Goal: Transaction & Acquisition: Purchase product/service

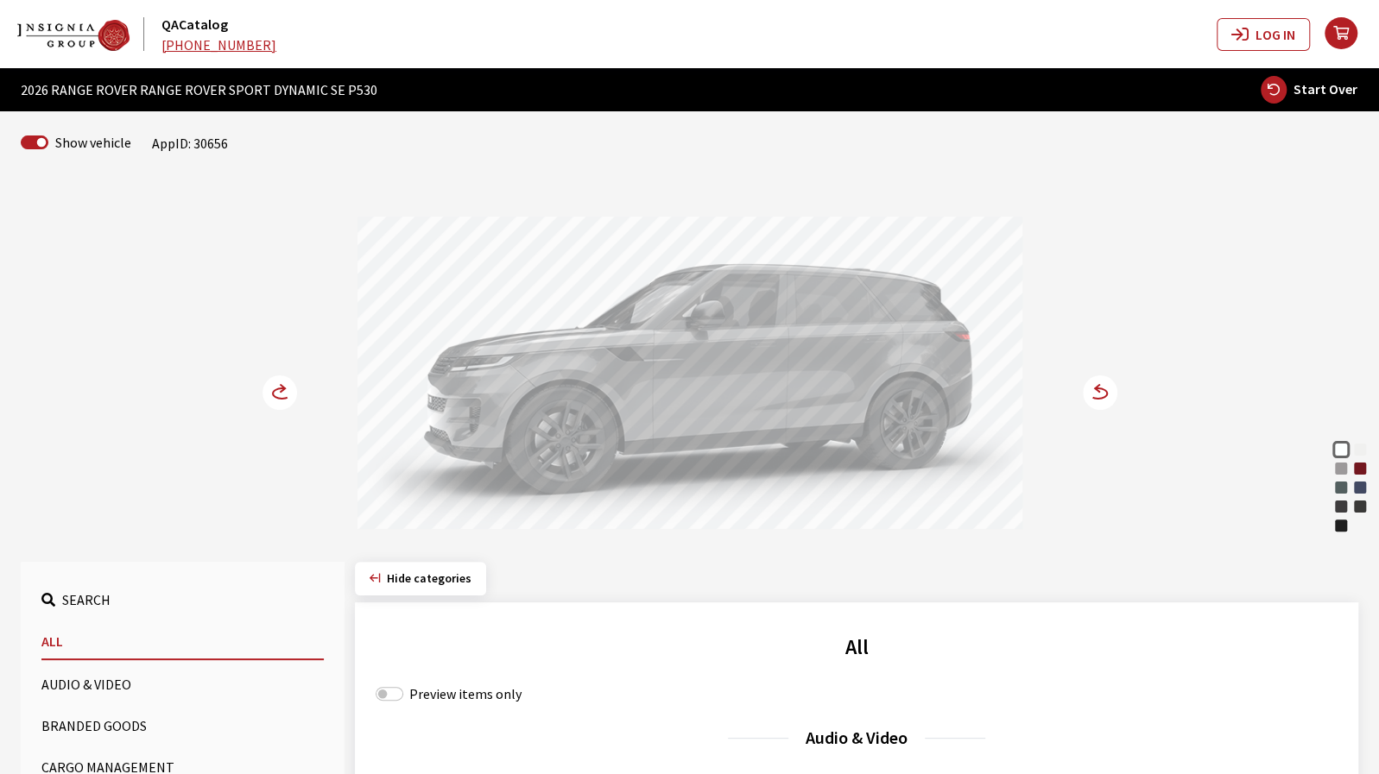
click at [1105, 396] on circle at bounding box center [1100, 393] width 35 height 35
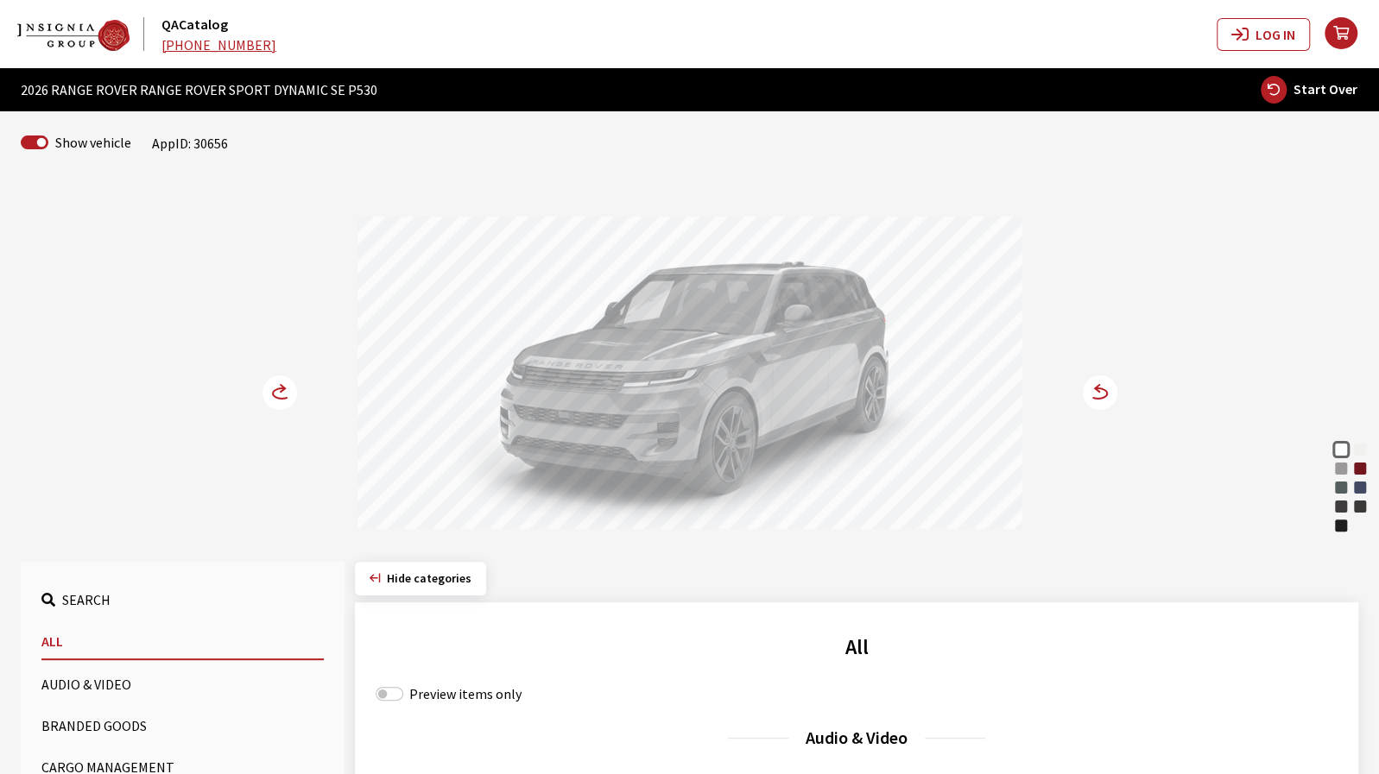
click at [284, 395] on circle at bounding box center [279, 393] width 35 height 35
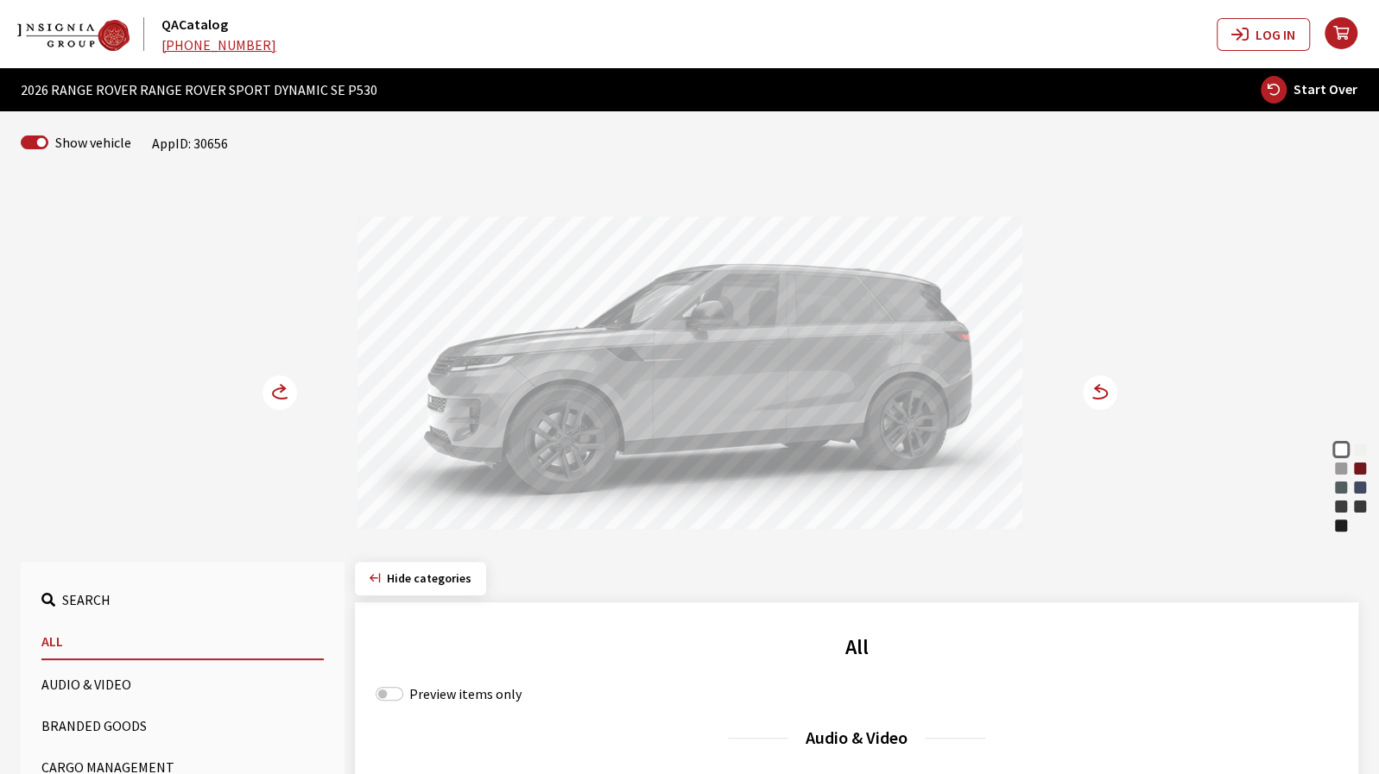
click at [284, 395] on circle at bounding box center [279, 393] width 35 height 35
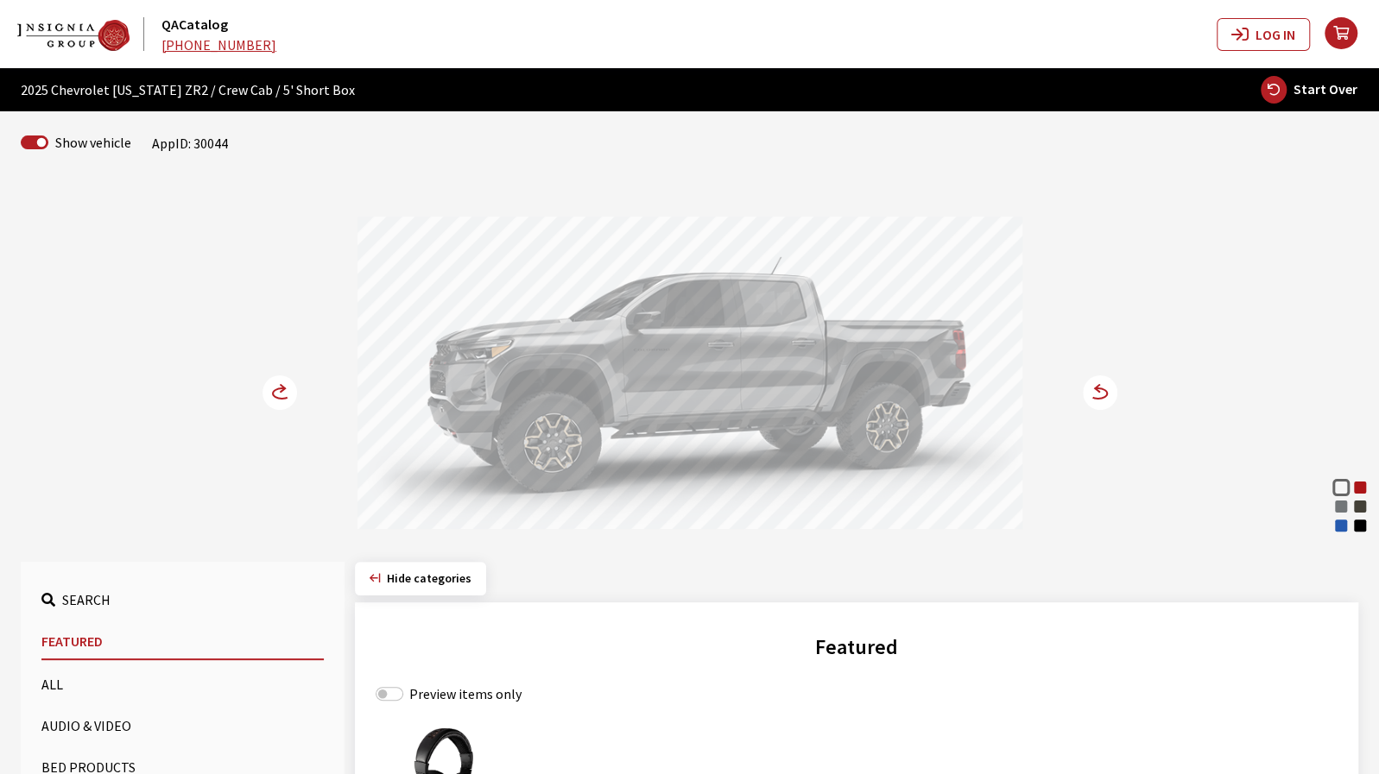
click at [1340, 527] on div "Reef Blue Metallic" at bounding box center [1340, 525] width 17 height 17
click at [1105, 397] on circle at bounding box center [1100, 393] width 35 height 35
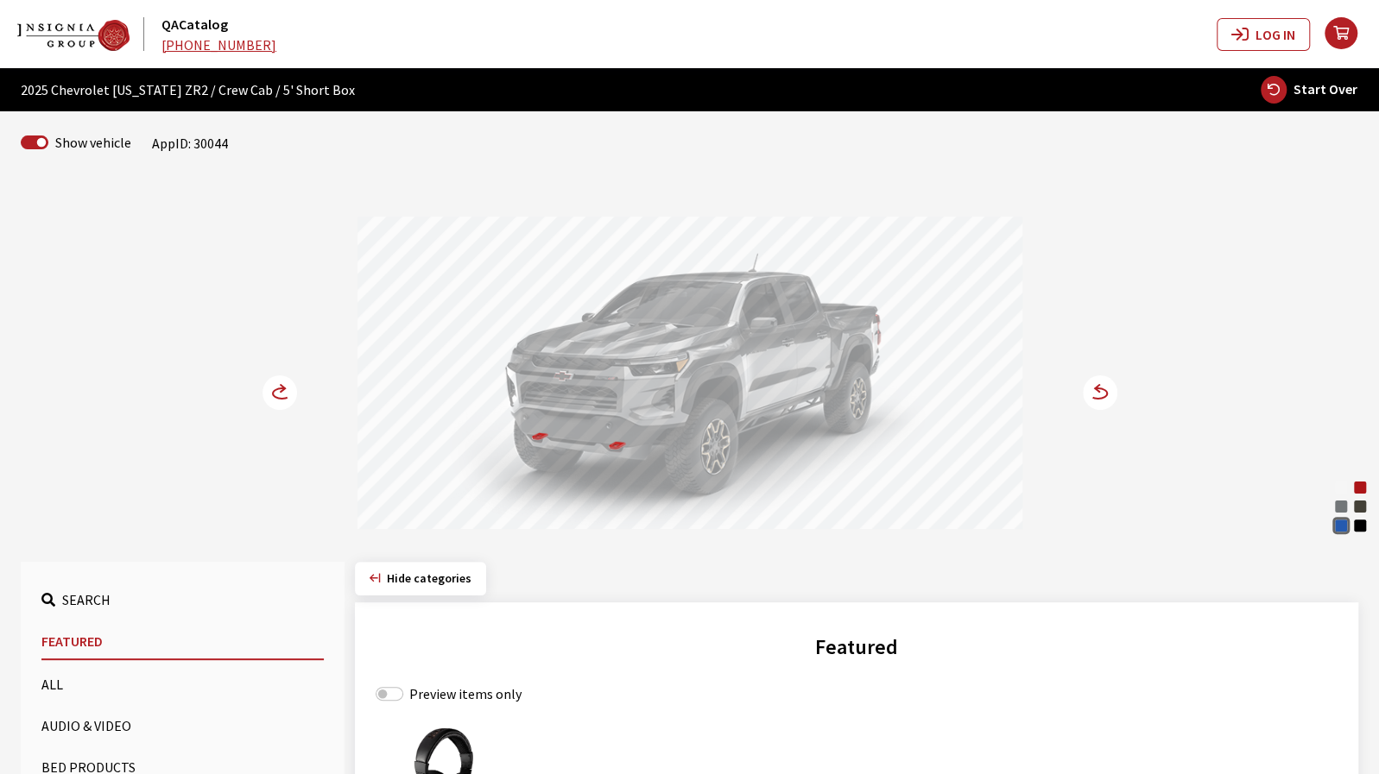
click at [258, 389] on div "Summit White Radiant Red Tintcoat Sterling Gray Metallic Harvest Bronze Metalli…" at bounding box center [690, 358] width 1140 height 352
click at [269, 393] on circle at bounding box center [279, 393] width 35 height 35
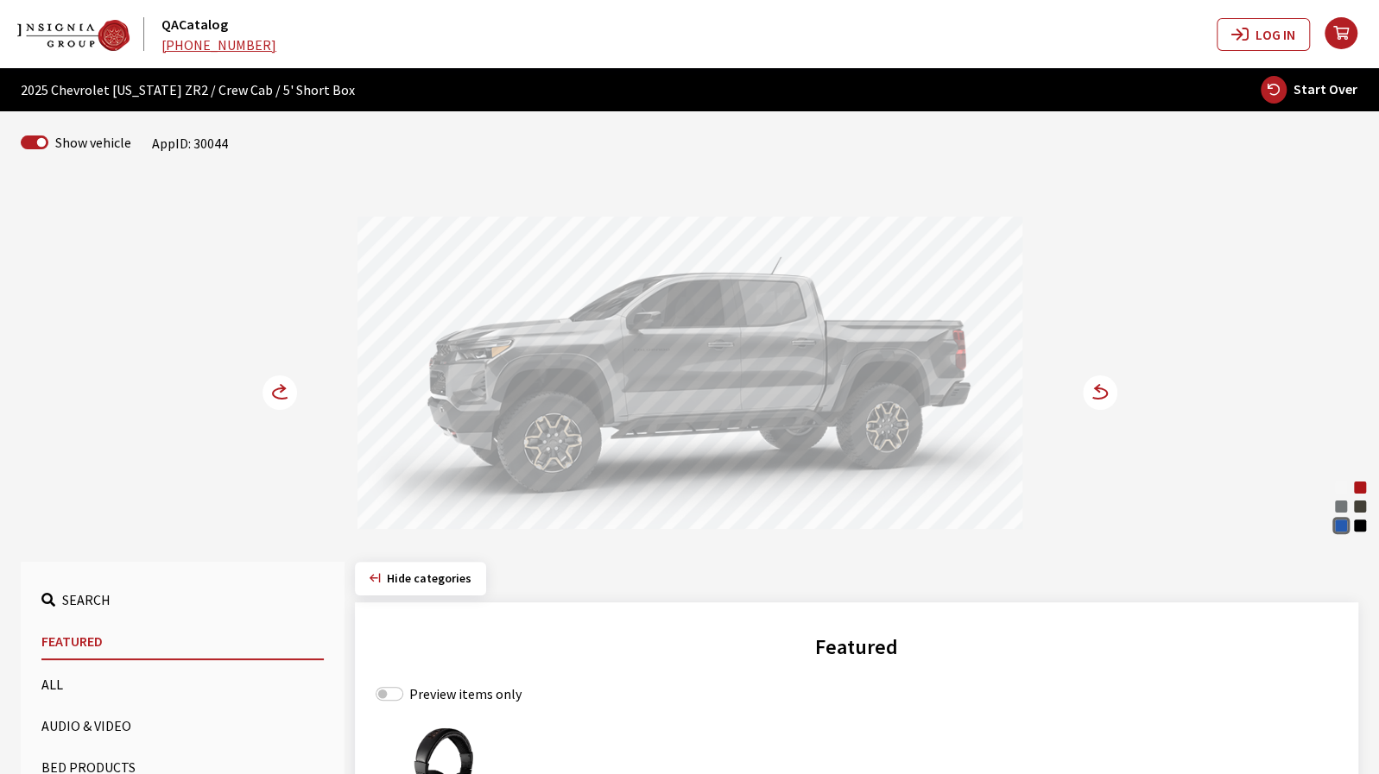
click at [282, 389] on icon at bounding box center [283, 388] width 4 height 7
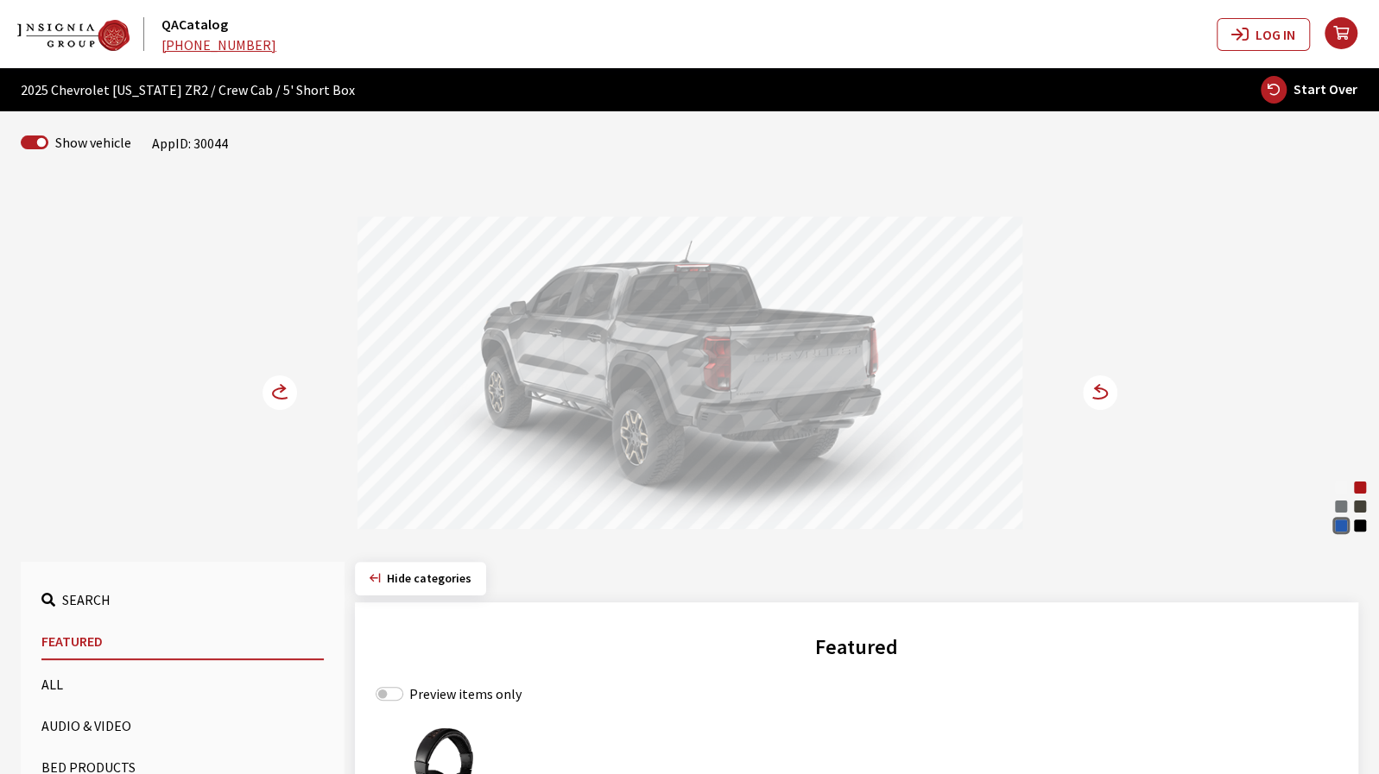
click at [379, 700] on div "Preview items only" at bounding box center [857, 694] width 962 height 21
click at [382, 690] on input "Preview items only" at bounding box center [390, 694] width 28 height 14
checkbox input "true"
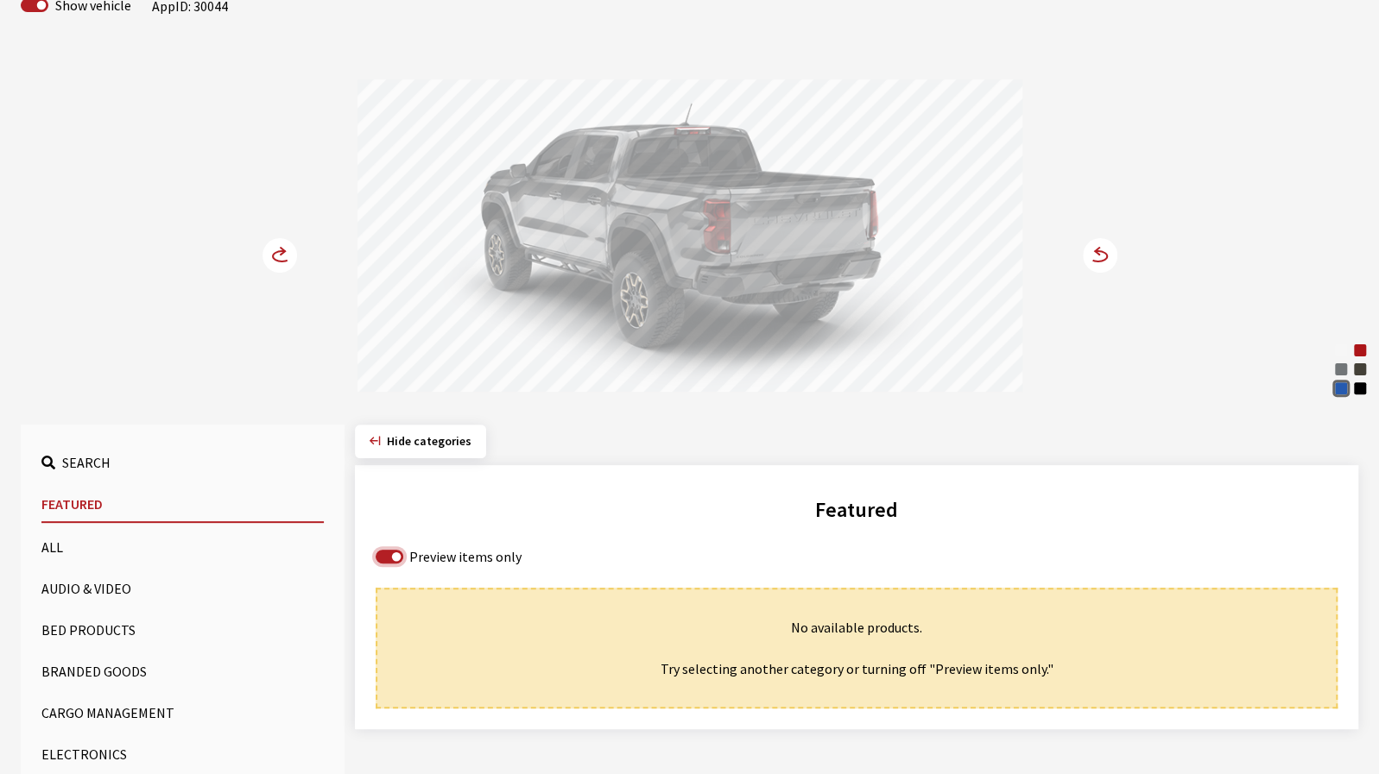
scroll to position [173, 0]
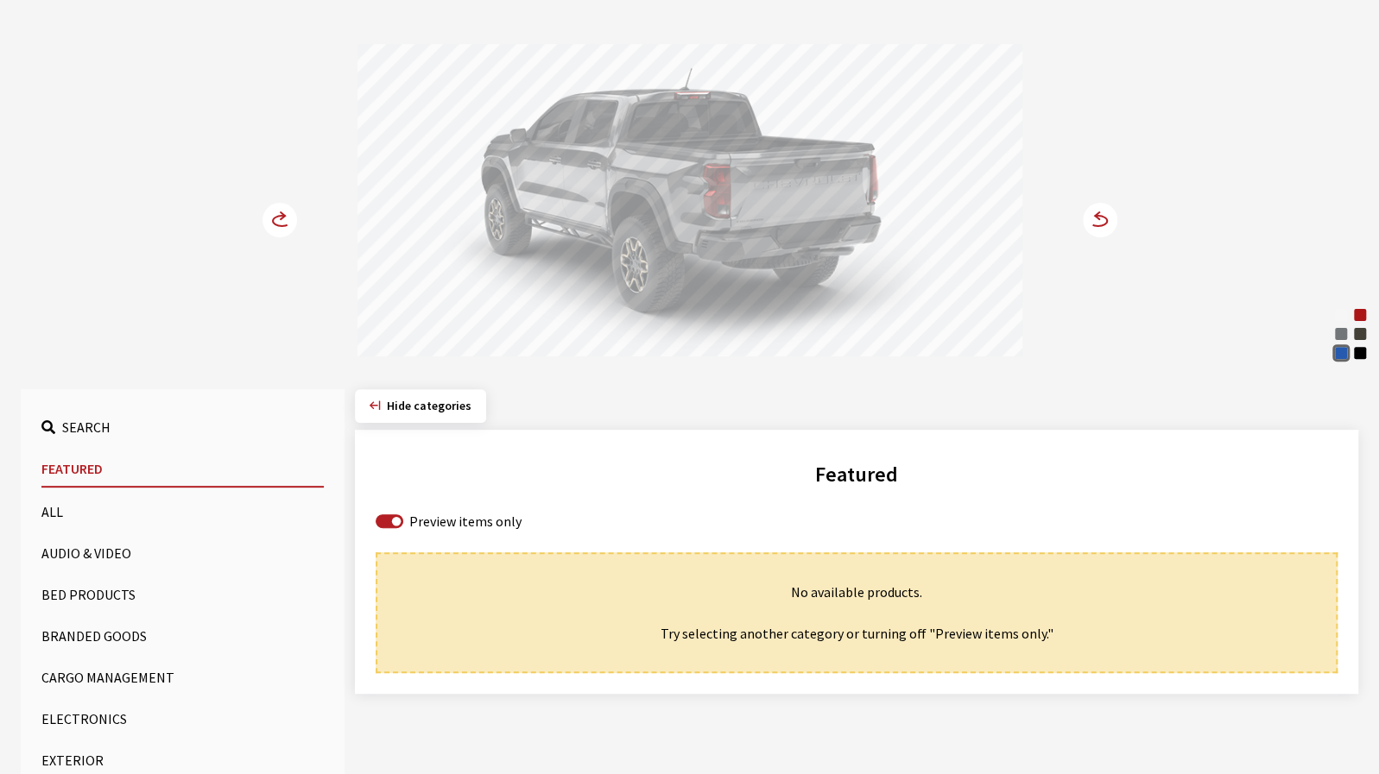
click at [47, 511] on button "All" at bounding box center [182, 512] width 282 height 35
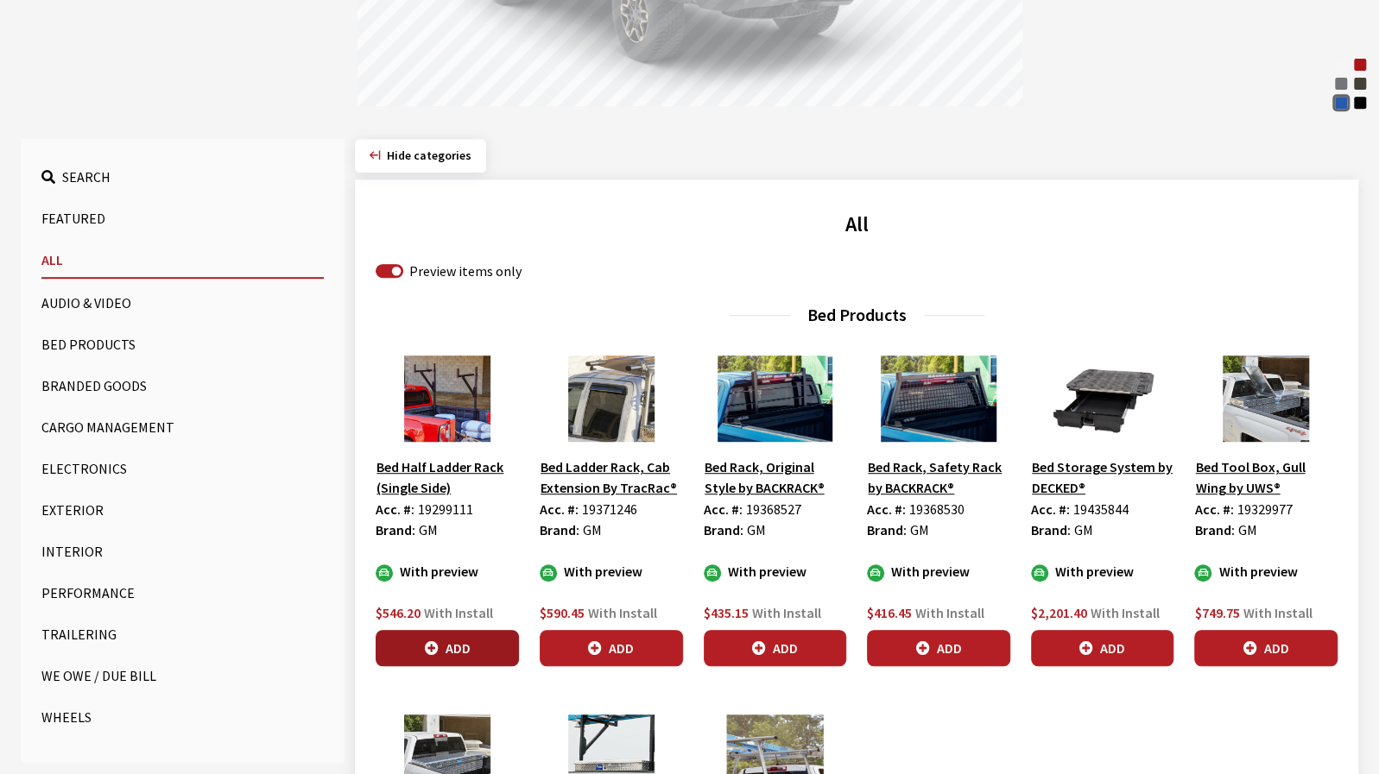
scroll to position [432, 0]
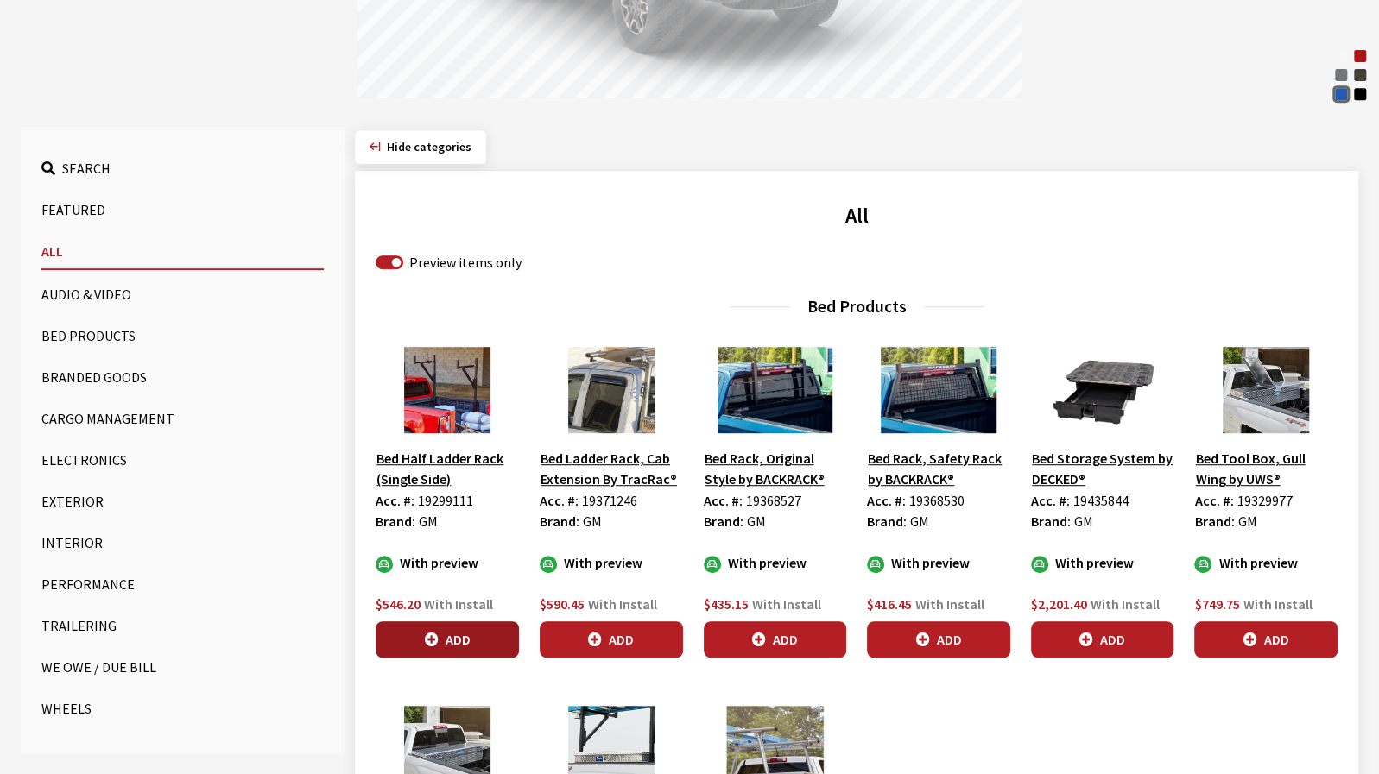
click at [489, 640] on button "Add" at bounding box center [447, 640] width 143 height 36
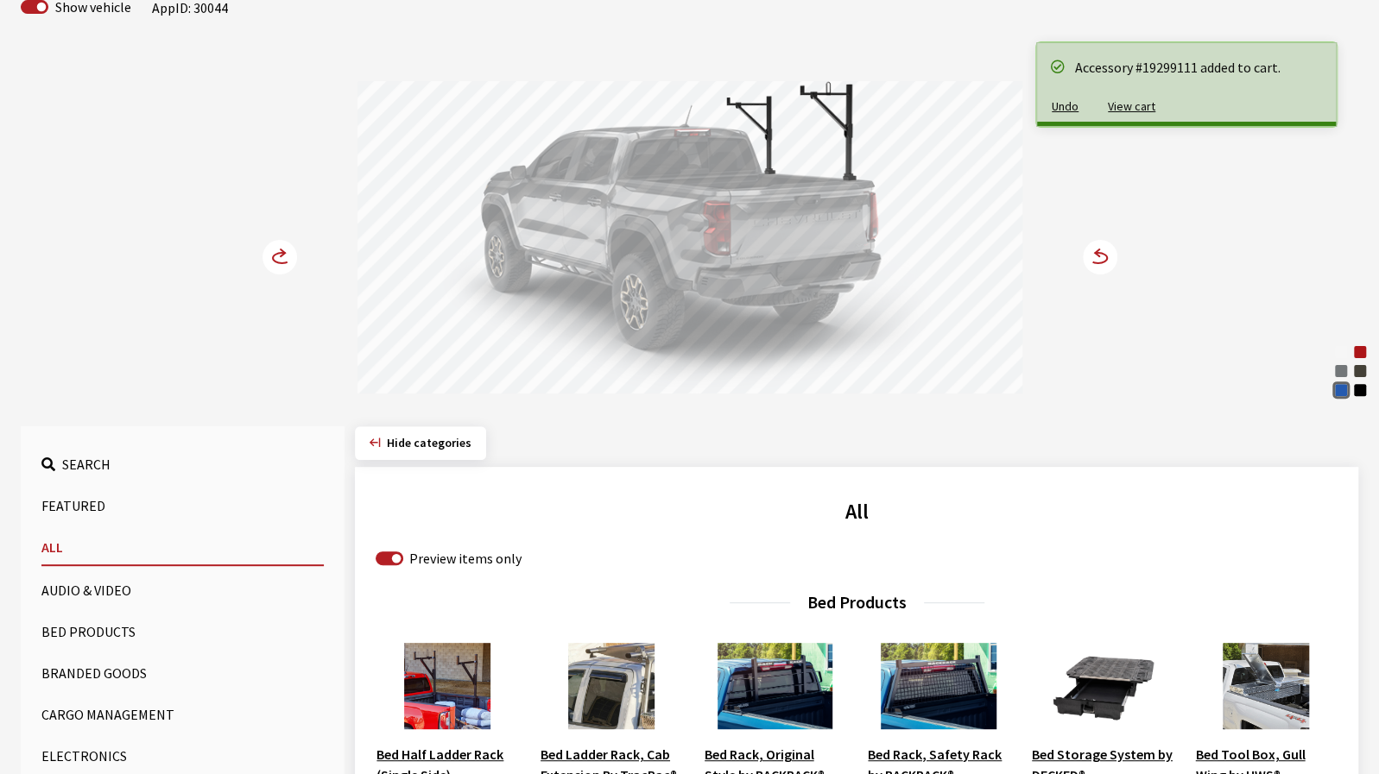
scroll to position [86, 0]
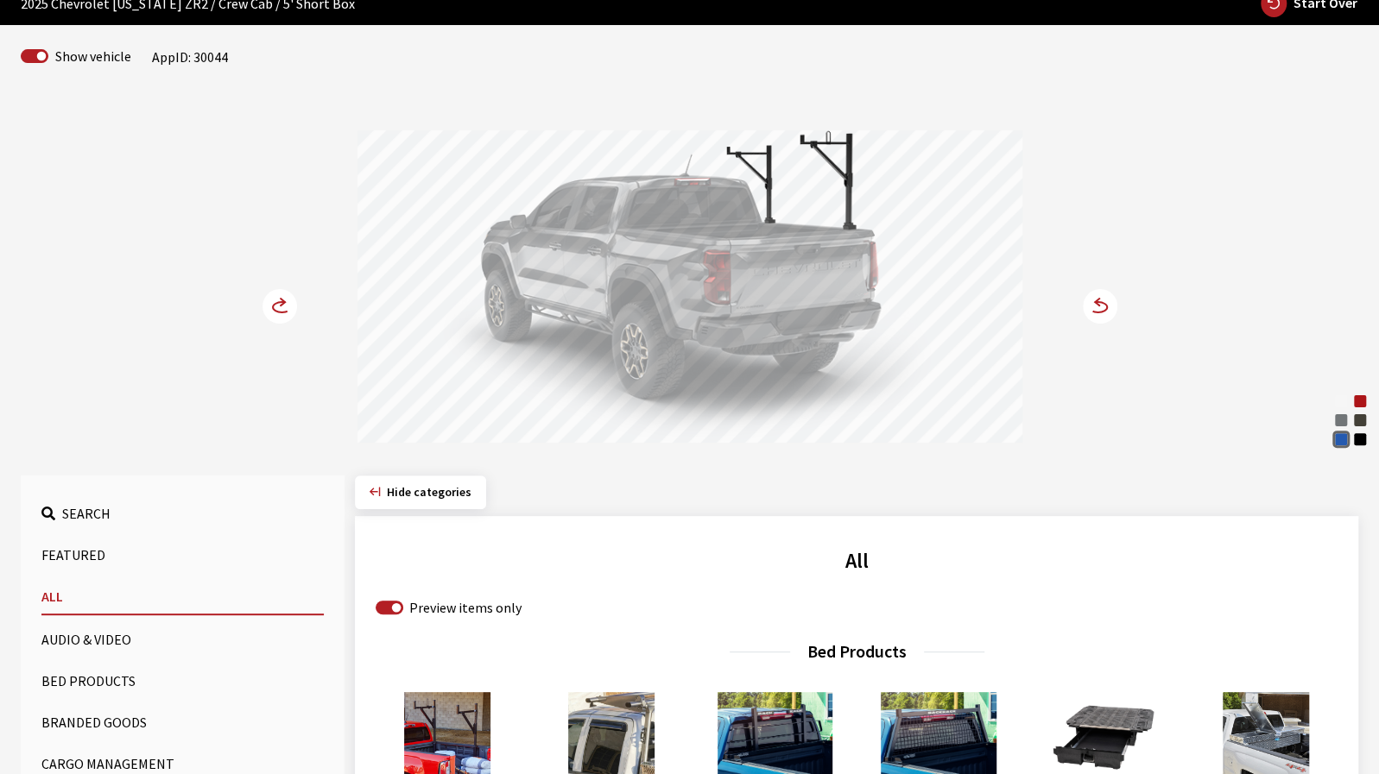
click at [1093, 313] on circle at bounding box center [1100, 306] width 35 height 35
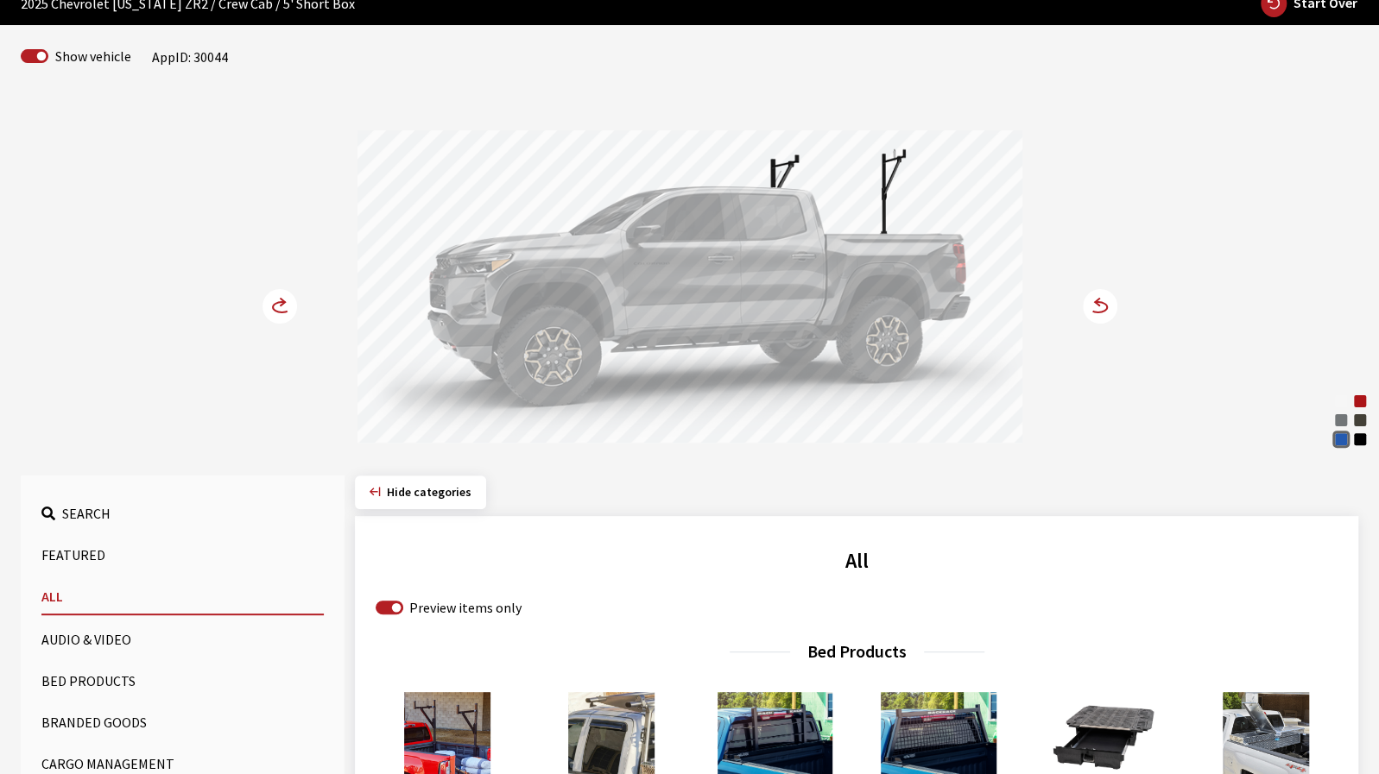
click at [1093, 313] on circle at bounding box center [1100, 306] width 35 height 35
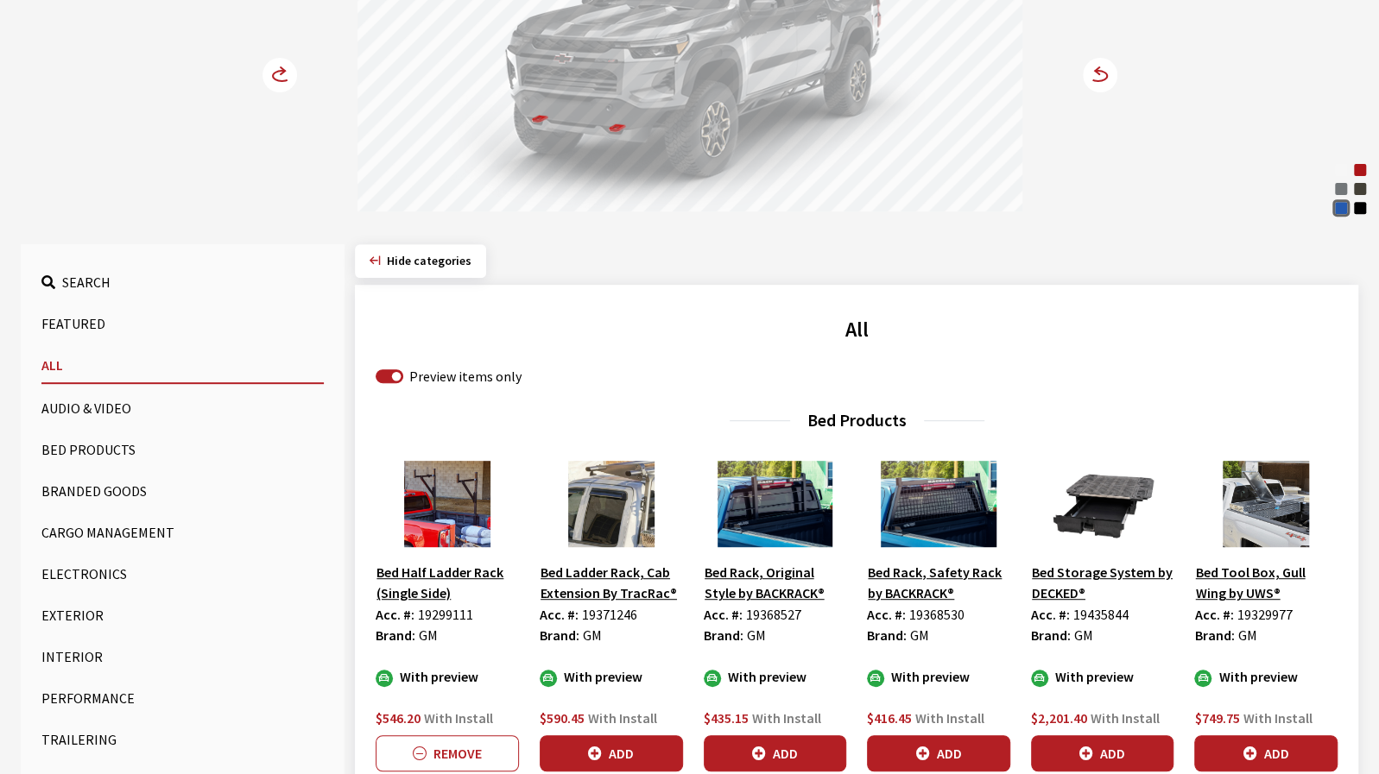
scroll to position [432, 0]
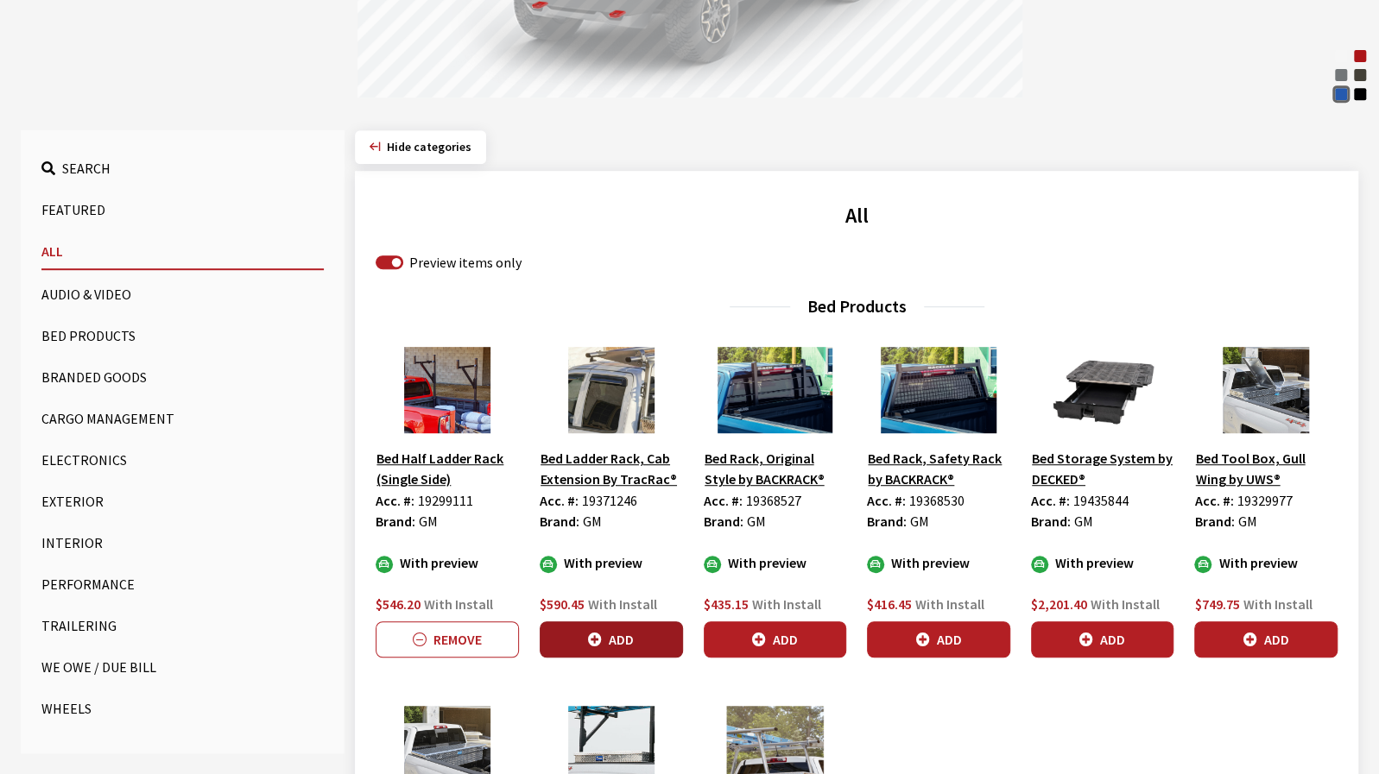
click at [642, 630] on button "Add" at bounding box center [611, 640] width 143 height 36
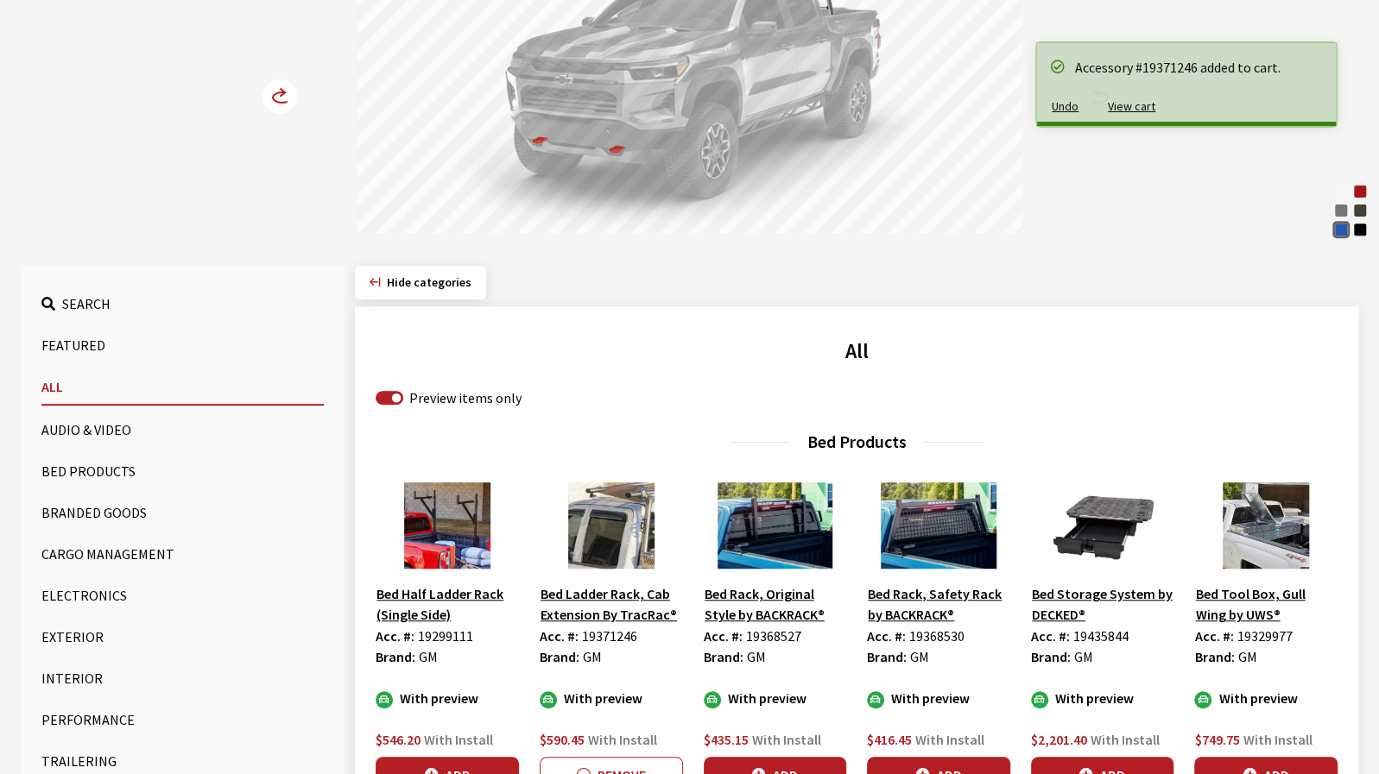
scroll to position [86, 0]
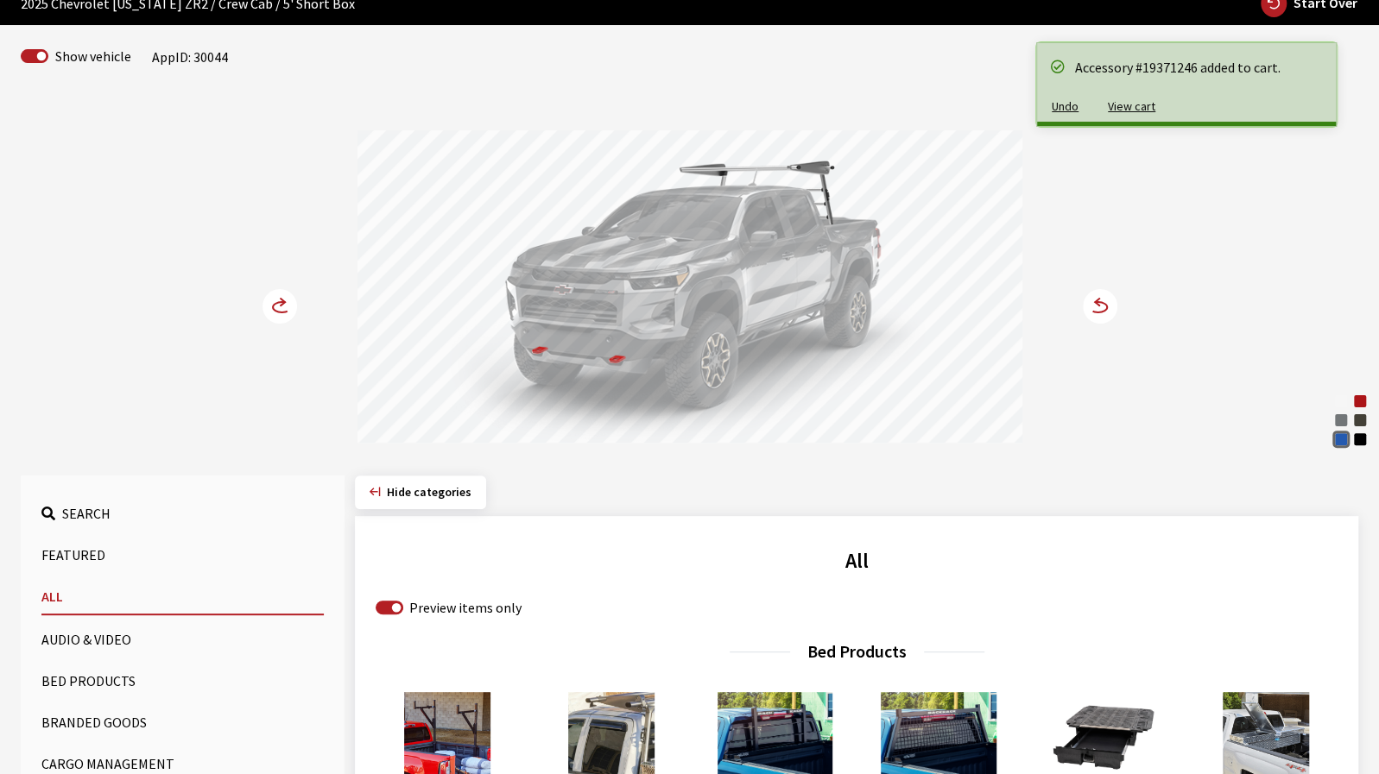
click at [268, 313] on circle at bounding box center [279, 306] width 35 height 35
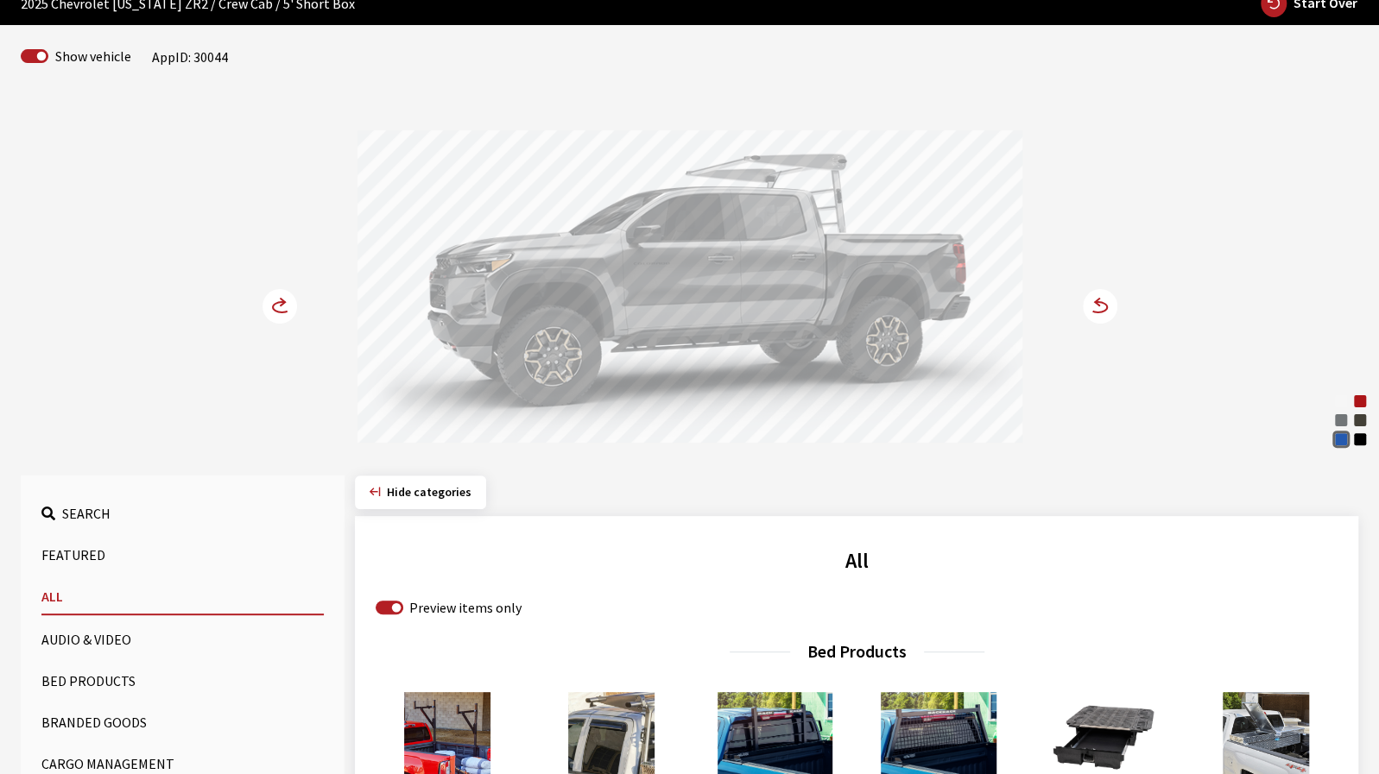
click at [268, 313] on circle at bounding box center [279, 306] width 35 height 35
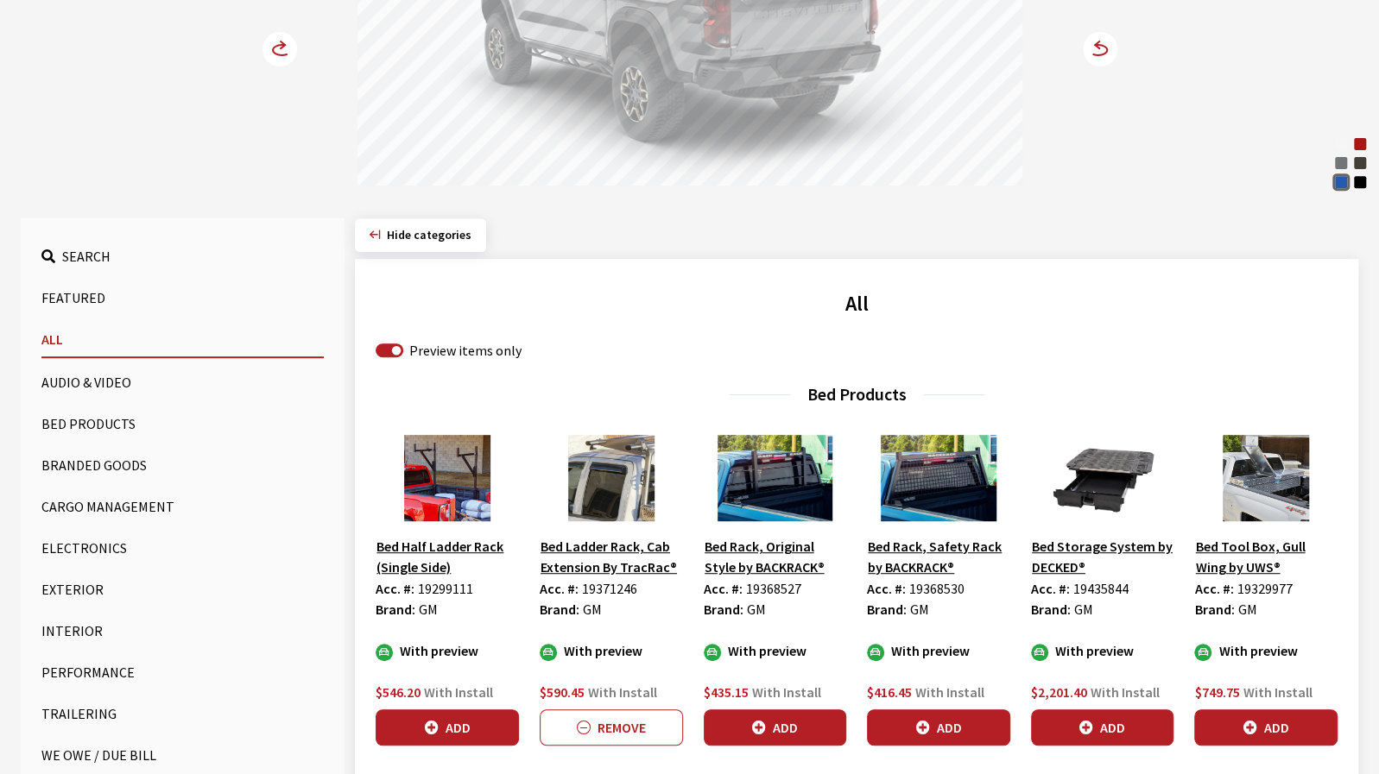
scroll to position [345, 0]
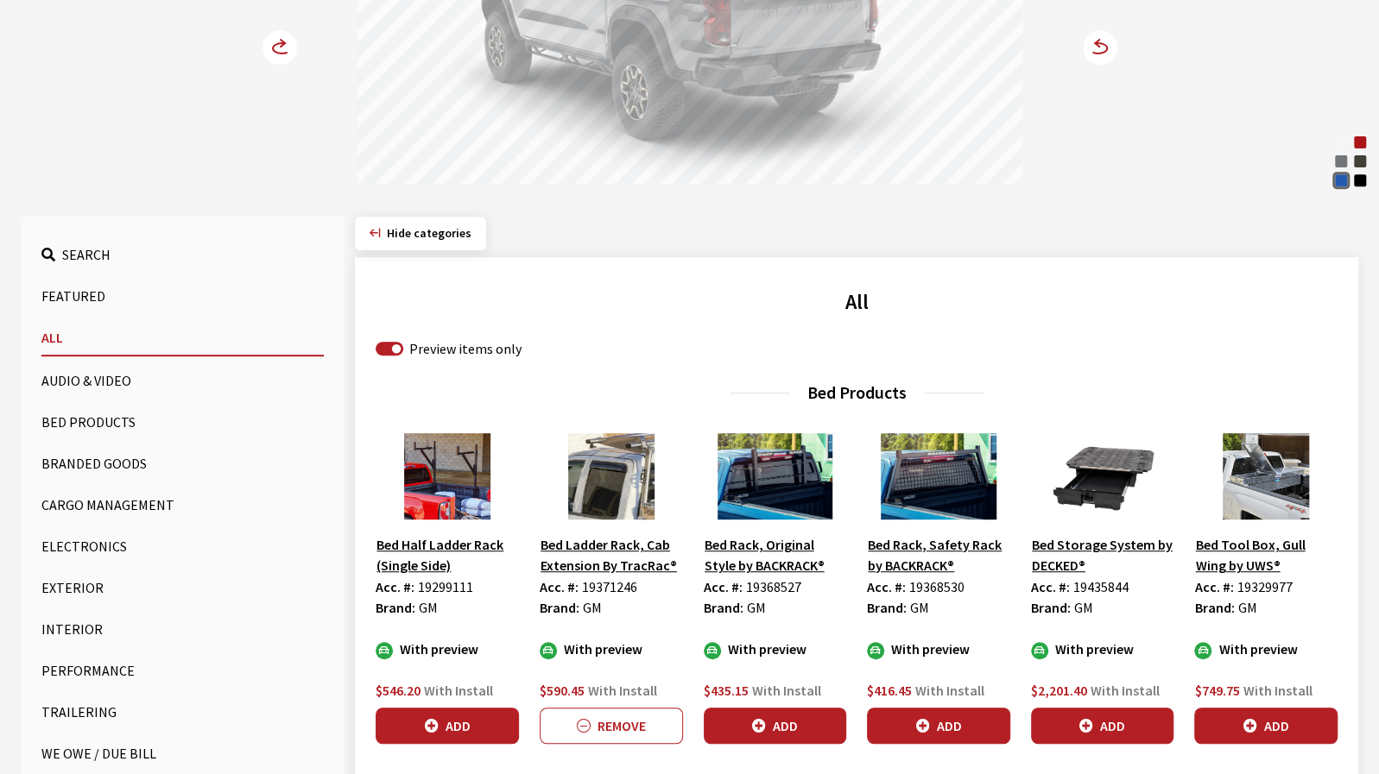
click at [1121, 728] on button "Add" at bounding box center [1102, 726] width 143 height 36
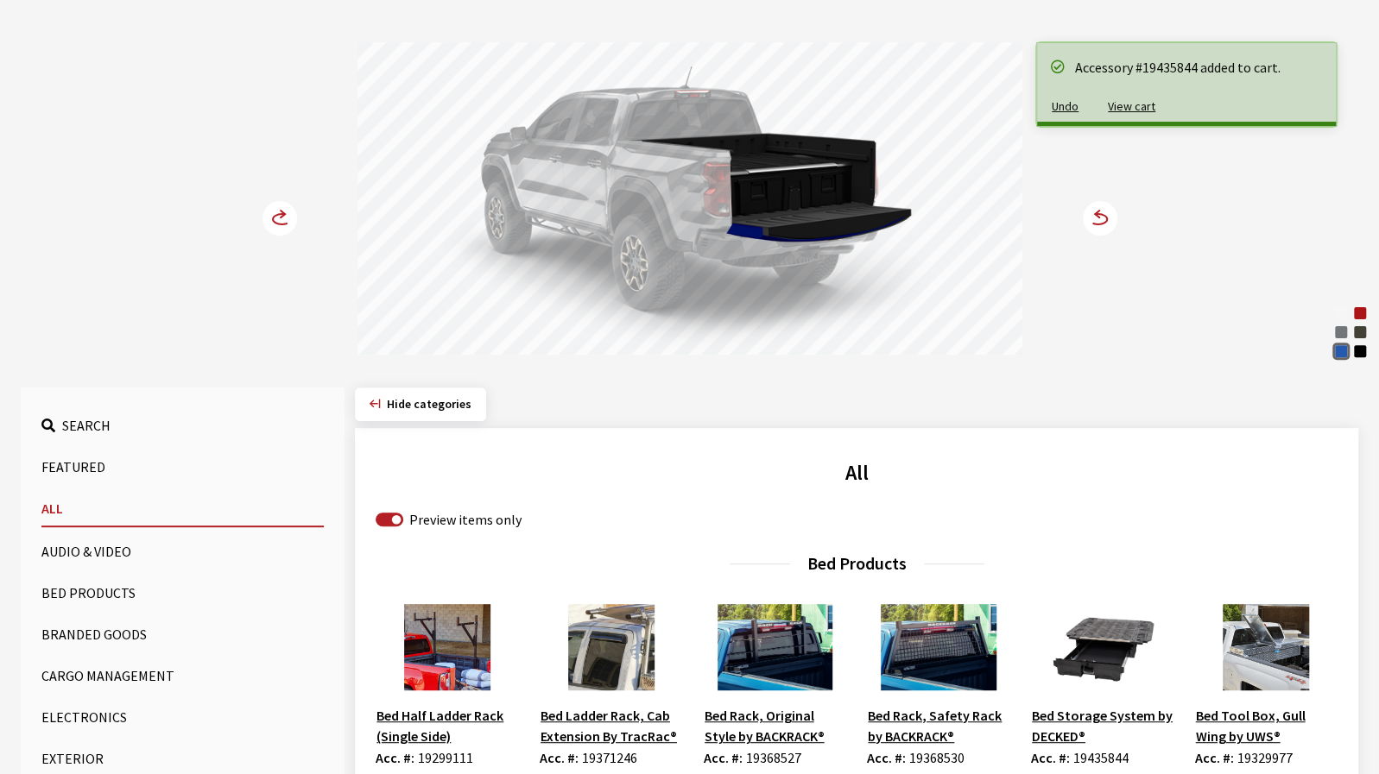
scroll to position [86, 0]
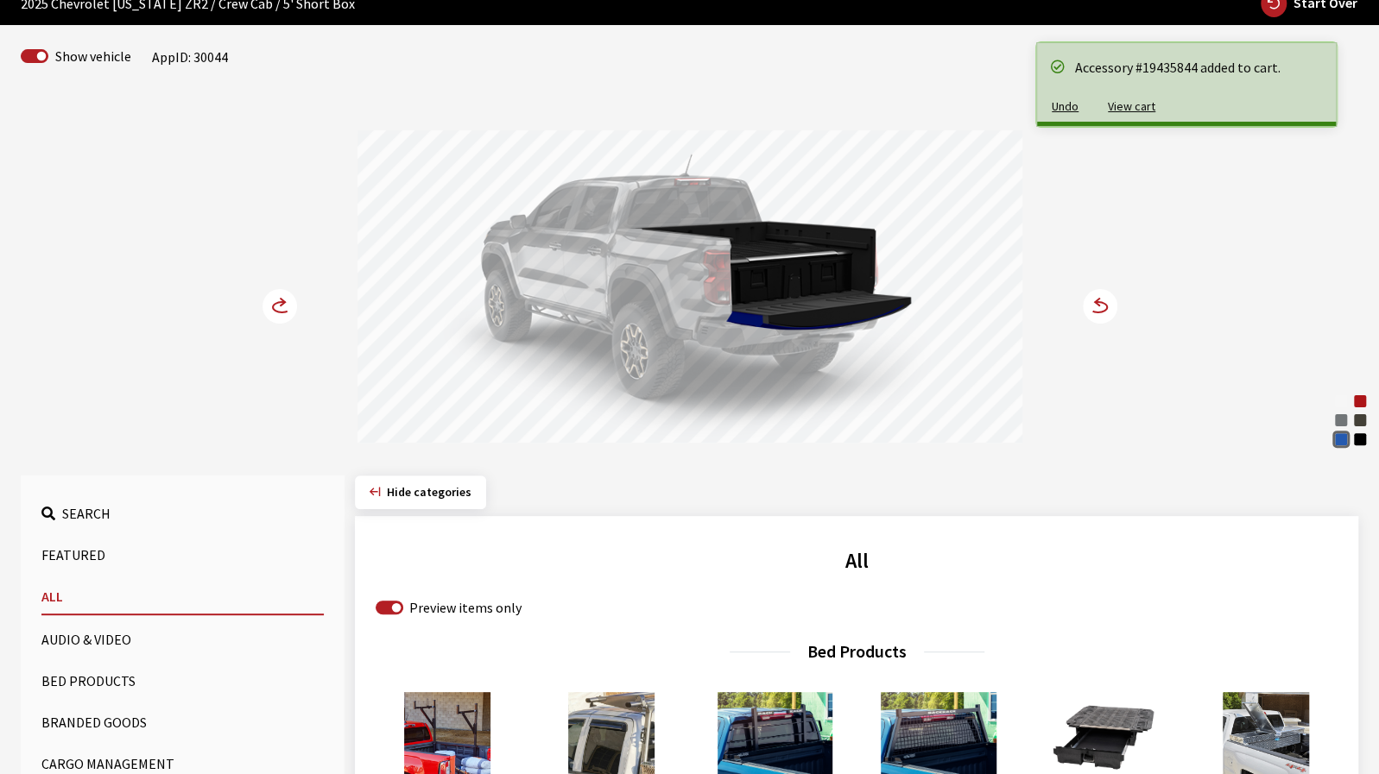
click at [1105, 306] on icon at bounding box center [1098, 307] width 18 height 10
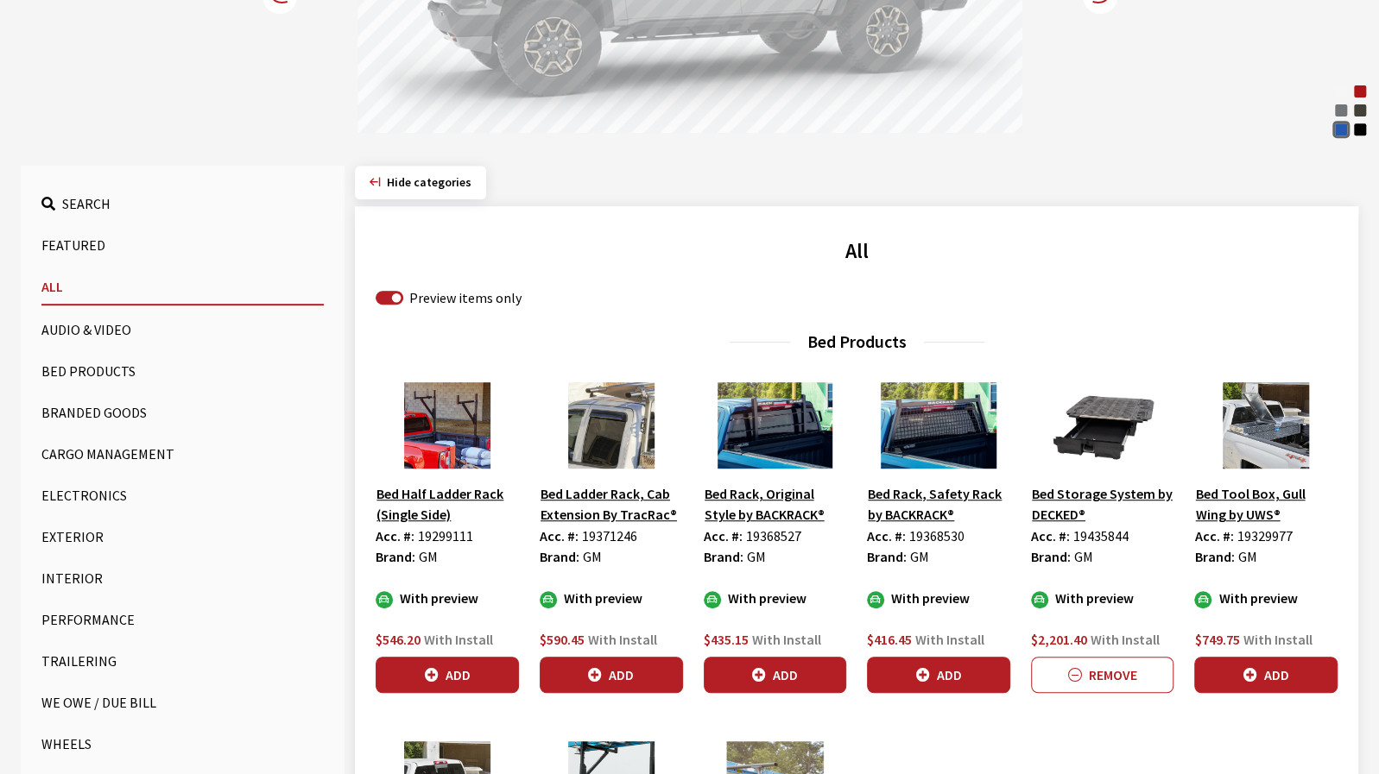
scroll to position [432, 0]
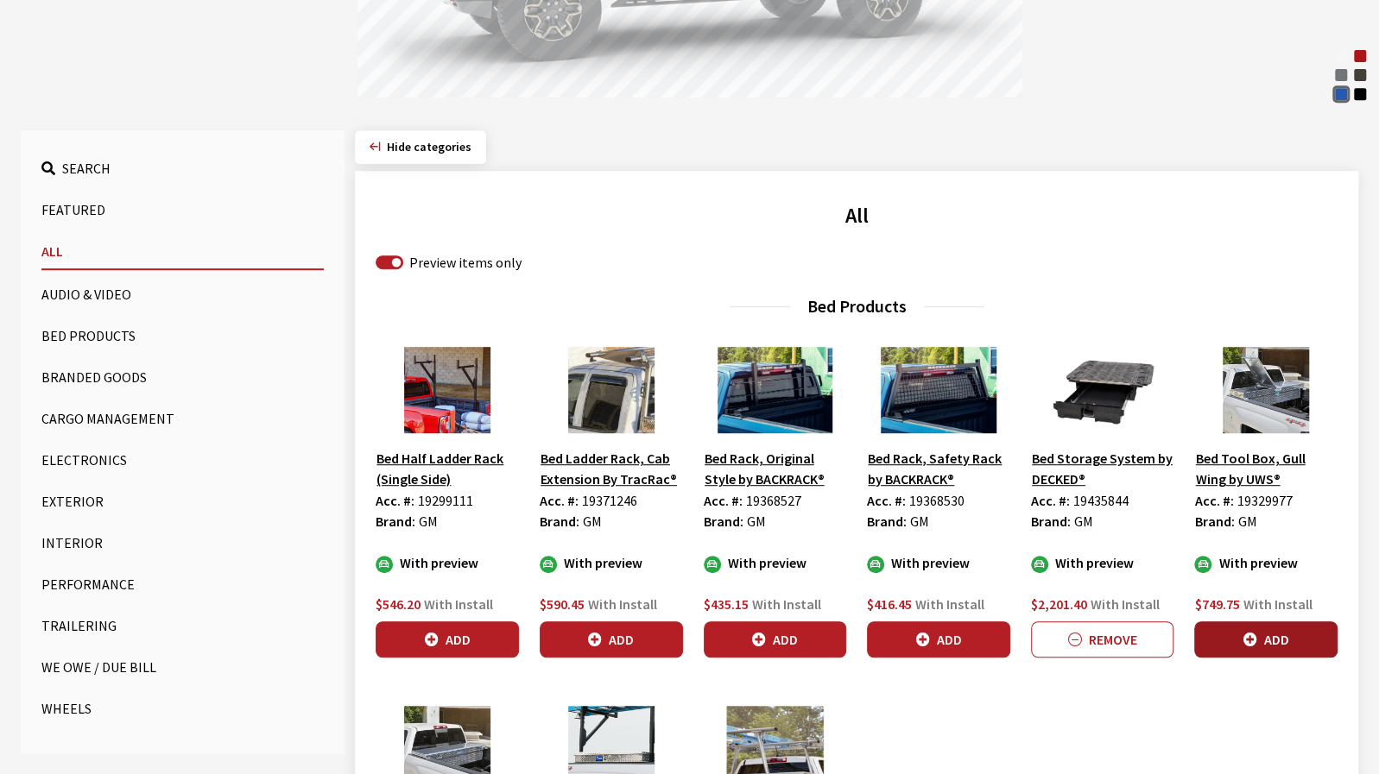
click at [1245, 647] on button "Add" at bounding box center [1265, 640] width 143 height 36
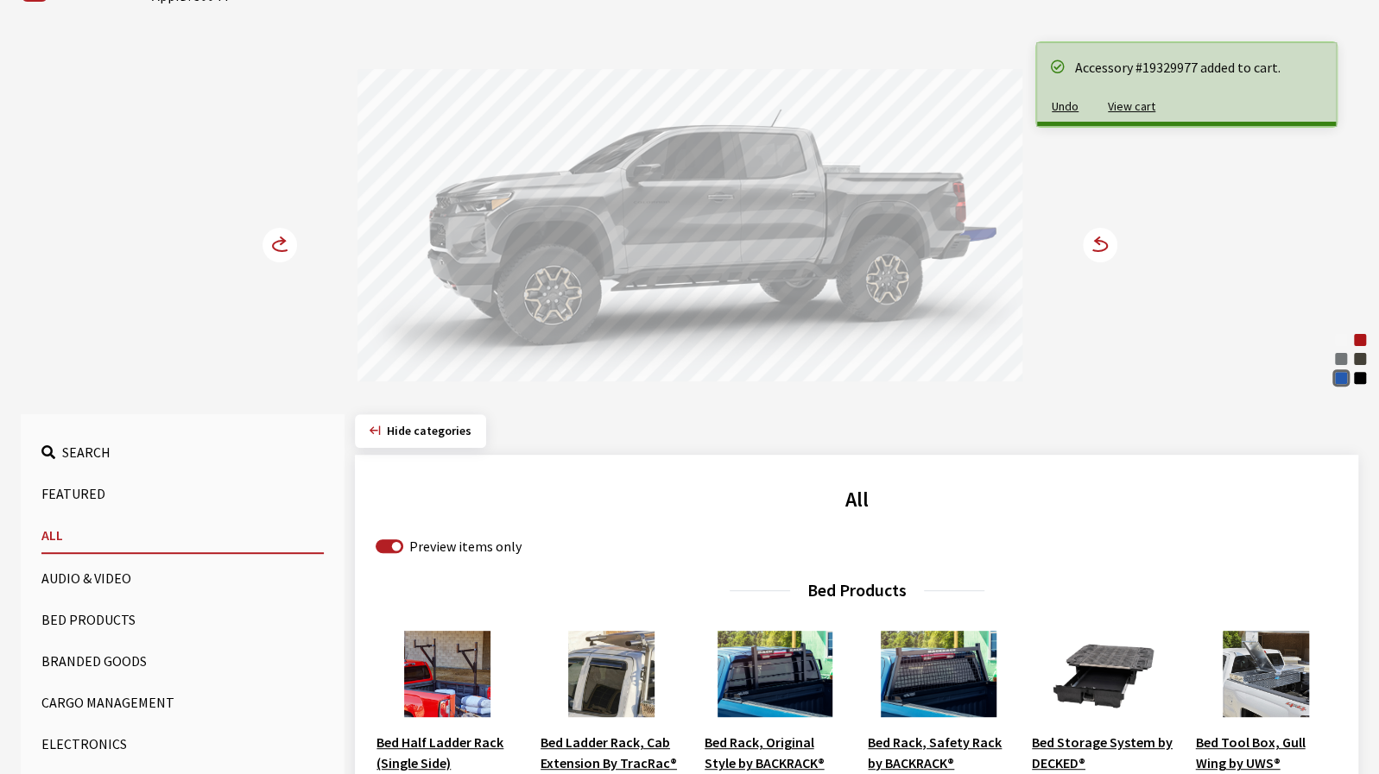
scroll to position [86, 0]
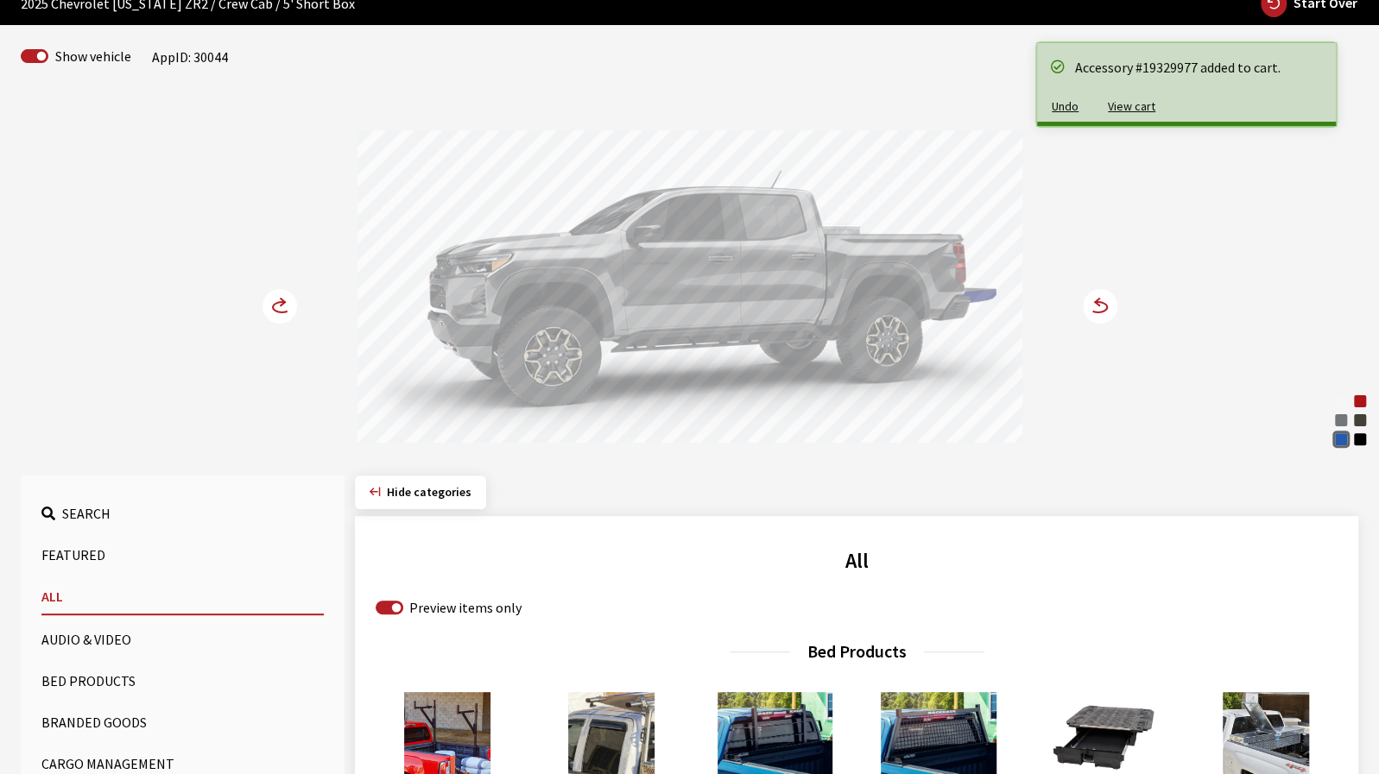
click at [1102, 315] on circle at bounding box center [1100, 306] width 35 height 35
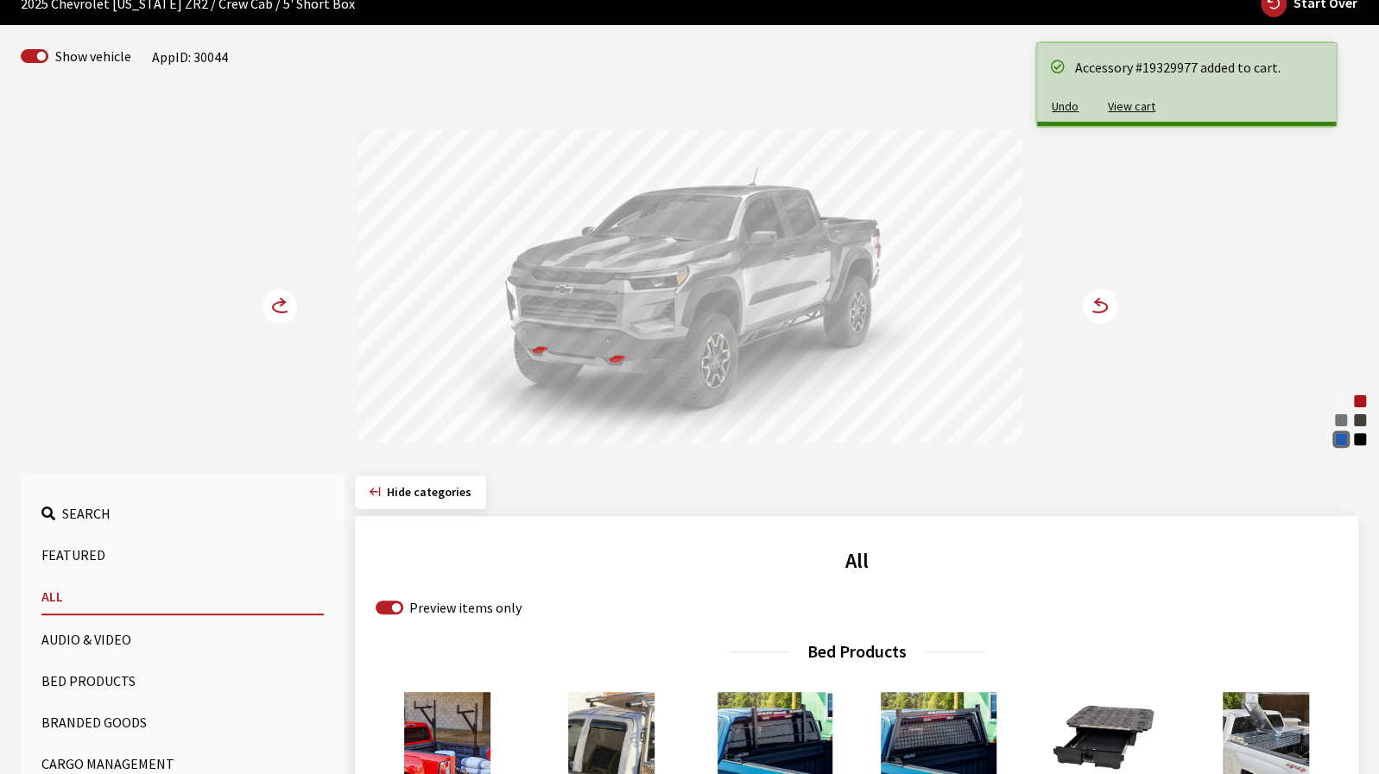
click at [1102, 315] on circle at bounding box center [1100, 306] width 35 height 35
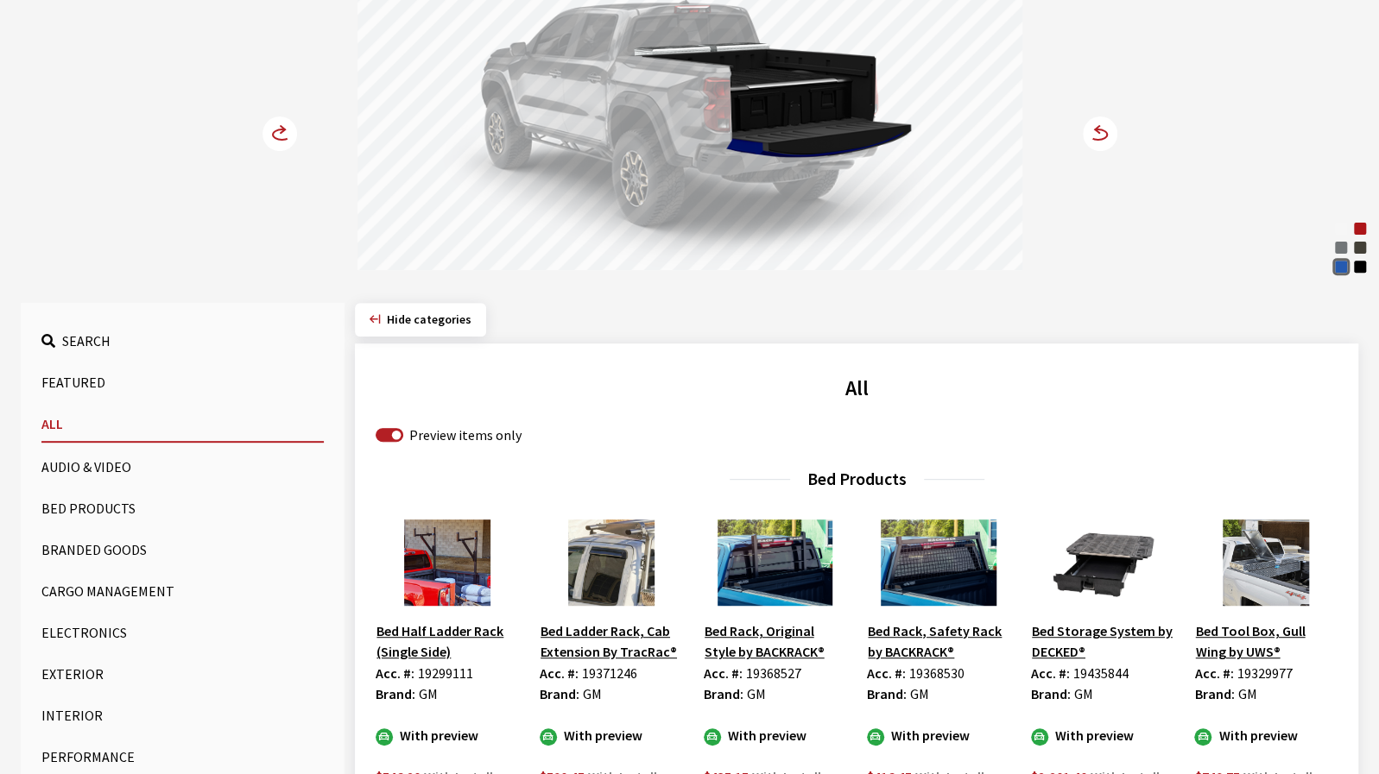
scroll to position [432, 0]
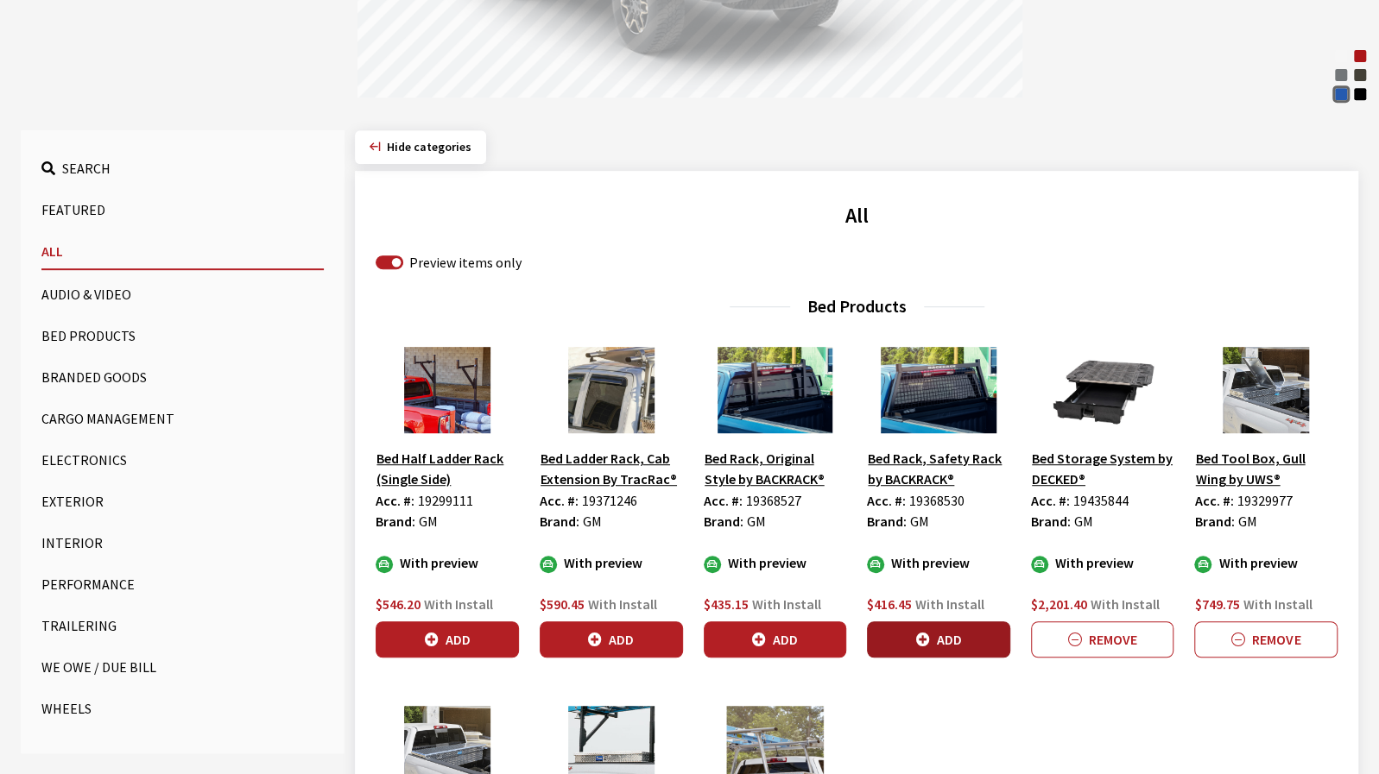
click at [941, 638] on button "Add" at bounding box center [938, 640] width 143 height 36
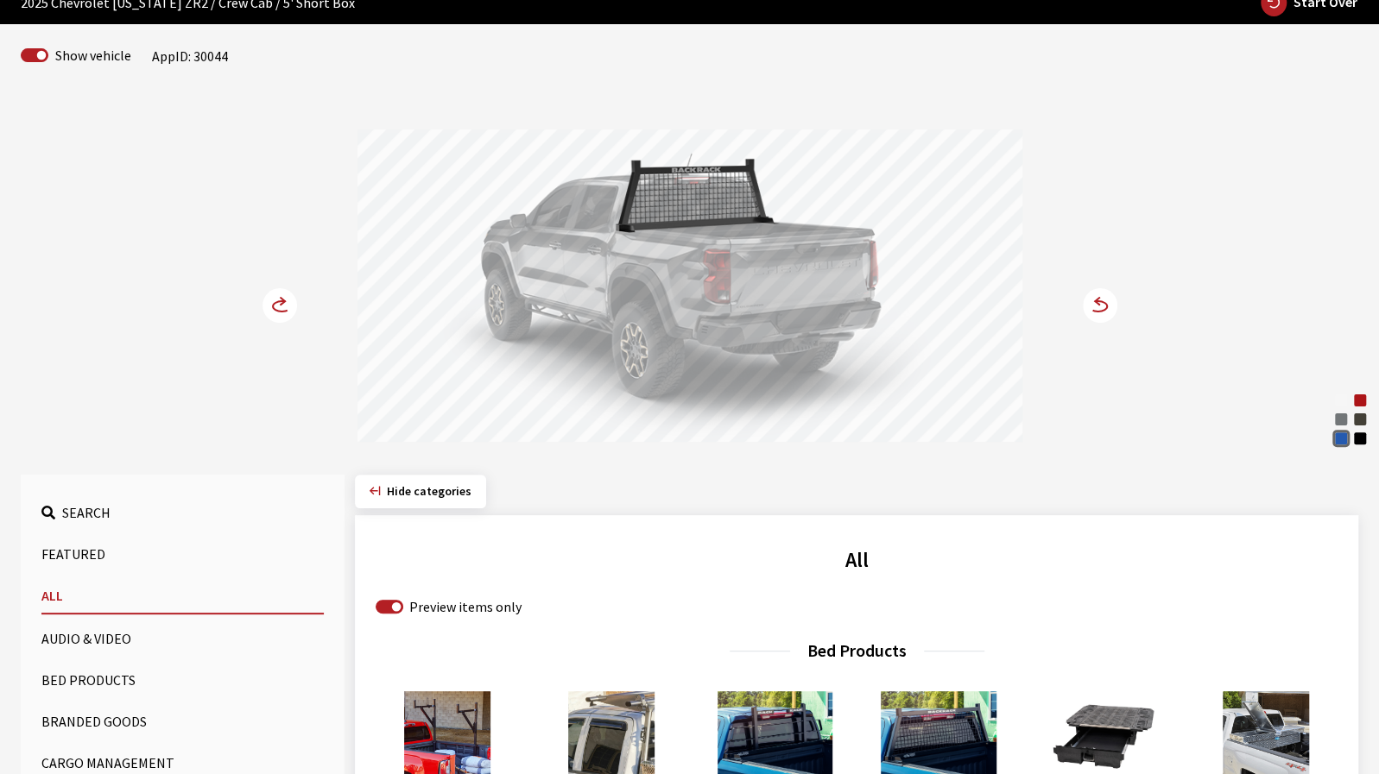
scroll to position [0, 0]
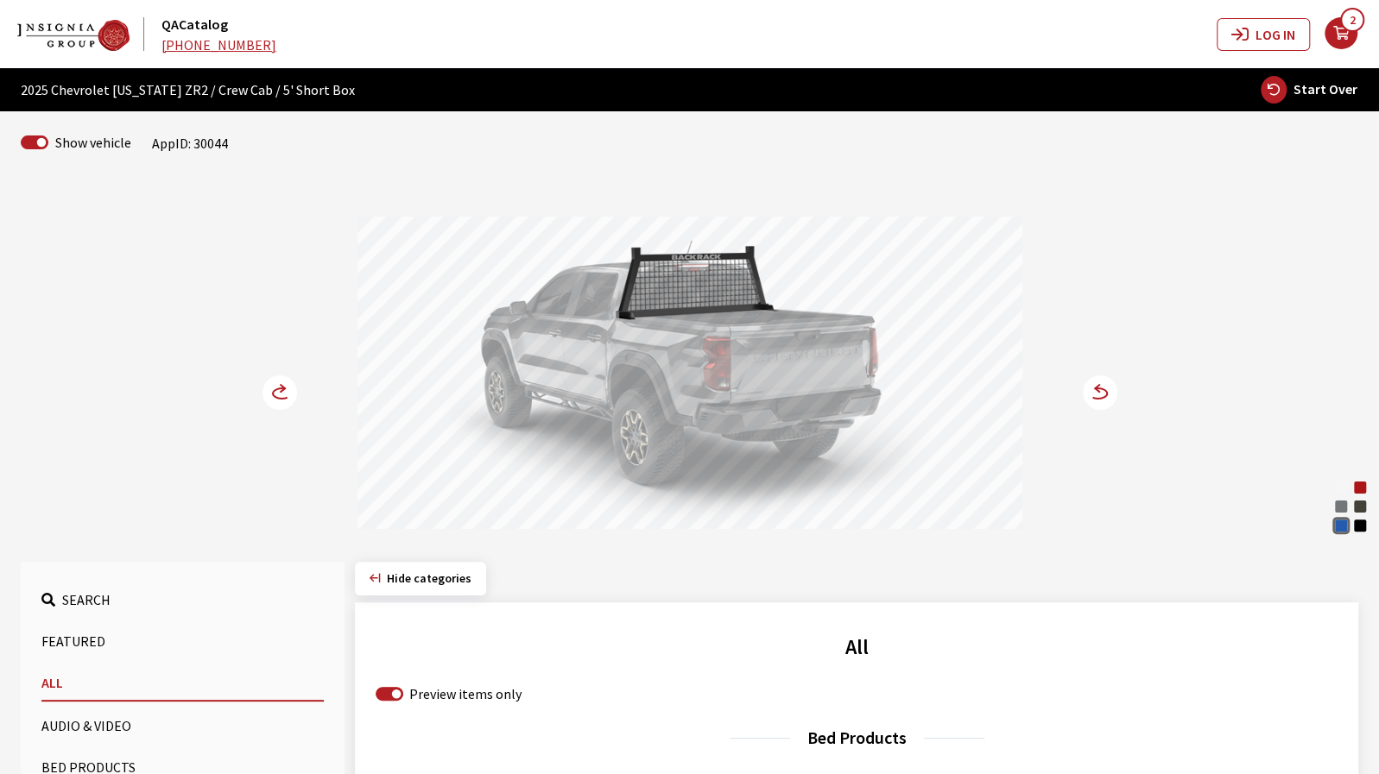
click at [1105, 401] on circle at bounding box center [1100, 393] width 35 height 35
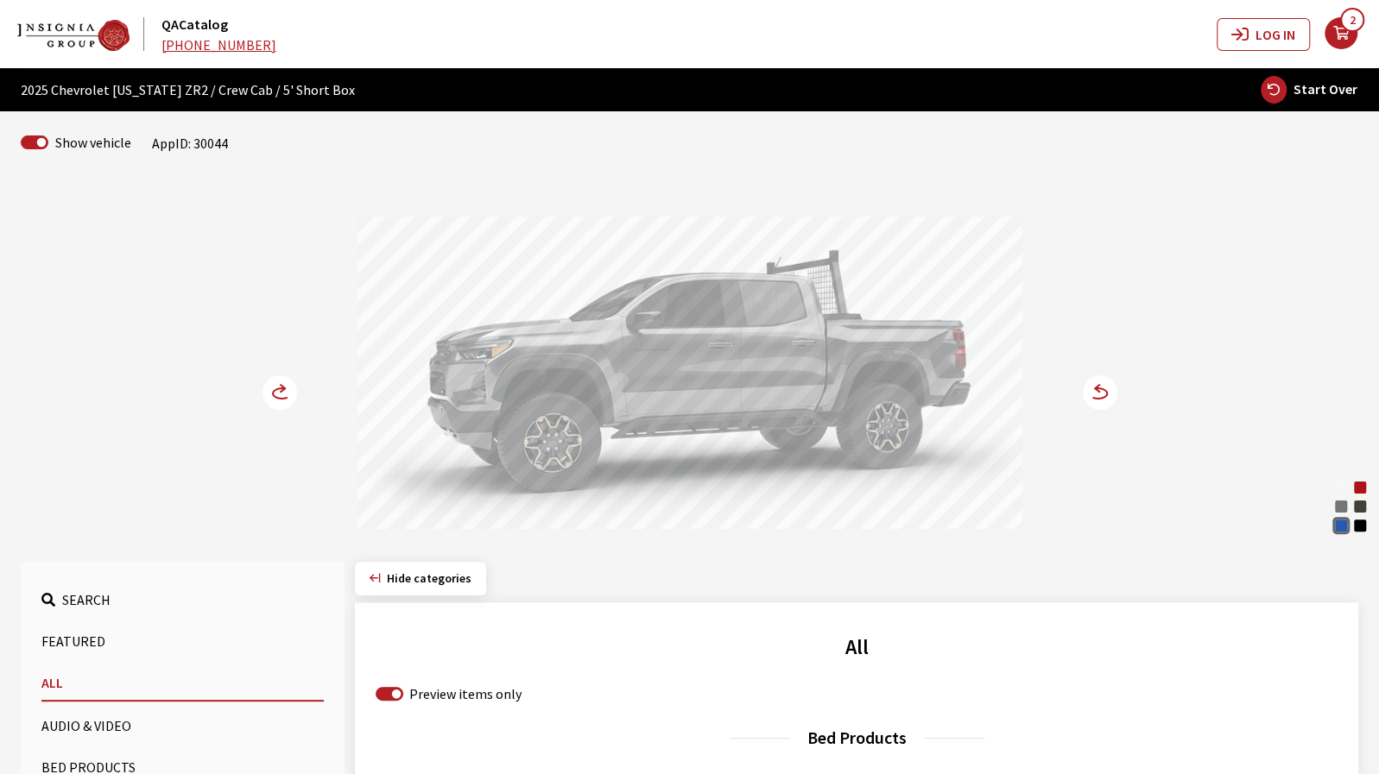
click at [1105, 401] on circle at bounding box center [1100, 393] width 35 height 35
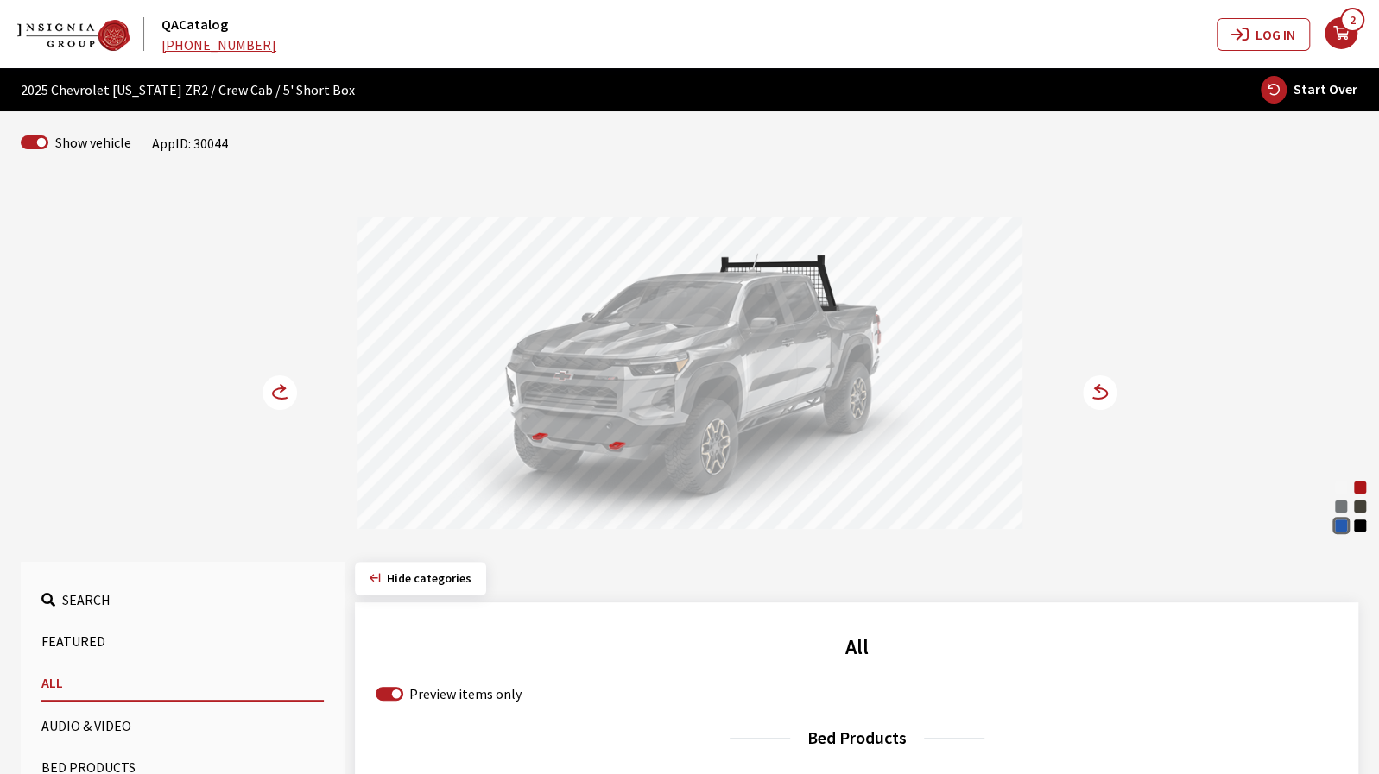
click at [1105, 401] on circle at bounding box center [1100, 393] width 35 height 35
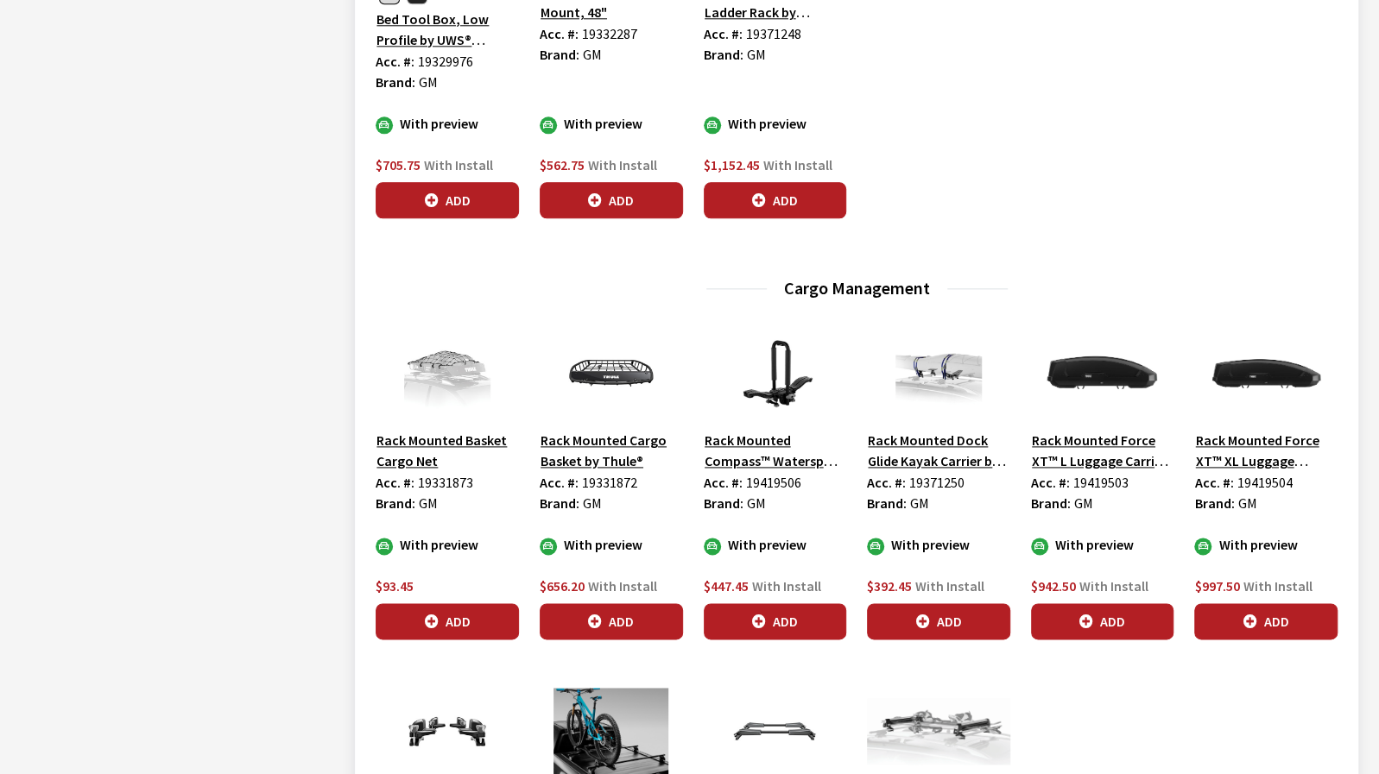
scroll to position [1295, 0]
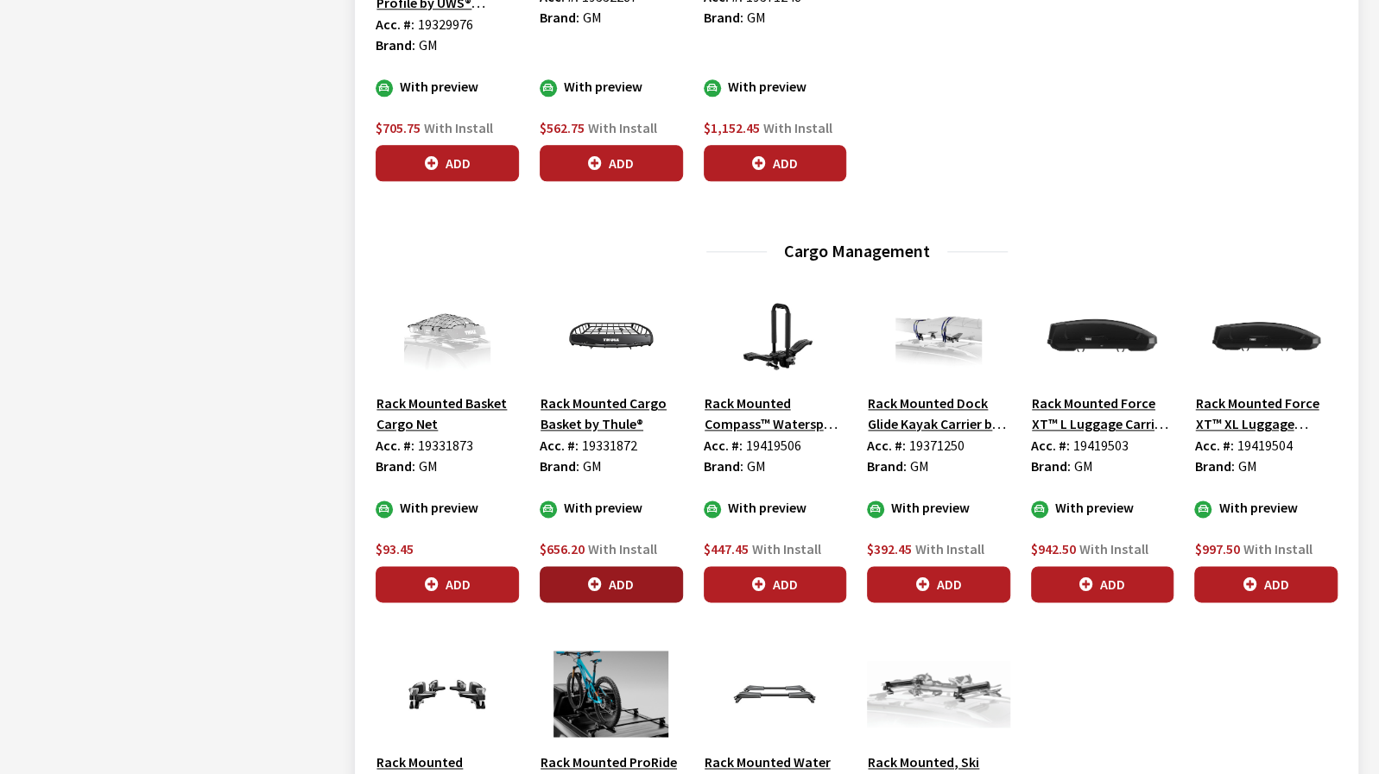
click at [590, 567] on button "Add" at bounding box center [611, 584] width 143 height 36
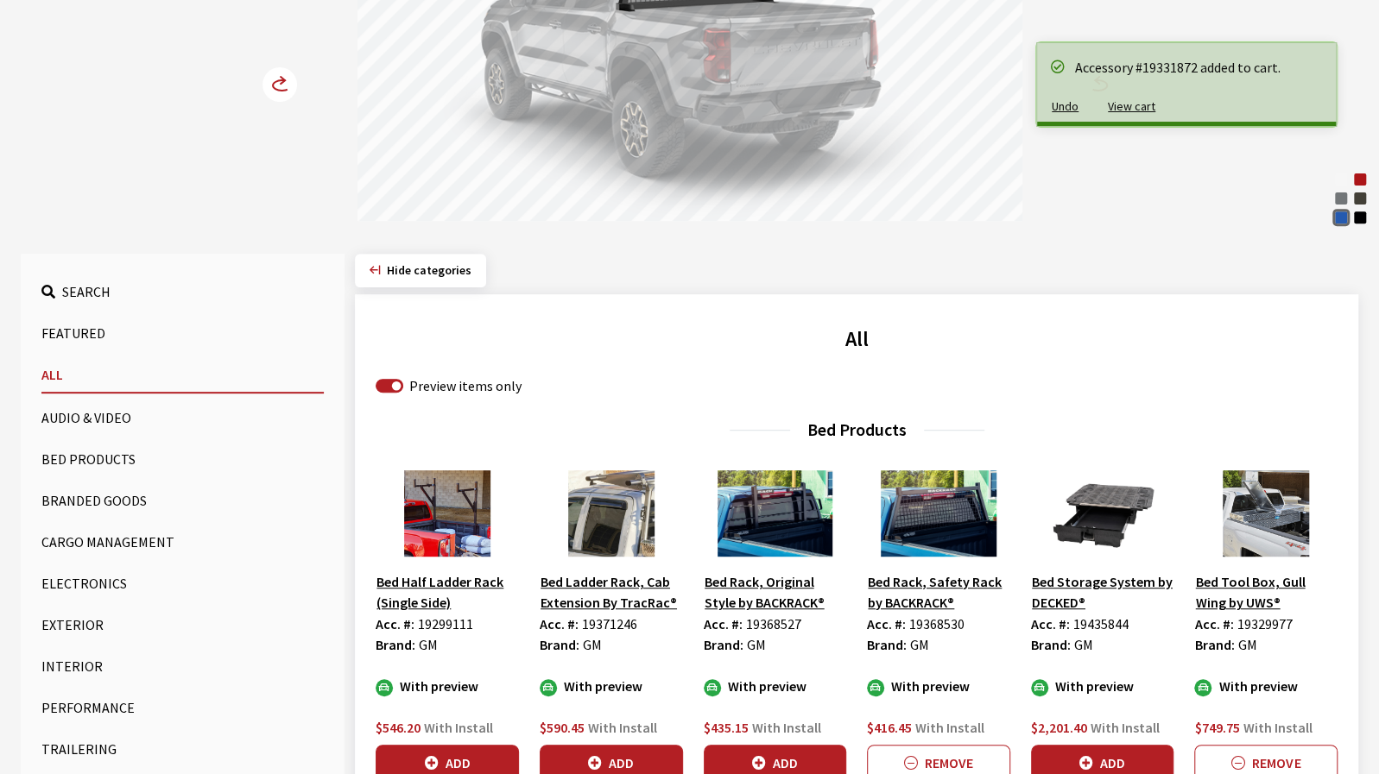
scroll to position [0, 0]
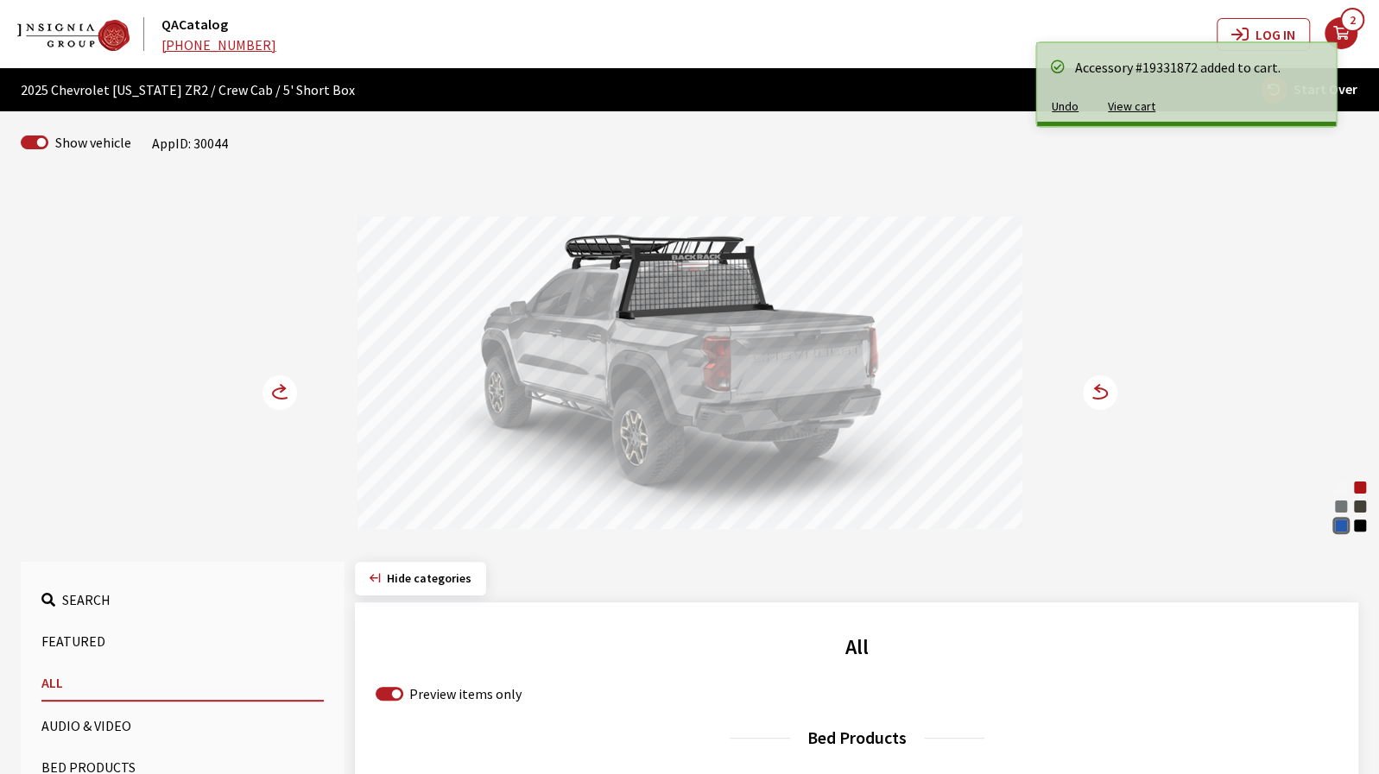
click at [1100, 376] on circle at bounding box center [1100, 393] width 35 height 35
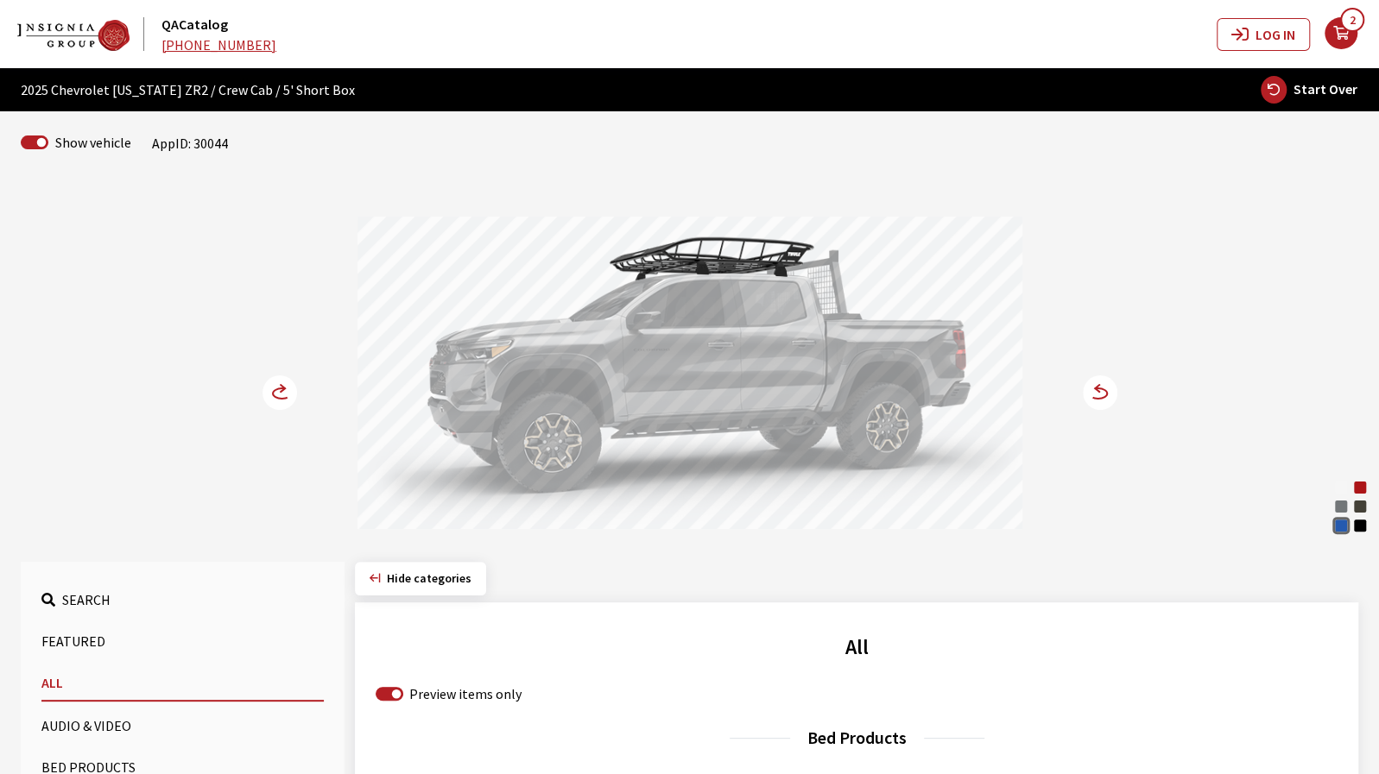
click at [1100, 379] on circle at bounding box center [1100, 393] width 35 height 35
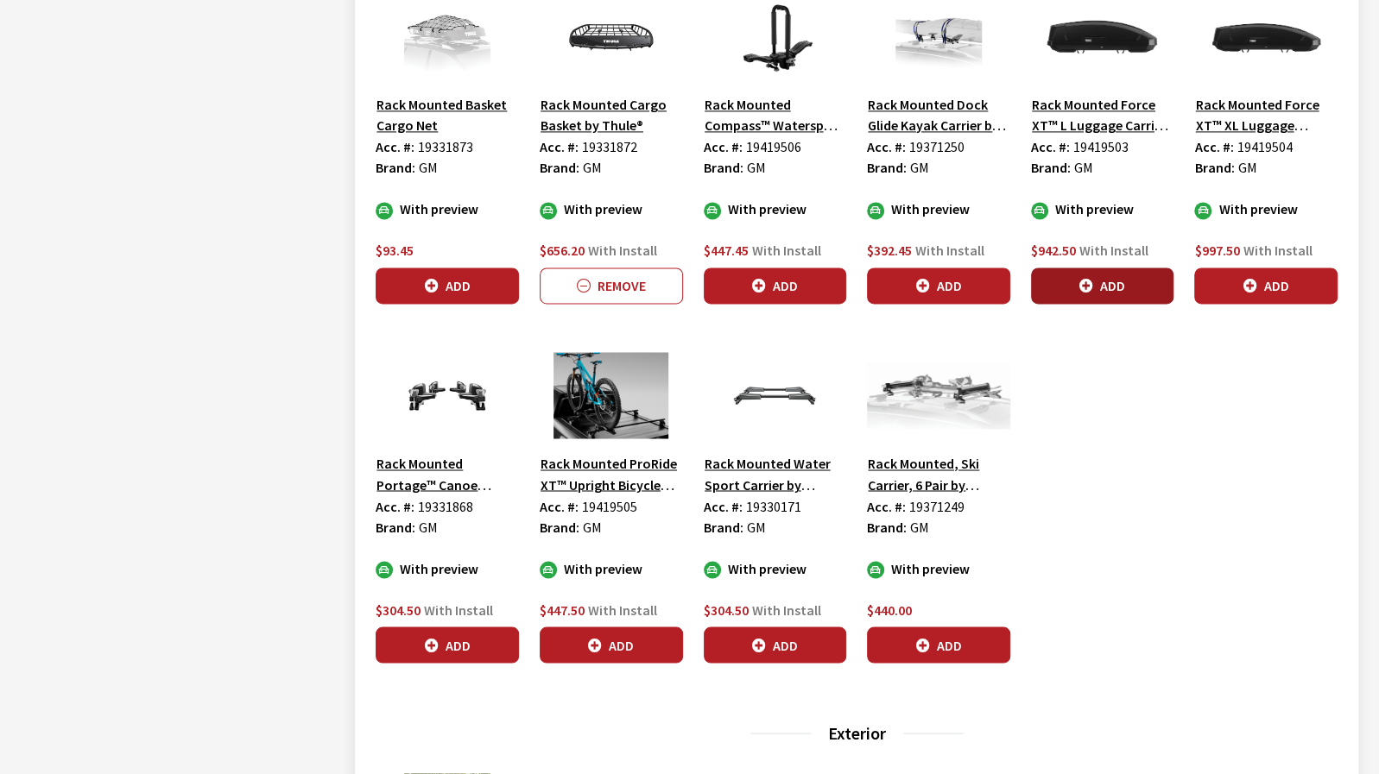
scroll to position [1640, 0]
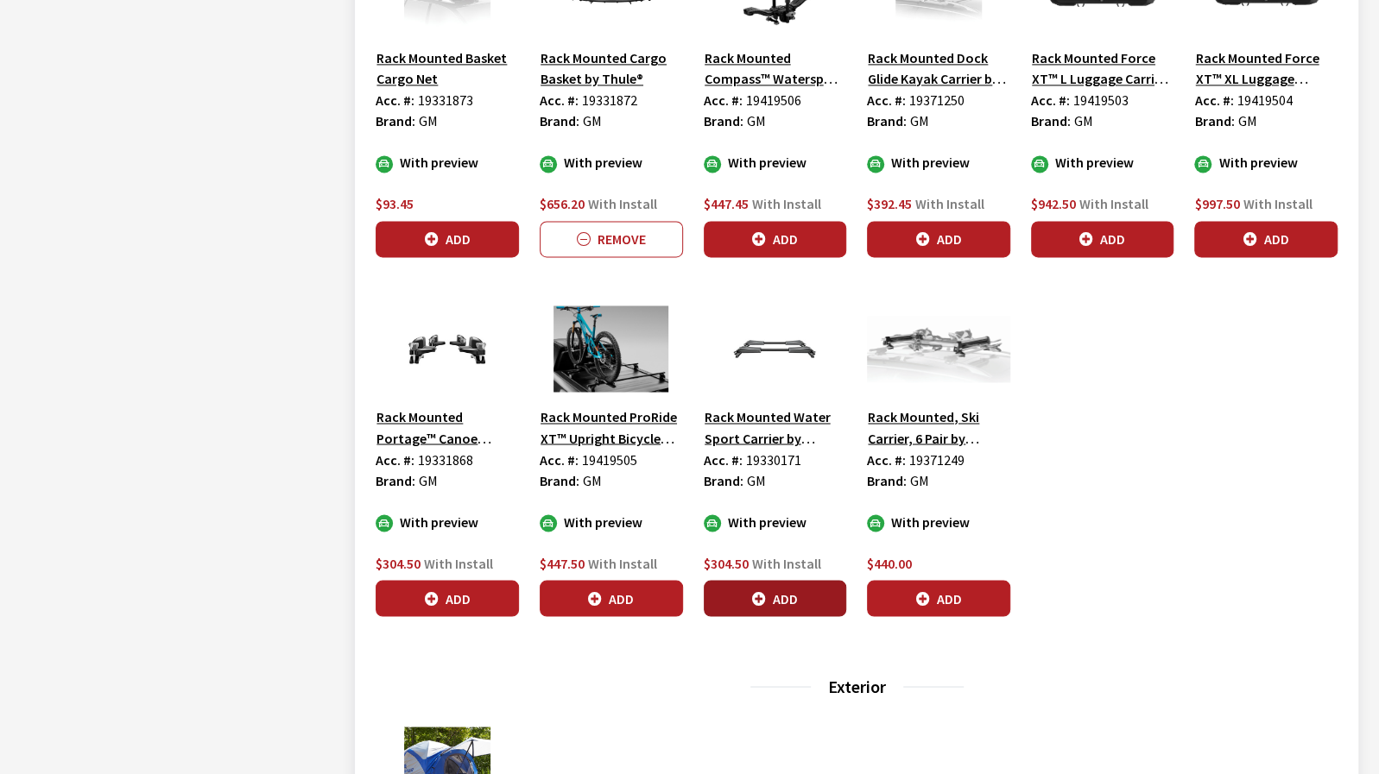
click at [759, 592] on icon "button" at bounding box center [759, 599] width 14 height 14
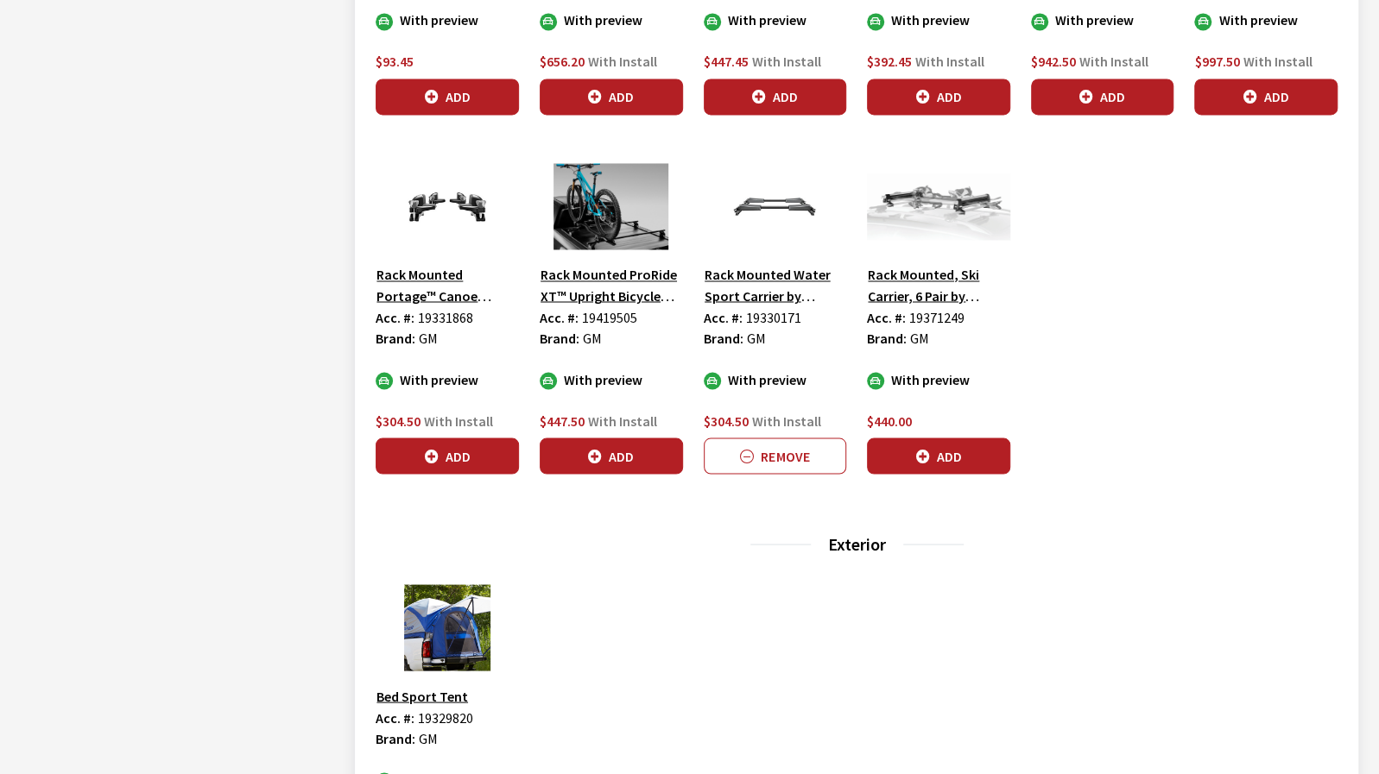
scroll to position [1986, 0]
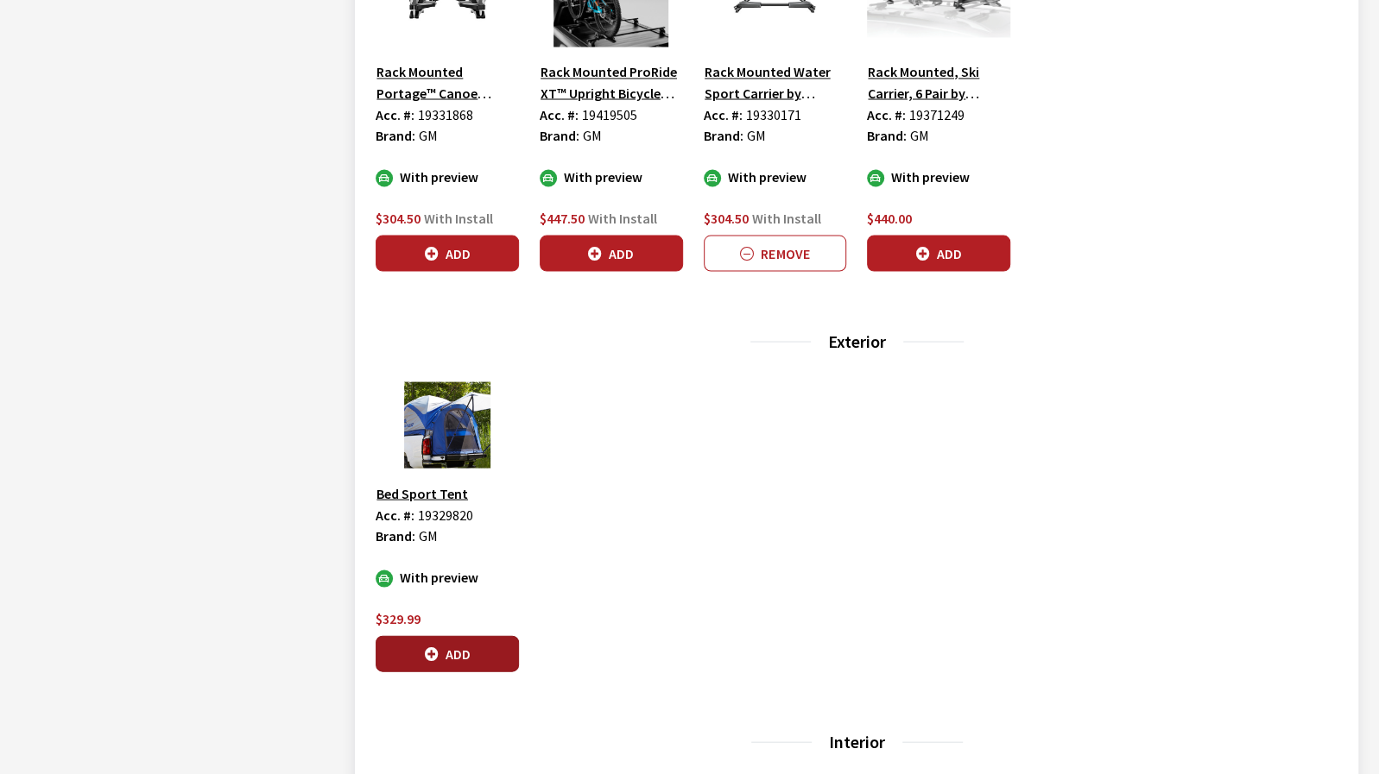
click at [479, 648] on button "Add" at bounding box center [447, 653] width 143 height 36
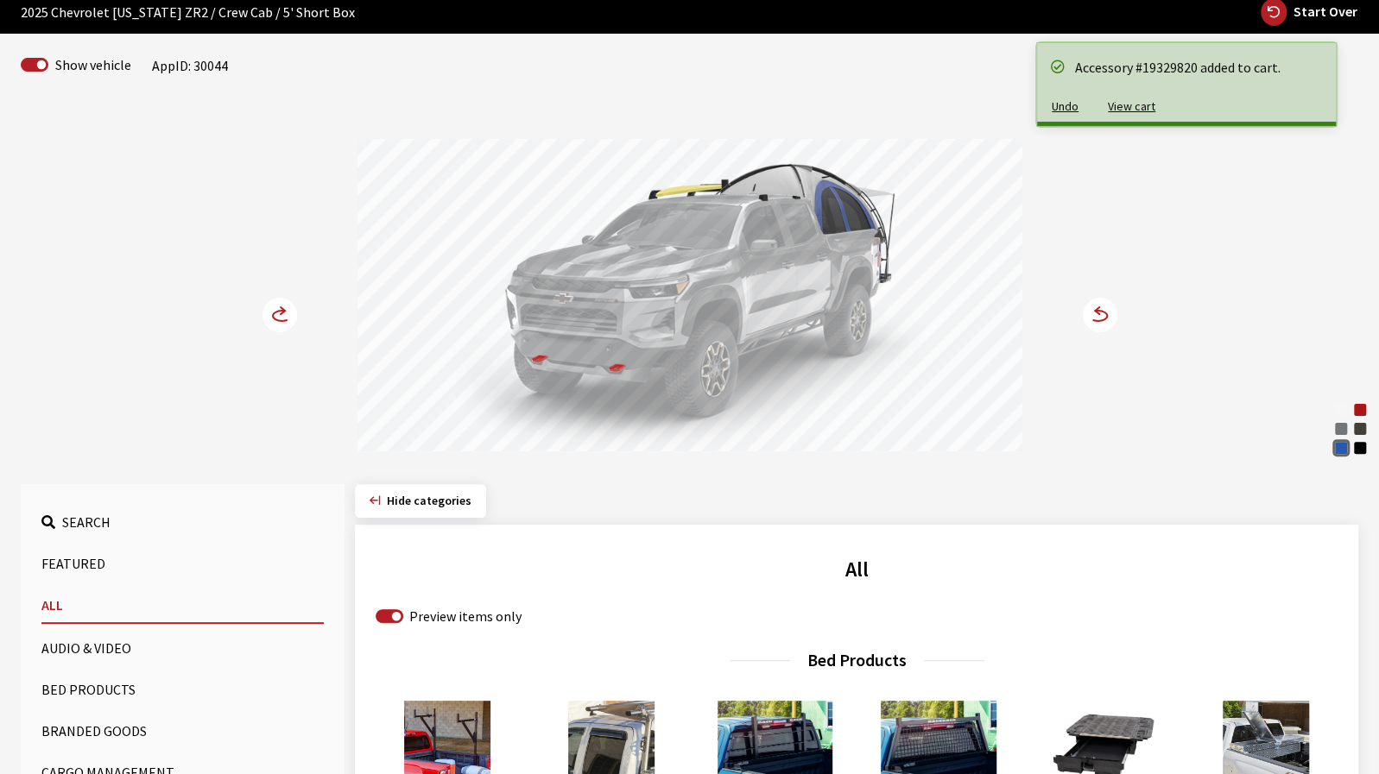
scroll to position [0, 0]
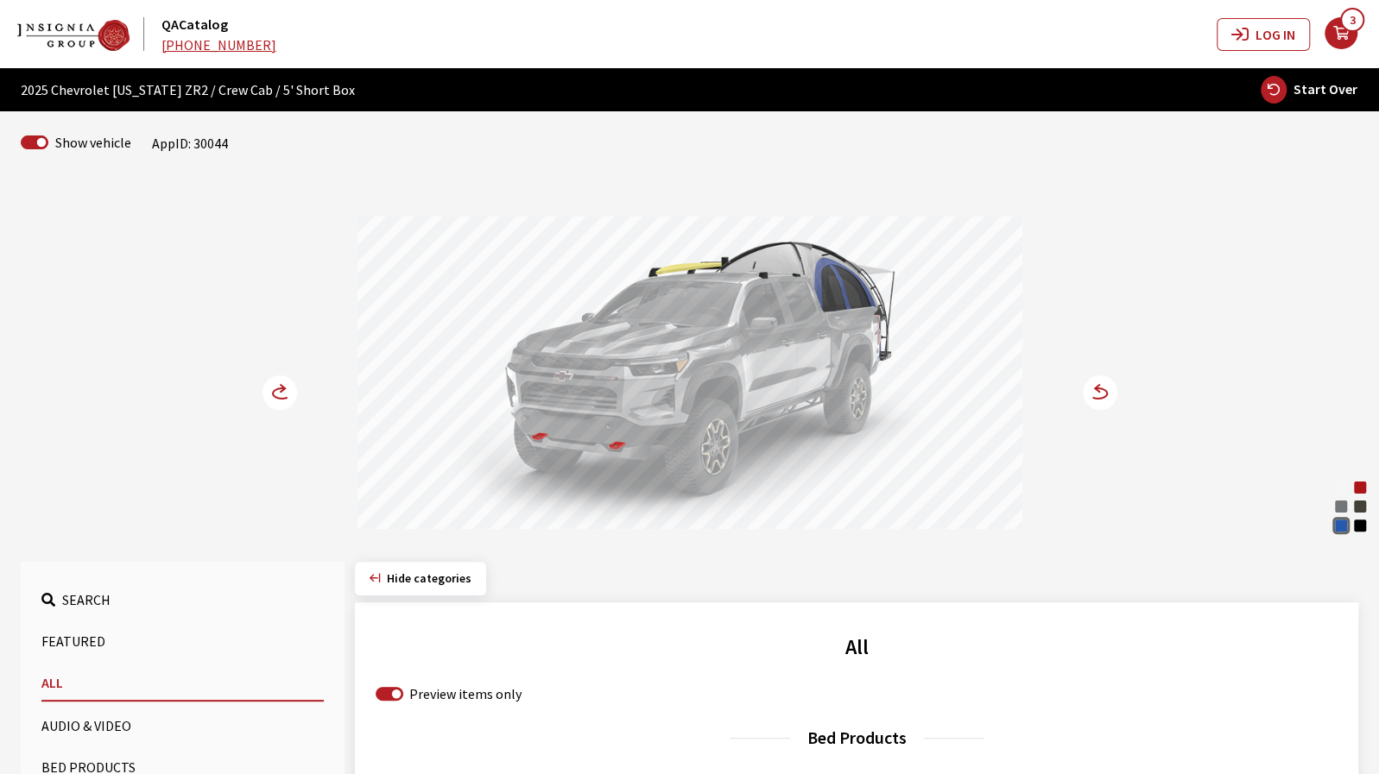
click at [294, 397] on circle at bounding box center [279, 393] width 35 height 35
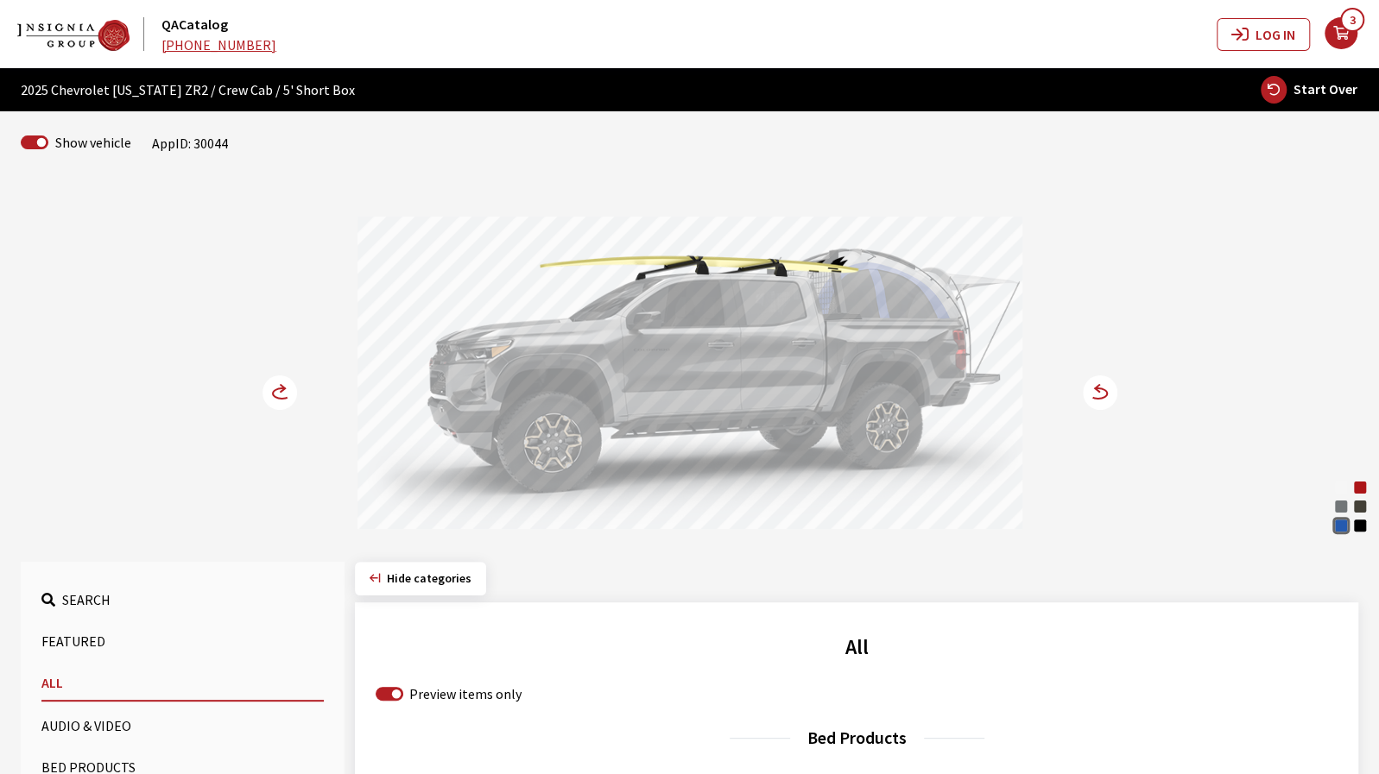
click at [294, 397] on circle at bounding box center [279, 393] width 35 height 35
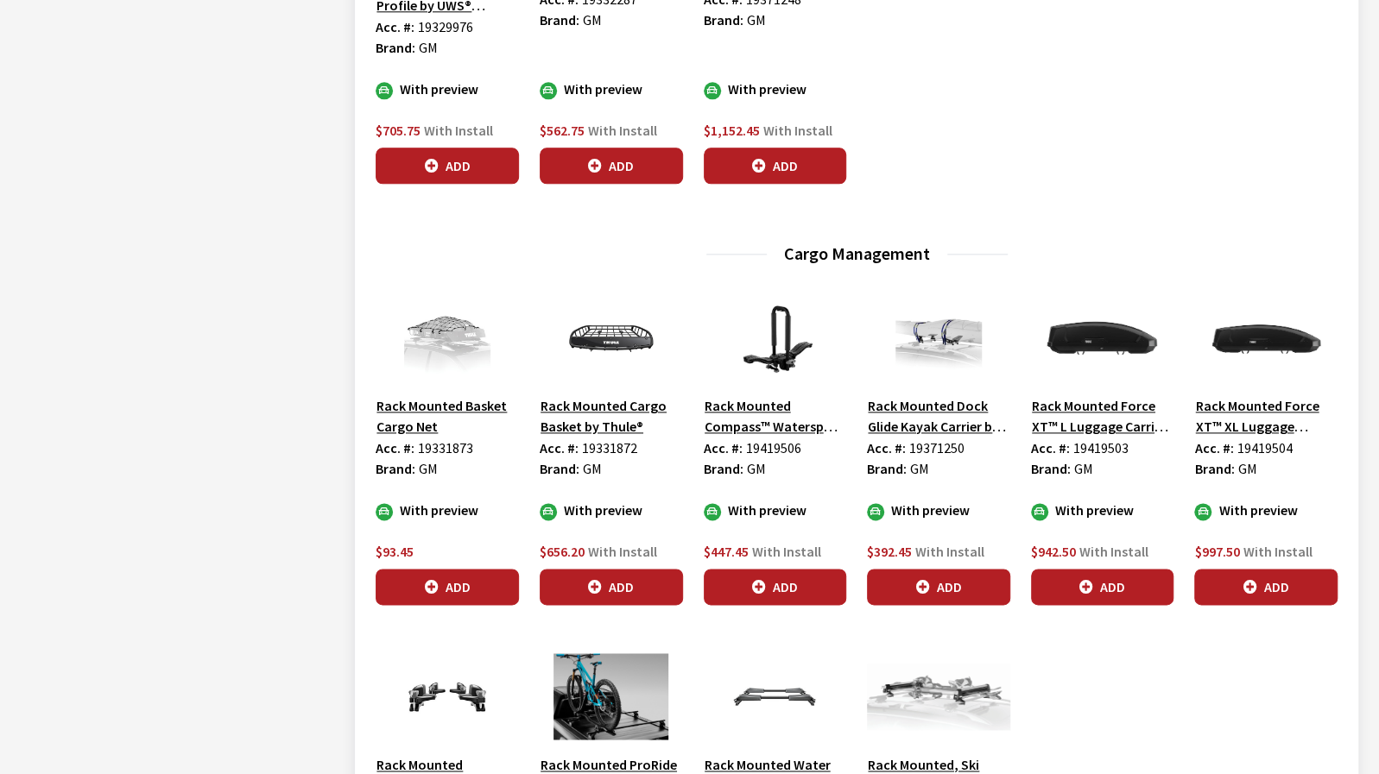
scroll to position [1295, 0]
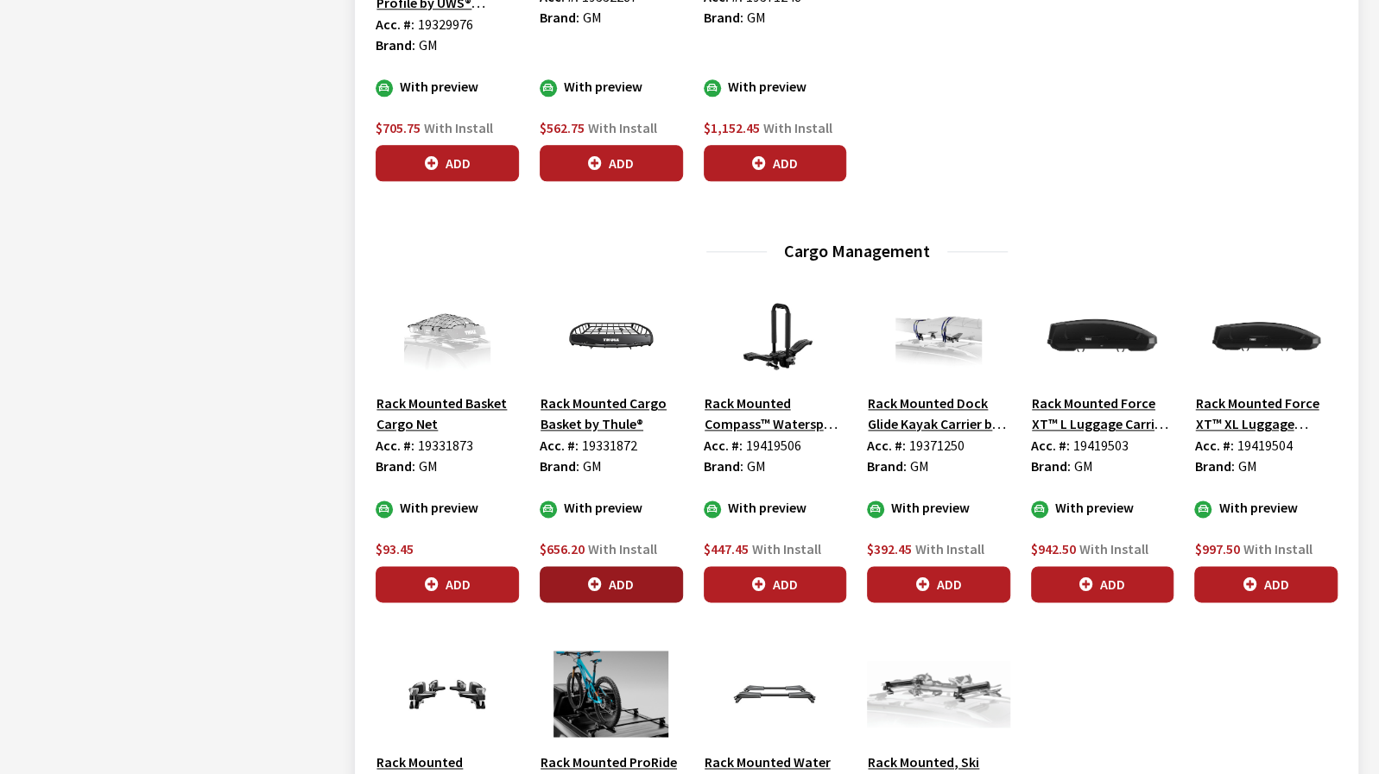
click at [565, 578] on button "Add" at bounding box center [611, 584] width 143 height 36
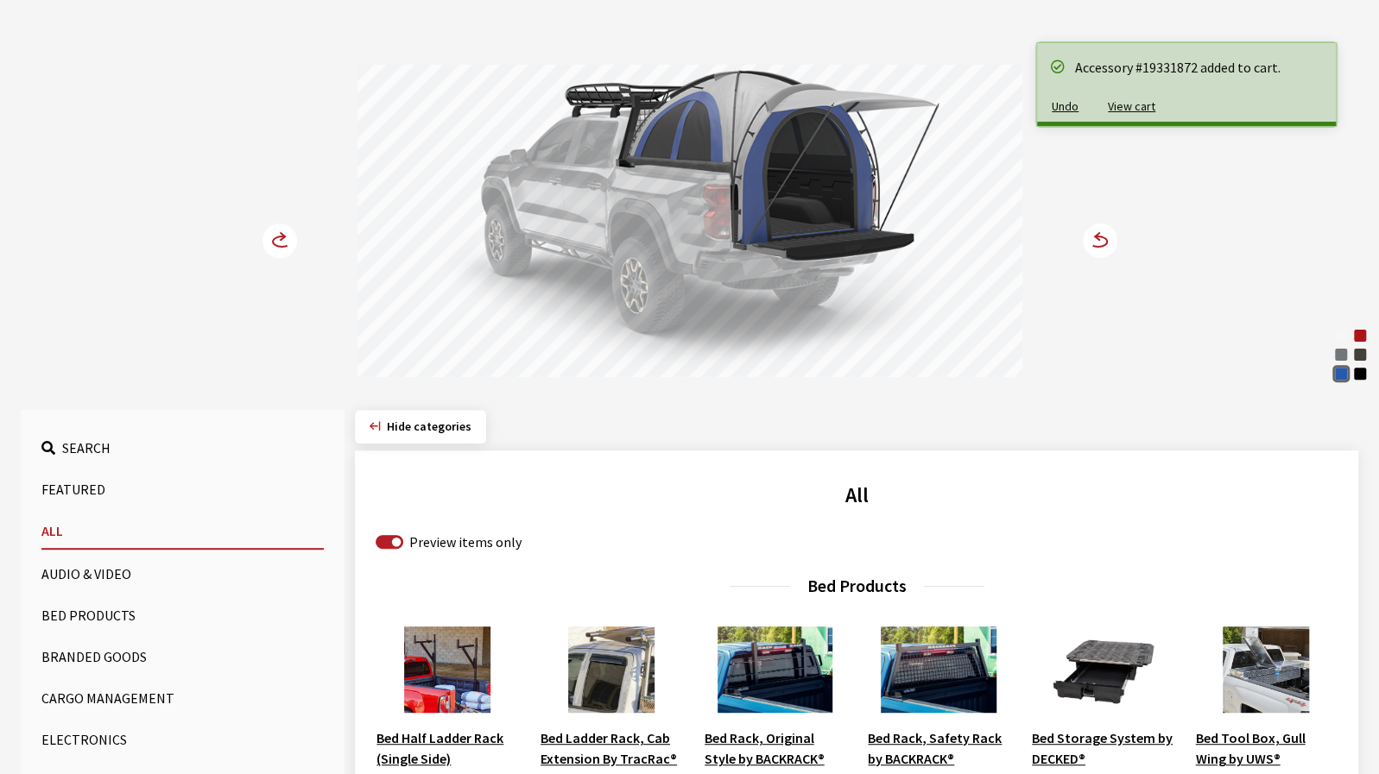
scroll to position [0, 0]
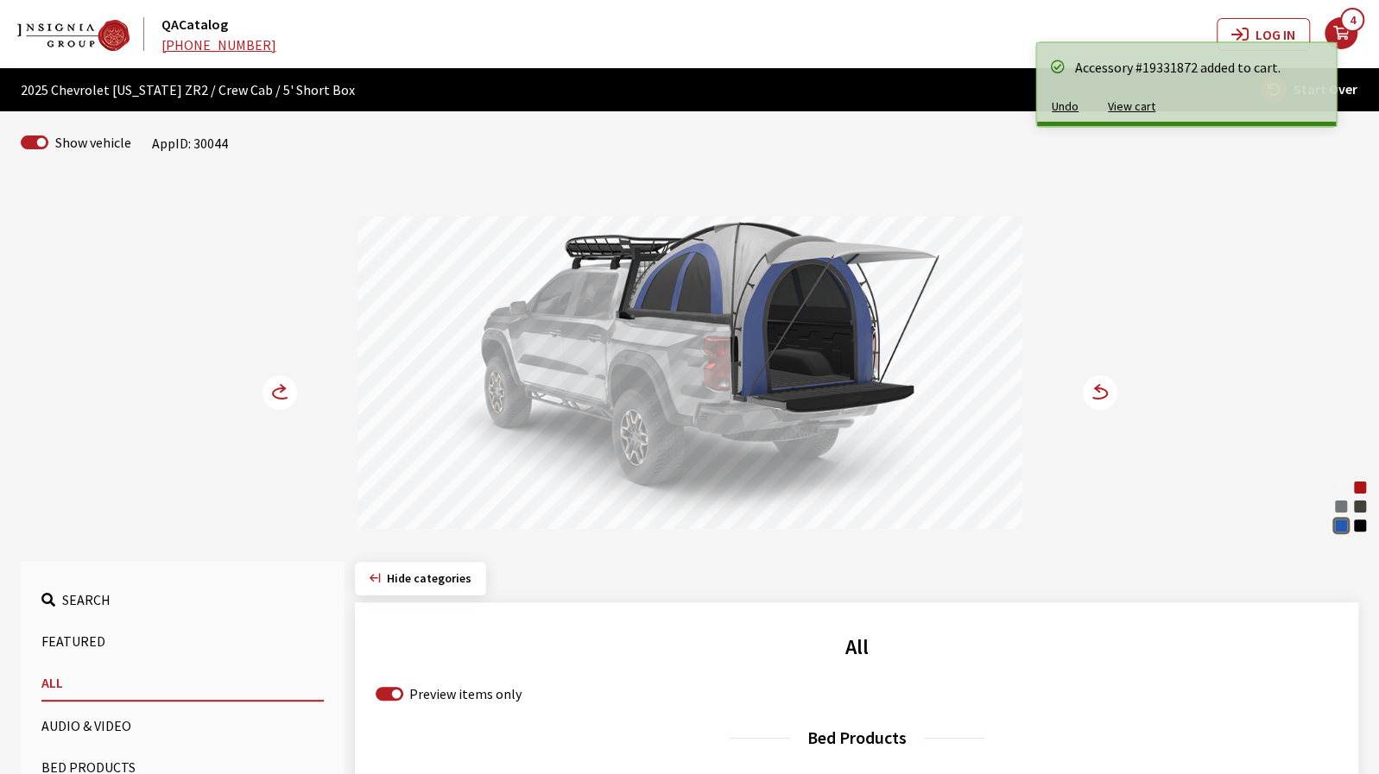
click at [1105, 390] on icon at bounding box center [1098, 393] width 18 height 10
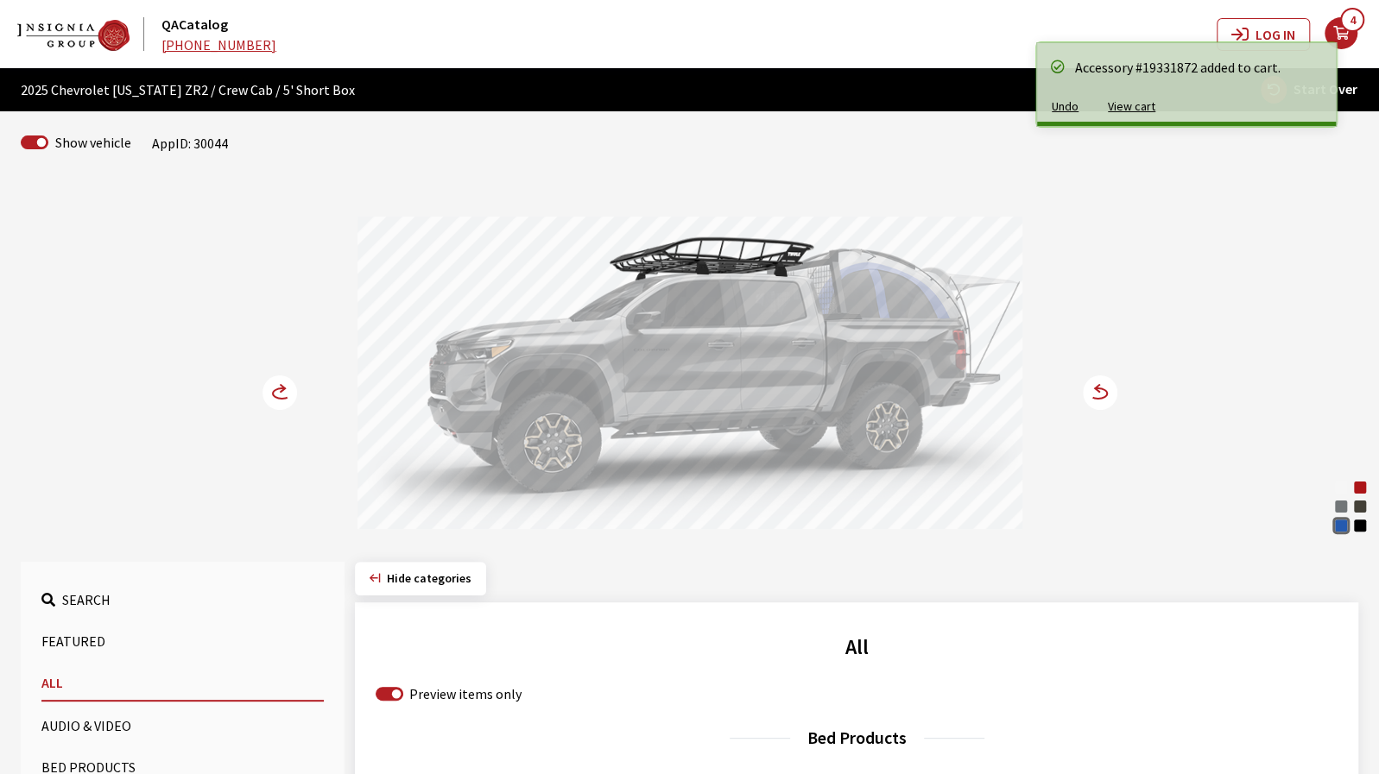
click at [1105, 390] on icon at bounding box center [1098, 393] width 18 height 10
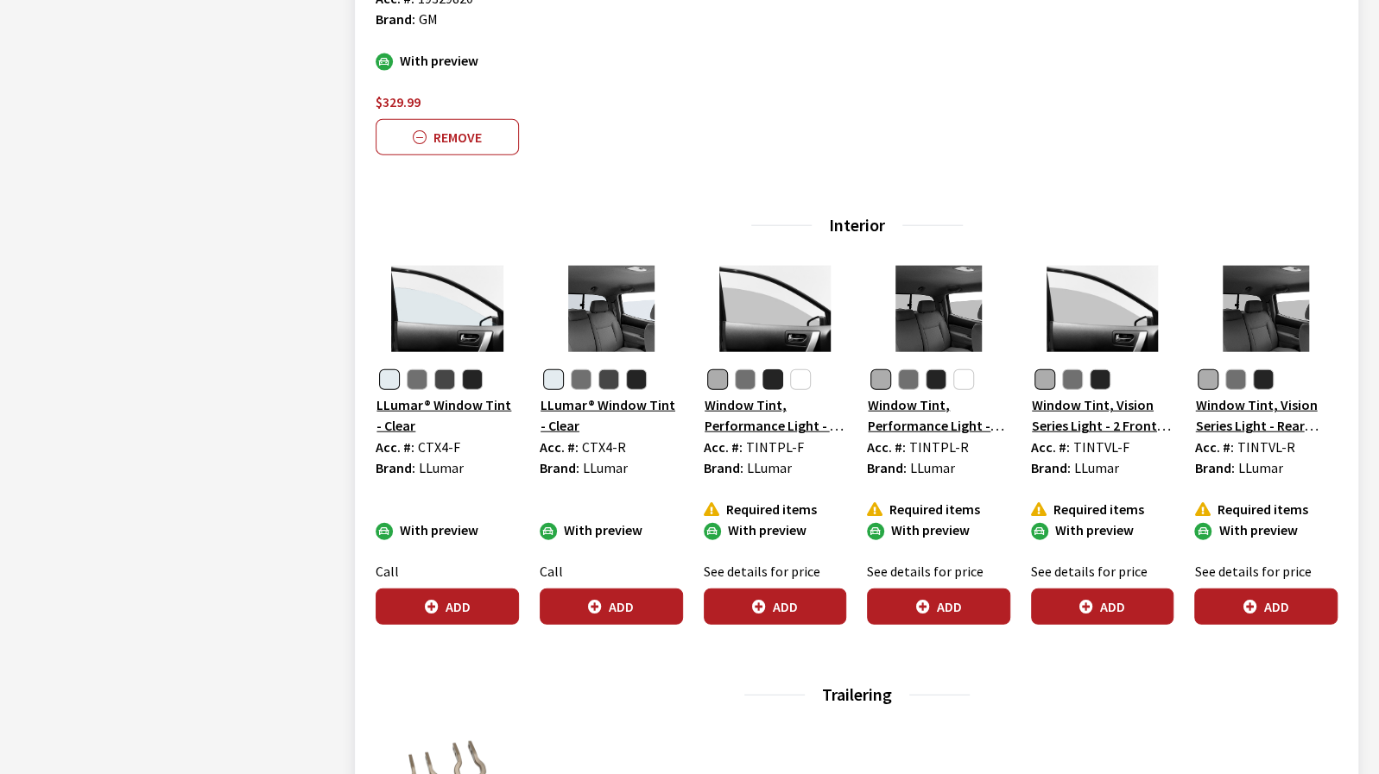
scroll to position [2590, 0]
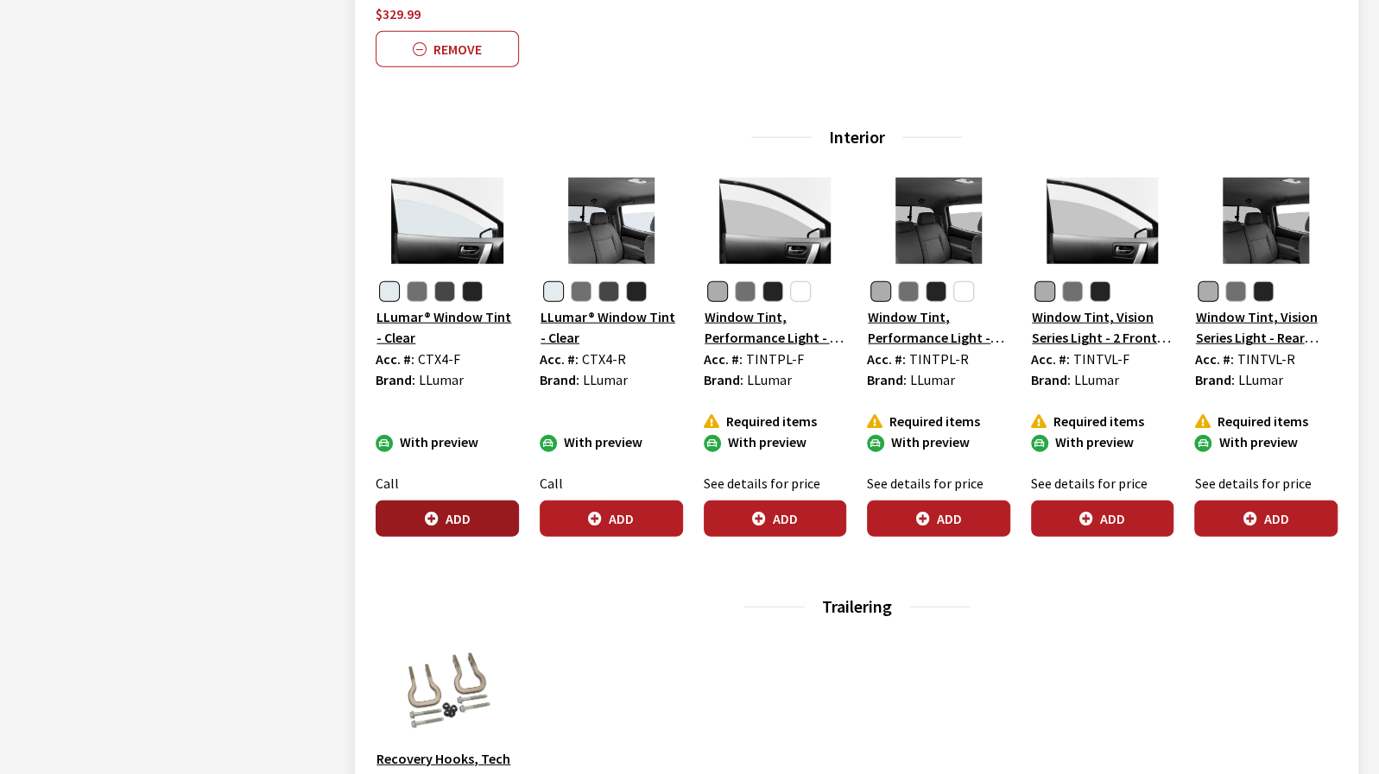
click at [416, 522] on button "Add" at bounding box center [447, 519] width 143 height 36
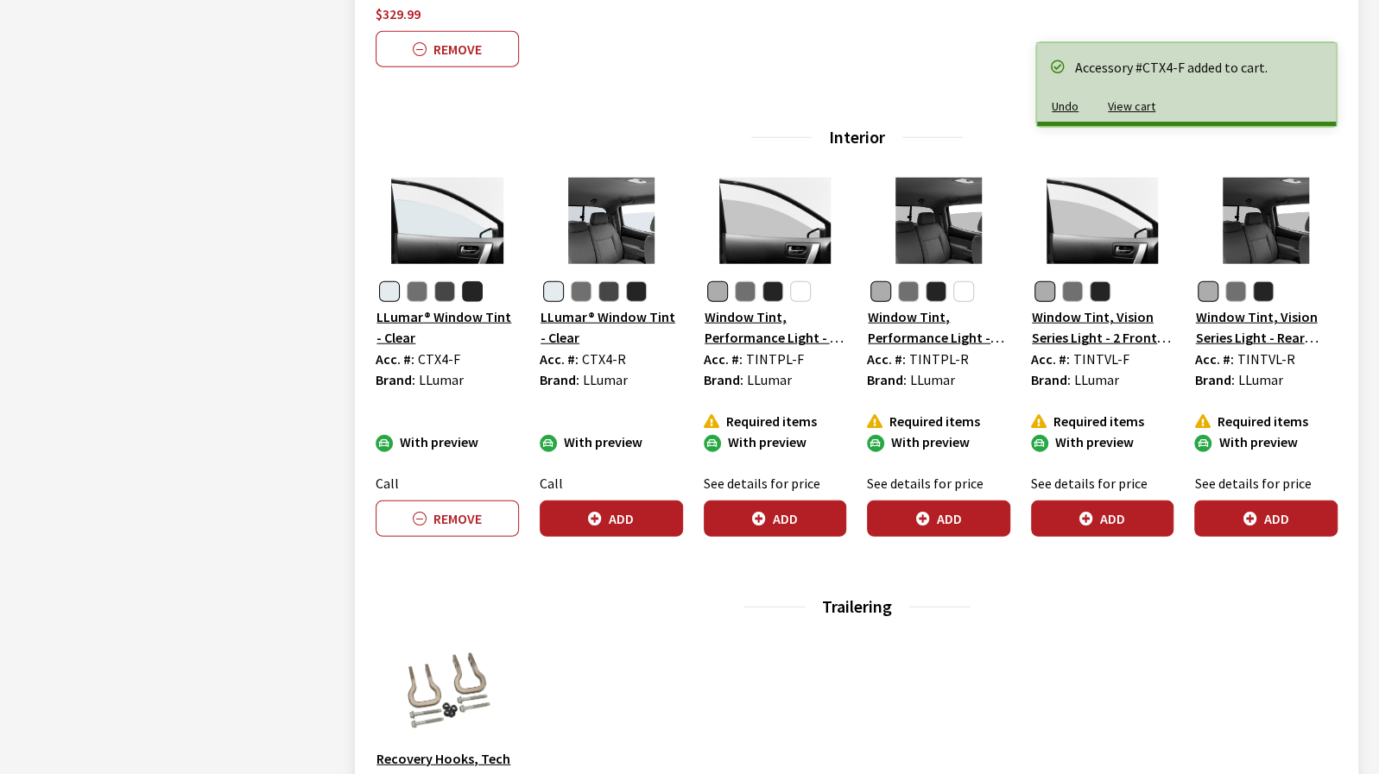
click at [468, 293] on button "button" at bounding box center [472, 291] width 21 height 21
click at [455, 508] on button "Add" at bounding box center [447, 519] width 143 height 36
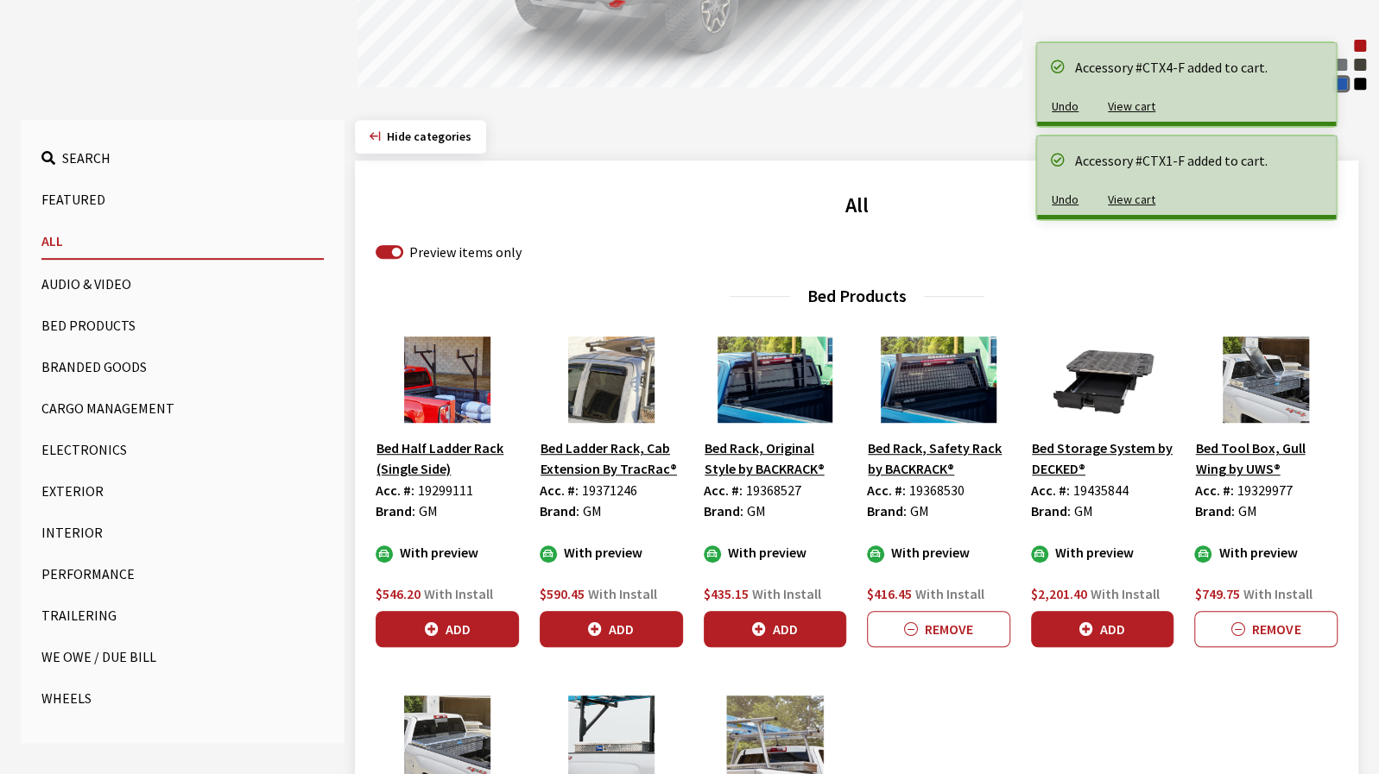
scroll to position [86, 0]
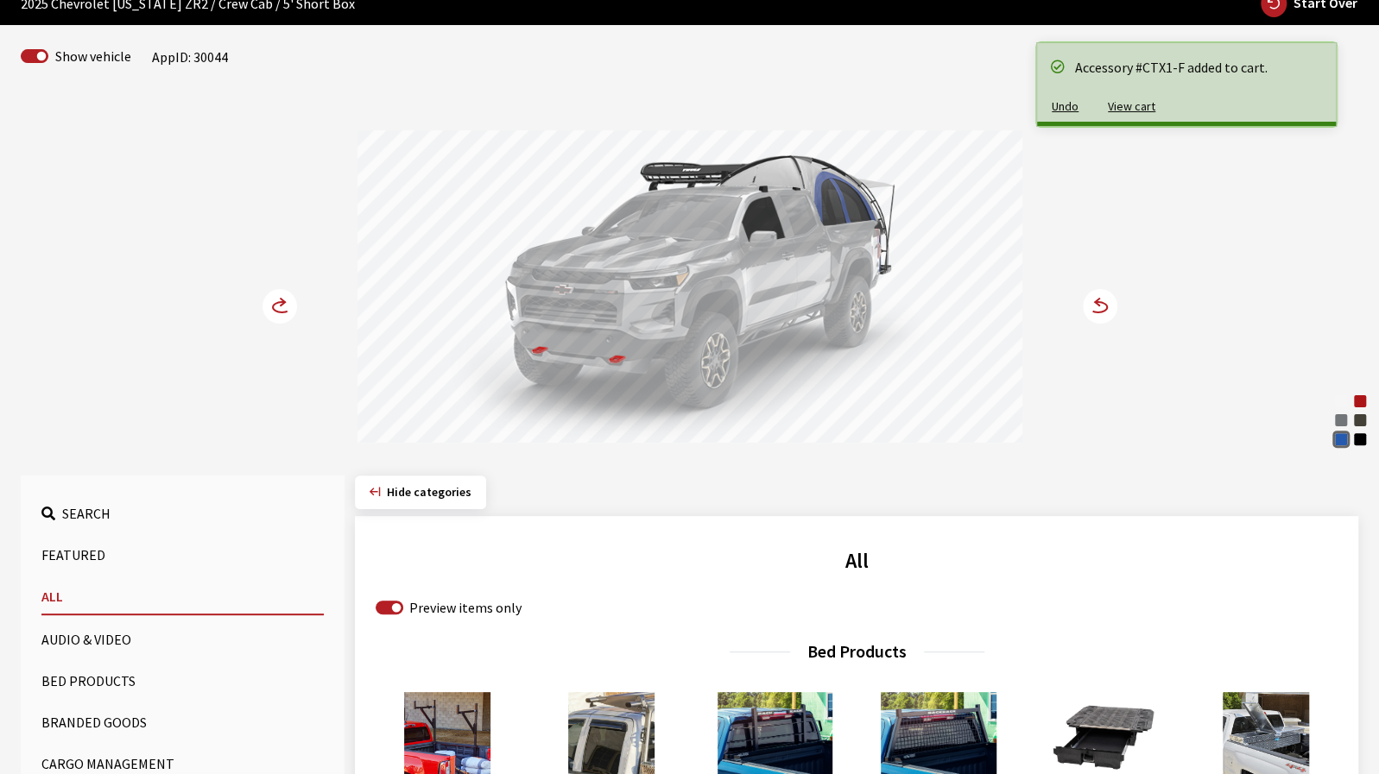
click at [287, 313] on circle at bounding box center [279, 306] width 35 height 35
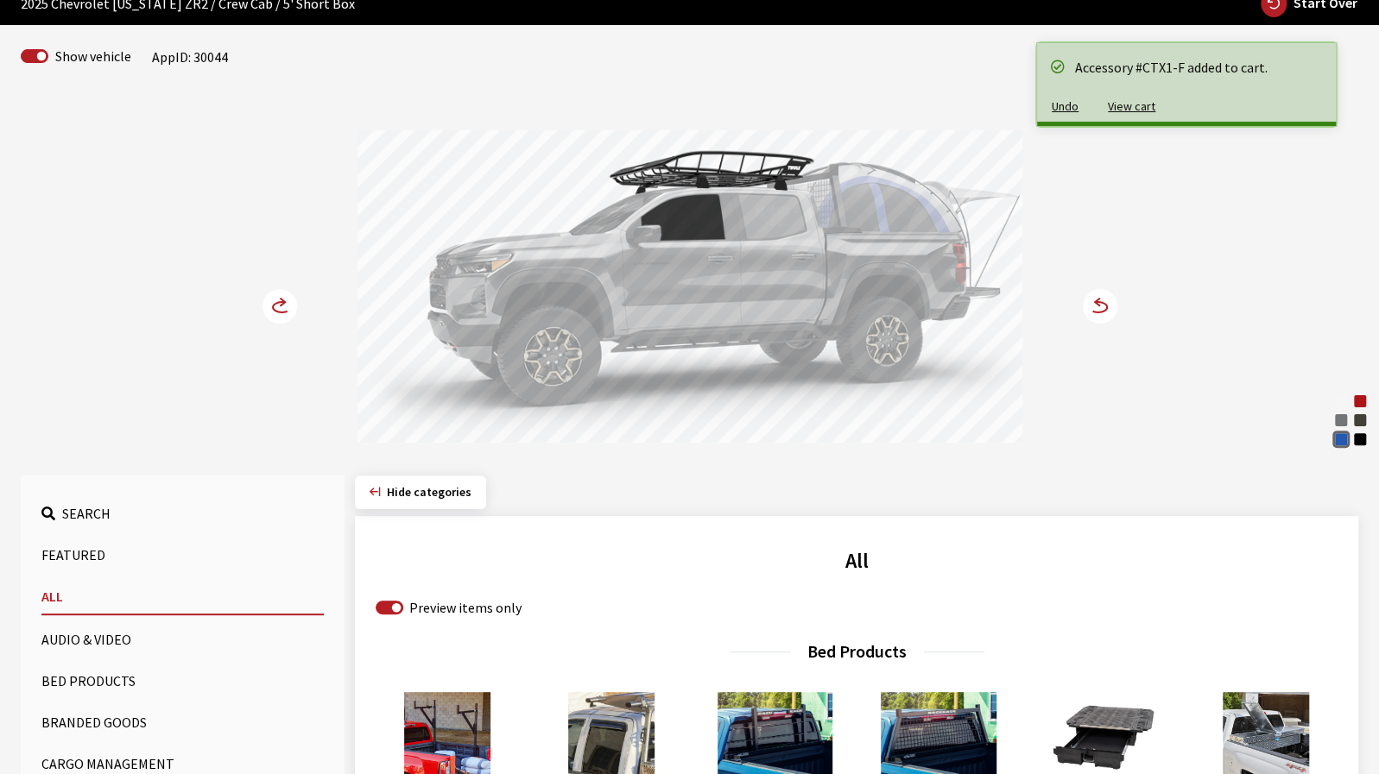
click at [285, 310] on icon at bounding box center [282, 307] width 18 height 10
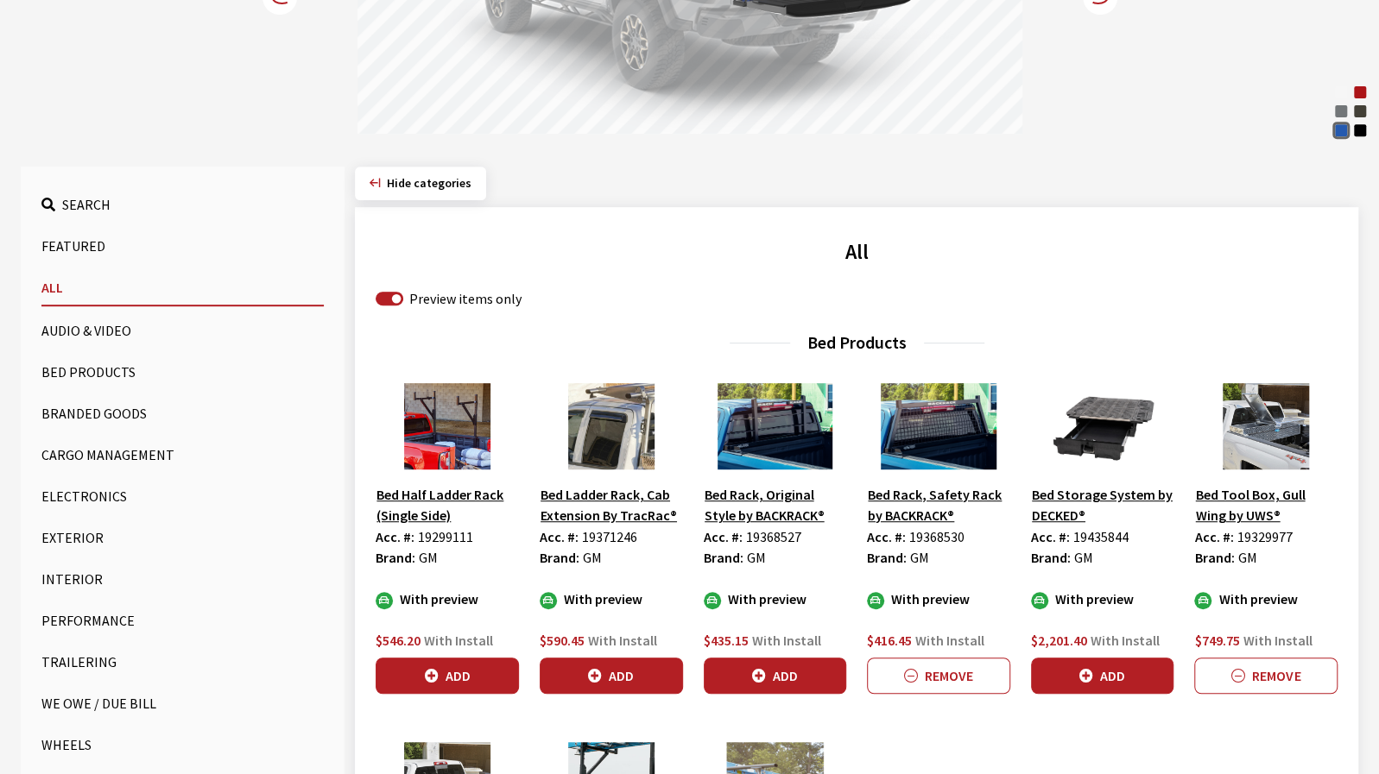
scroll to position [432, 0]
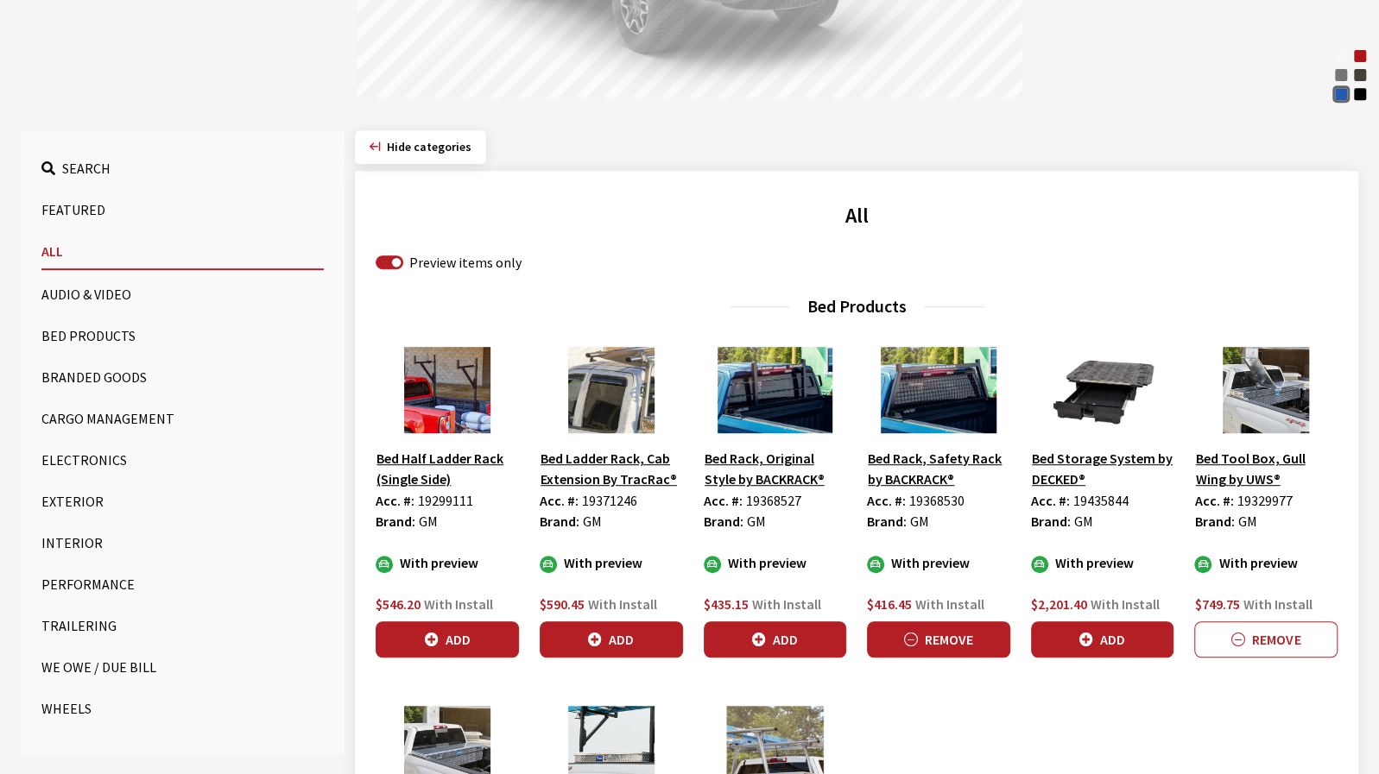
click at [924, 641] on button "Remove" at bounding box center [938, 640] width 143 height 36
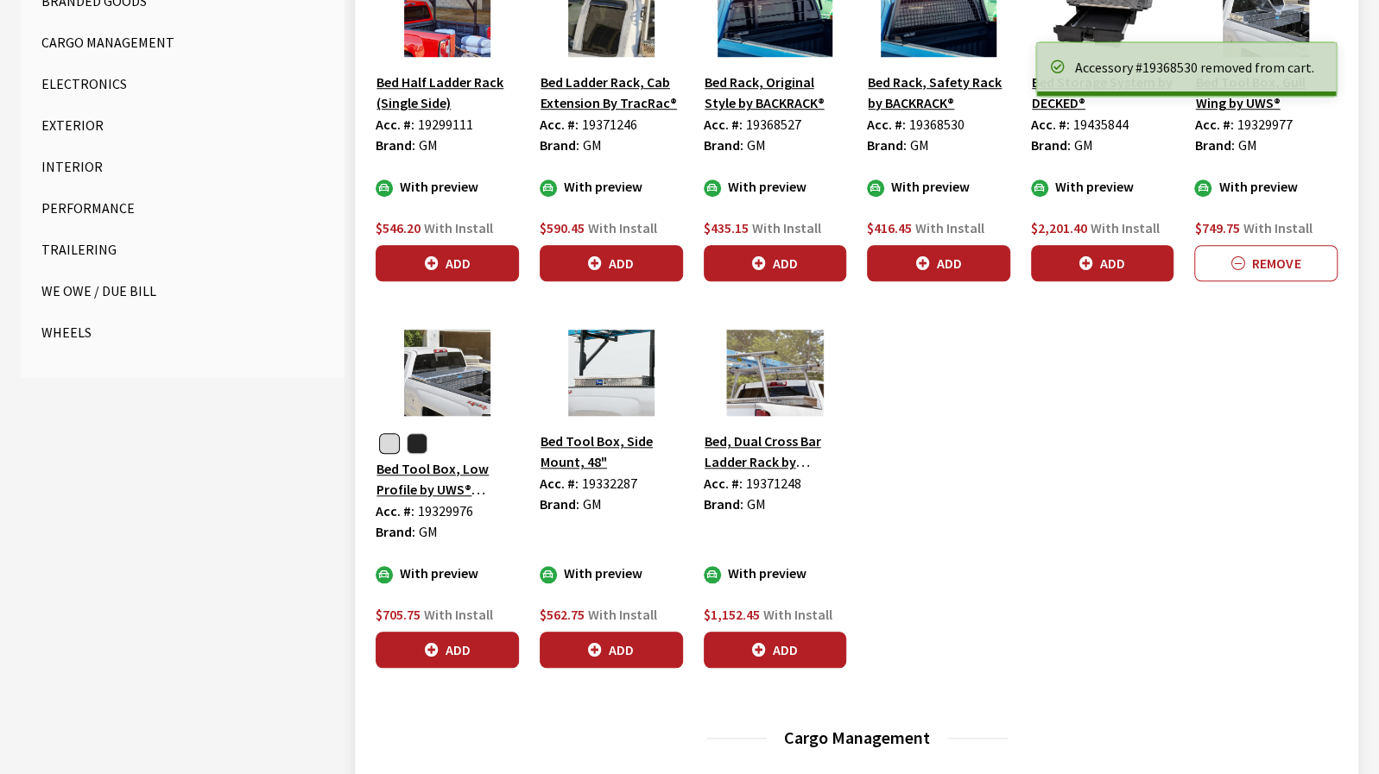
scroll to position [691, 0]
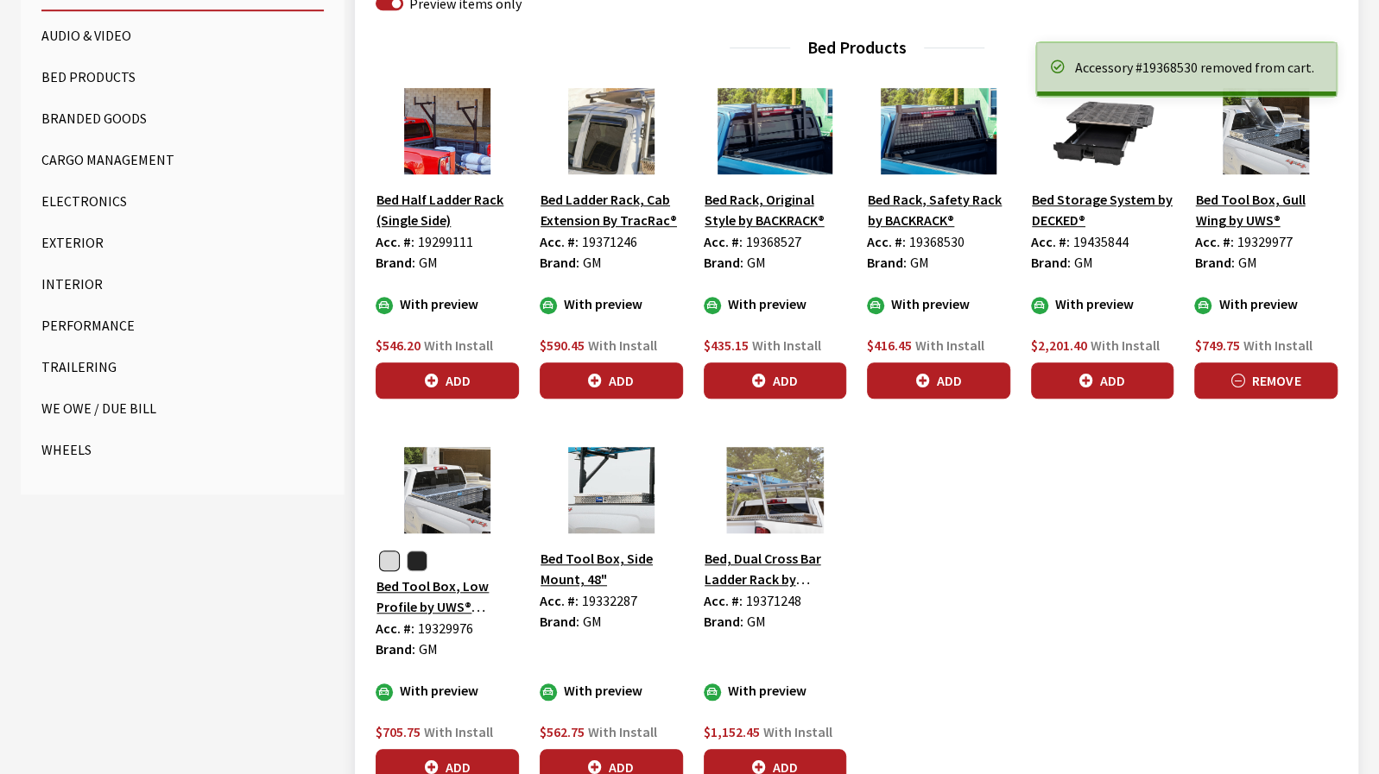
click at [1297, 386] on button "Remove" at bounding box center [1265, 381] width 143 height 36
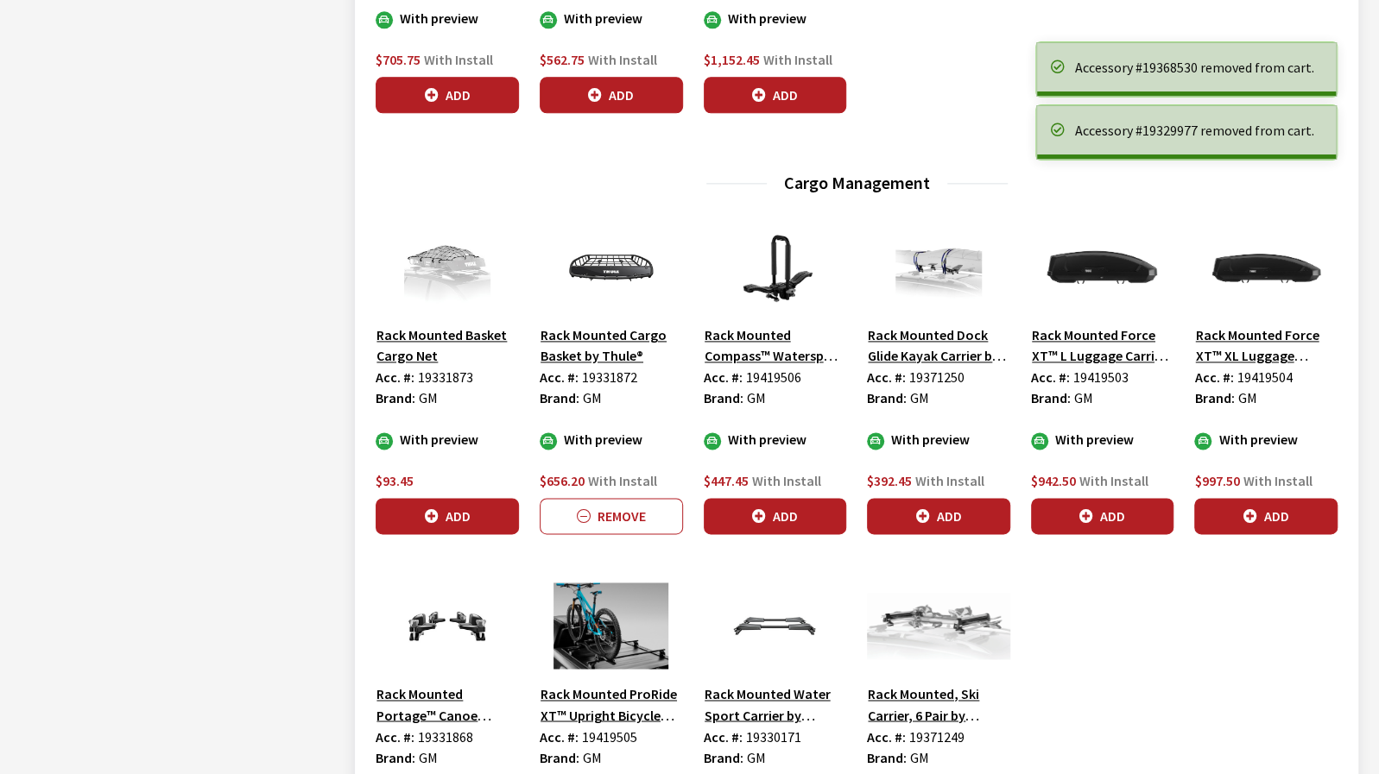
scroll to position [1381, 0]
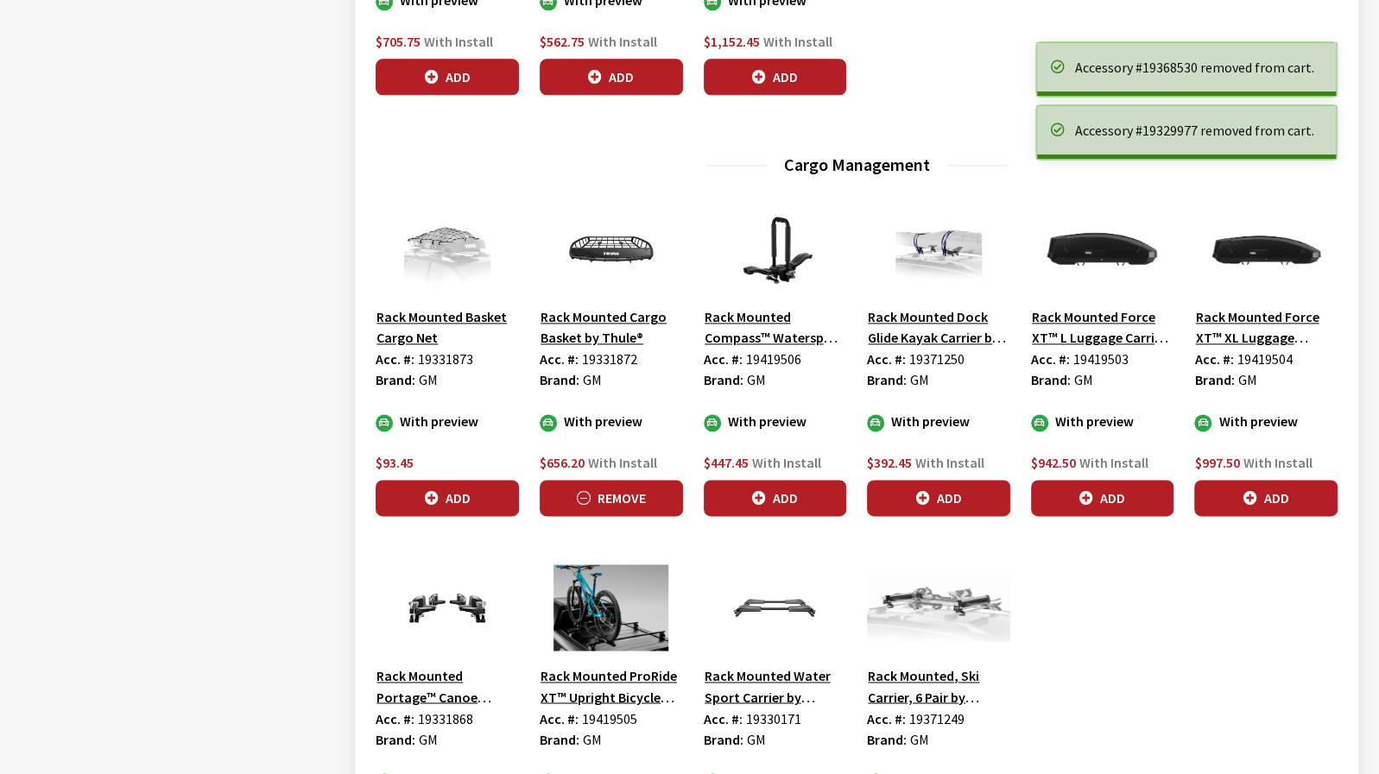
click at [603, 495] on button "Remove" at bounding box center [611, 498] width 143 height 36
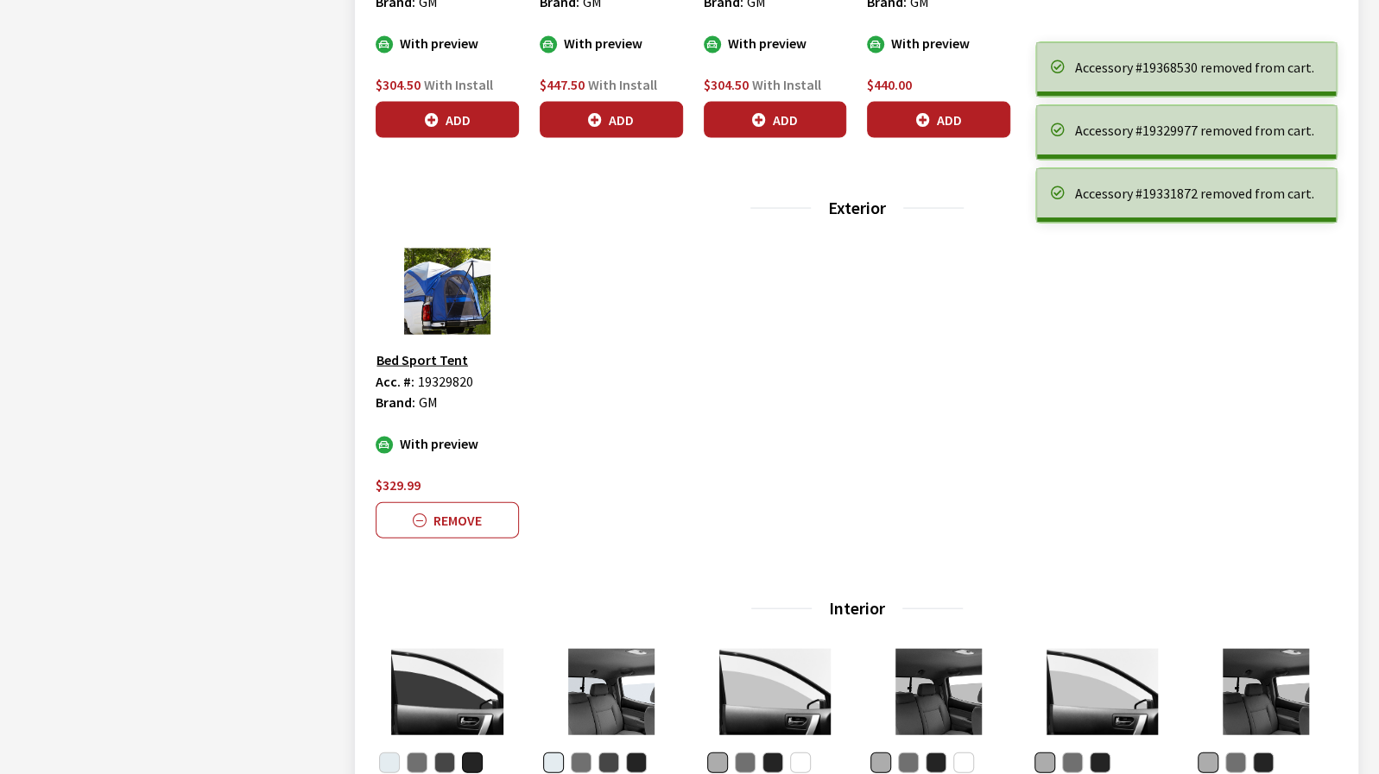
scroll to position [2158, 0]
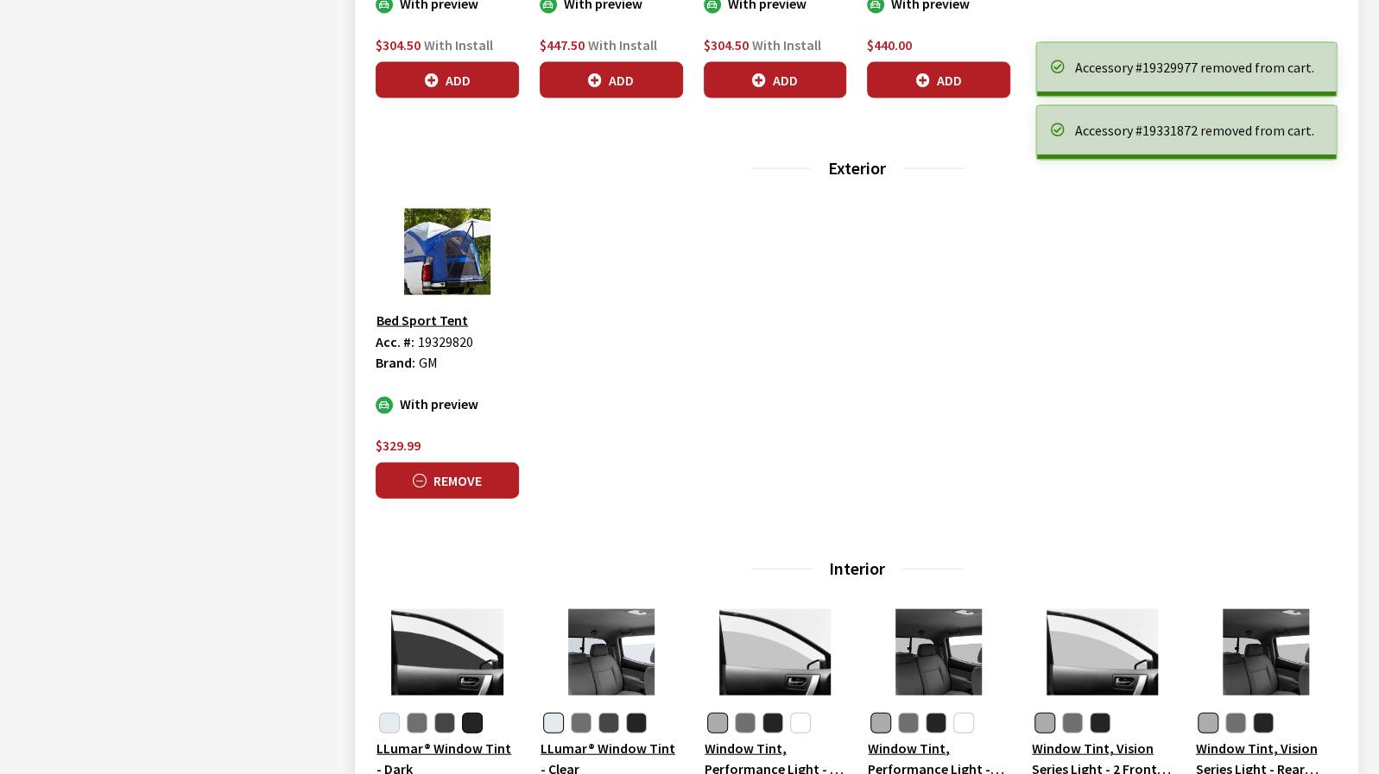
click at [434, 470] on button "Remove" at bounding box center [447, 481] width 143 height 36
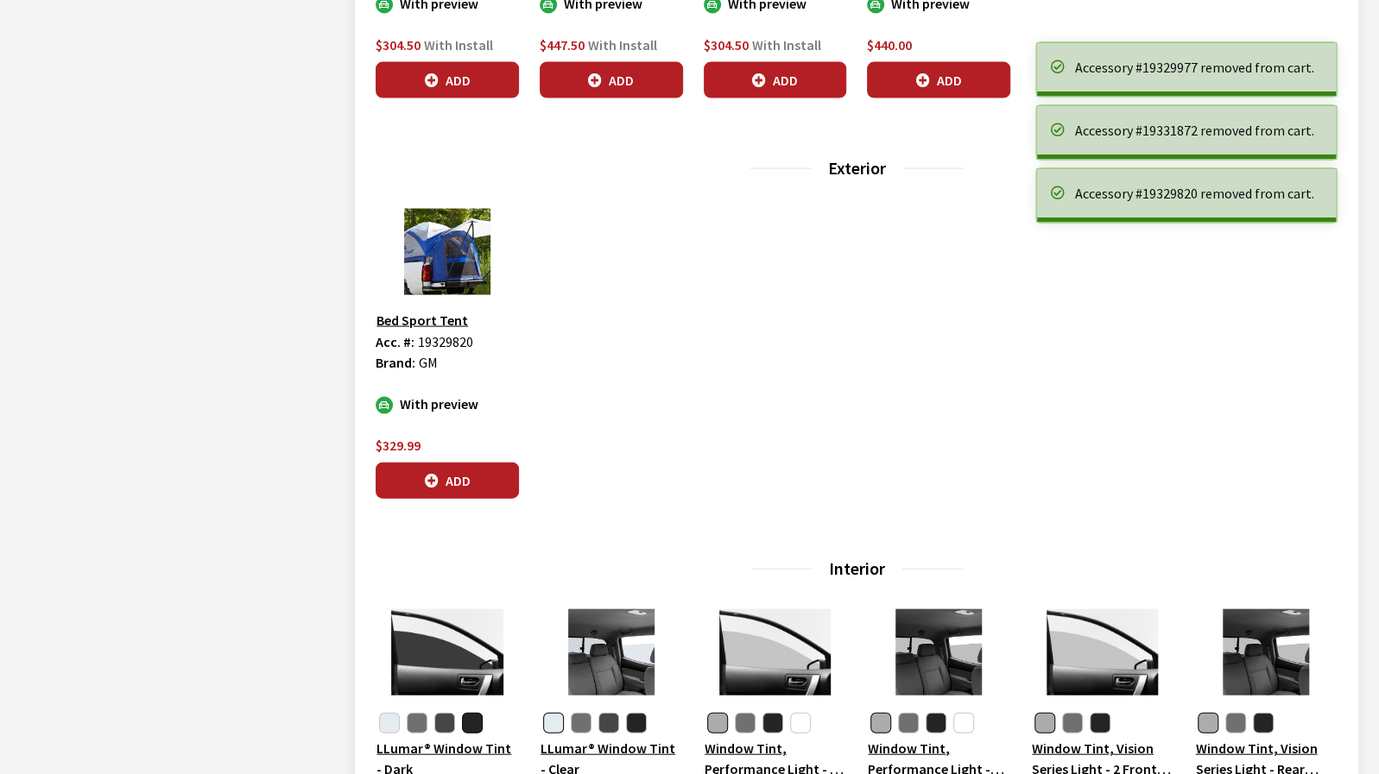
scroll to position [2417, 0]
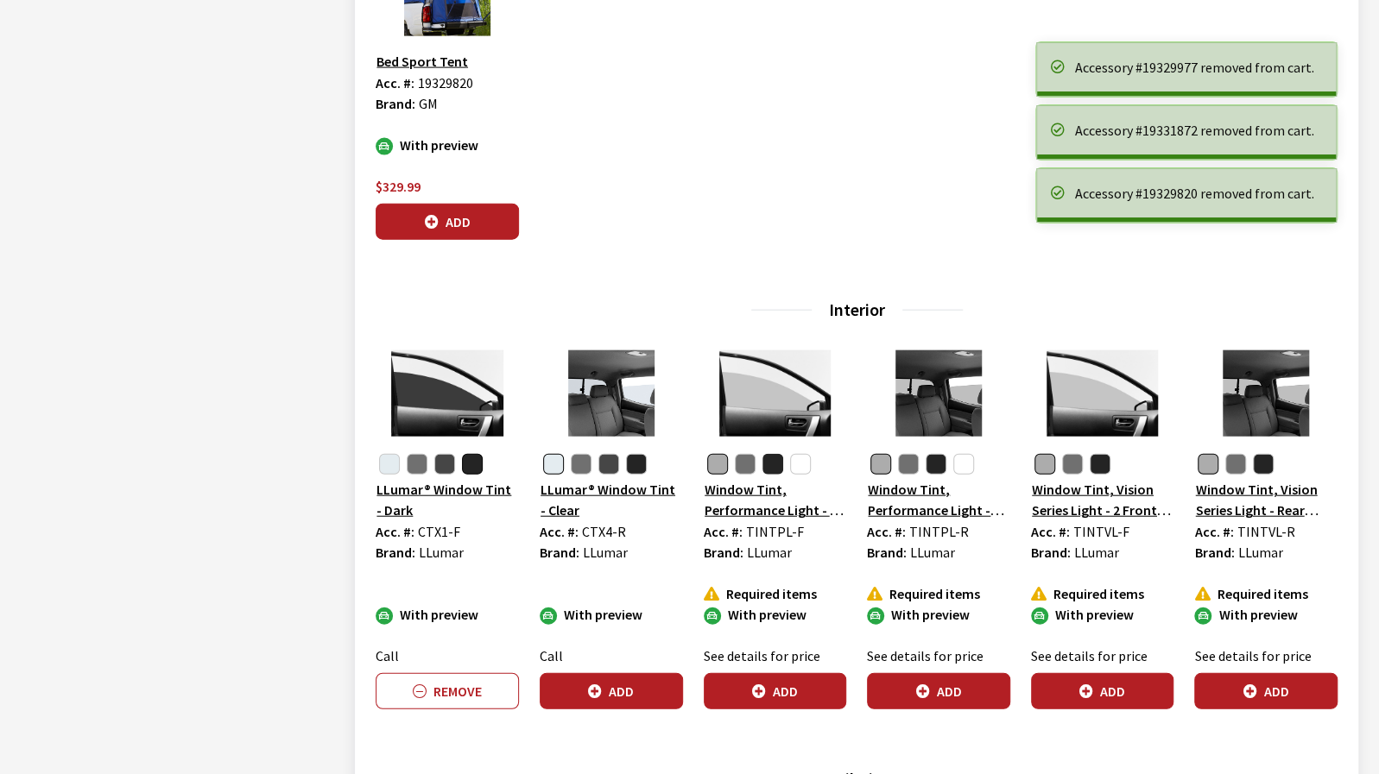
click at [771, 457] on button "button" at bounding box center [772, 464] width 21 height 21
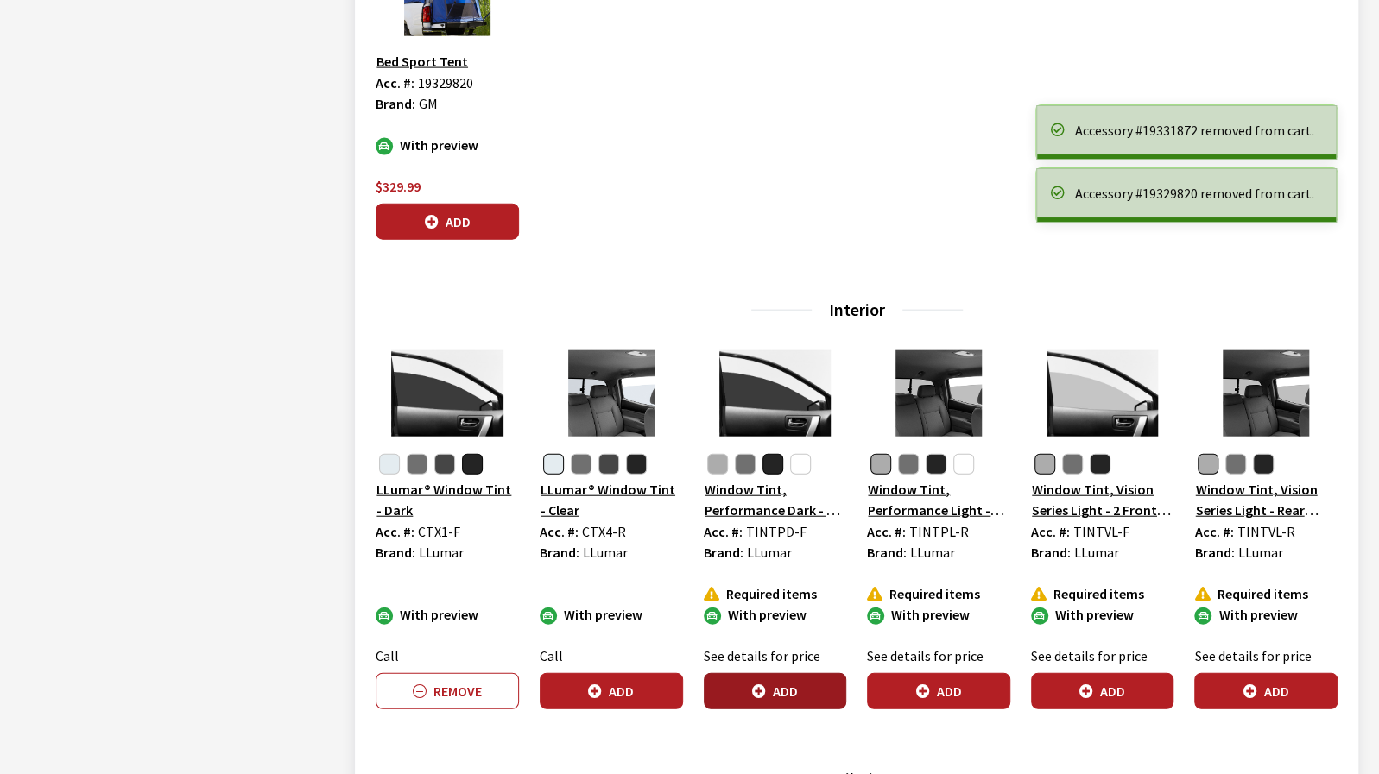
click at [815, 690] on button "Add" at bounding box center [775, 691] width 143 height 36
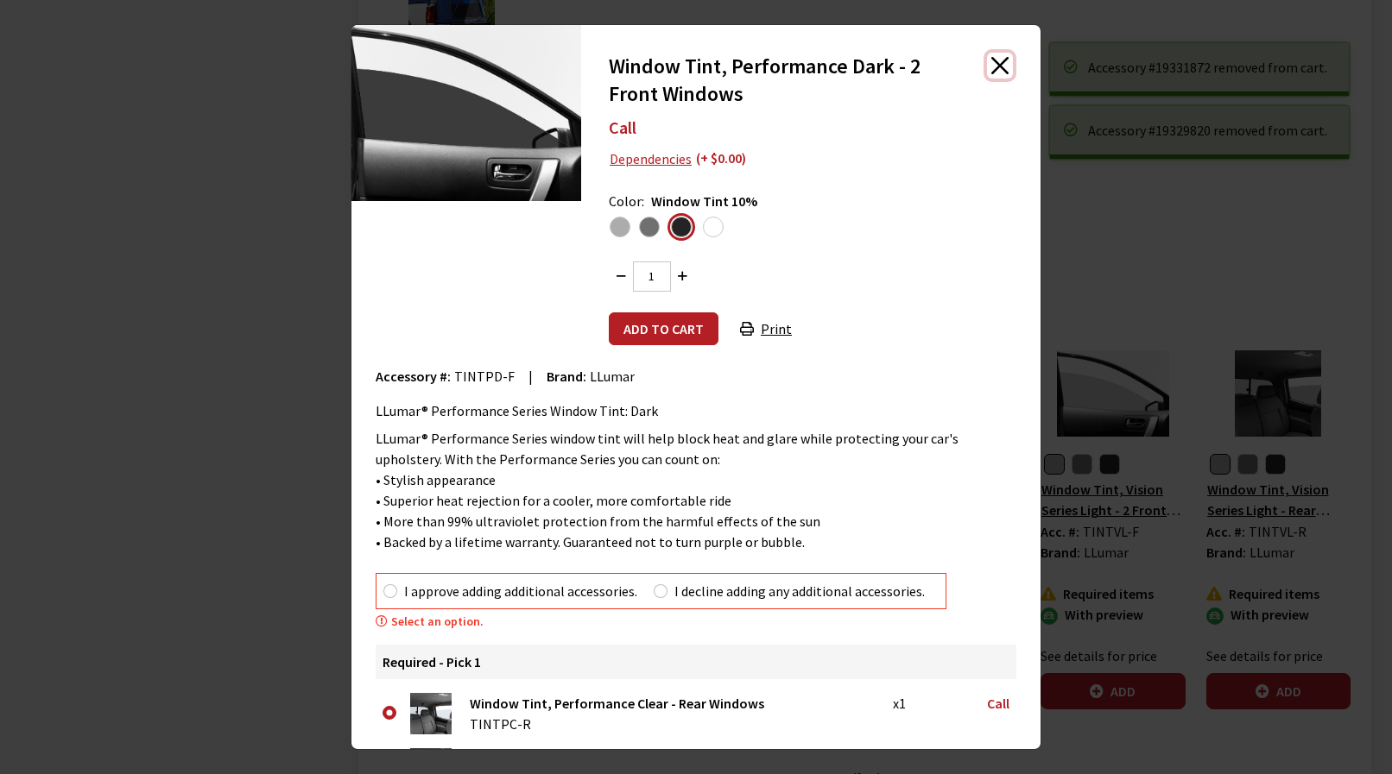
click at [987, 65] on button "Close" at bounding box center [1000, 66] width 26 height 26
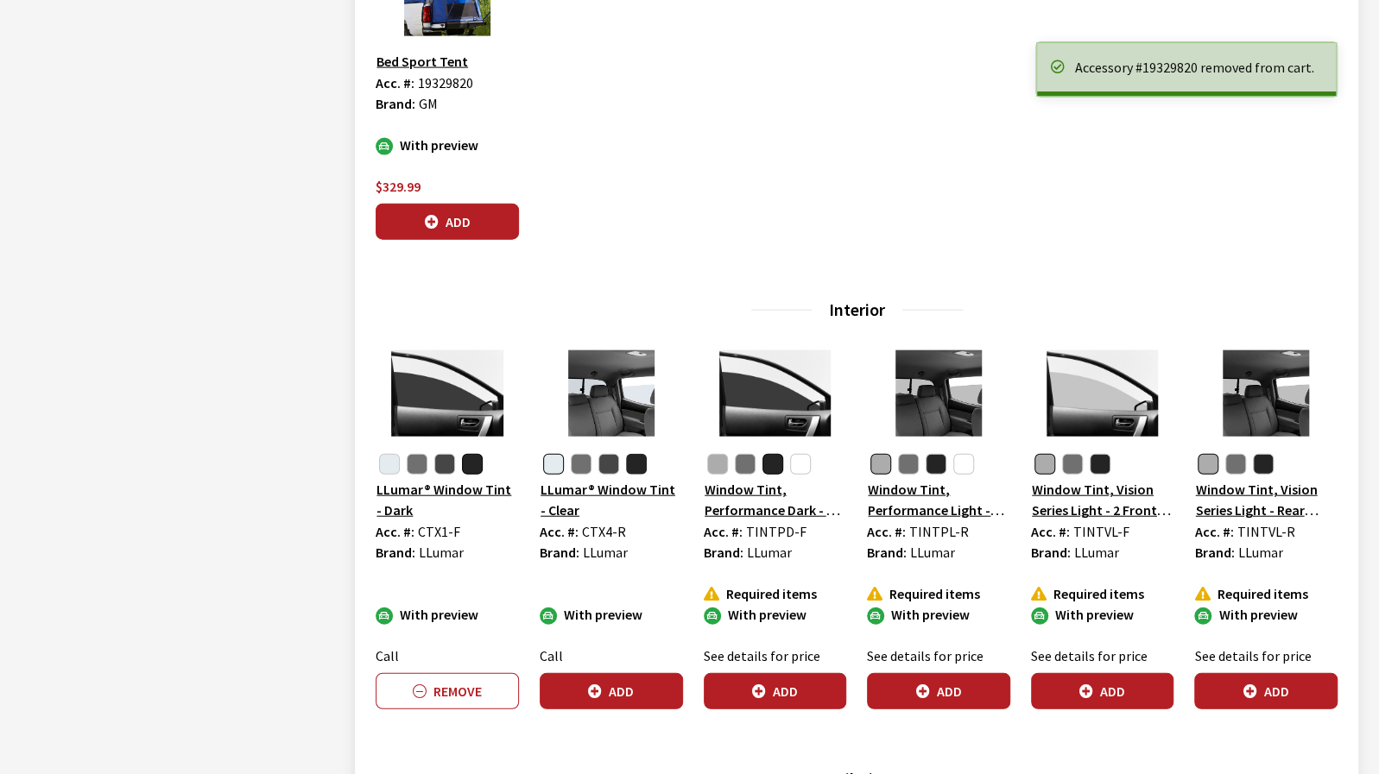
click at [643, 460] on button "button" at bounding box center [636, 464] width 21 height 21
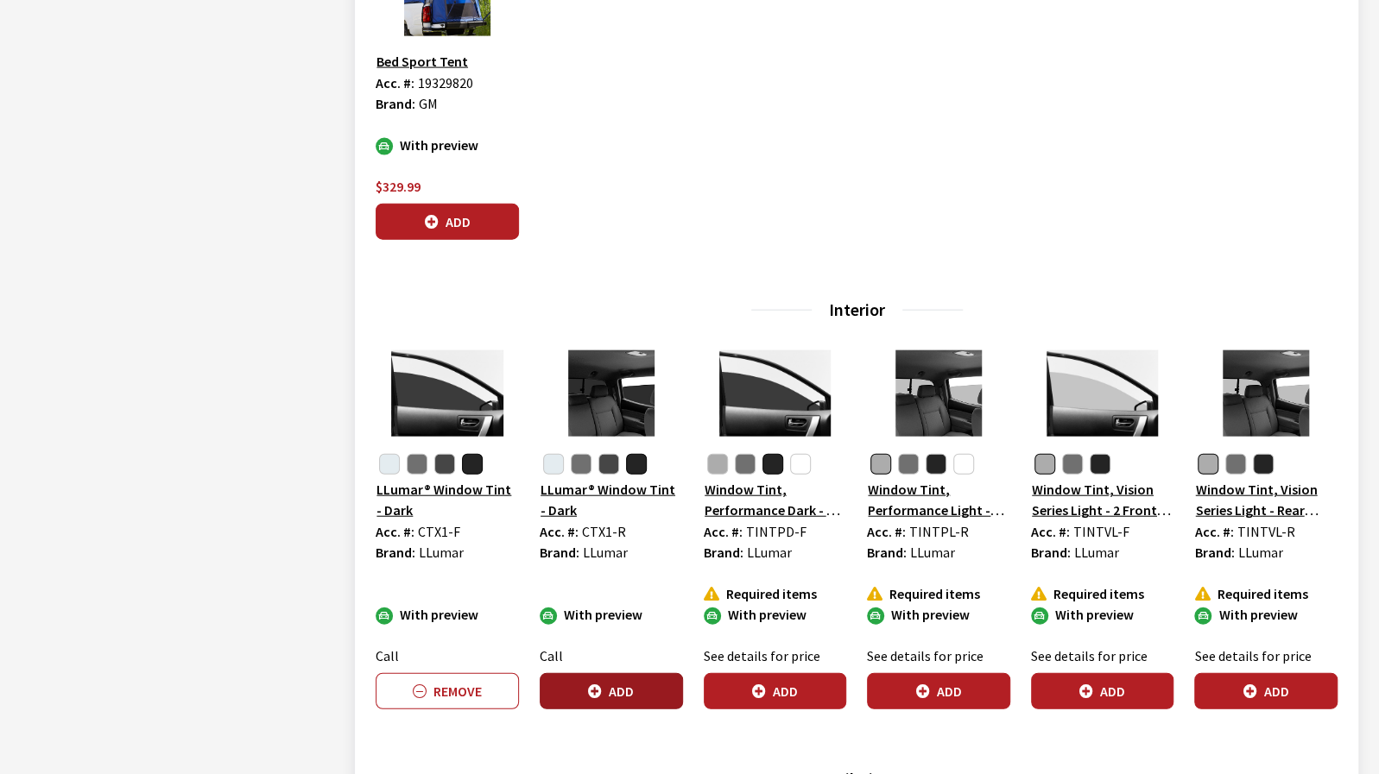
click at [635, 689] on button "Add" at bounding box center [611, 691] width 143 height 36
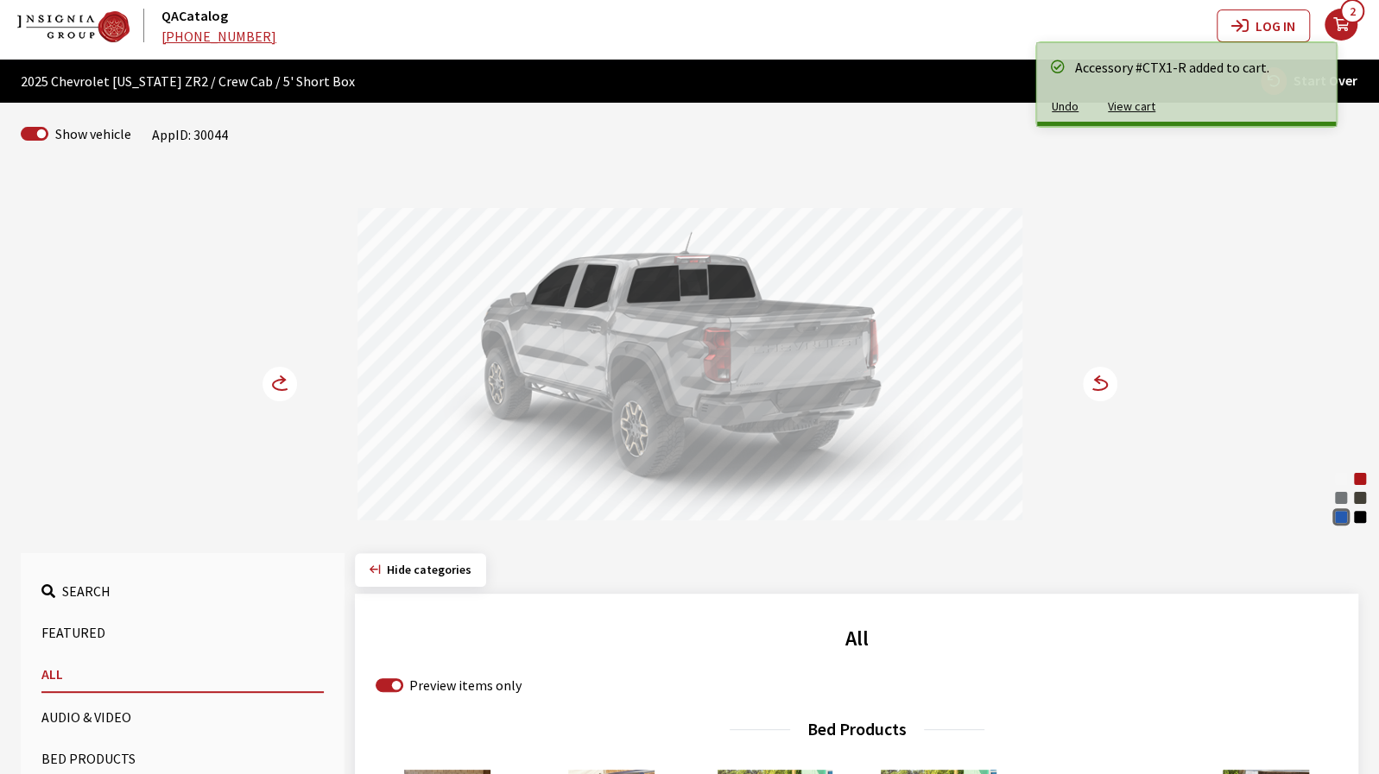
scroll to position [0, 0]
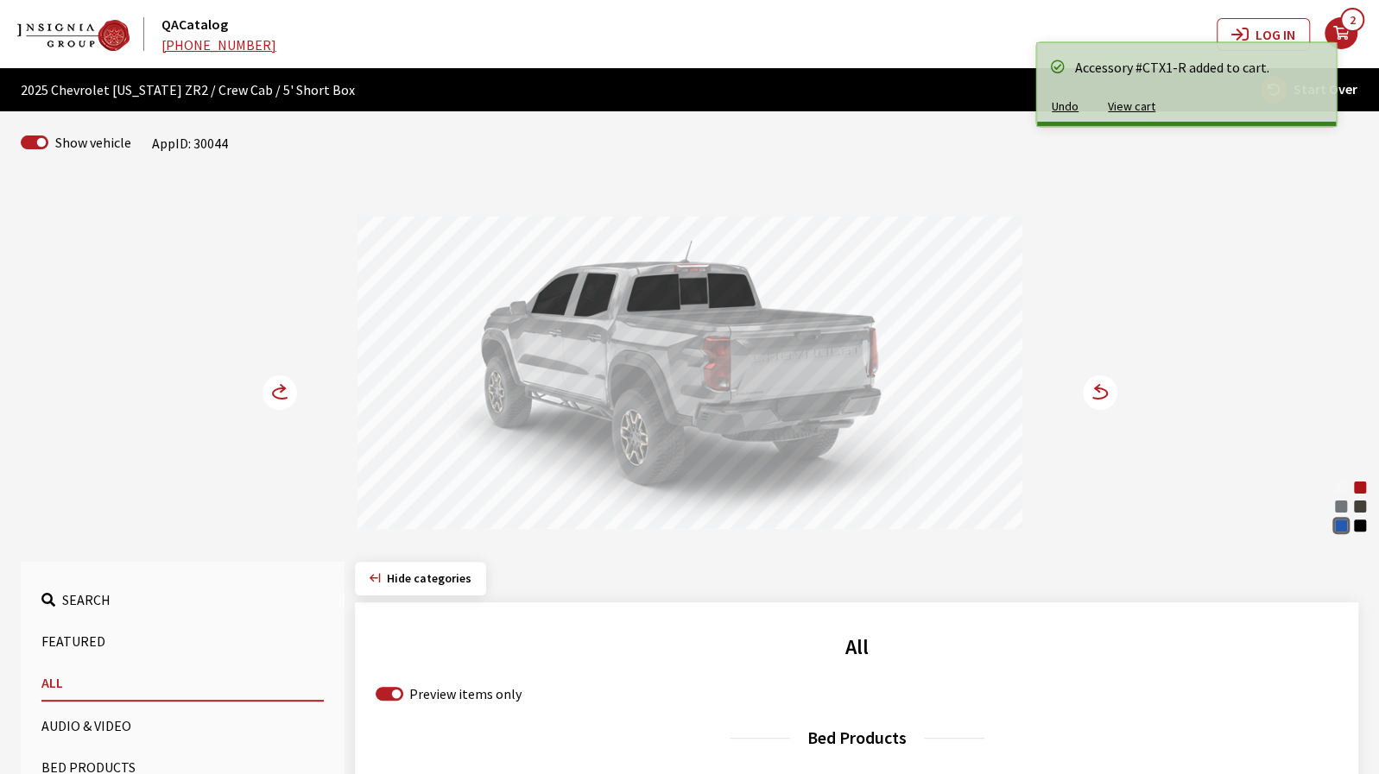
click at [1114, 396] on circle at bounding box center [1100, 393] width 35 height 35
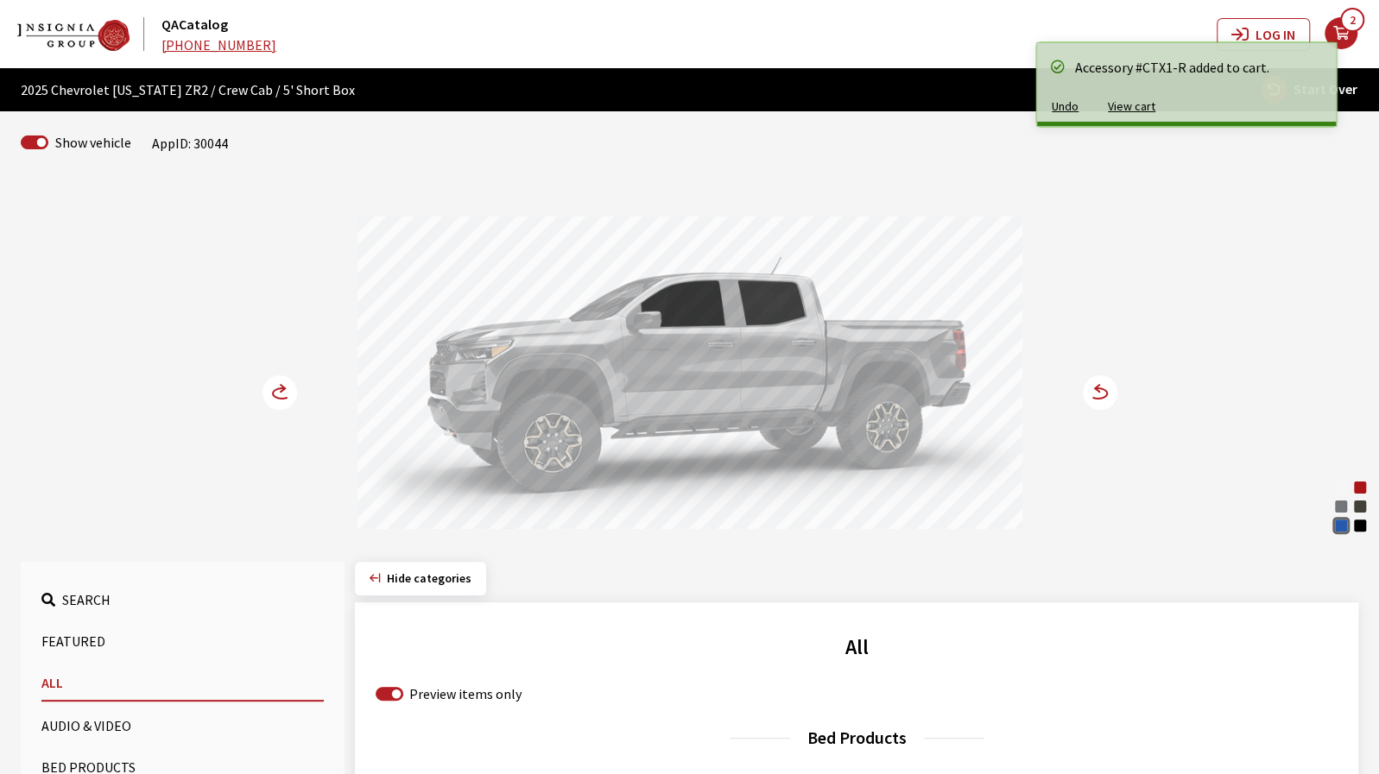
click at [1114, 396] on circle at bounding box center [1100, 393] width 35 height 35
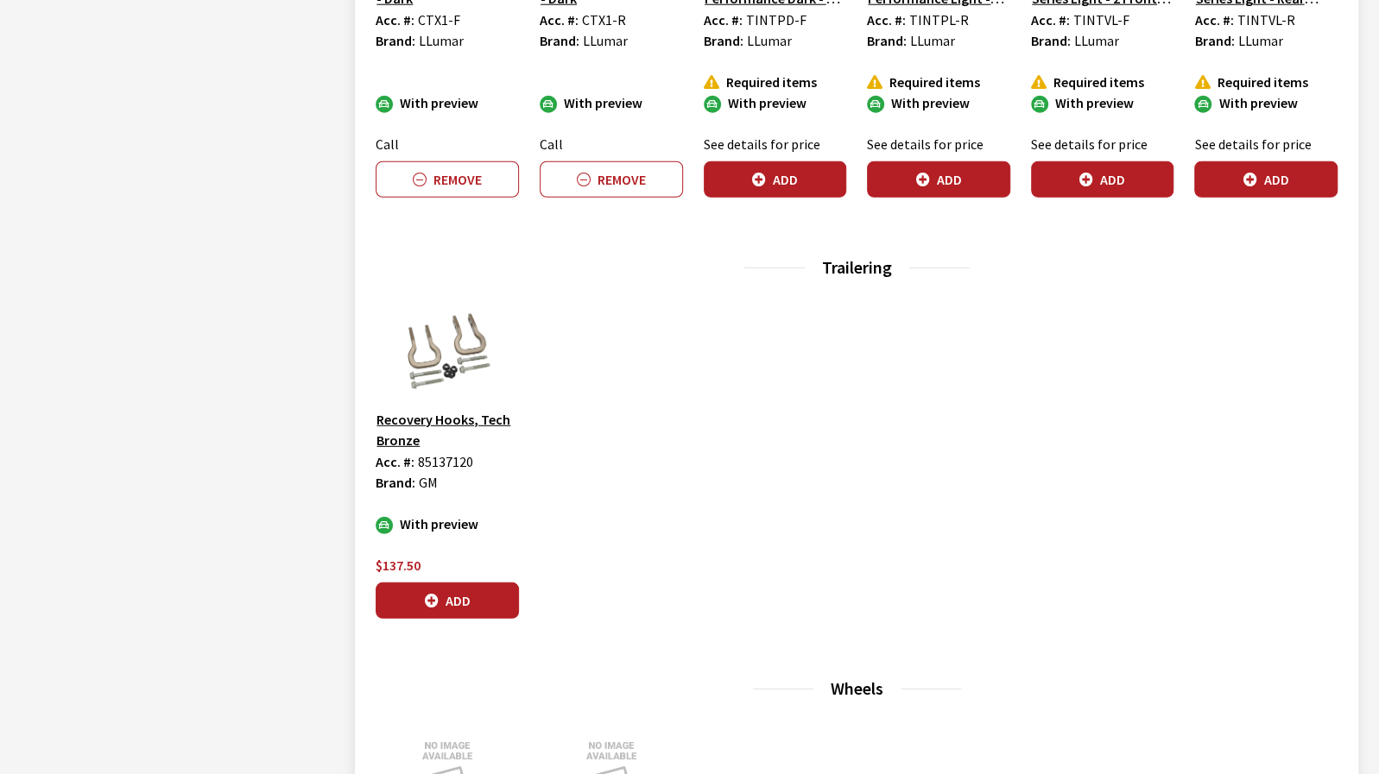
scroll to position [3022, 0]
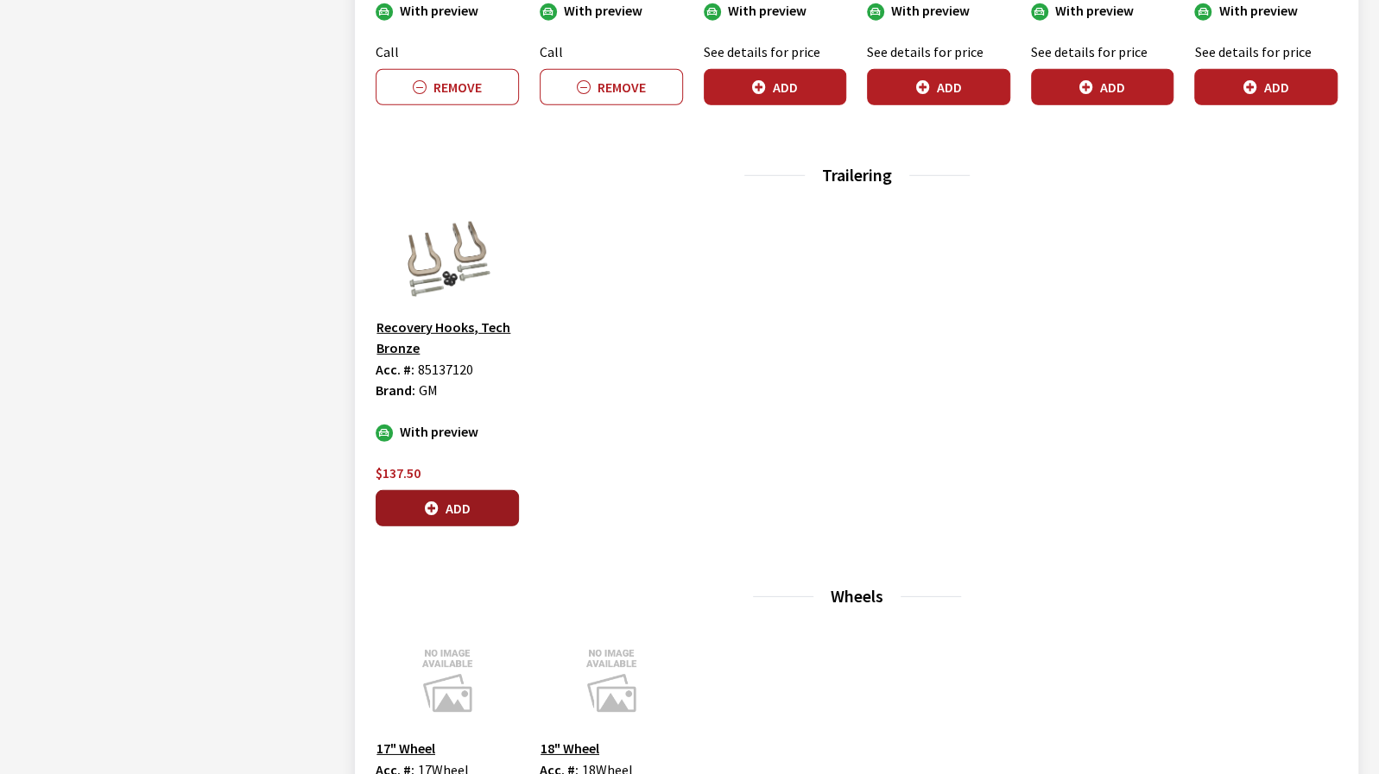
click at [486, 502] on button "Add" at bounding box center [447, 508] width 143 height 36
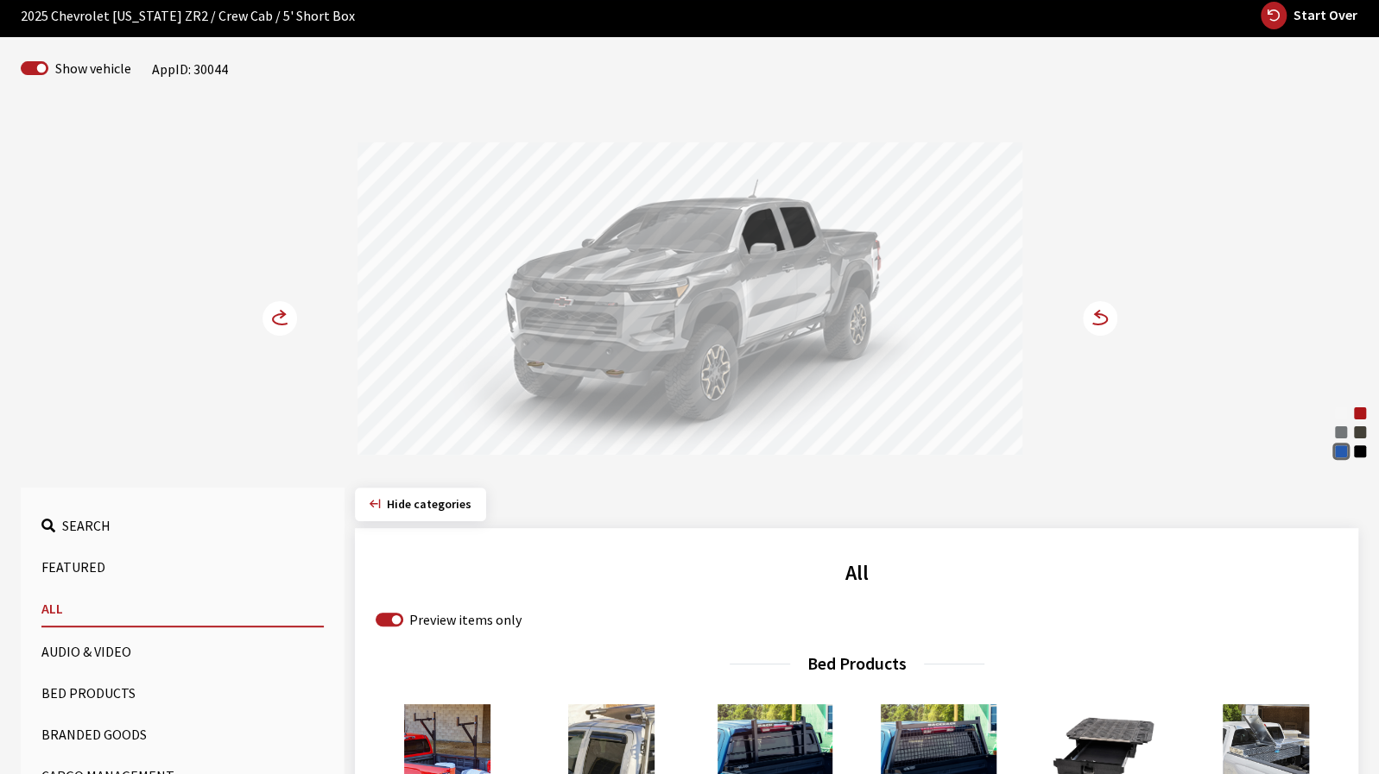
scroll to position [86, 0]
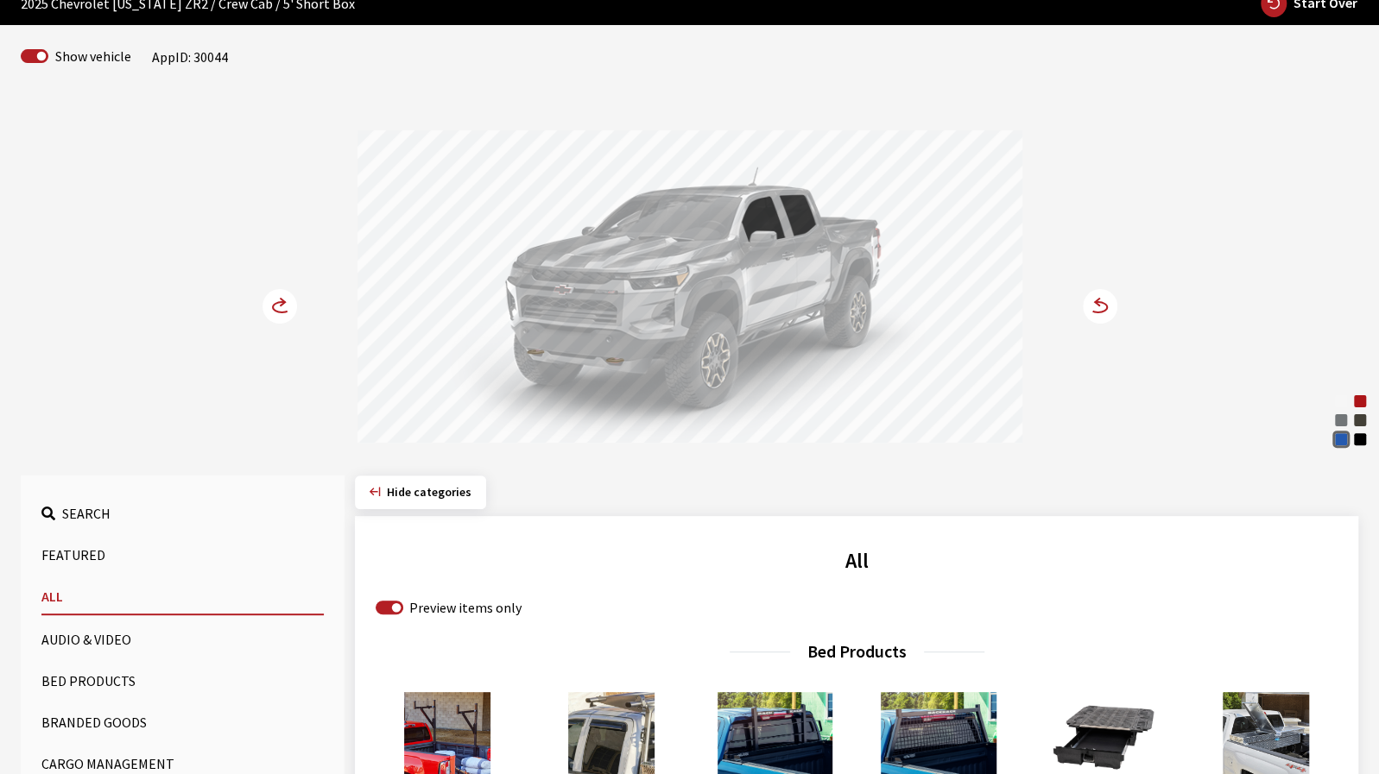
click at [1093, 314] on circle at bounding box center [1100, 306] width 35 height 35
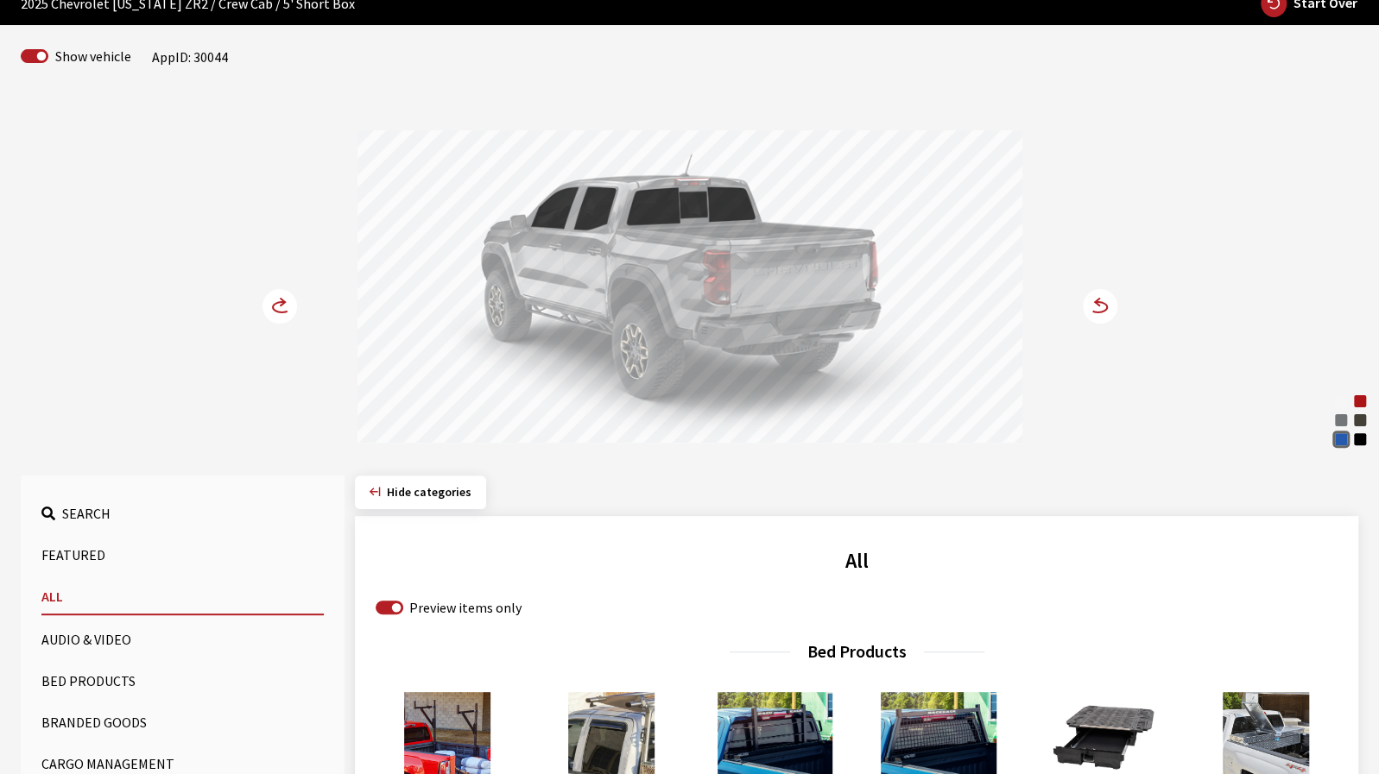
click at [1093, 314] on circle at bounding box center [1100, 306] width 35 height 35
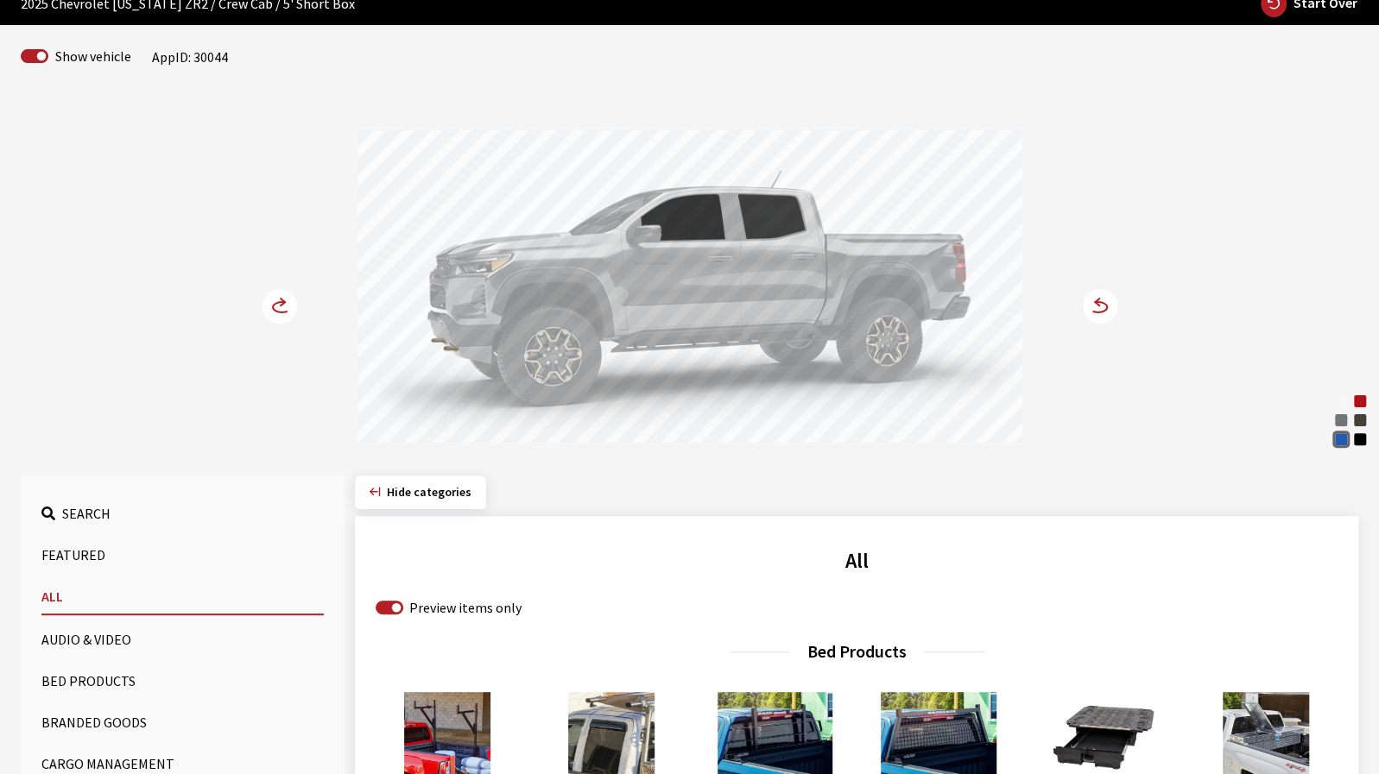
click at [1093, 314] on circle at bounding box center [1100, 306] width 35 height 35
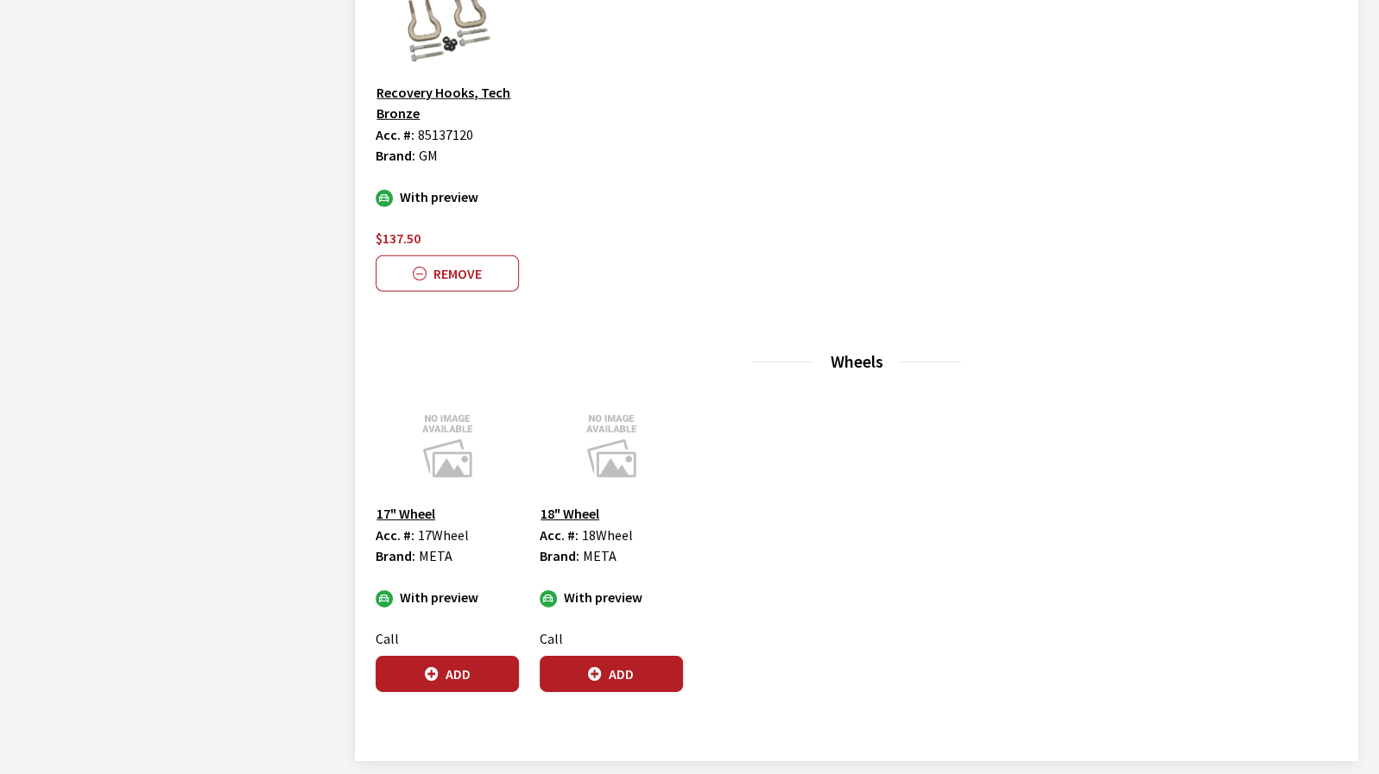
scroll to position [3281, 0]
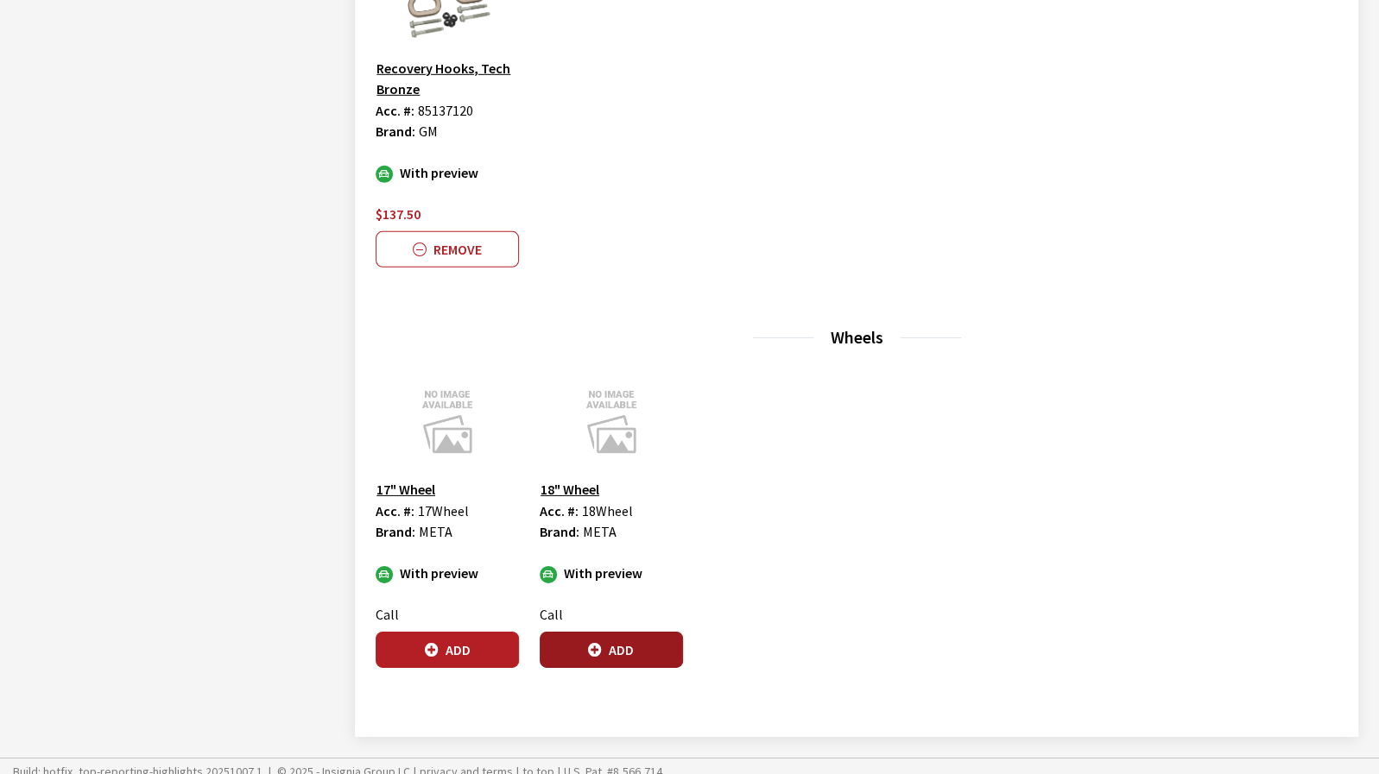
click at [573, 642] on button "Add" at bounding box center [611, 650] width 143 height 36
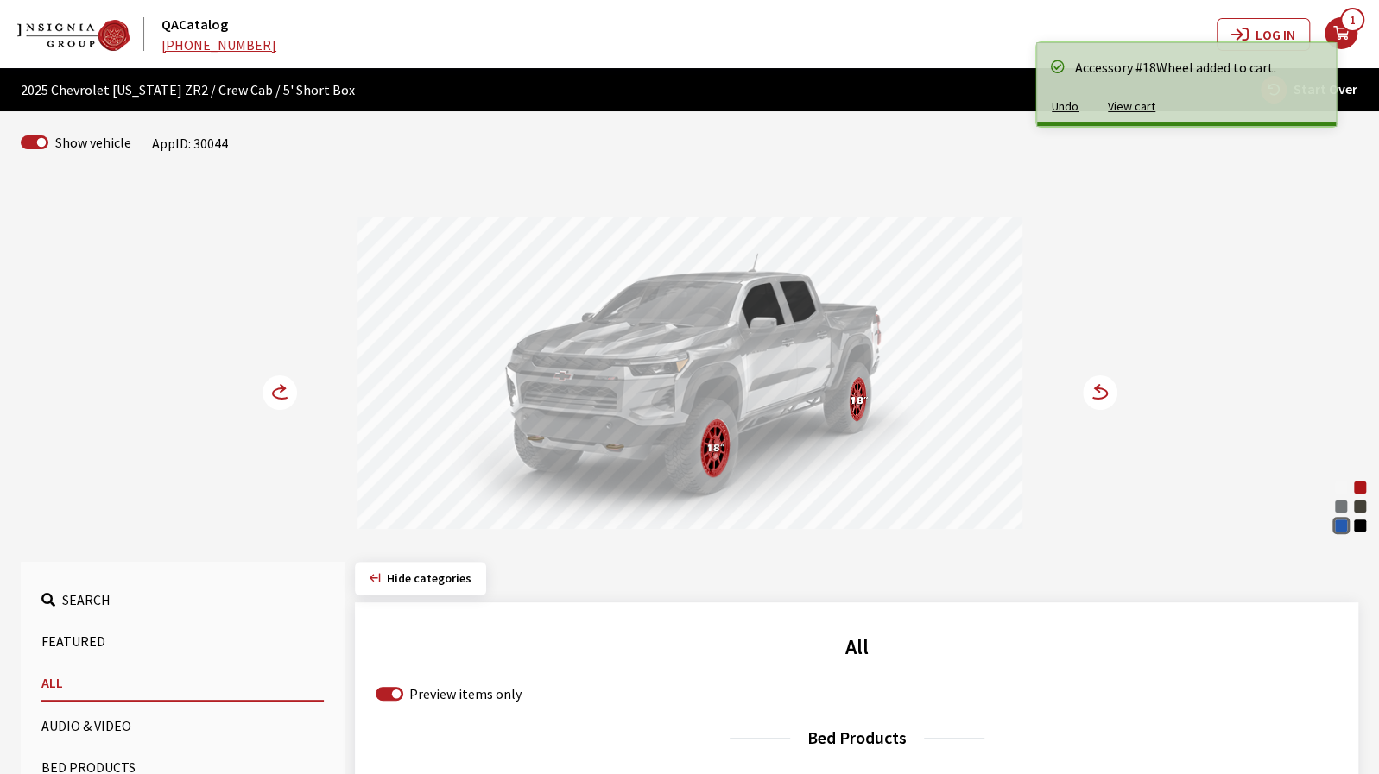
scroll to position [0, 0]
click at [278, 388] on icon at bounding box center [282, 393] width 18 height 10
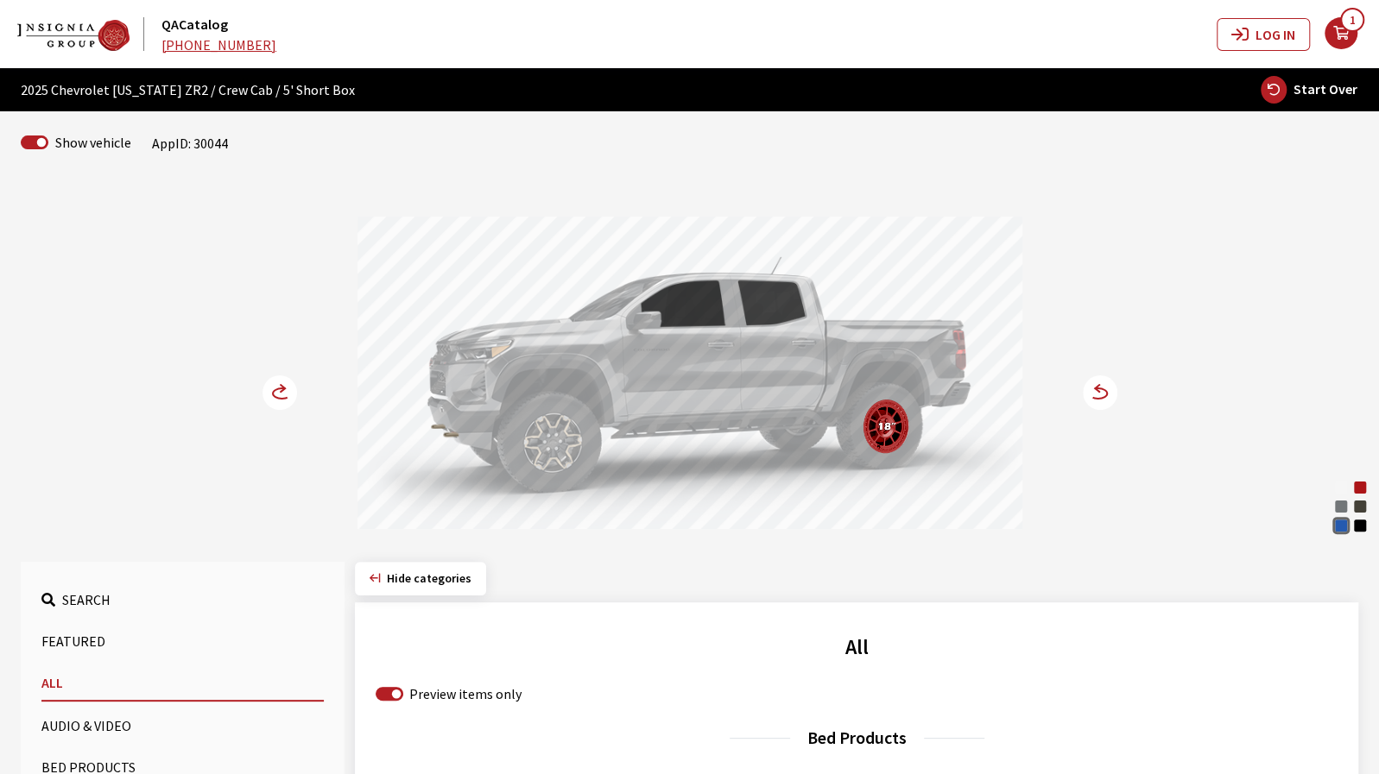
click at [278, 388] on icon at bounding box center [282, 393] width 18 height 10
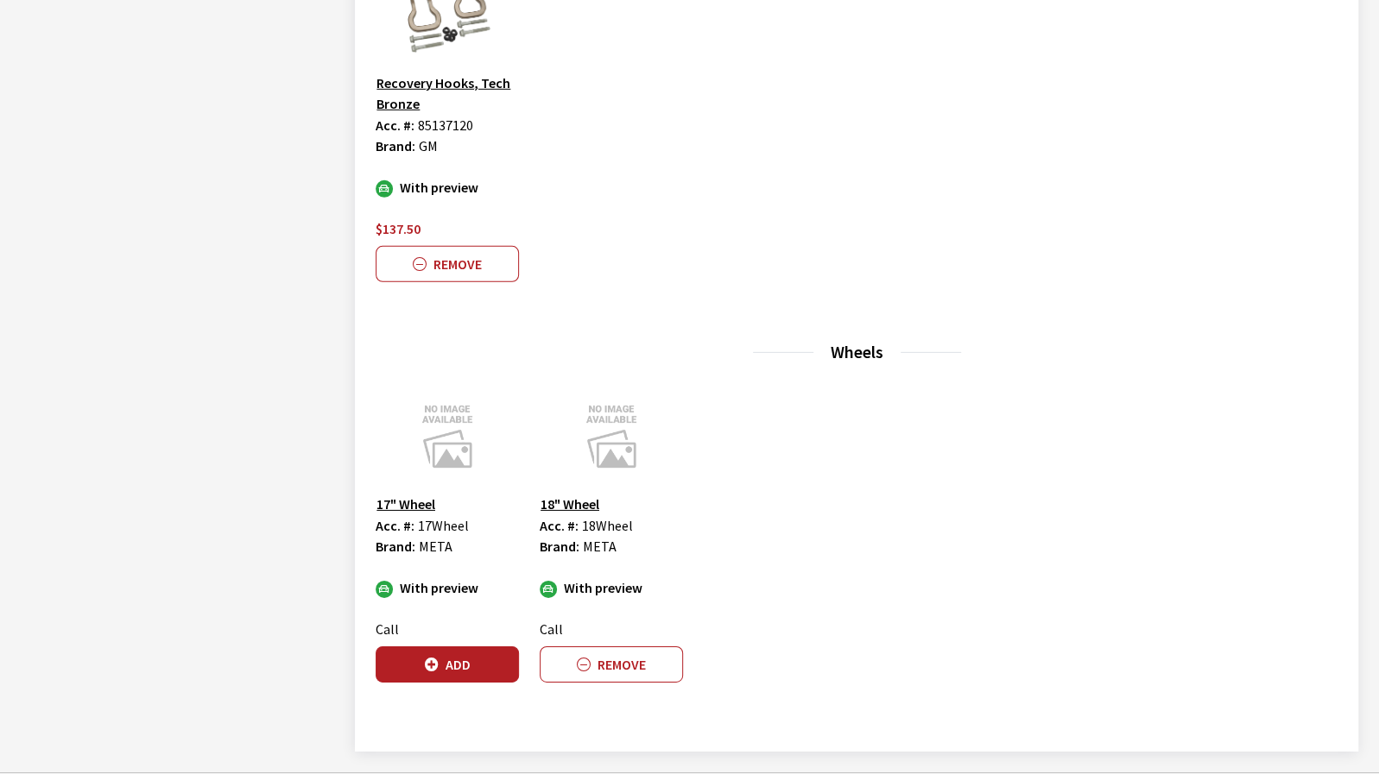
scroll to position [3281, 0]
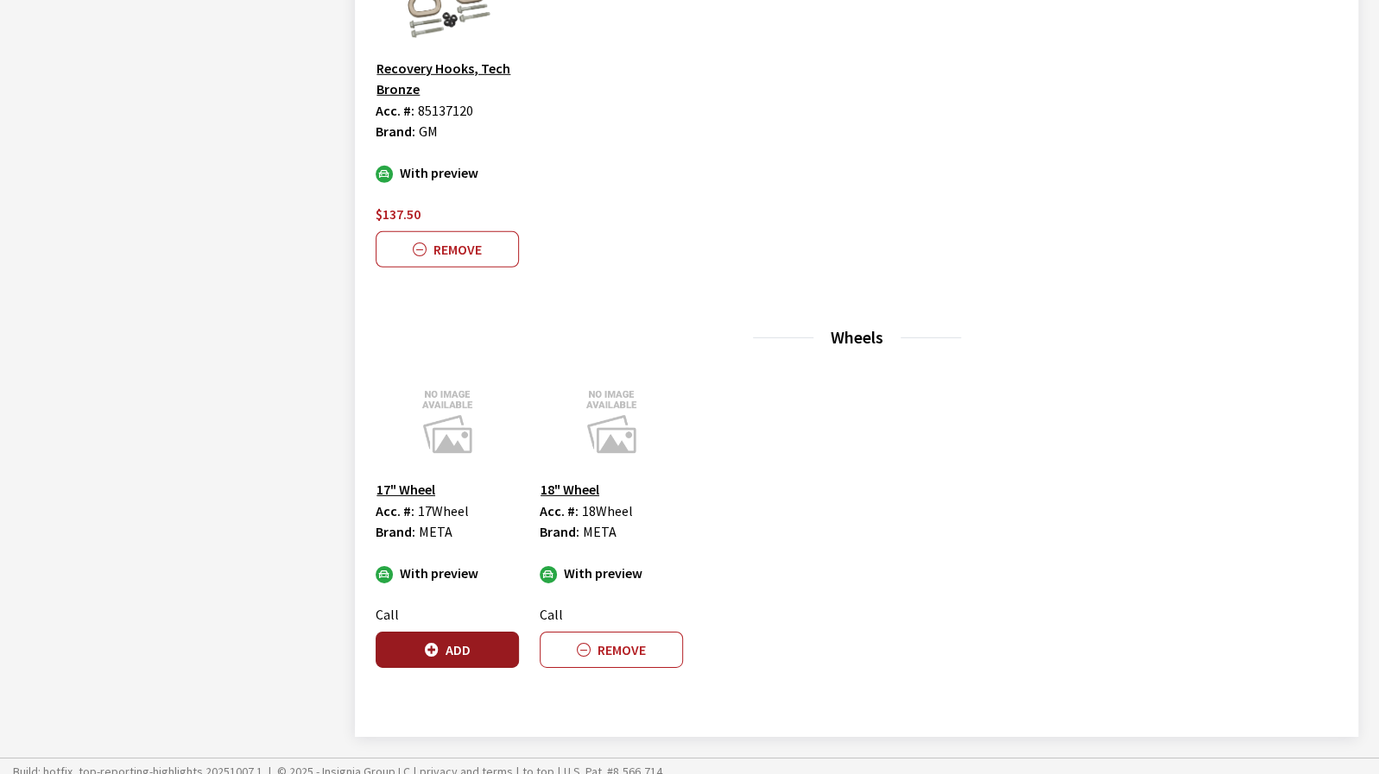
click at [468, 632] on button "Add" at bounding box center [447, 650] width 143 height 36
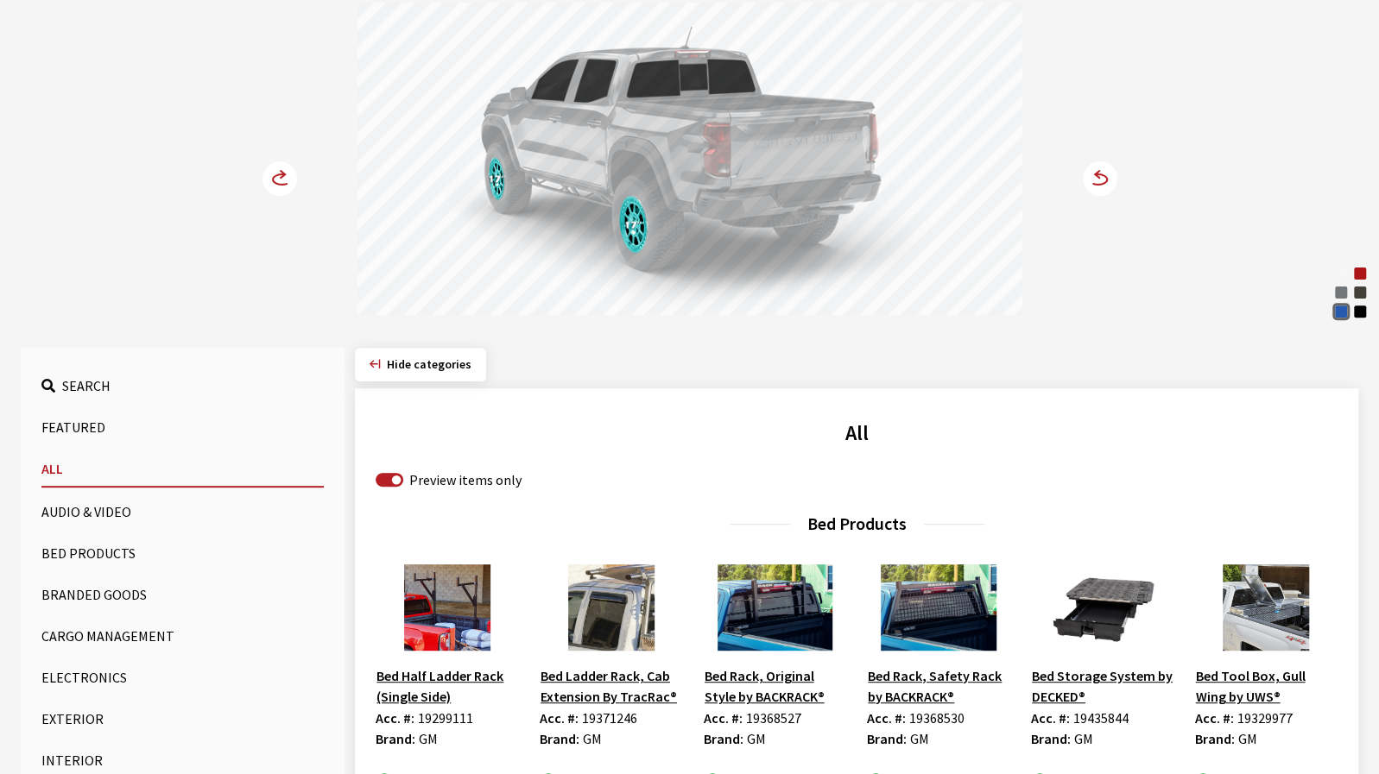
scroll to position [0, 0]
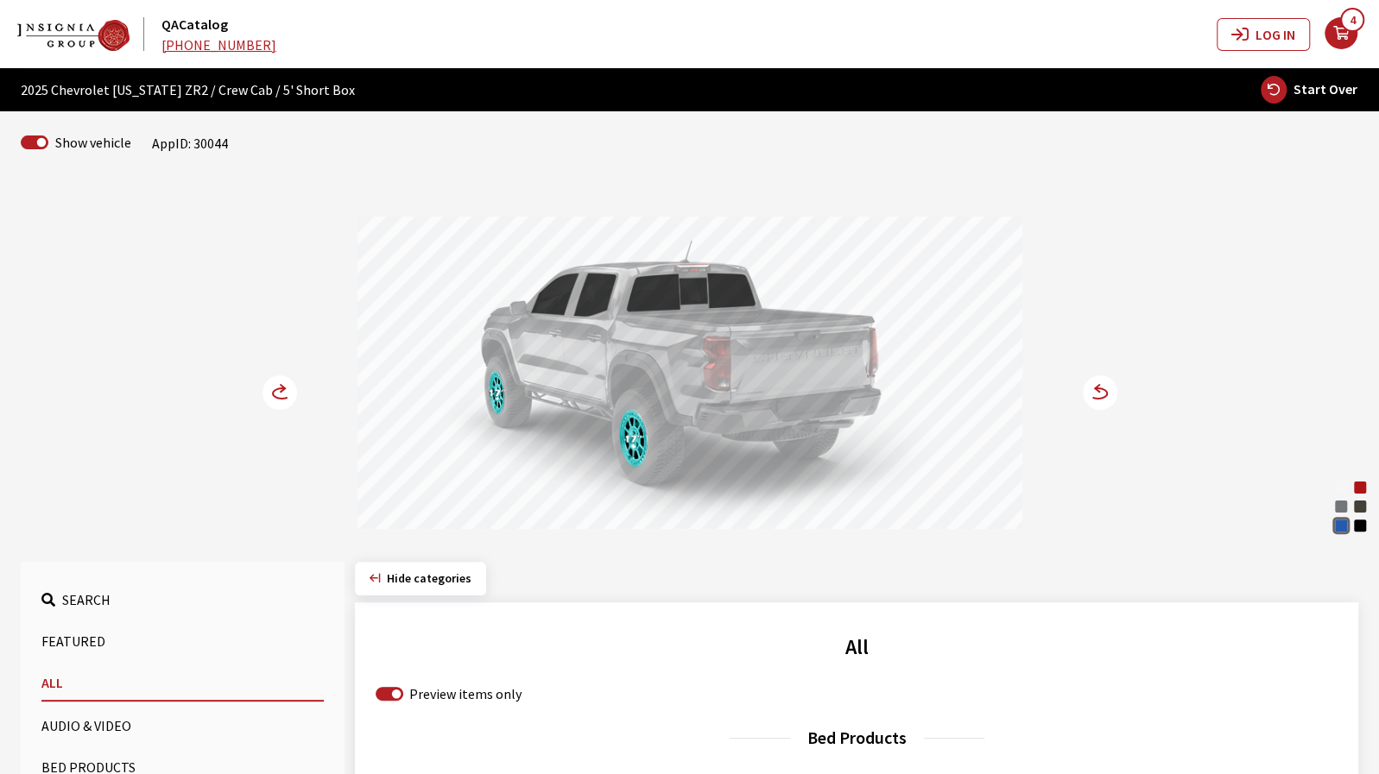
click at [1110, 392] on circle at bounding box center [1100, 393] width 35 height 35
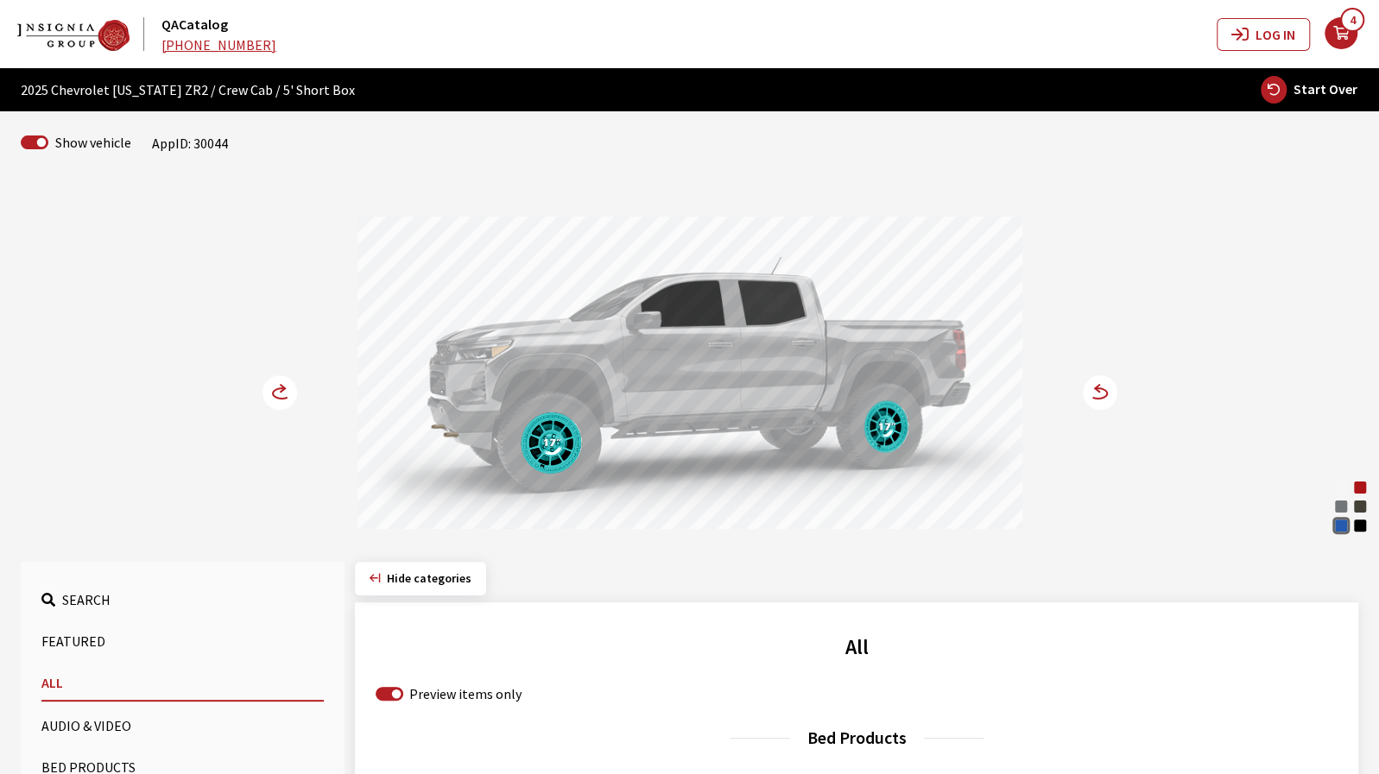
click at [1110, 392] on circle at bounding box center [1100, 393] width 35 height 35
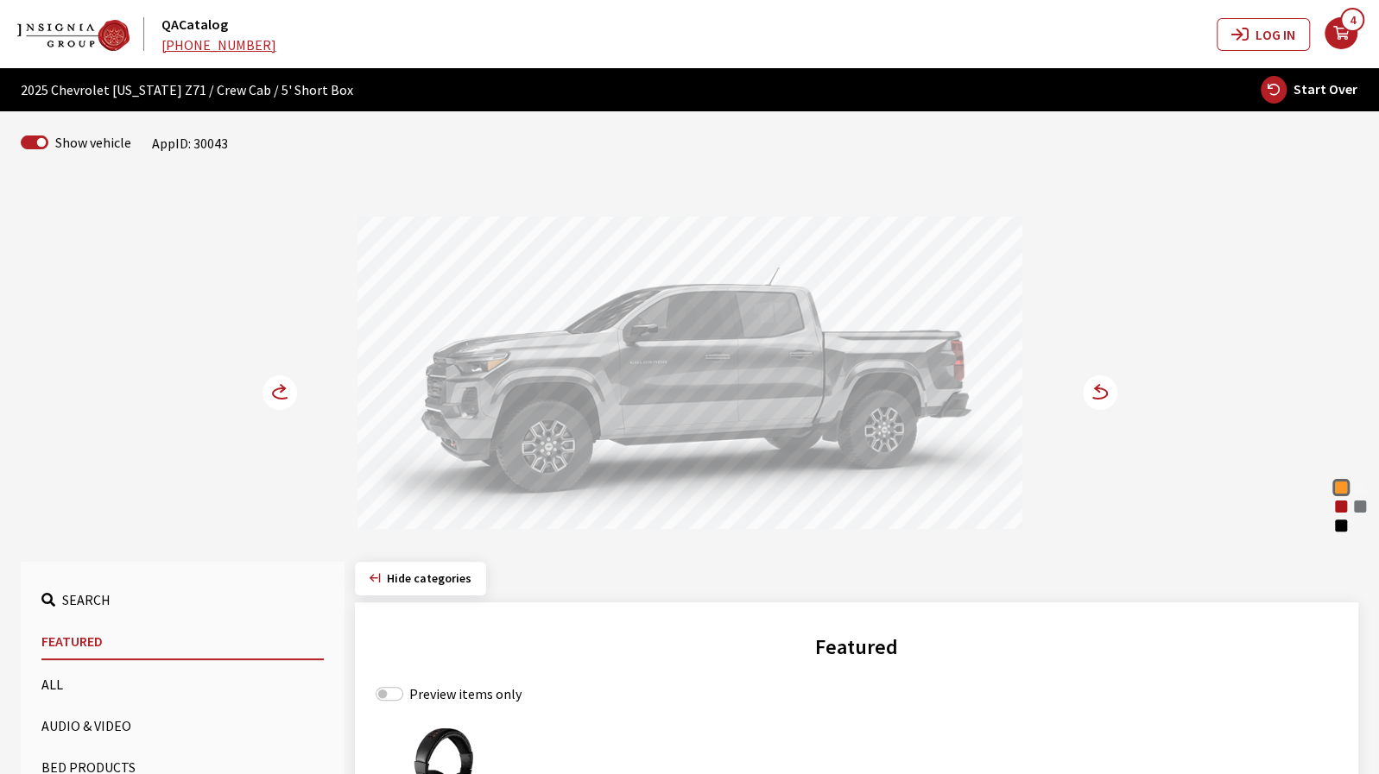
click at [1088, 401] on circle at bounding box center [1100, 393] width 35 height 35
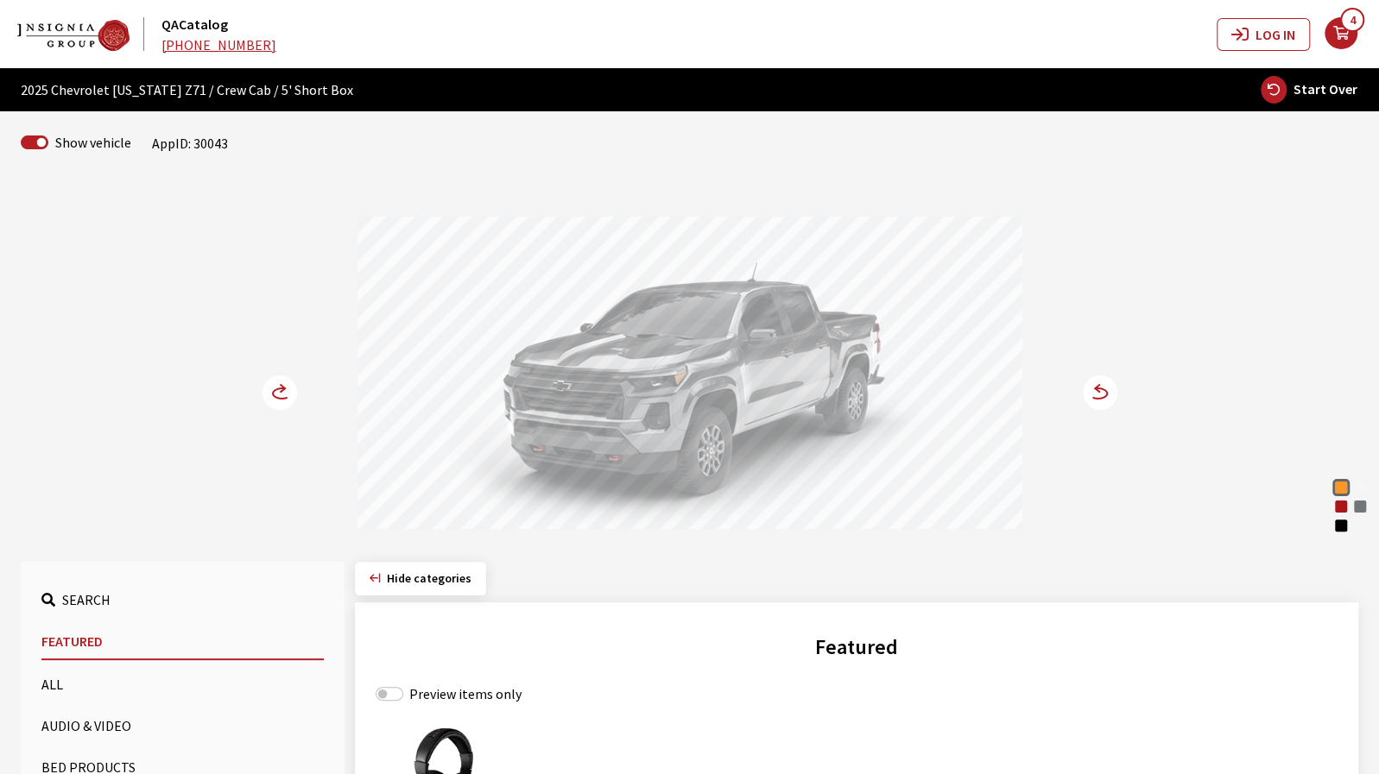
click at [298, 392] on div "Sunrise Orange Summit White Radiant Red Tintcoat Sterling Gray Metallic Black S…" at bounding box center [690, 358] width 1140 height 352
click at [281, 396] on circle at bounding box center [279, 393] width 35 height 35
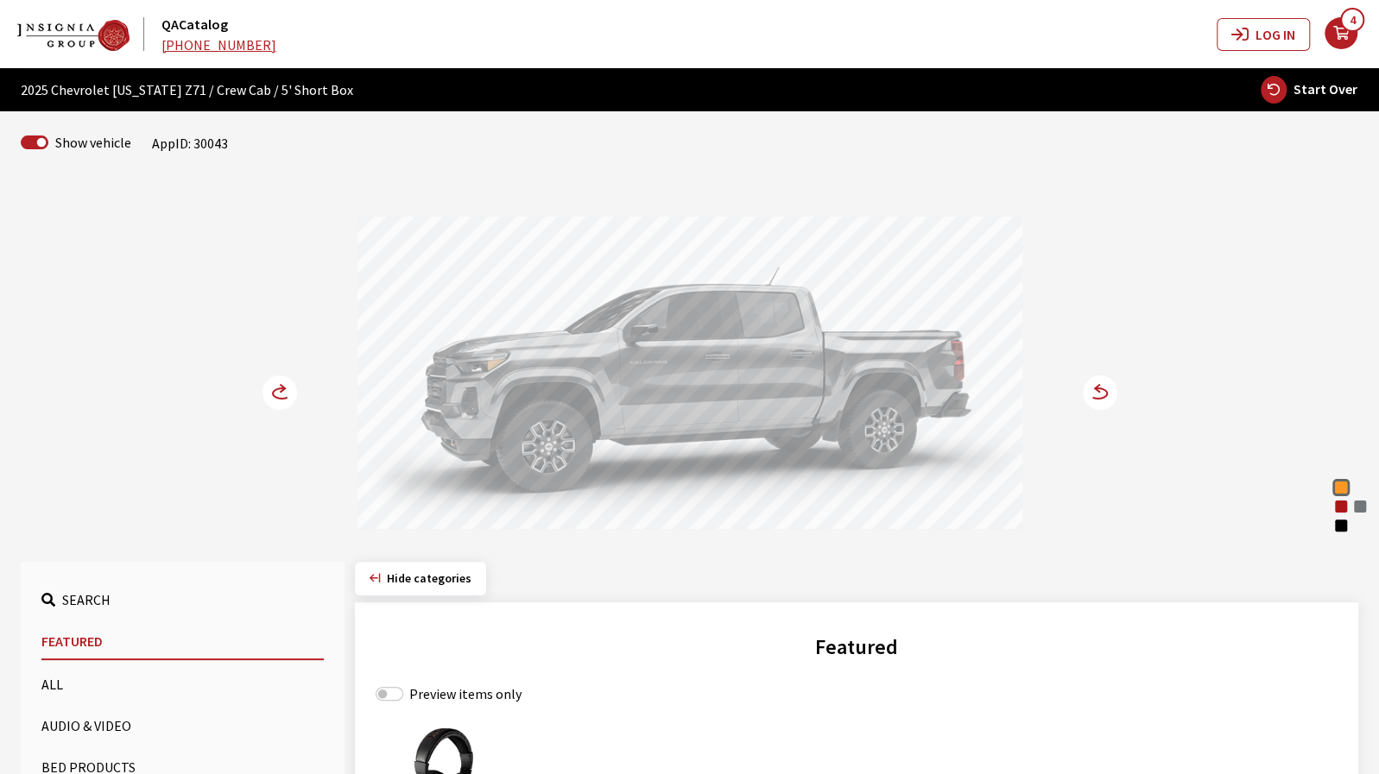
click at [269, 395] on circle at bounding box center [279, 393] width 35 height 35
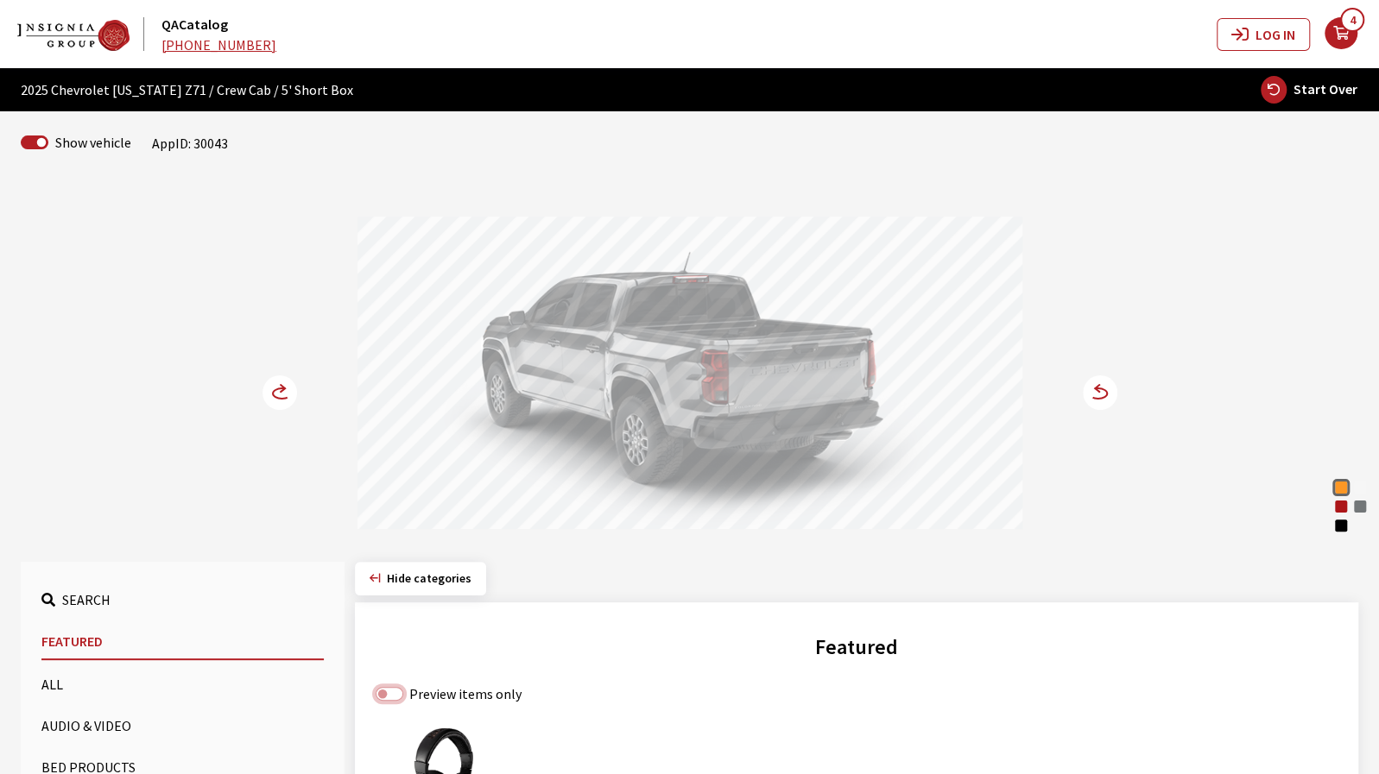
click at [399, 695] on input "Preview items only" at bounding box center [390, 694] width 28 height 14
checkbox input "true"
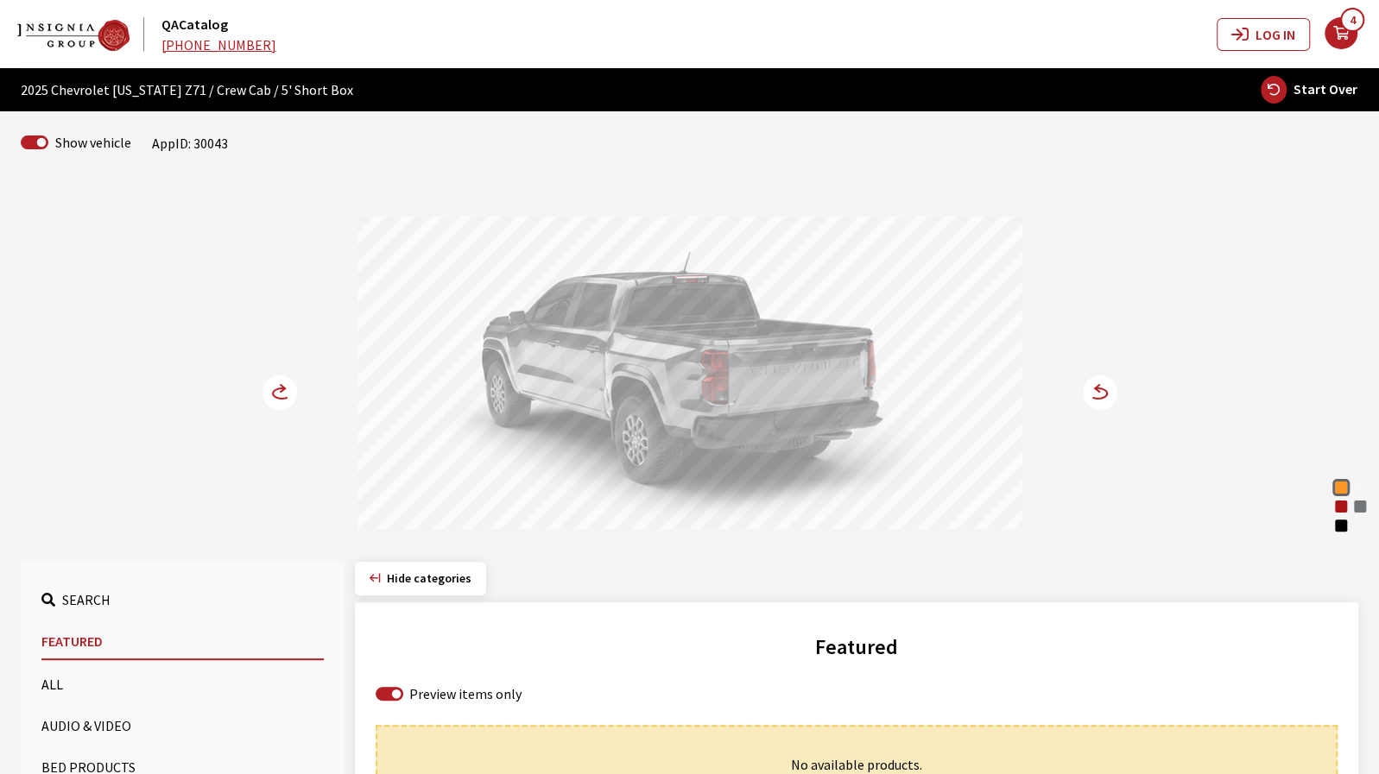
click at [47, 679] on button "All" at bounding box center [182, 684] width 282 height 35
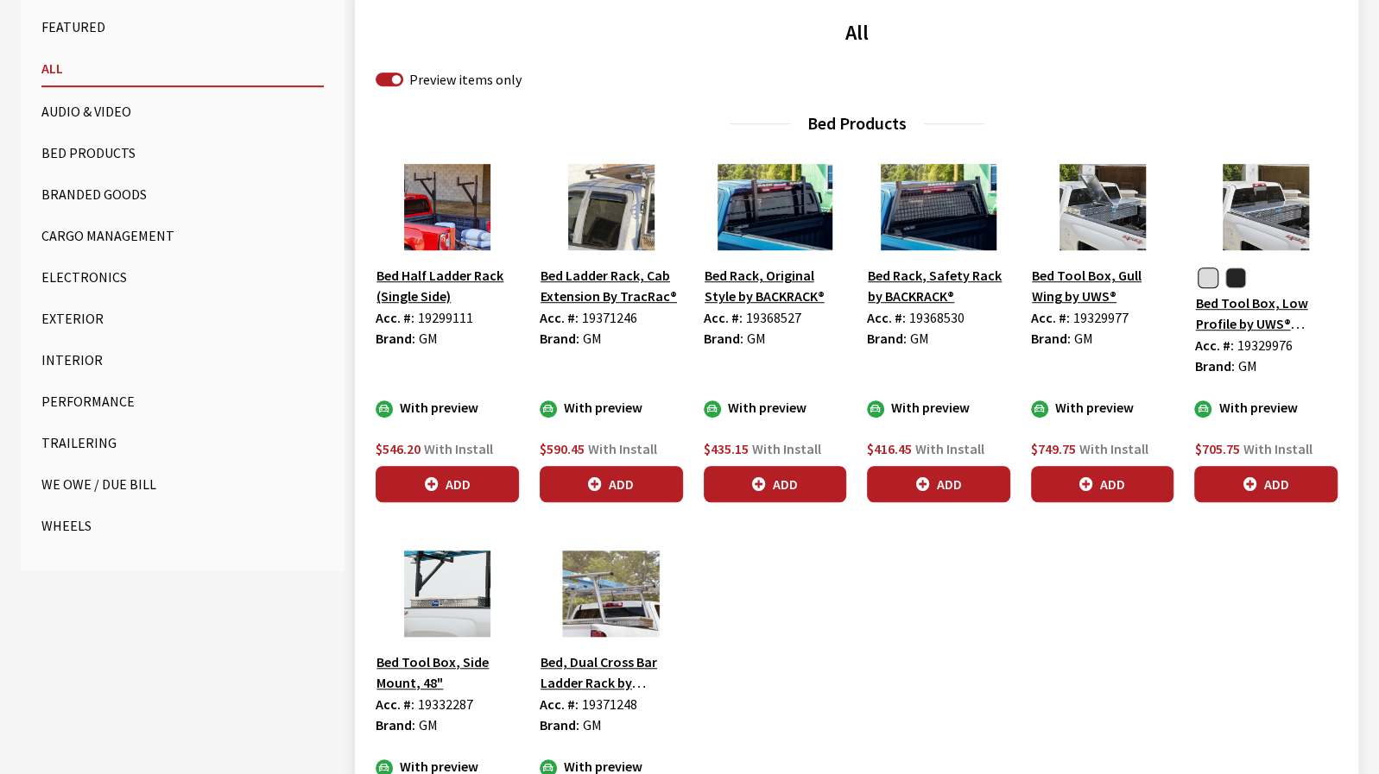
scroll to position [604, 0]
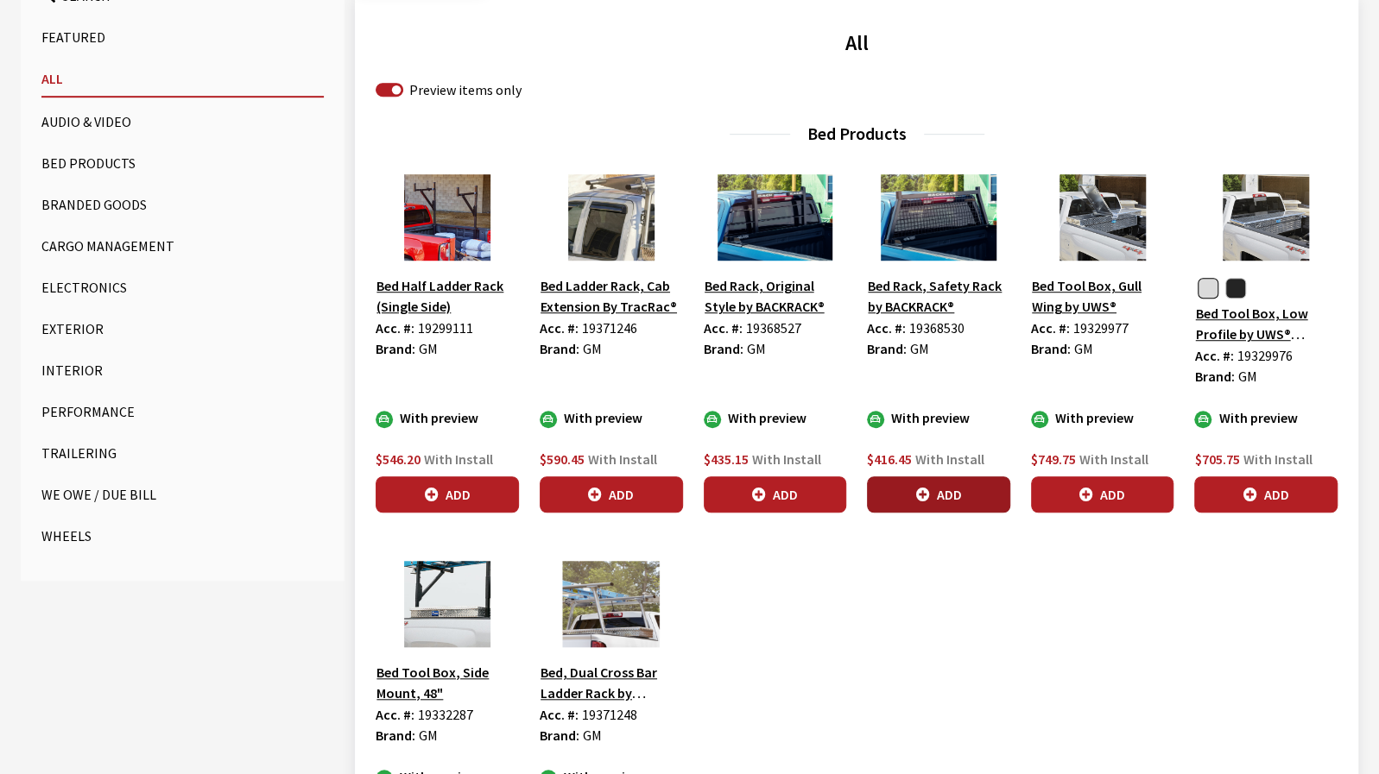
click at [934, 502] on button "Add" at bounding box center [938, 495] width 143 height 36
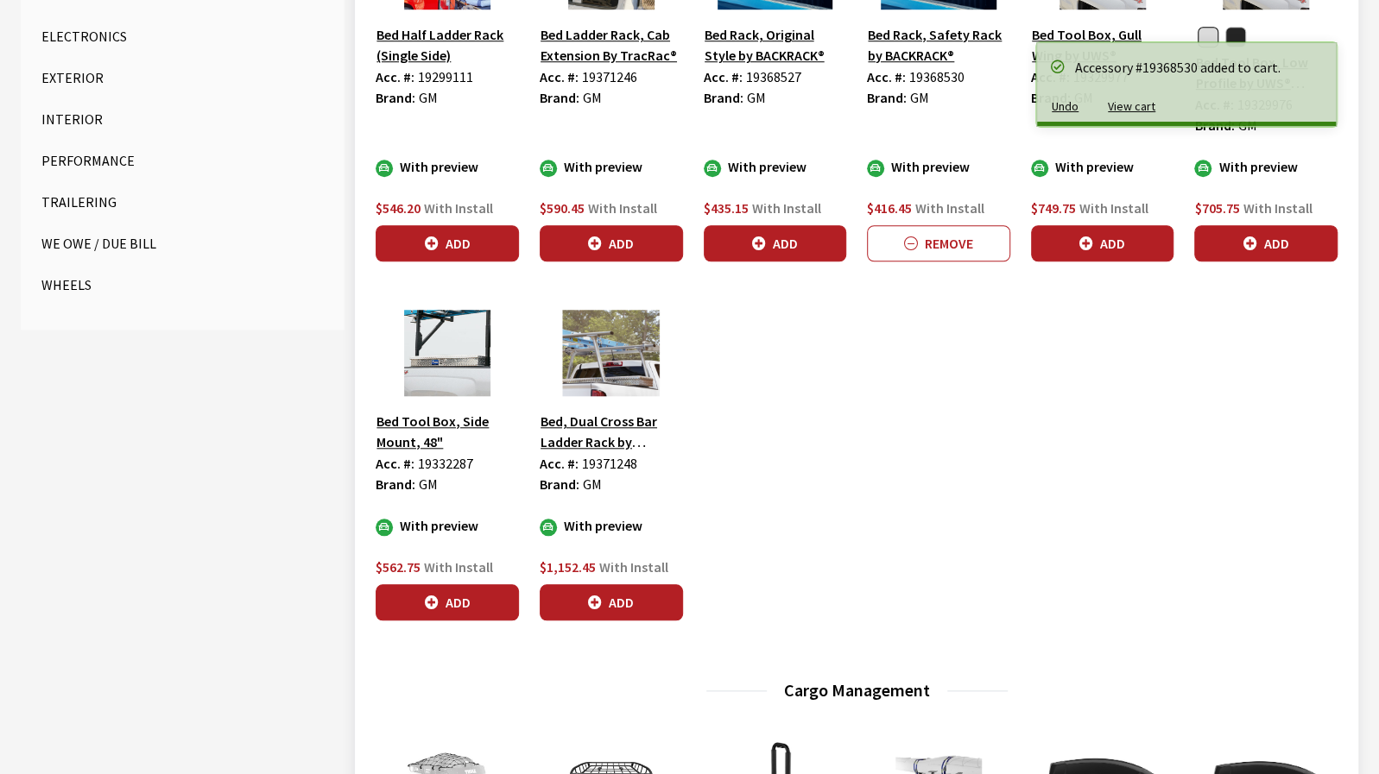
scroll to position [863, 0]
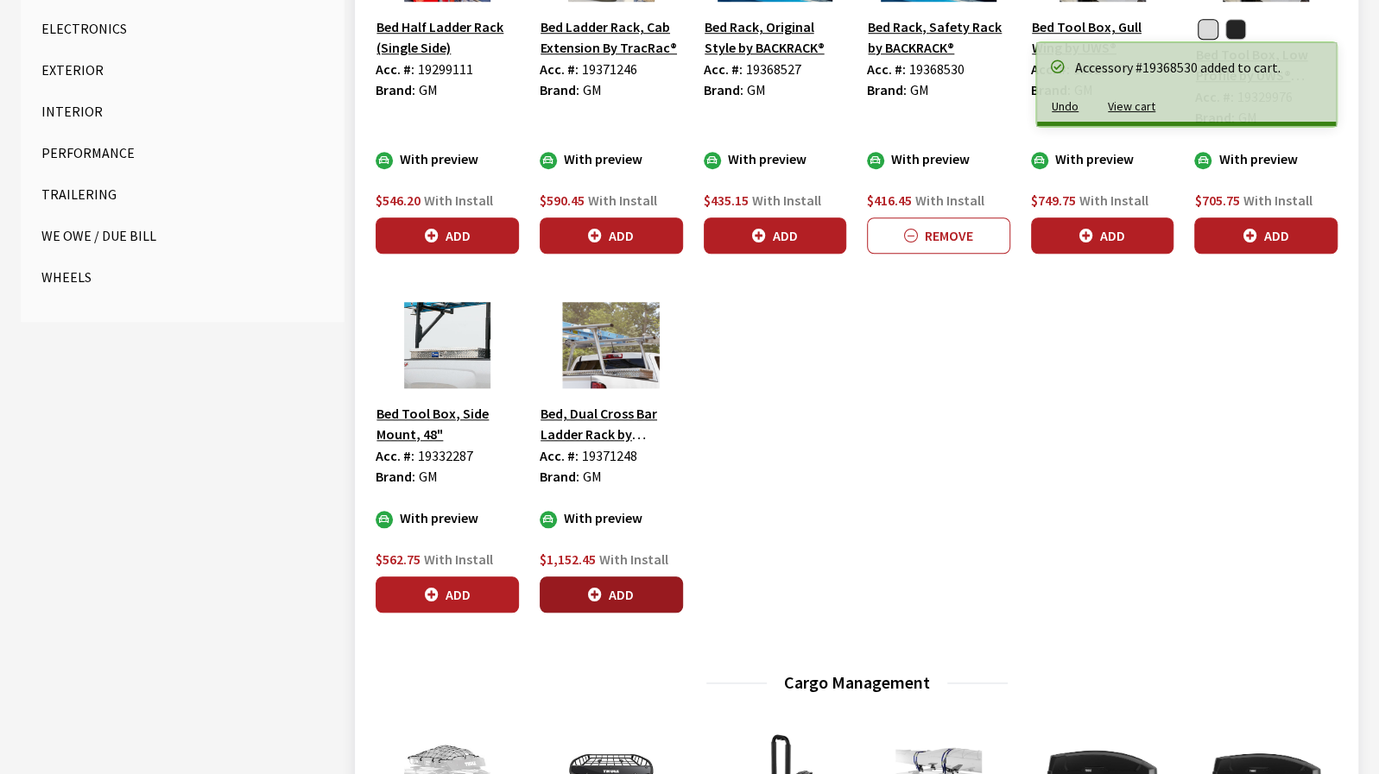
click at [616, 590] on button "Add" at bounding box center [611, 595] width 143 height 36
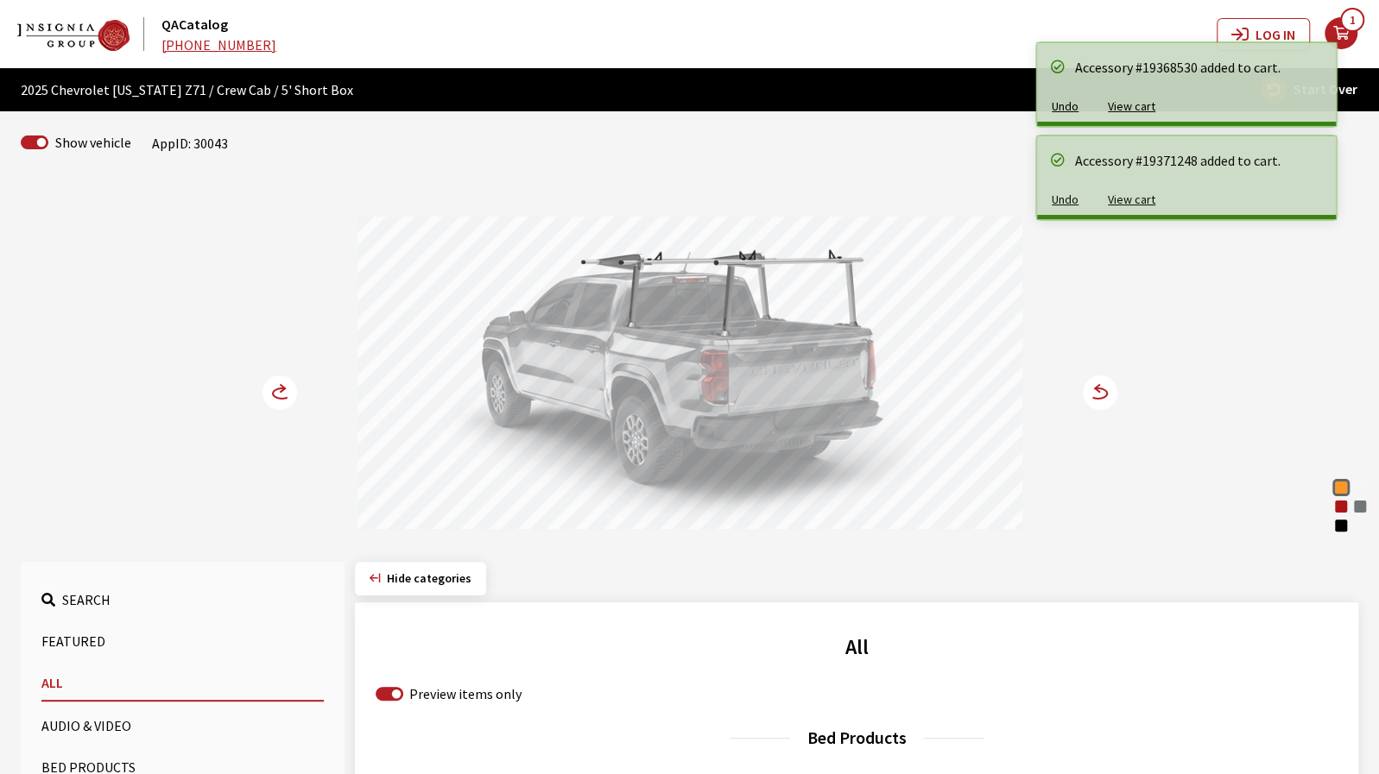
scroll to position [0, 0]
click at [1102, 401] on circle at bounding box center [1100, 393] width 35 height 35
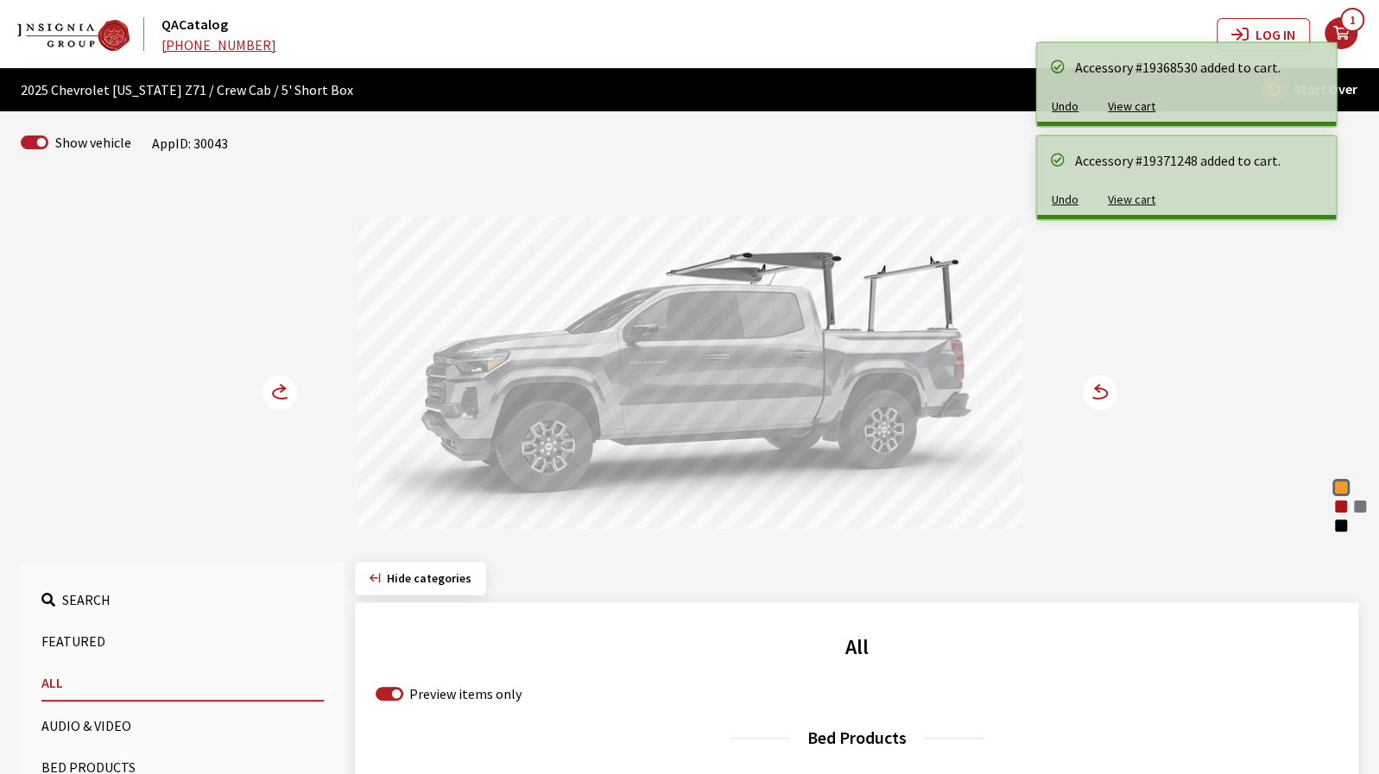
click at [1108, 395] on circle at bounding box center [1100, 393] width 35 height 35
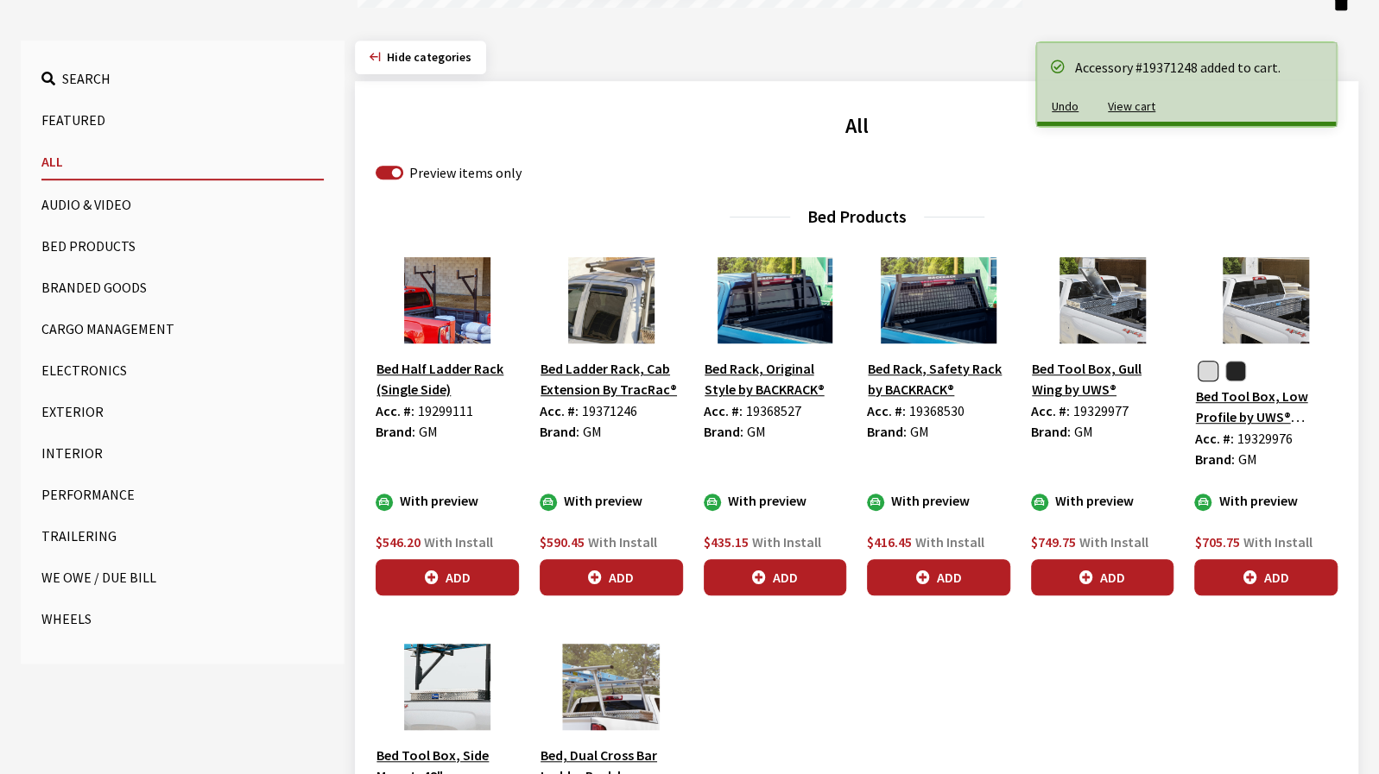
scroll to position [604, 0]
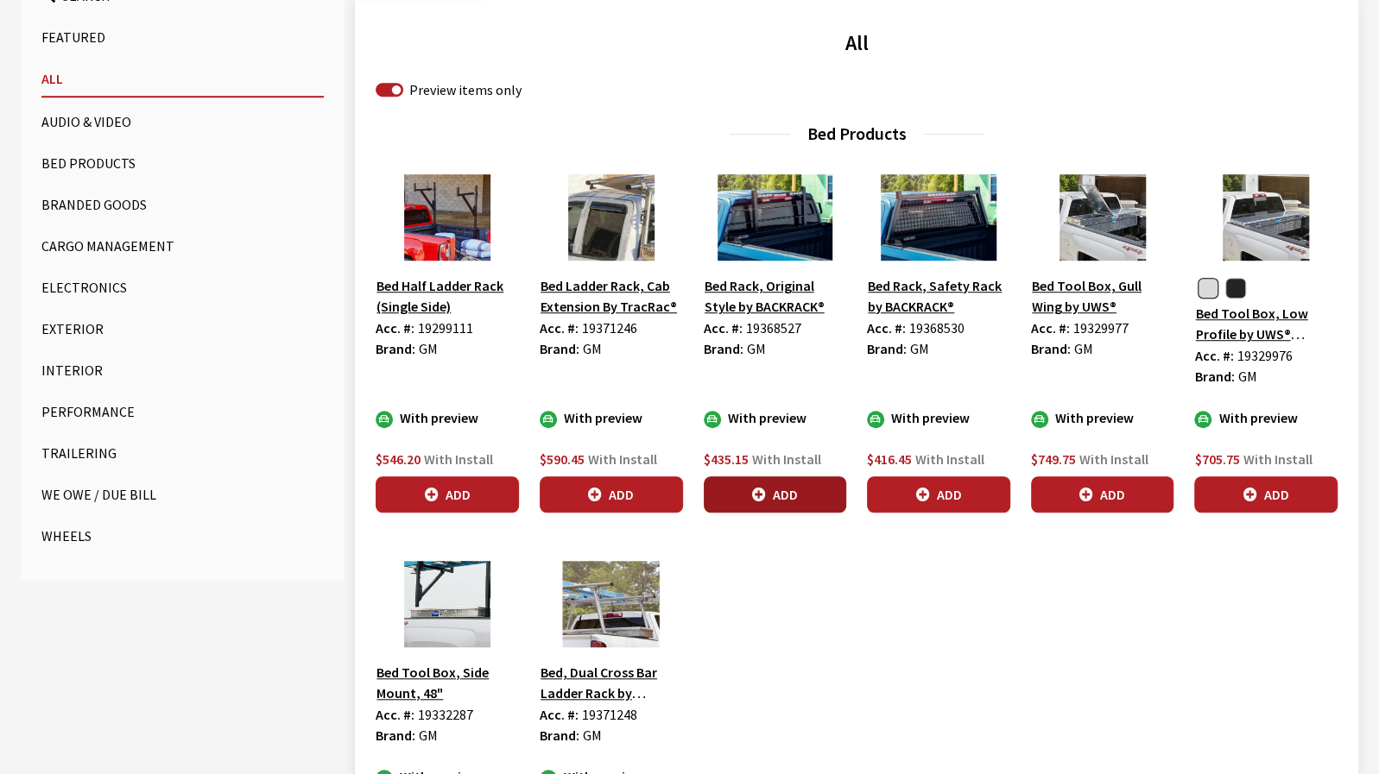
click at [777, 496] on button "Add" at bounding box center [775, 495] width 143 height 36
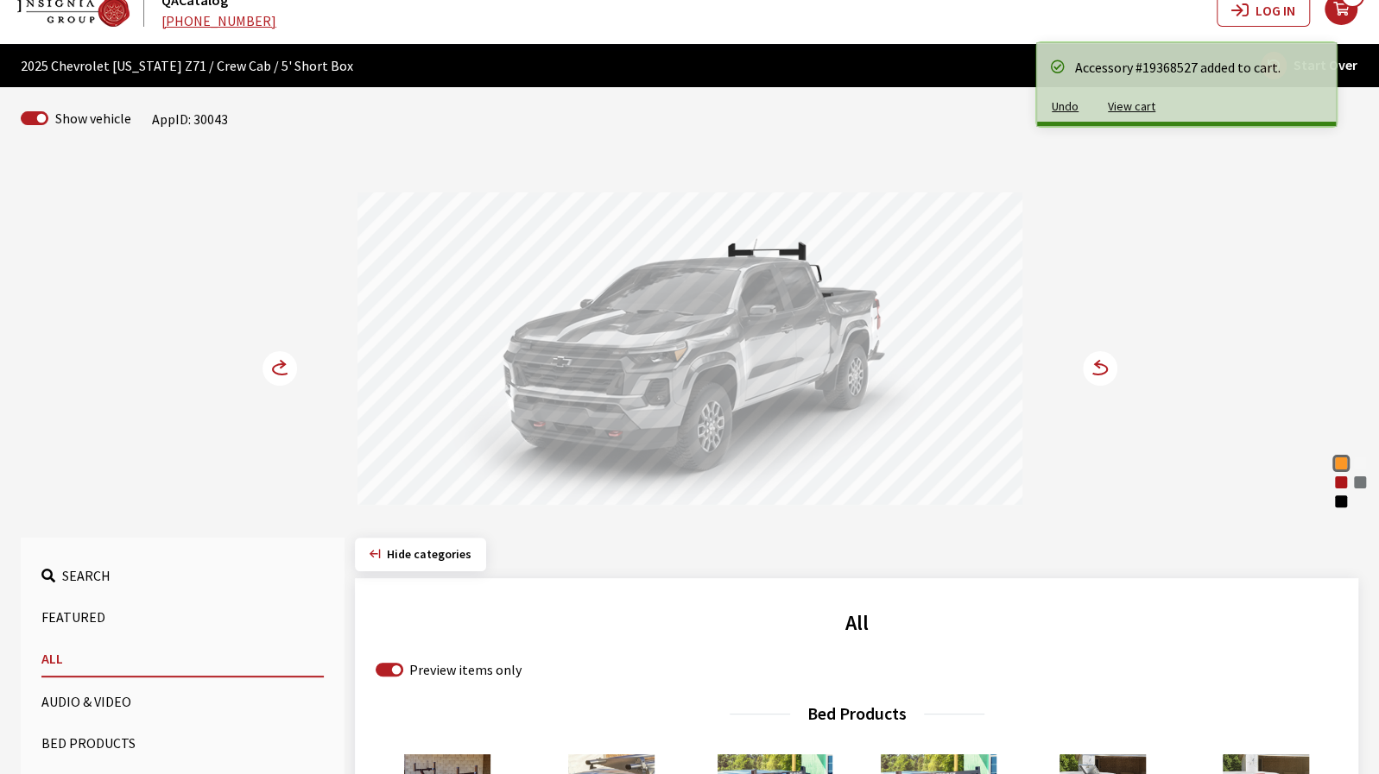
scroll to position [86, 0]
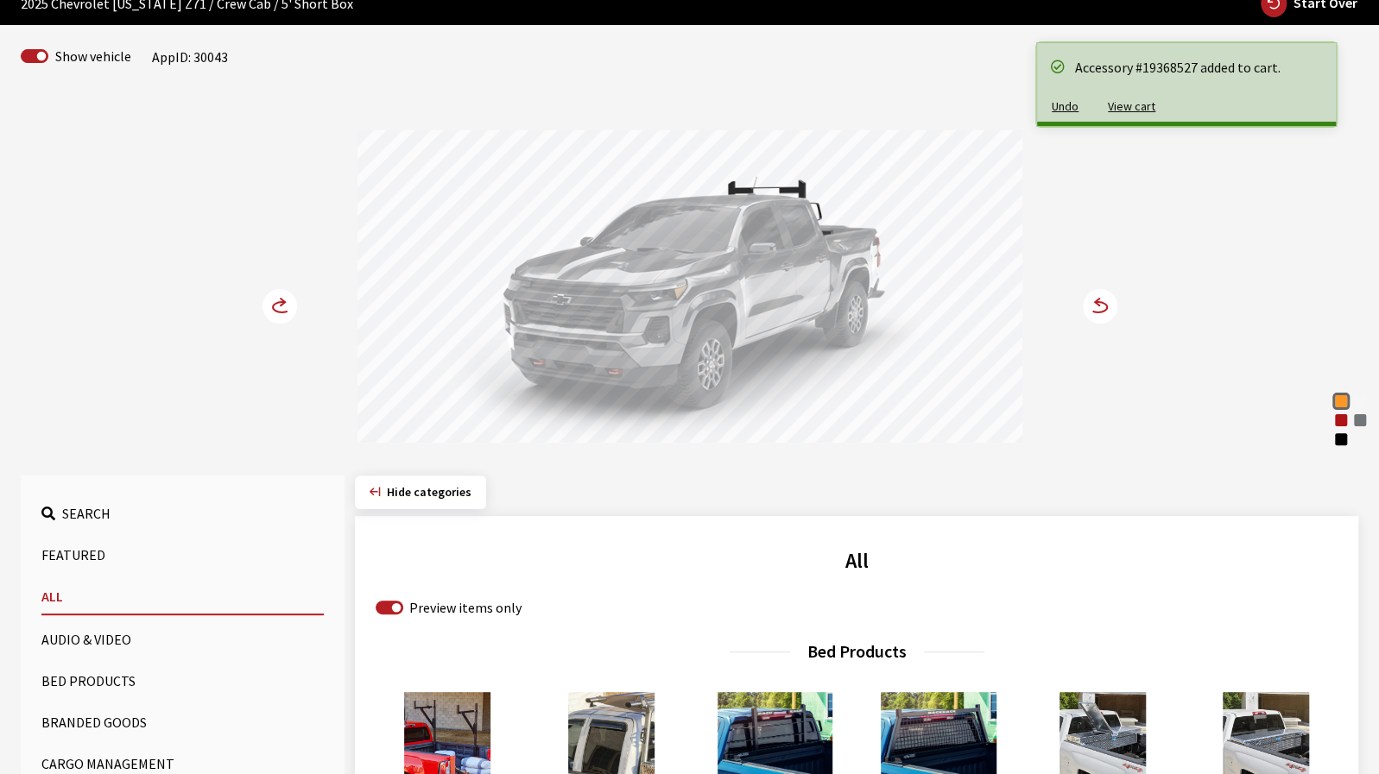
click at [278, 324] on div "Sunrise Orange Summit White Radiant Red Tintcoat Sterling Gray Metallic Black S…" at bounding box center [690, 272] width 1140 height 352
click at [277, 309] on circle at bounding box center [279, 306] width 35 height 35
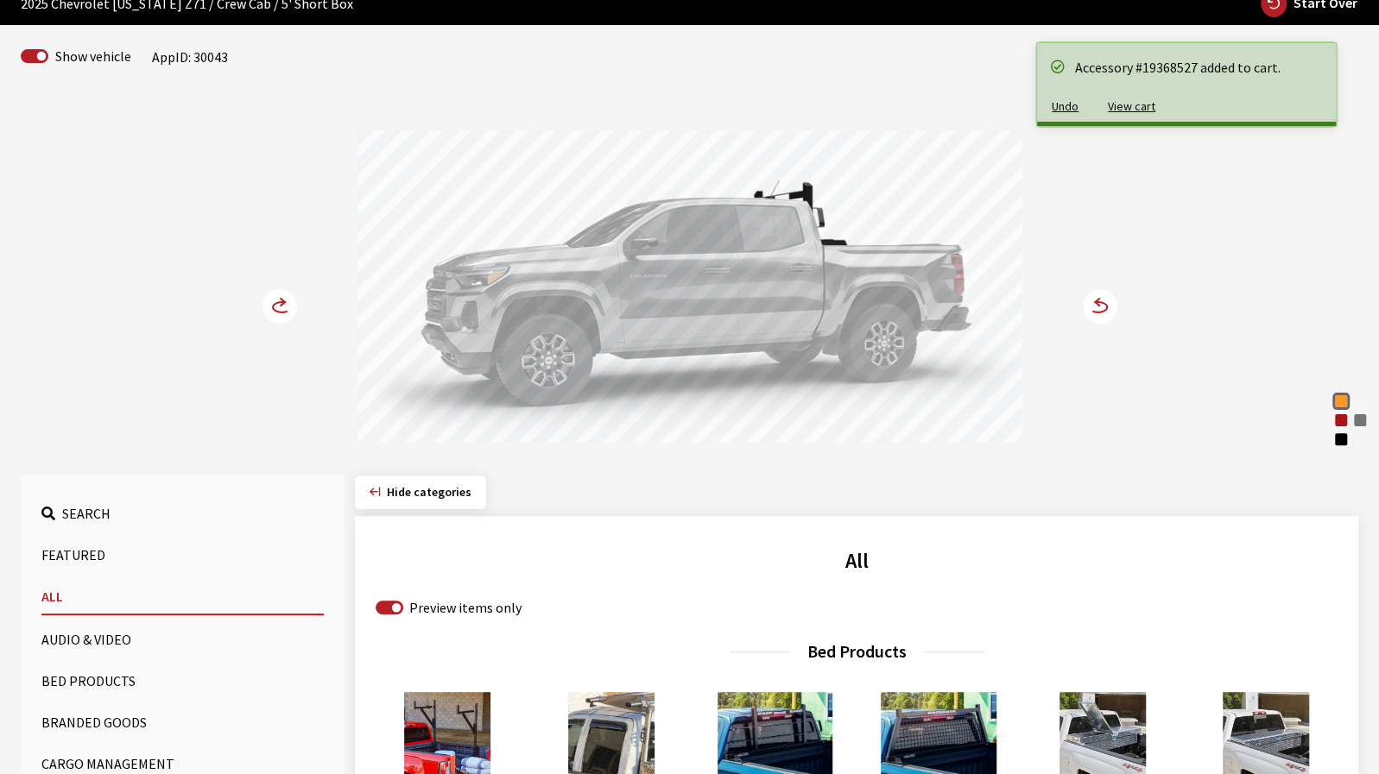
click at [277, 309] on circle at bounding box center [279, 306] width 35 height 35
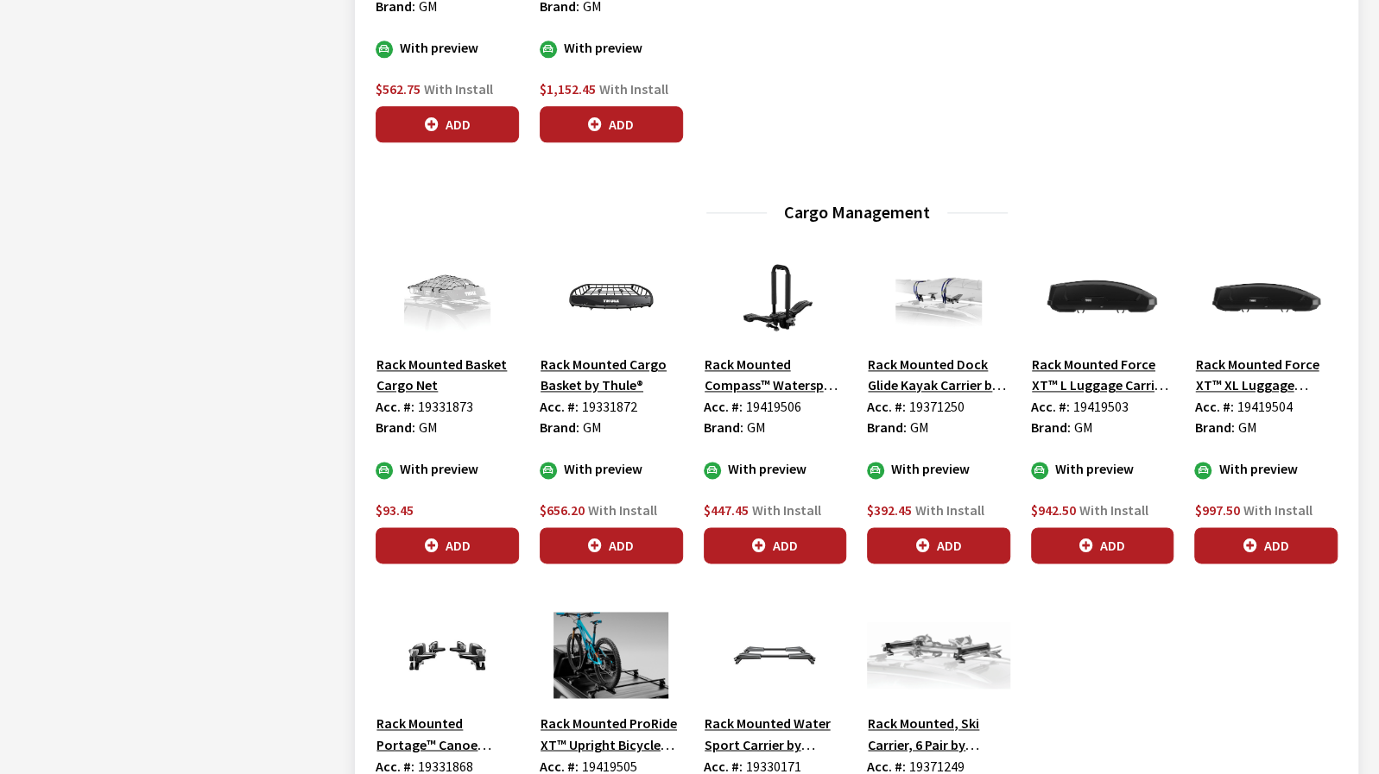
scroll to position [1381, 0]
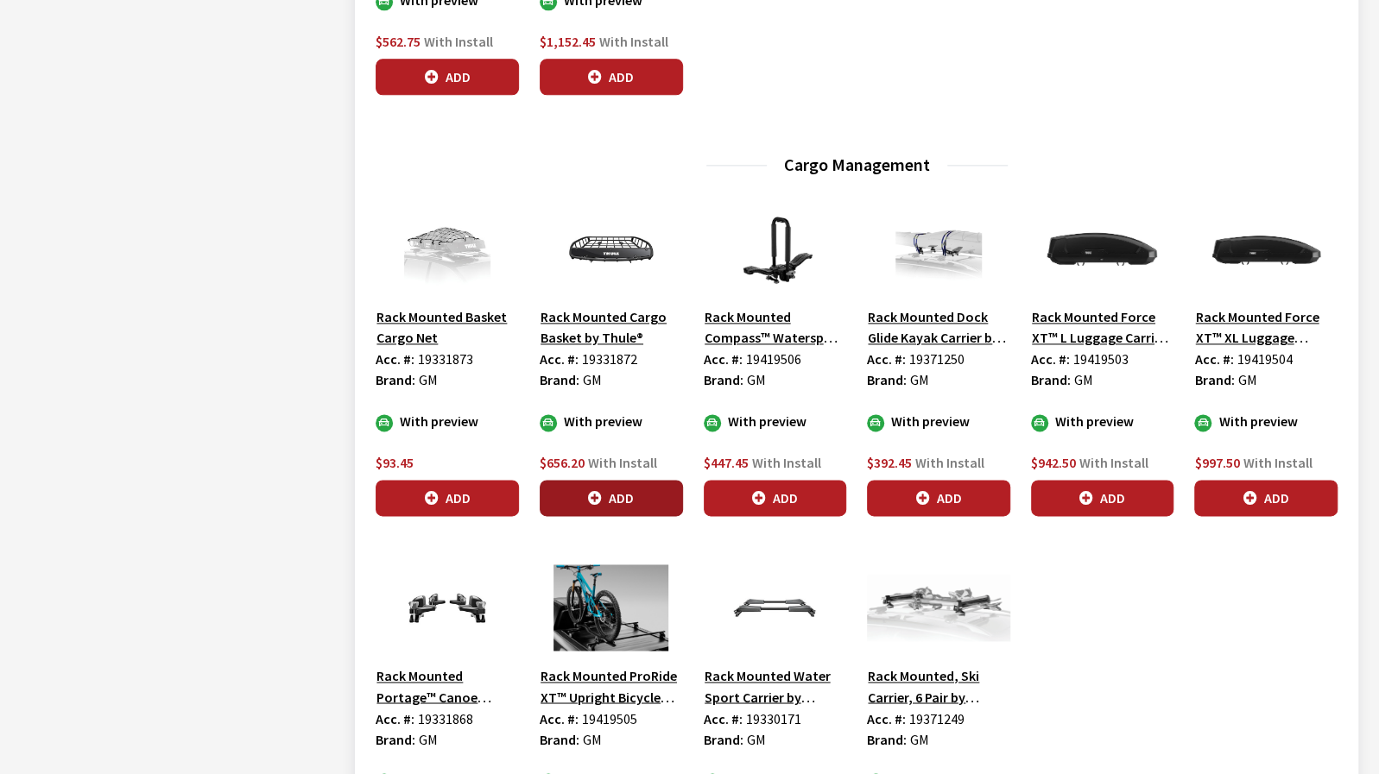
click at [568, 506] on button "Add" at bounding box center [611, 498] width 143 height 36
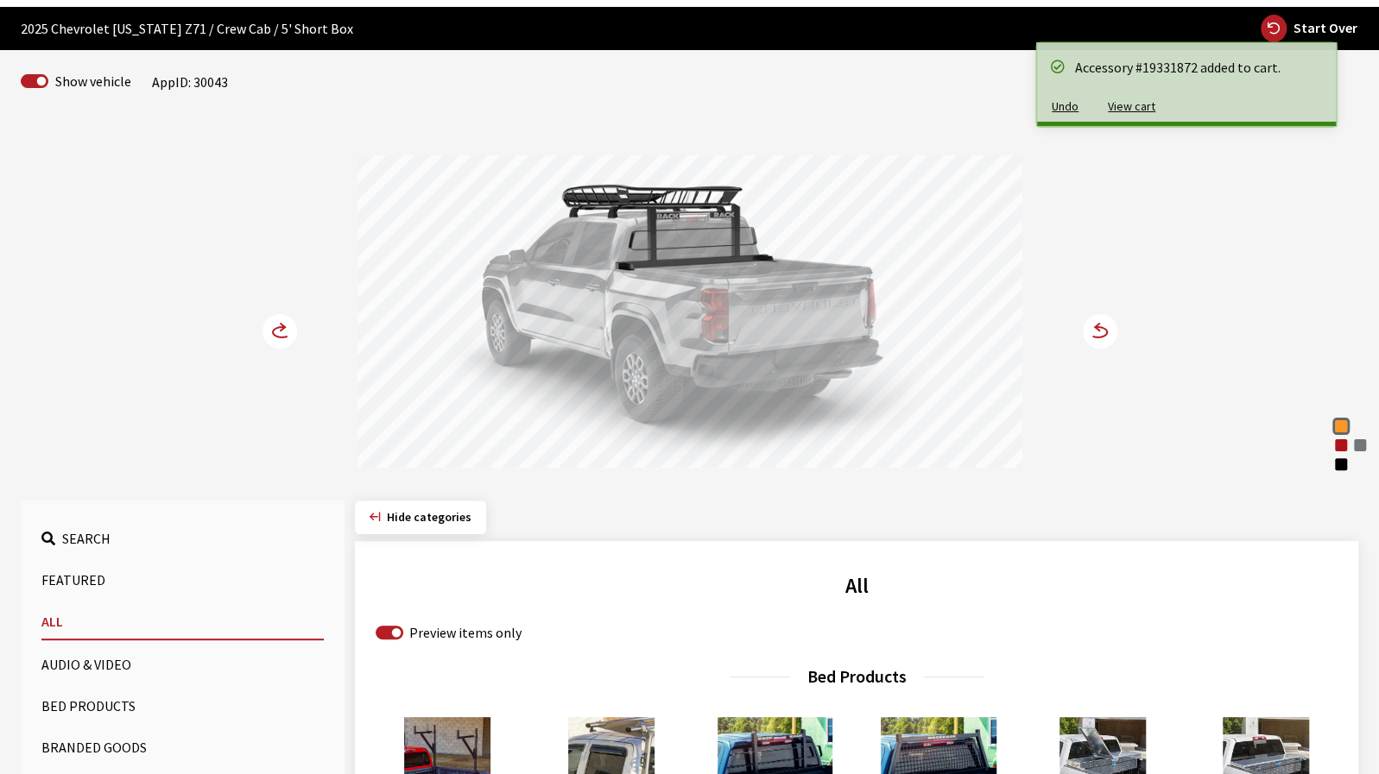
scroll to position [0, 0]
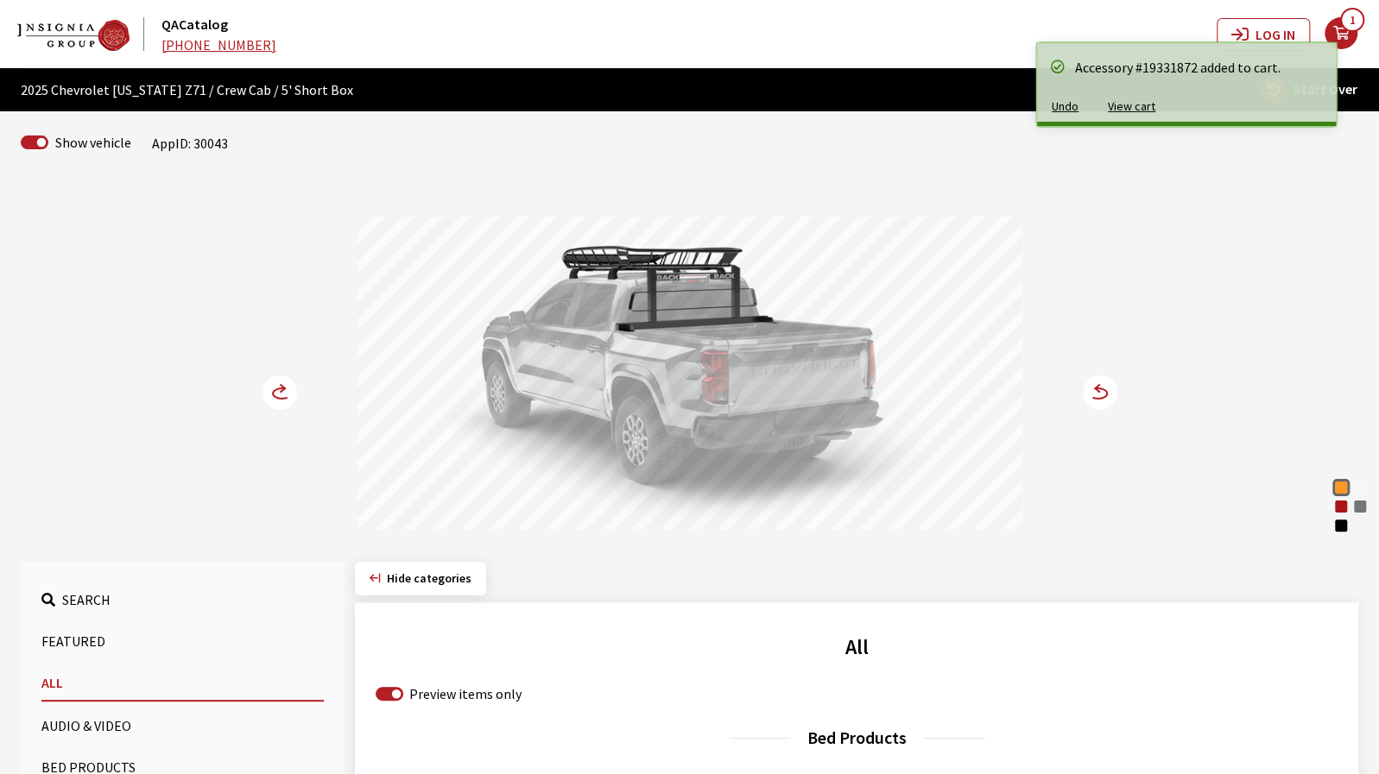
click at [1101, 400] on circle at bounding box center [1100, 393] width 35 height 35
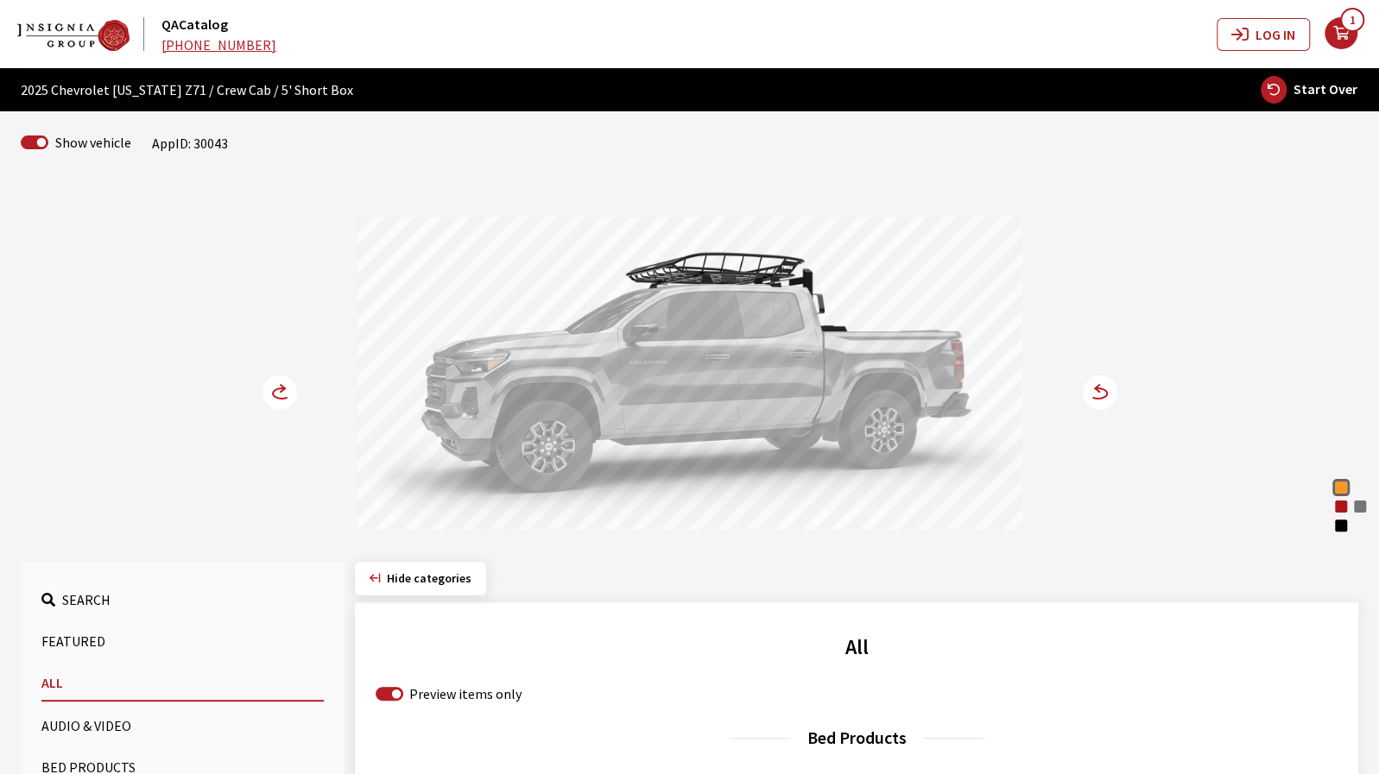
click at [1101, 400] on circle at bounding box center [1100, 393] width 35 height 35
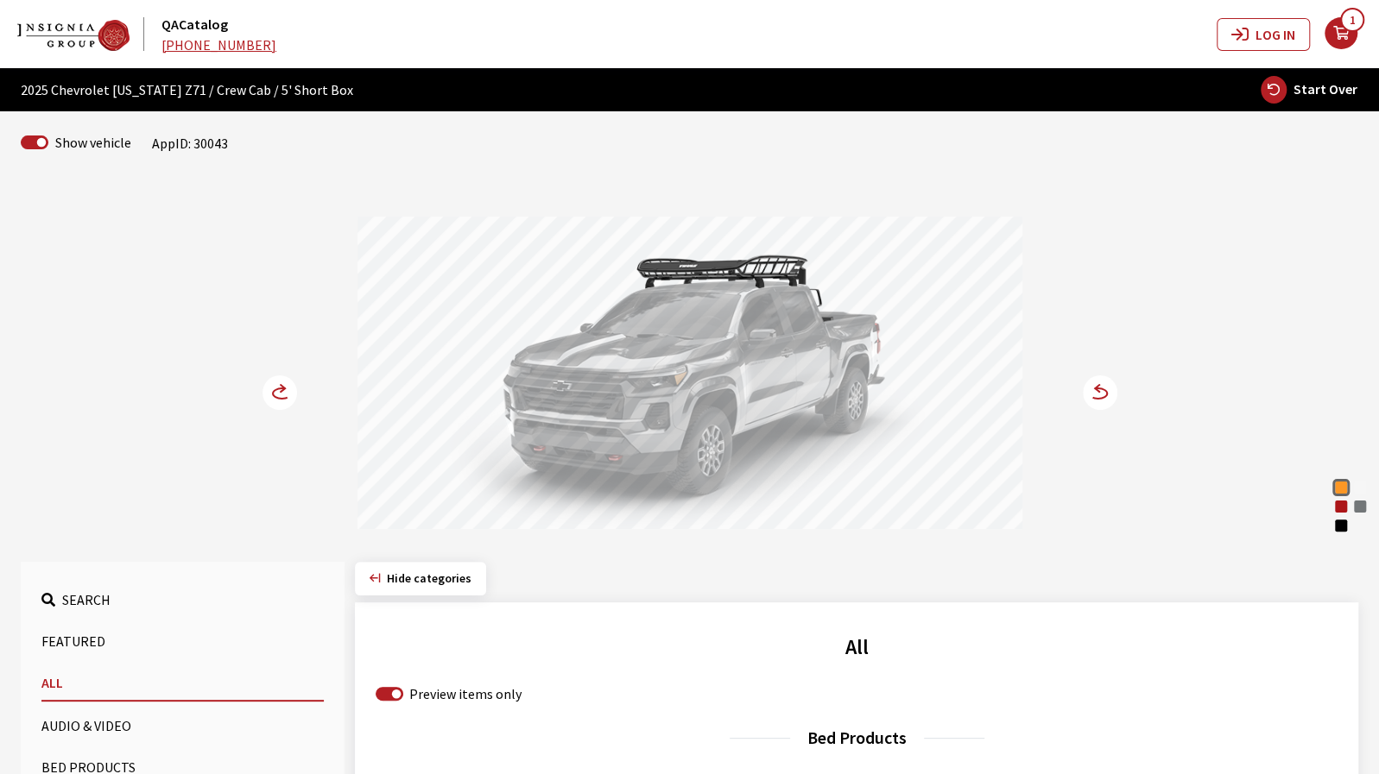
click at [1101, 400] on circle at bounding box center [1100, 393] width 35 height 35
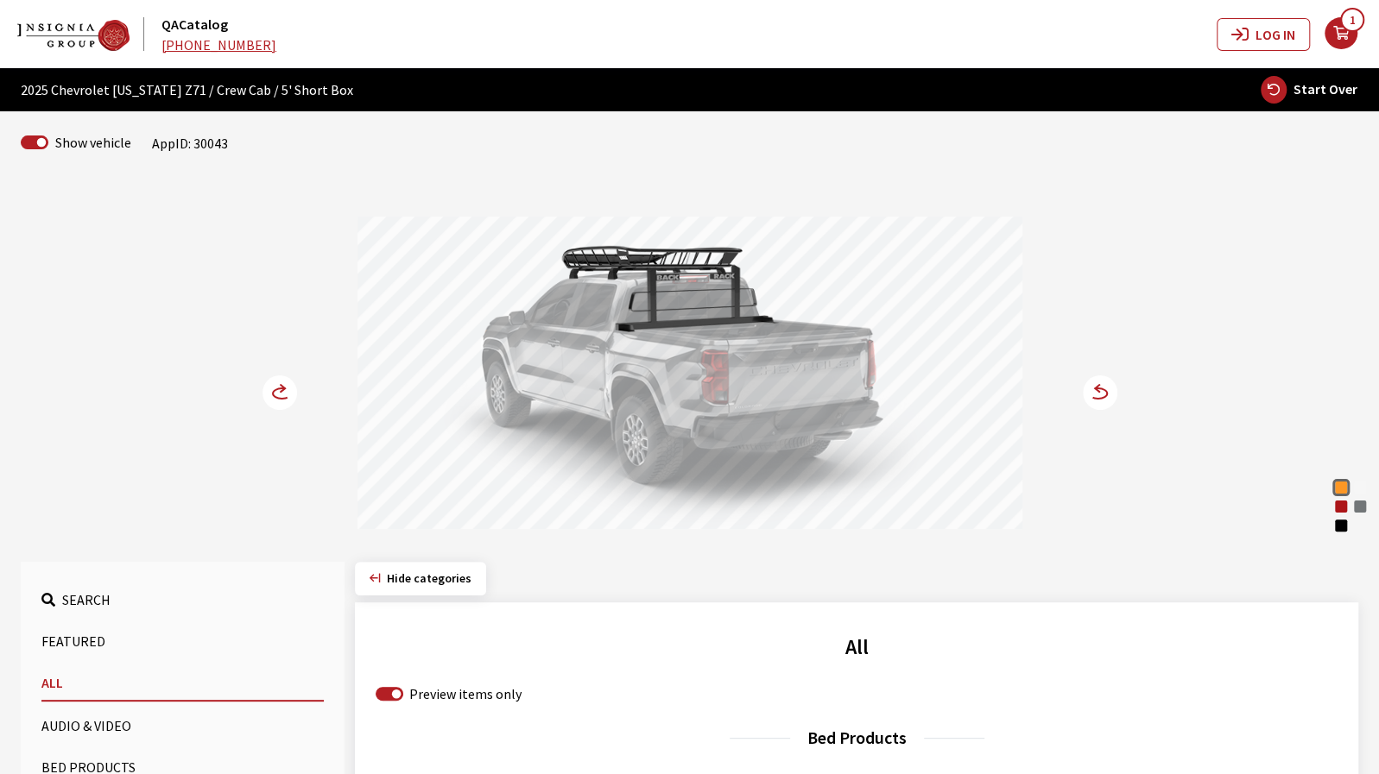
click at [1101, 400] on circle at bounding box center [1100, 393] width 35 height 35
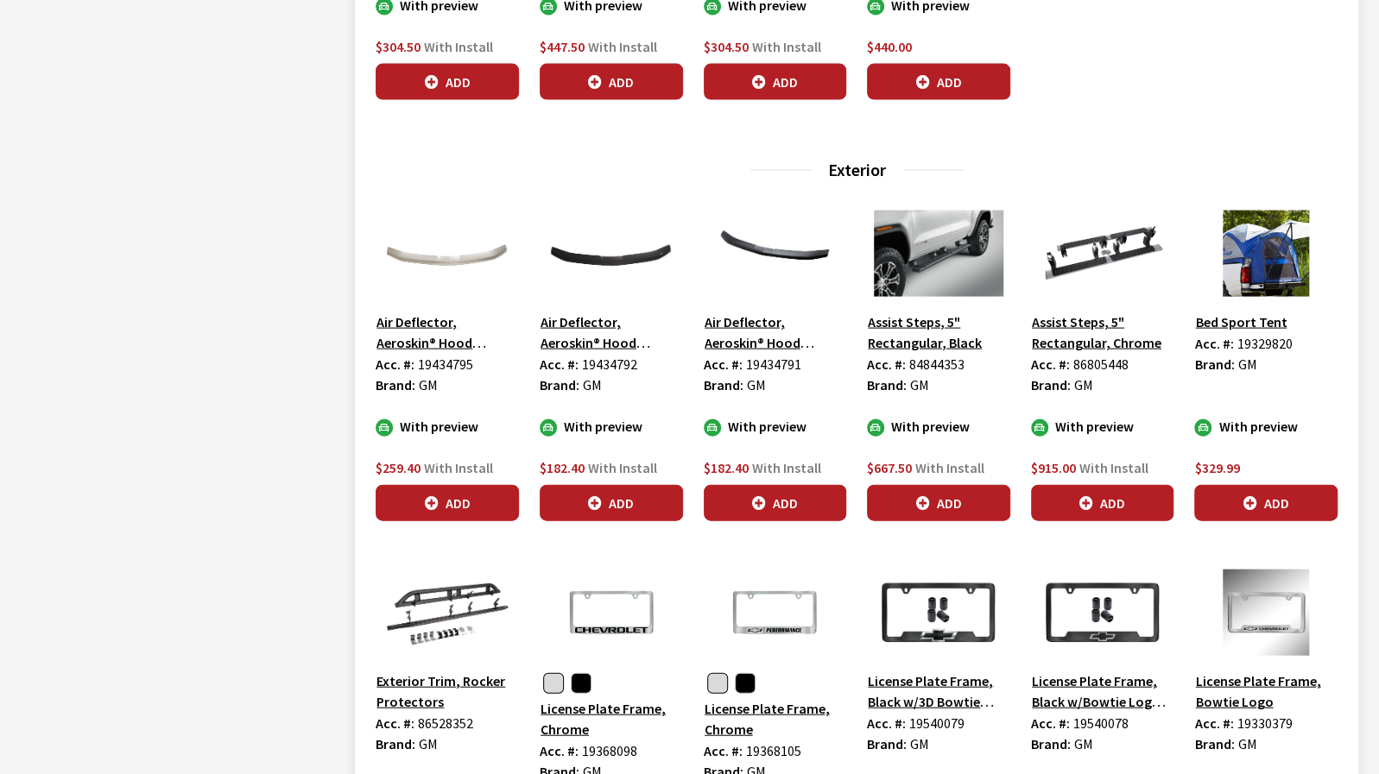
scroll to position [2158, 0]
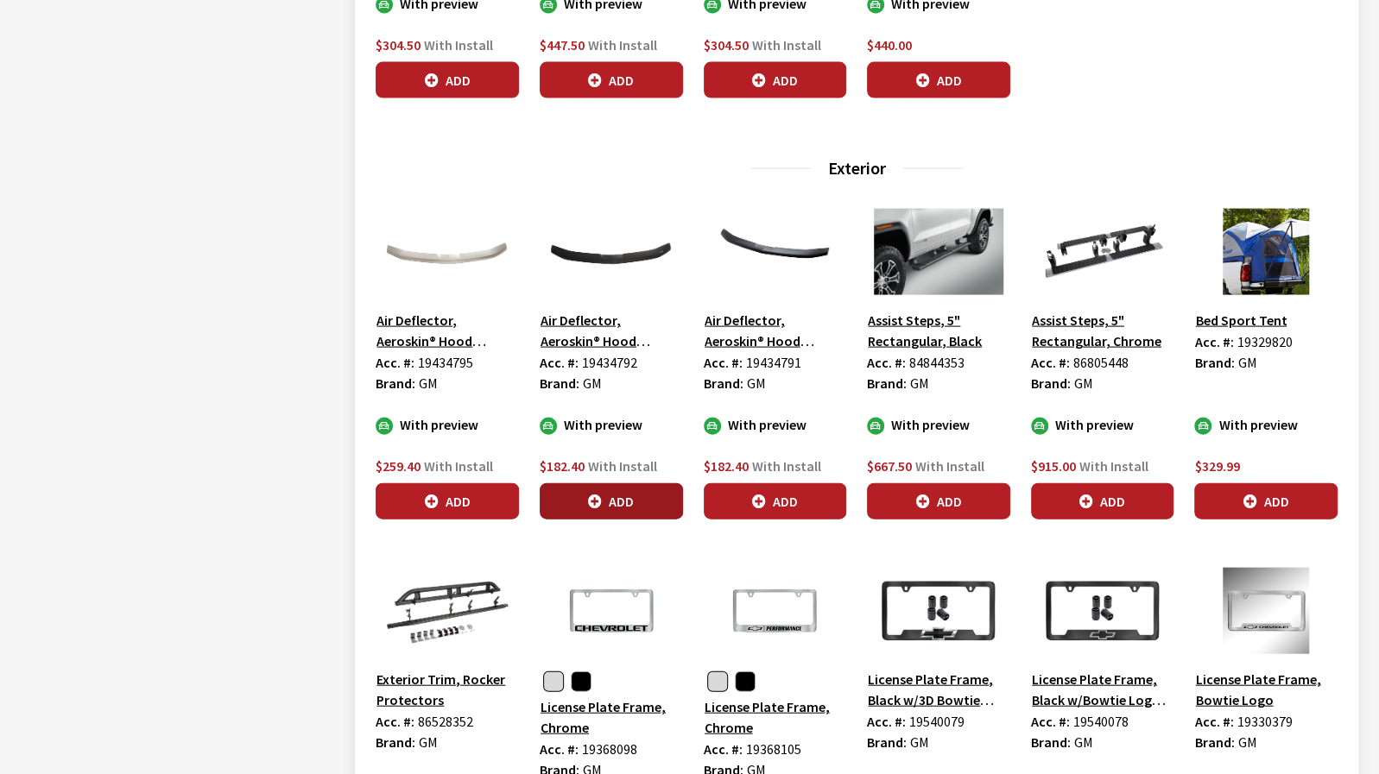
click at [632, 490] on button "Add" at bounding box center [611, 501] width 143 height 36
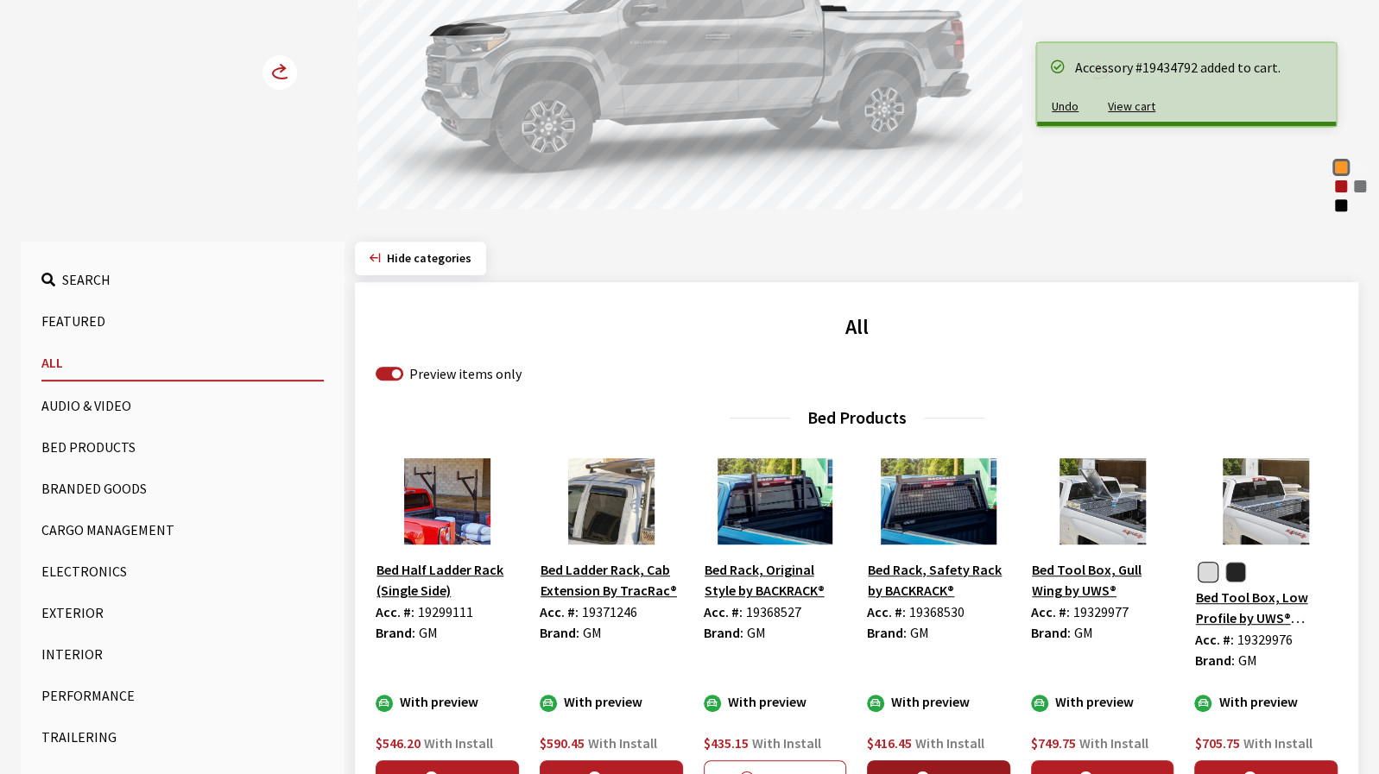
scroll to position [259, 0]
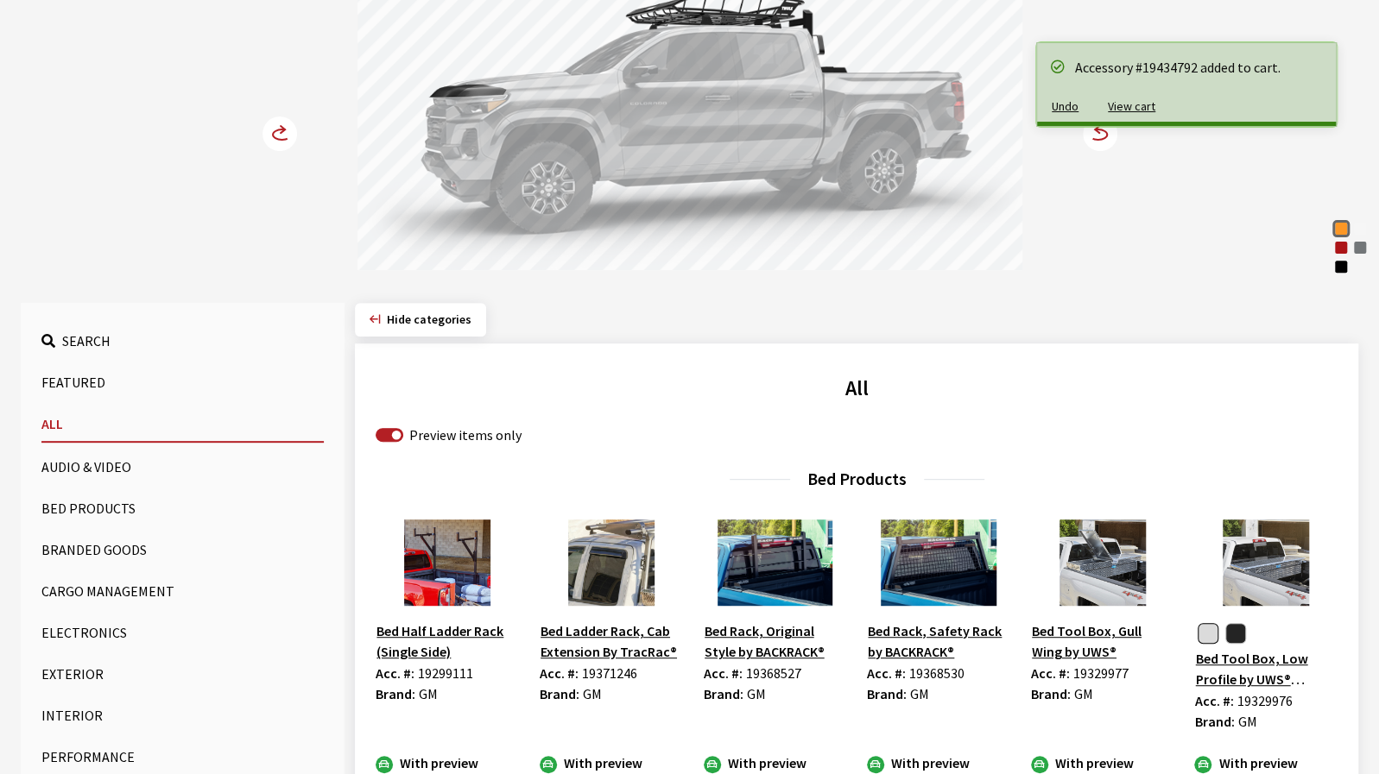
click at [1100, 149] on circle at bounding box center [1100, 134] width 35 height 35
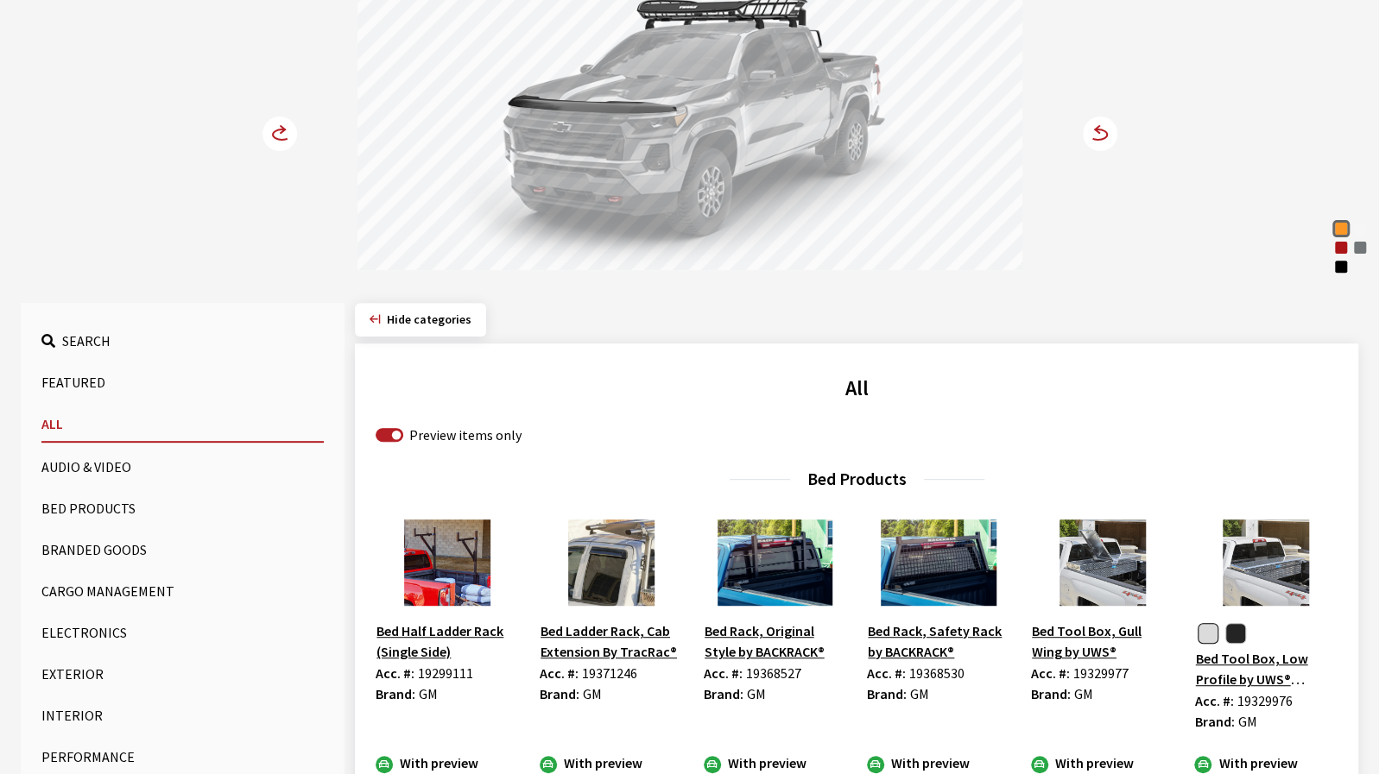
click at [1100, 149] on circle at bounding box center [1100, 134] width 35 height 35
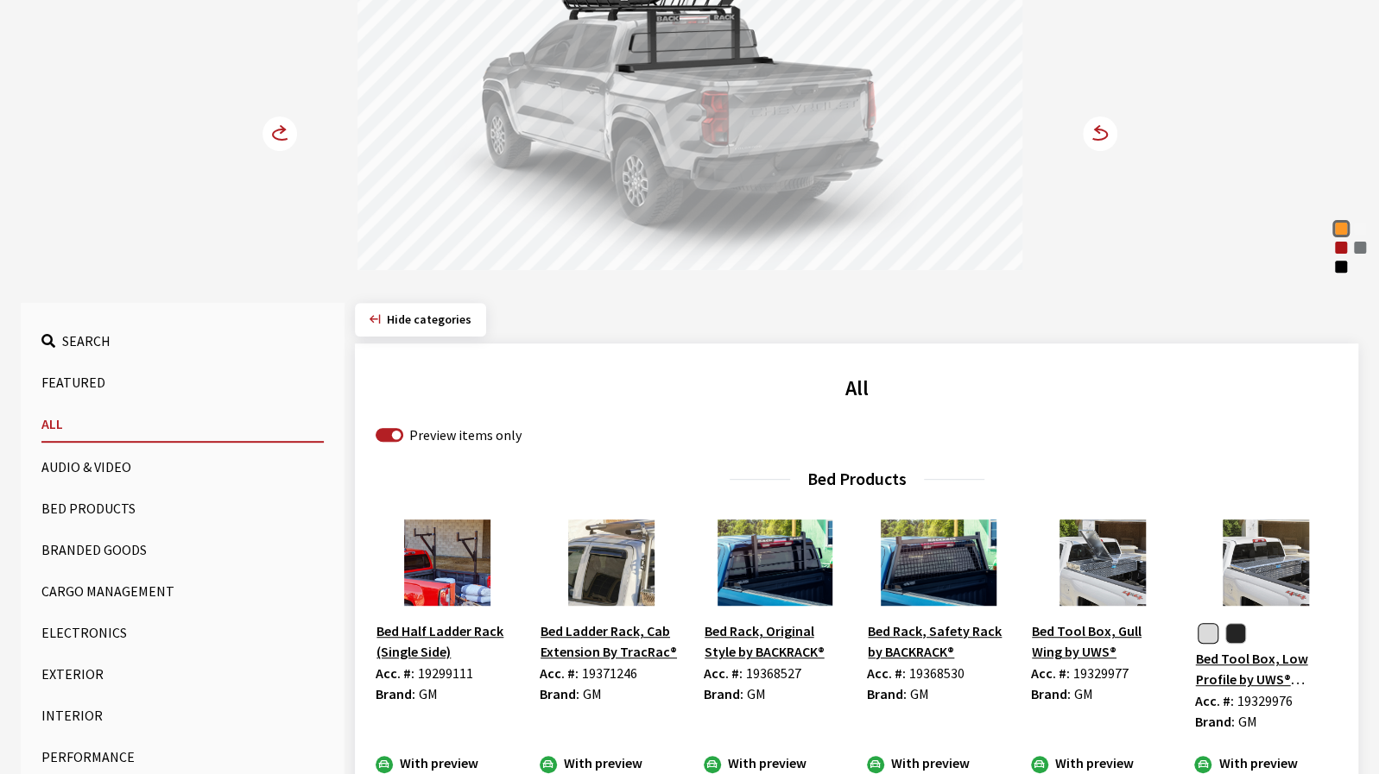
click at [1100, 149] on circle at bounding box center [1100, 134] width 35 height 35
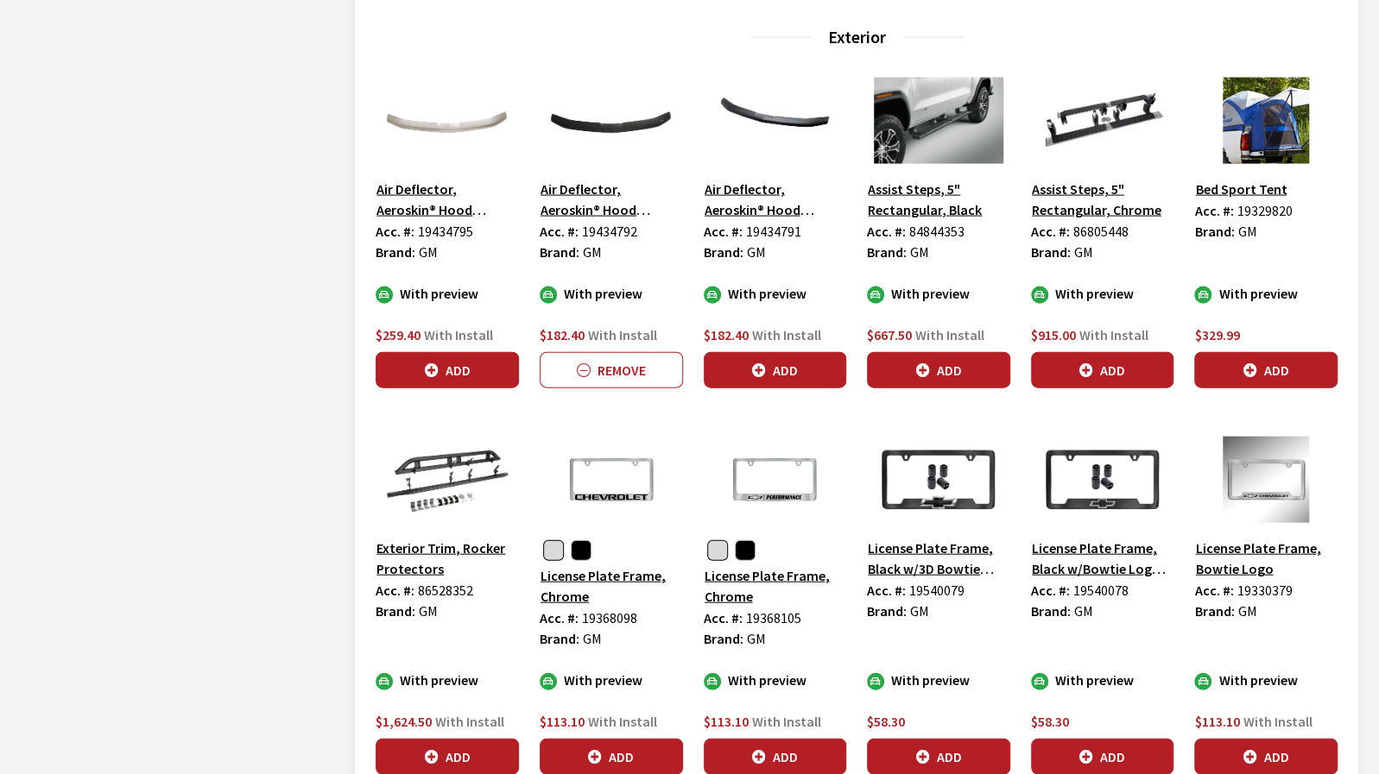
scroll to position [2331, 0]
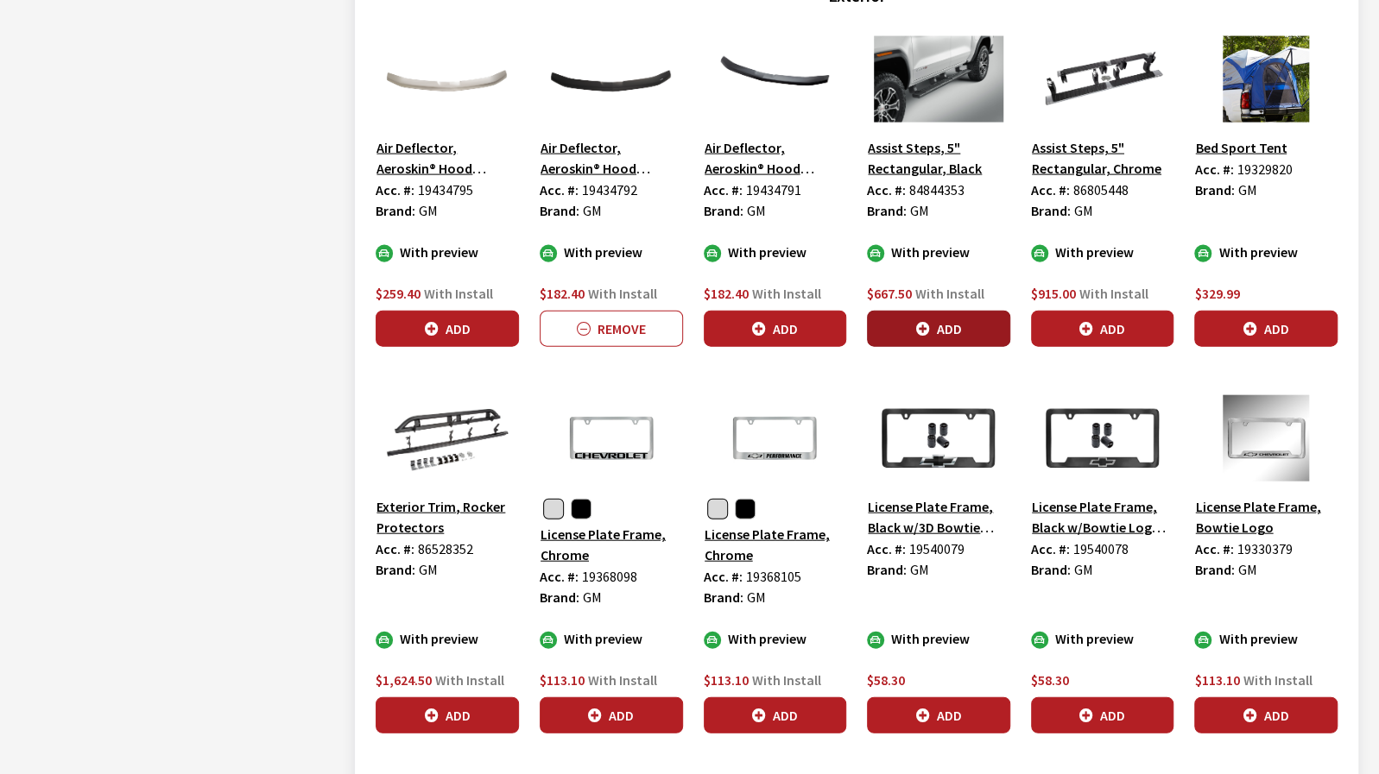
click at [954, 321] on button "Add" at bounding box center [938, 329] width 143 height 36
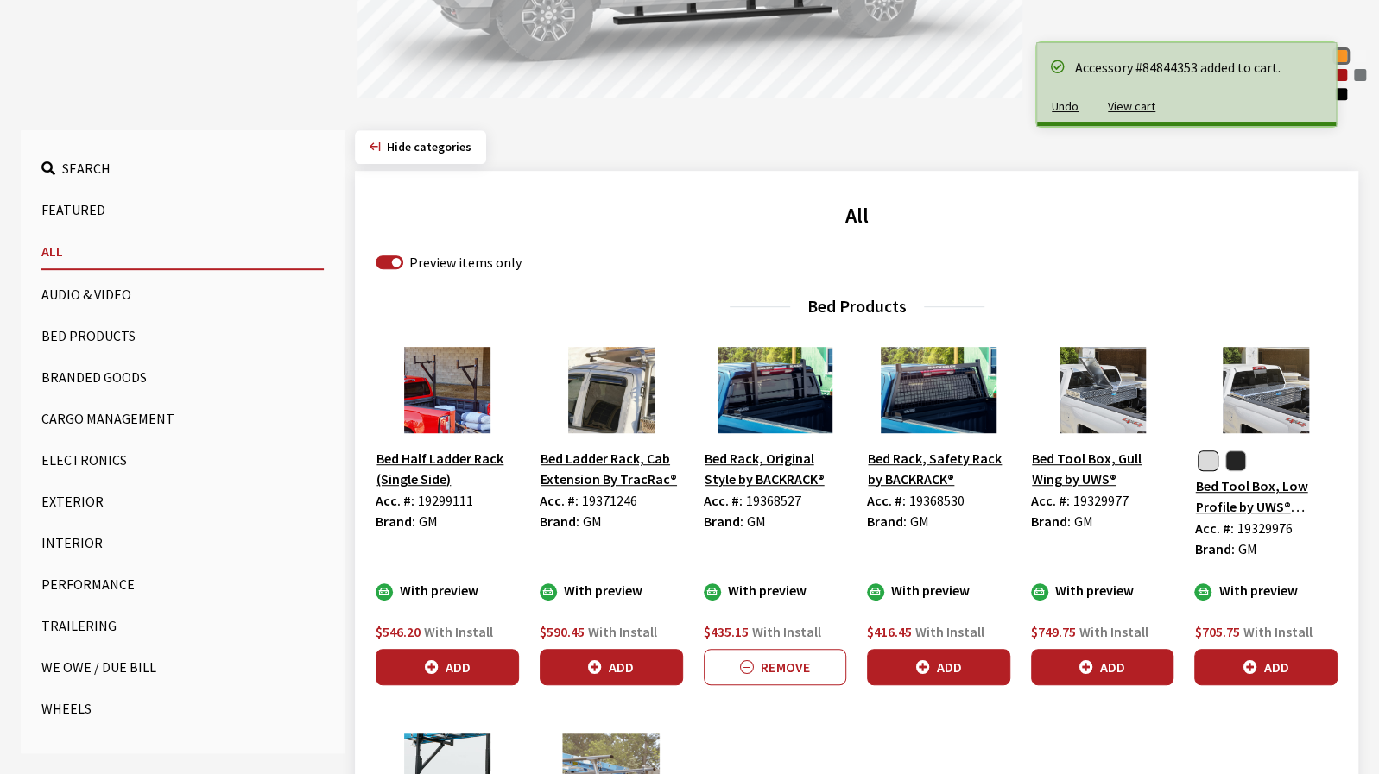
scroll to position [173, 0]
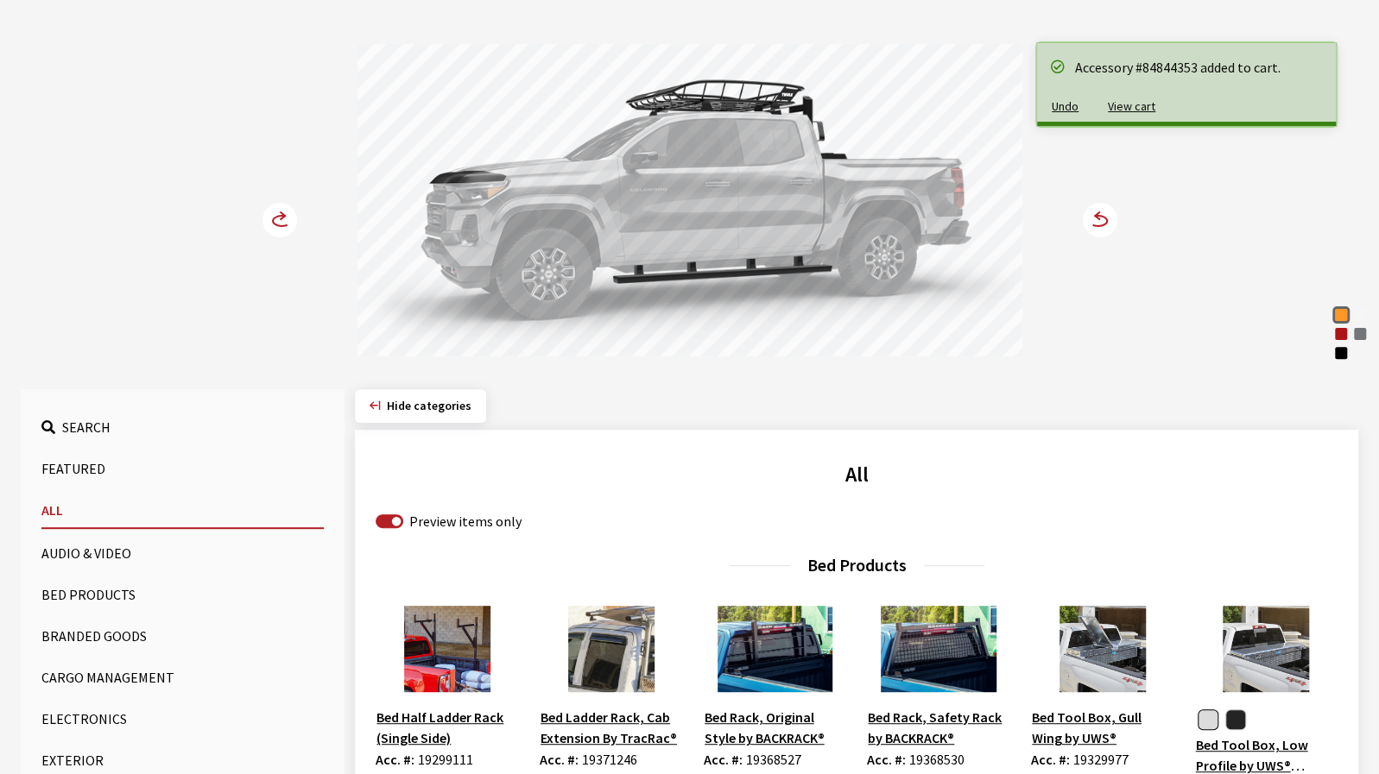
click at [1110, 220] on circle at bounding box center [1100, 220] width 35 height 35
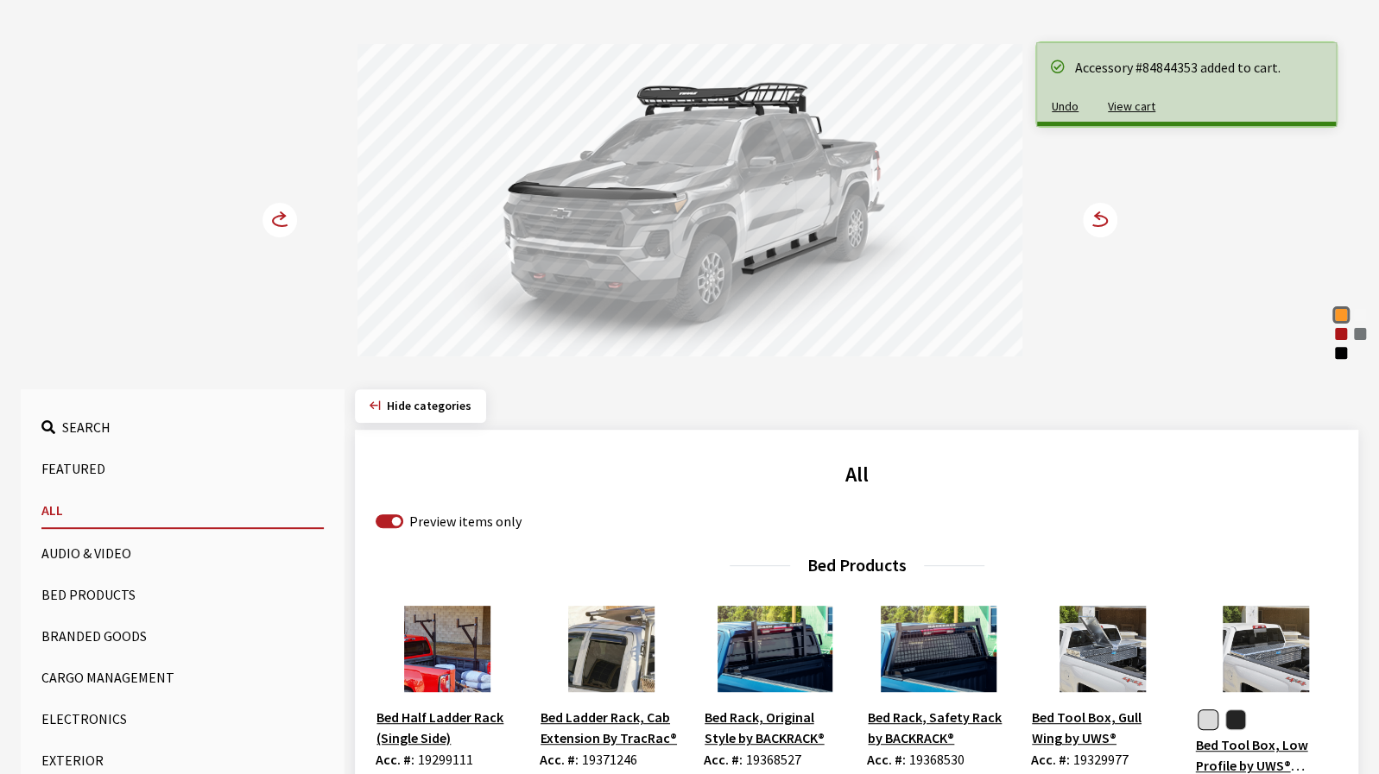
click at [1110, 220] on circle at bounding box center [1100, 220] width 35 height 35
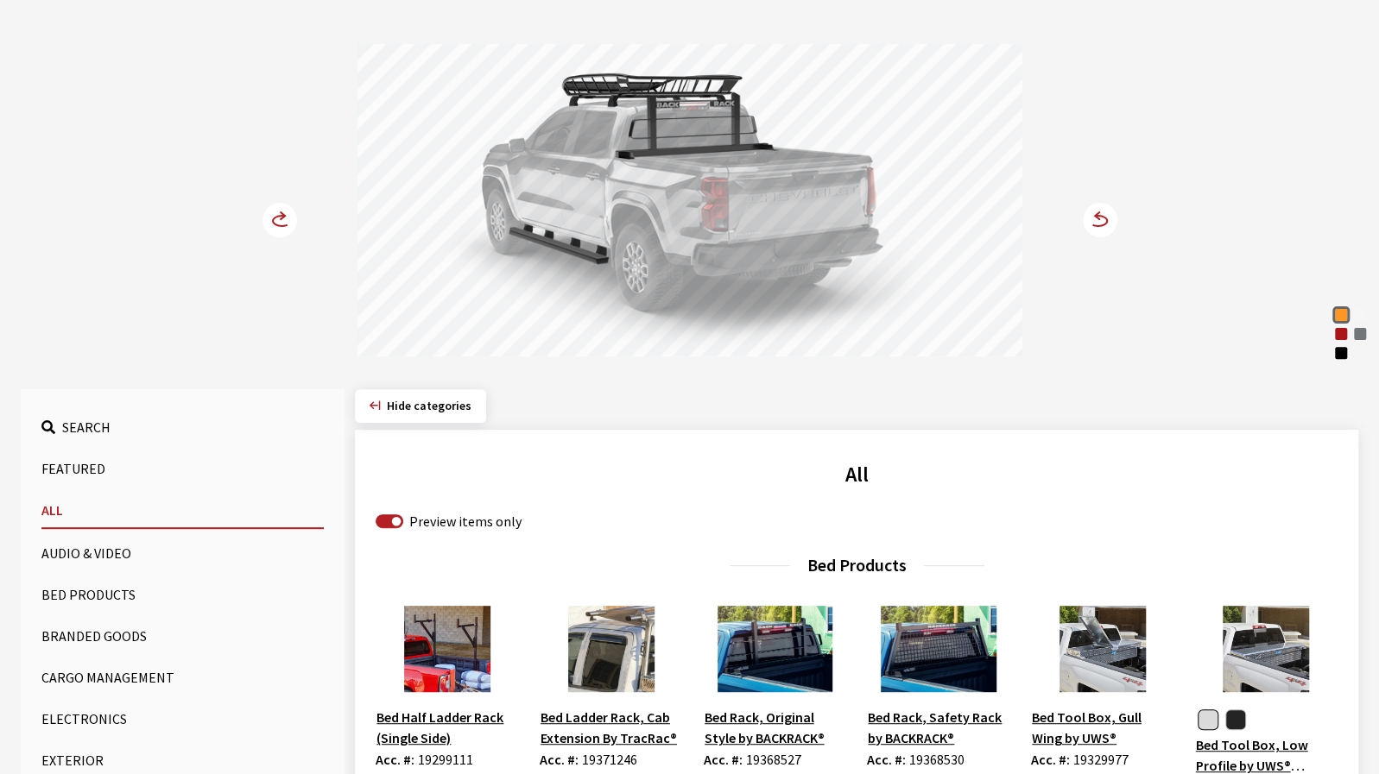
click at [1110, 220] on circle at bounding box center [1100, 220] width 35 height 35
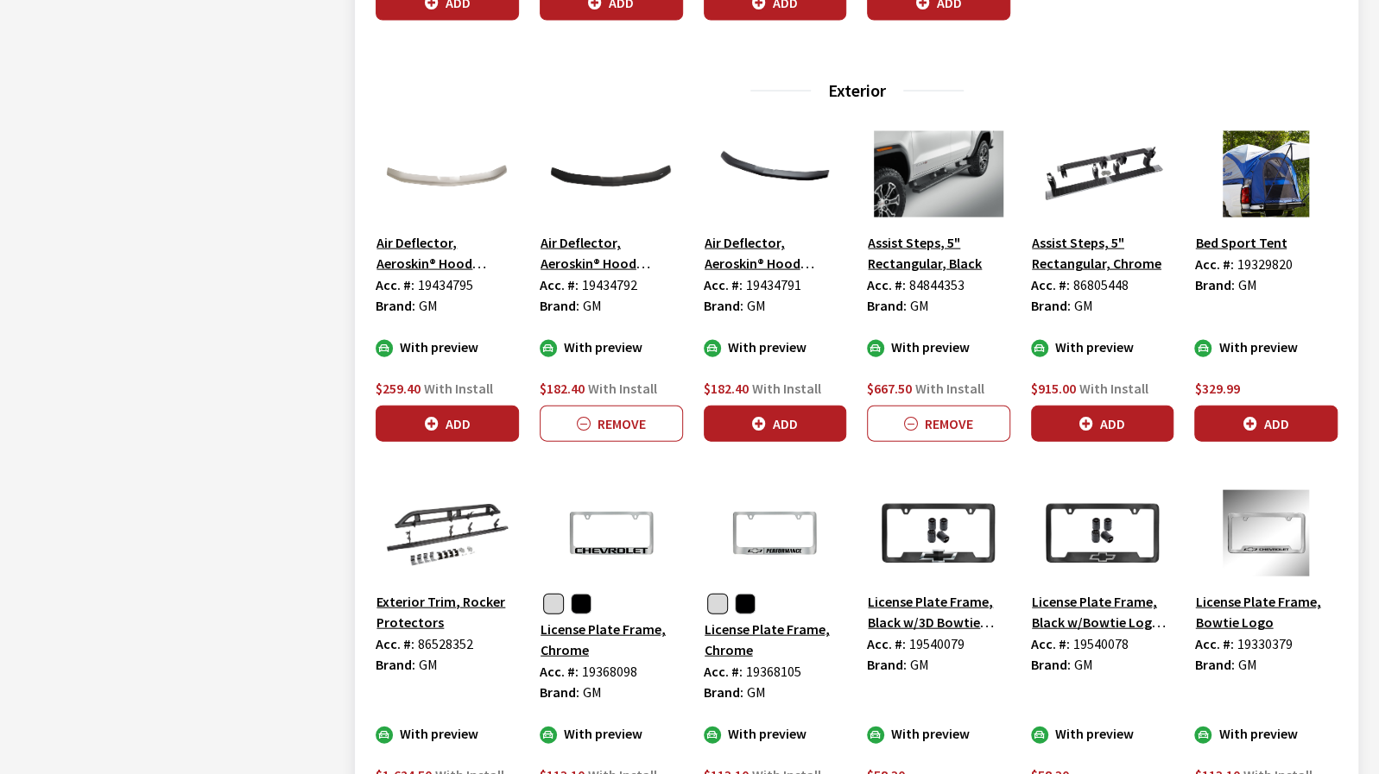
scroll to position [2245, 0]
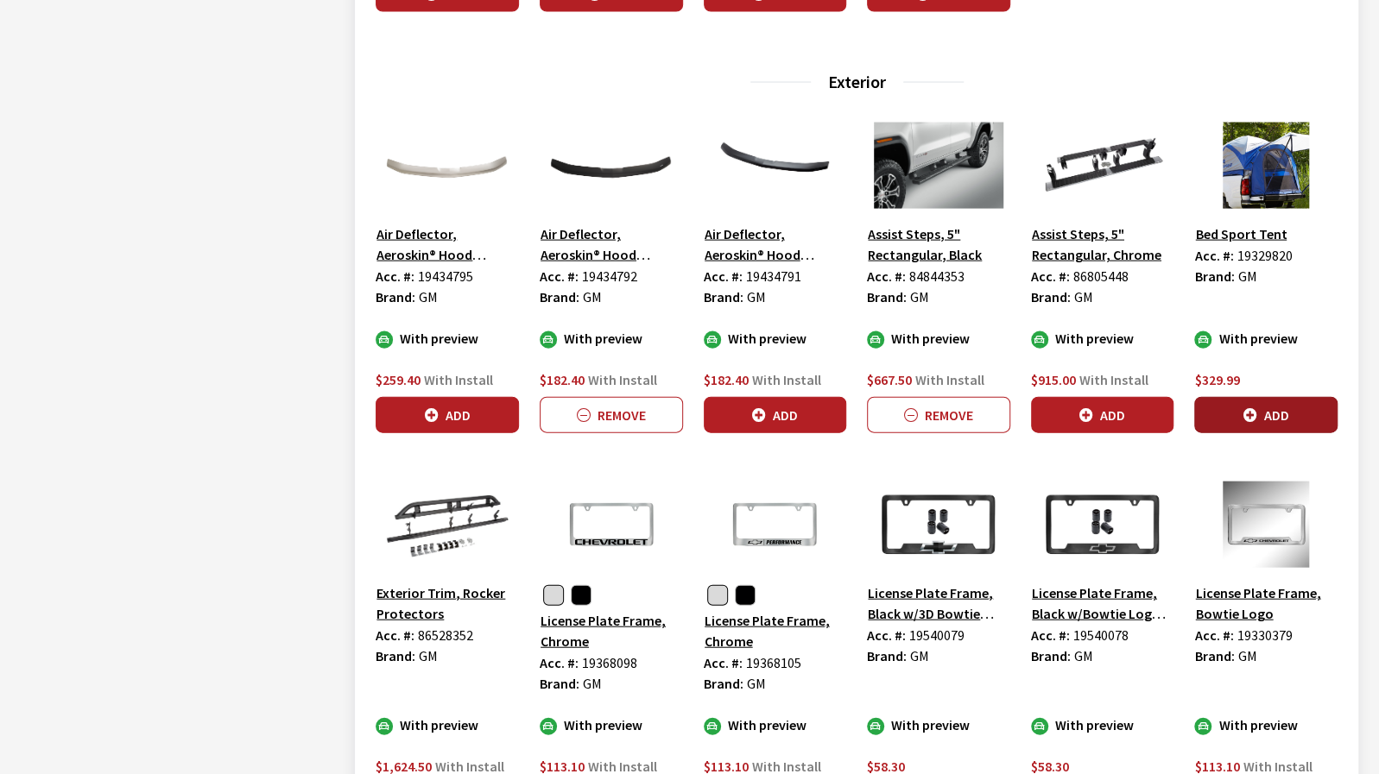
click at [1328, 408] on button "Add" at bounding box center [1265, 415] width 143 height 36
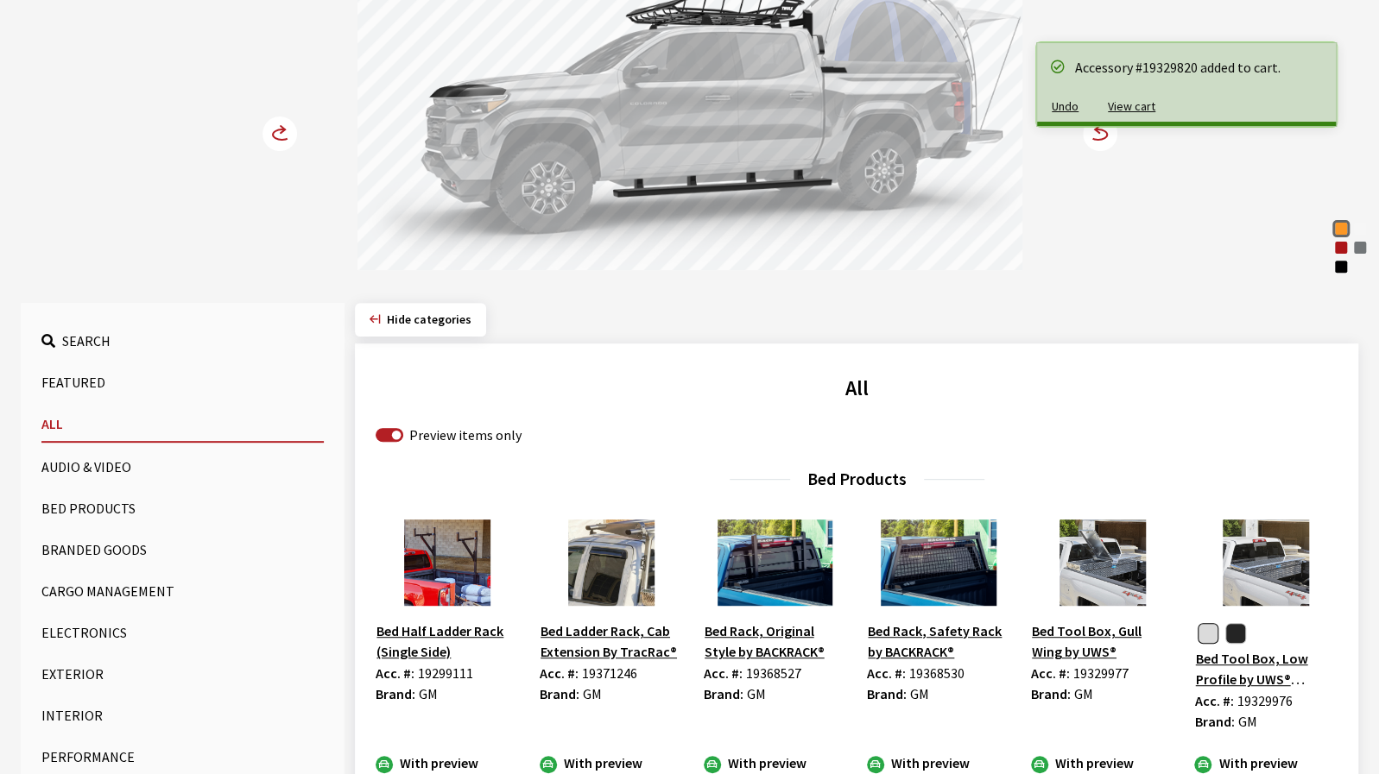
scroll to position [0, 0]
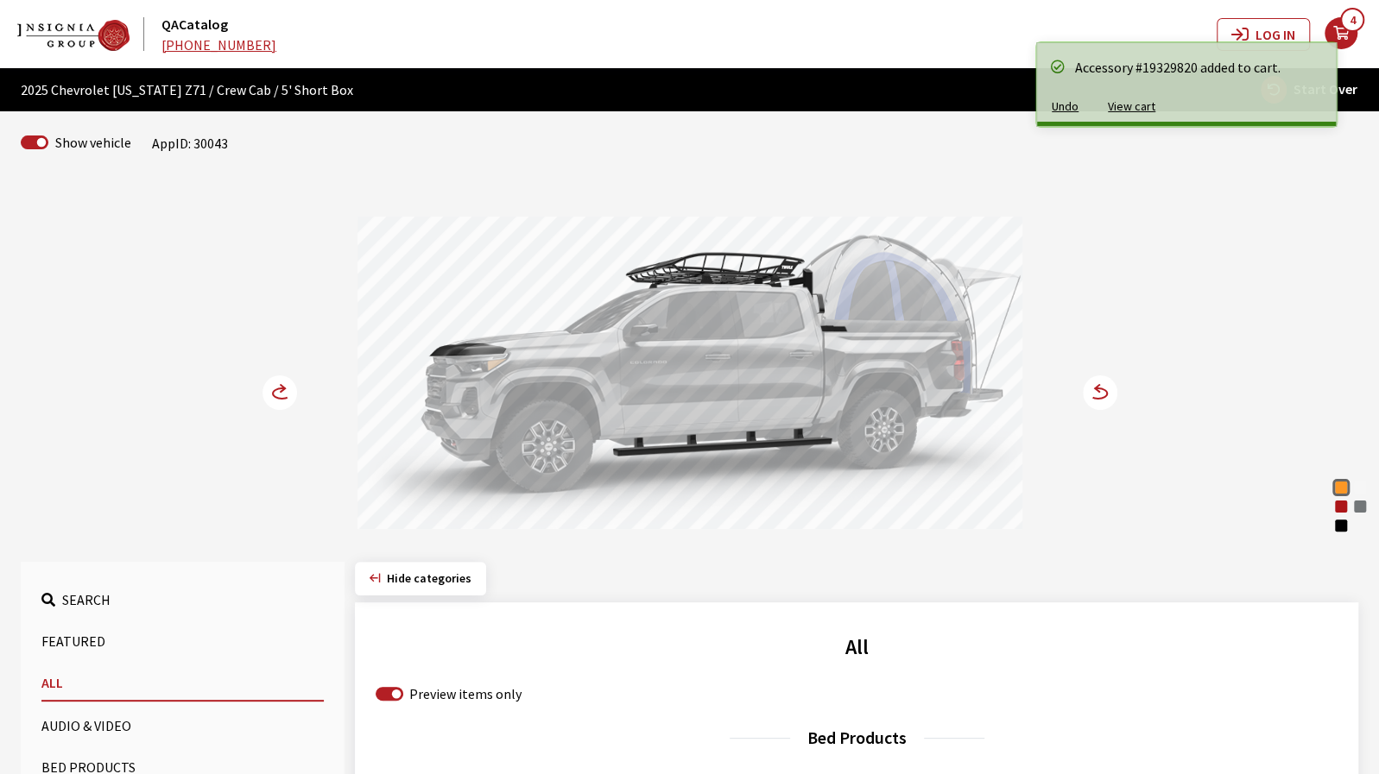
click at [1103, 393] on circle at bounding box center [1100, 393] width 35 height 35
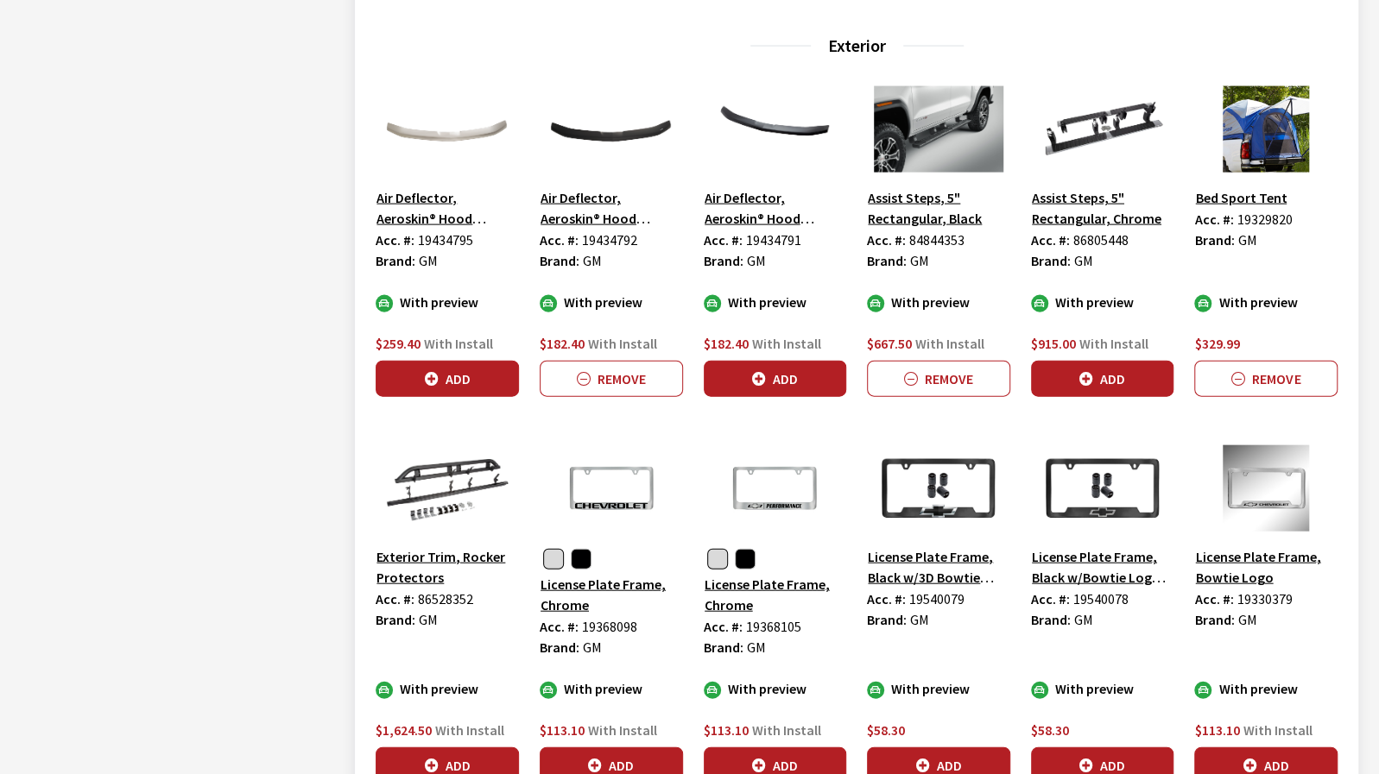
scroll to position [2590, 0]
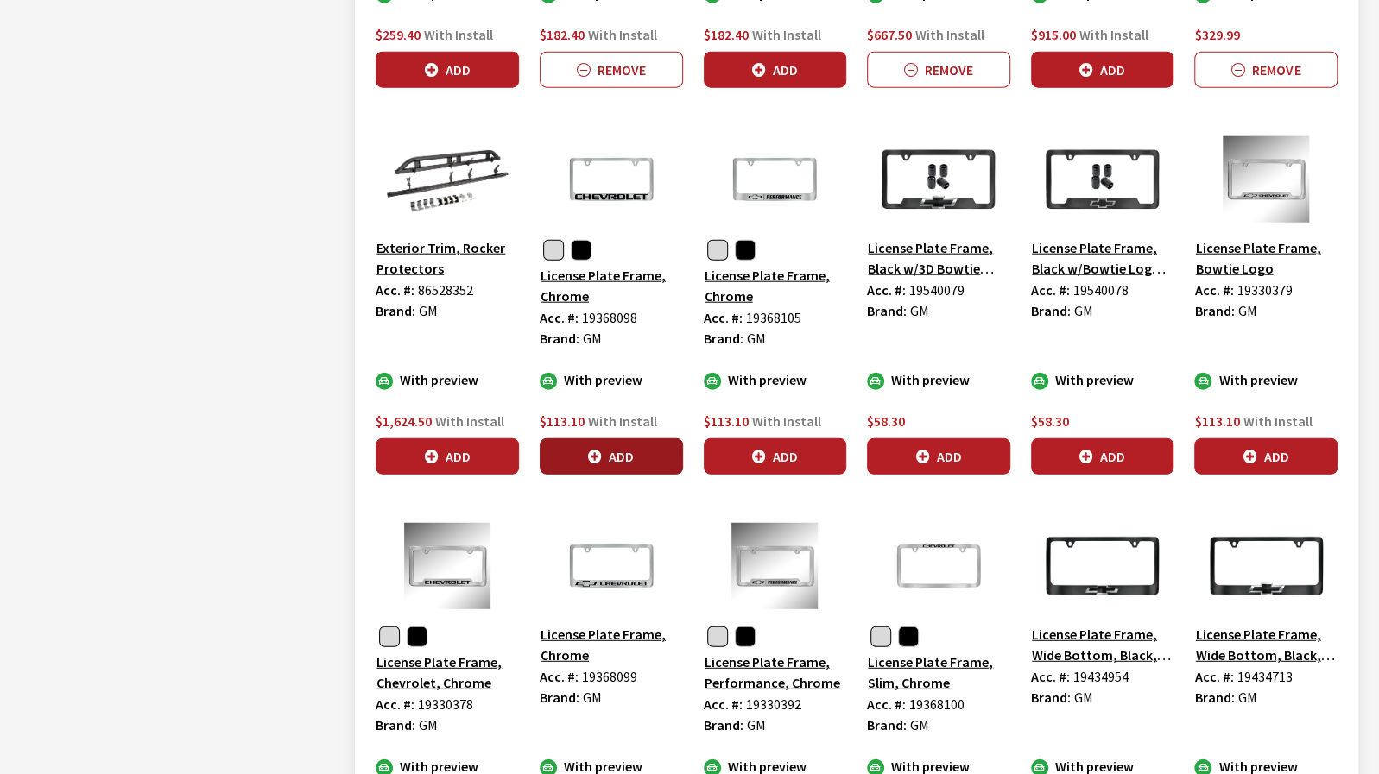
click at [630, 465] on button "Add" at bounding box center [611, 457] width 143 height 36
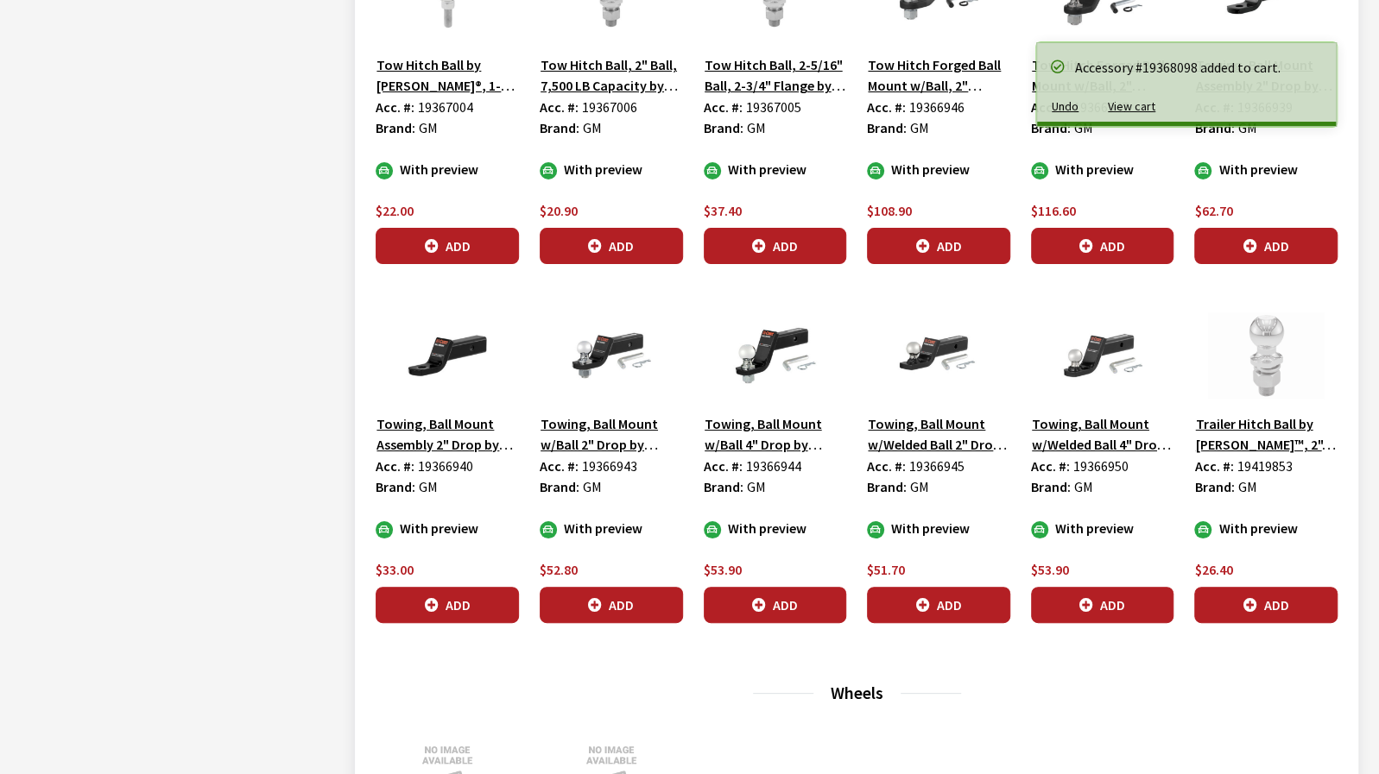
scroll to position [4144, 0]
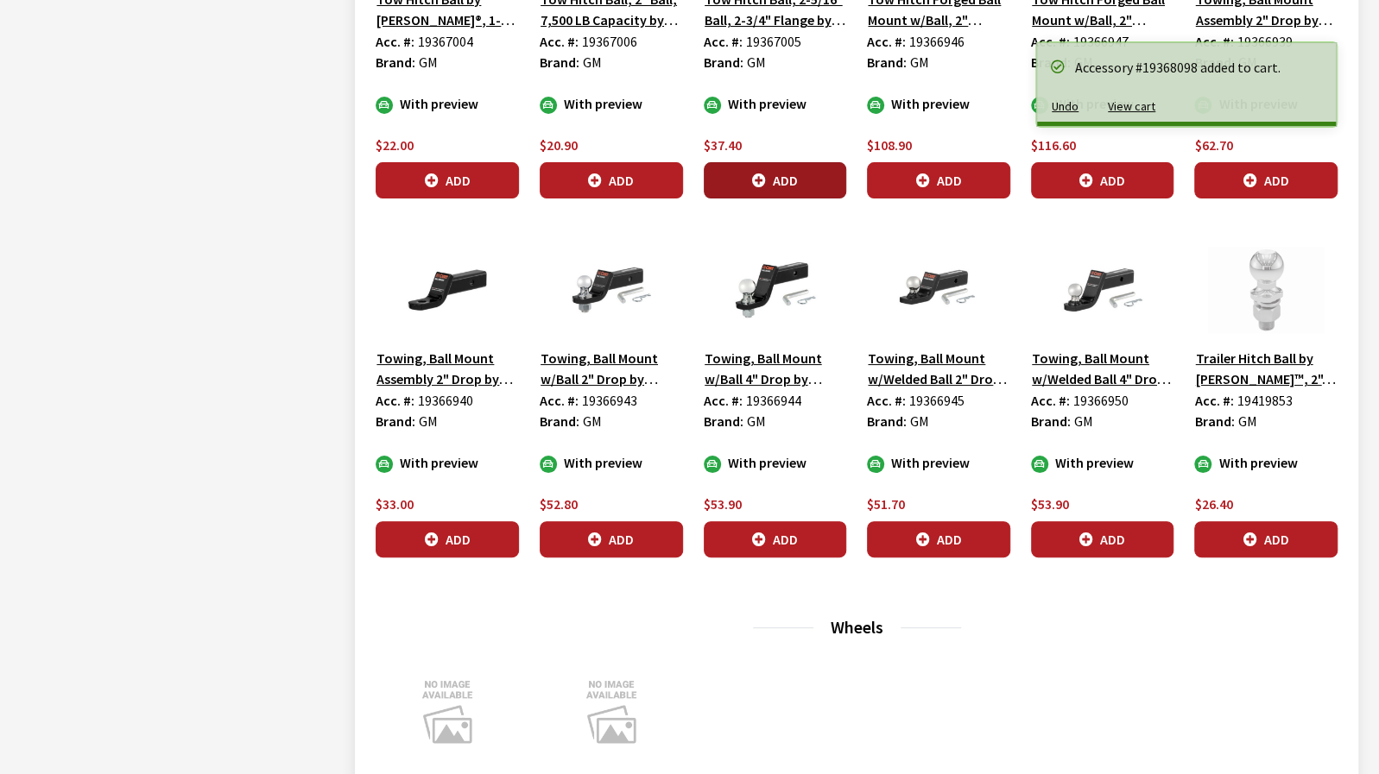
click at [799, 179] on button "Add" at bounding box center [775, 180] width 143 height 36
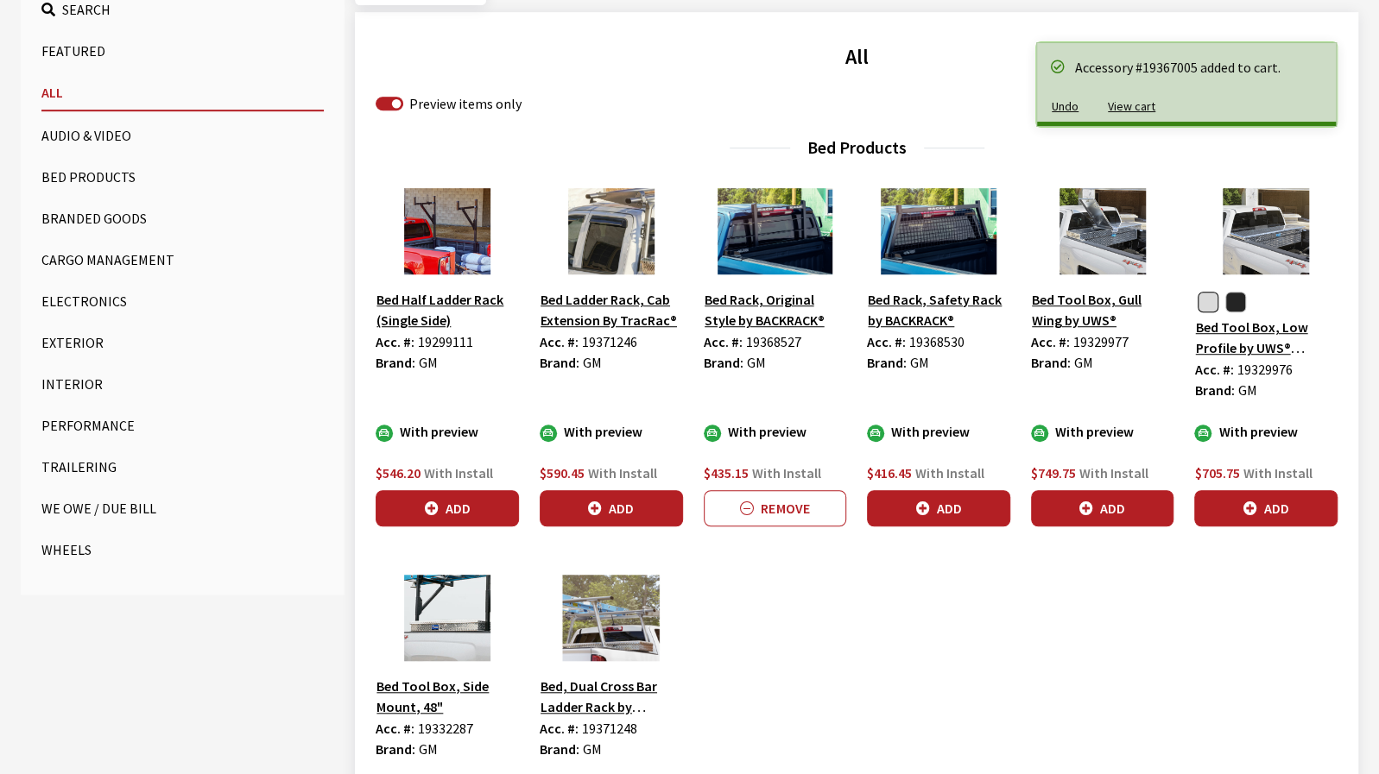
scroll to position [604, 0]
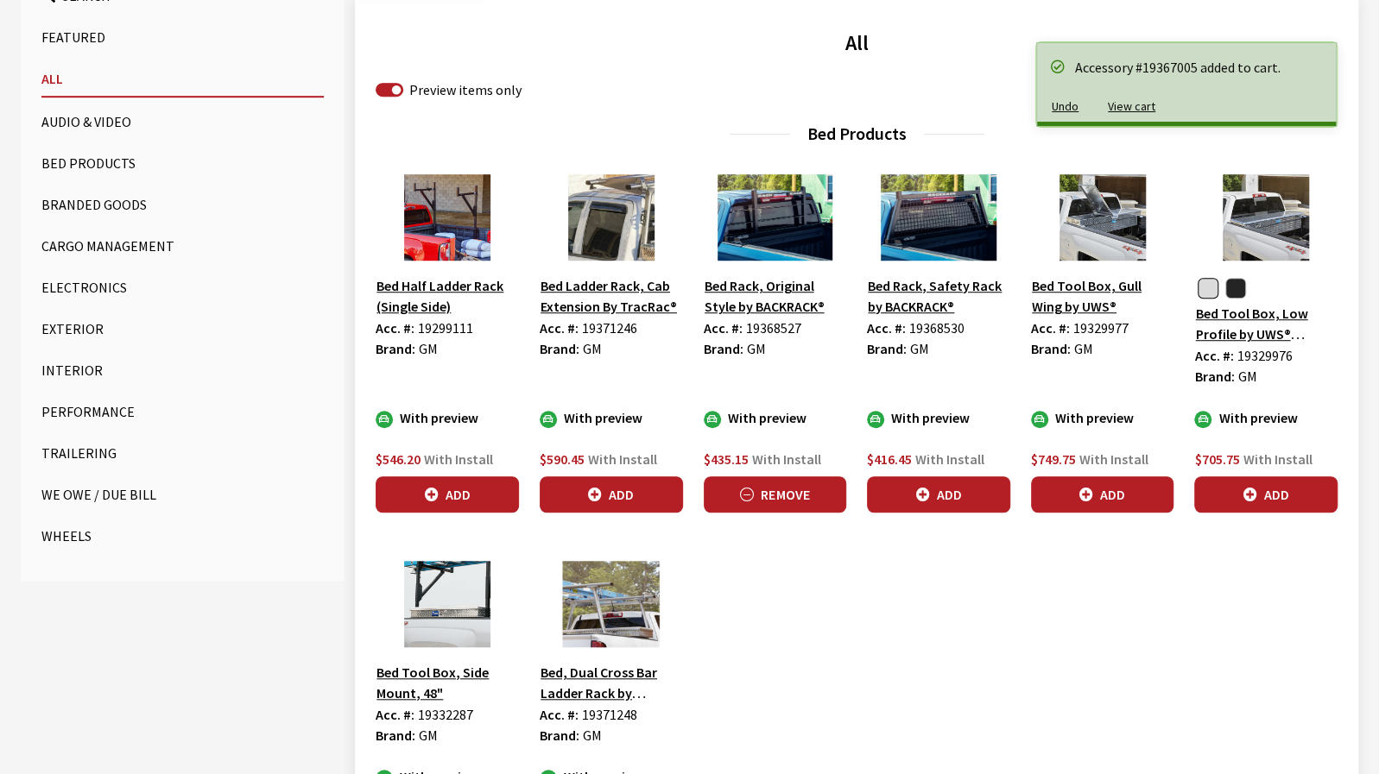
click at [801, 498] on button "Remove" at bounding box center [775, 495] width 143 height 36
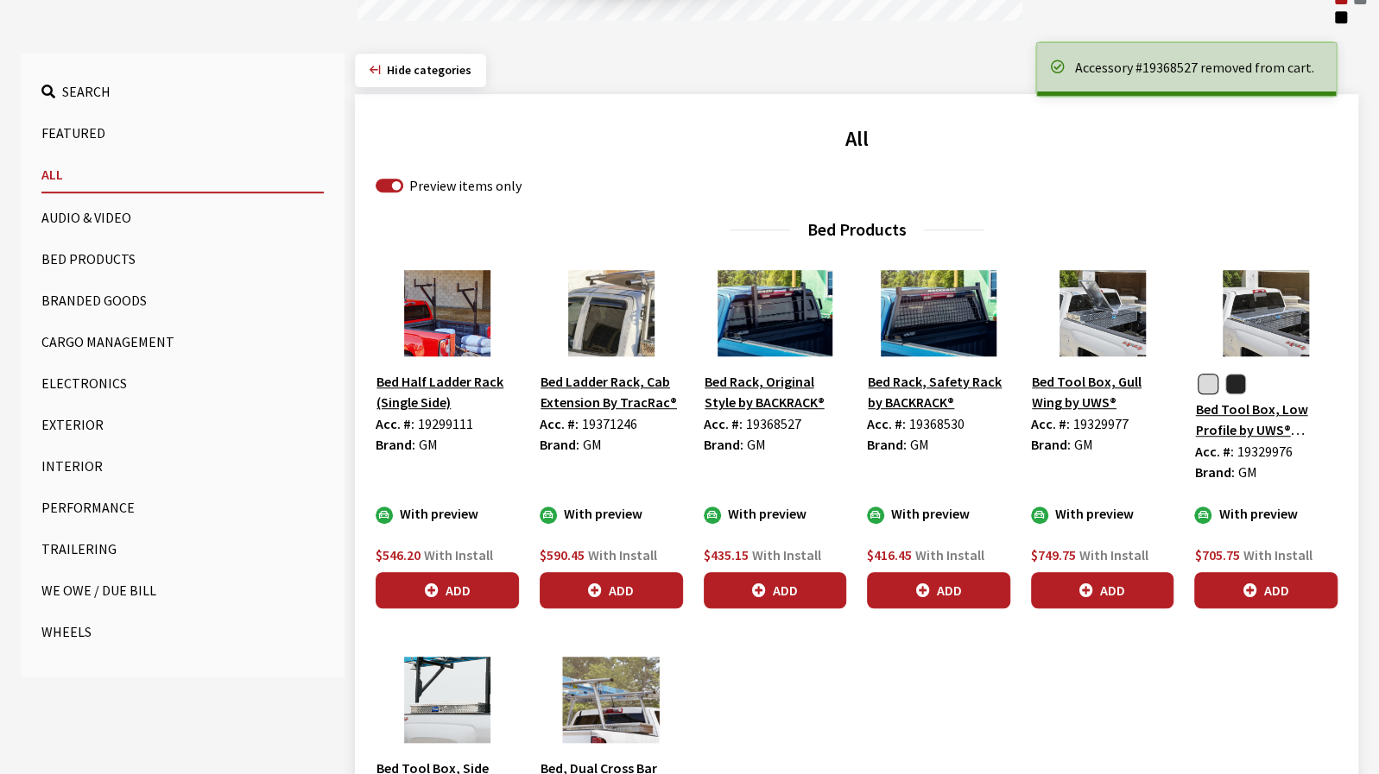
scroll to position [0, 0]
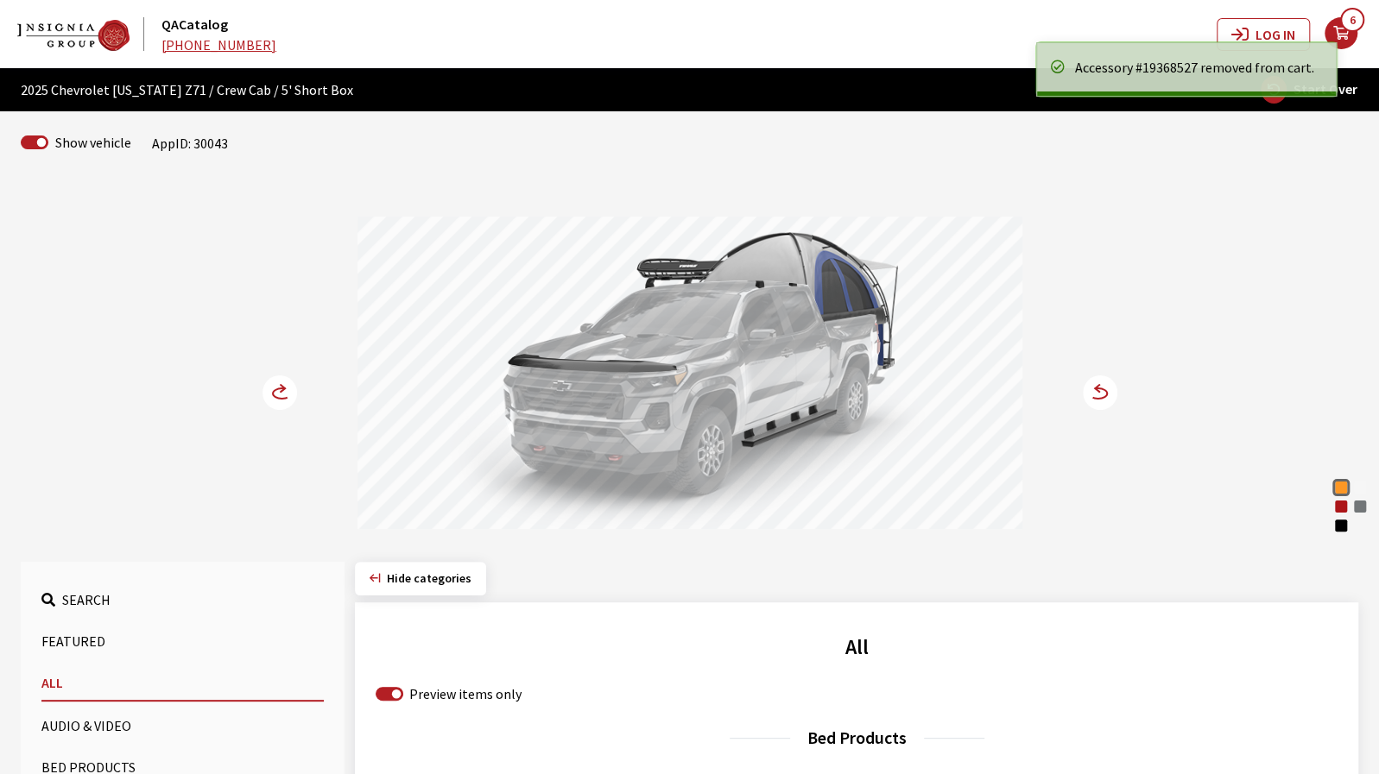
click at [279, 397] on icon at bounding box center [282, 393] width 18 height 10
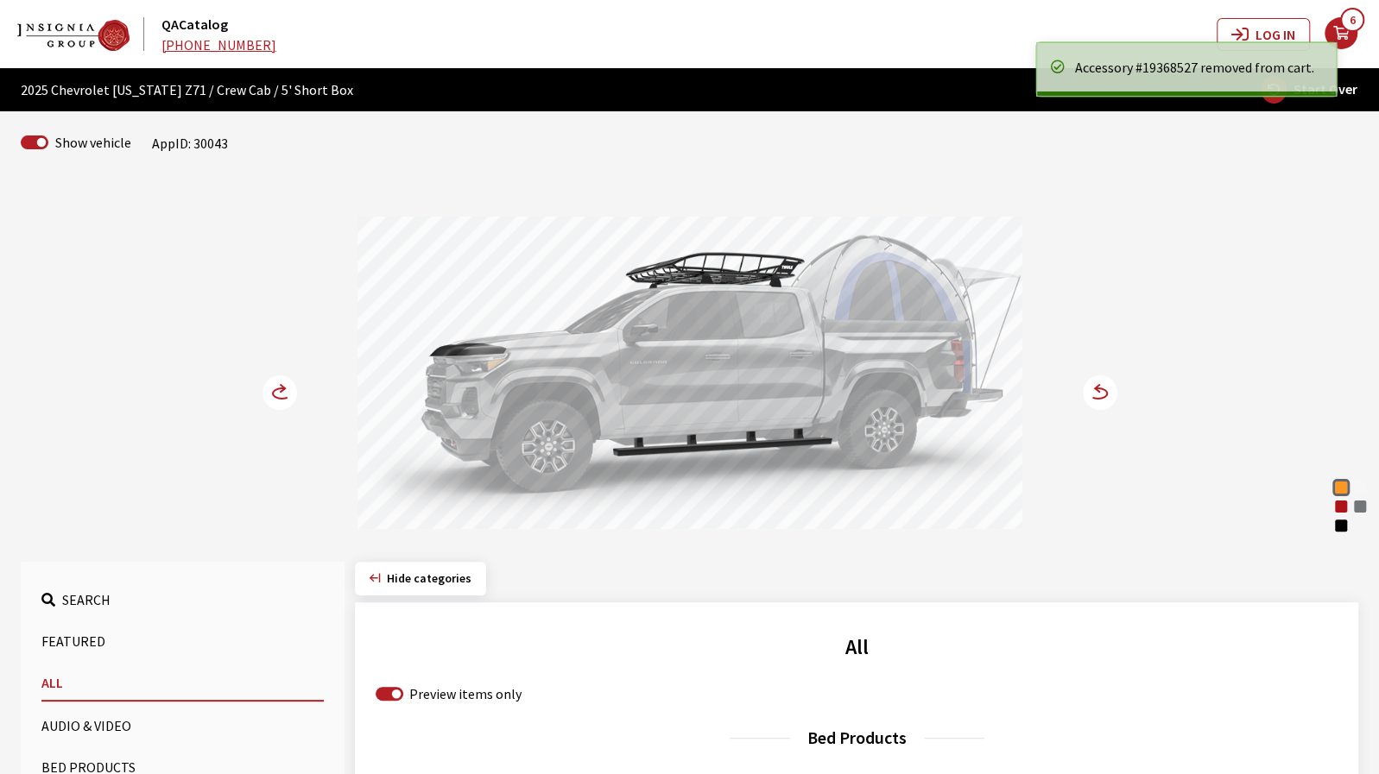
click at [279, 396] on circle at bounding box center [279, 393] width 35 height 35
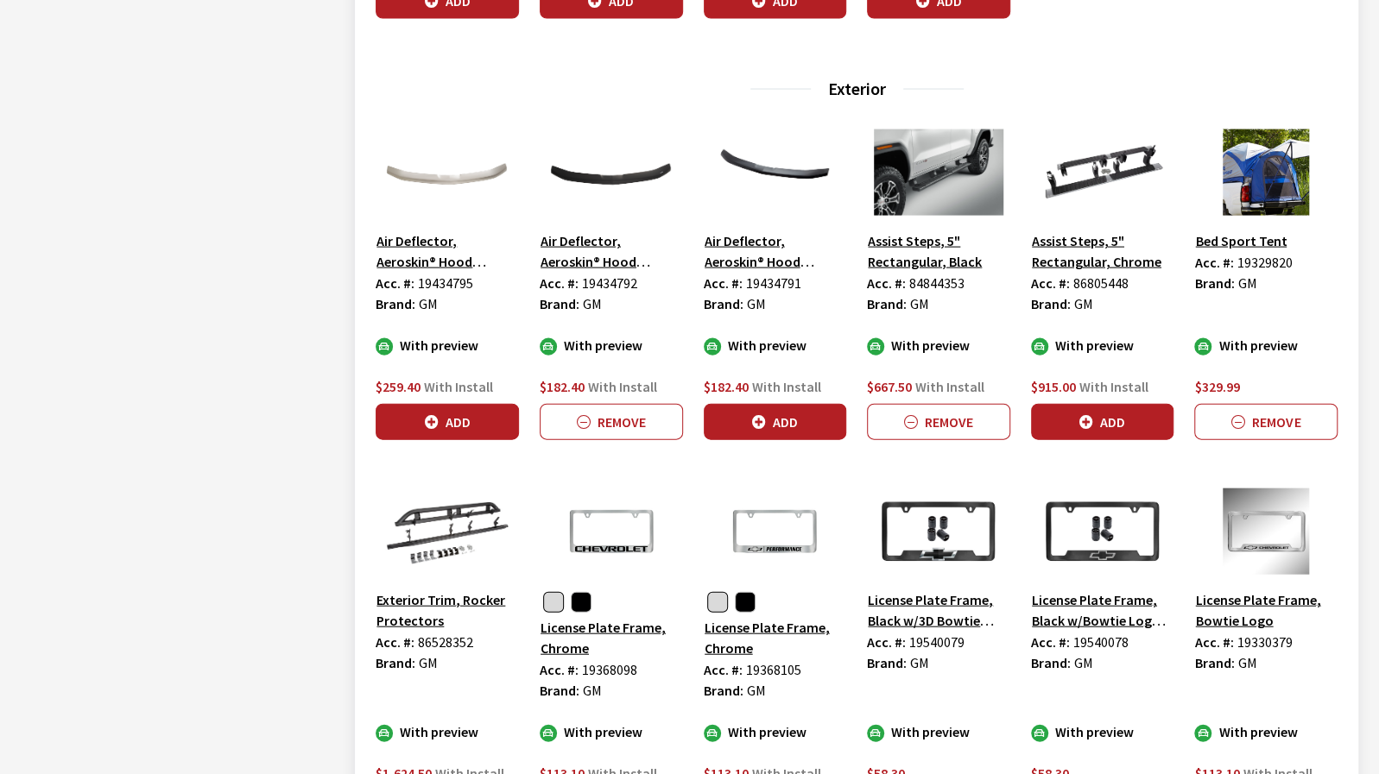
scroll to position [2245, 0]
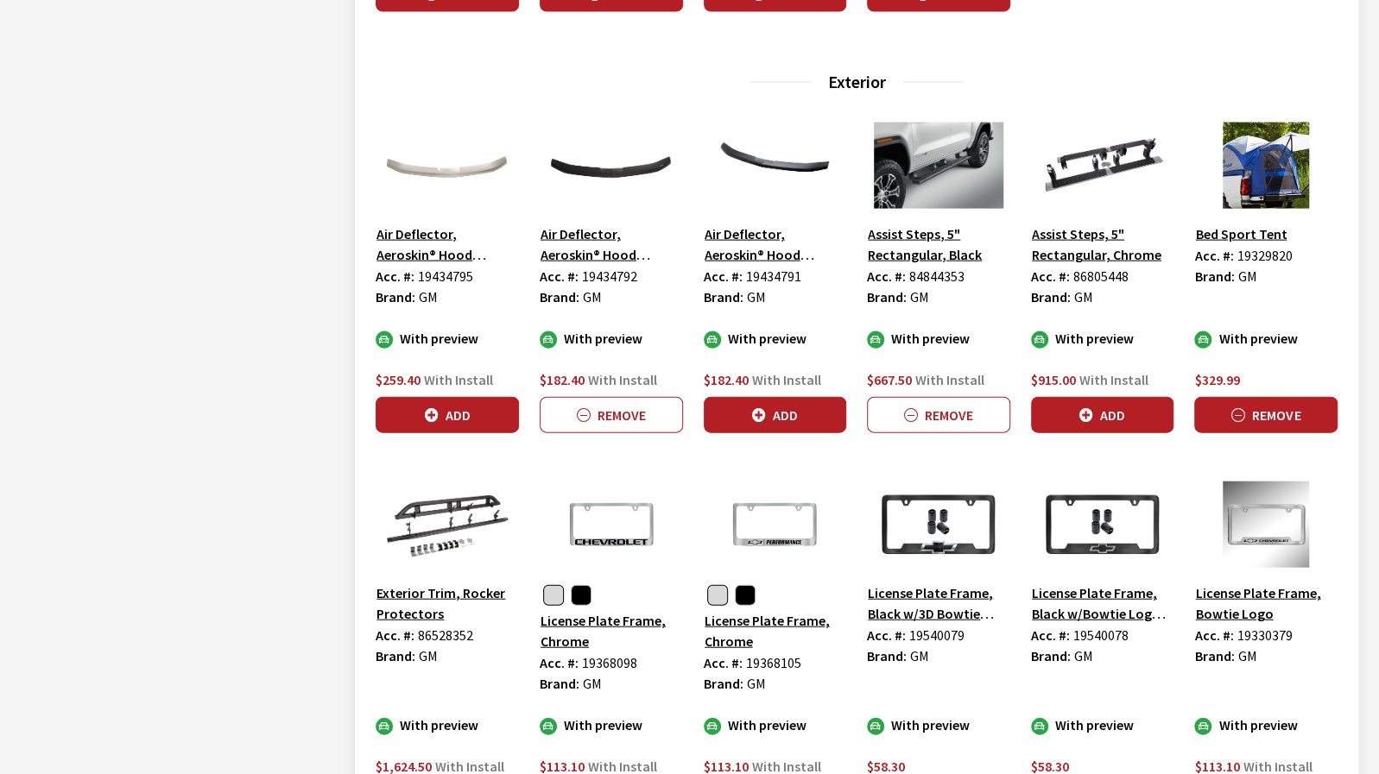
click at [1290, 424] on button "Remove" at bounding box center [1265, 415] width 143 height 36
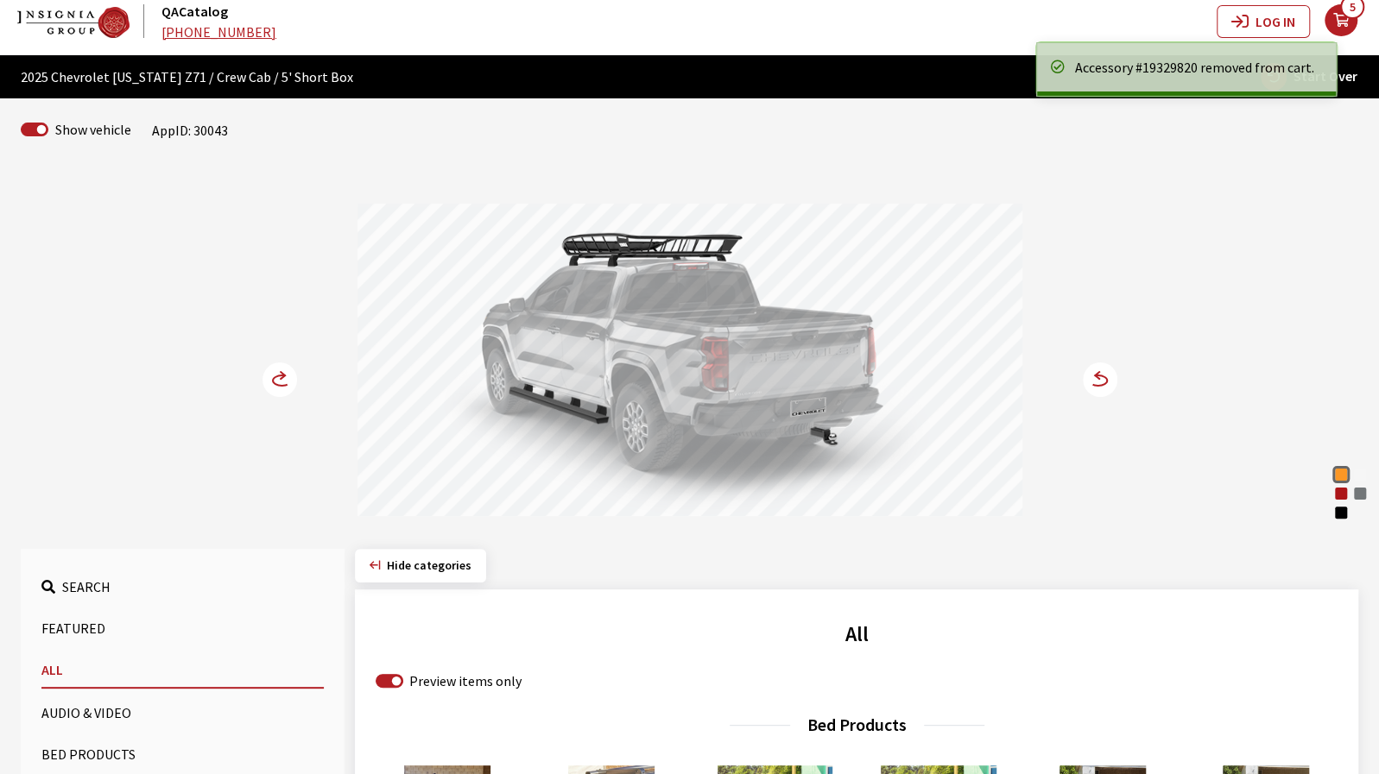
scroll to position [0, 0]
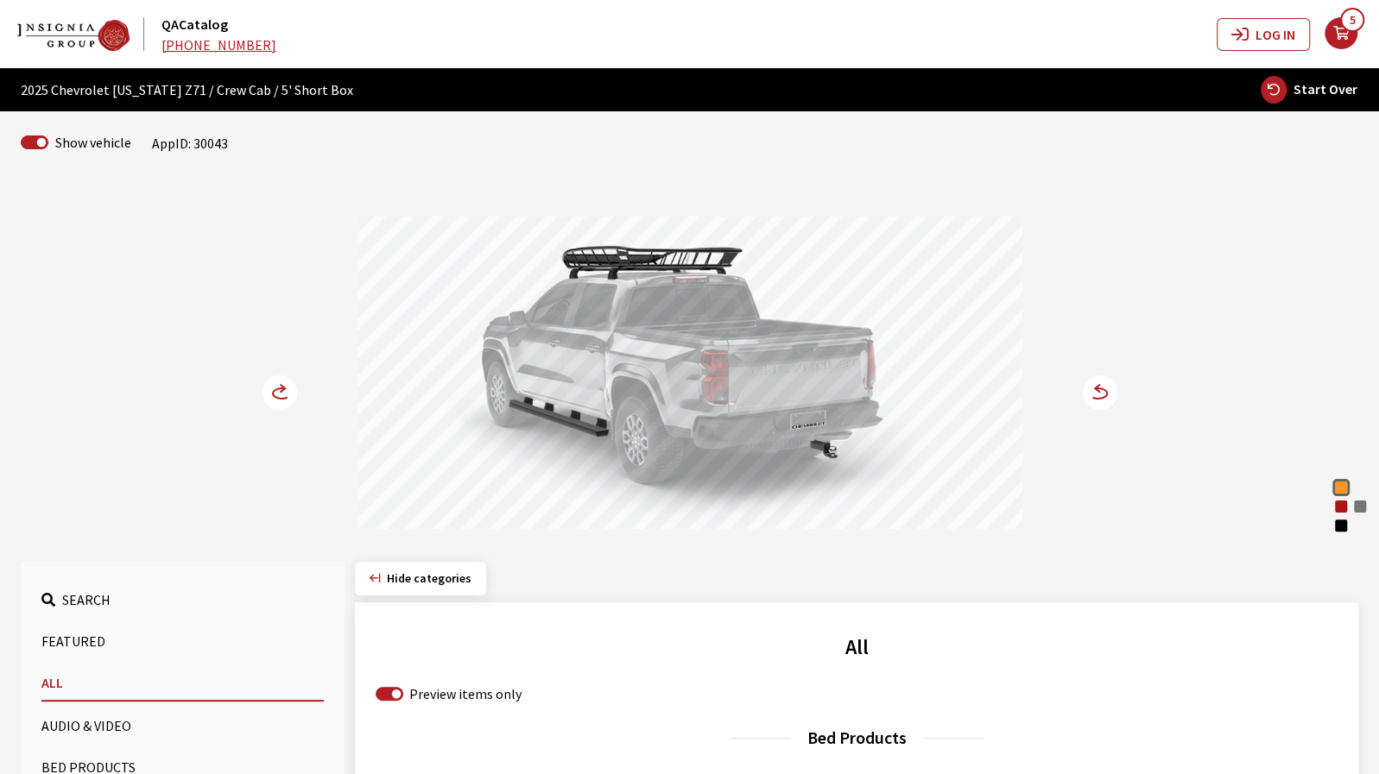
click at [1097, 379] on circle at bounding box center [1100, 393] width 35 height 35
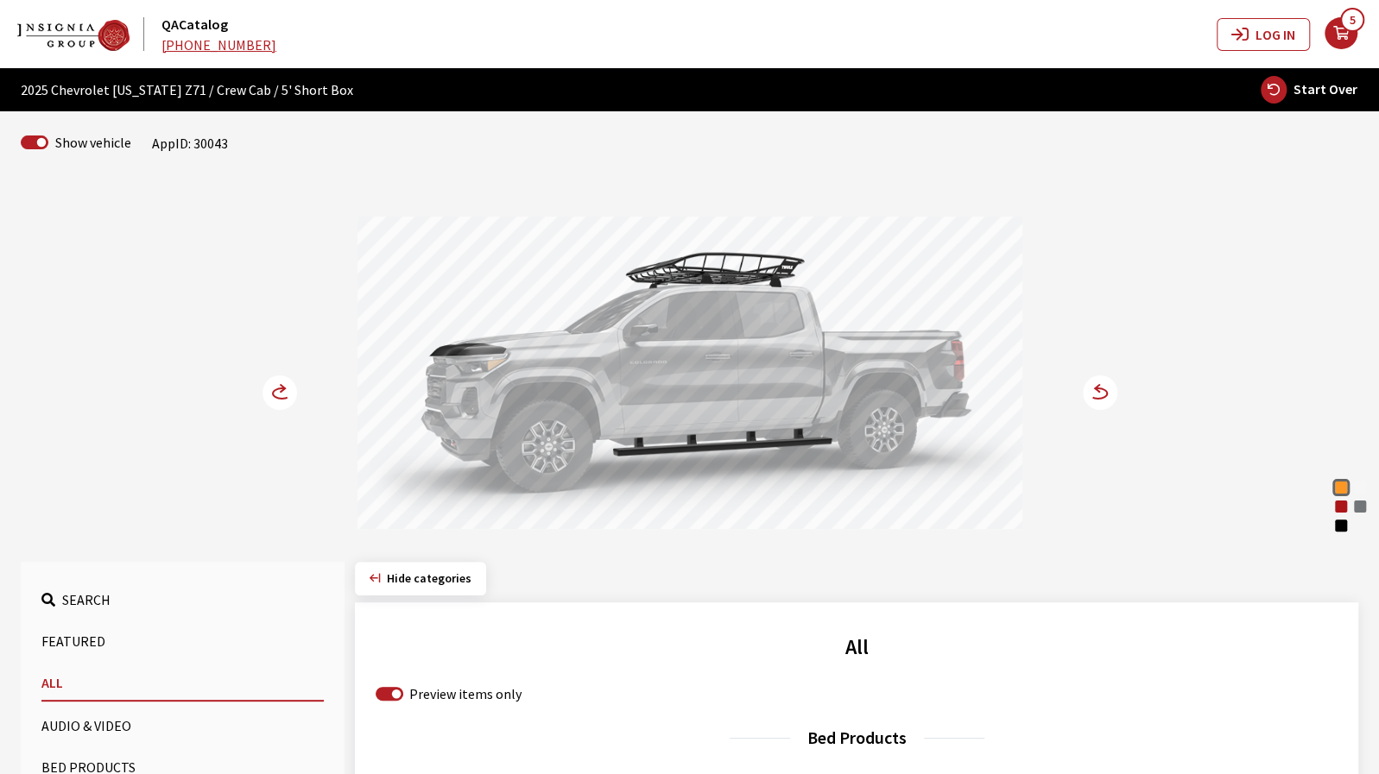
click at [267, 397] on circle at bounding box center [279, 393] width 35 height 35
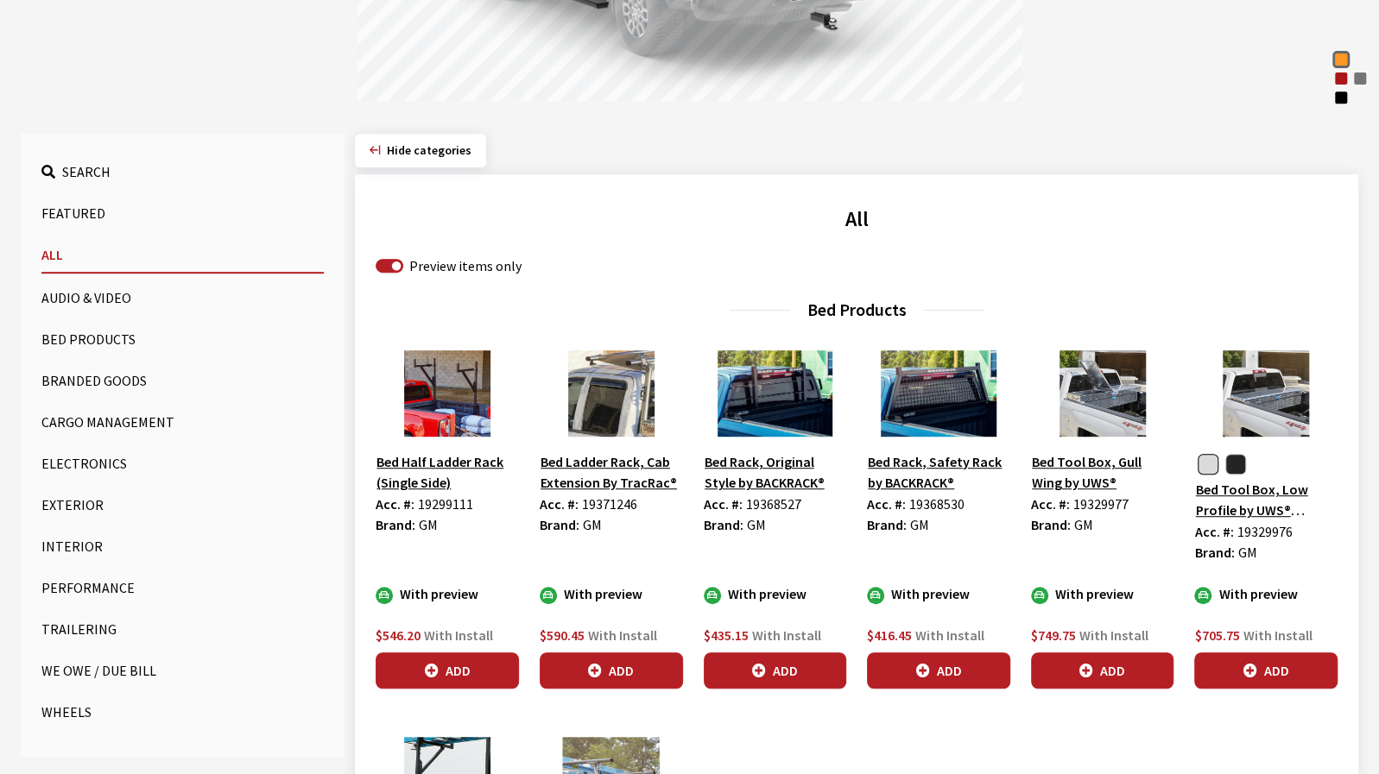
scroll to position [432, 0]
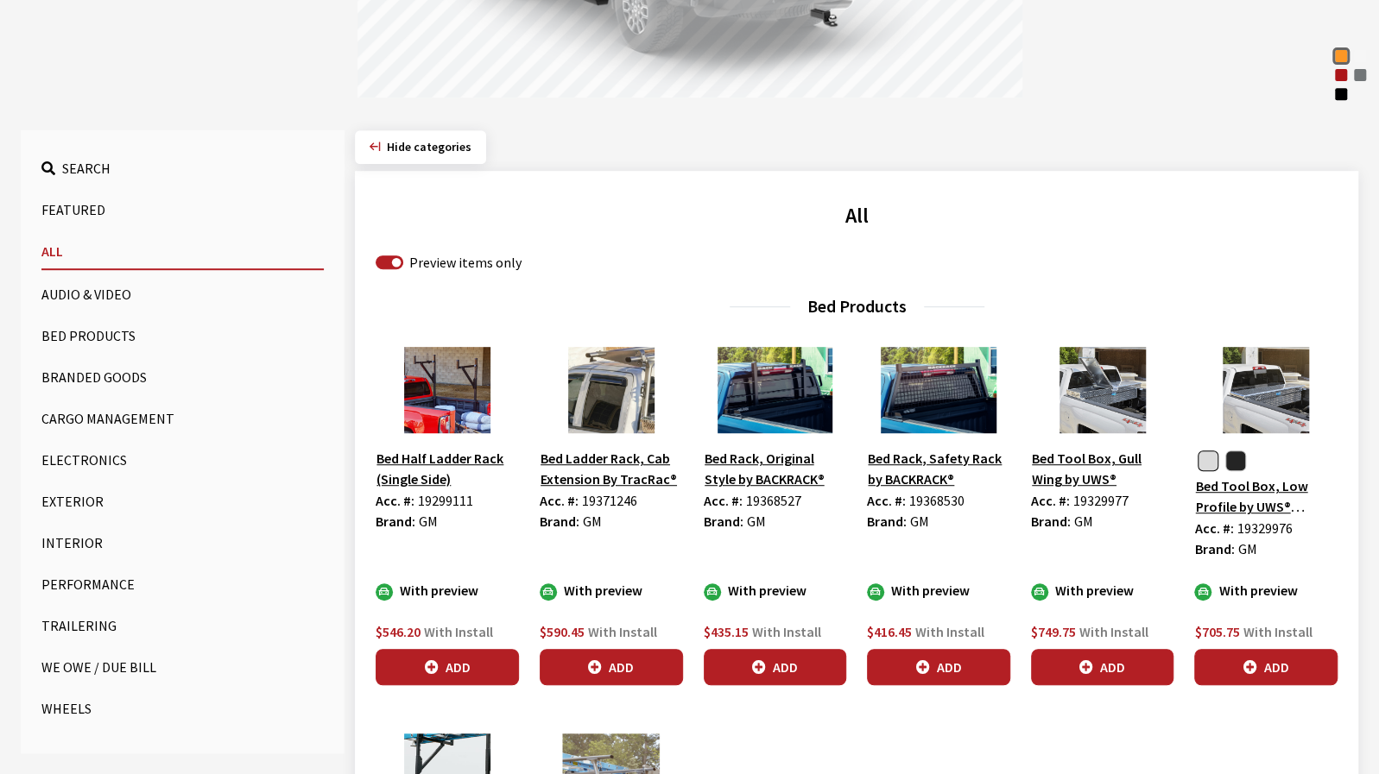
click at [65, 624] on button "Trailering" at bounding box center [182, 626] width 282 height 35
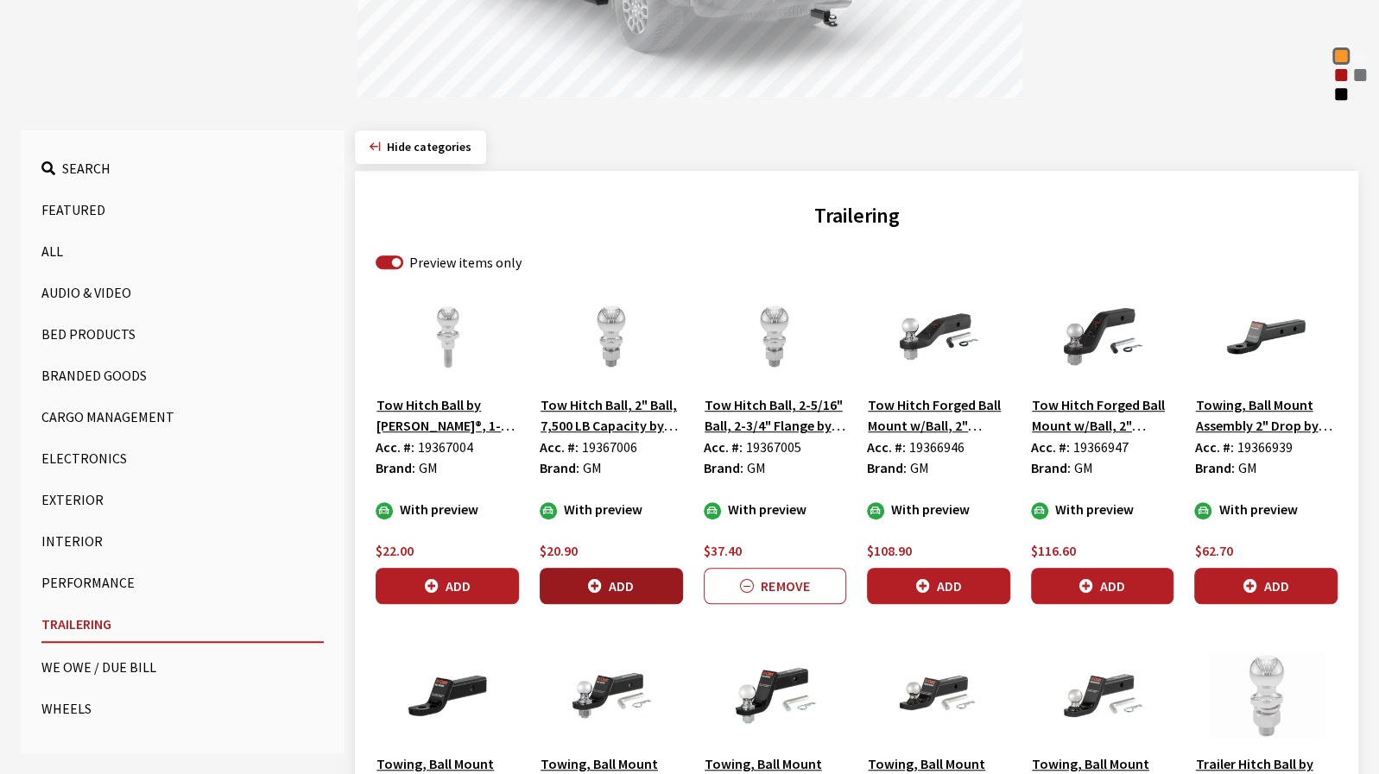
click at [601, 591] on button "Add" at bounding box center [611, 586] width 143 height 36
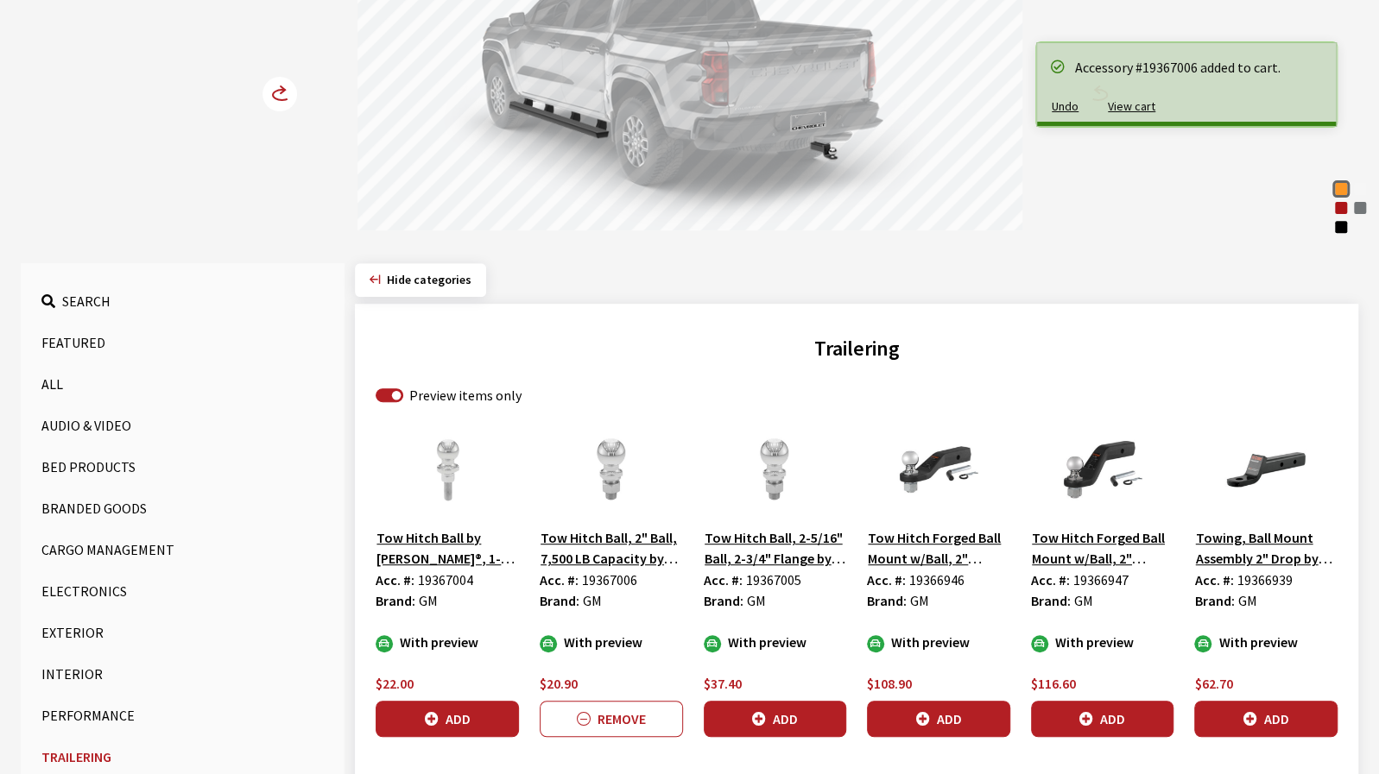
scroll to position [518, 0]
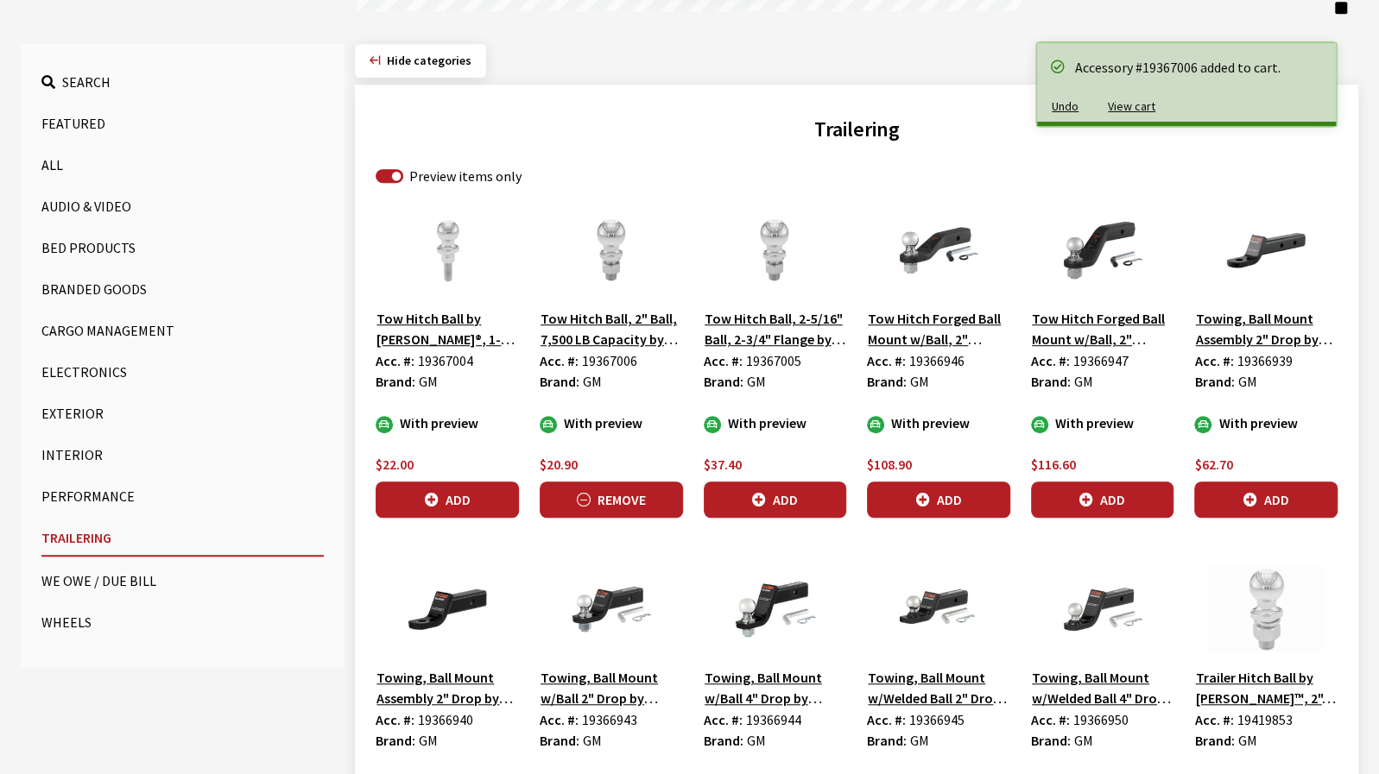
click at [622, 495] on button "Remove" at bounding box center [611, 500] width 143 height 36
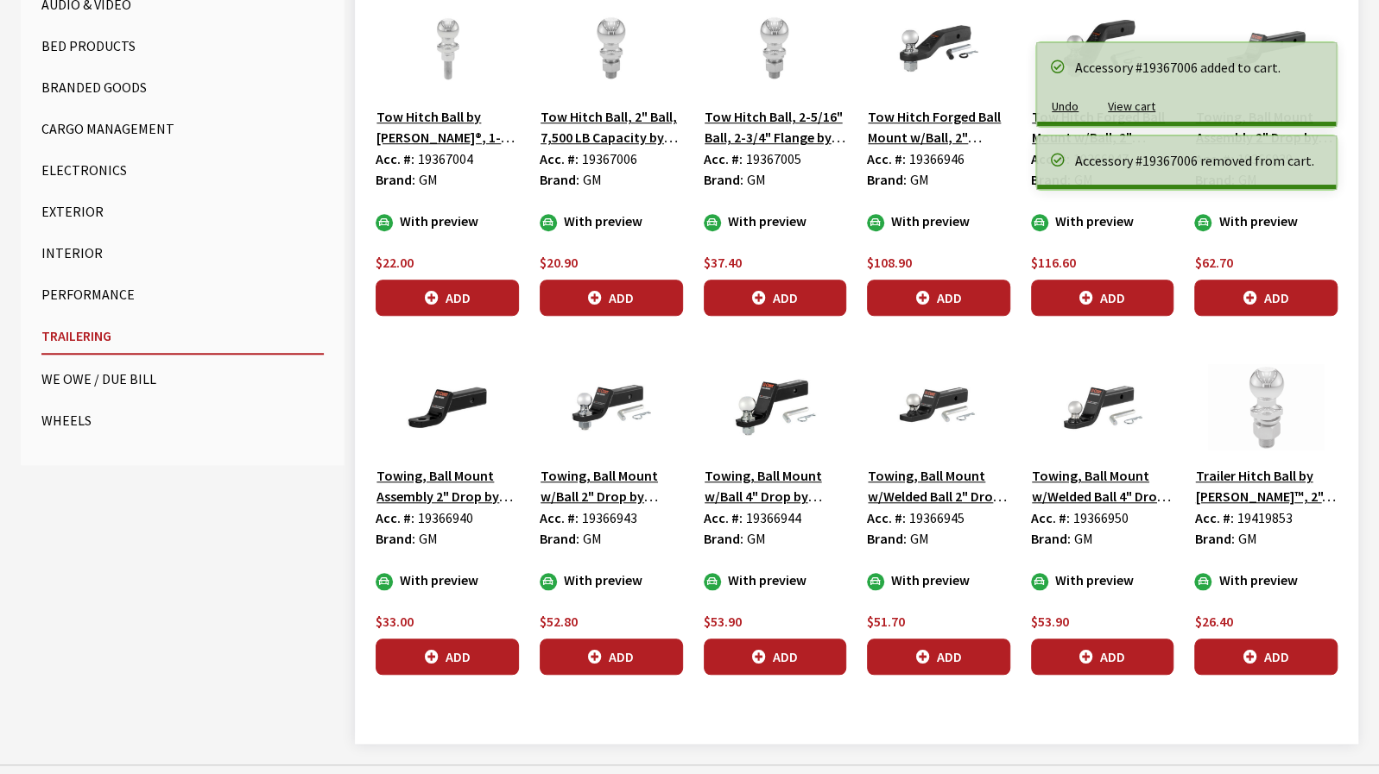
scroll to position [734, 0]
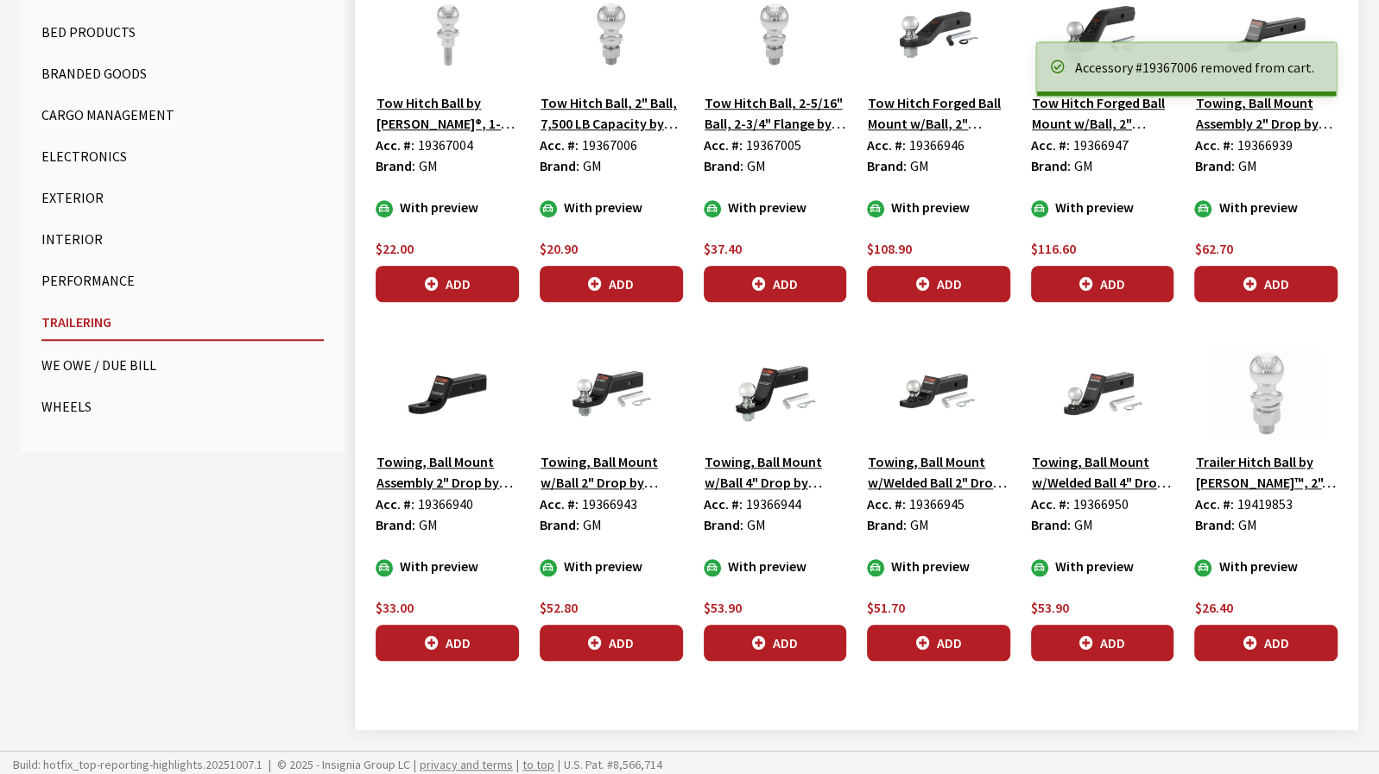
click at [78, 400] on button "Wheels" at bounding box center [182, 406] width 282 height 35
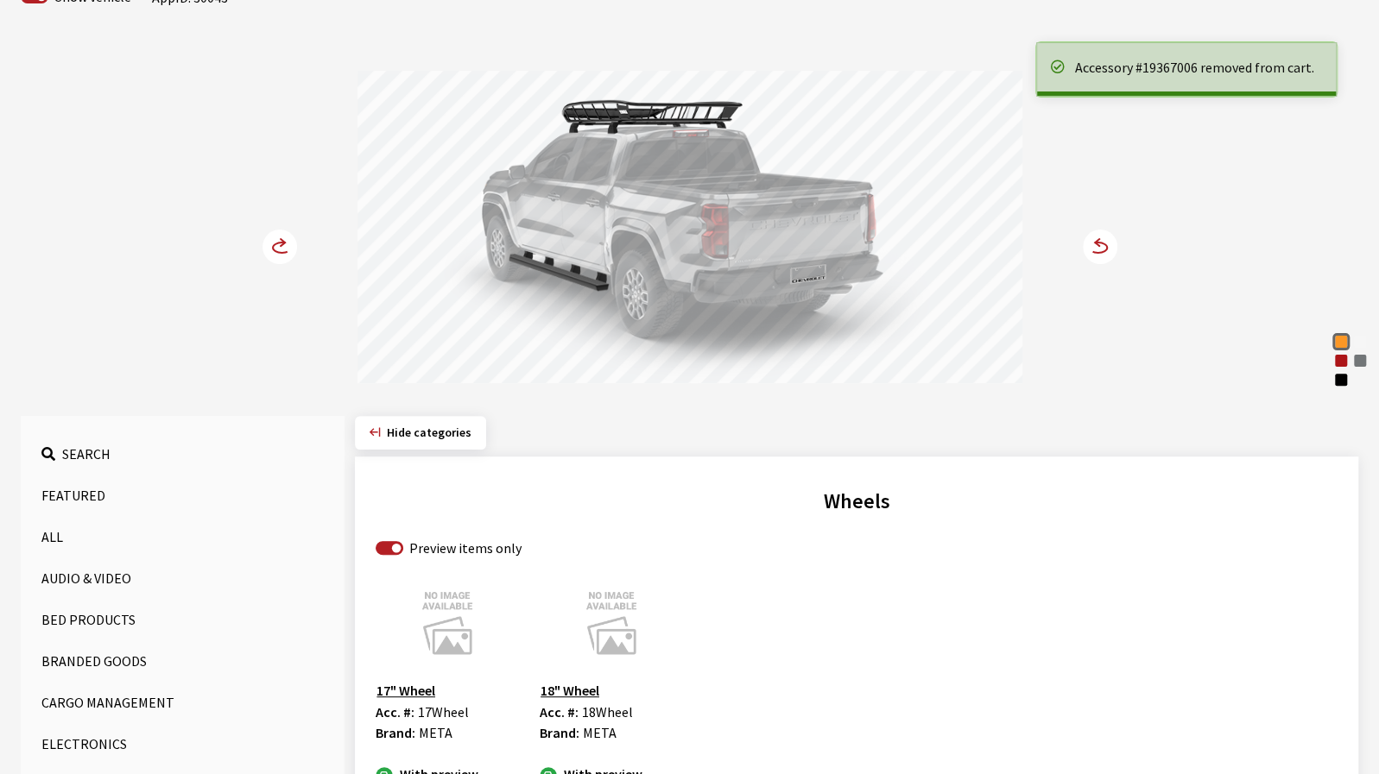
scroll to position [372, 0]
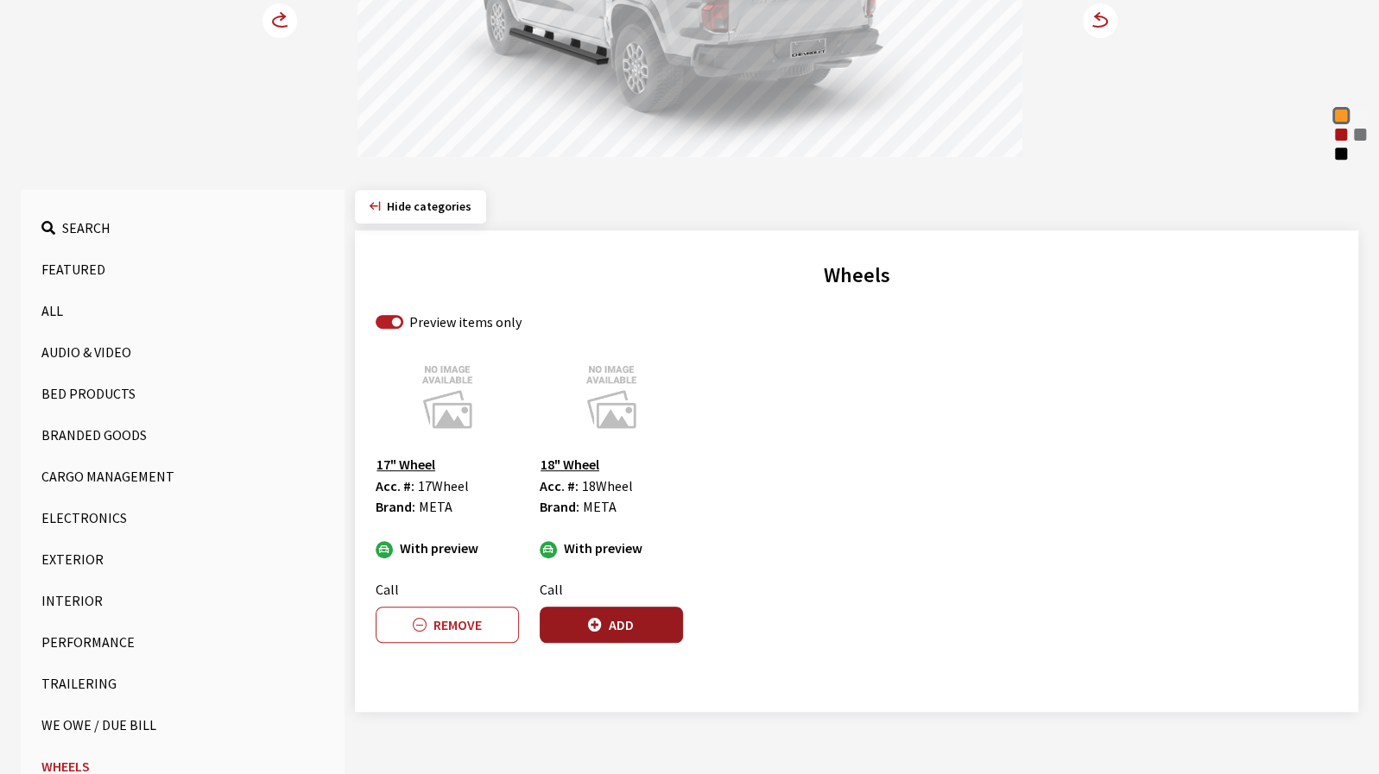
click at [653, 622] on button "Add" at bounding box center [611, 625] width 143 height 36
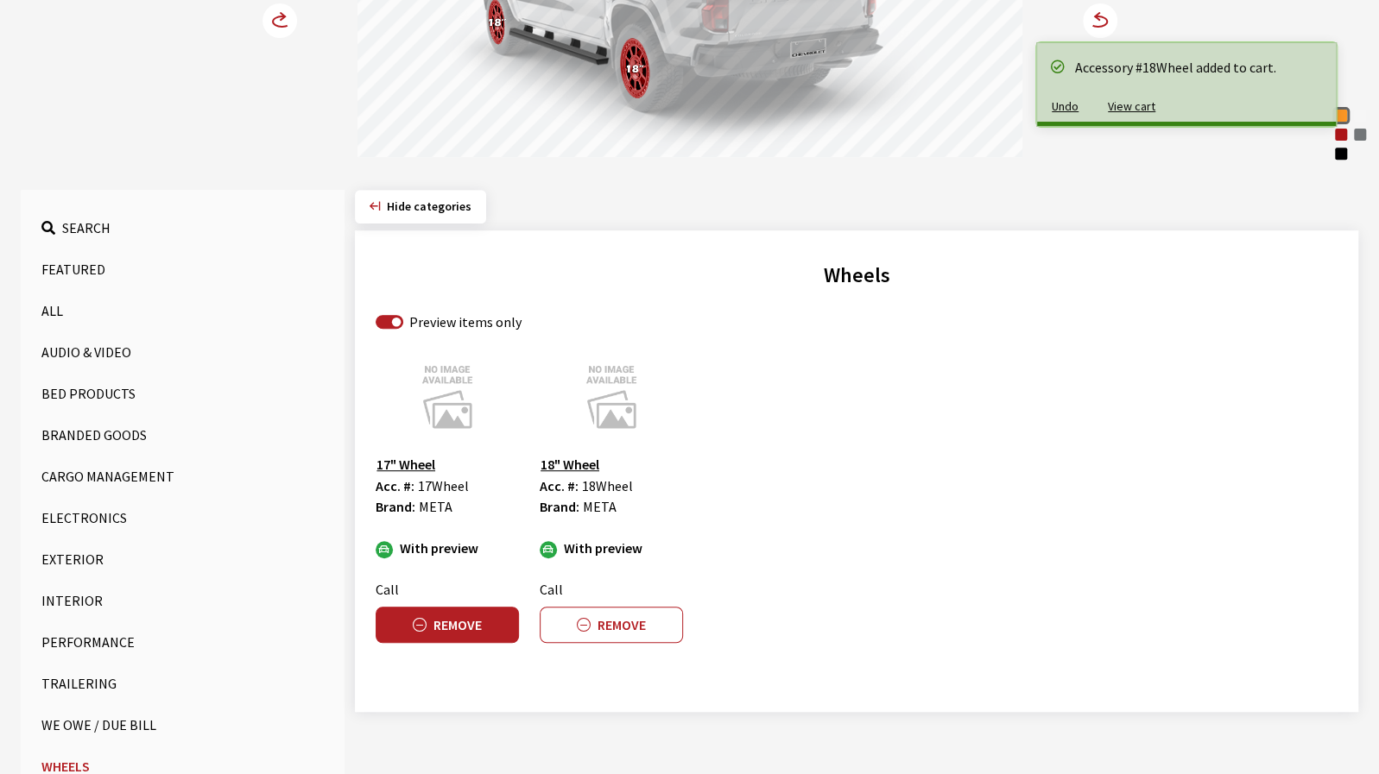
click at [482, 619] on button "Remove" at bounding box center [447, 625] width 143 height 36
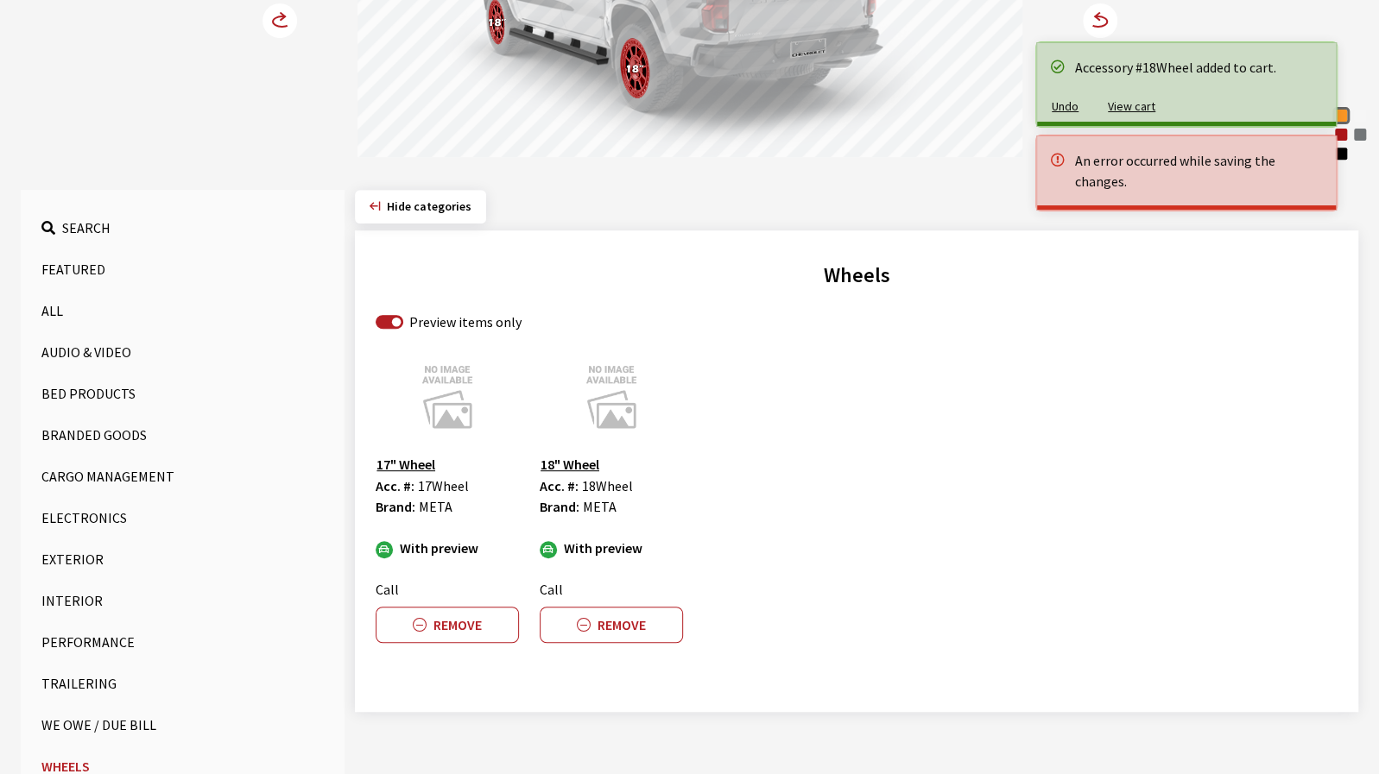
click at [432, 377] on img at bounding box center [447, 396] width 143 height 86
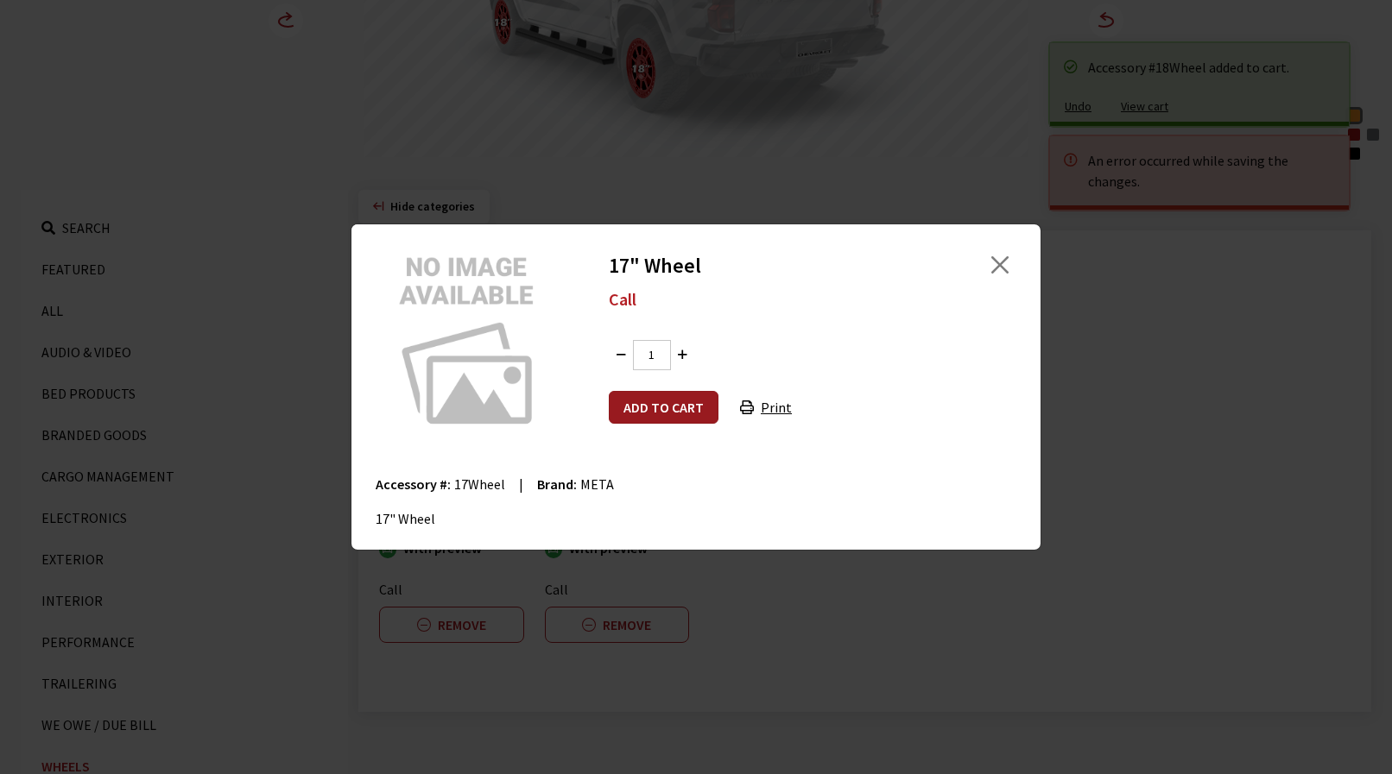
click at [628, 403] on button "Add to cart" at bounding box center [664, 407] width 110 height 33
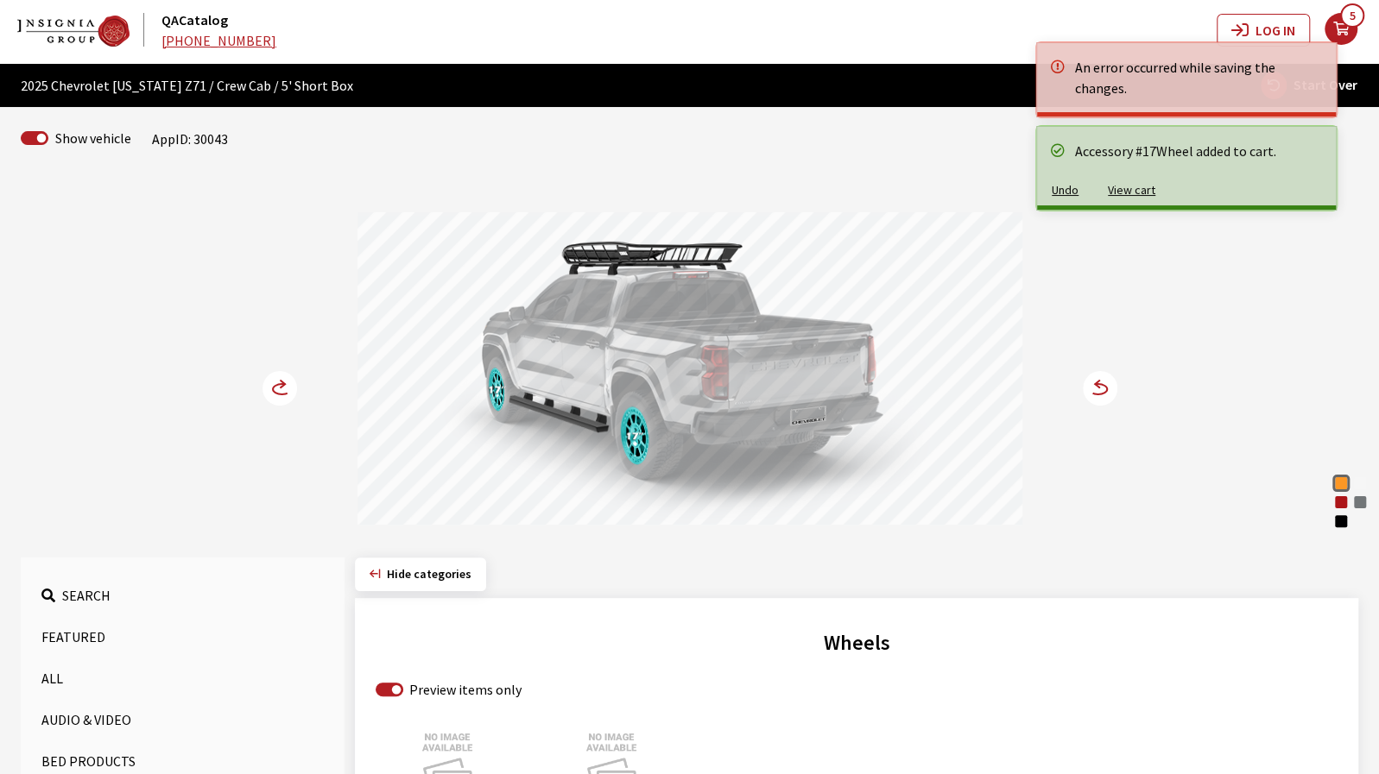
scroll to position [0, 0]
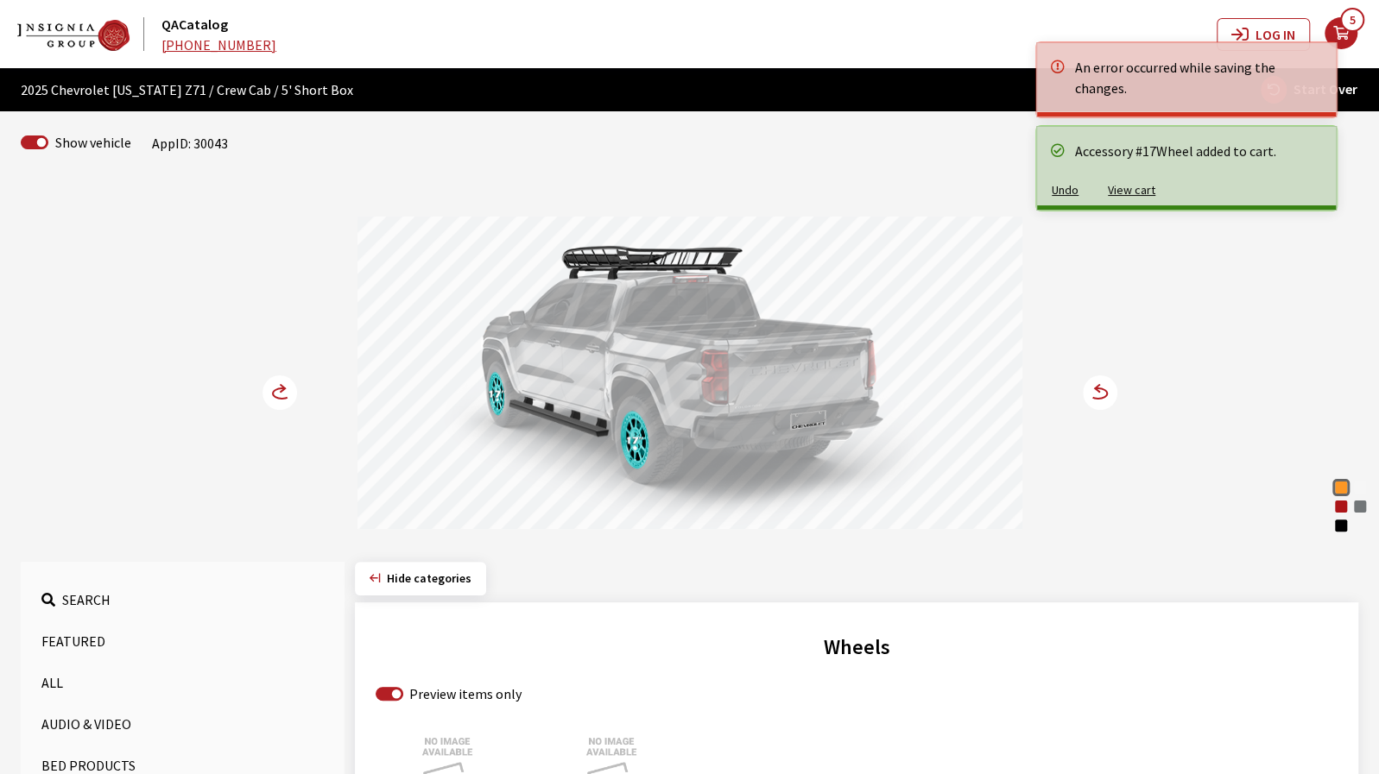
click at [1105, 394] on icon at bounding box center [1098, 393] width 18 height 10
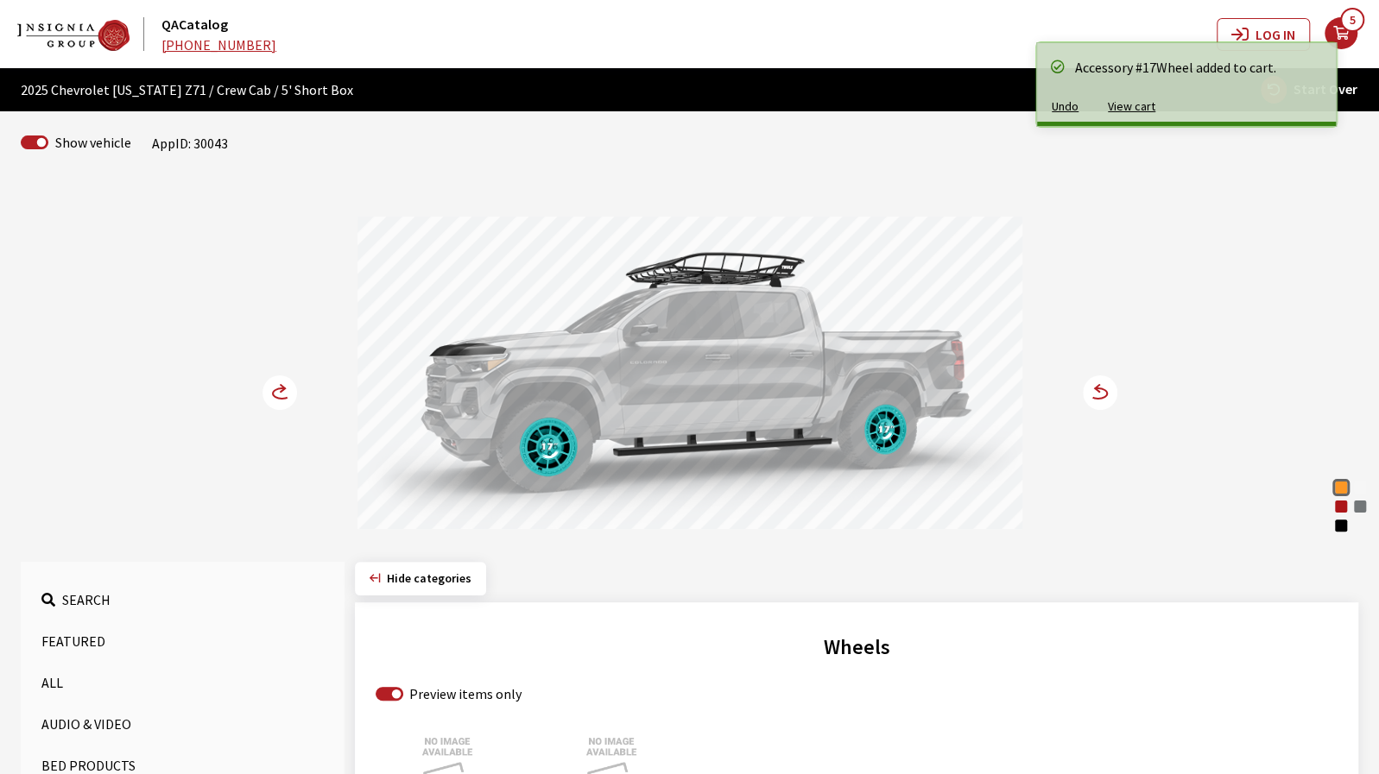
click at [1104, 399] on circle at bounding box center [1100, 393] width 35 height 35
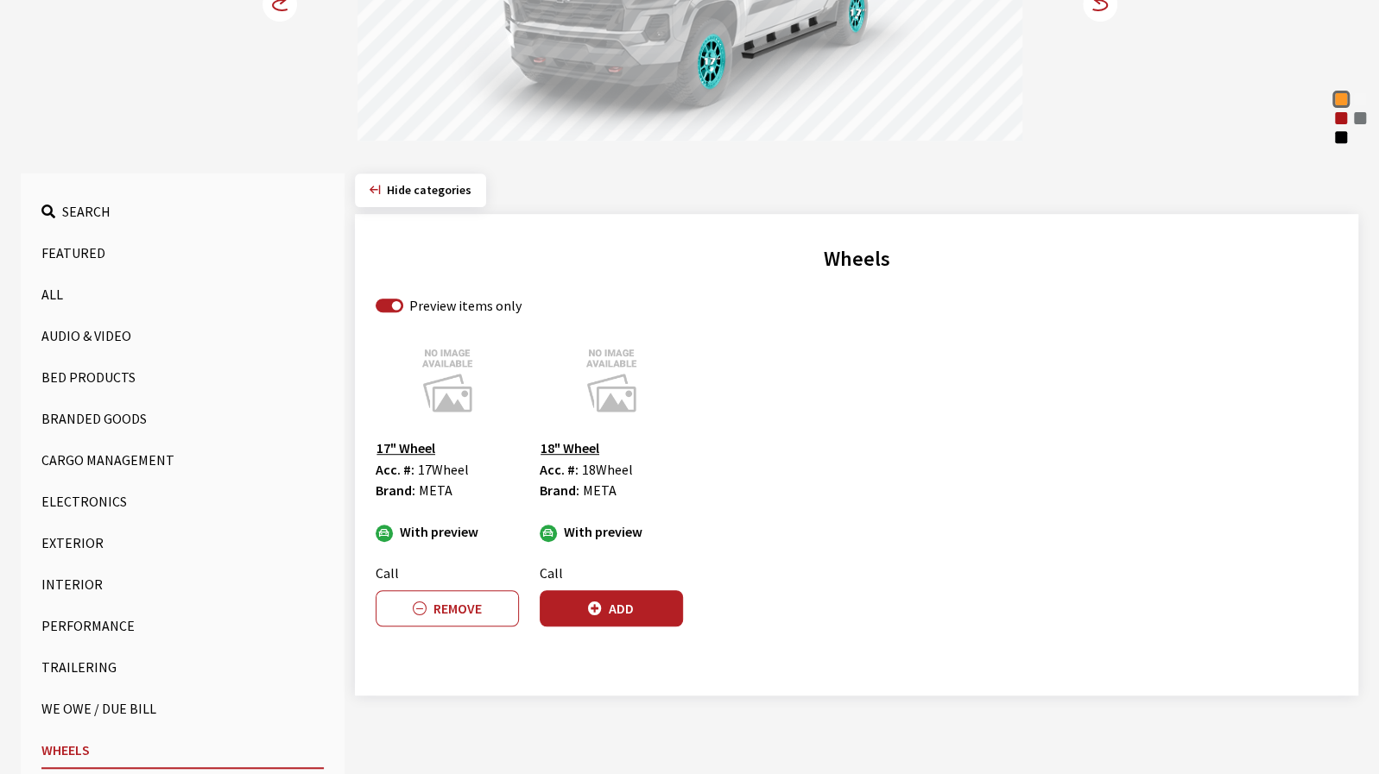
scroll to position [432, 0]
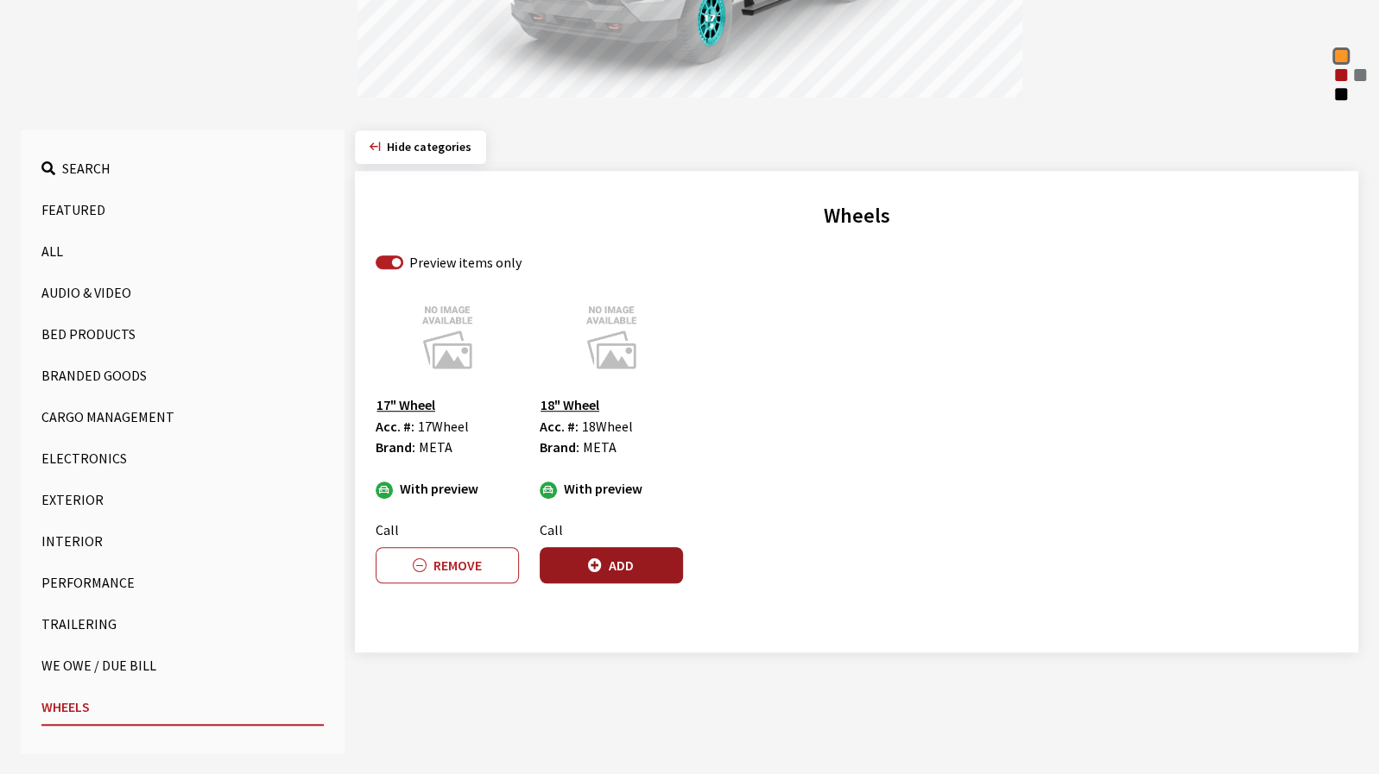
click at [647, 563] on button "Add" at bounding box center [611, 565] width 143 height 36
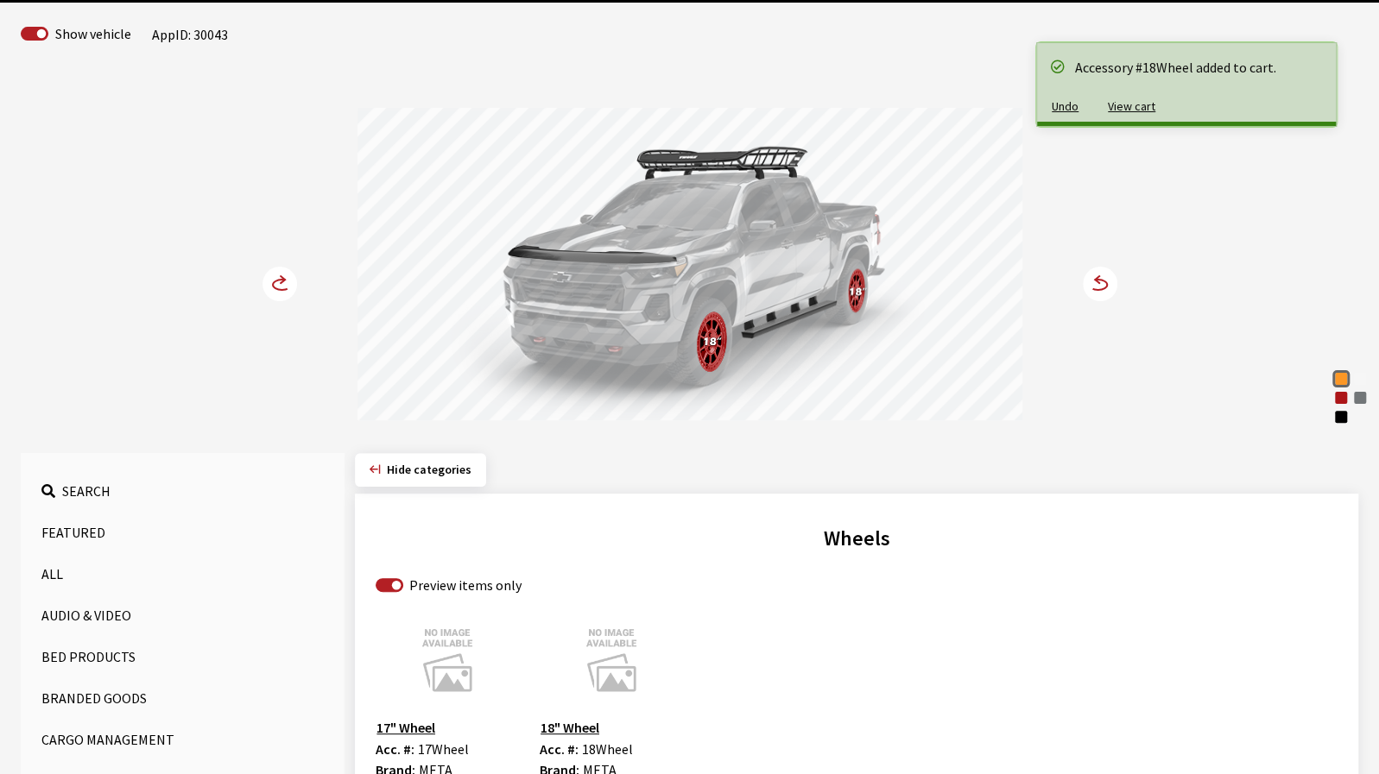
scroll to position [86, 0]
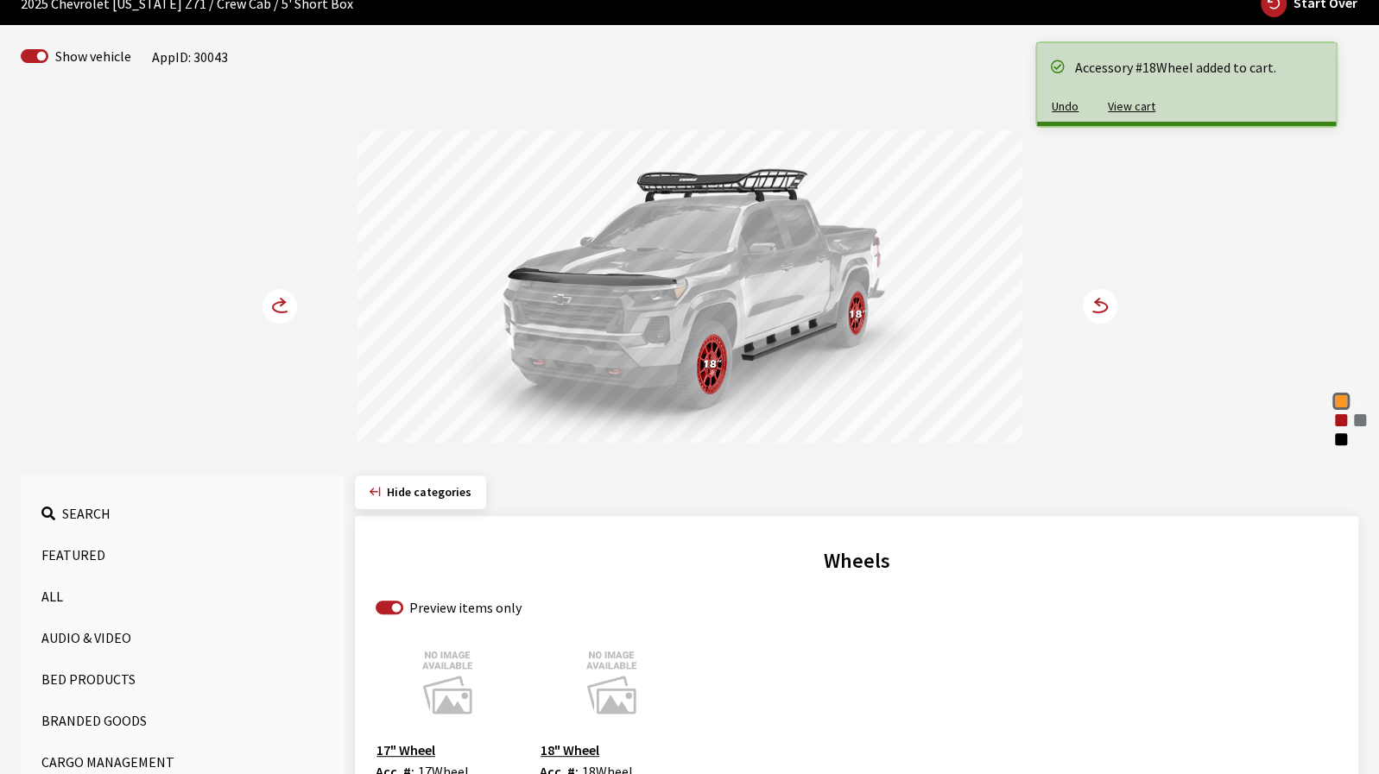
click at [294, 291] on icon at bounding box center [279, 306] width 35 height 35
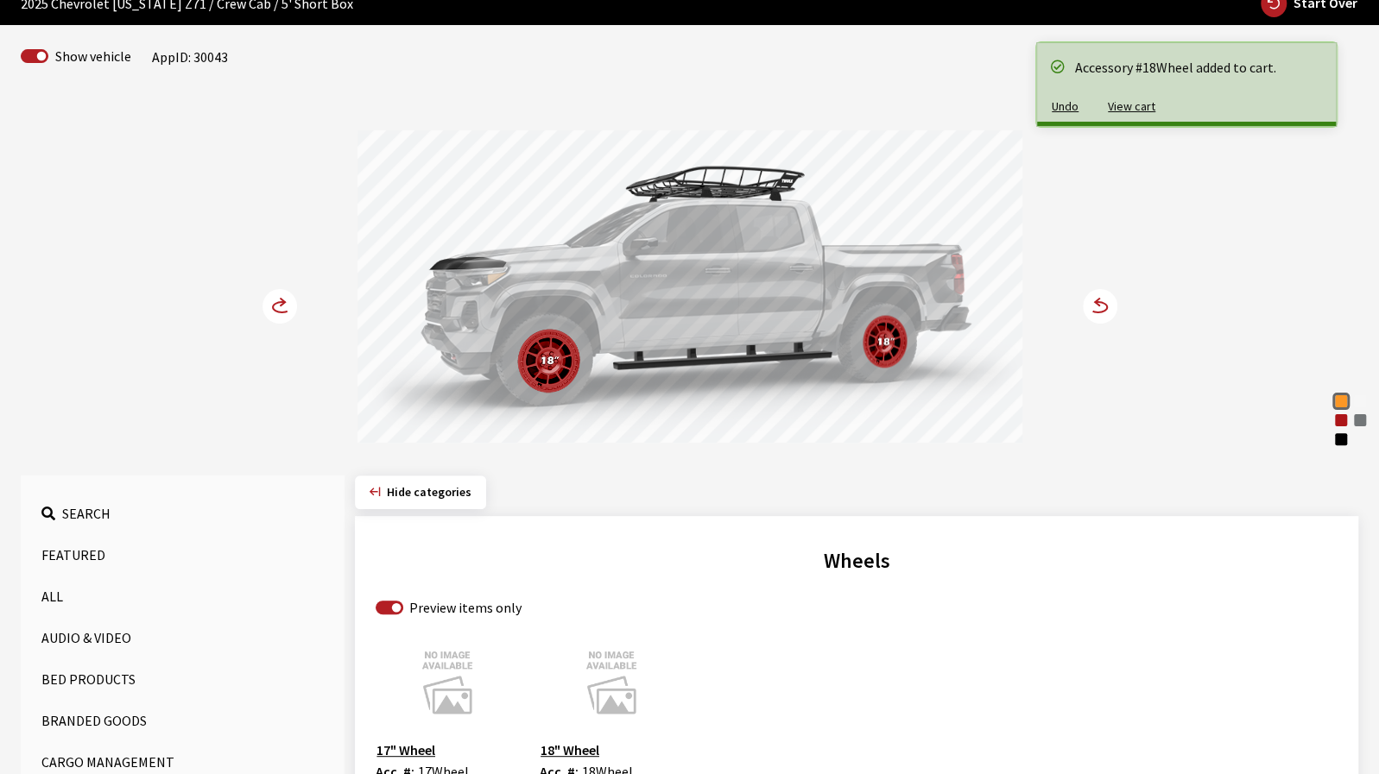
click at [294, 291] on icon at bounding box center [279, 306] width 35 height 35
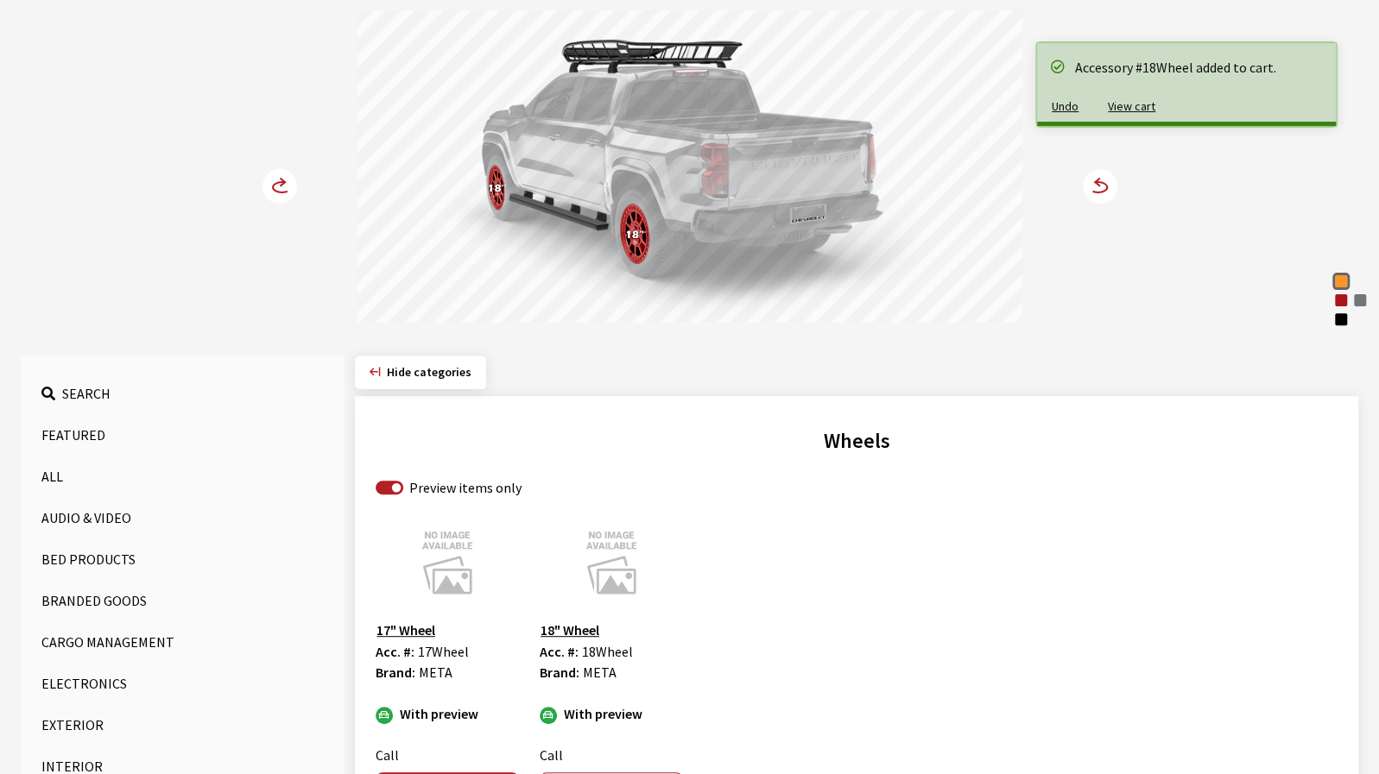
scroll to position [458, 0]
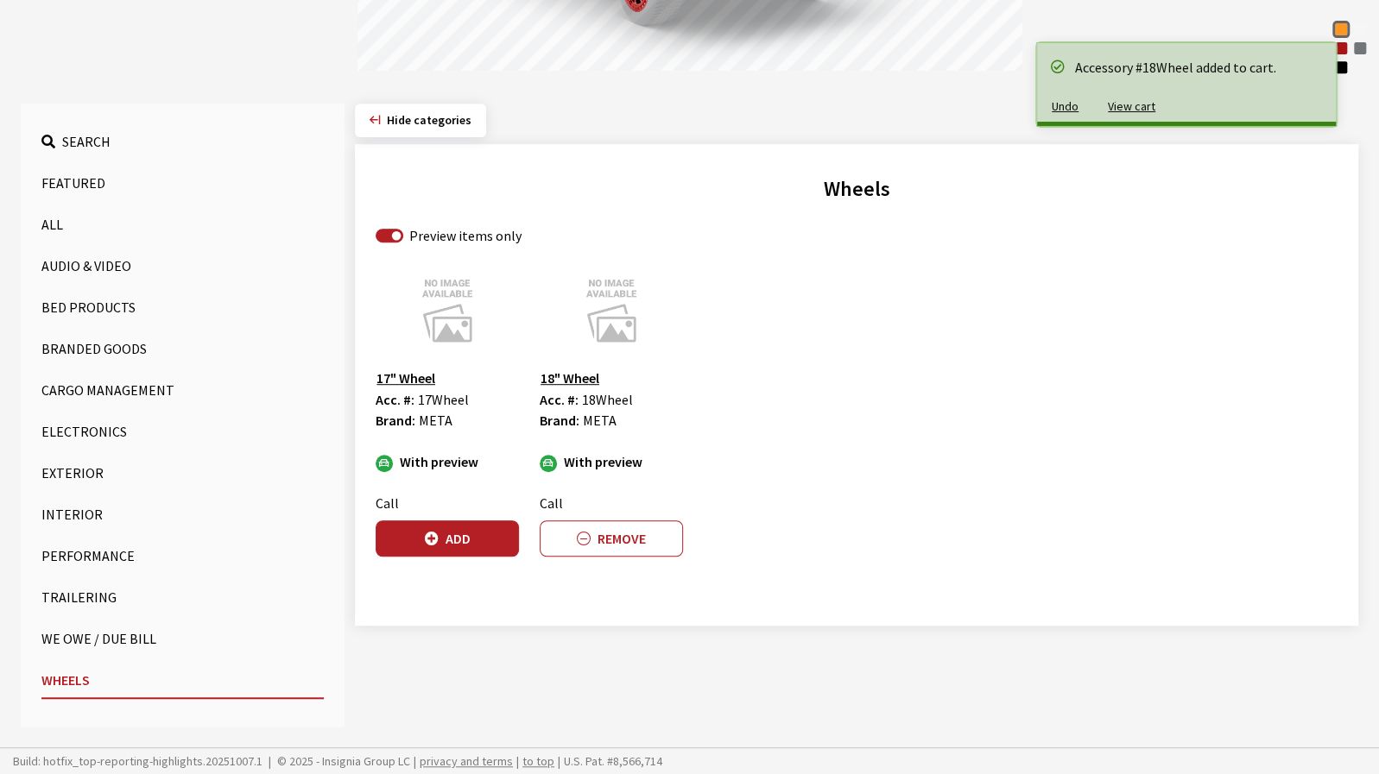
click at [112, 309] on button "Bed Products" at bounding box center [182, 307] width 282 height 35
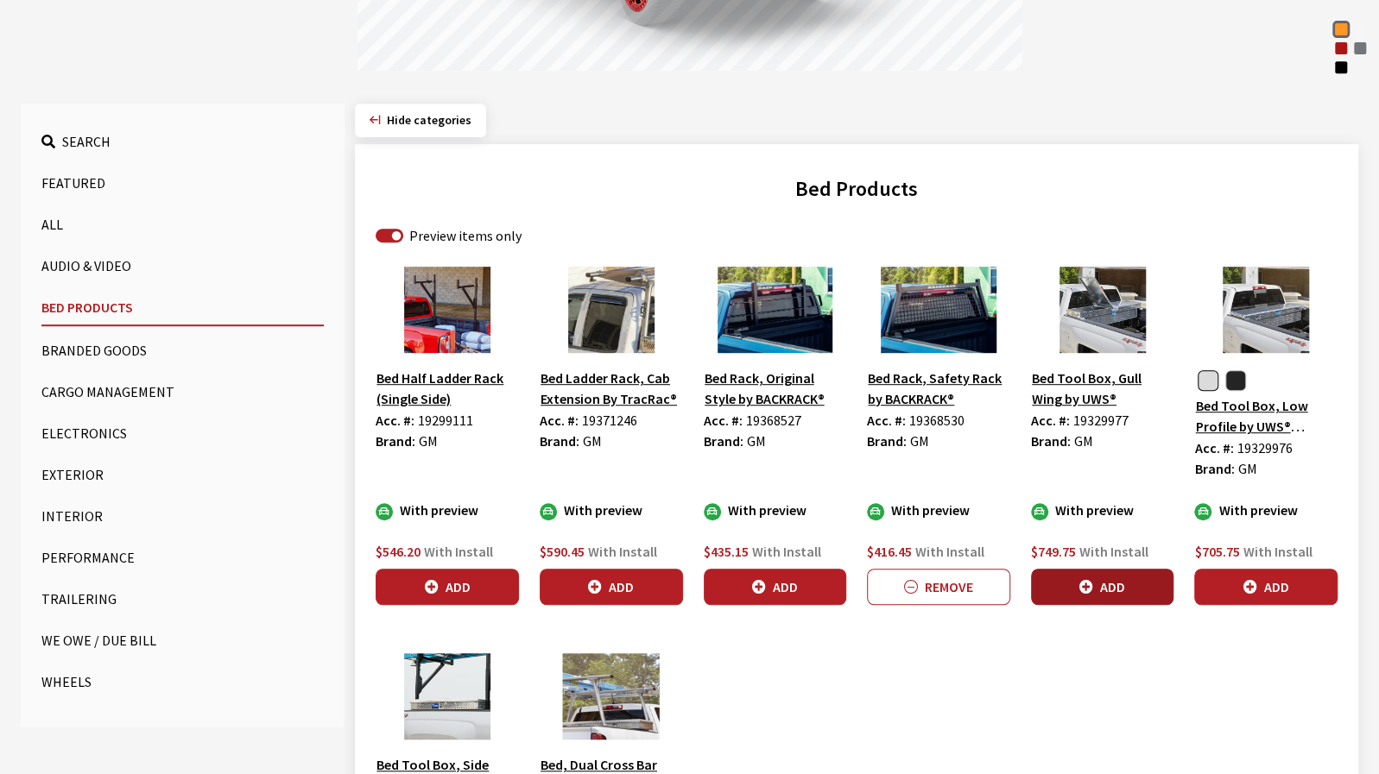
click at [1101, 597] on button "Add" at bounding box center [1102, 587] width 143 height 36
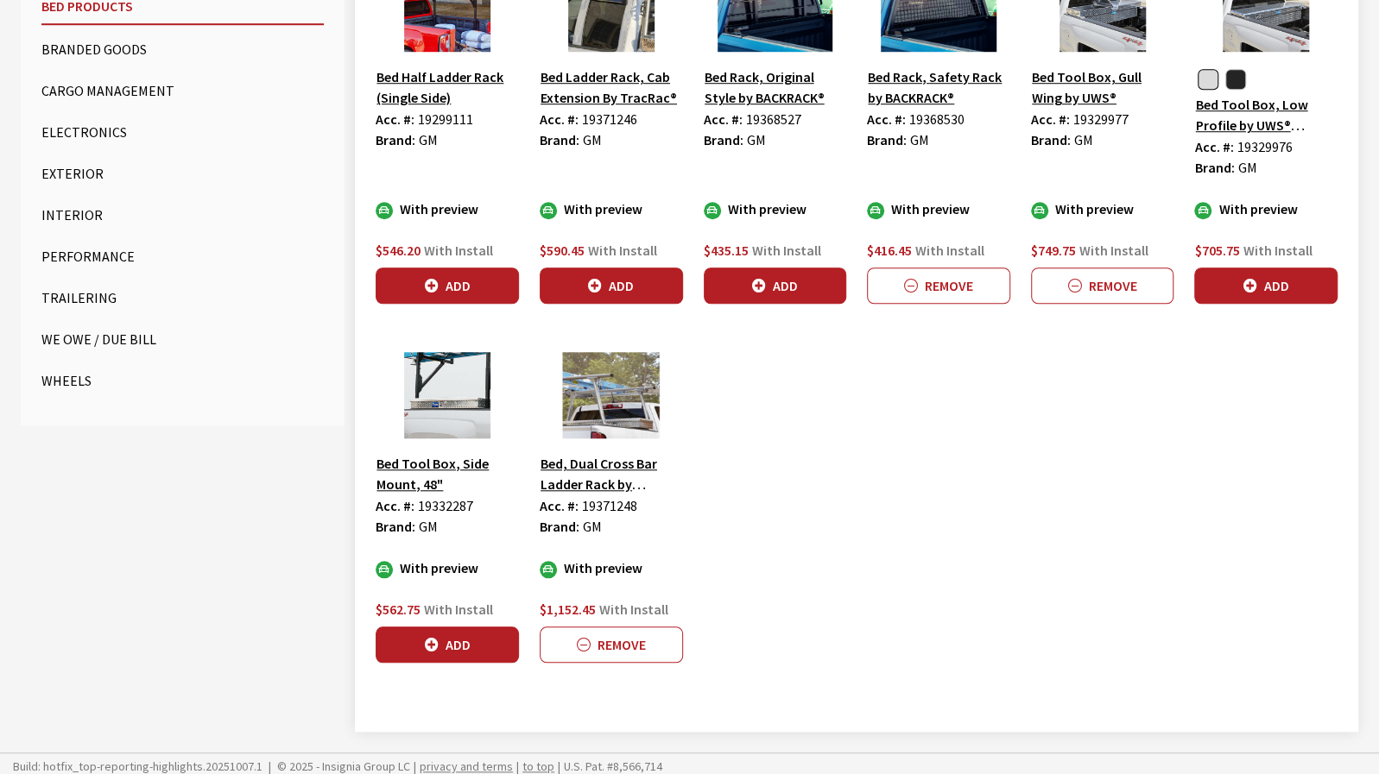
scroll to position [761, 0]
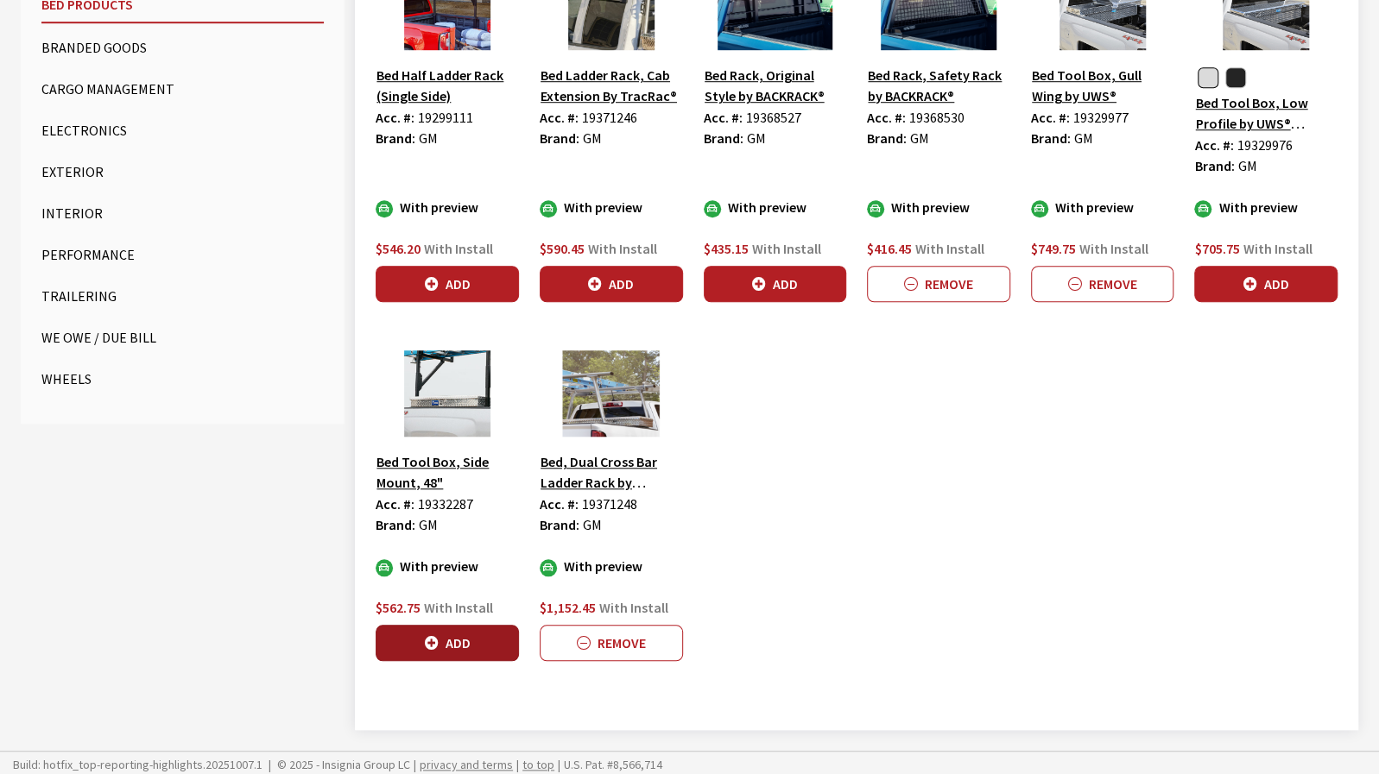
click at [481, 645] on button "Add" at bounding box center [447, 643] width 143 height 36
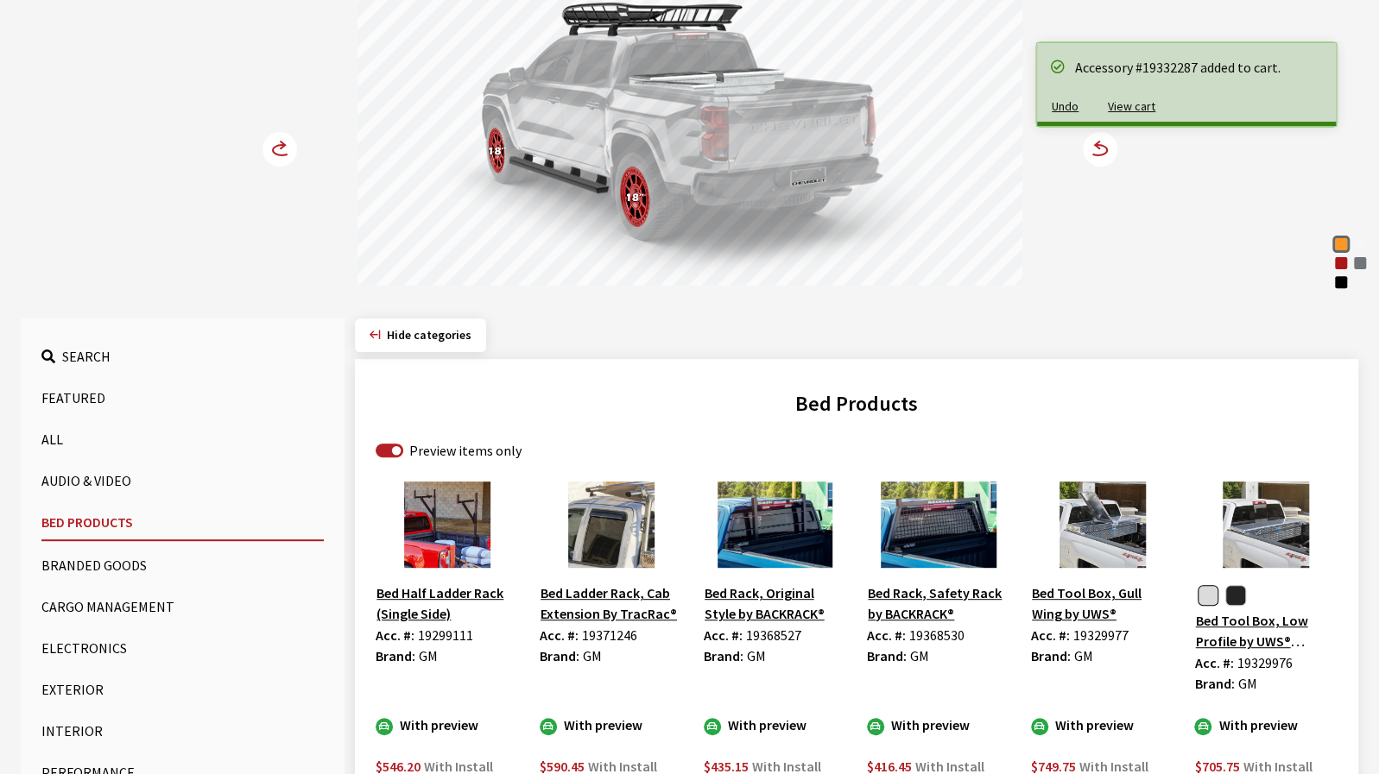
scroll to position [0, 0]
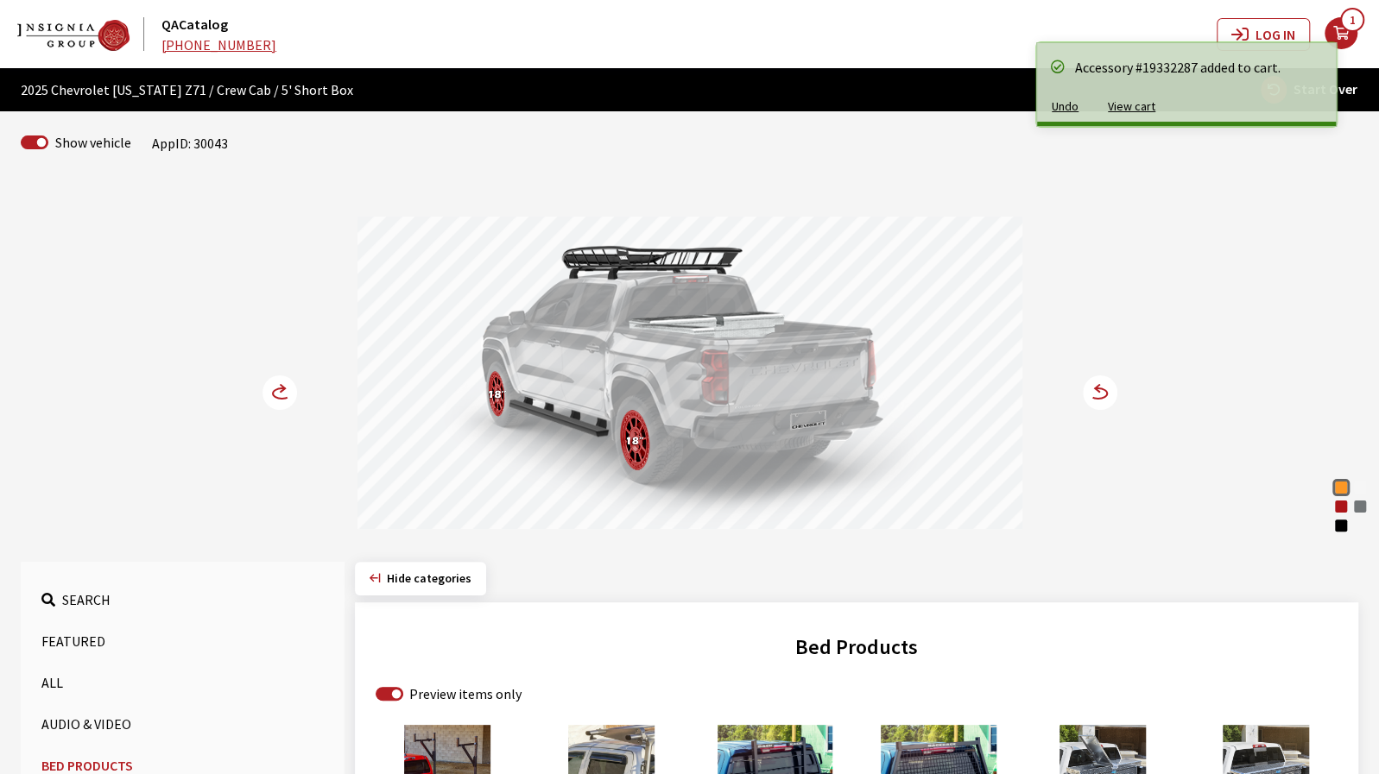
click at [1094, 393] on circle at bounding box center [1100, 393] width 35 height 35
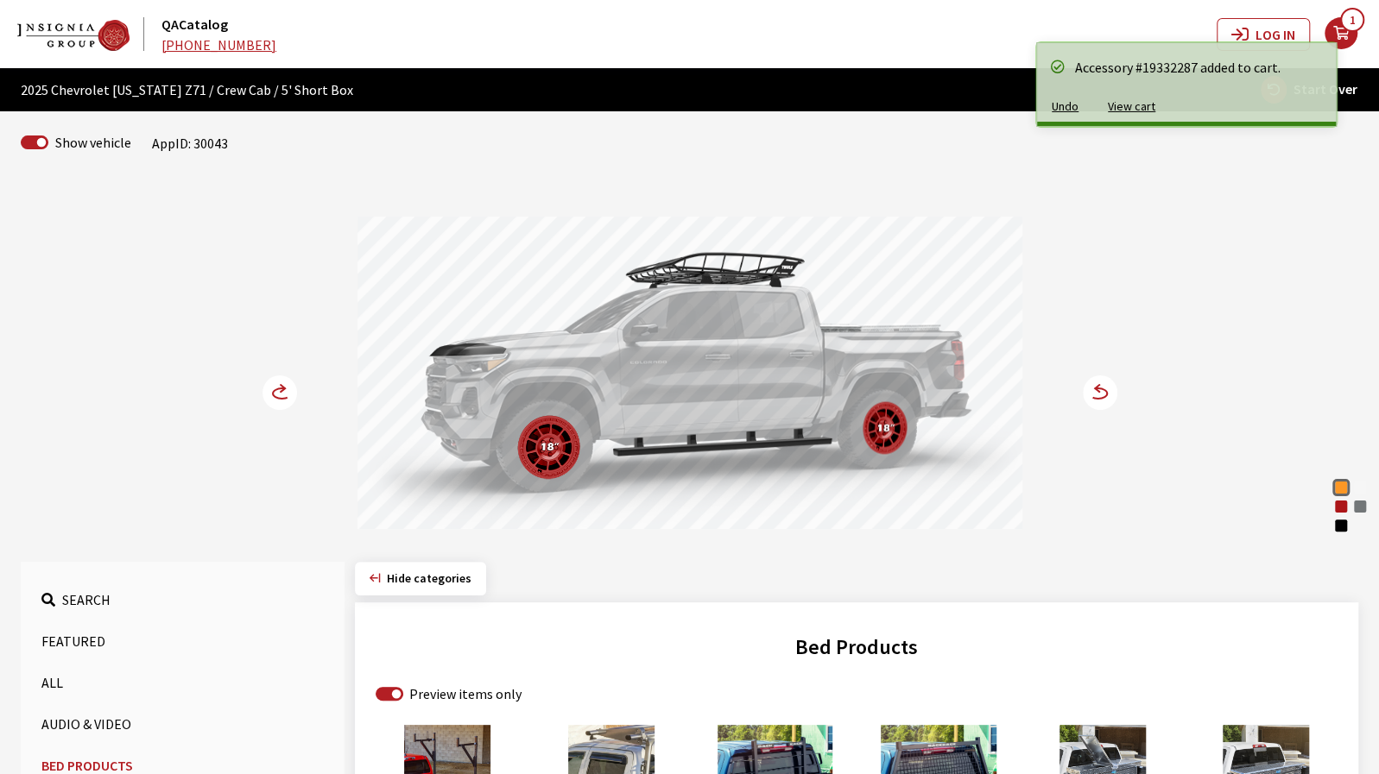
click at [1094, 393] on circle at bounding box center [1100, 393] width 35 height 35
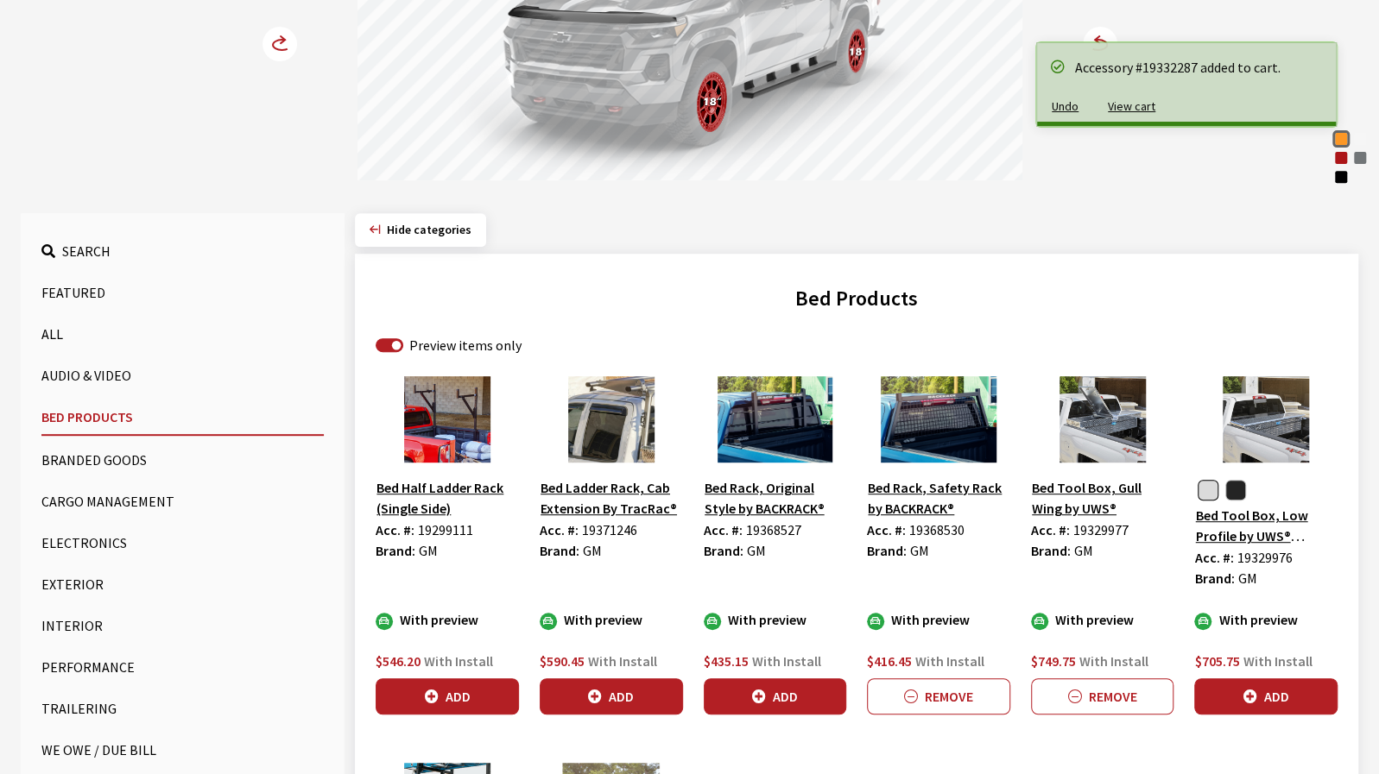
scroll to position [518, 0]
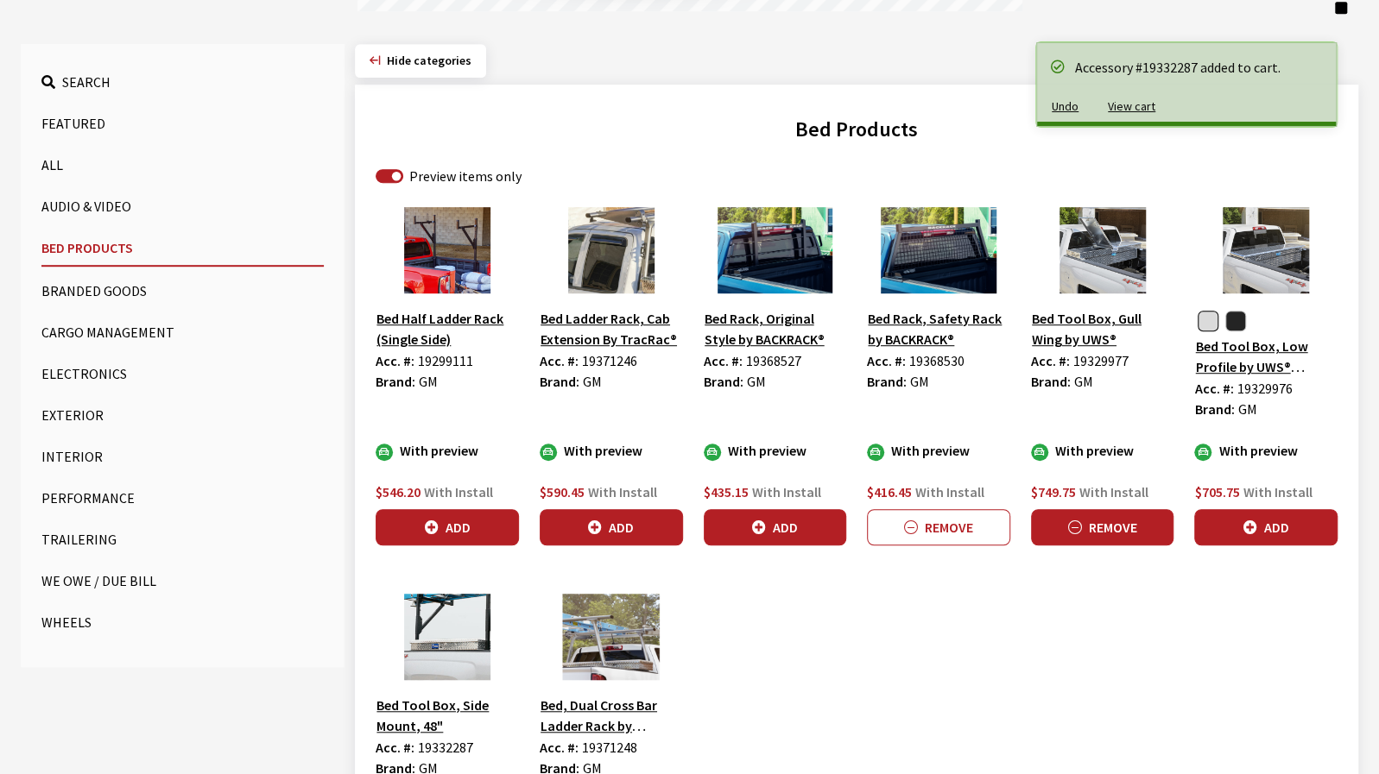
click at [1098, 540] on button "Remove" at bounding box center [1102, 527] width 143 height 36
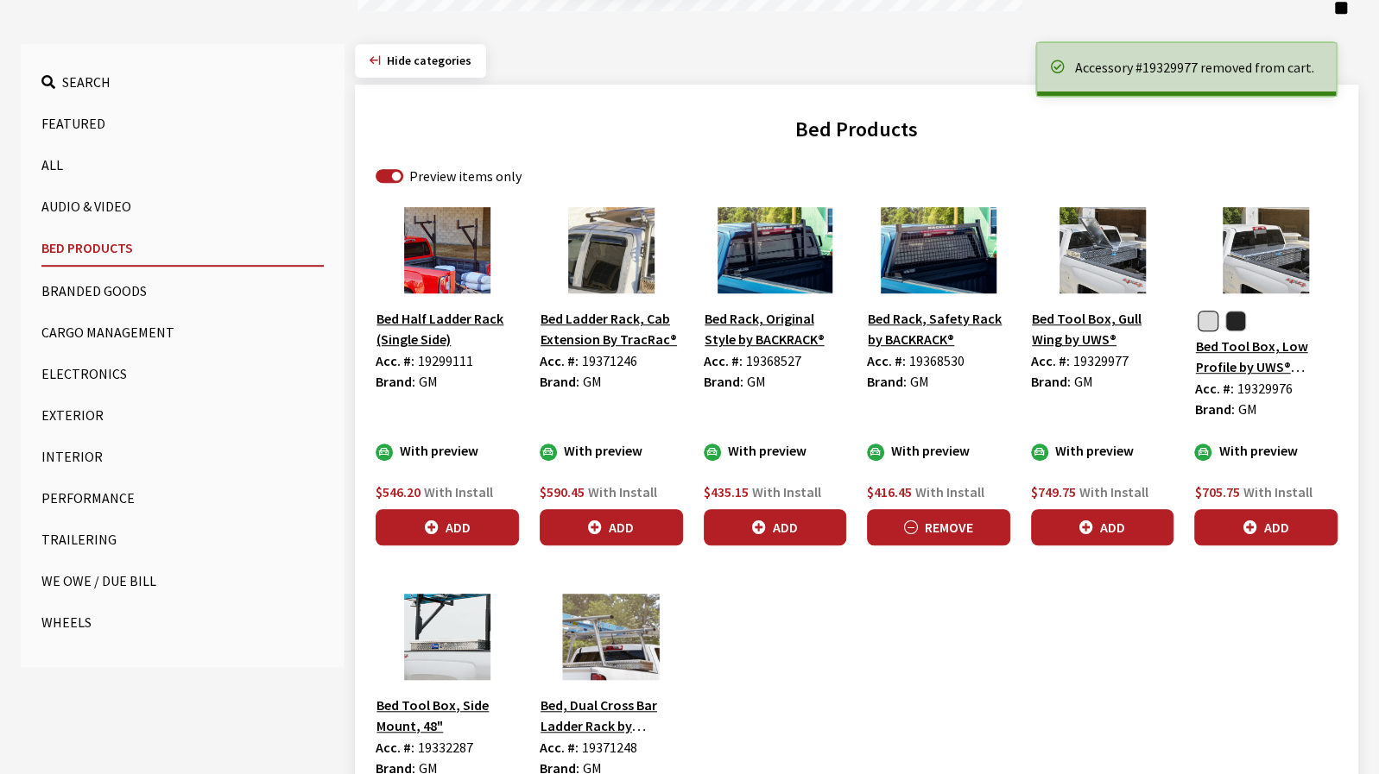
click at [932, 534] on button "Remove" at bounding box center [938, 527] width 143 height 36
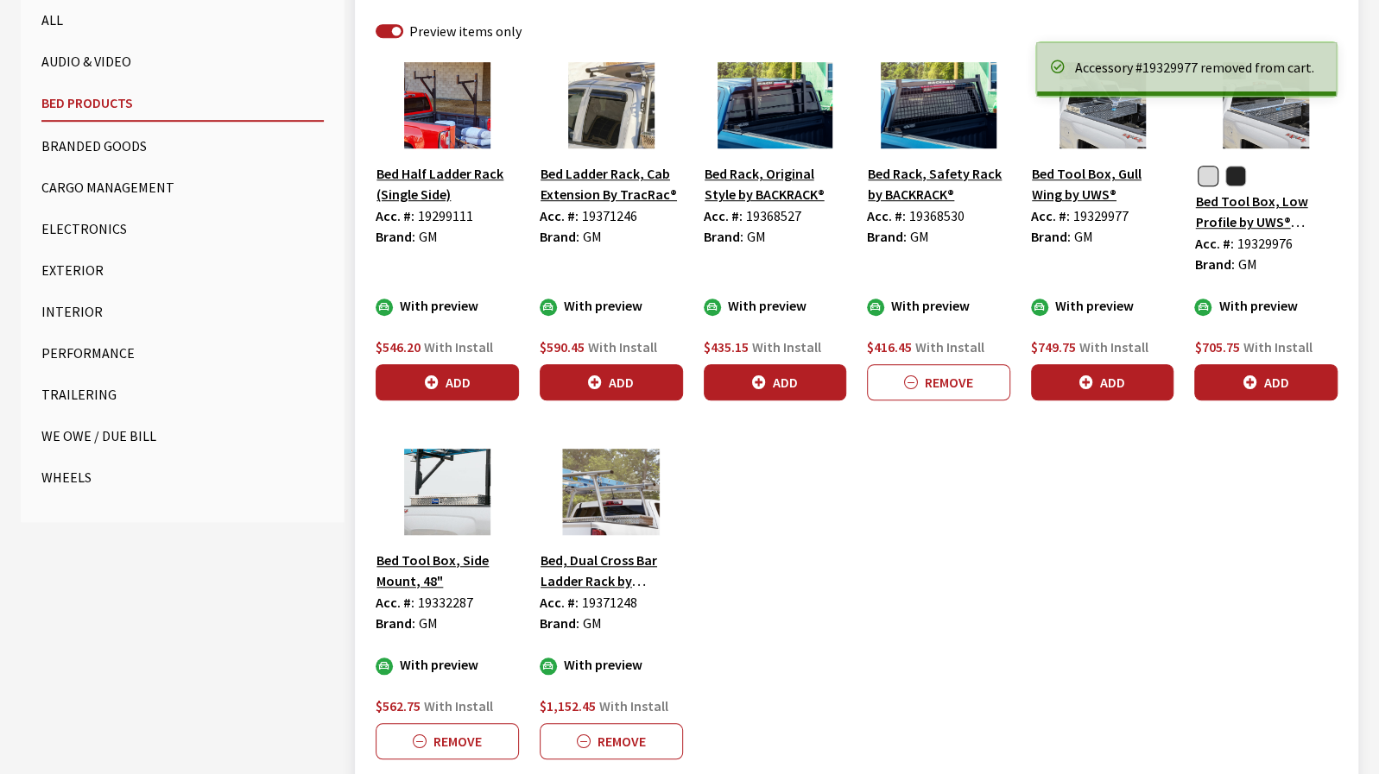
scroll to position [761, 0]
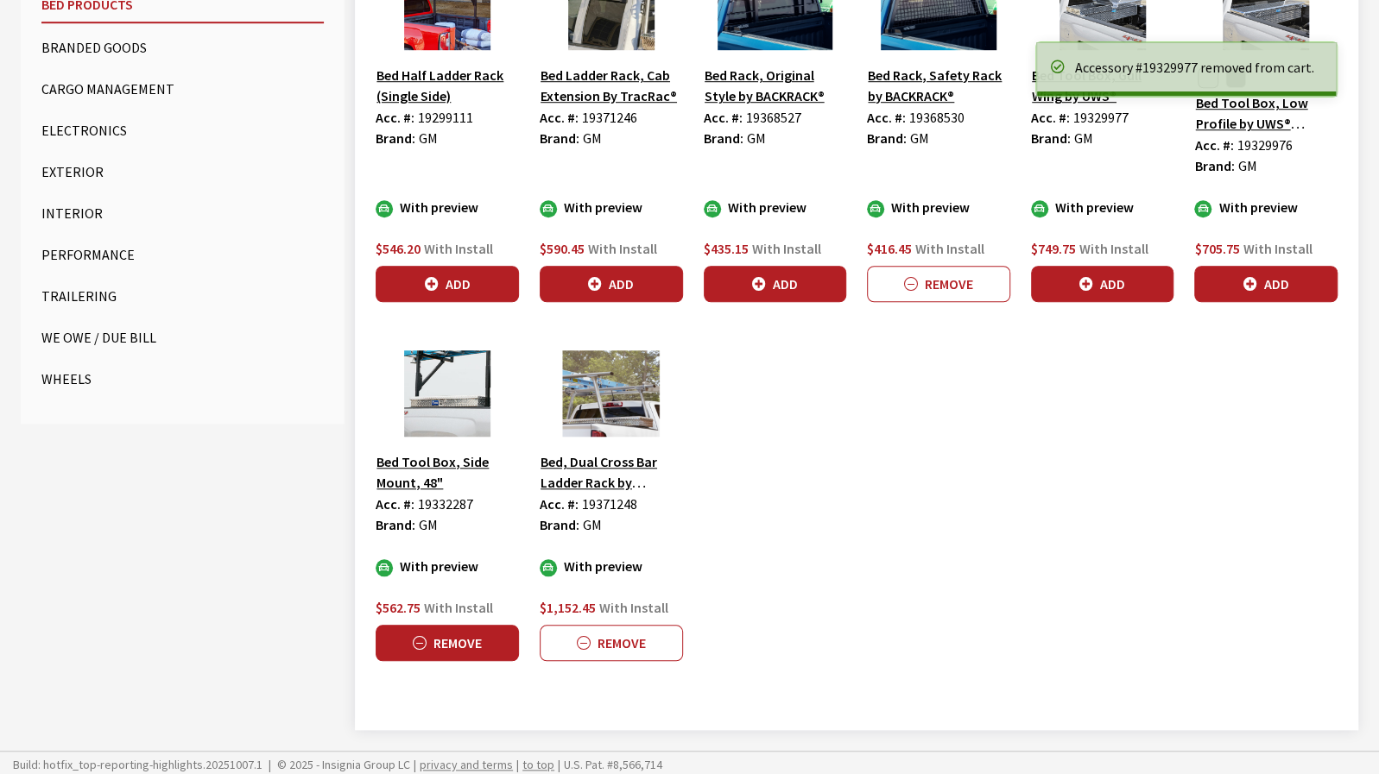
click at [482, 660] on div "Bed Half Ladder Rack (Single Side) Acc. #: 19299111 Brand: GM With preview $546…" at bounding box center [856, 337] width 982 height 746
click at [480, 643] on button "Remove" at bounding box center [447, 643] width 143 height 36
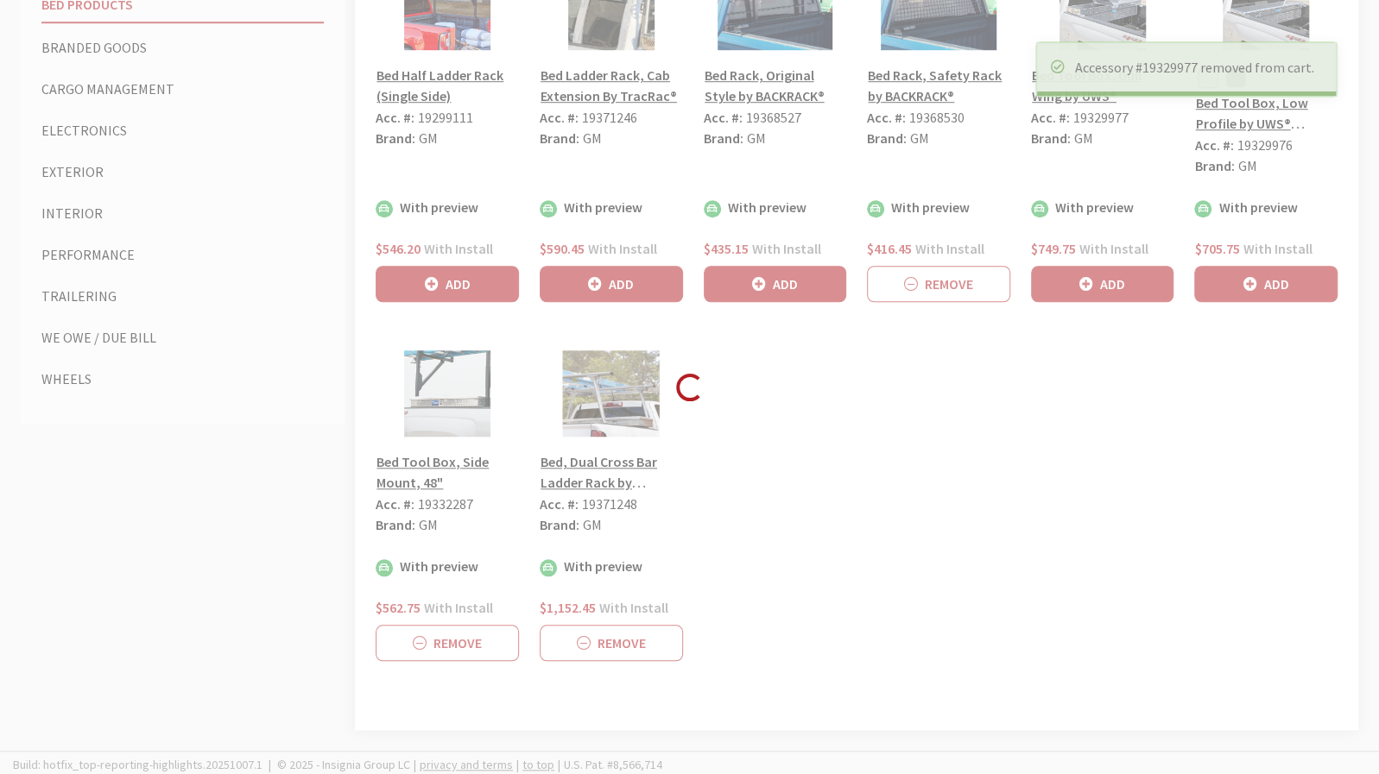
click at [615, 645] on div "Accessory #19329977 removed from cart. Select a vehicle to get started: Year 20…" at bounding box center [689, 43] width 1379 height 1472
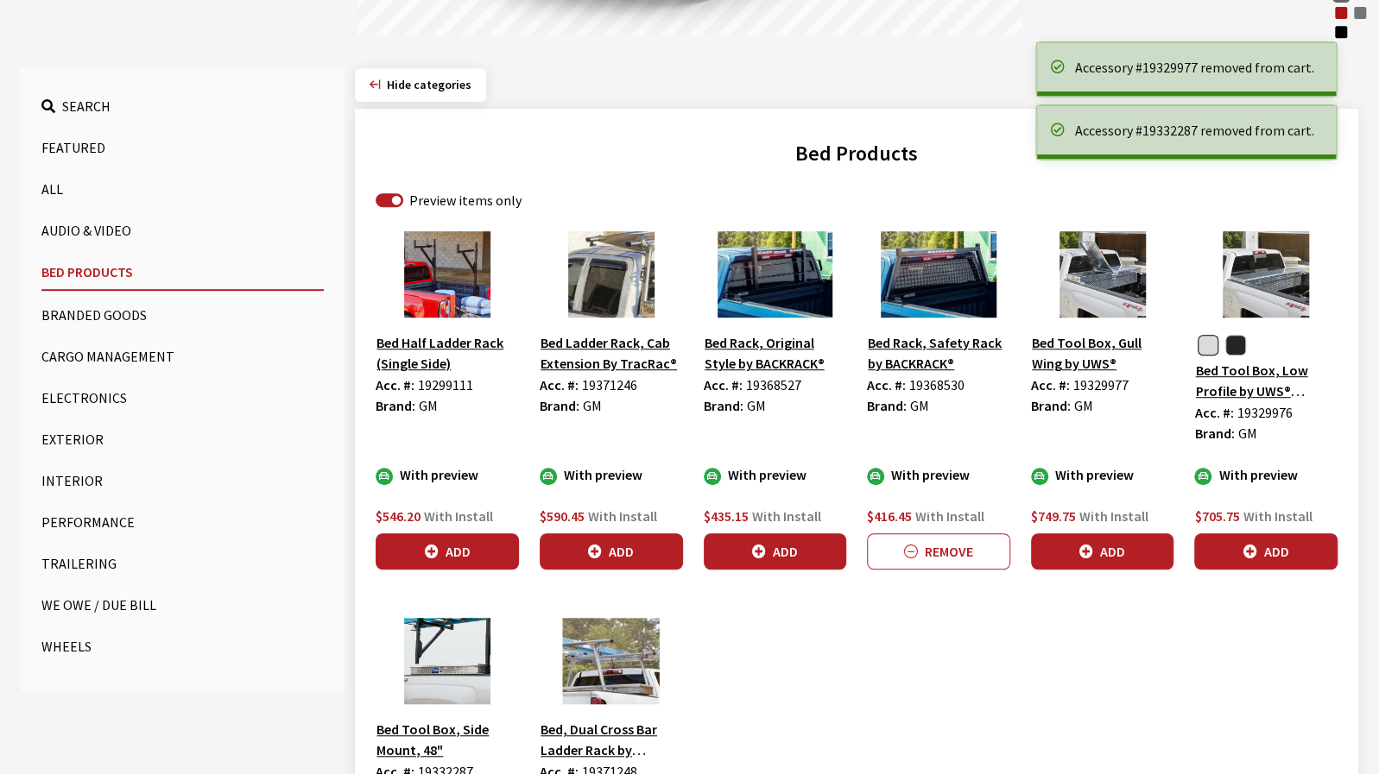
scroll to position [416, 0]
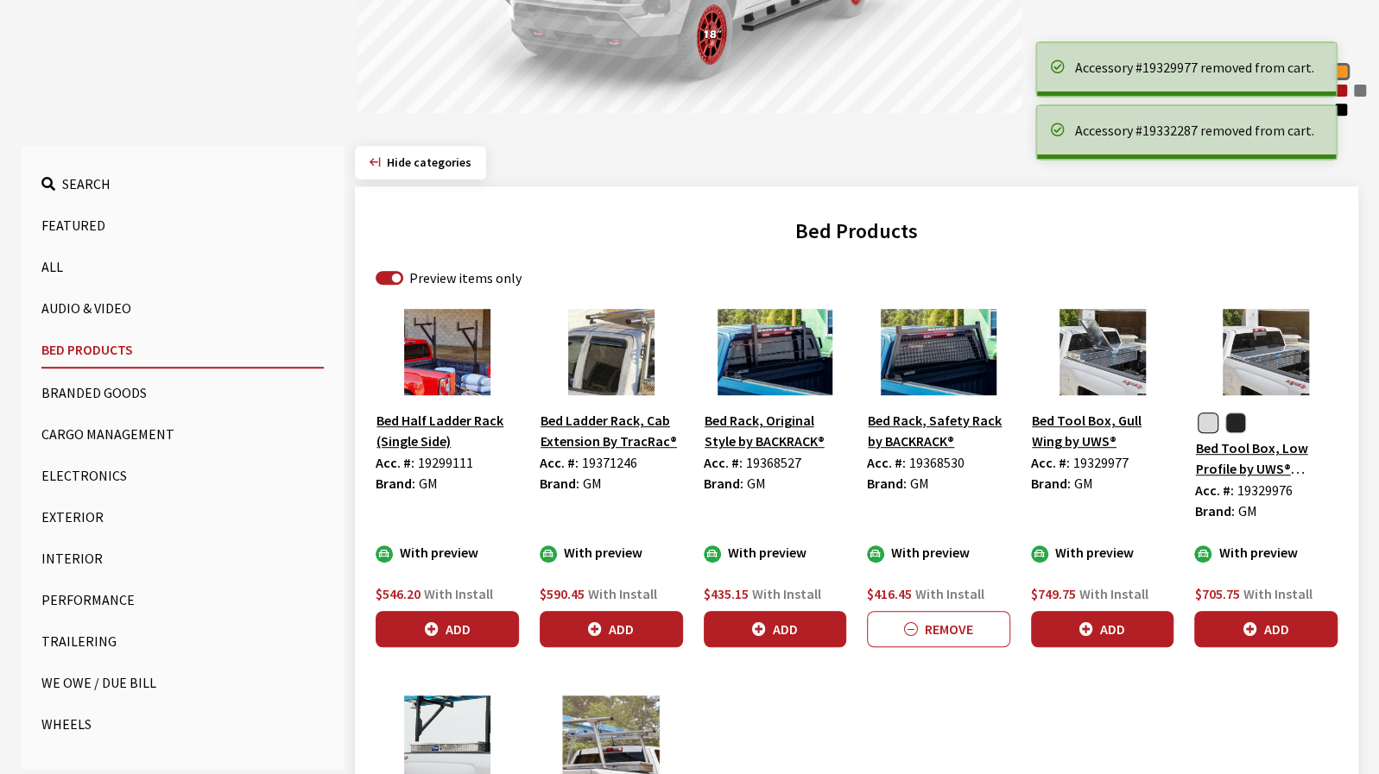
click at [116, 438] on button "Cargo Management" at bounding box center [182, 434] width 282 height 35
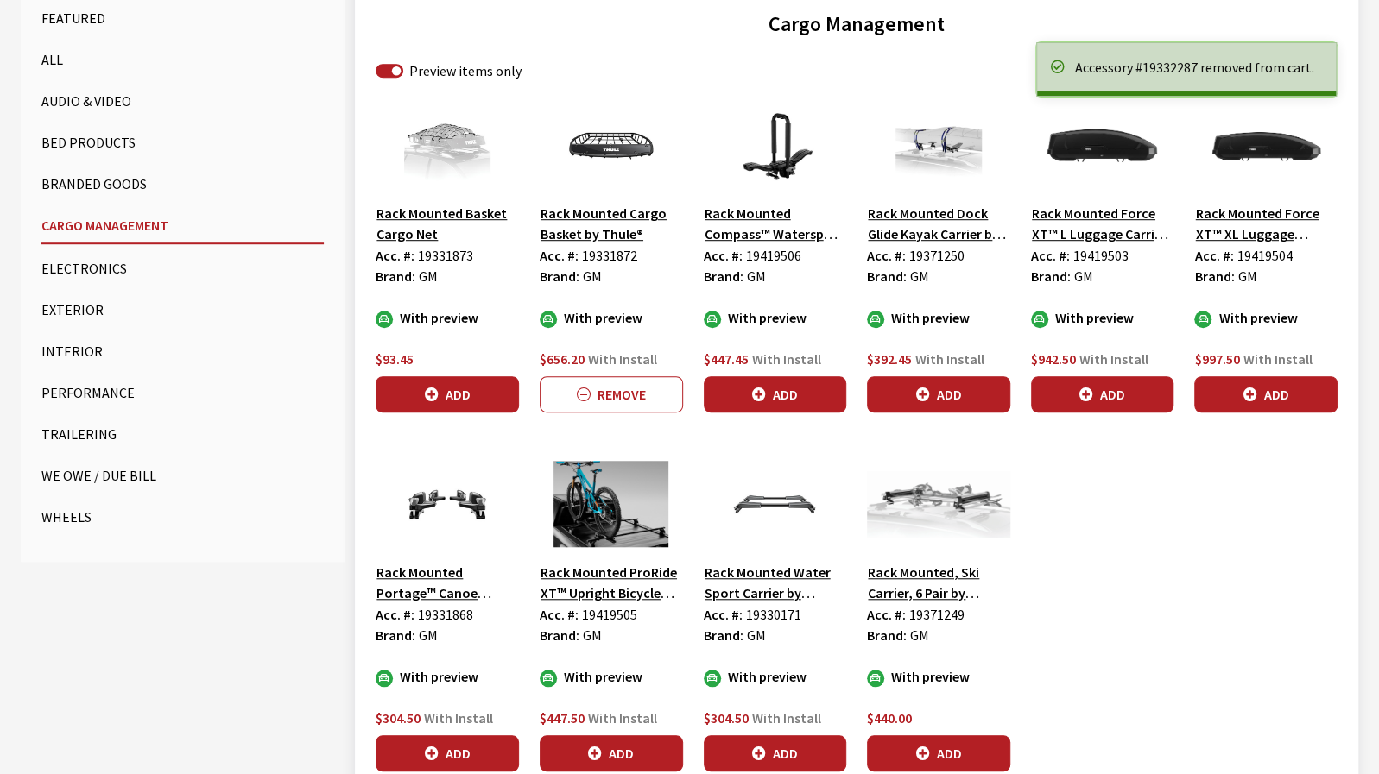
scroll to position [675, 0]
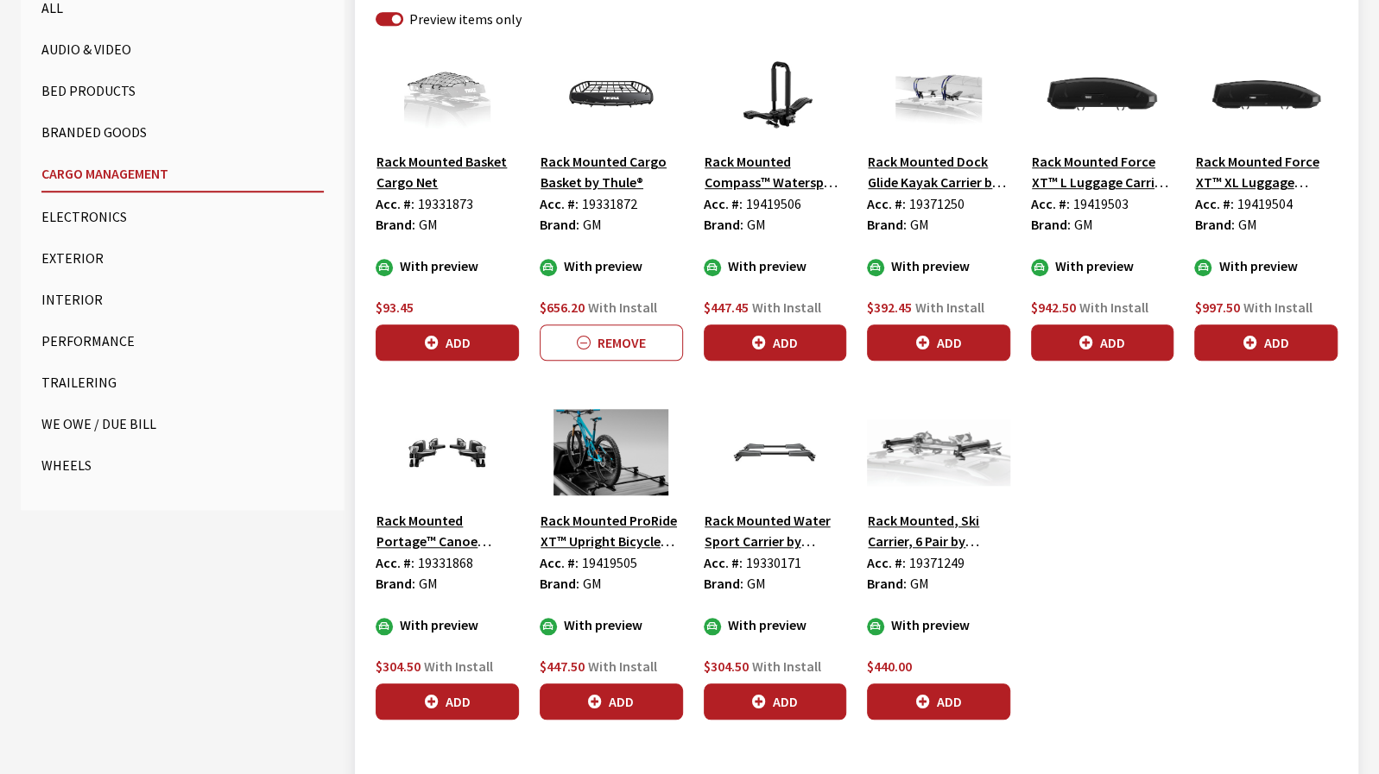
click at [70, 263] on button "Exterior" at bounding box center [182, 258] width 282 height 35
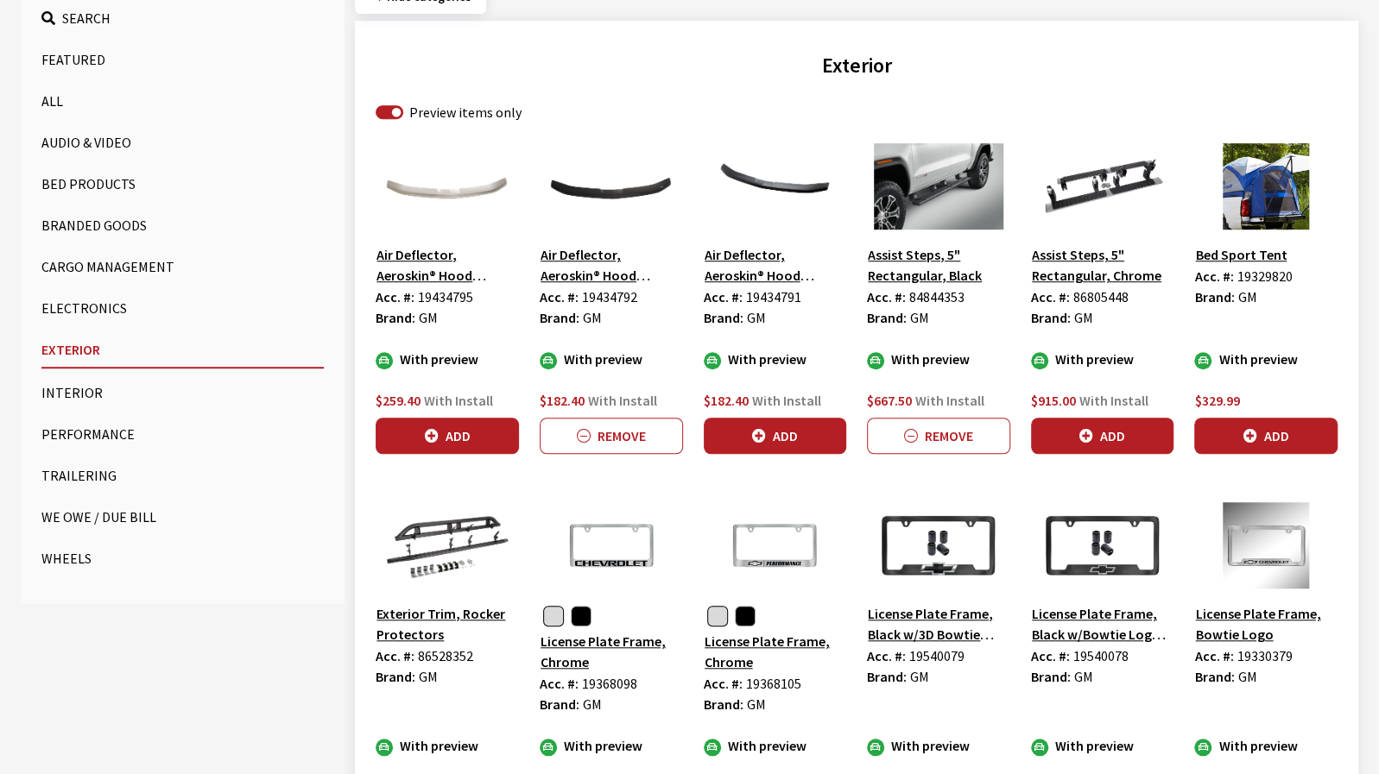
scroll to position [629, 0]
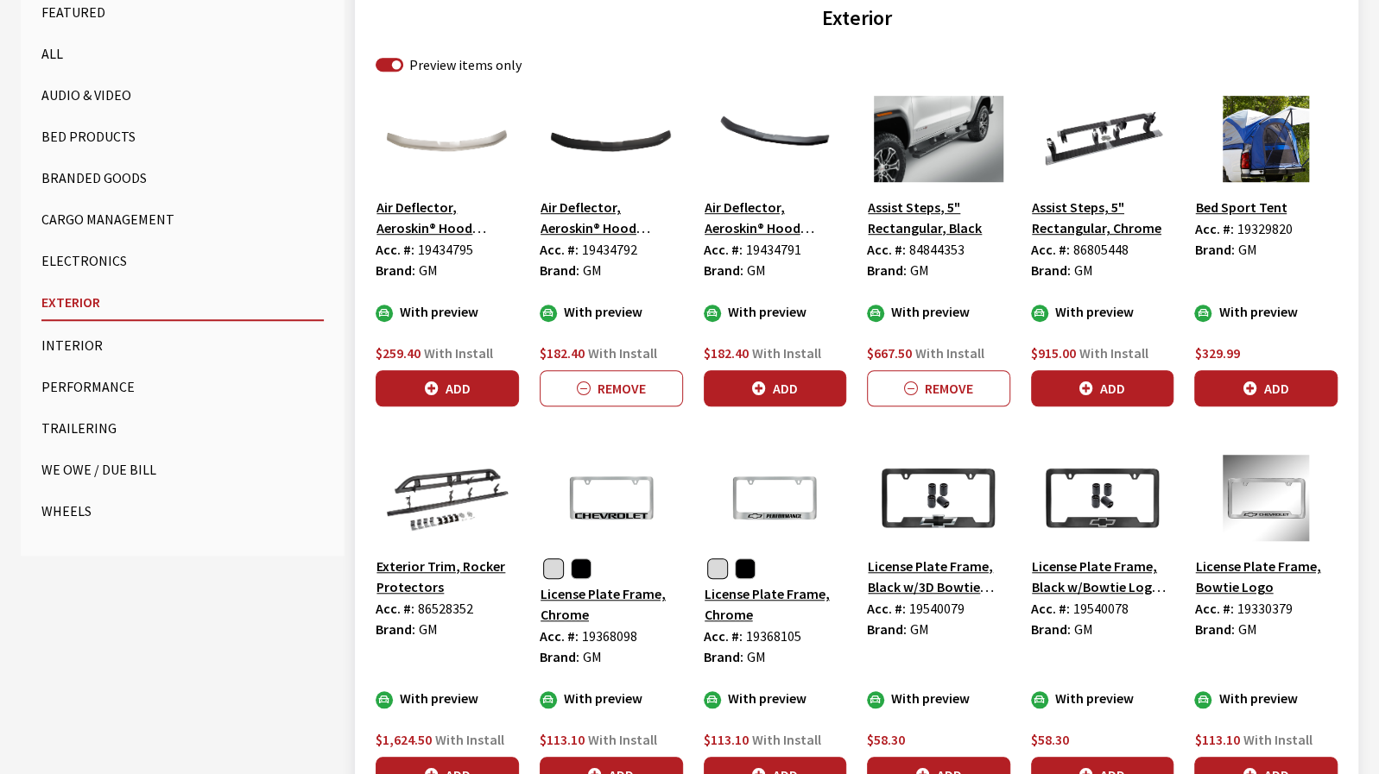
click at [75, 141] on button "Bed Products" at bounding box center [182, 136] width 282 height 35
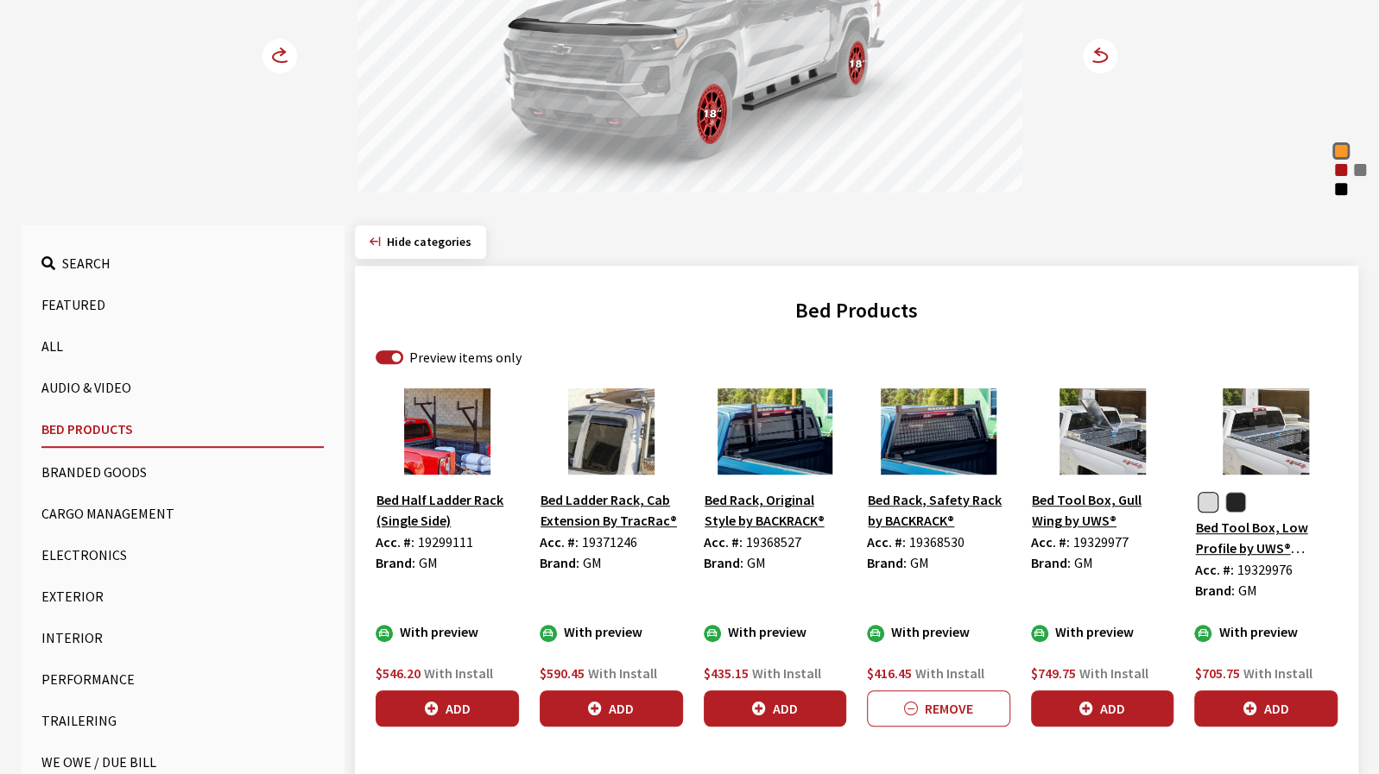
scroll to position [330, 0]
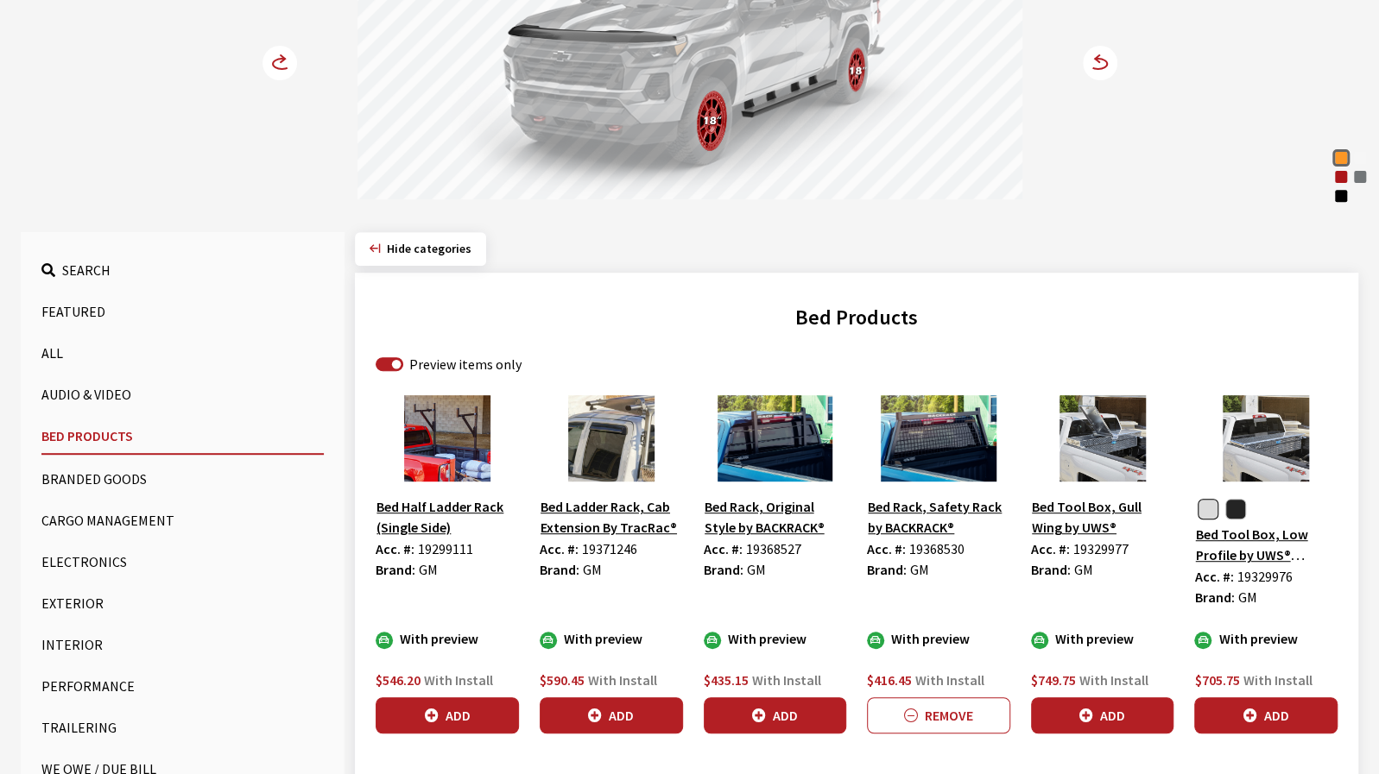
click at [88, 512] on button "Cargo Management" at bounding box center [182, 520] width 282 height 35
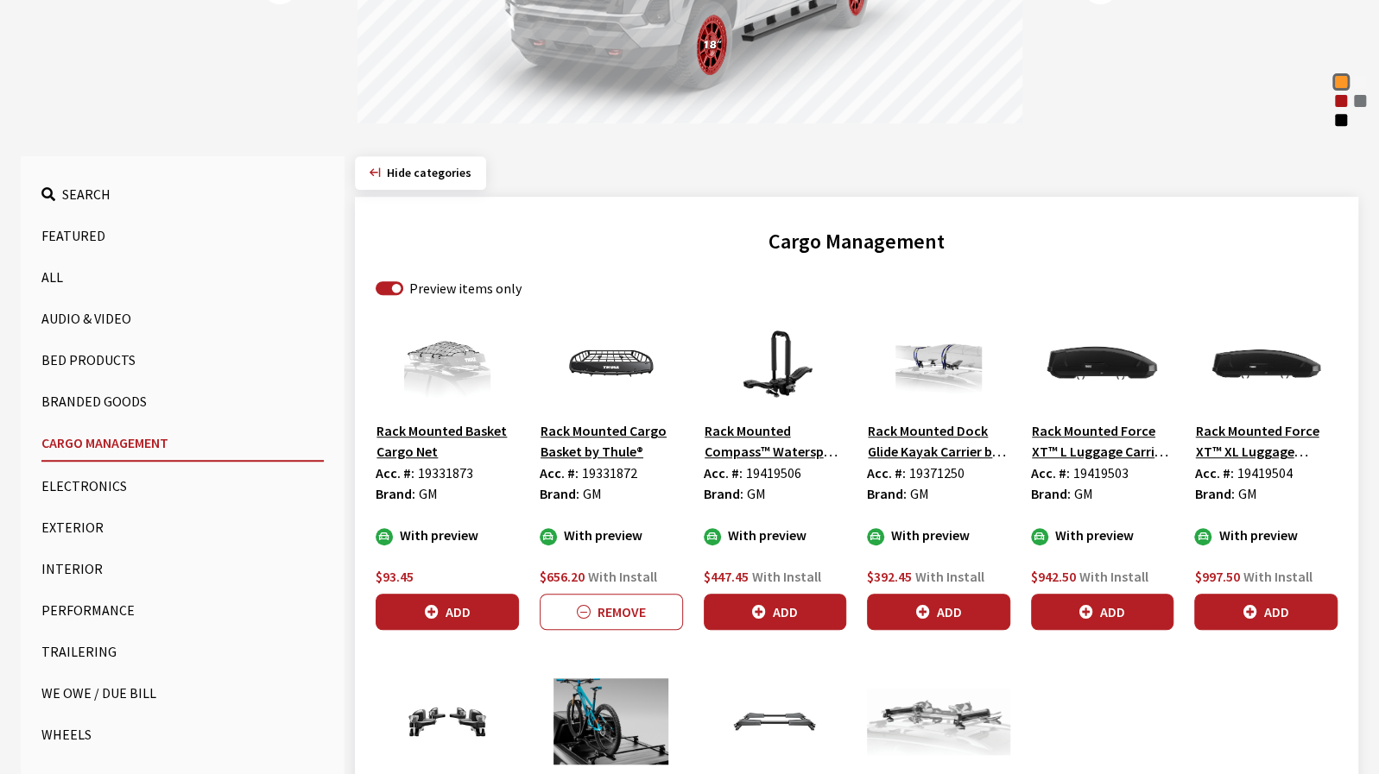
scroll to position [388, 0]
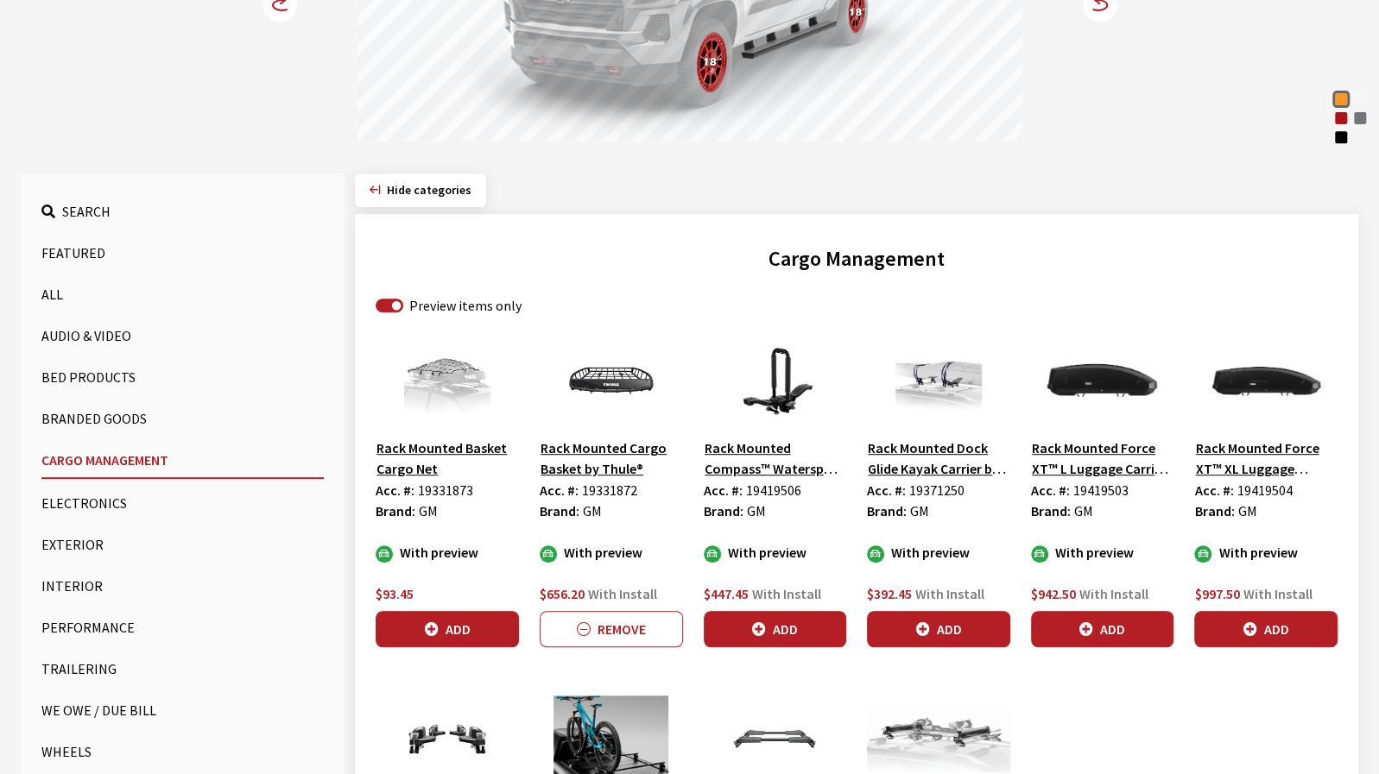
click at [61, 546] on button "Exterior" at bounding box center [182, 544] width 282 height 35
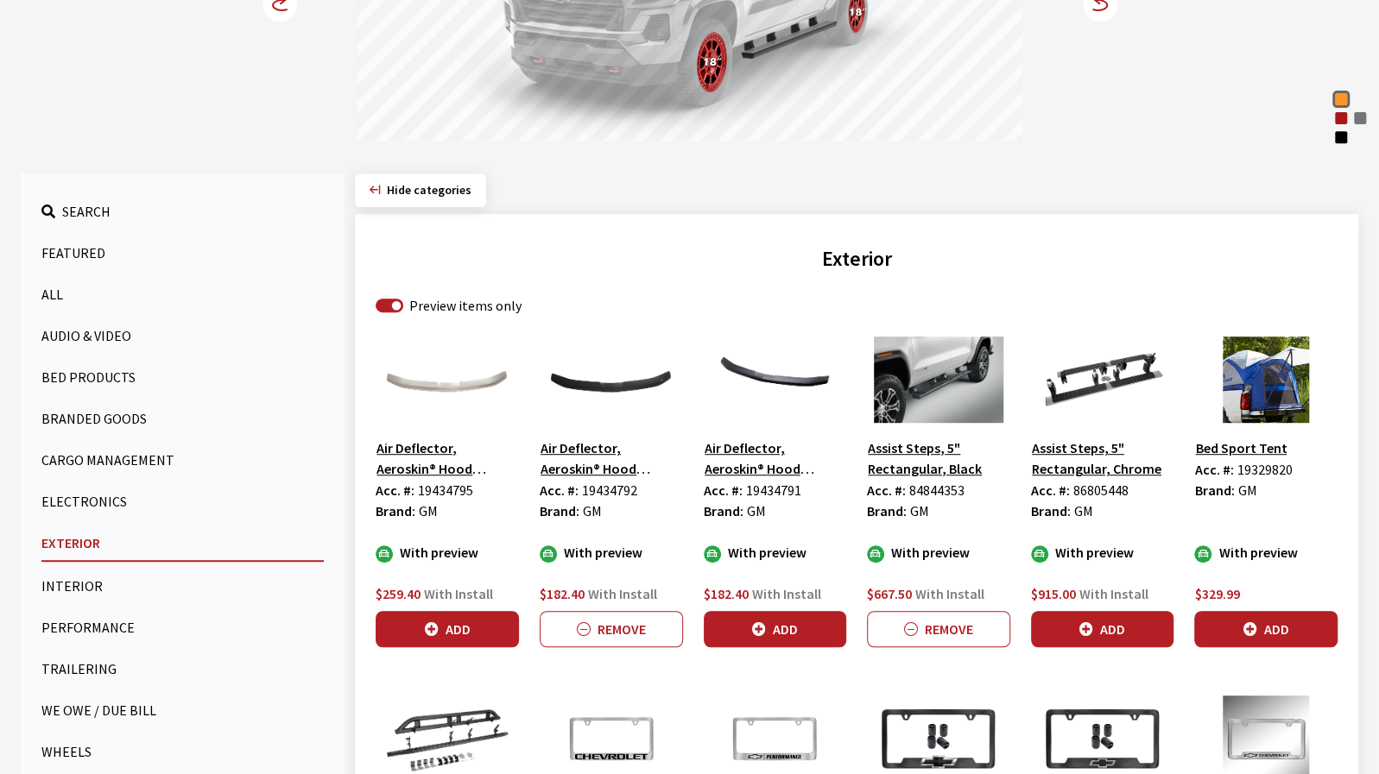
click at [42, 293] on button "All" at bounding box center [182, 294] width 282 height 35
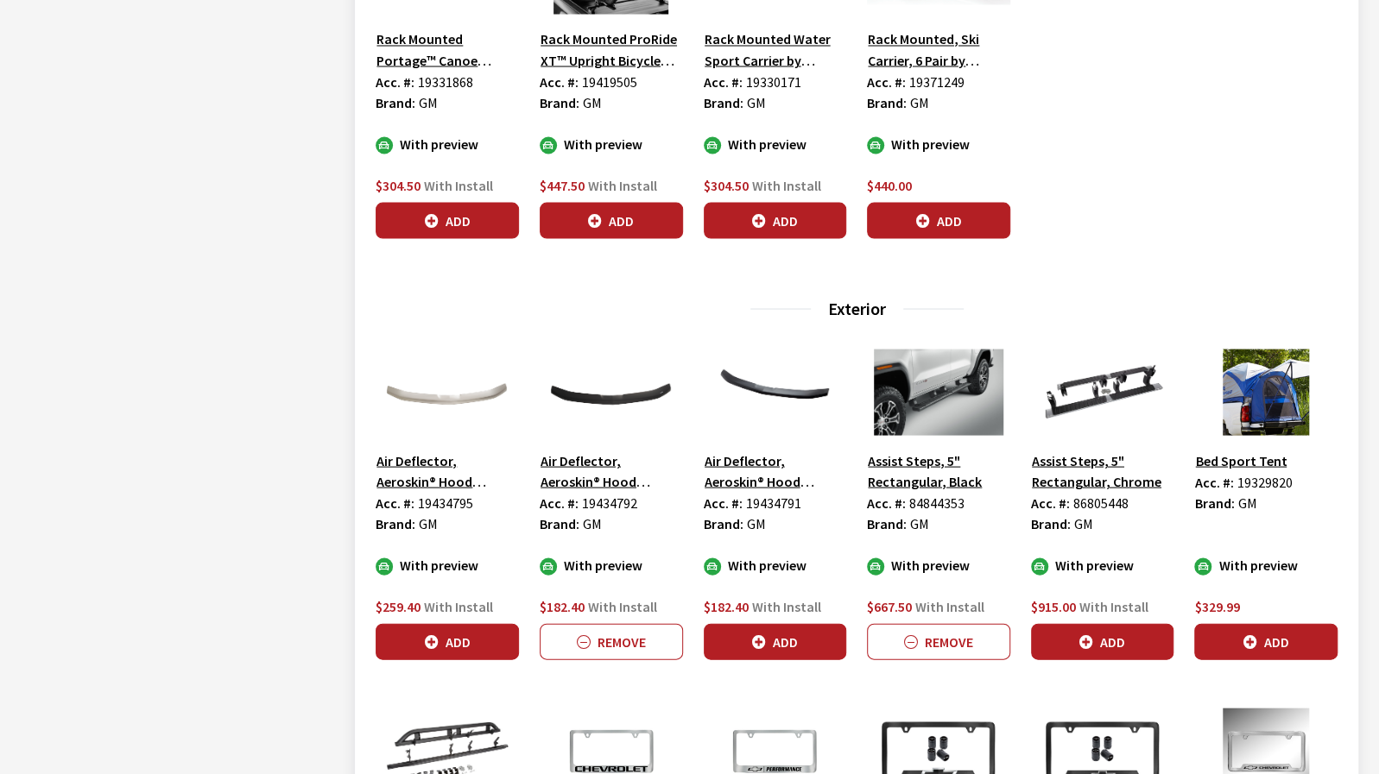
scroll to position [2029, 0]
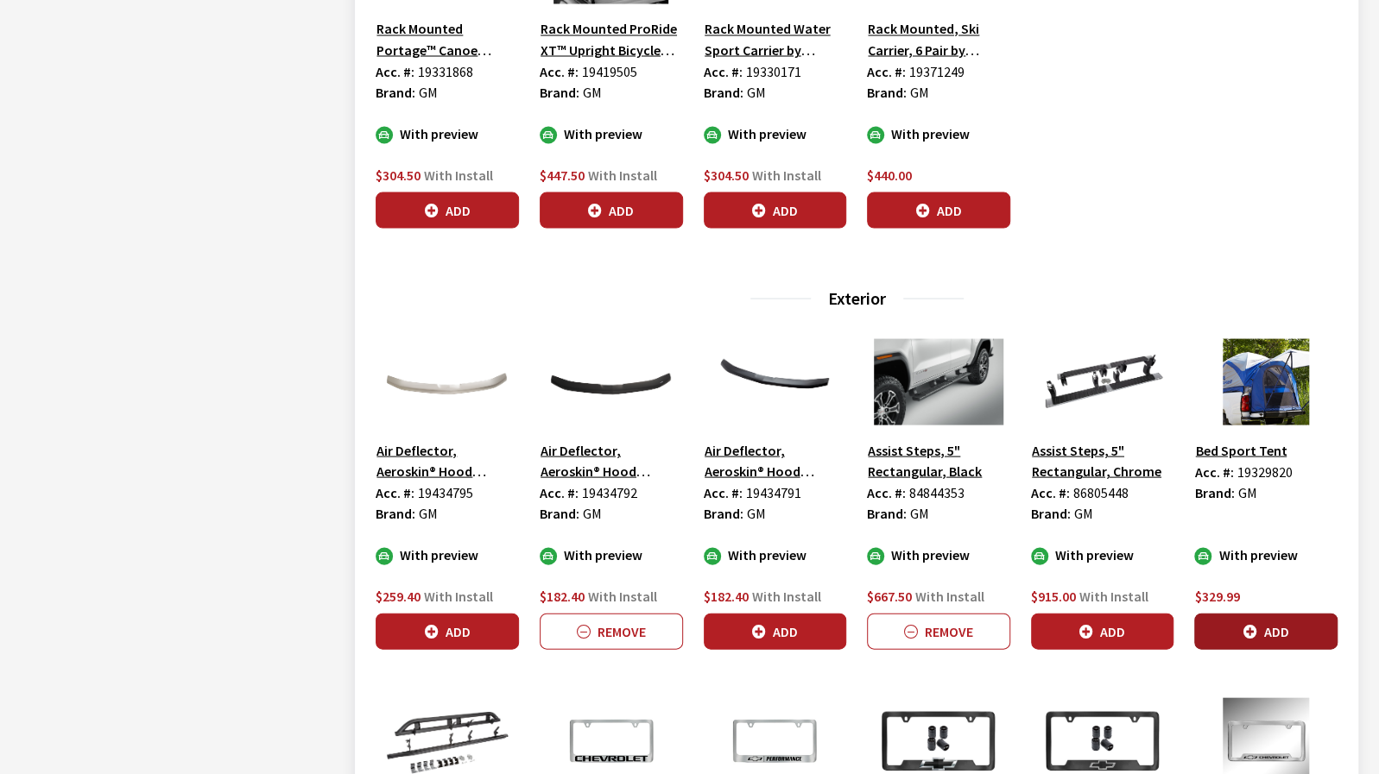
click at [1302, 616] on button "Add" at bounding box center [1265, 631] width 143 height 36
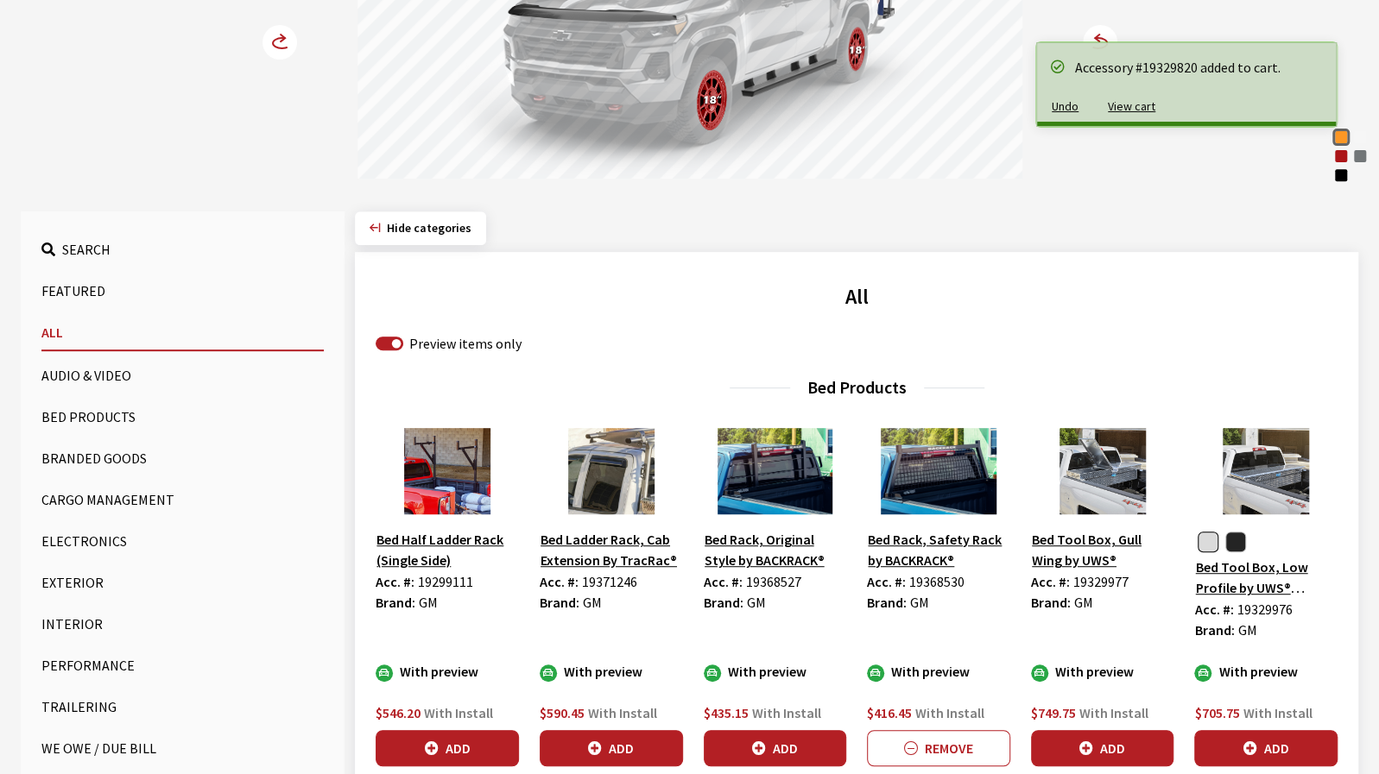
scroll to position [0, 0]
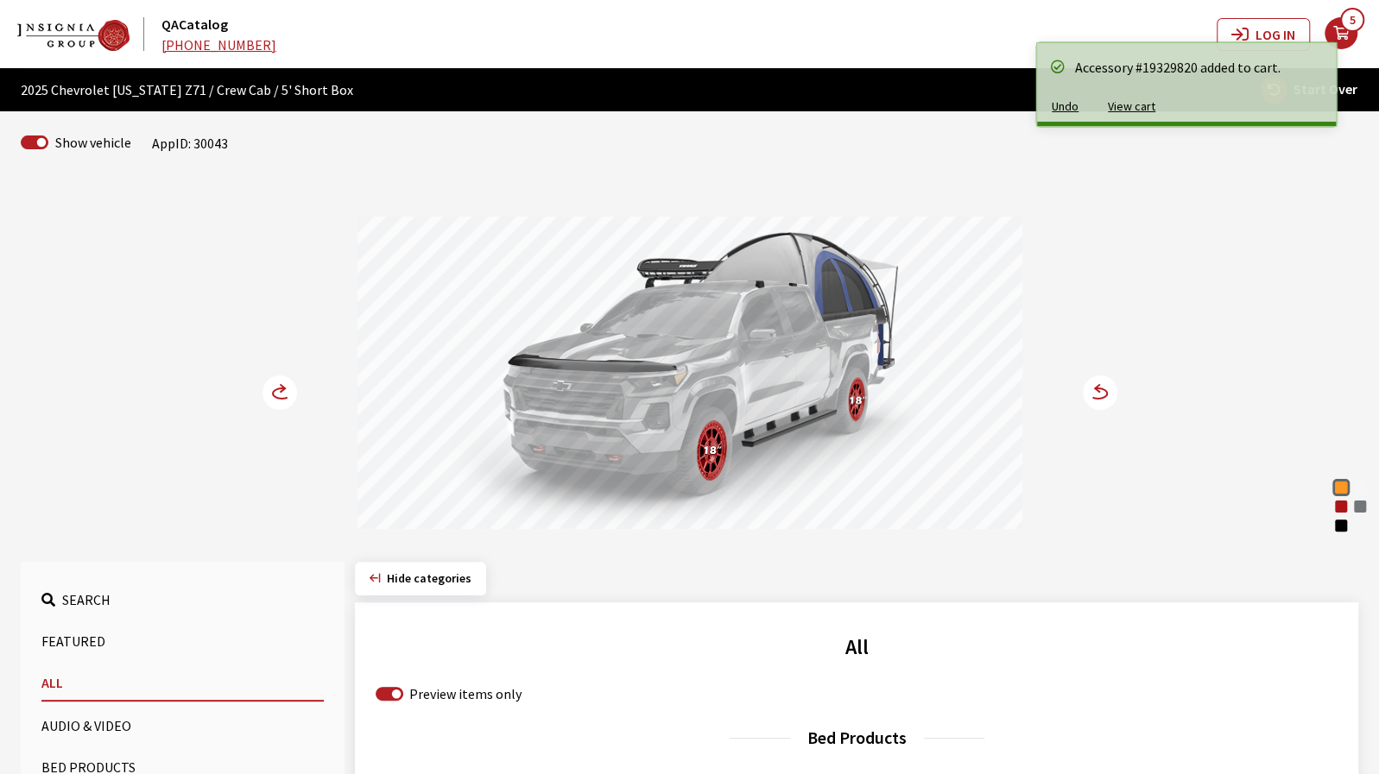
click at [273, 396] on icon at bounding box center [282, 393] width 18 height 10
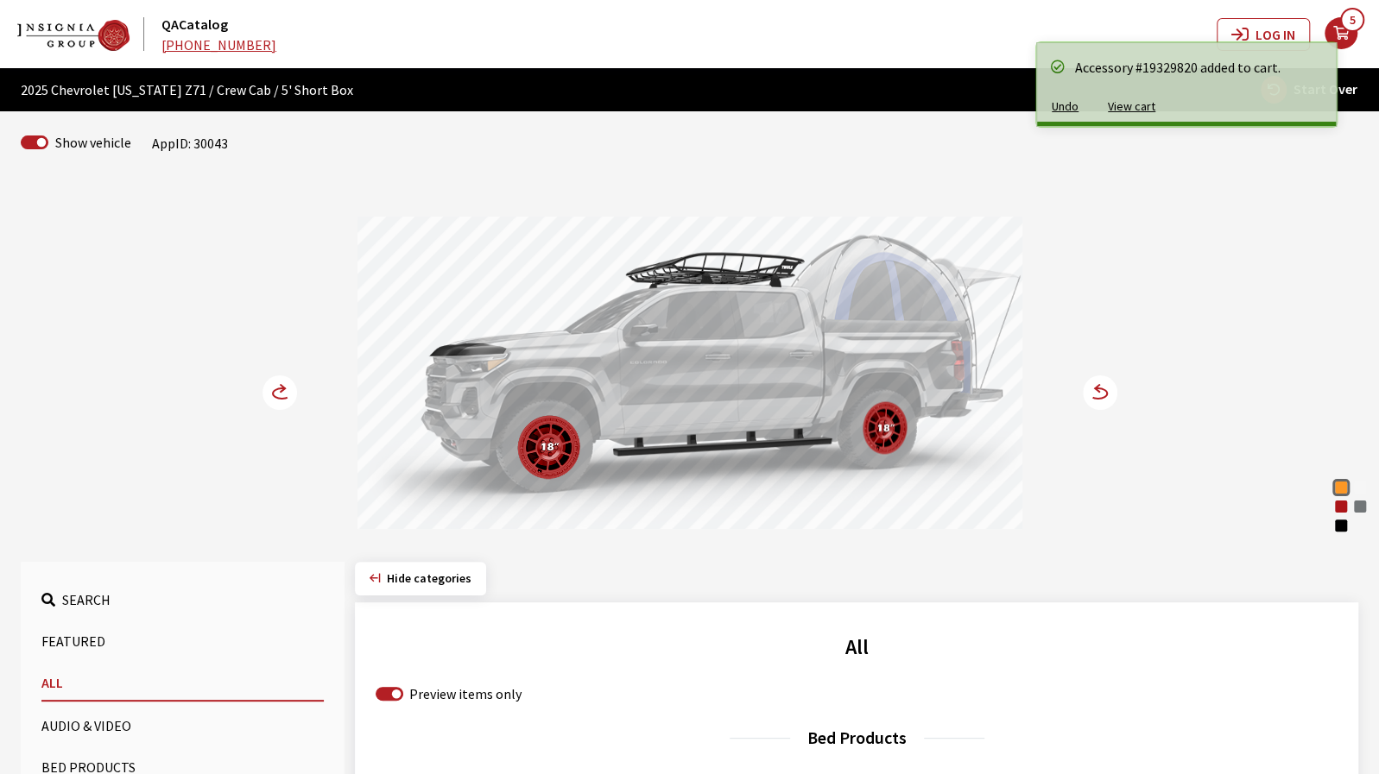
click at [273, 396] on icon at bounding box center [282, 393] width 18 height 10
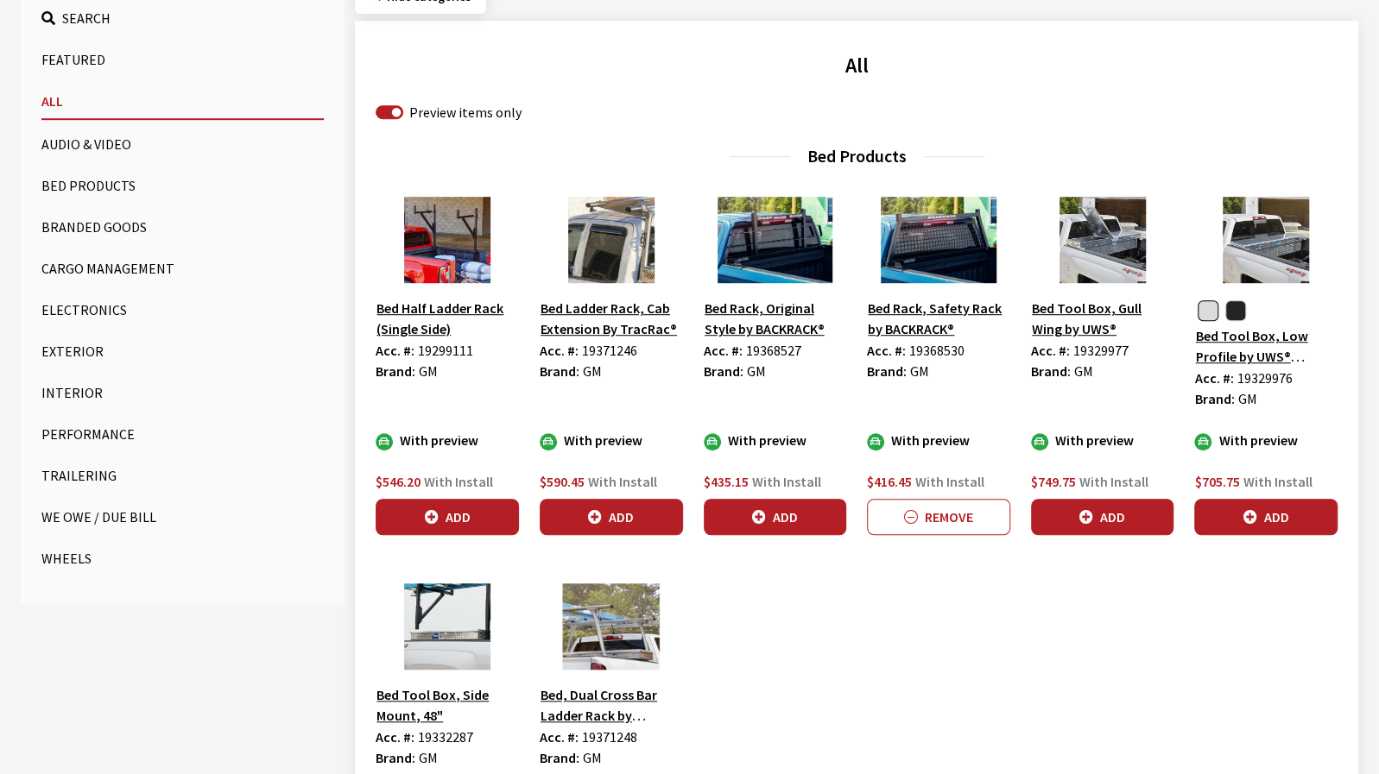
scroll to position [604, 0]
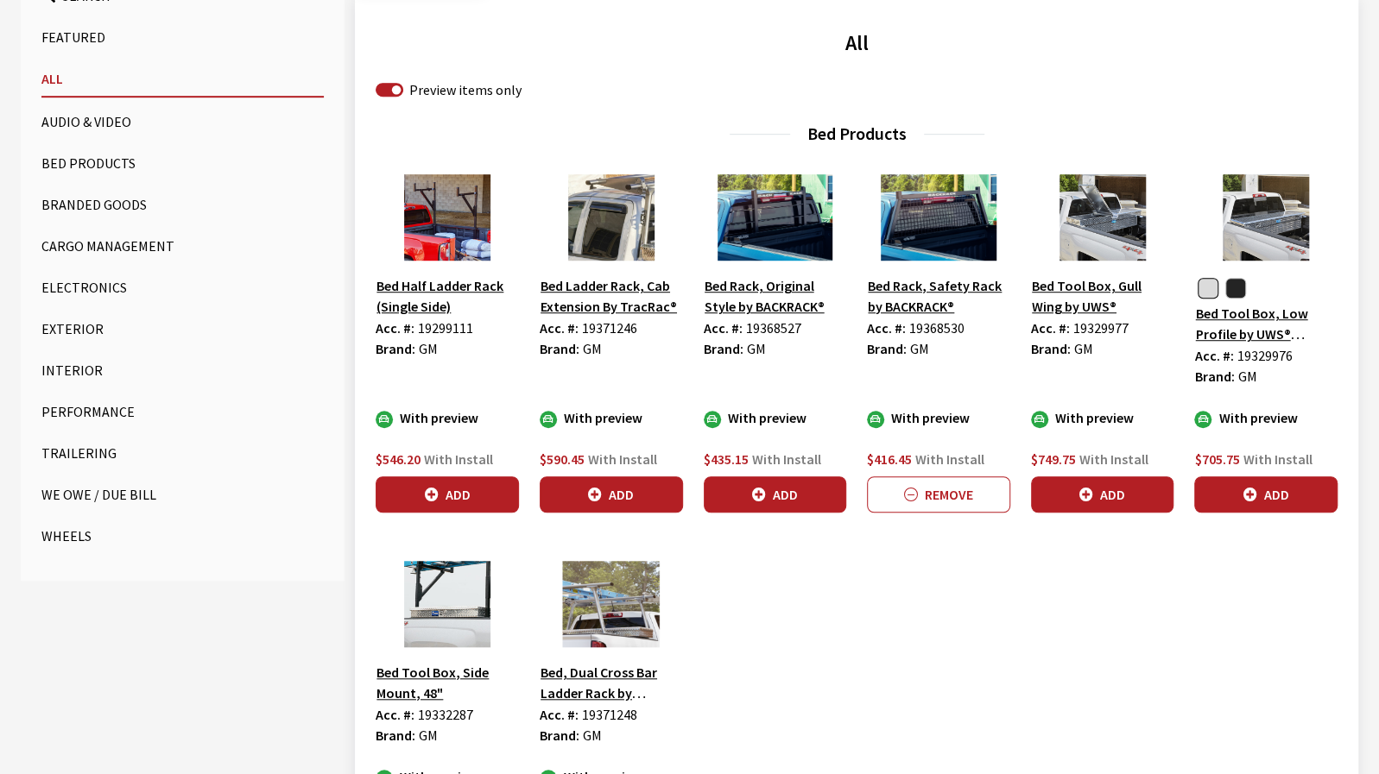
click at [98, 242] on button "Cargo Management" at bounding box center [182, 246] width 282 height 35
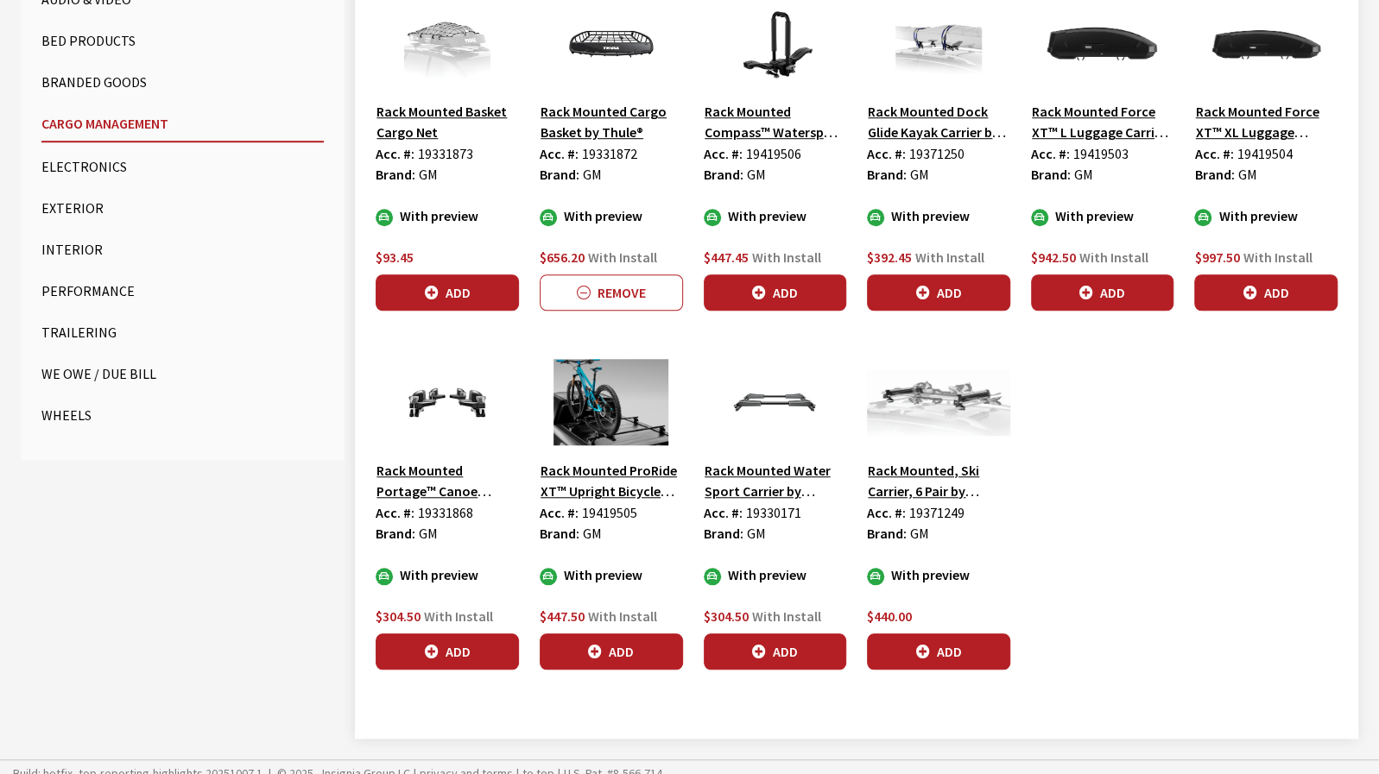
scroll to position [734, 0]
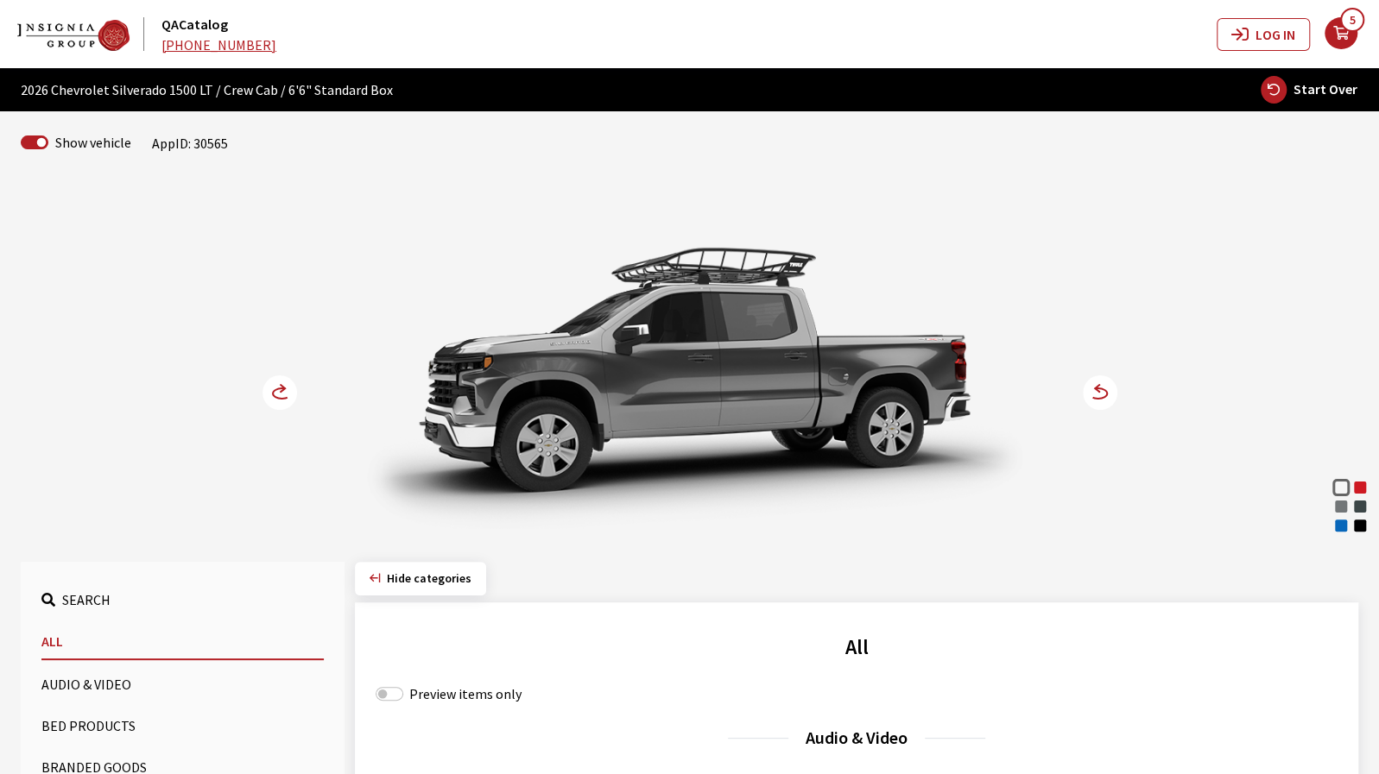
click at [1338, 529] on div "Riptide Blue Metallic" at bounding box center [1340, 525] width 17 height 17
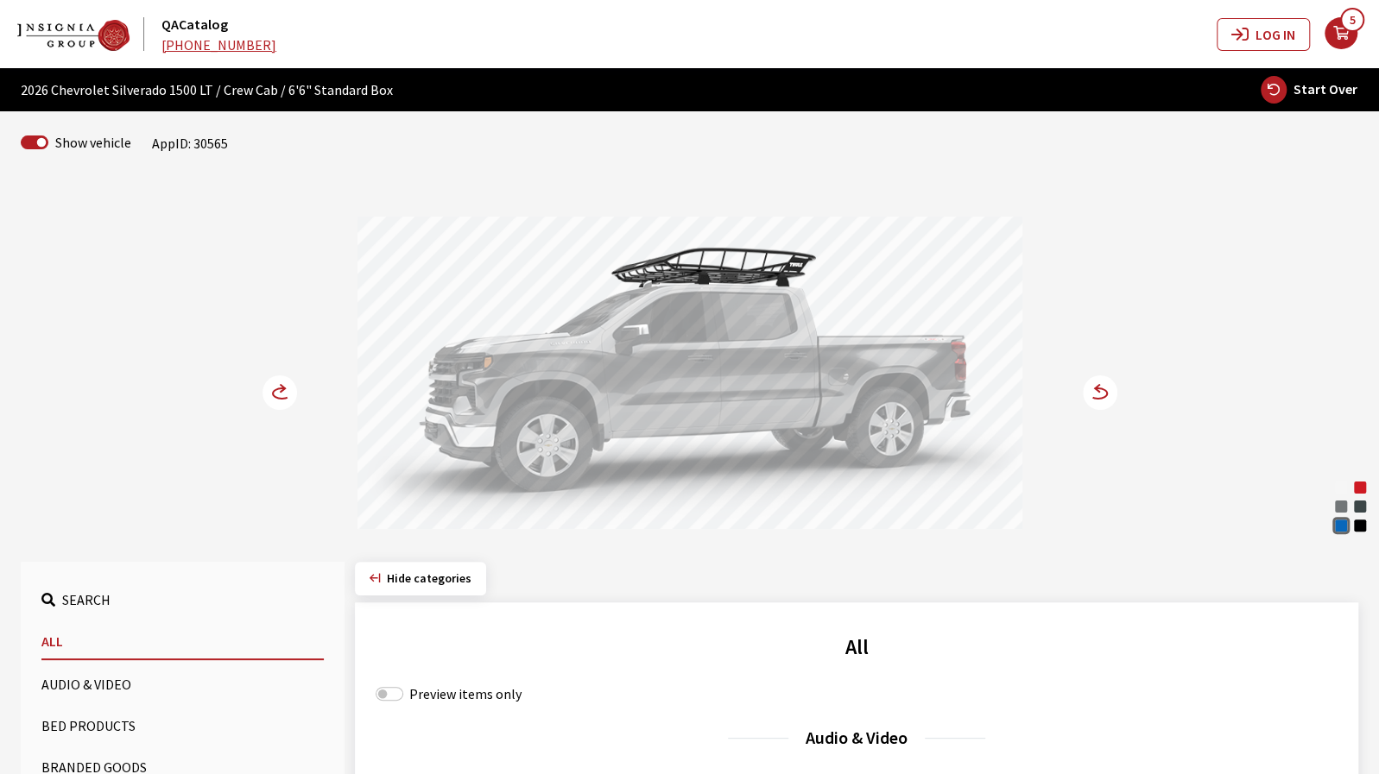
click at [1102, 391] on circle at bounding box center [1100, 393] width 35 height 35
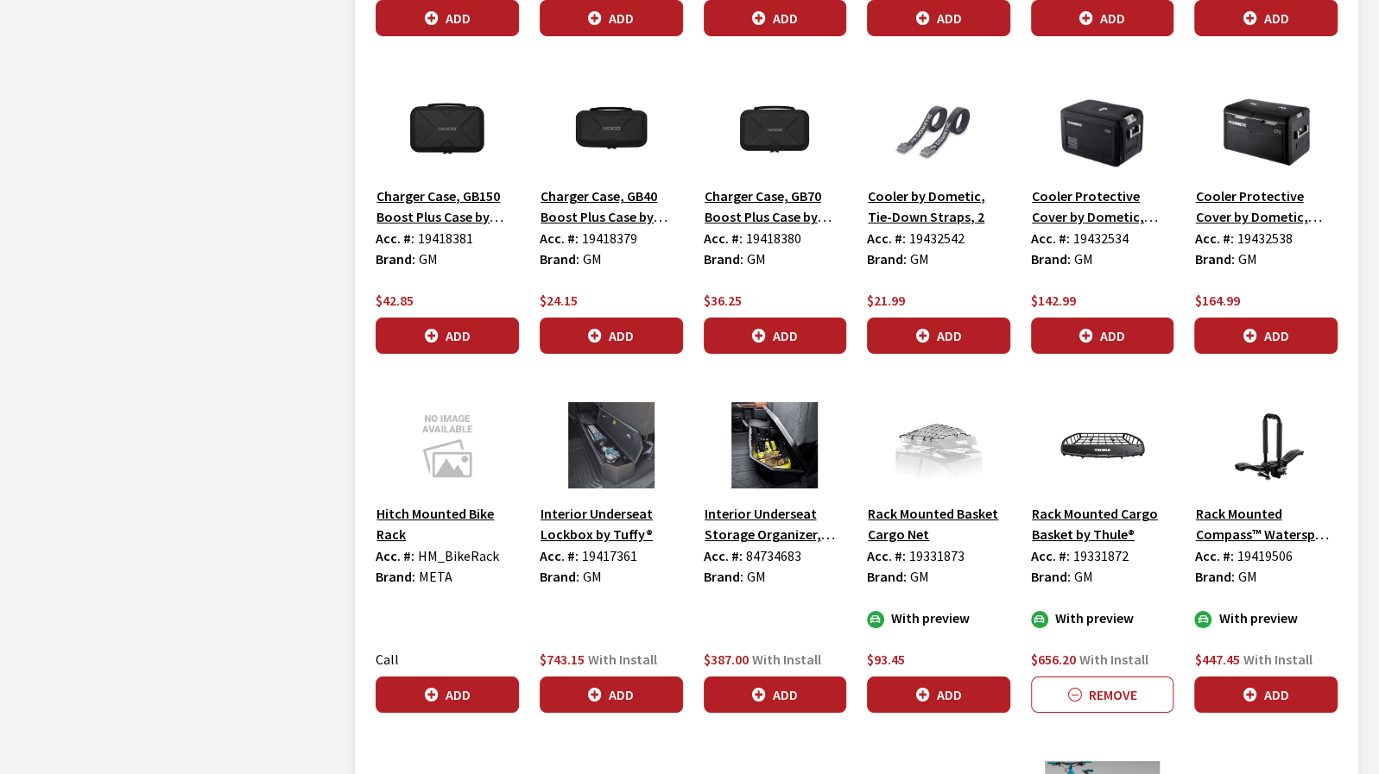
scroll to position [8115, 0]
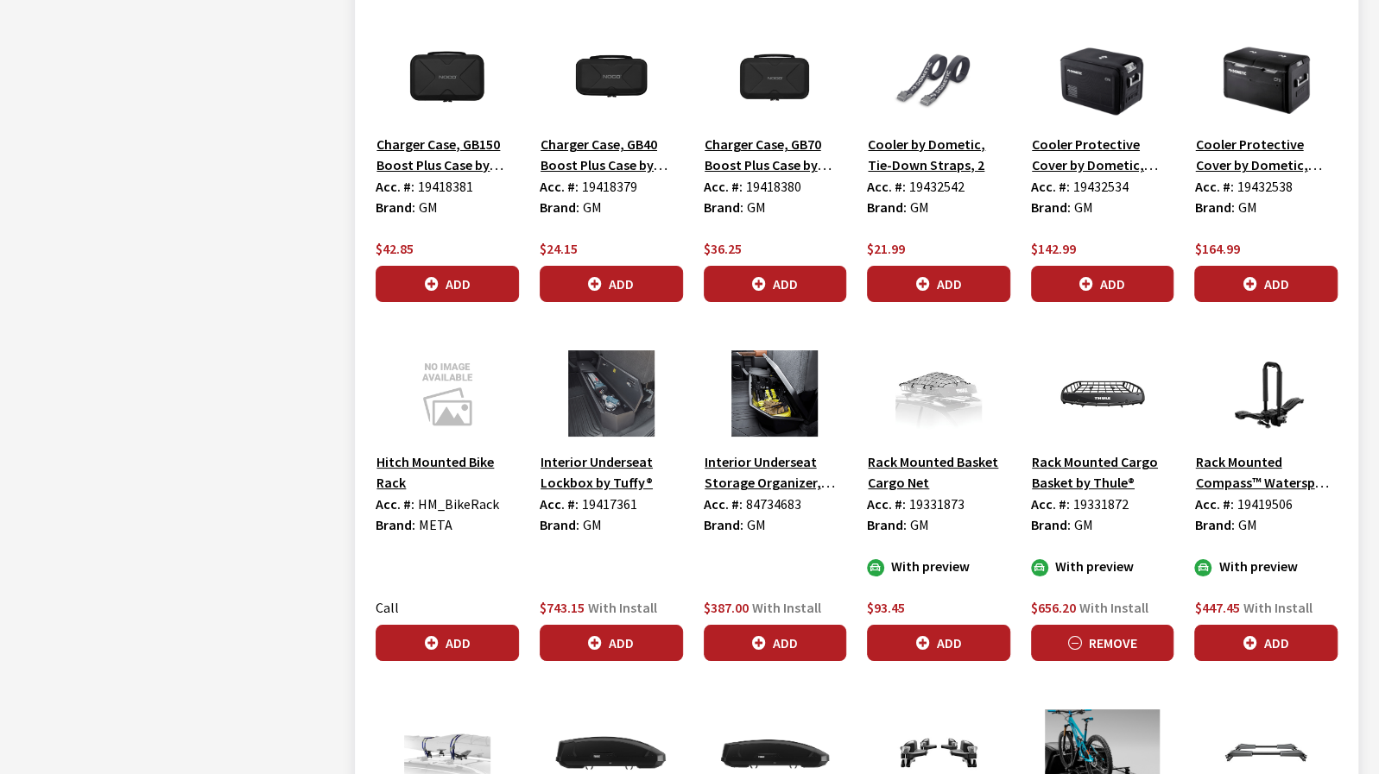
click at [1129, 625] on button "Remove" at bounding box center [1102, 643] width 143 height 36
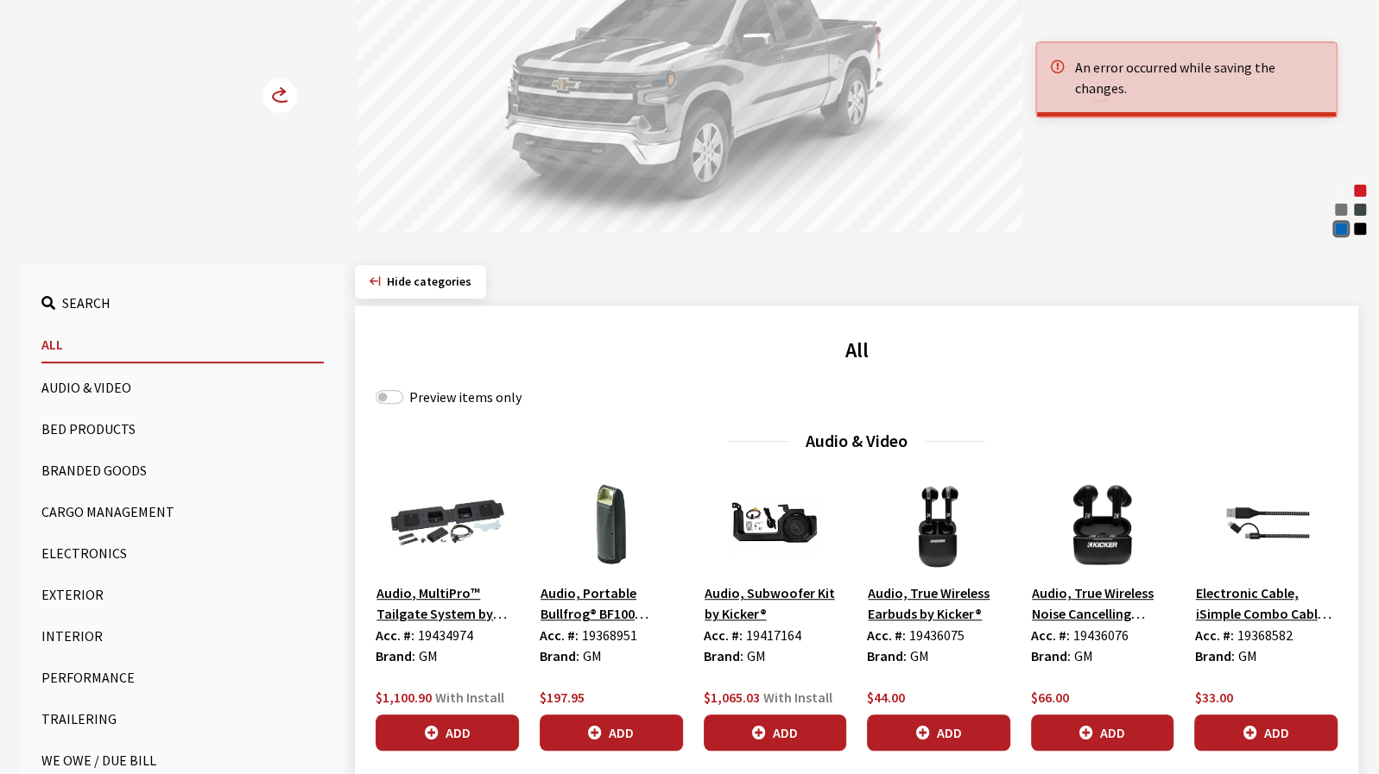
scroll to position [0, 0]
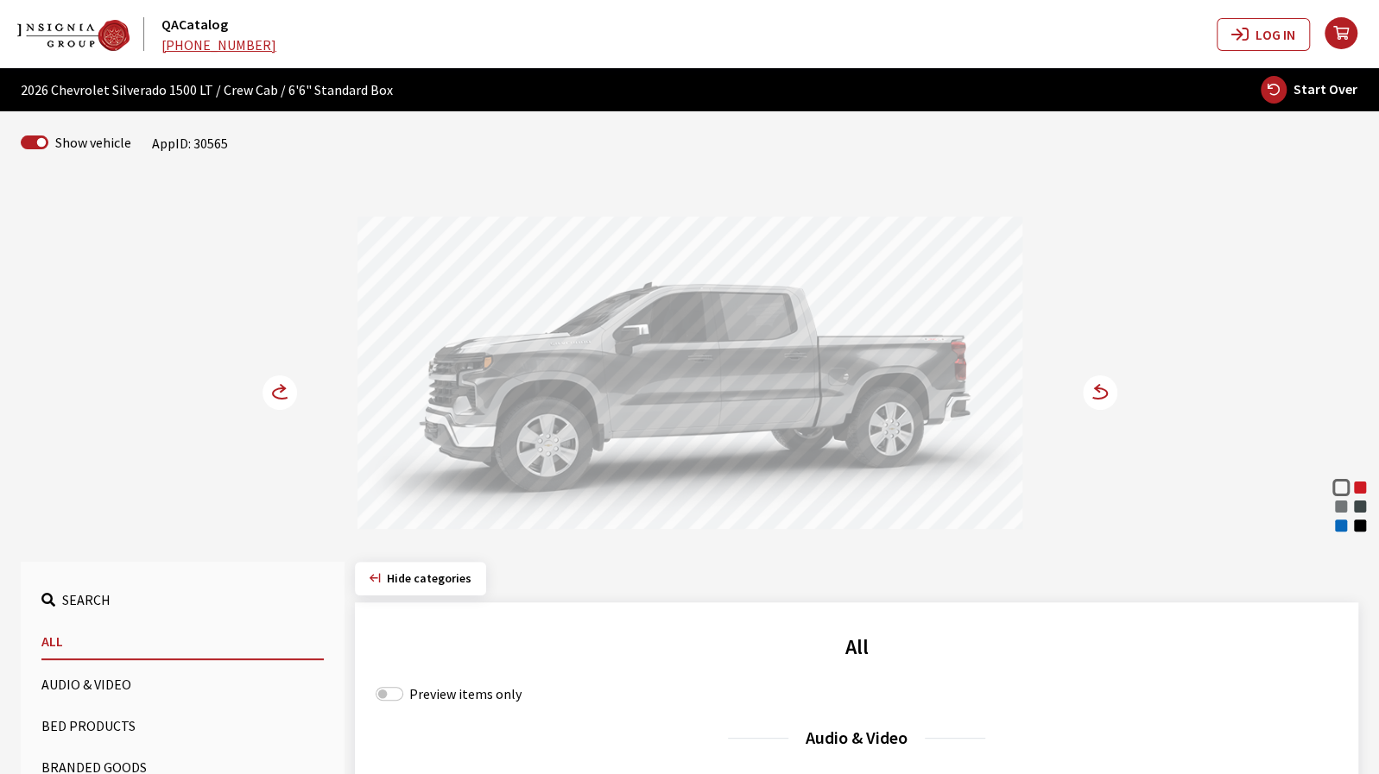
click at [1342, 533] on div "Riptide Blue Metallic" at bounding box center [1340, 525] width 17 height 17
click at [1100, 389] on circle at bounding box center [1100, 393] width 35 height 35
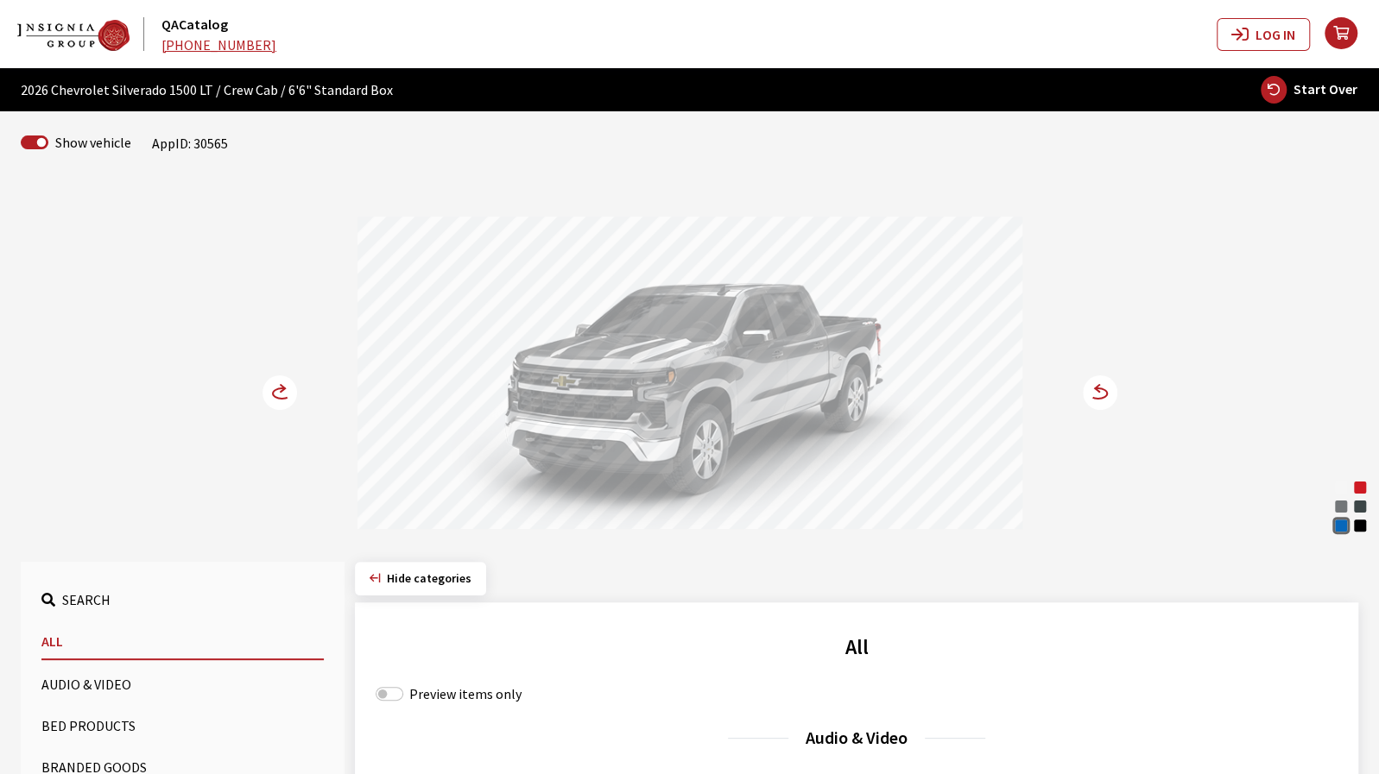
click at [269, 398] on circle at bounding box center [279, 393] width 35 height 35
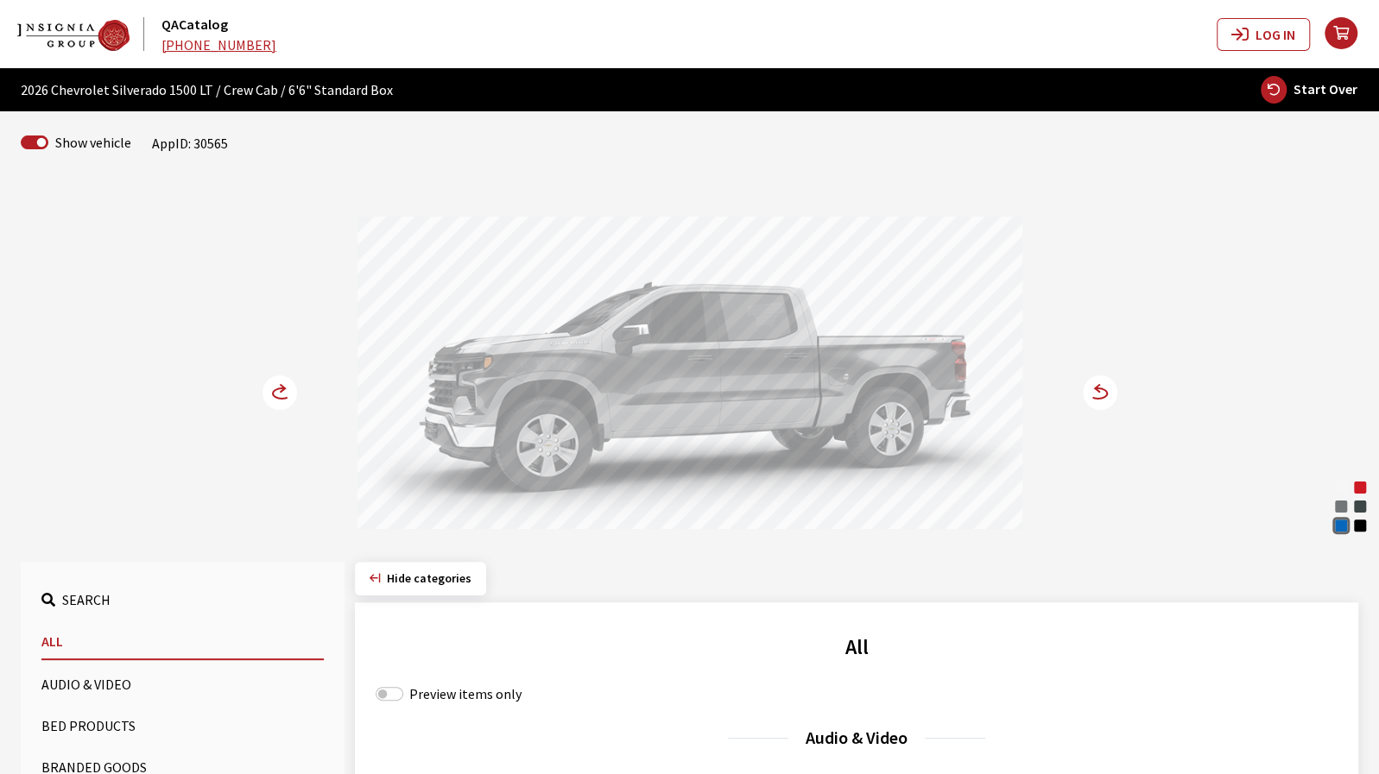
click at [266, 396] on circle at bounding box center [279, 393] width 35 height 35
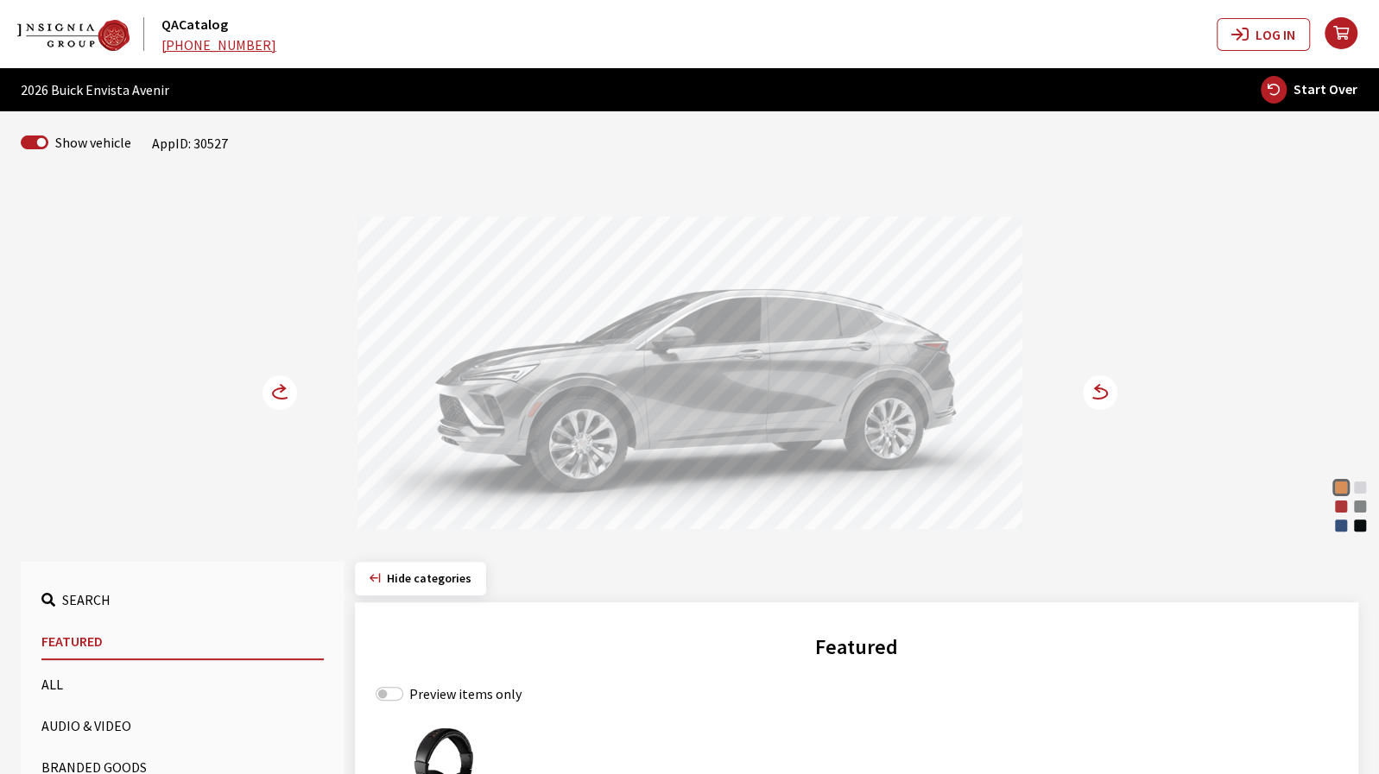
click at [1108, 395] on circle at bounding box center [1100, 393] width 35 height 35
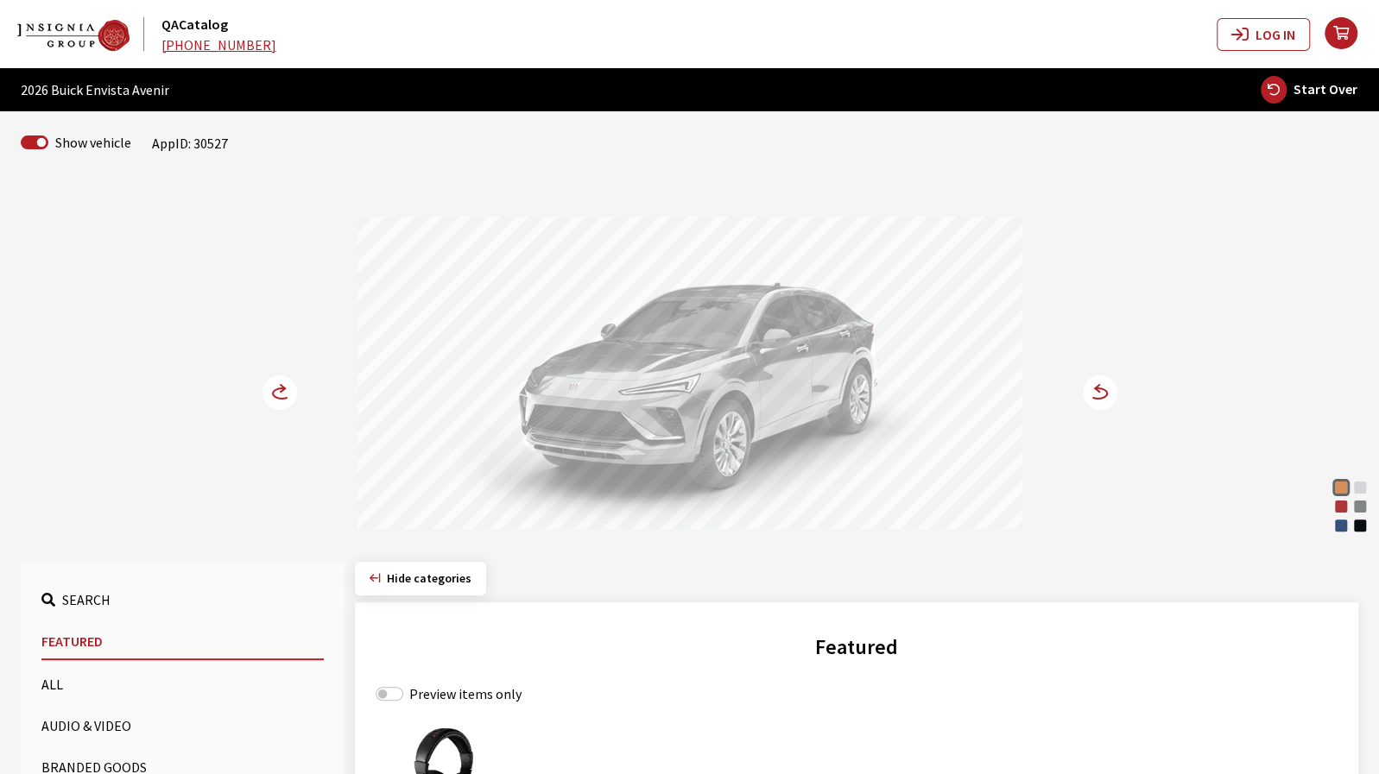
click at [284, 399] on circle at bounding box center [279, 393] width 35 height 35
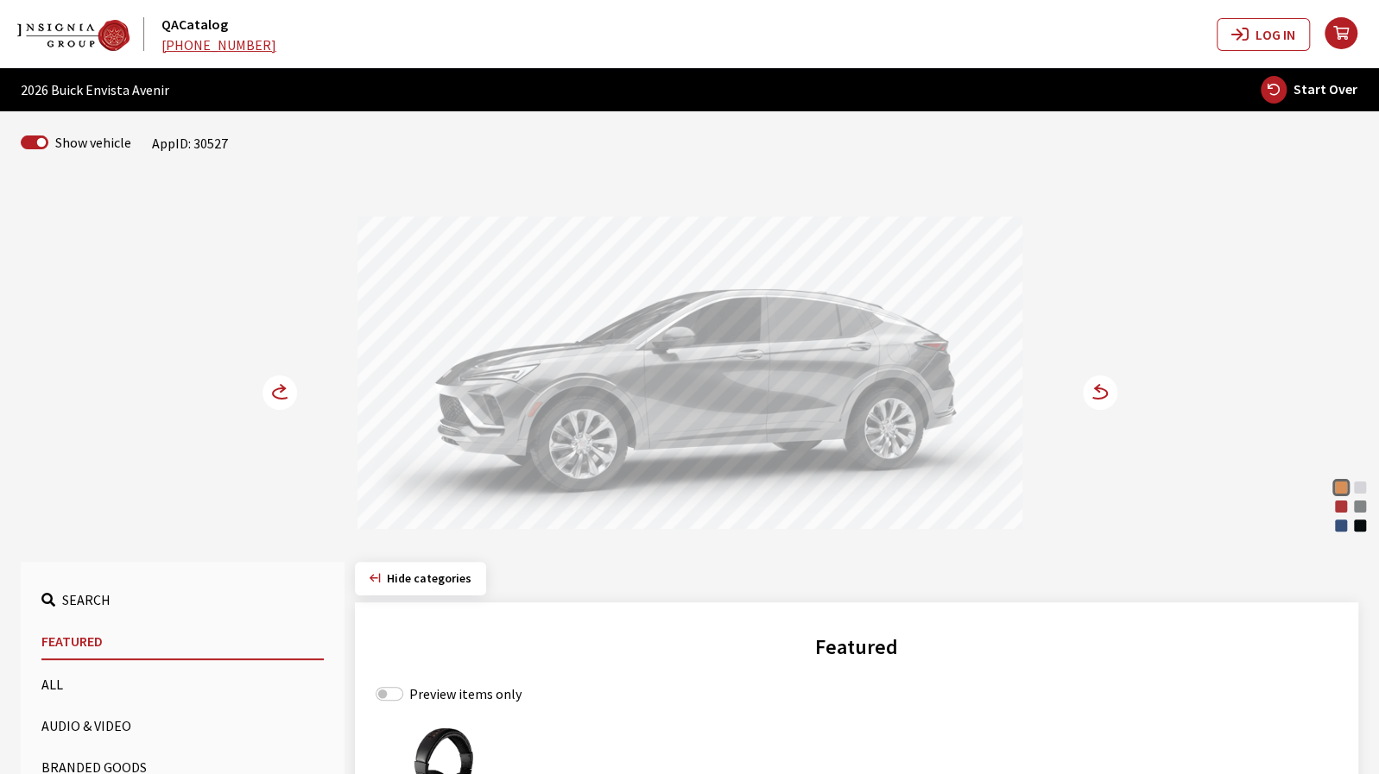
drag, startPoint x: 259, startPoint y: 389, endPoint x: 268, endPoint y: 391, distance: 8.8
click at [259, 389] on div "Copper Ice Metallic White Frost Tricoat Brilliant Red Moonstone Gray Metallic O…" at bounding box center [690, 358] width 1140 height 352
click at [271, 392] on circle at bounding box center [279, 393] width 35 height 35
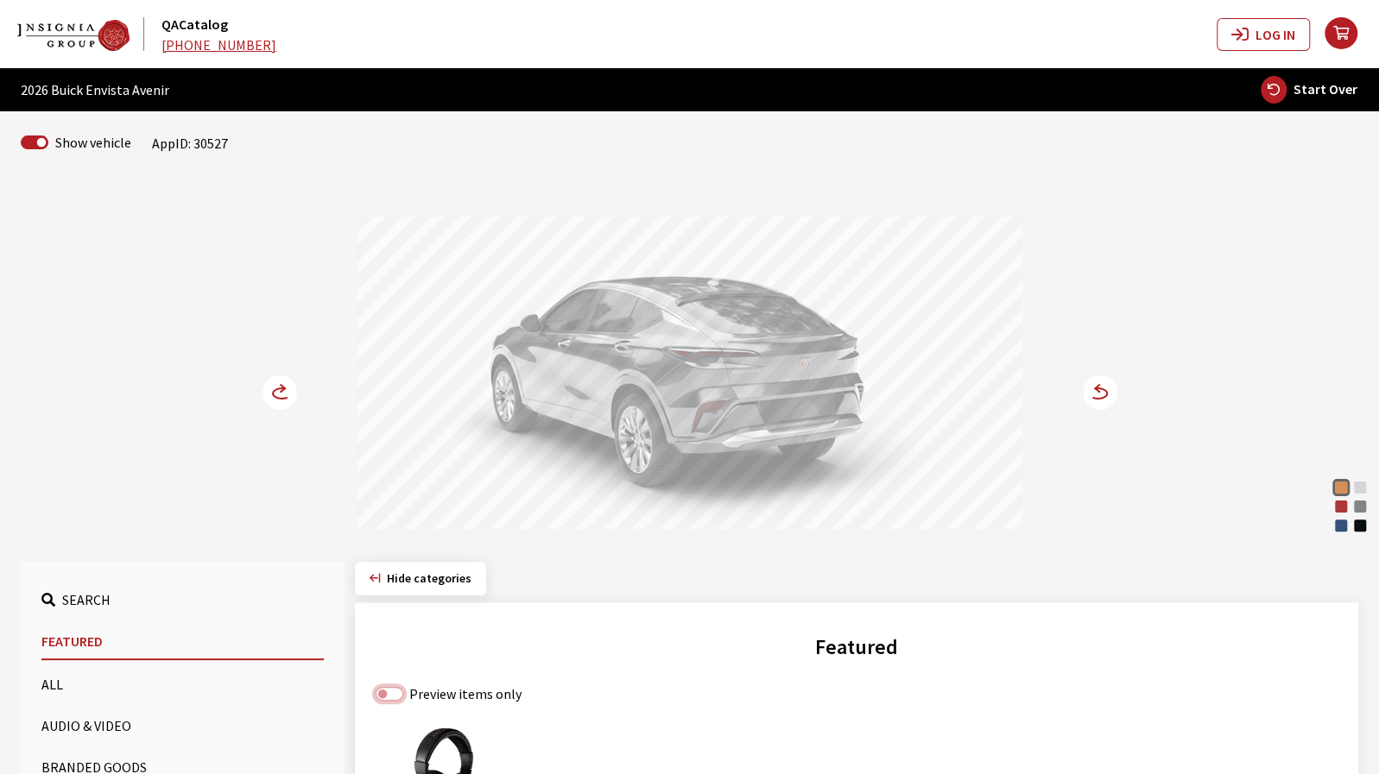
click at [381, 691] on input "Preview items only" at bounding box center [390, 694] width 28 height 14
checkbox input "true"
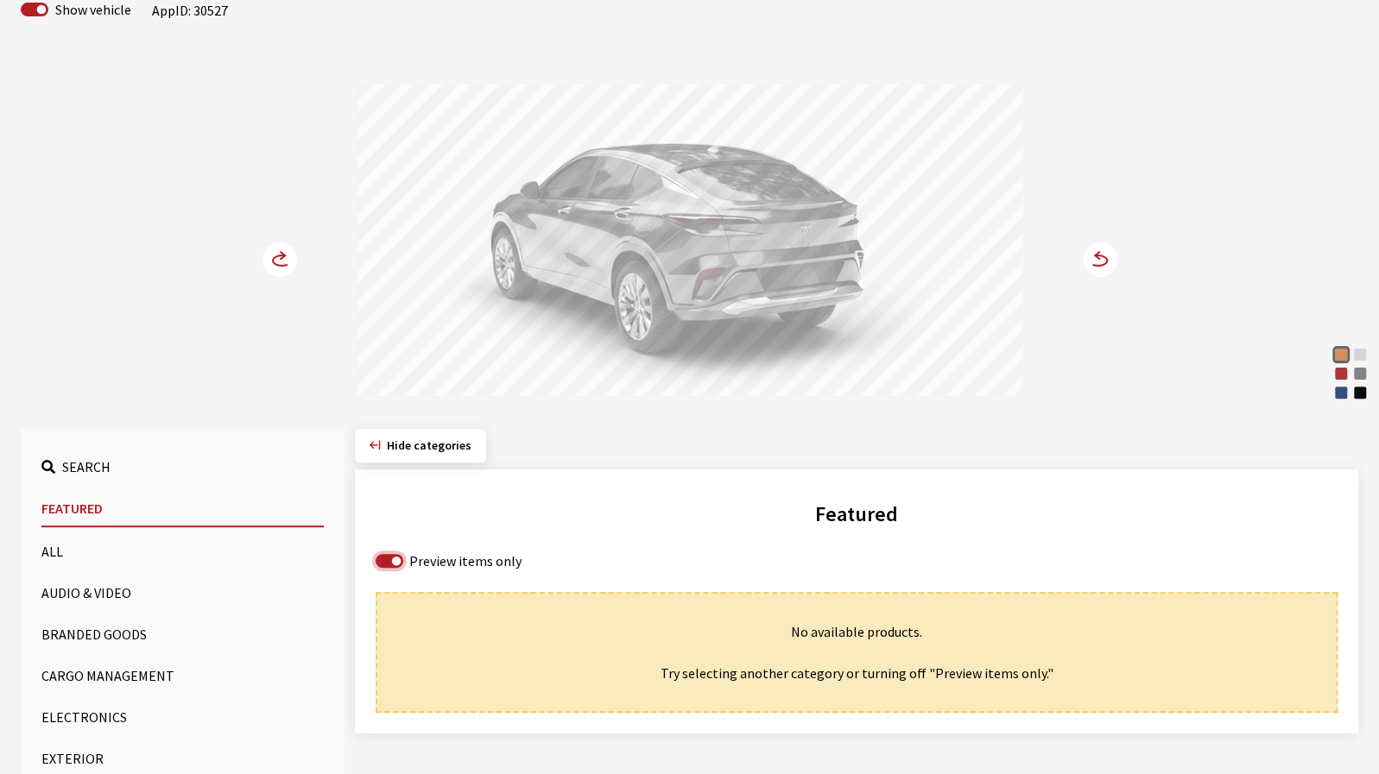
scroll to position [173, 0]
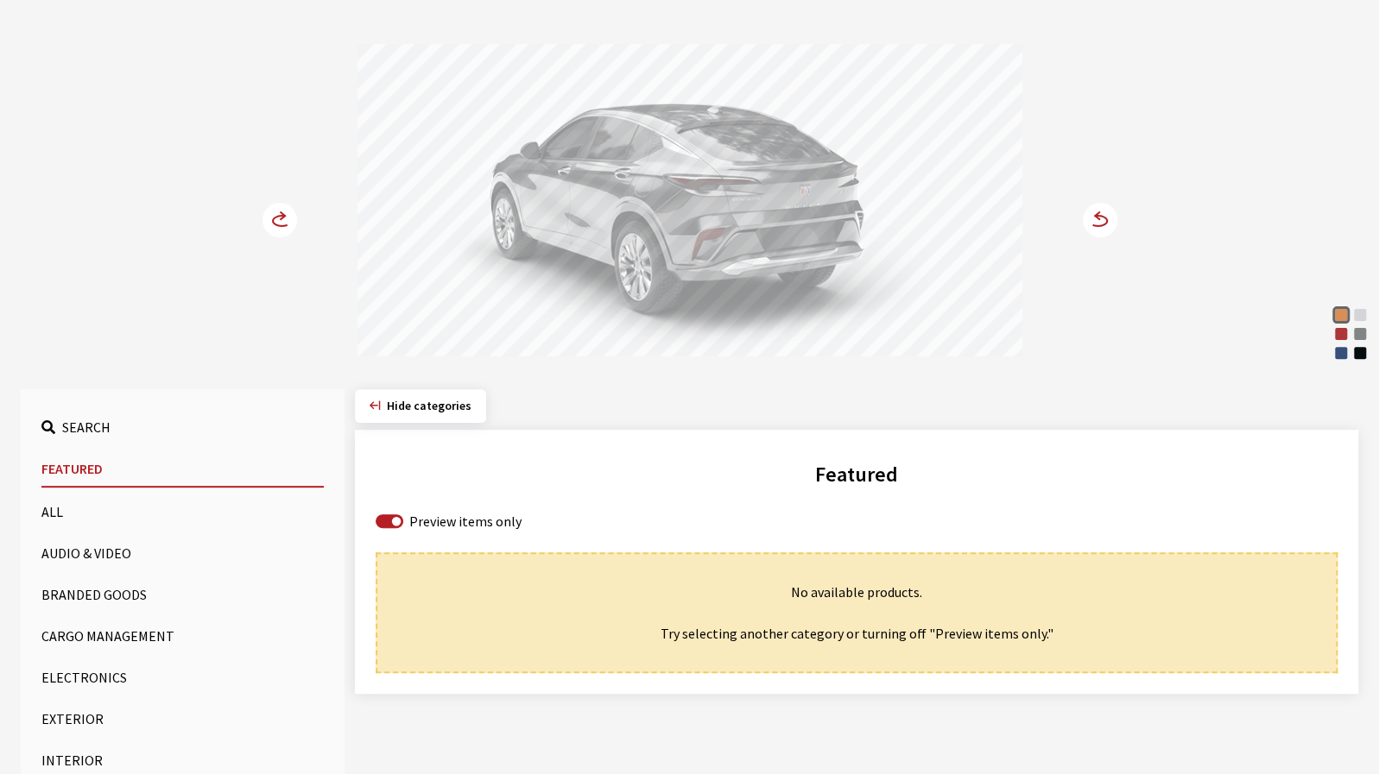
click at [157, 510] on button "All" at bounding box center [182, 512] width 282 height 35
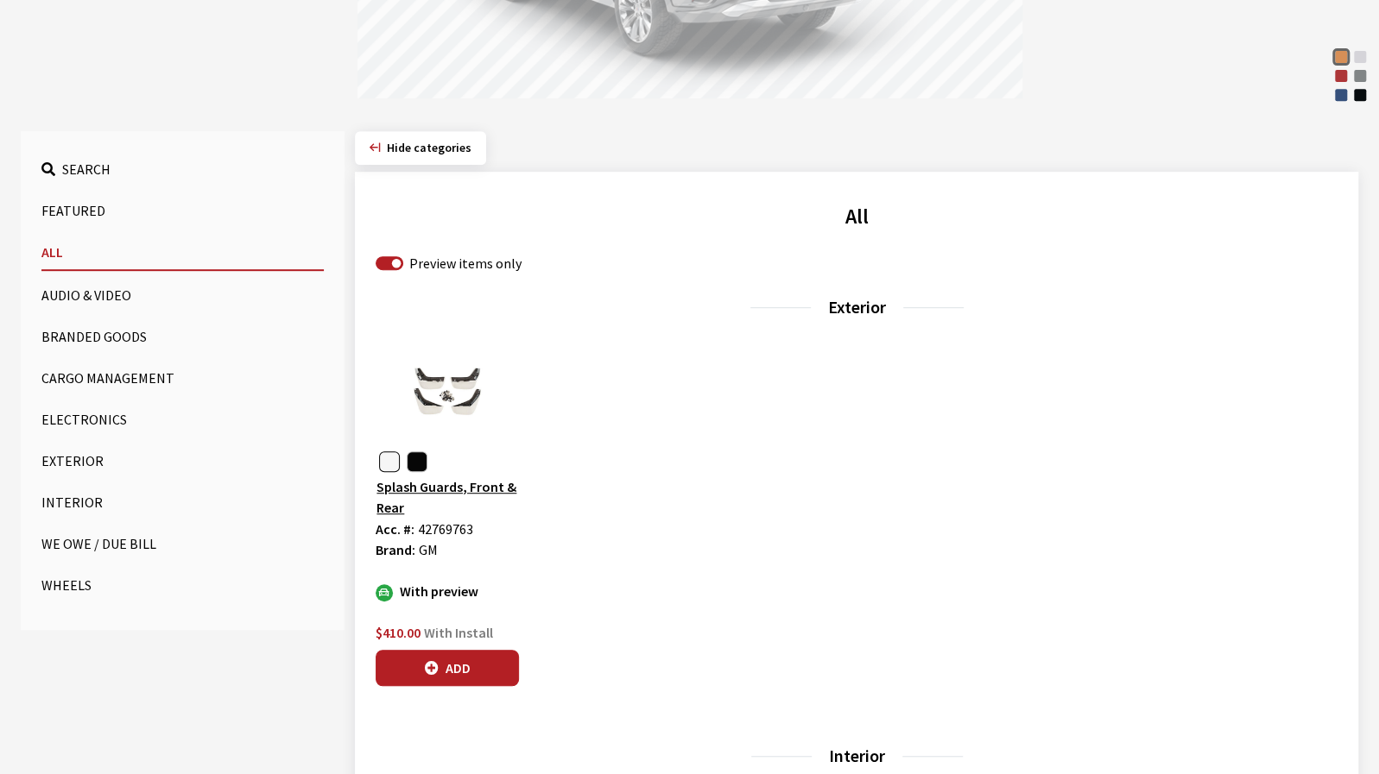
scroll to position [432, 0]
click at [415, 683] on button "Add" at bounding box center [447, 667] width 143 height 36
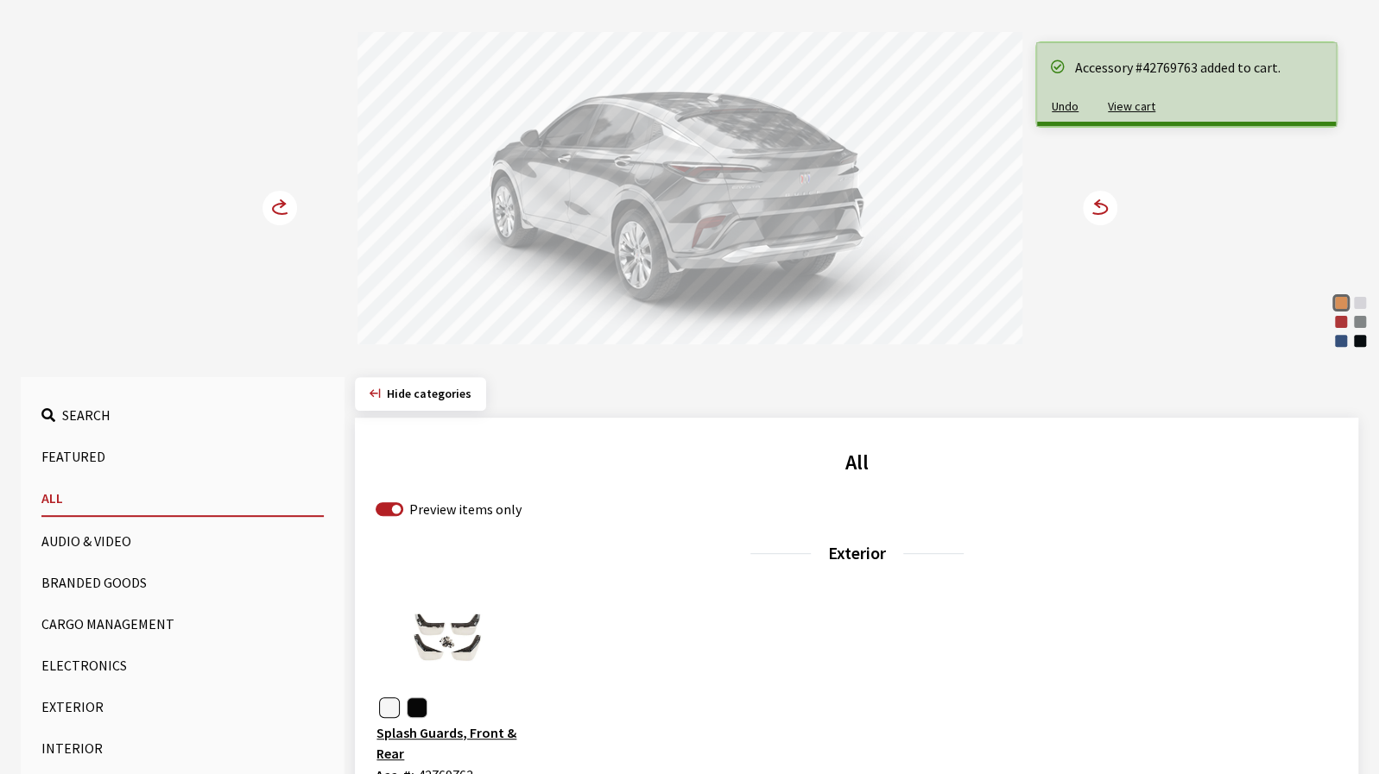
scroll to position [173, 0]
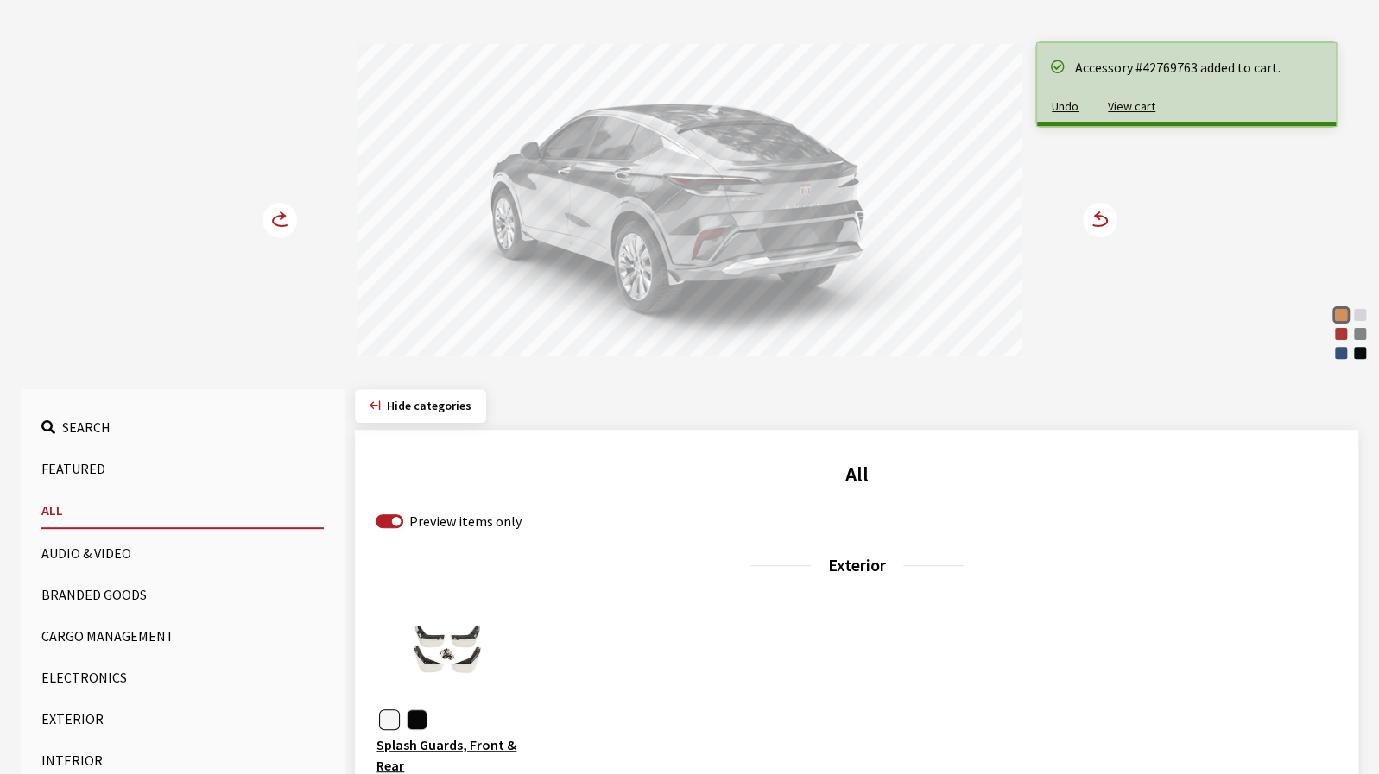
click at [1095, 222] on circle at bounding box center [1100, 220] width 35 height 35
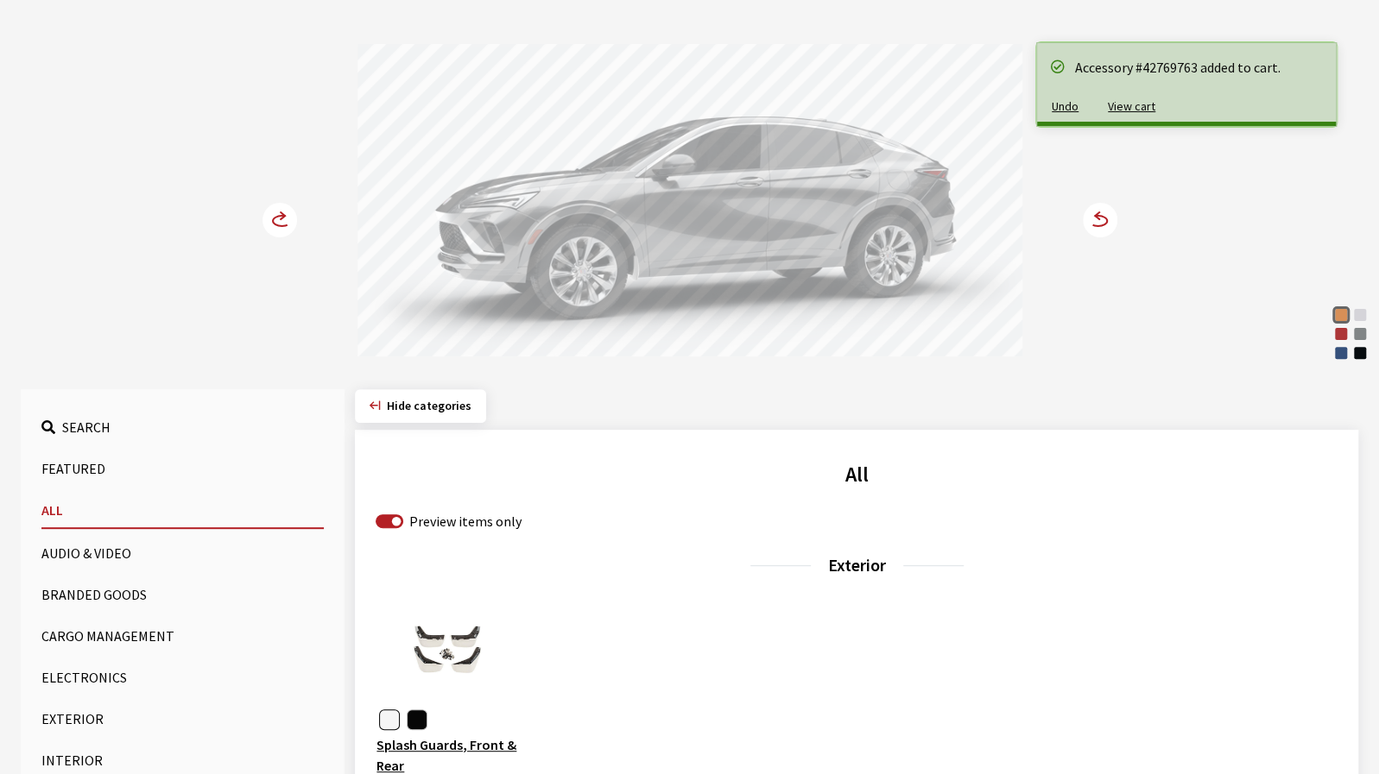
click at [1095, 222] on circle at bounding box center [1100, 220] width 35 height 35
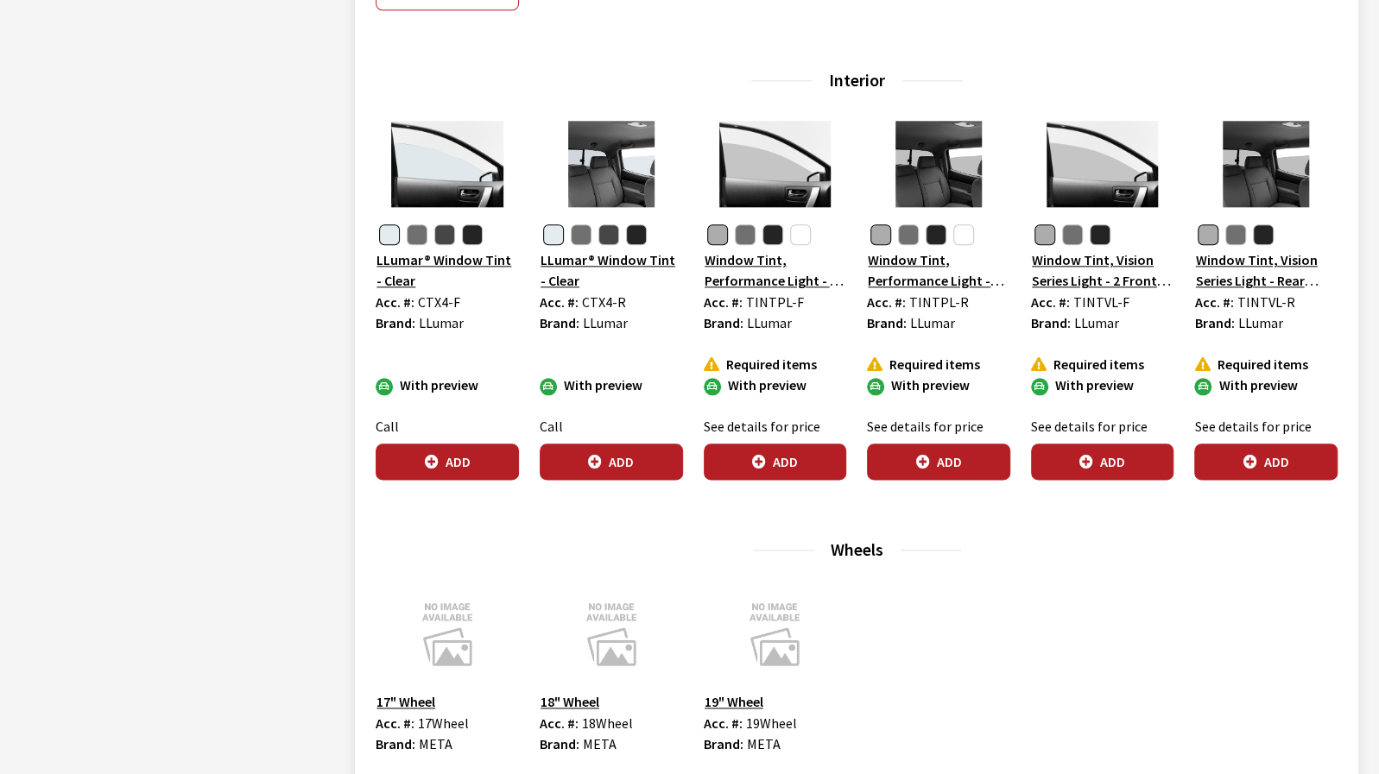
scroll to position [1122, 0]
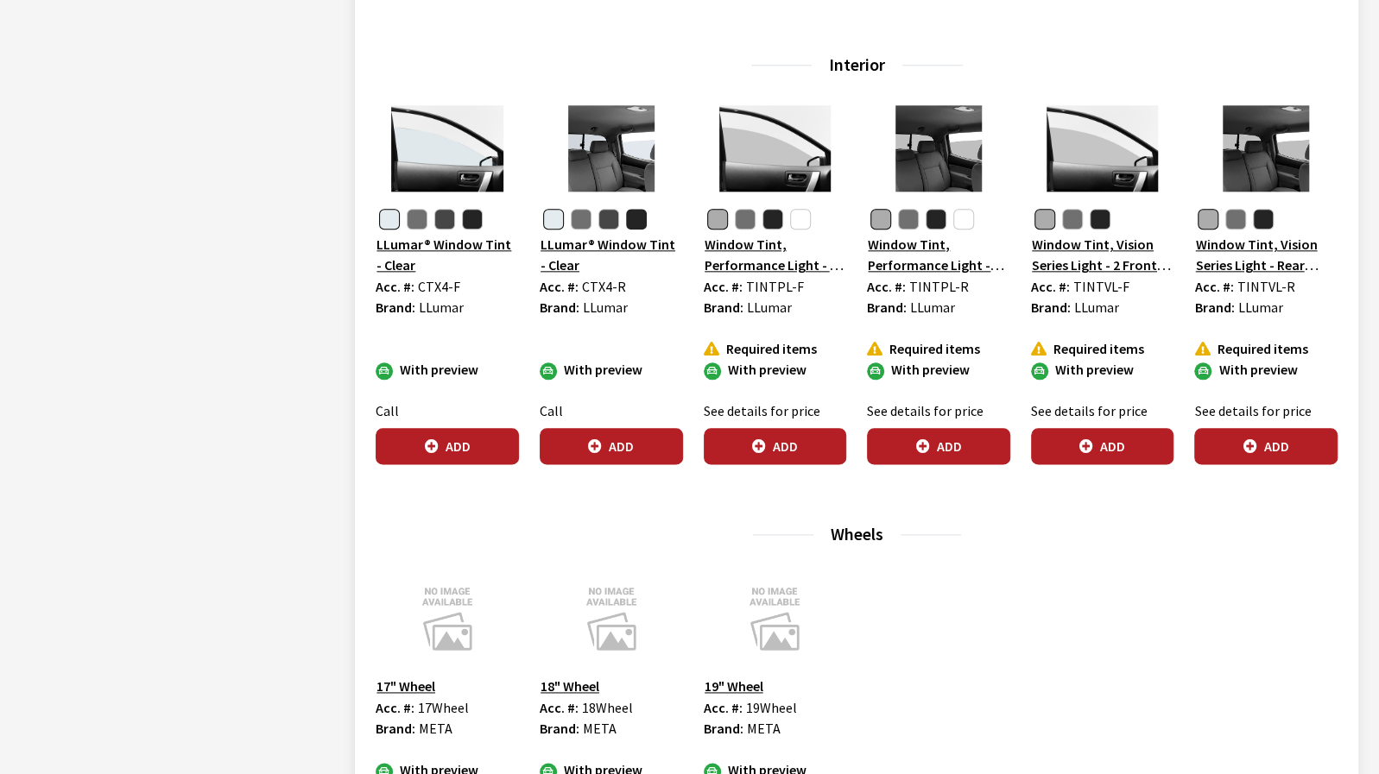
click at [641, 217] on button "button" at bounding box center [636, 219] width 21 height 21
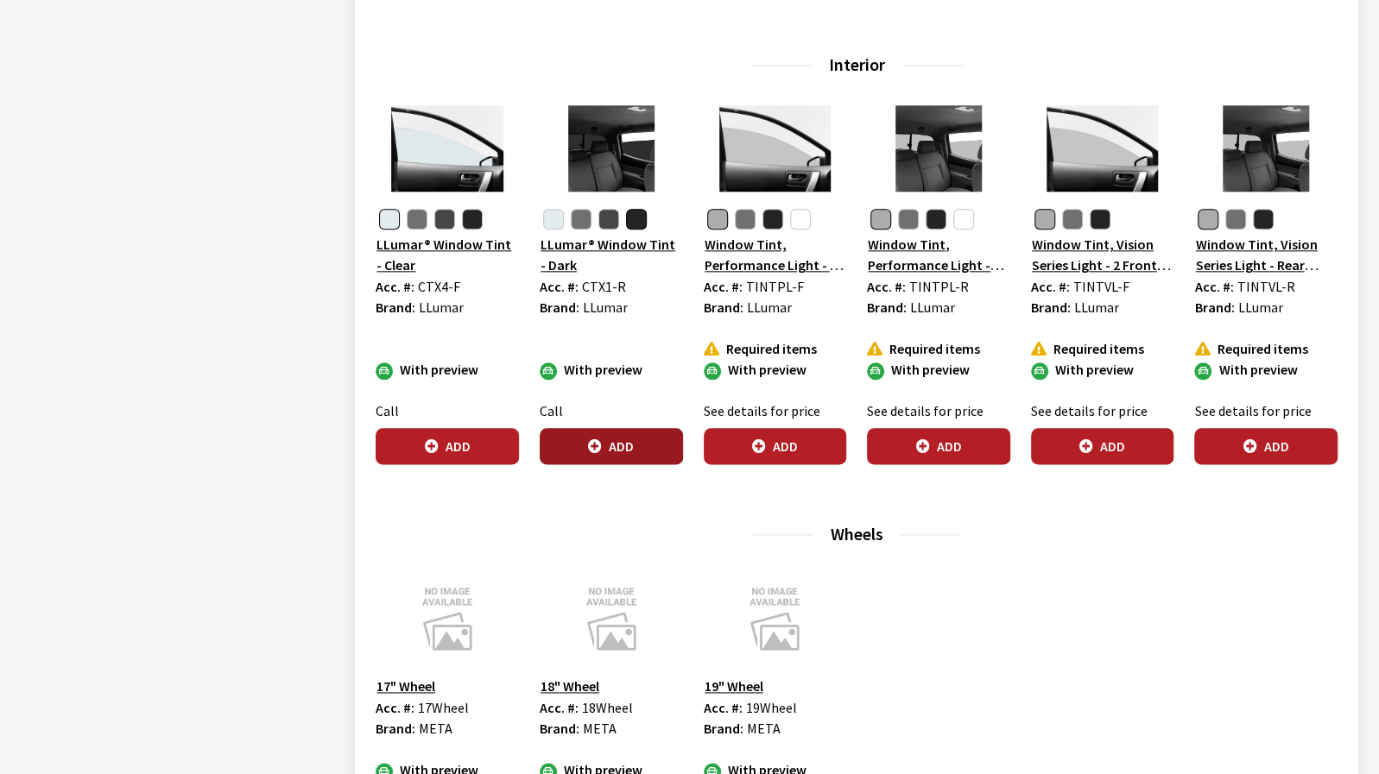
click at [619, 450] on button "Add" at bounding box center [611, 446] width 143 height 36
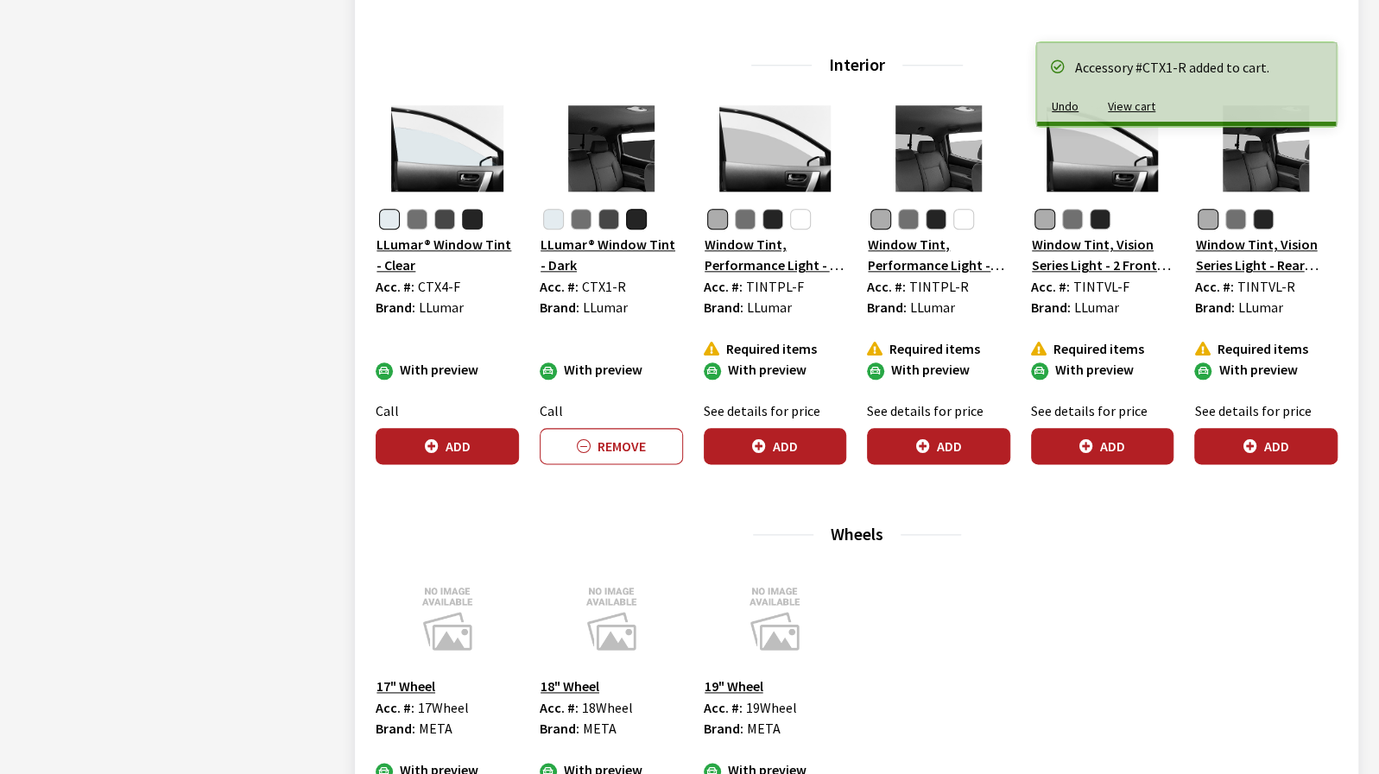
click at [470, 218] on button "button" at bounding box center [472, 219] width 21 height 21
click at [459, 449] on button "Add" at bounding box center [447, 446] width 143 height 36
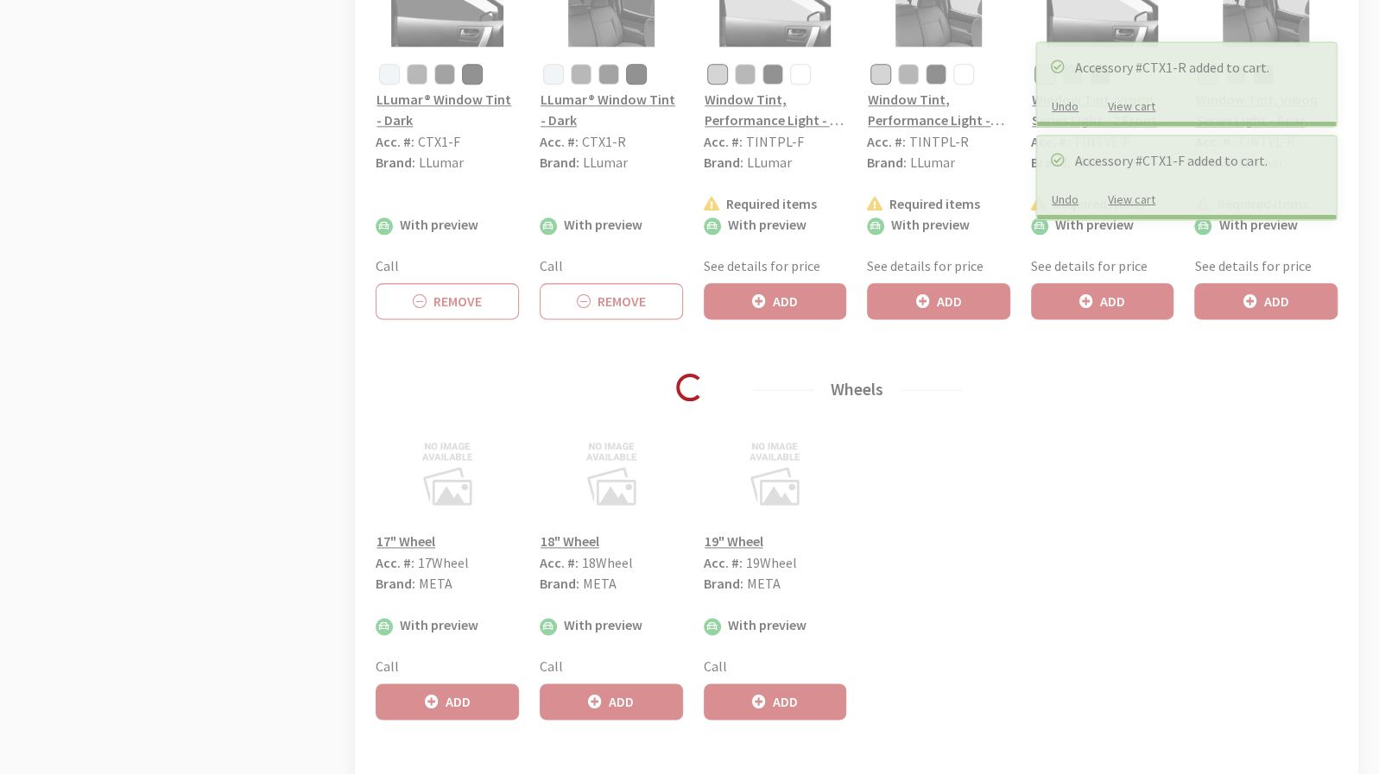
scroll to position [1295, 0]
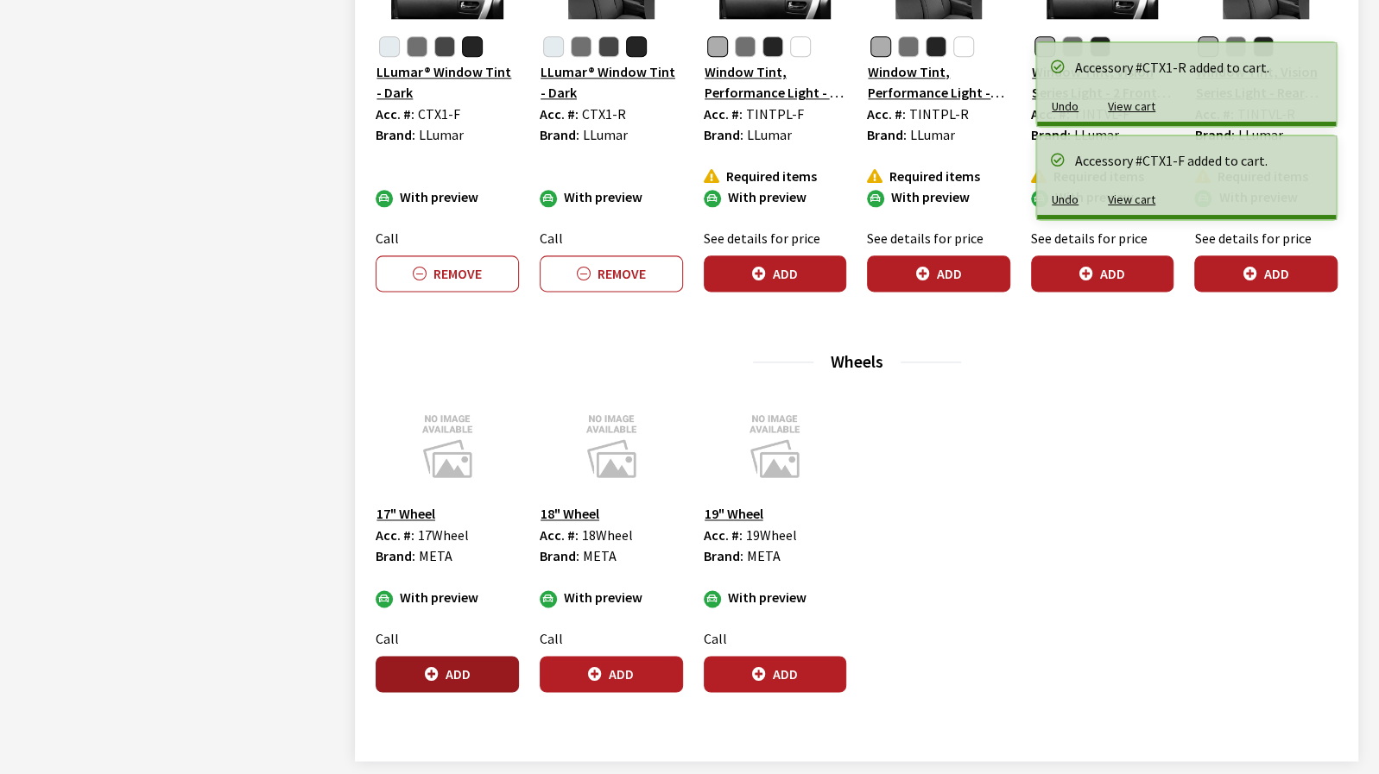
click at [404, 682] on button "Add" at bounding box center [447, 674] width 143 height 36
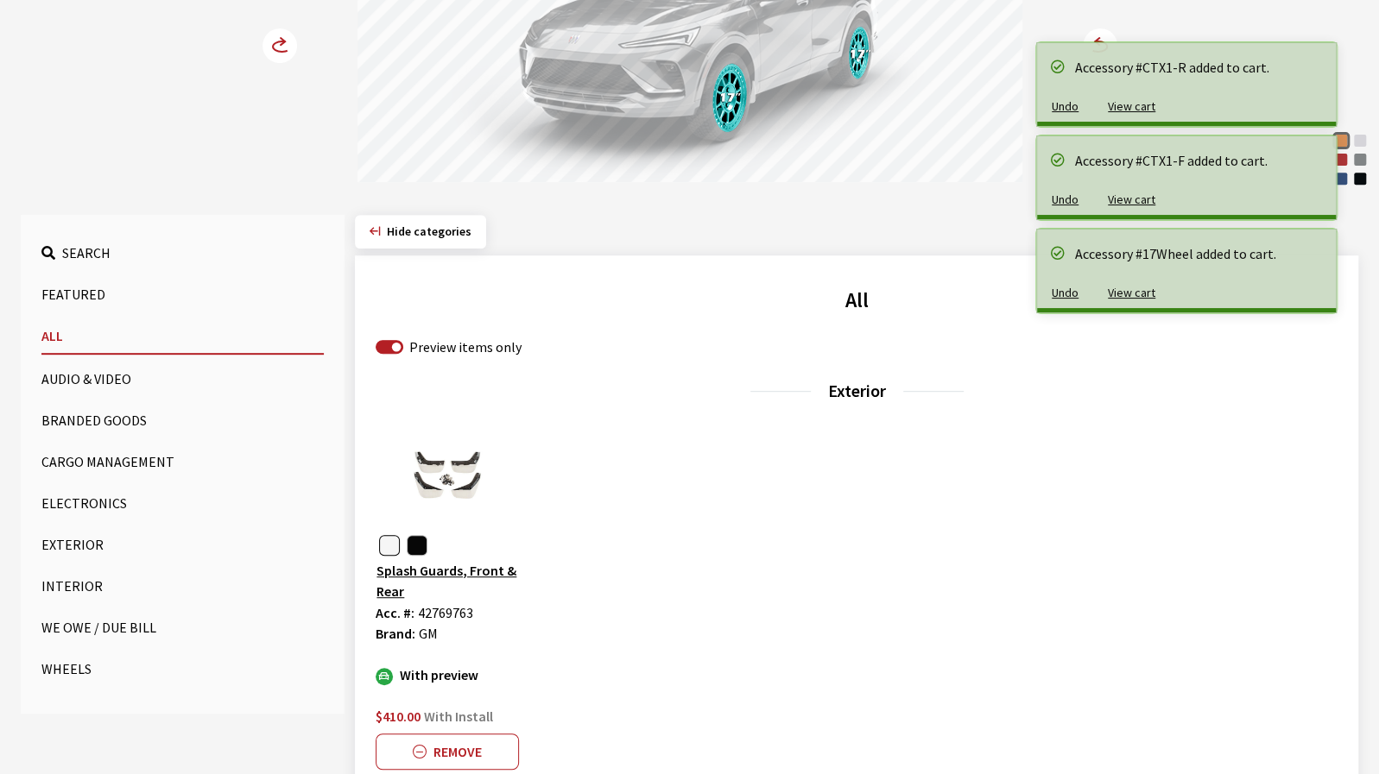
scroll to position [0, 0]
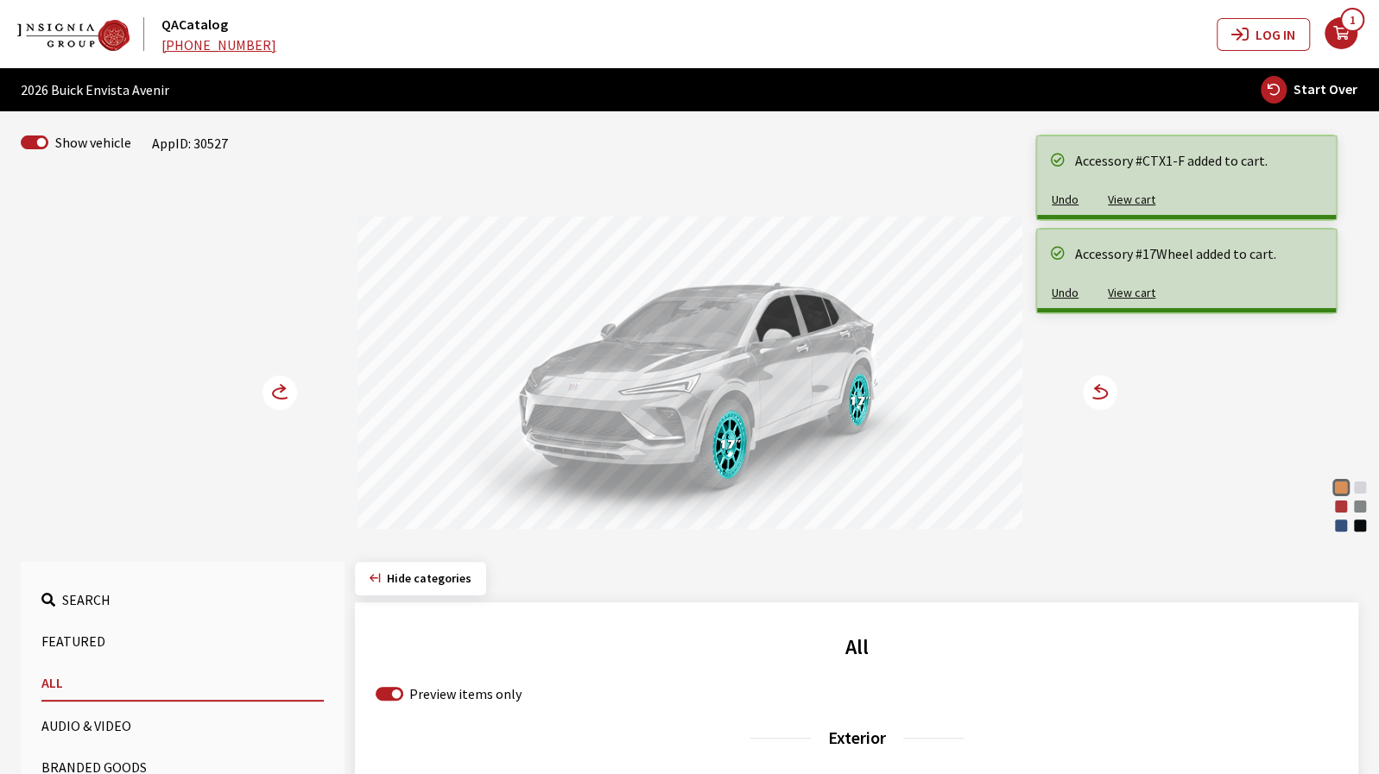
click at [276, 395] on circle at bounding box center [279, 393] width 35 height 35
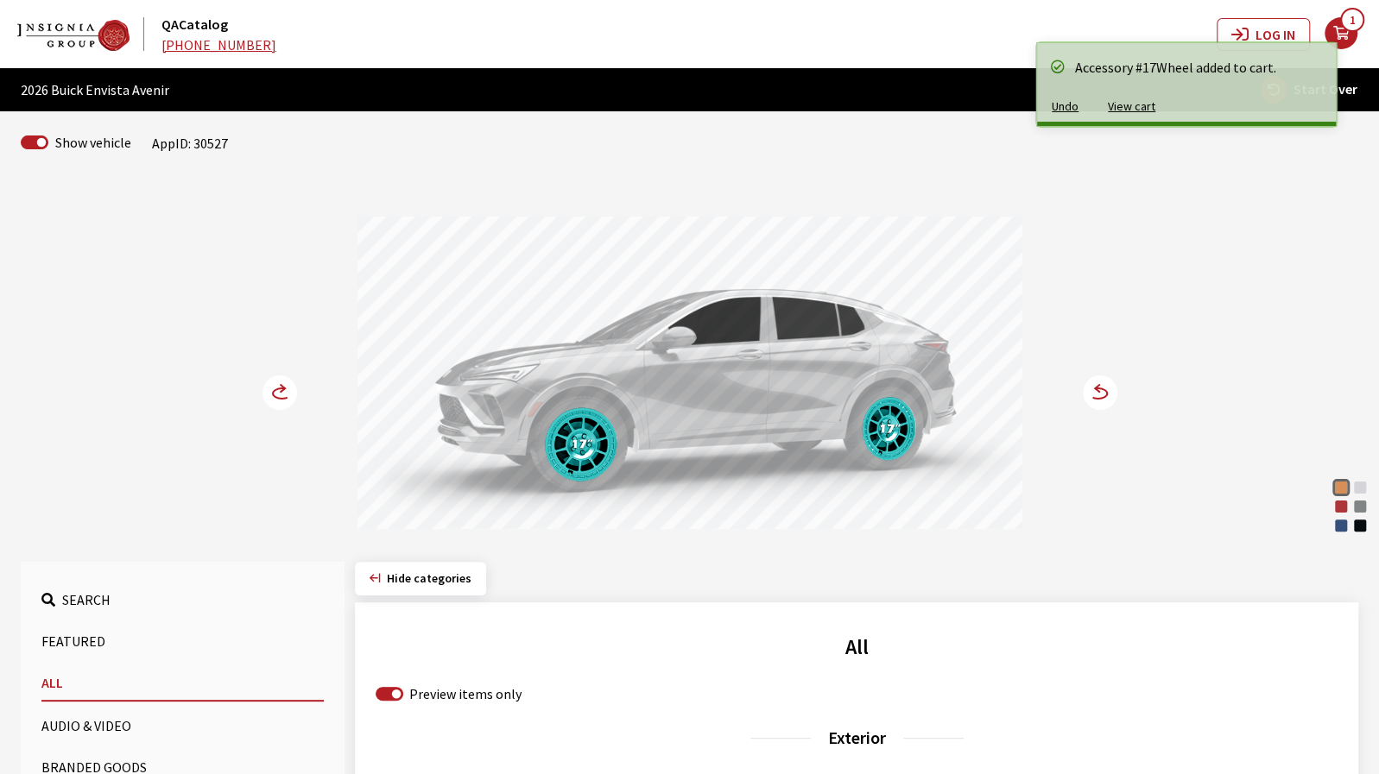
click at [276, 395] on circle at bounding box center [279, 393] width 35 height 35
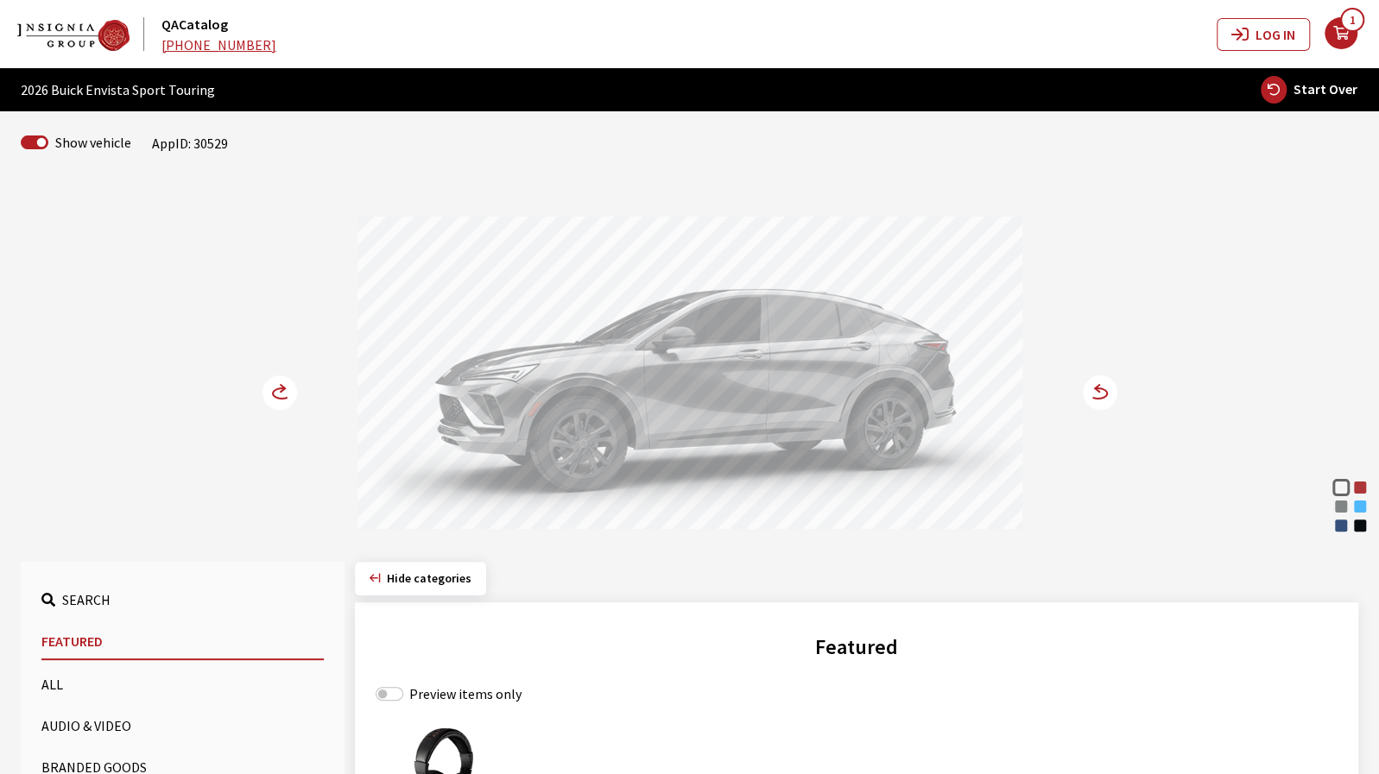
click at [1365, 506] on div "Aquamarine Blue Metallic" at bounding box center [1359, 506] width 17 height 17
click at [1090, 395] on icon at bounding box center [1089, 394] width 12 height 15
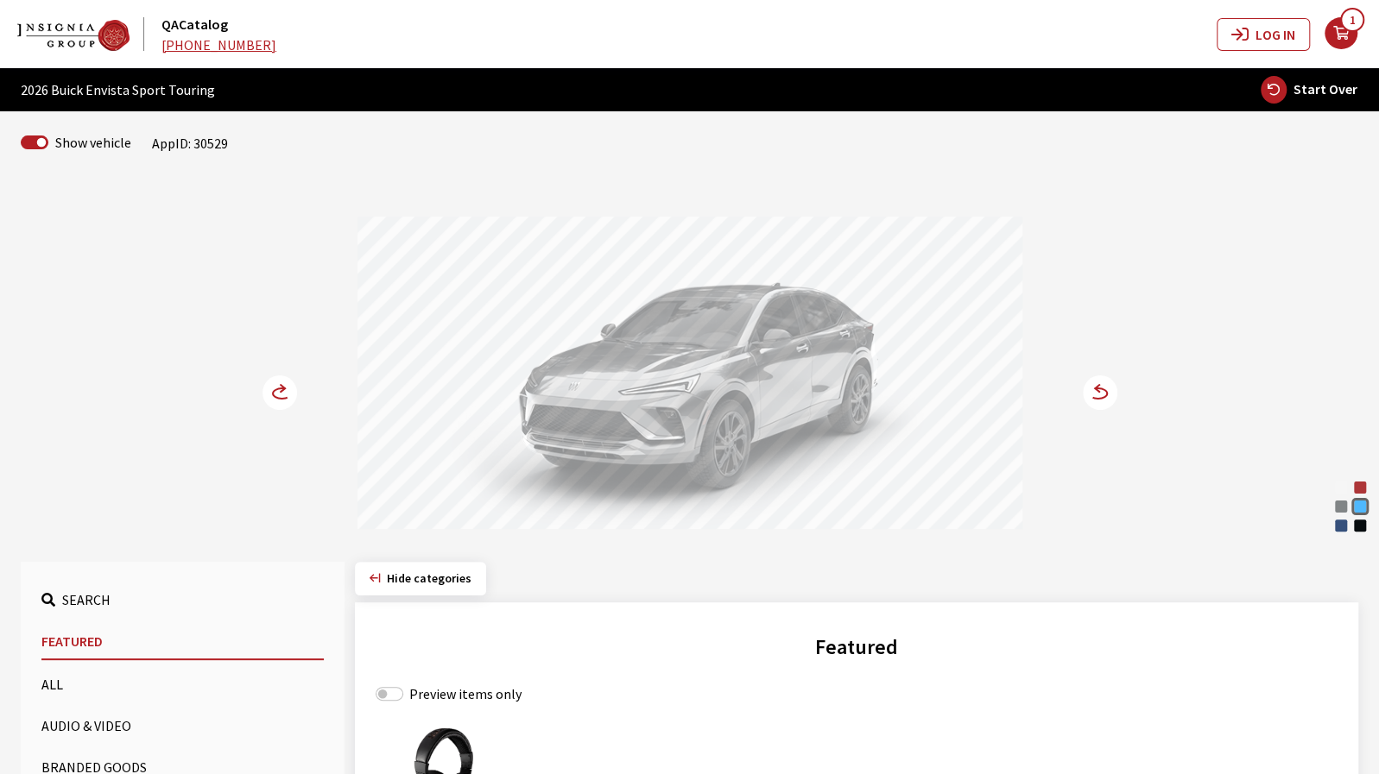
click at [282, 397] on icon at bounding box center [282, 393] width 18 height 10
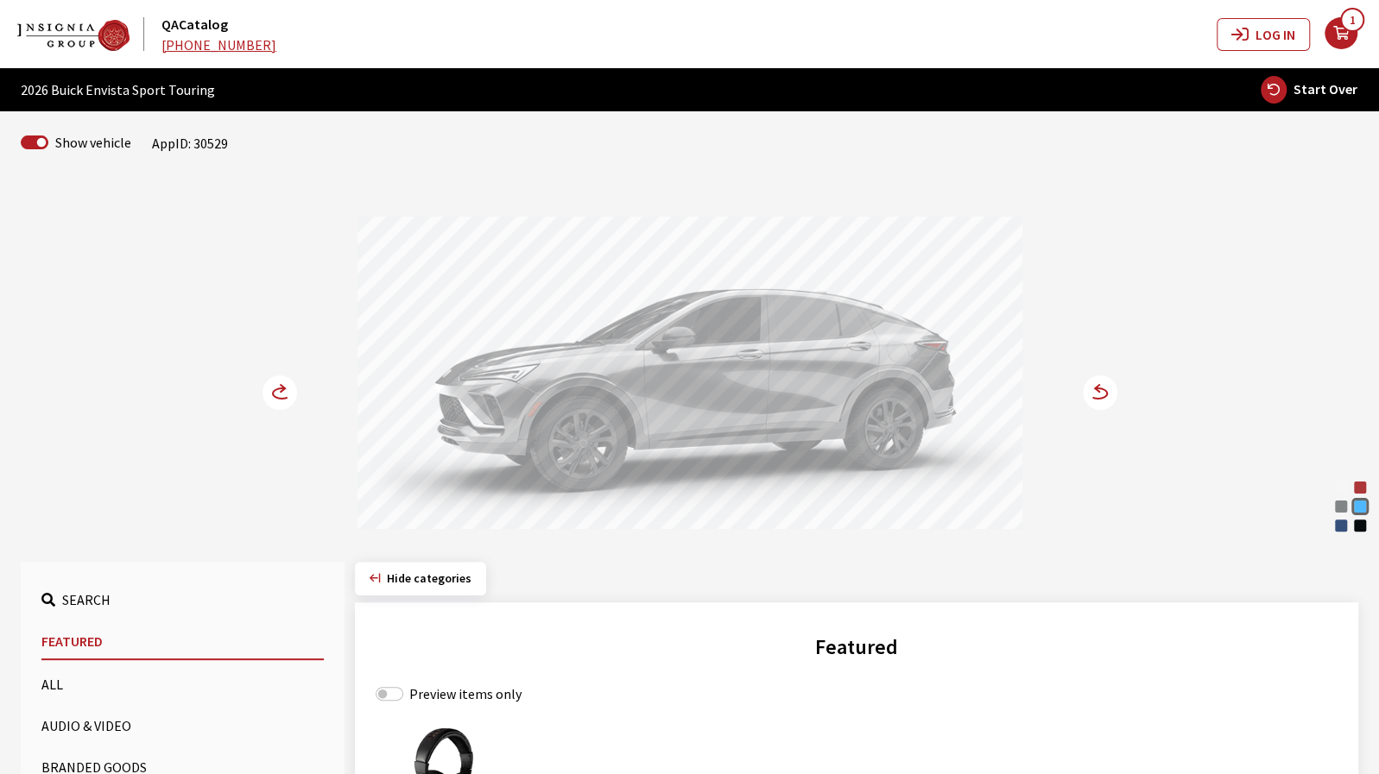
click at [294, 389] on circle at bounding box center [279, 393] width 35 height 35
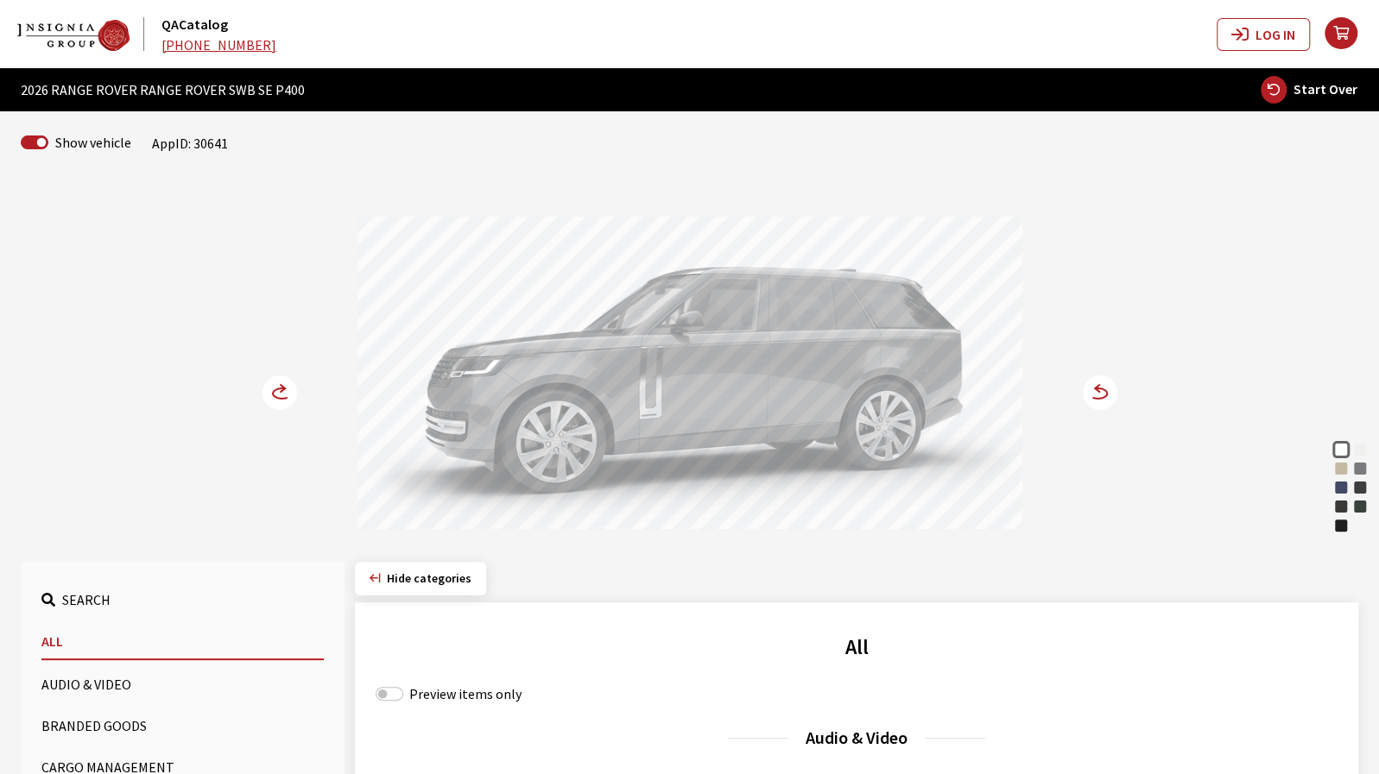
click at [1338, 487] on div "Varesine Blue" at bounding box center [1340, 487] width 17 height 17
click at [1102, 391] on circle at bounding box center [1100, 393] width 35 height 35
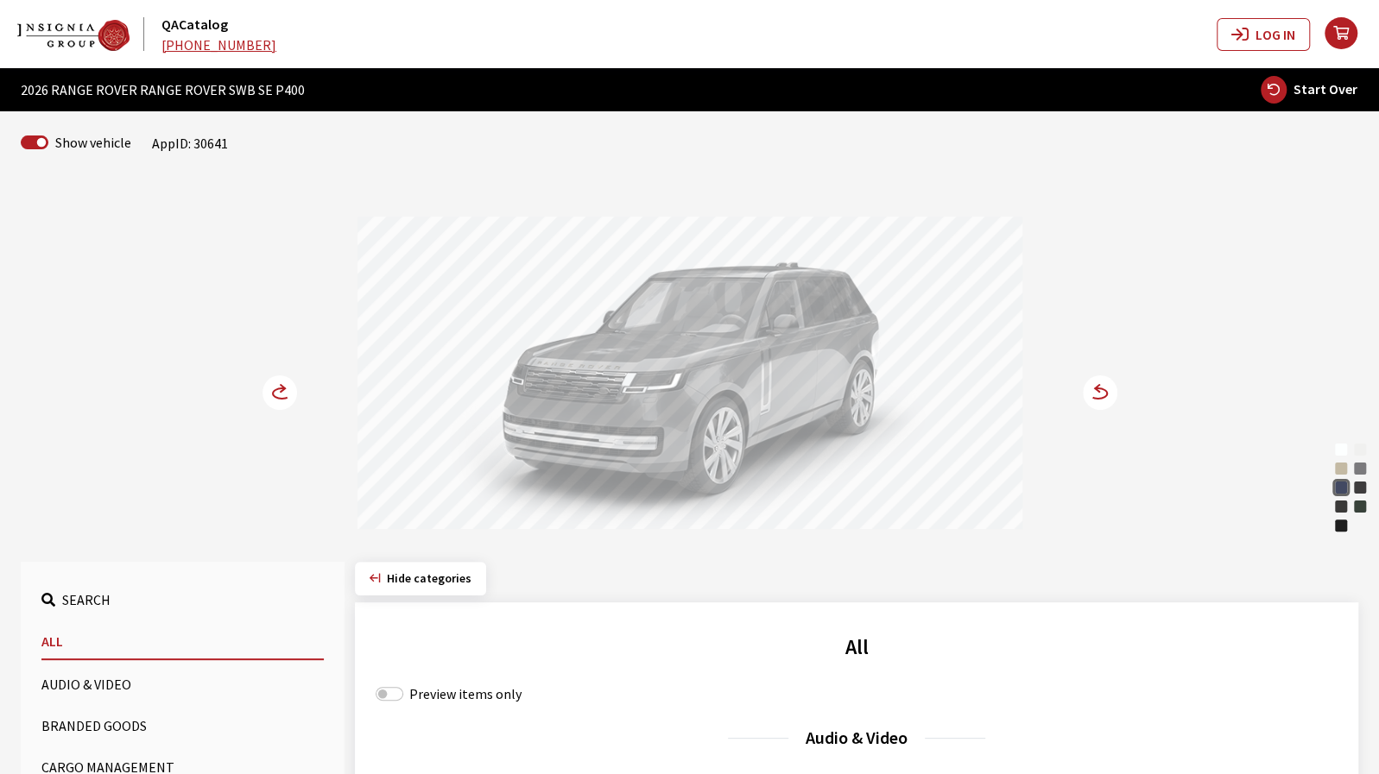
click at [275, 384] on circle at bounding box center [279, 393] width 35 height 35
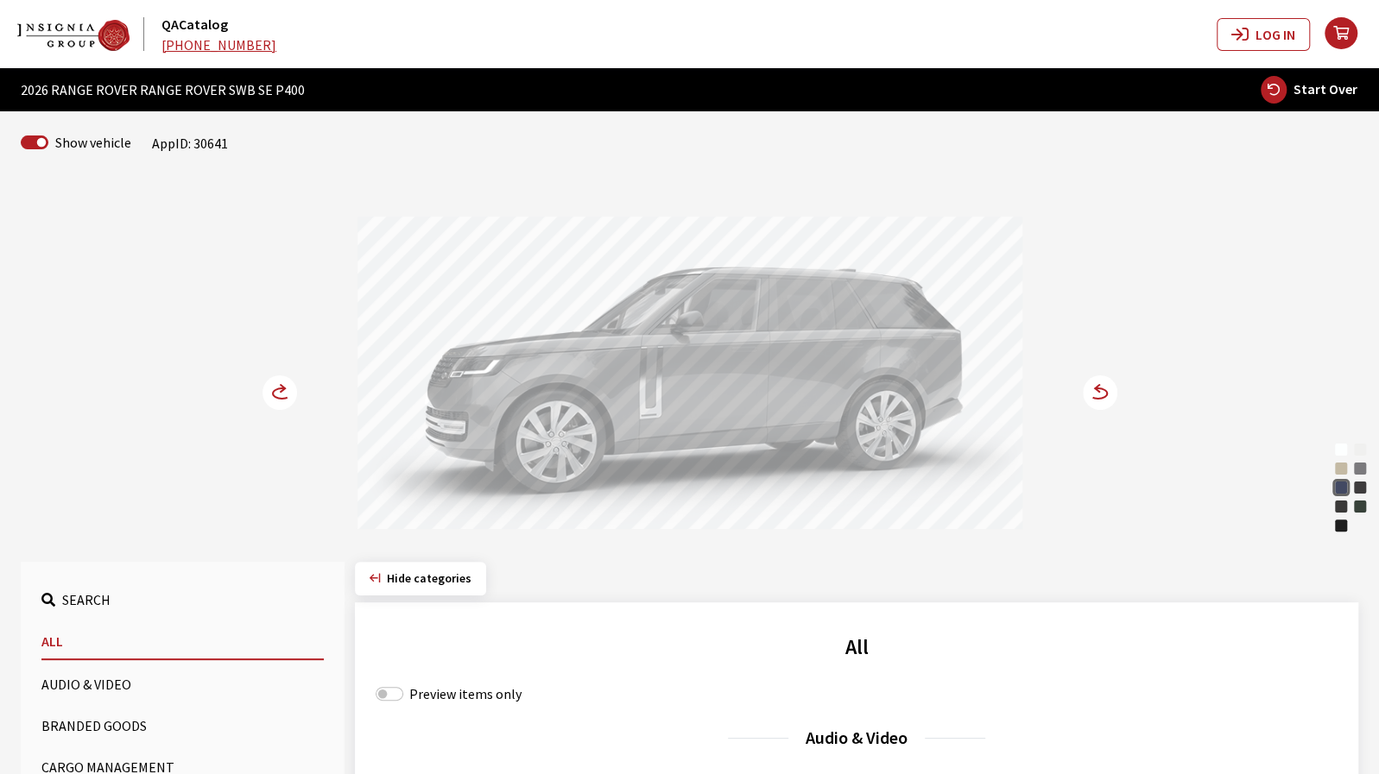
click at [275, 382] on circle at bounding box center [279, 393] width 35 height 35
click at [1335, 483] on div "Varesine Blue" at bounding box center [1340, 487] width 17 height 17
click at [1105, 388] on circle at bounding box center [1100, 393] width 35 height 35
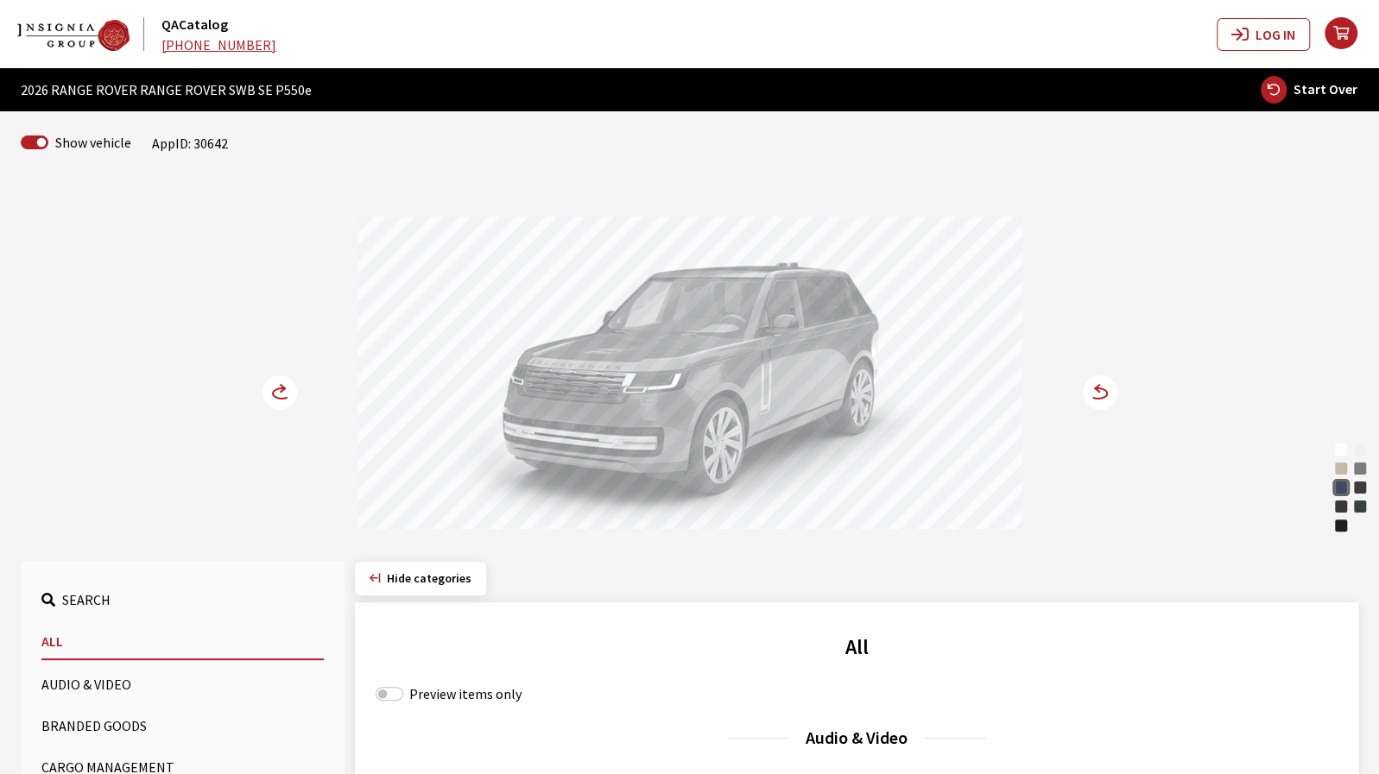
click at [1102, 384] on circle at bounding box center [1100, 393] width 35 height 35
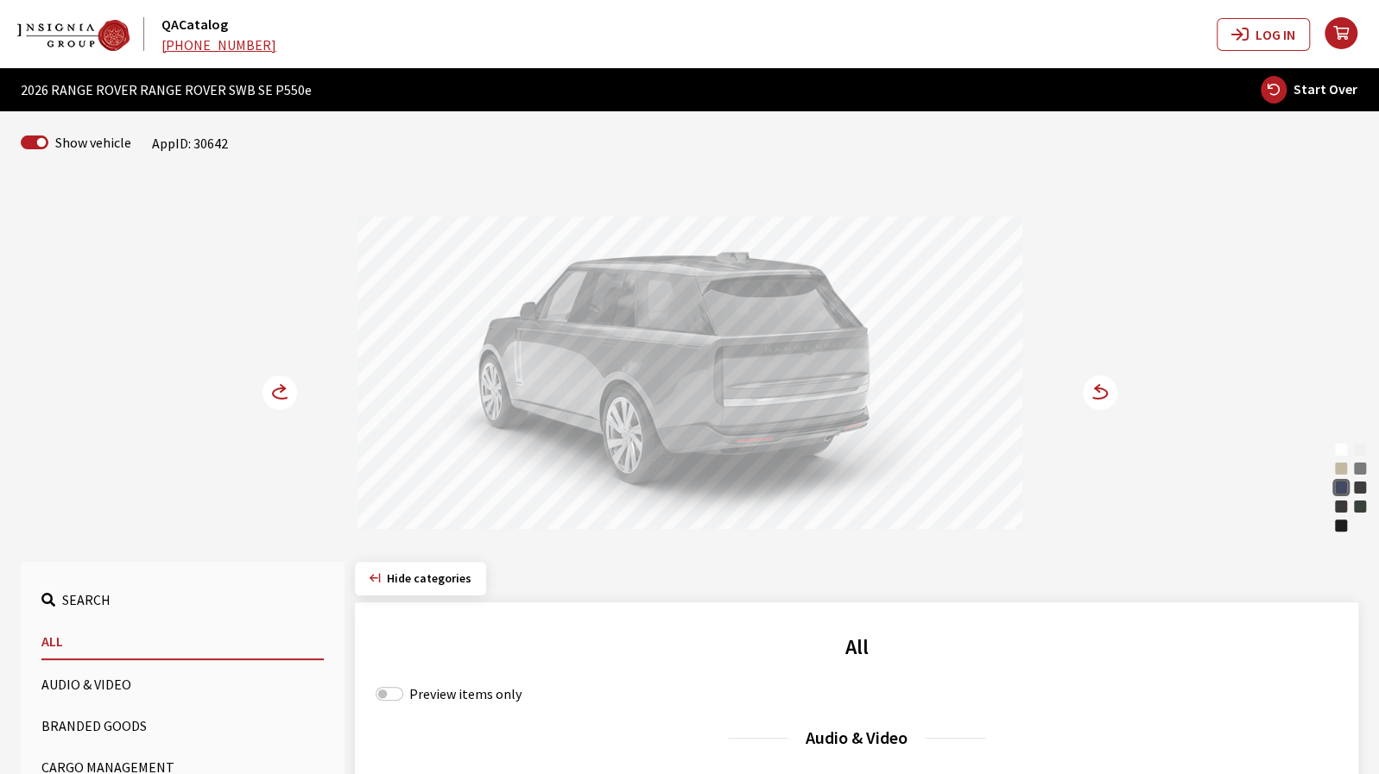
click at [1102, 400] on circle at bounding box center [1100, 393] width 35 height 35
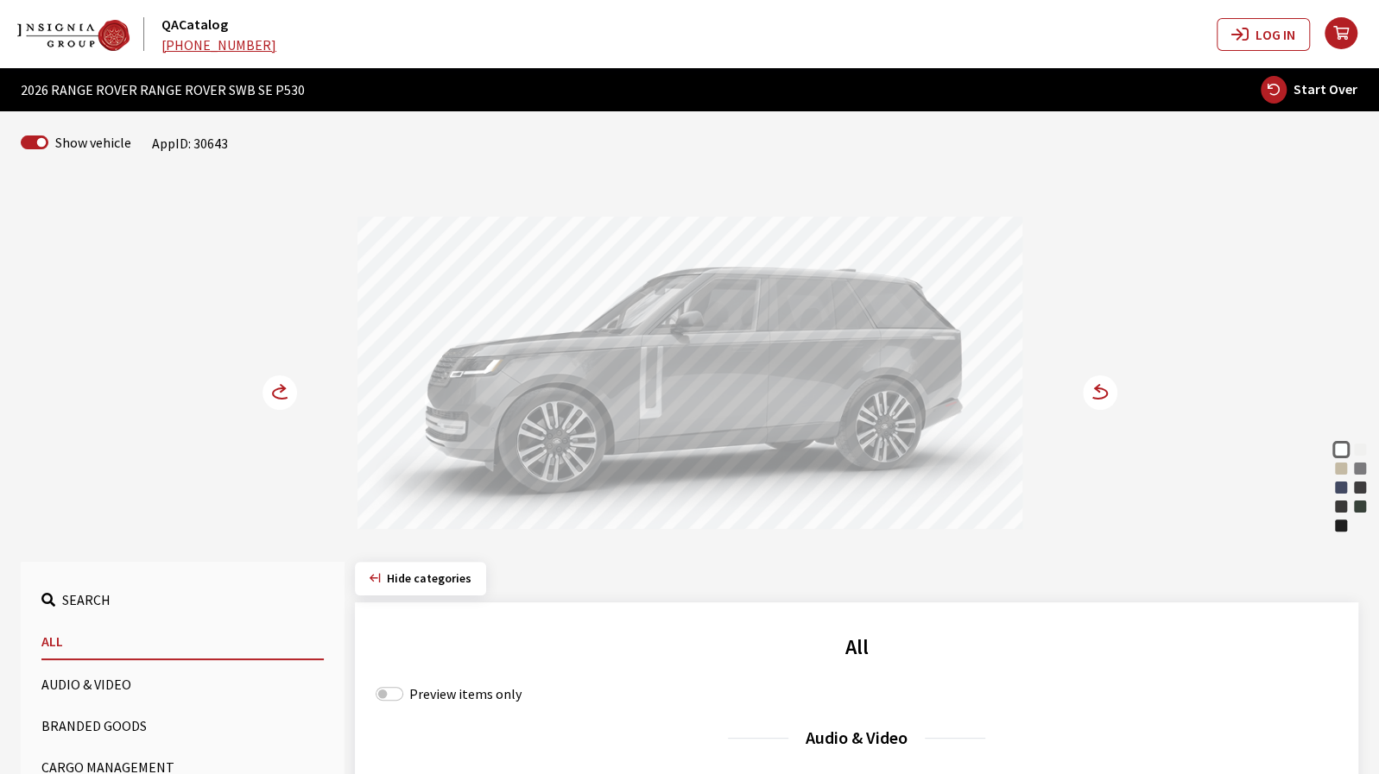
click at [1338, 465] on div "Batumi Gold" at bounding box center [1340, 468] width 17 height 17
click at [1088, 391] on icon at bounding box center [1089, 394] width 12 height 15
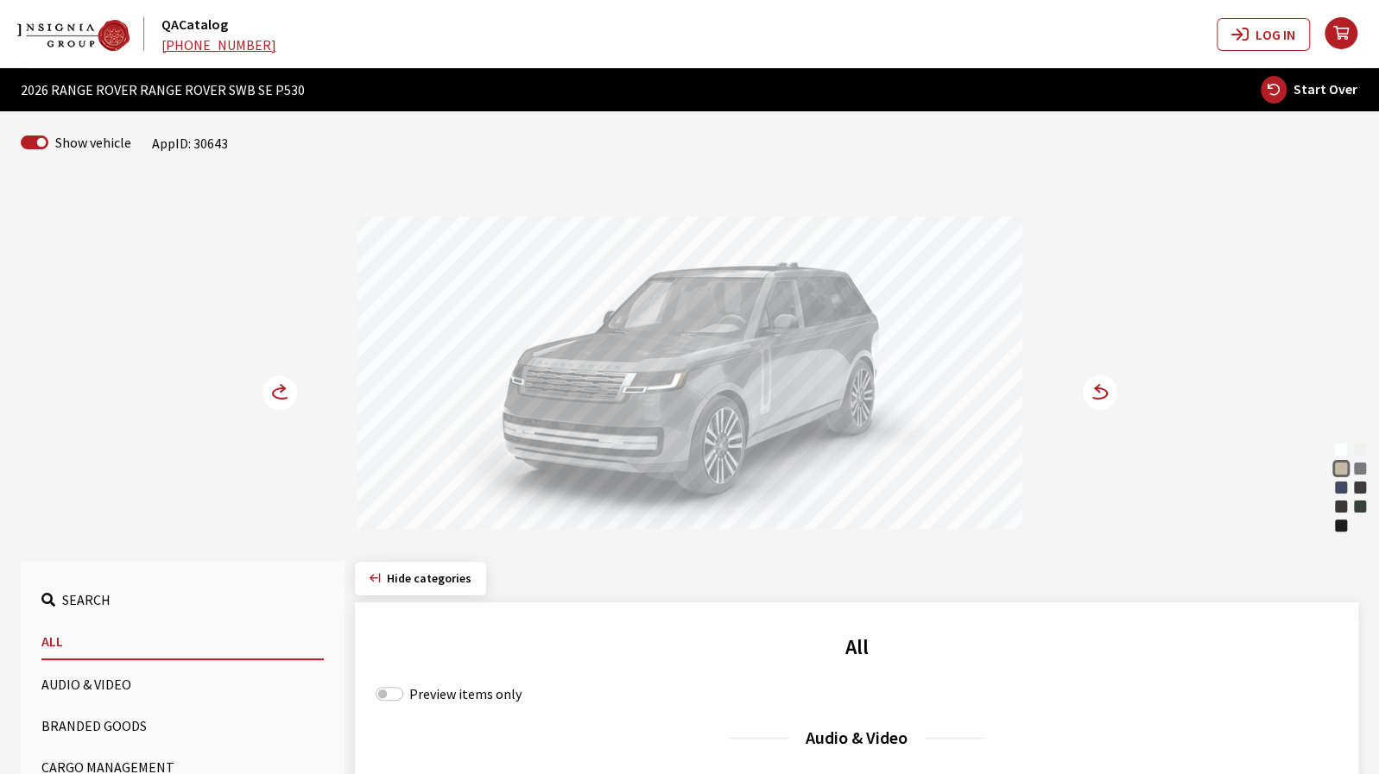
click at [1088, 391] on icon at bounding box center [1089, 394] width 12 height 15
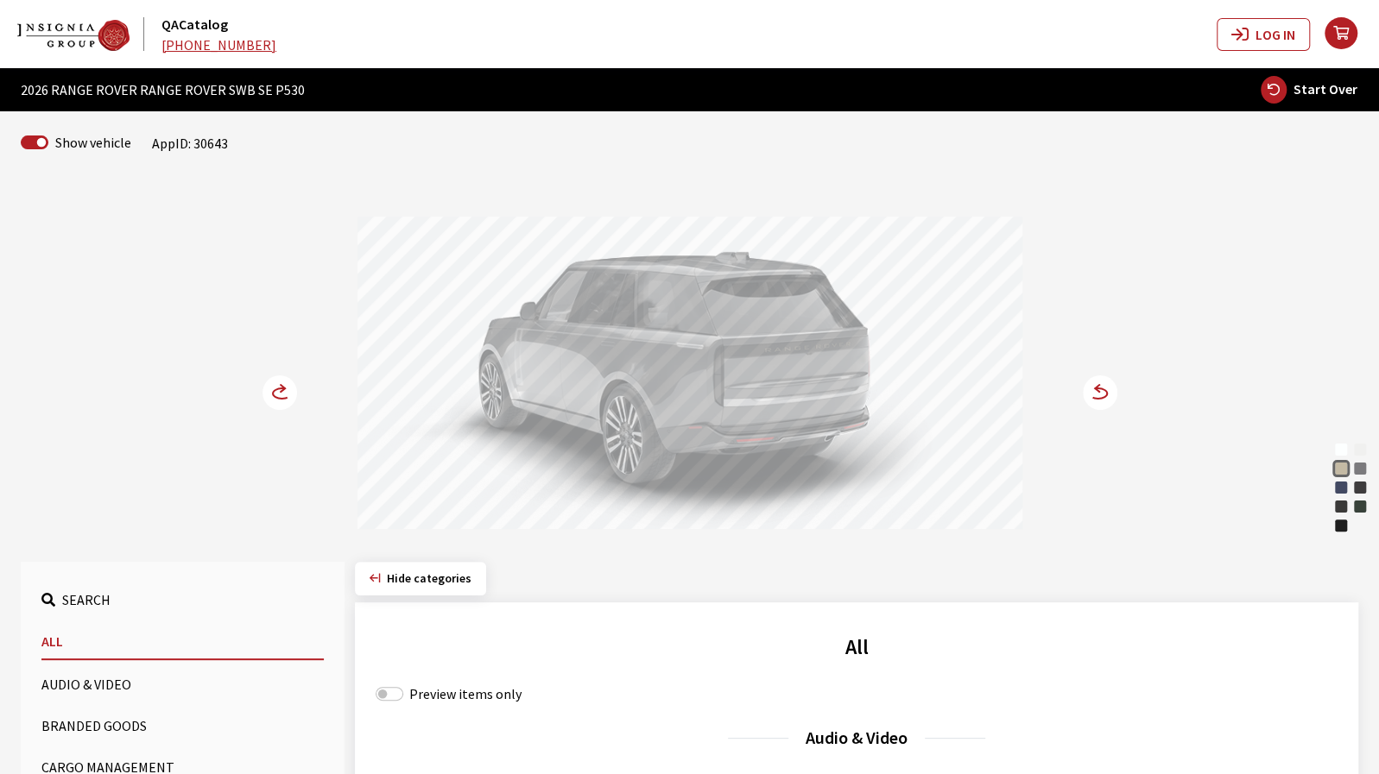
click at [1088, 391] on icon at bounding box center [1089, 394] width 12 height 15
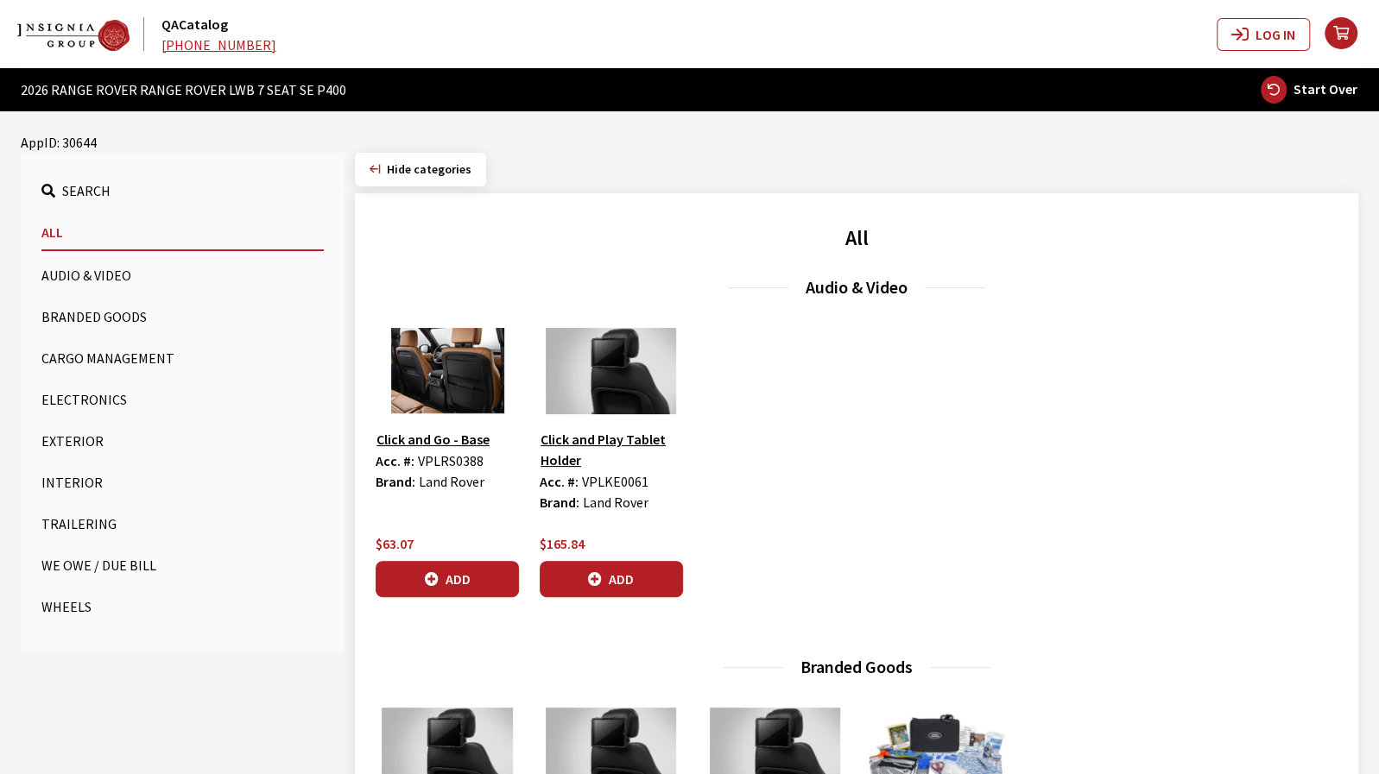
click at [71, 452] on button "Exterior" at bounding box center [182, 441] width 282 height 35
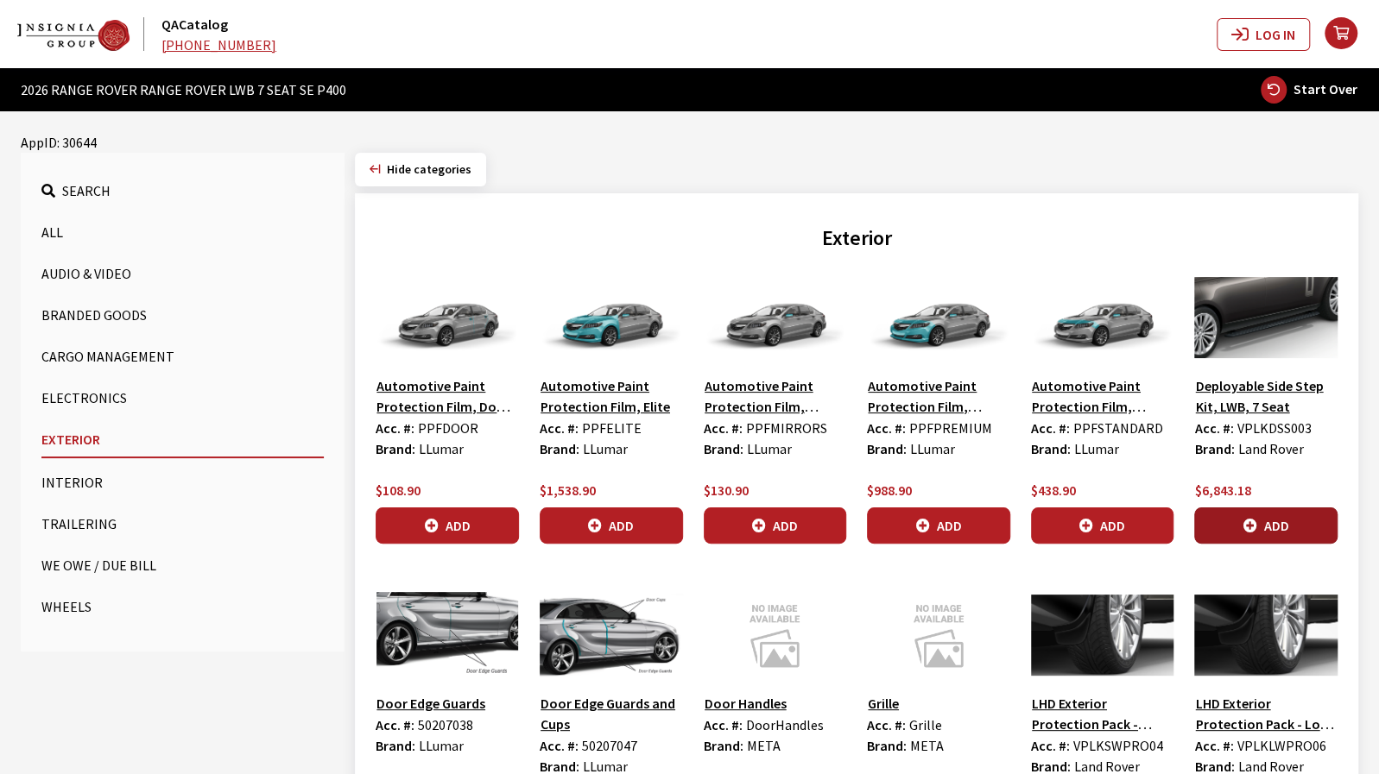
click at [1284, 522] on button "Add" at bounding box center [1265, 526] width 143 height 36
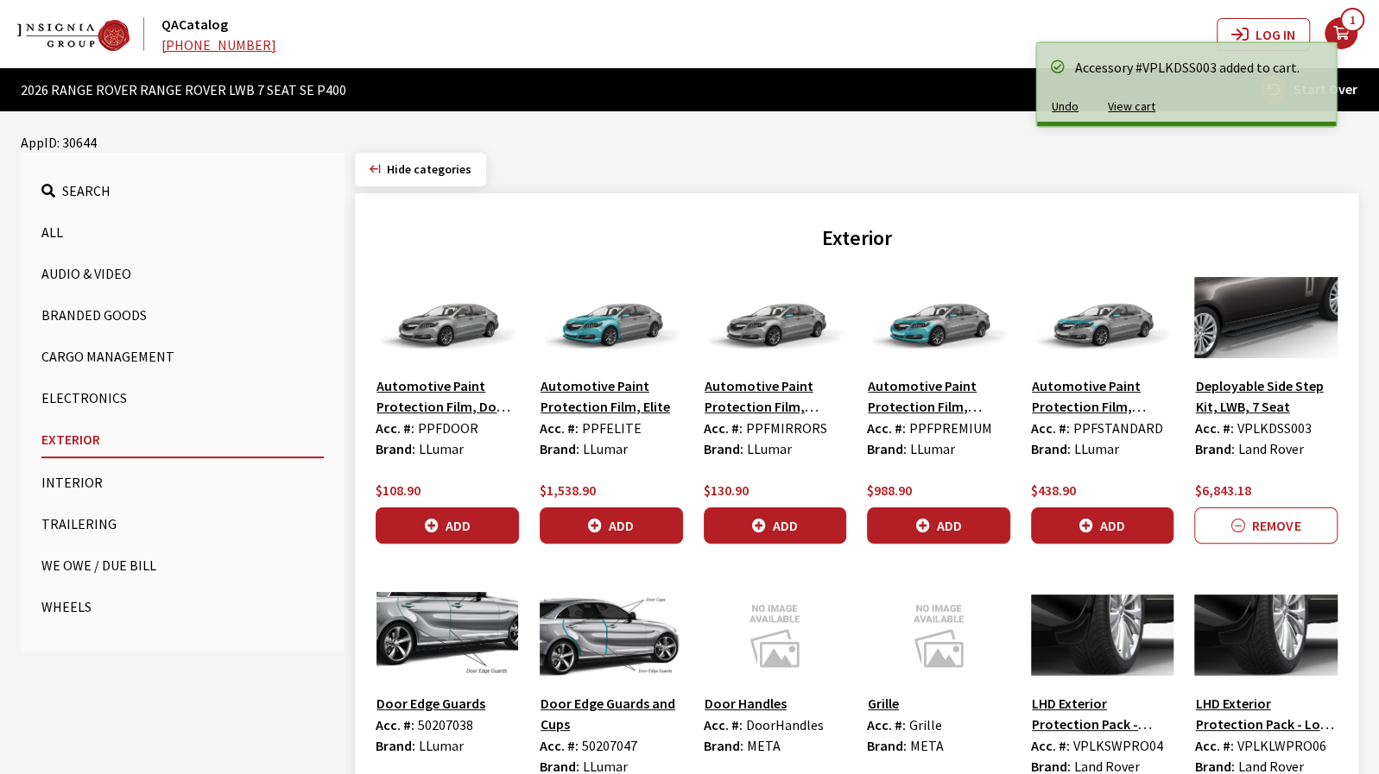
click at [1077, 105] on button "Undo" at bounding box center [1065, 107] width 56 height 30
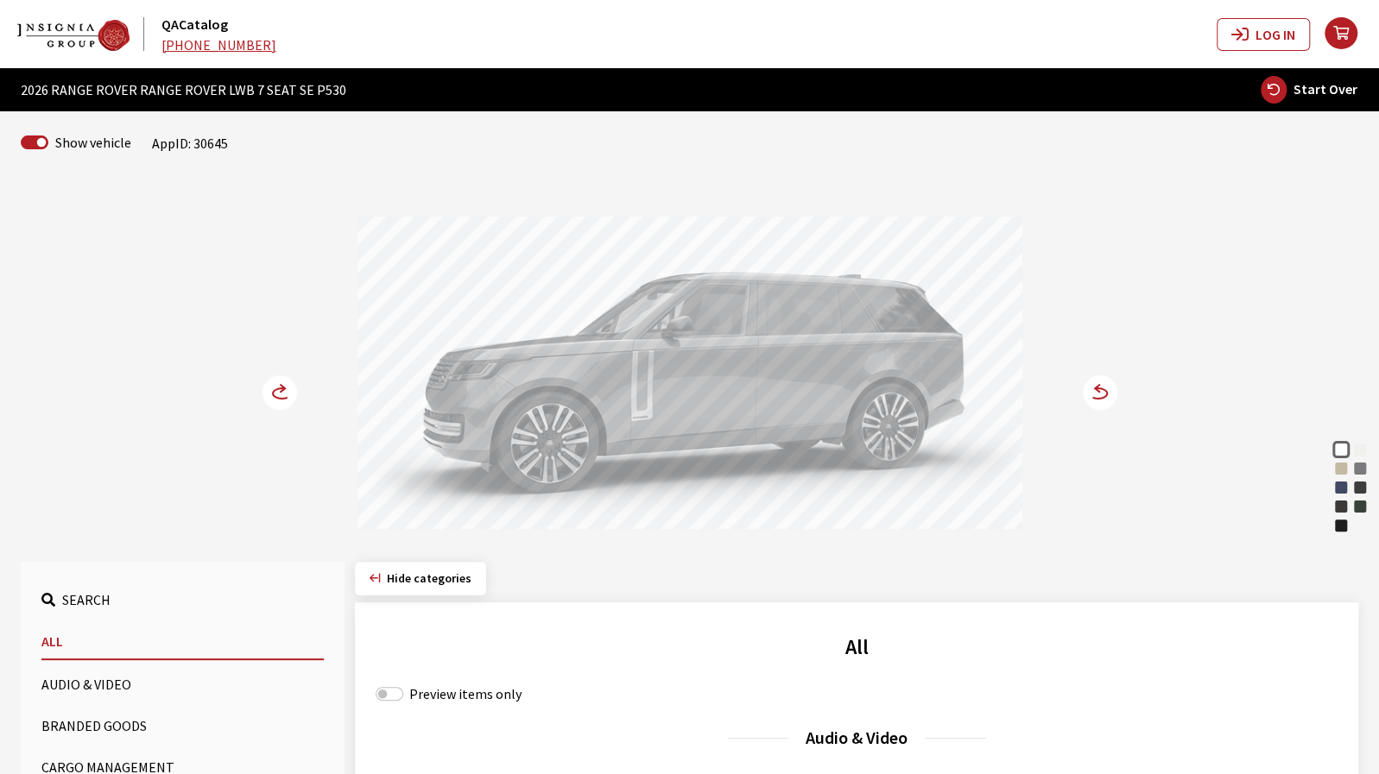
click at [1347, 469] on div "Batumi Gold" at bounding box center [1340, 468] width 17 height 17
click at [1098, 385] on icon at bounding box center [1097, 388] width 4 height 7
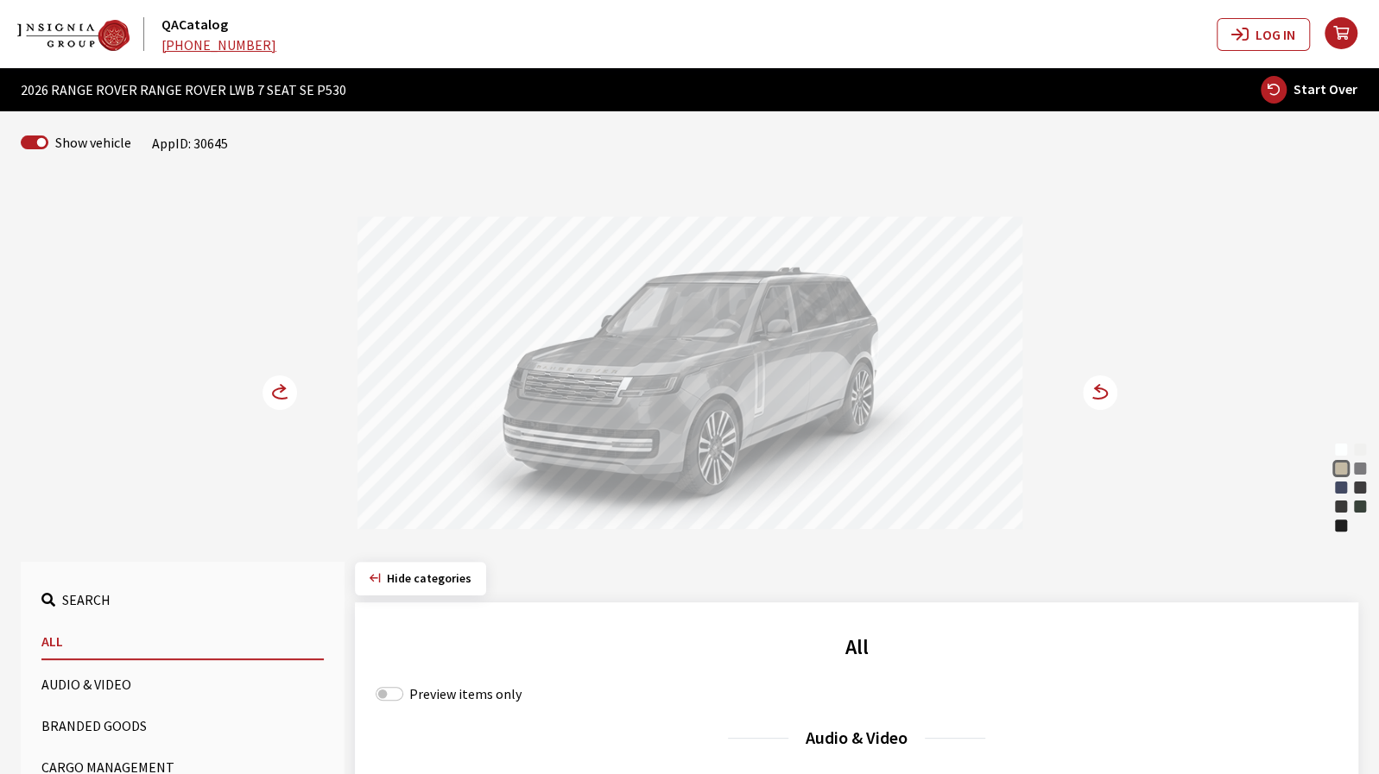
click at [1102, 401] on circle at bounding box center [1100, 393] width 35 height 35
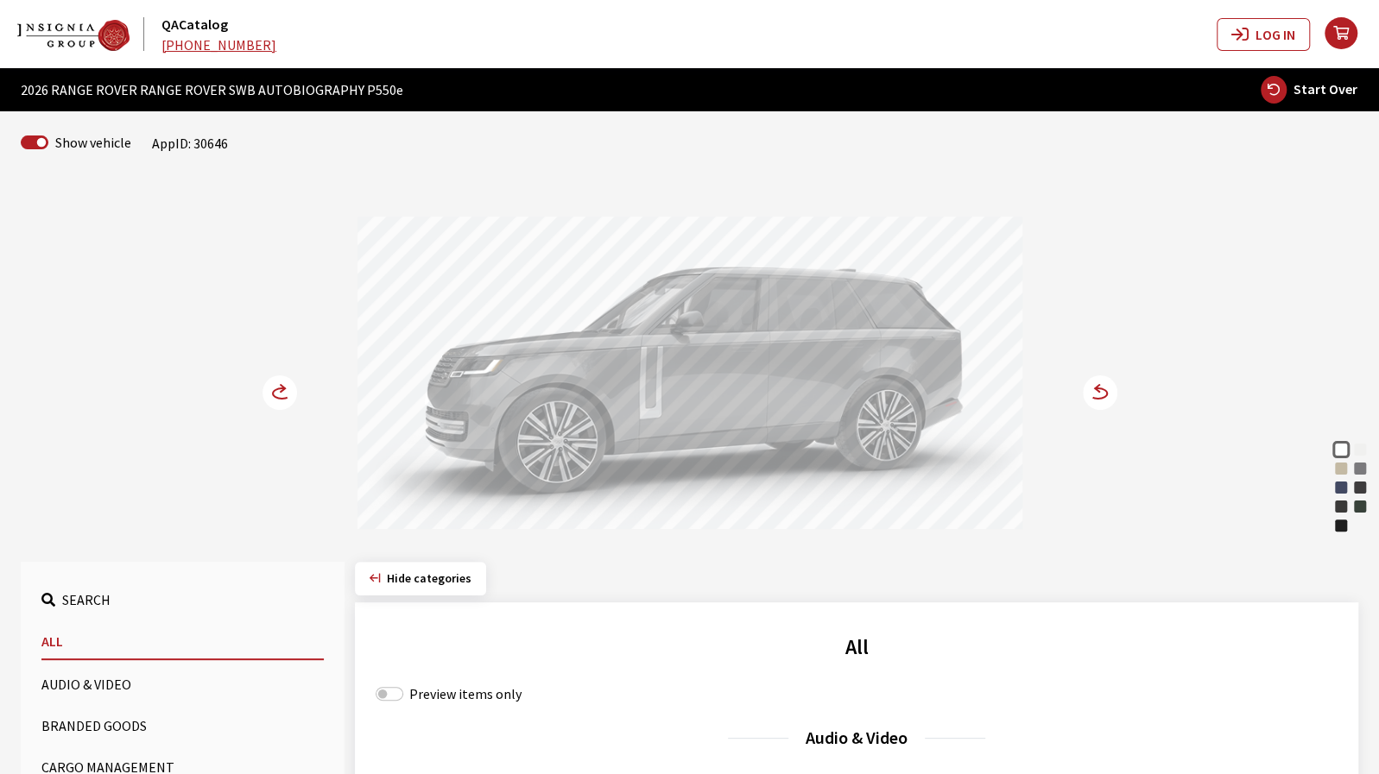
click at [1342, 466] on div "Batumi Gold" at bounding box center [1340, 468] width 17 height 17
click at [1102, 385] on circle at bounding box center [1100, 393] width 35 height 35
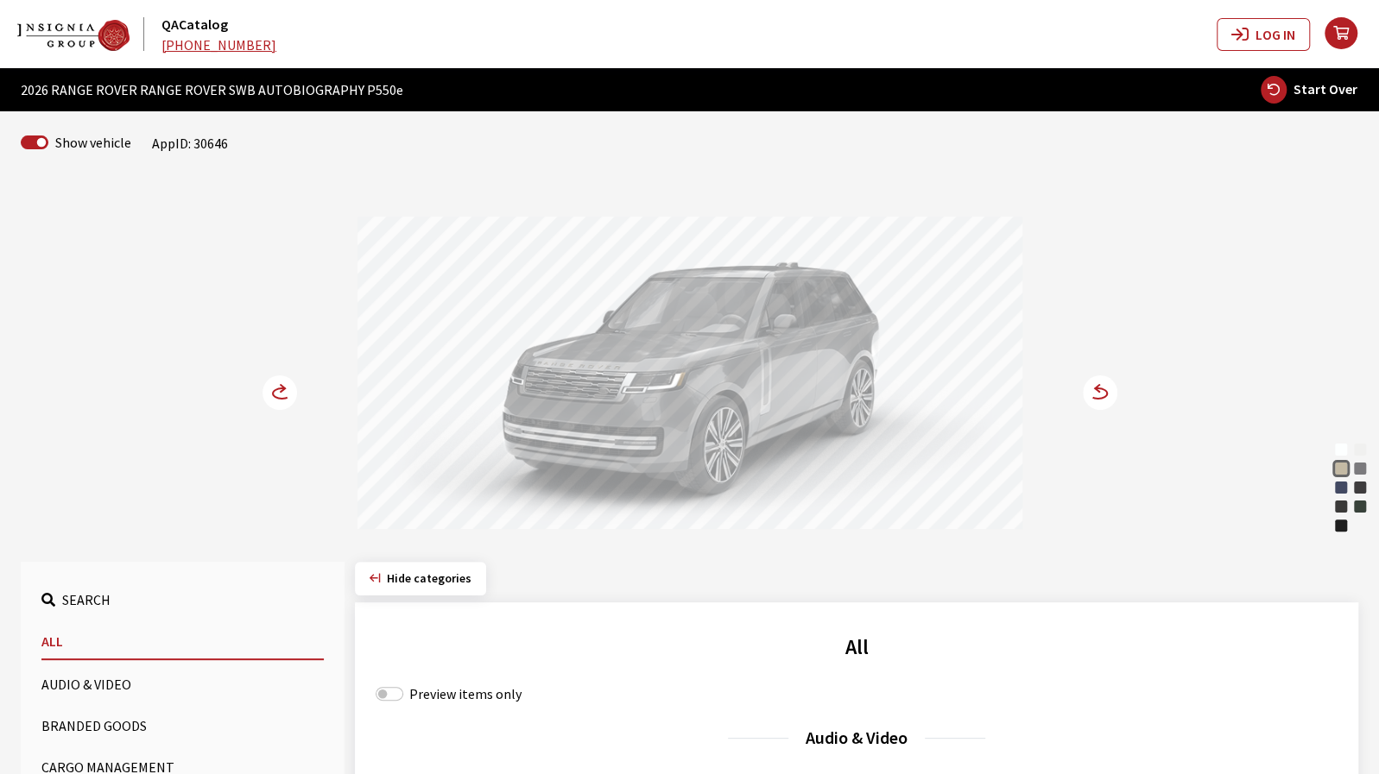
click at [1102, 385] on circle at bounding box center [1100, 393] width 35 height 35
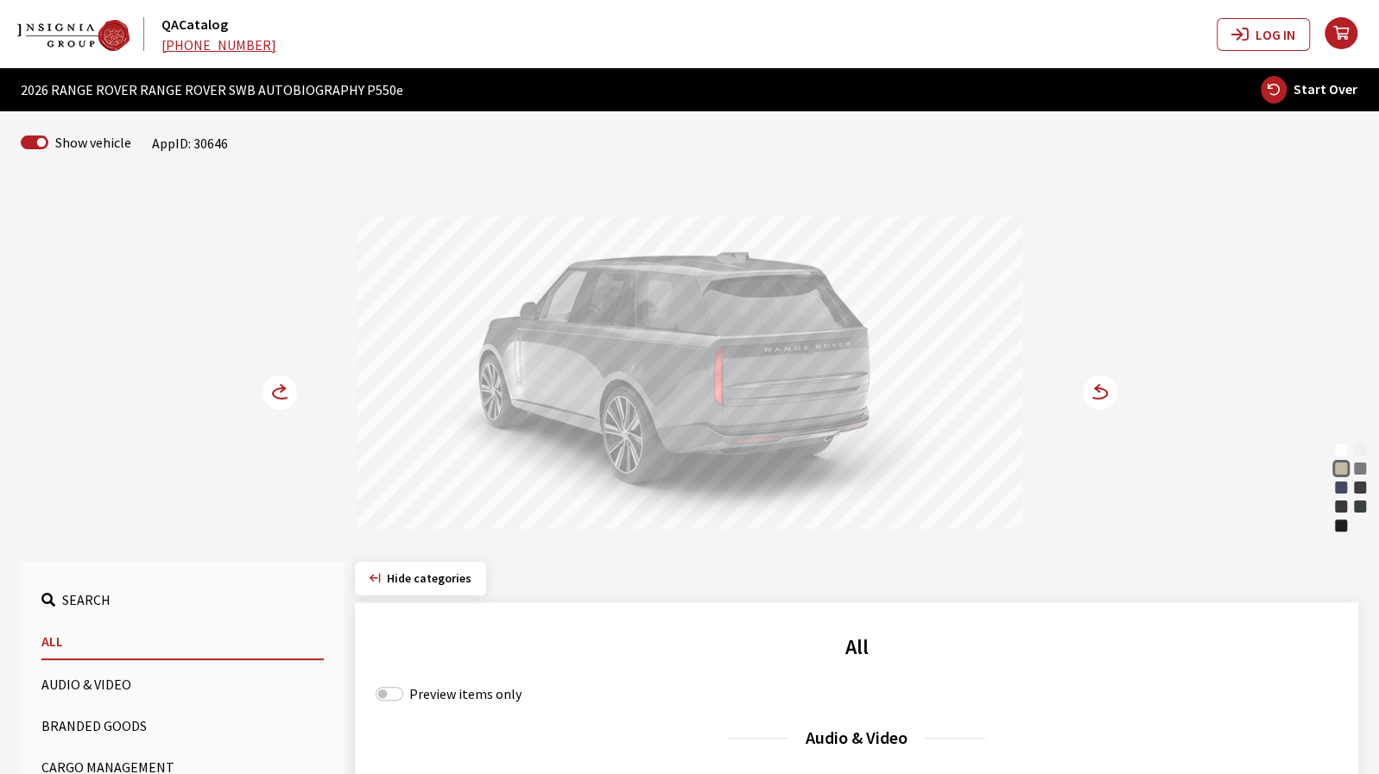
click at [1108, 386] on circle at bounding box center [1100, 393] width 35 height 35
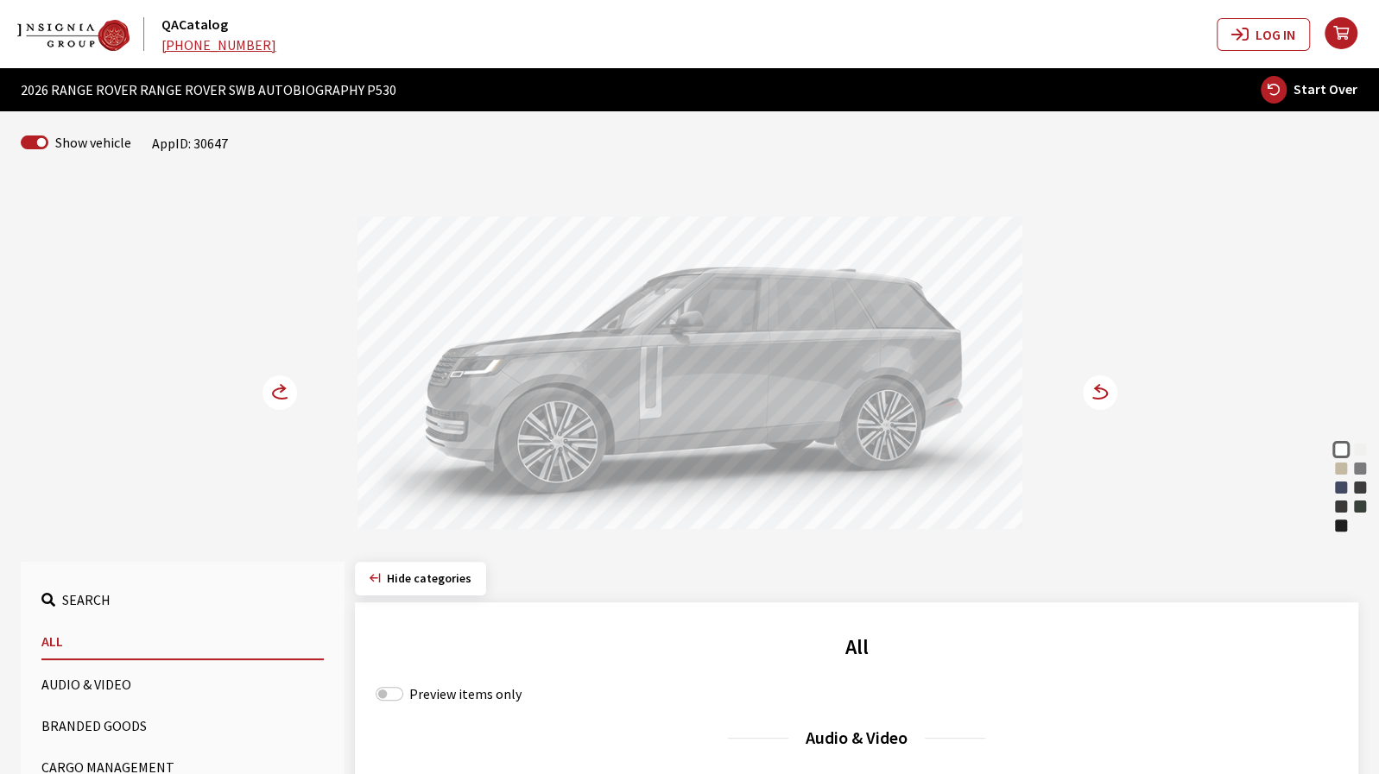
click at [1340, 486] on div "Varesine Blue" at bounding box center [1340, 487] width 17 height 17
click at [1099, 395] on circle at bounding box center [1100, 393] width 35 height 35
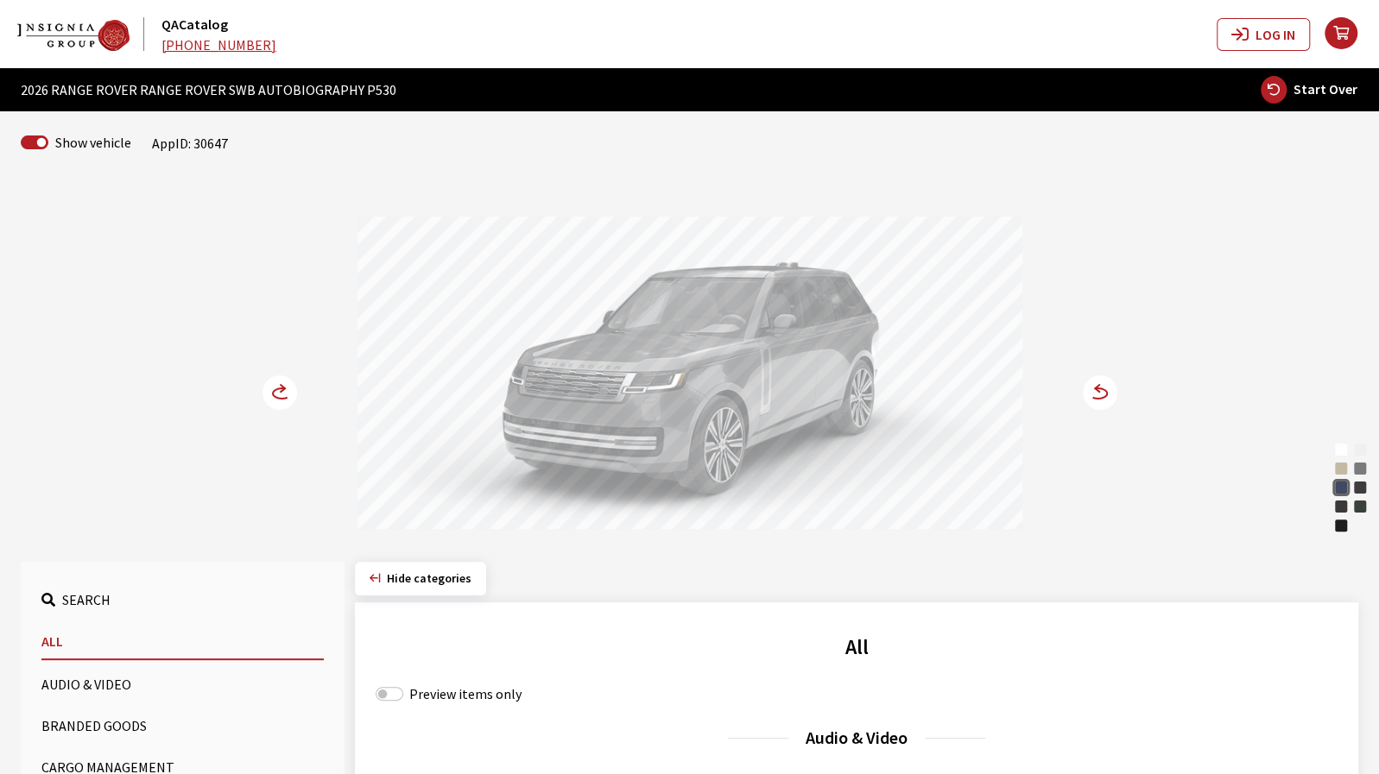
click at [1095, 395] on circle at bounding box center [1100, 393] width 35 height 35
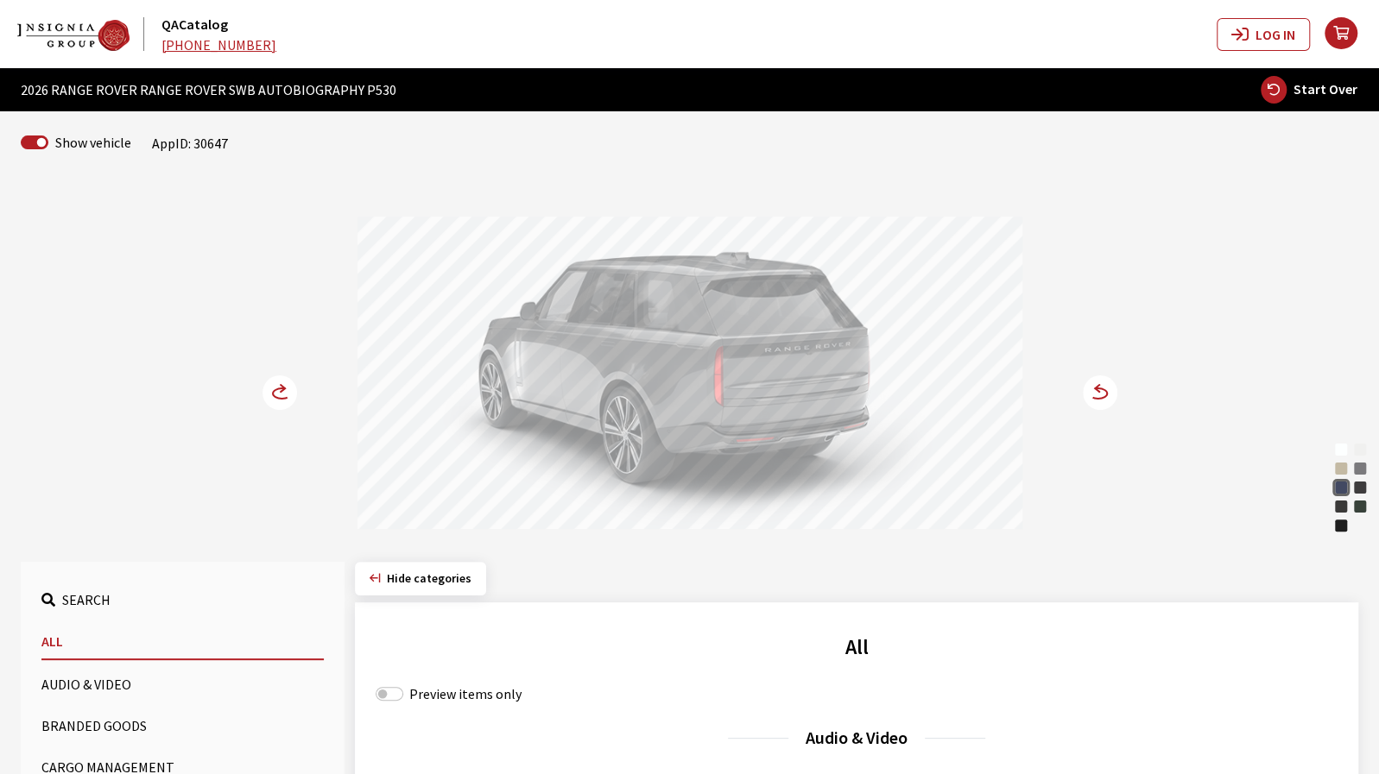
click at [1096, 396] on circle at bounding box center [1100, 393] width 35 height 35
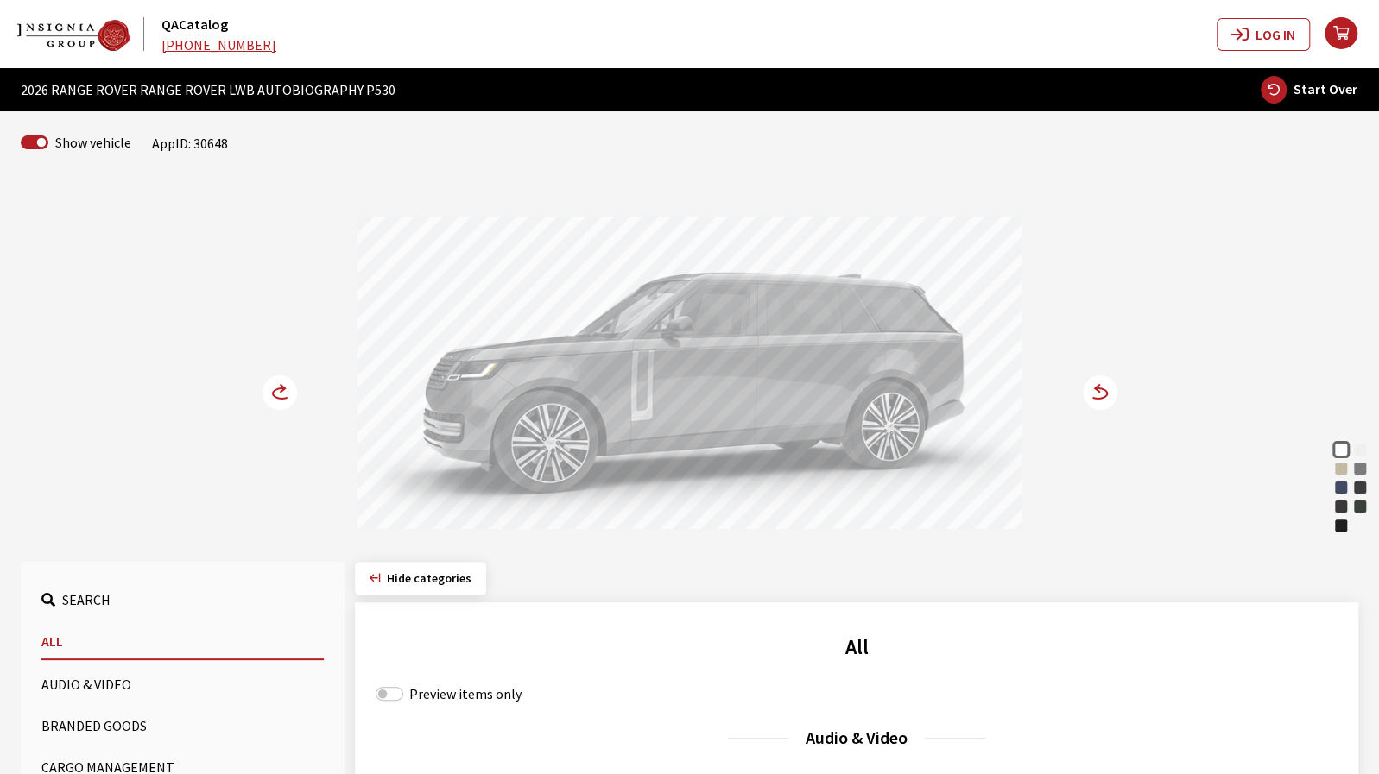
click at [1357, 472] on div "[PERSON_NAME]" at bounding box center [1359, 468] width 17 height 17
click at [1362, 452] on div "Fuji White" at bounding box center [1359, 449] width 17 height 17
click at [1338, 474] on div "Batumi Gold" at bounding box center [1340, 468] width 17 height 17
click at [1102, 393] on circle at bounding box center [1100, 393] width 35 height 35
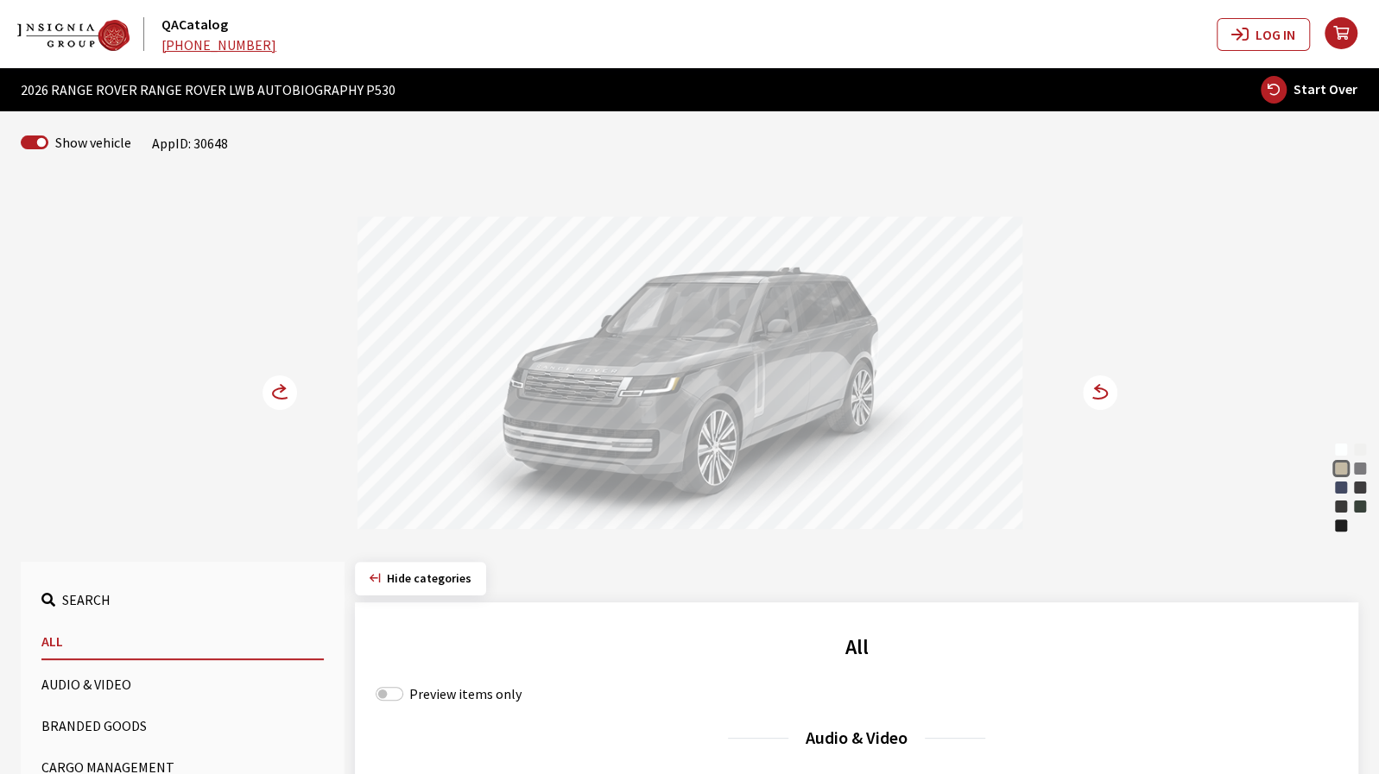
click at [1102, 393] on circle at bounding box center [1100, 393] width 35 height 35
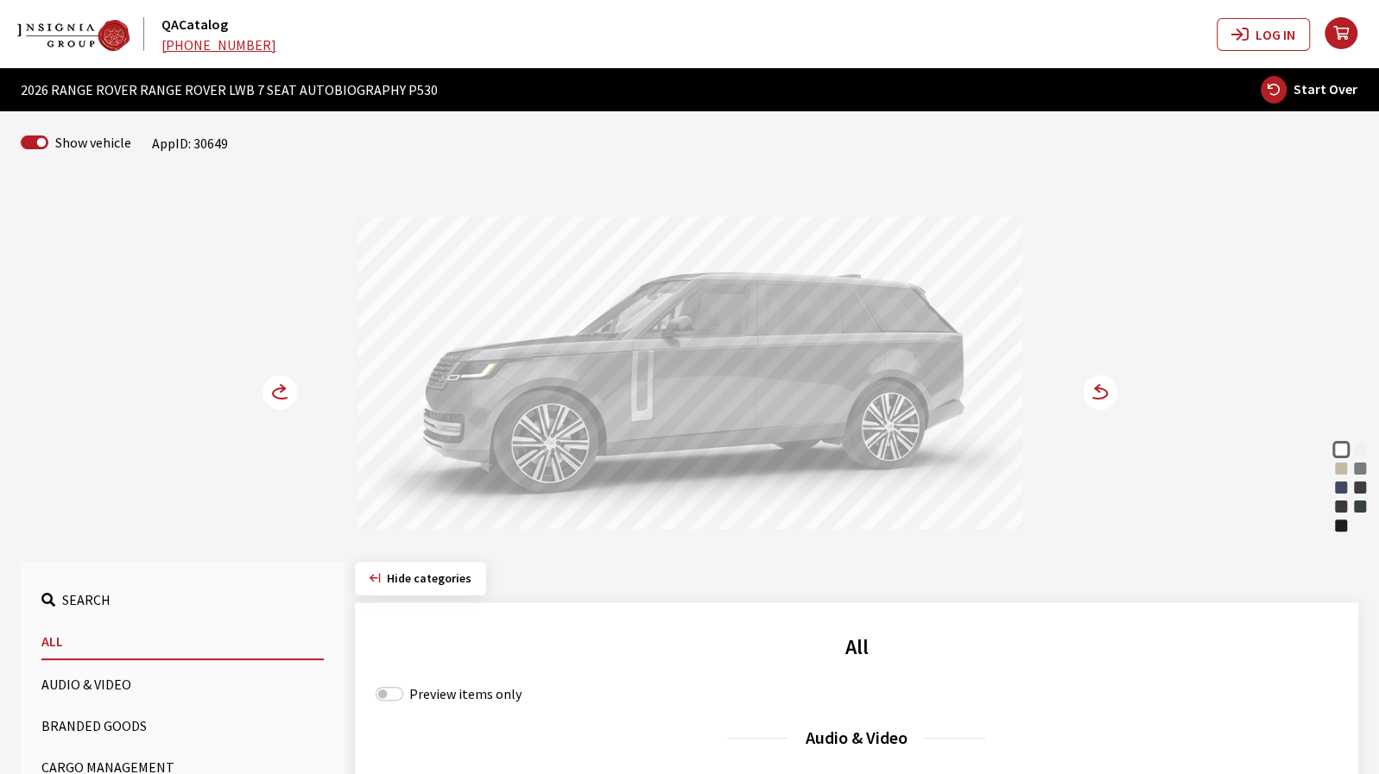
click at [1341, 472] on div "Batumi Gold" at bounding box center [1340, 468] width 17 height 17
click at [1097, 393] on circle at bounding box center [1100, 393] width 35 height 35
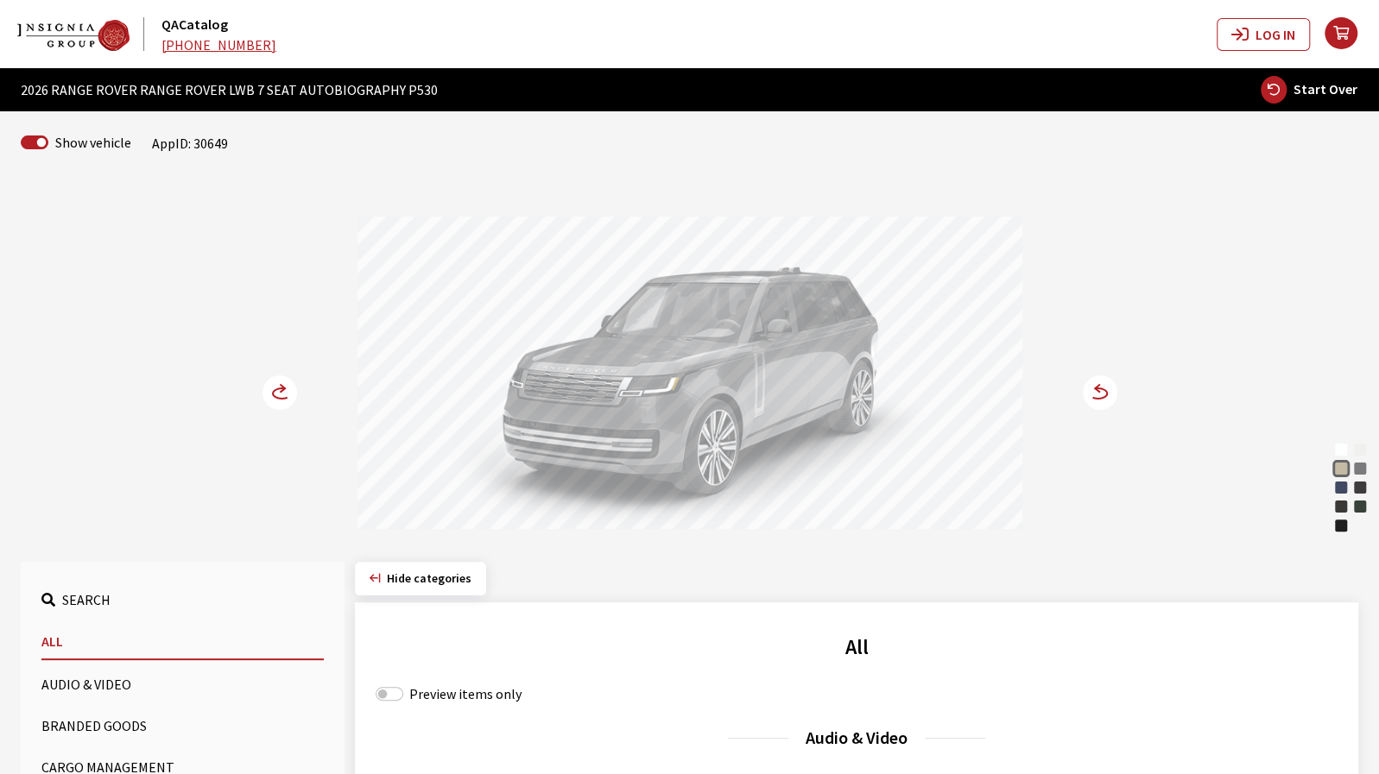
click at [1095, 396] on circle at bounding box center [1100, 393] width 35 height 35
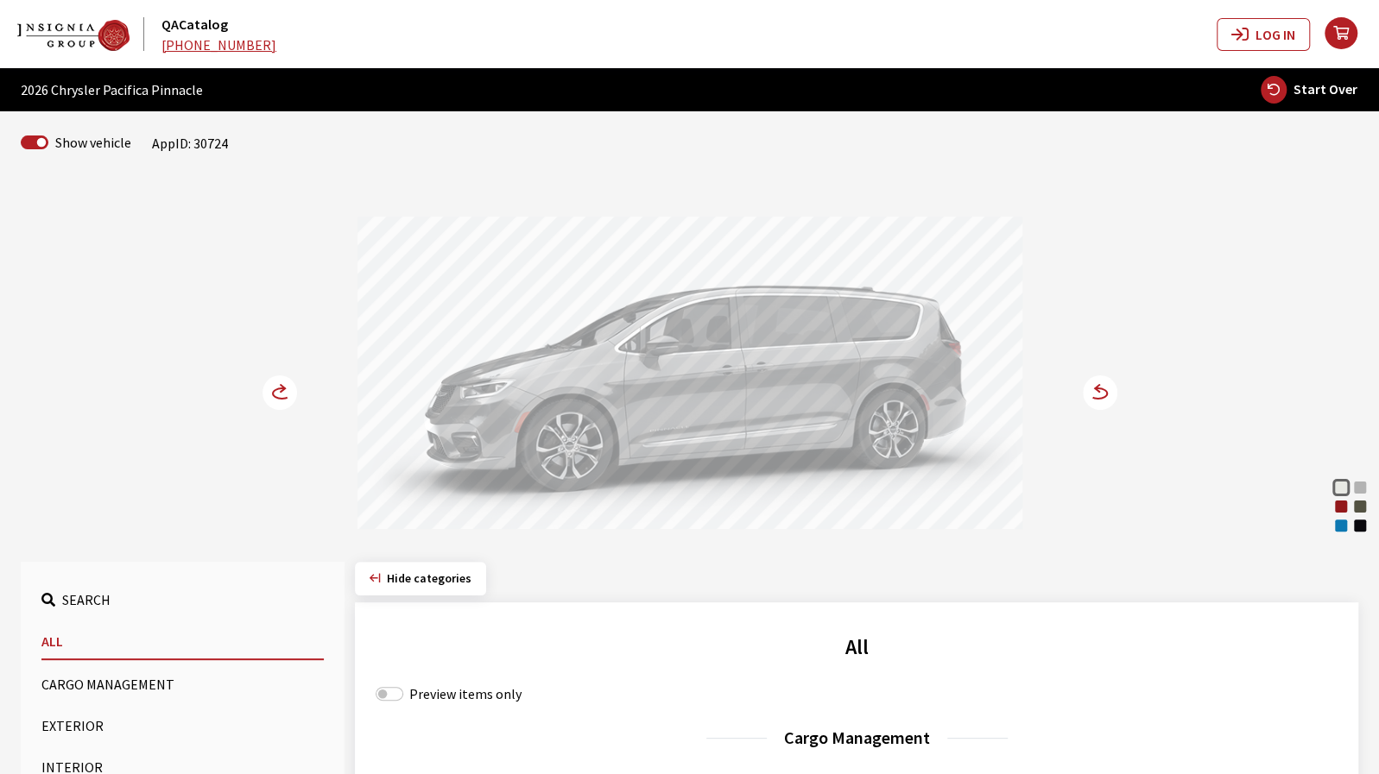
click at [1103, 407] on circle at bounding box center [1100, 393] width 35 height 35
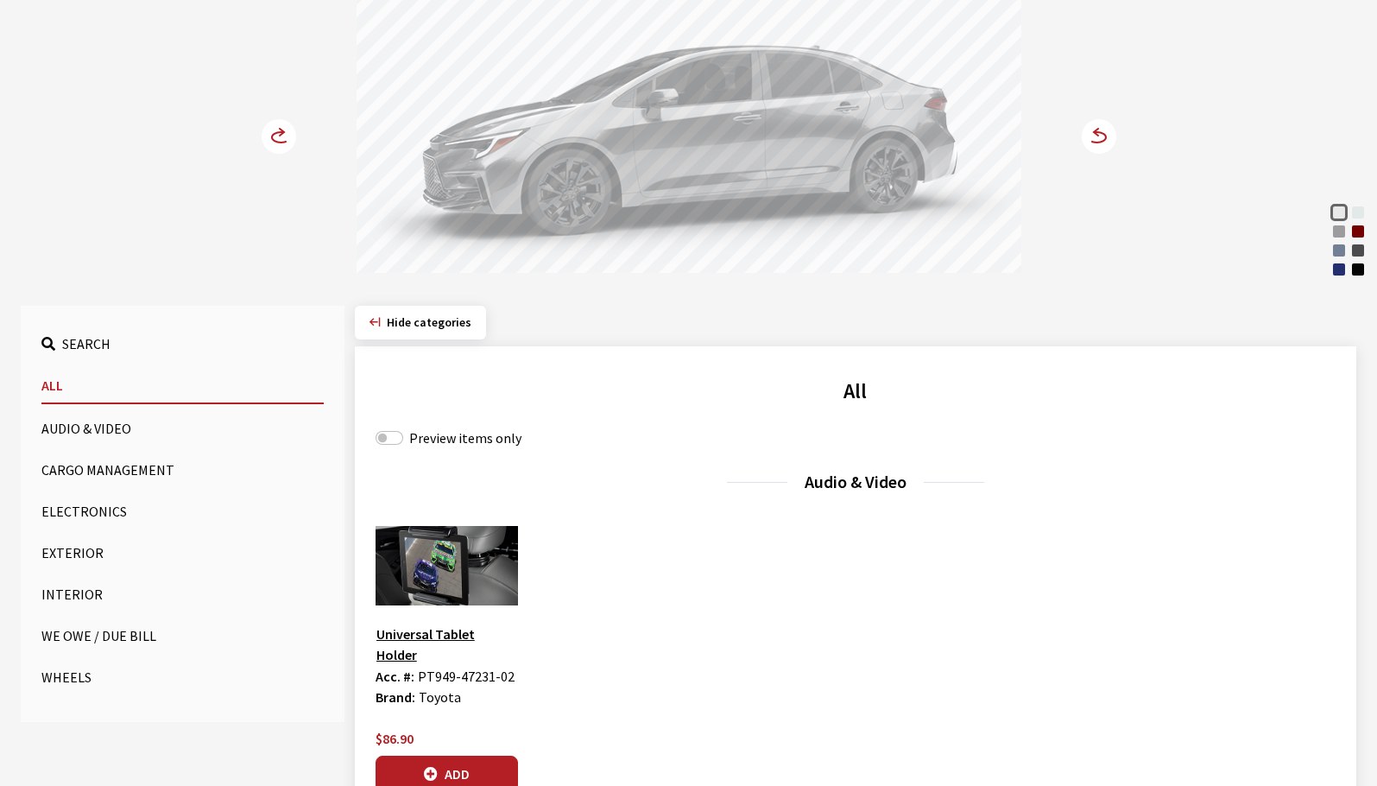
scroll to position [259, 0]
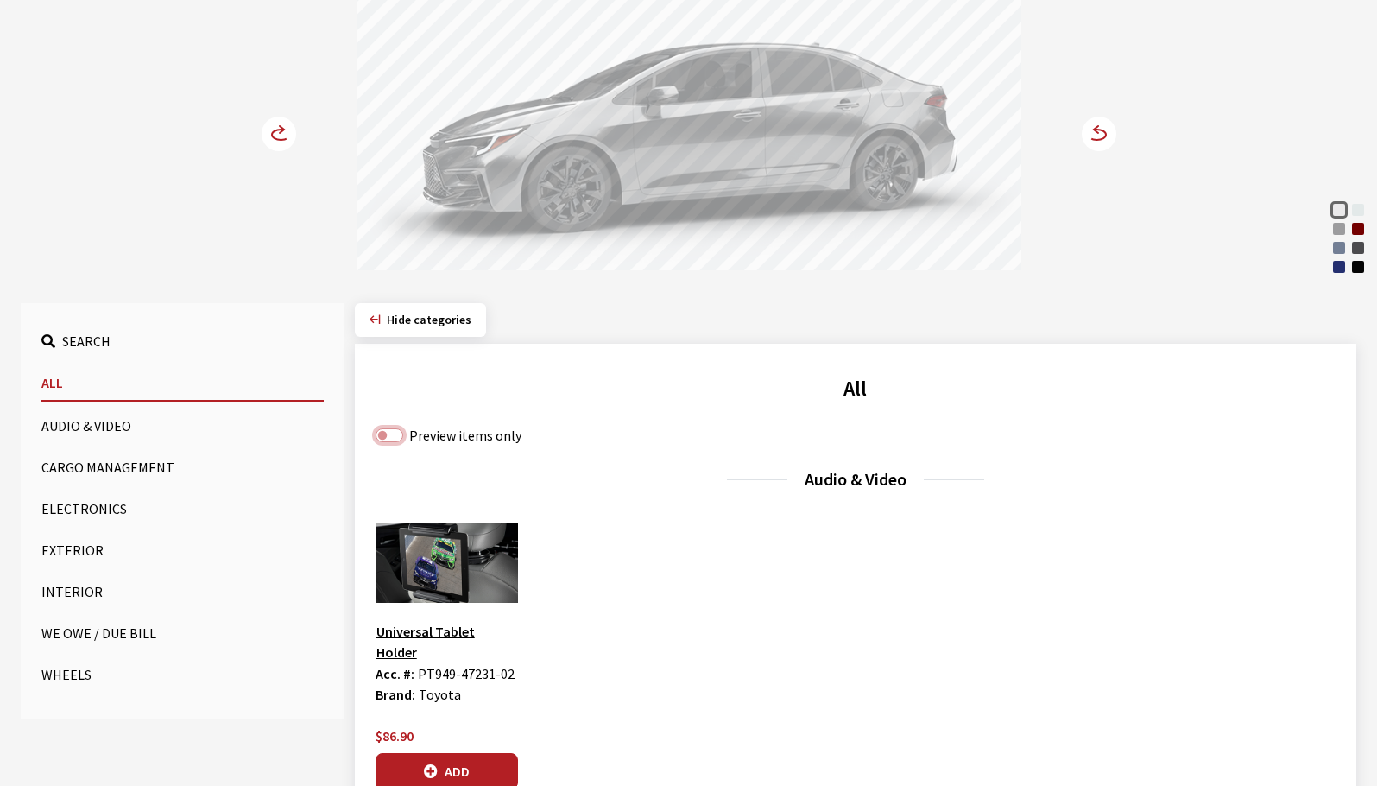
click at [394, 433] on input "Preview items only" at bounding box center [390, 435] width 28 height 14
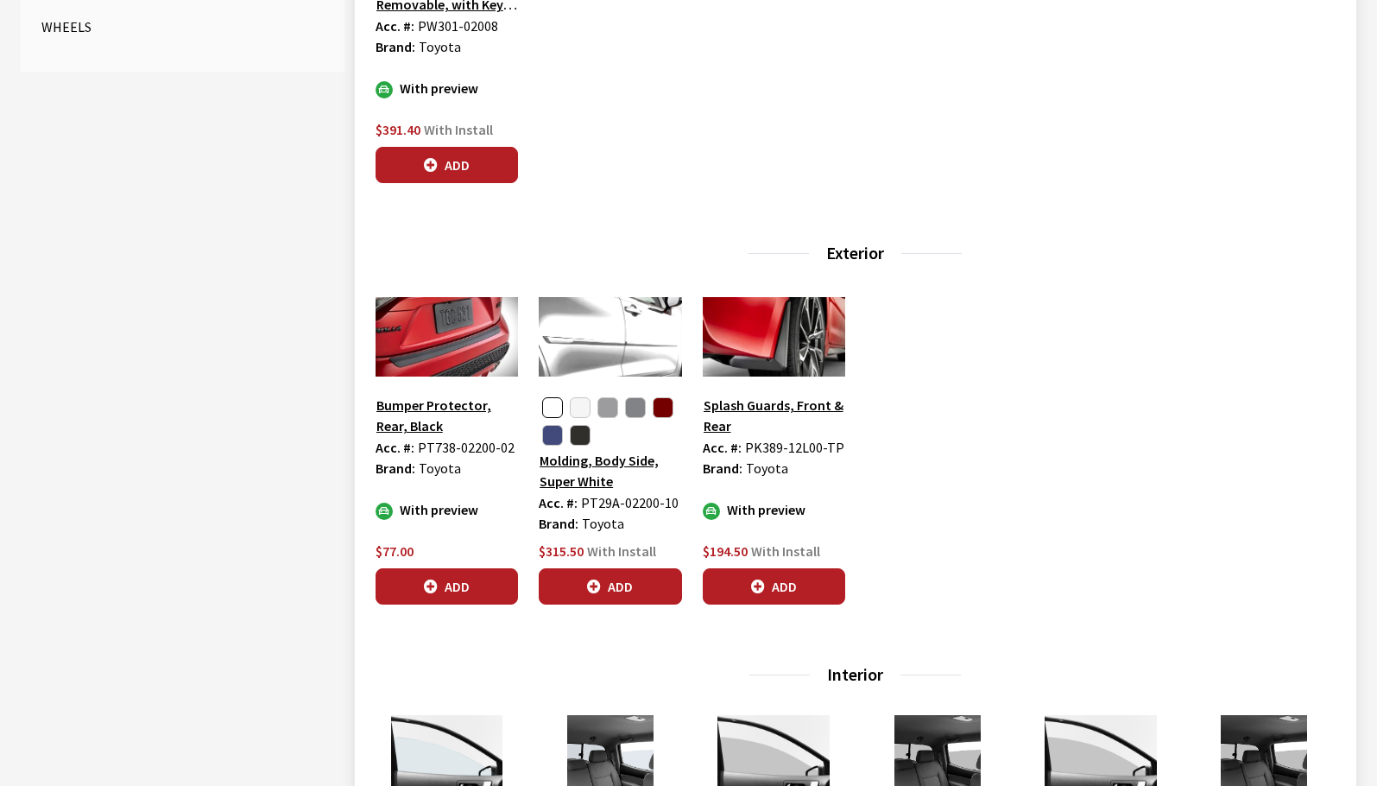
scroll to position [1036, 0]
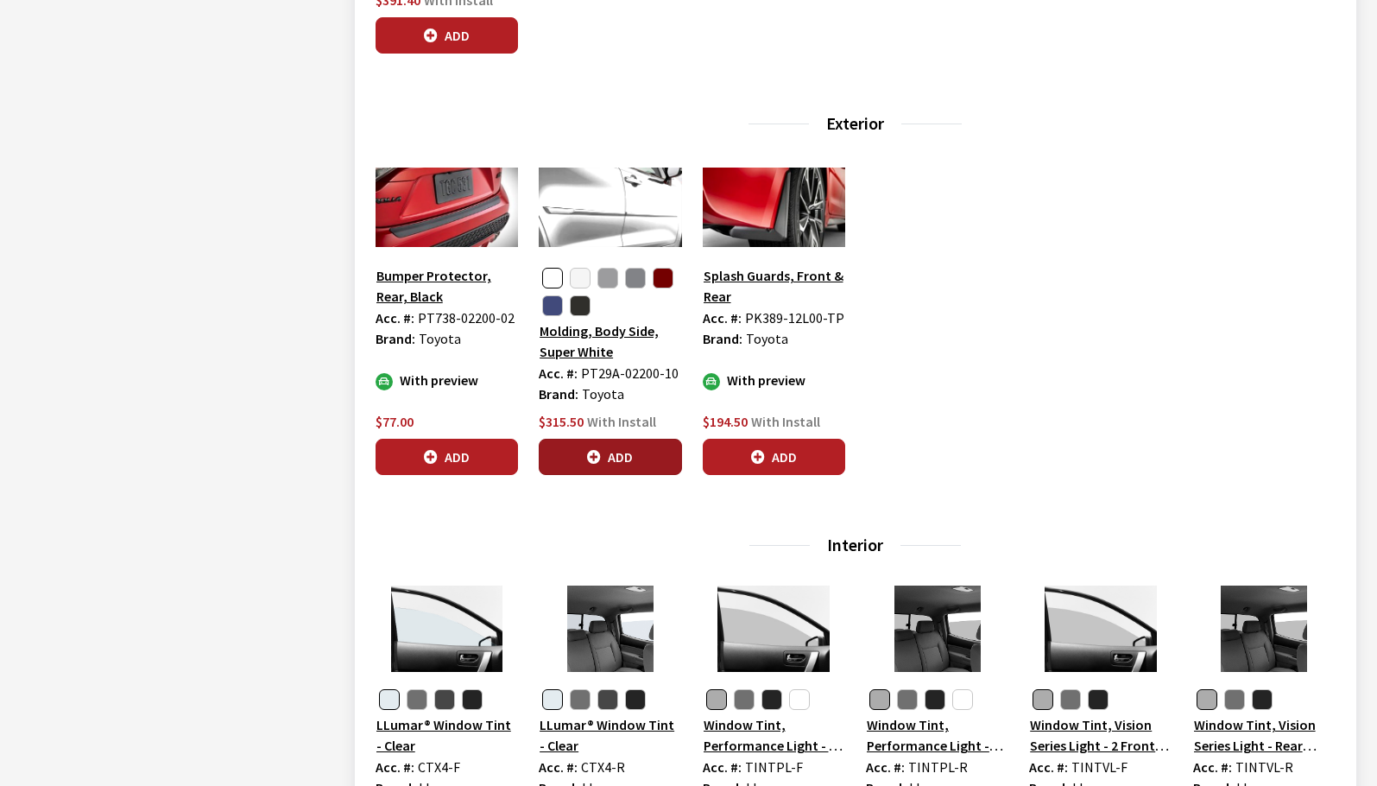
click at [635, 454] on button "Add" at bounding box center [610, 457] width 142 height 36
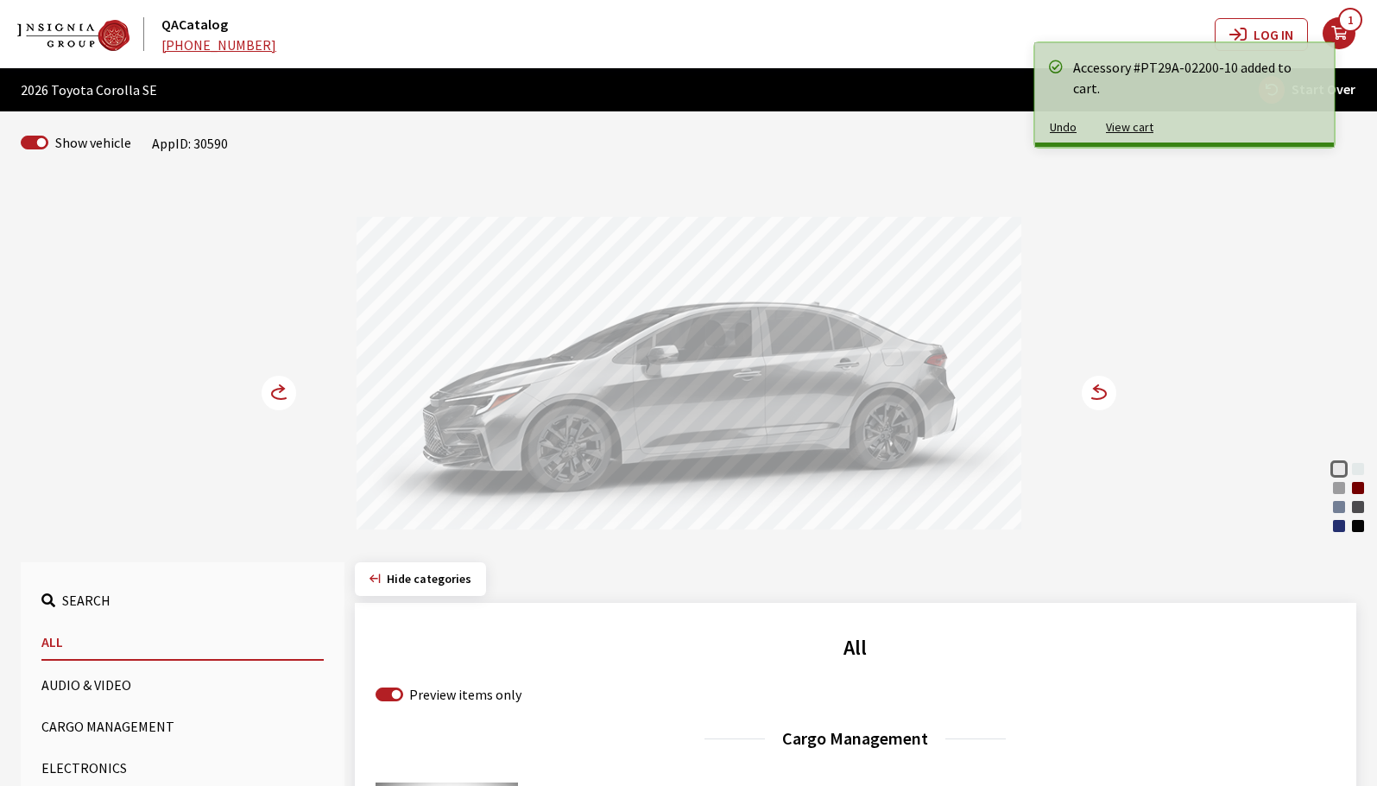
scroll to position [259, 0]
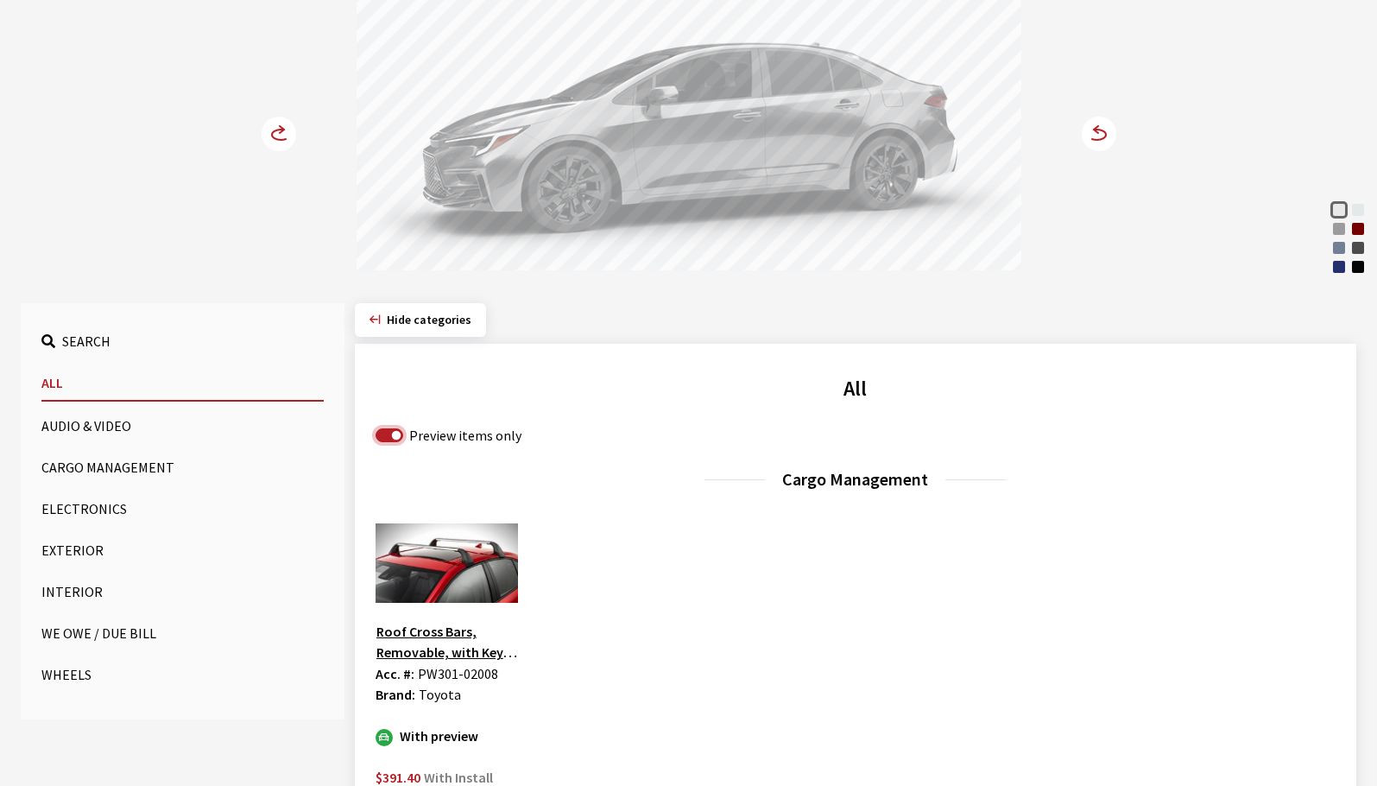
click at [392, 435] on input "Preview items only" at bounding box center [390, 435] width 28 height 14
checkbox input "false"
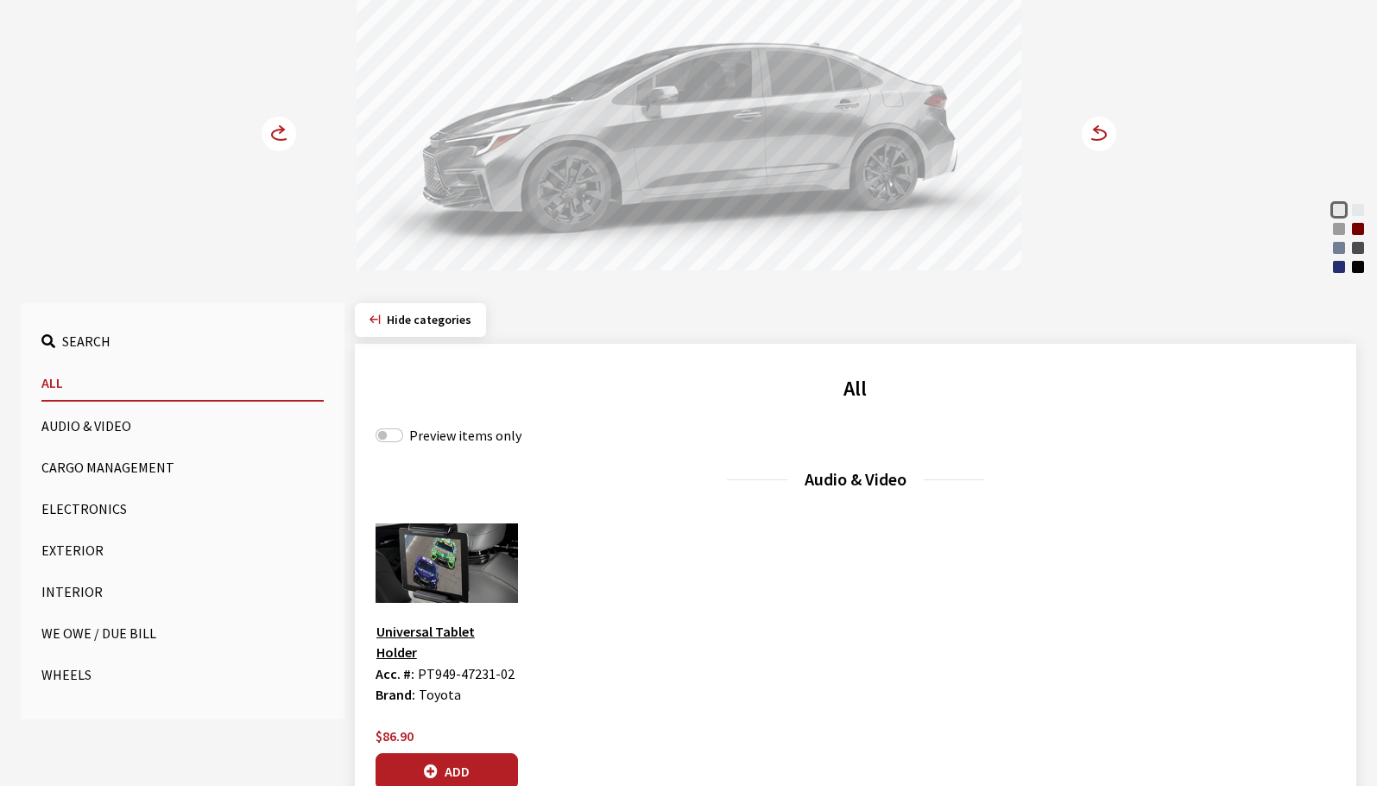
click at [72, 547] on button "Exterior" at bounding box center [182, 550] width 282 height 35
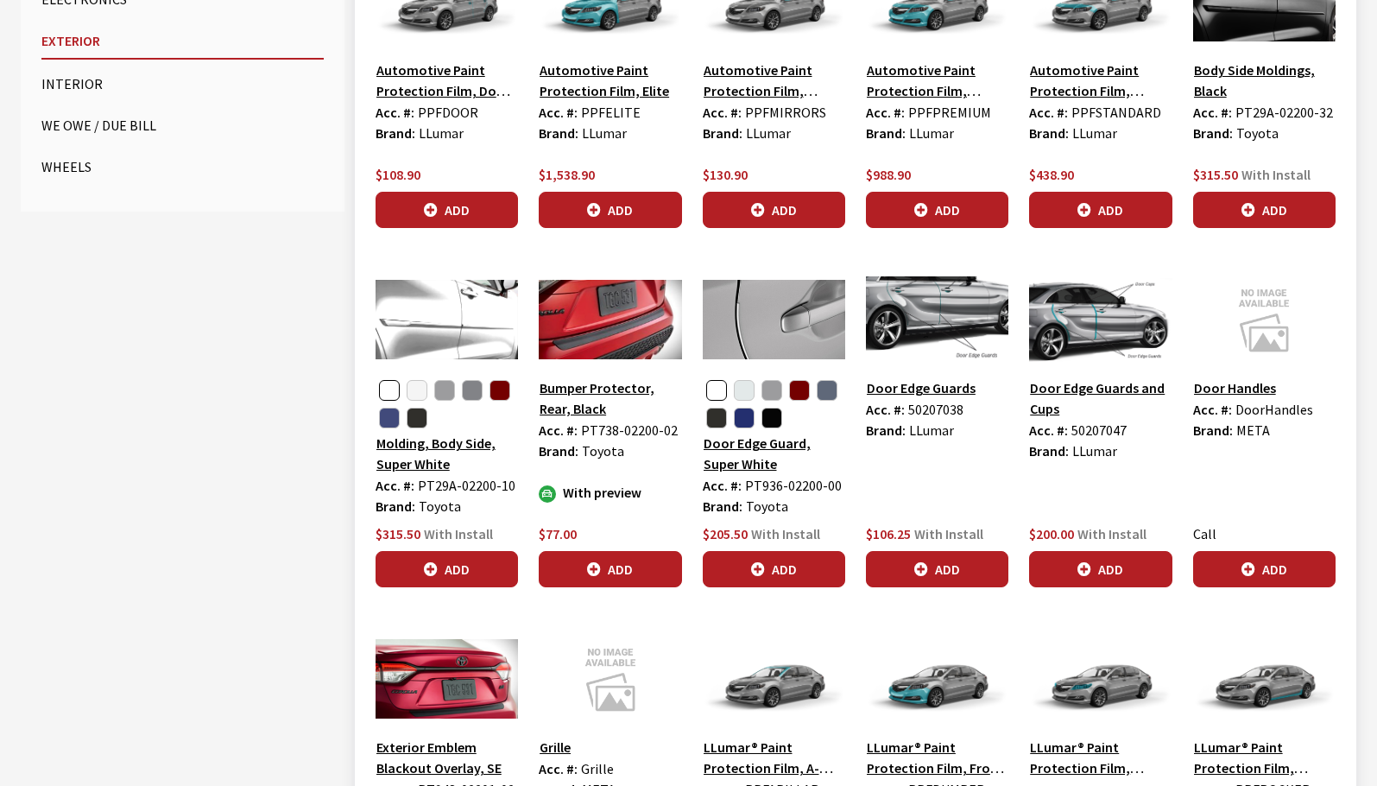
scroll to position [777, 0]
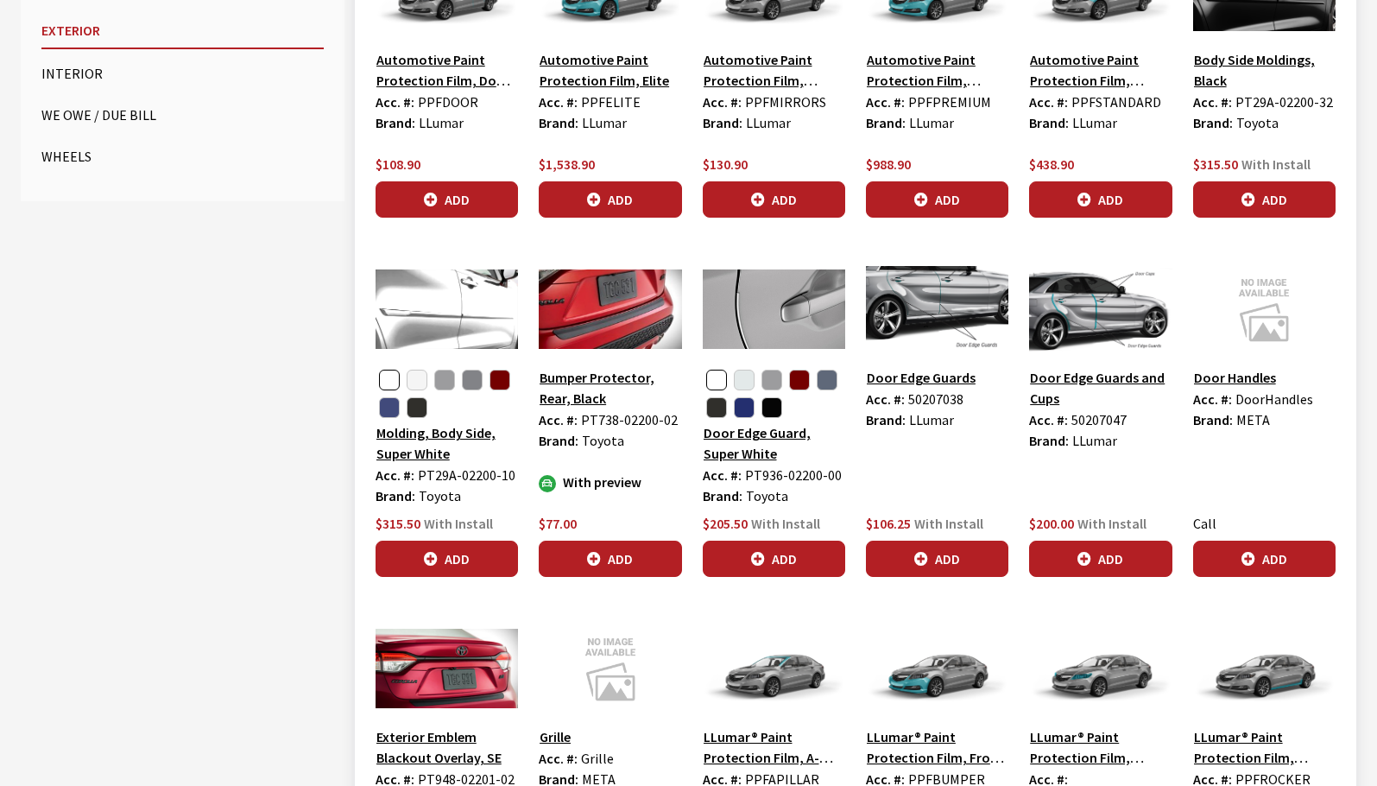
click at [394, 302] on img at bounding box center [447, 309] width 142 height 86
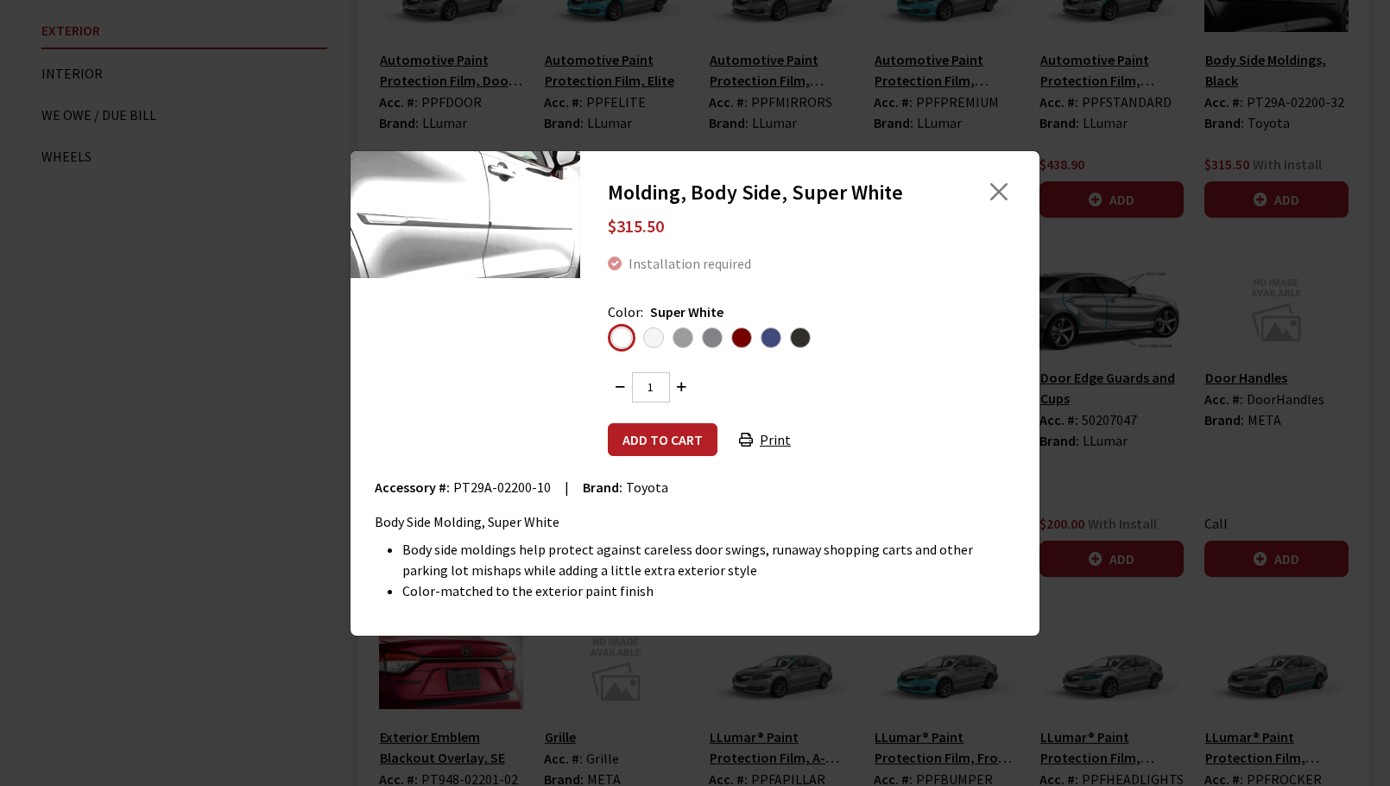
click at [464, 485] on span "PT29A-02200-10" at bounding box center [502, 486] width 98 height 17
click at [538, 488] on span "PT29A-02200-10" at bounding box center [502, 486] width 98 height 17
copy span "PT29A-02200-10"
click at [495, 191] on img at bounding box center [465, 214] width 230 height 128
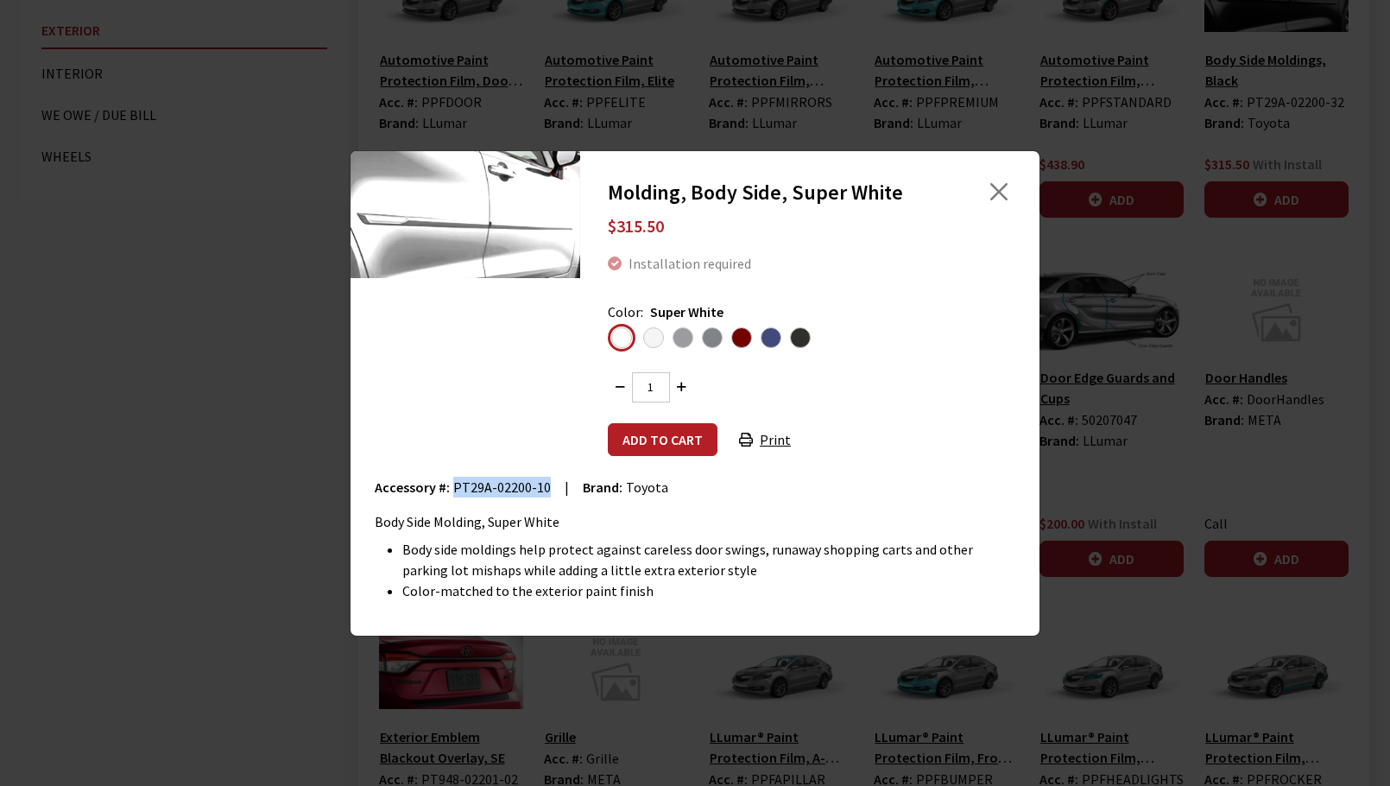
copy span "PT29A-02200-10"
click at [660, 336] on span "Platinum White Pearl" at bounding box center [653, 337] width 21 height 21
click at [0, 0] on input "radio" at bounding box center [0, 0] width 0 height 0
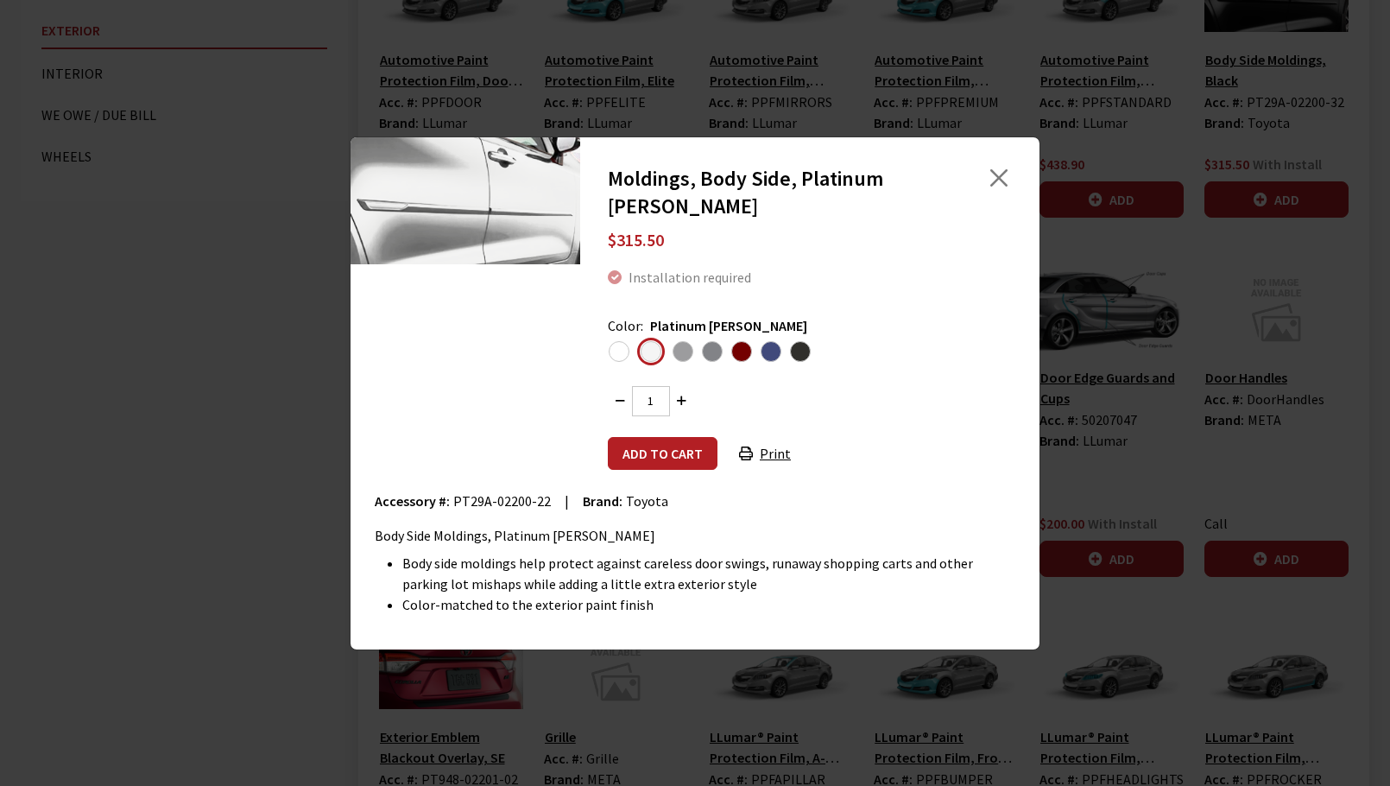
click at [474, 498] on span "PT29A-02200-22" at bounding box center [502, 500] width 98 height 17
click at [538, 500] on span "PT29A-02200-22" at bounding box center [502, 500] width 98 height 17
copy span "PT29A-02200-22"
click at [684, 347] on span "Classic Silver Metallic" at bounding box center [683, 351] width 21 height 21
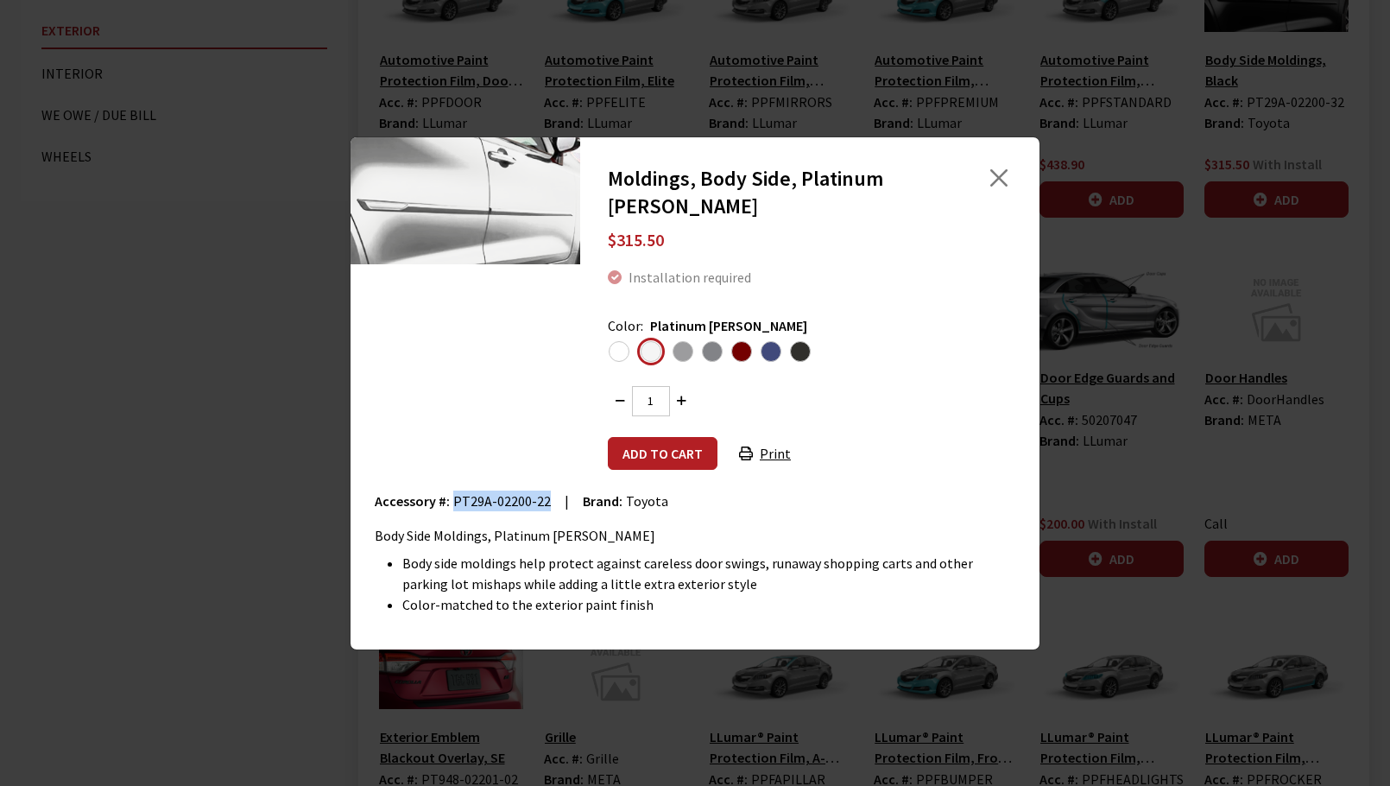
click at [0, 0] on input "radio" at bounding box center [0, 0] width 0 height 0
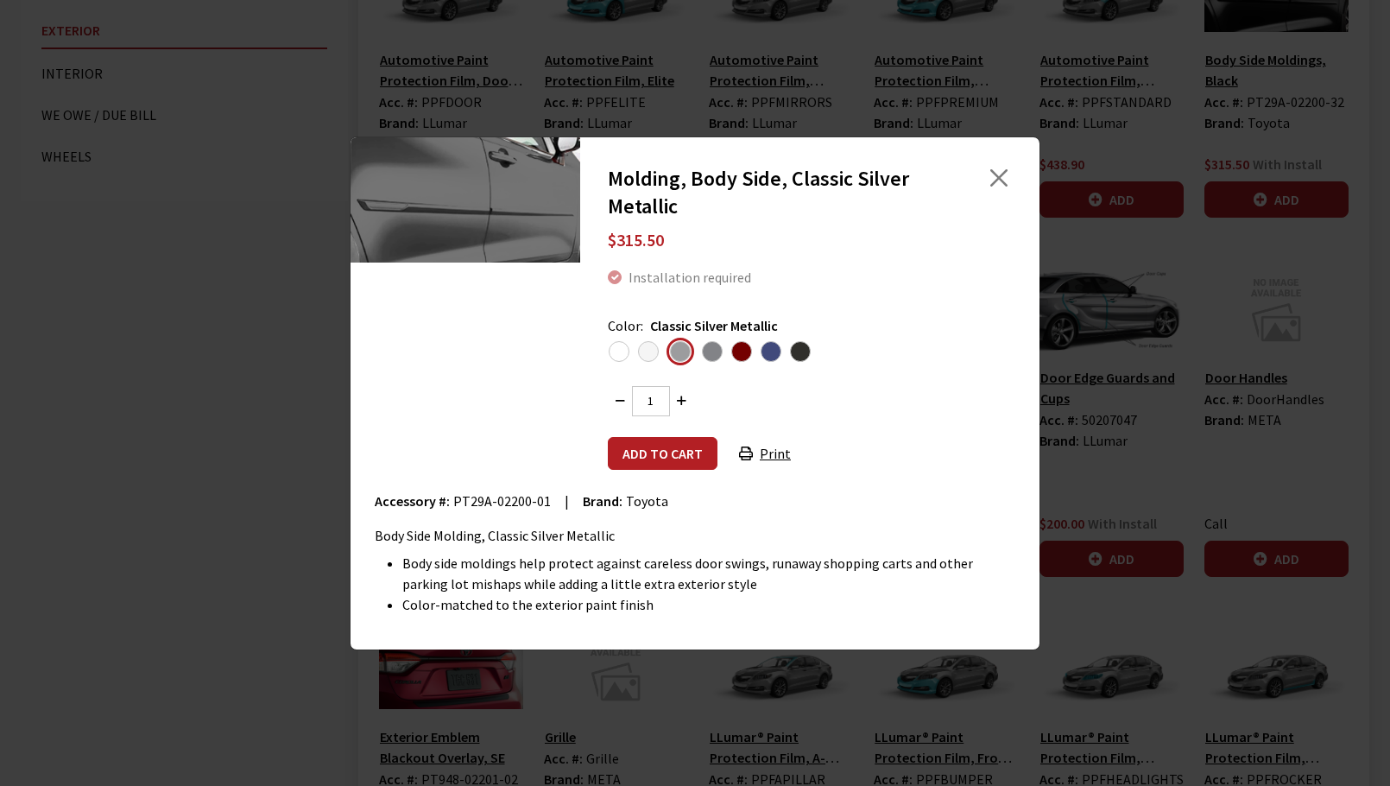
click at [459, 500] on span "PT29A-02200-01" at bounding box center [502, 500] width 98 height 17
click at [538, 505] on span "PT29A-02200-01" at bounding box center [502, 500] width 98 height 17
copy span "PT29A-02200-01"
click at [711, 352] on span "Celestial Silver Metallic" at bounding box center [712, 351] width 21 height 21
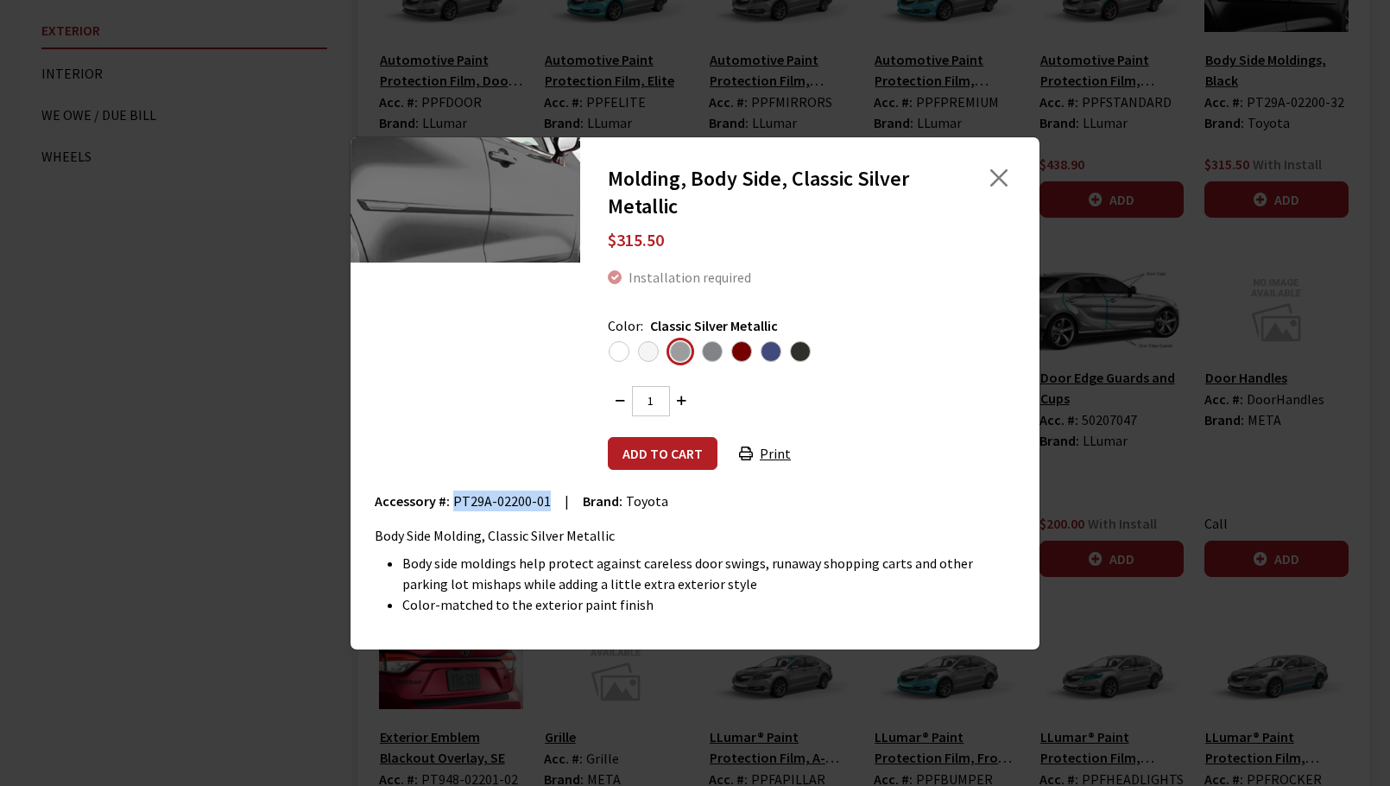
click at [0, 0] on input "radio" at bounding box center [0, 0] width 0 height 0
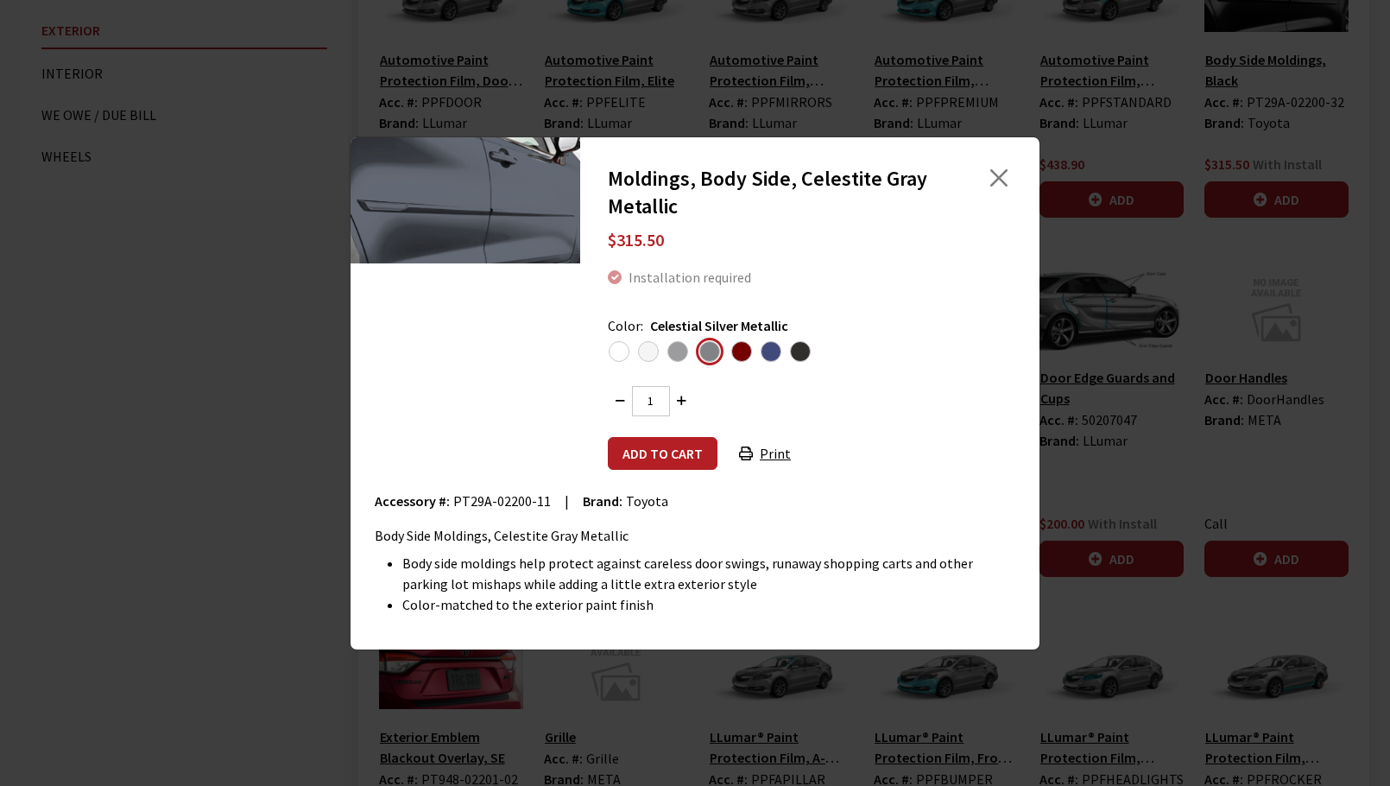
click at [466, 499] on span "PT29A-02200-11" at bounding box center [502, 500] width 98 height 17
click at [534, 501] on span "PT29A-02200-11" at bounding box center [502, 500] width 98 height 17
copy span "PT29A-02200-11"
click at [742, 353] on span "Ruby Flare Pearl" at bounding box center [741, 351] width 21 height 21
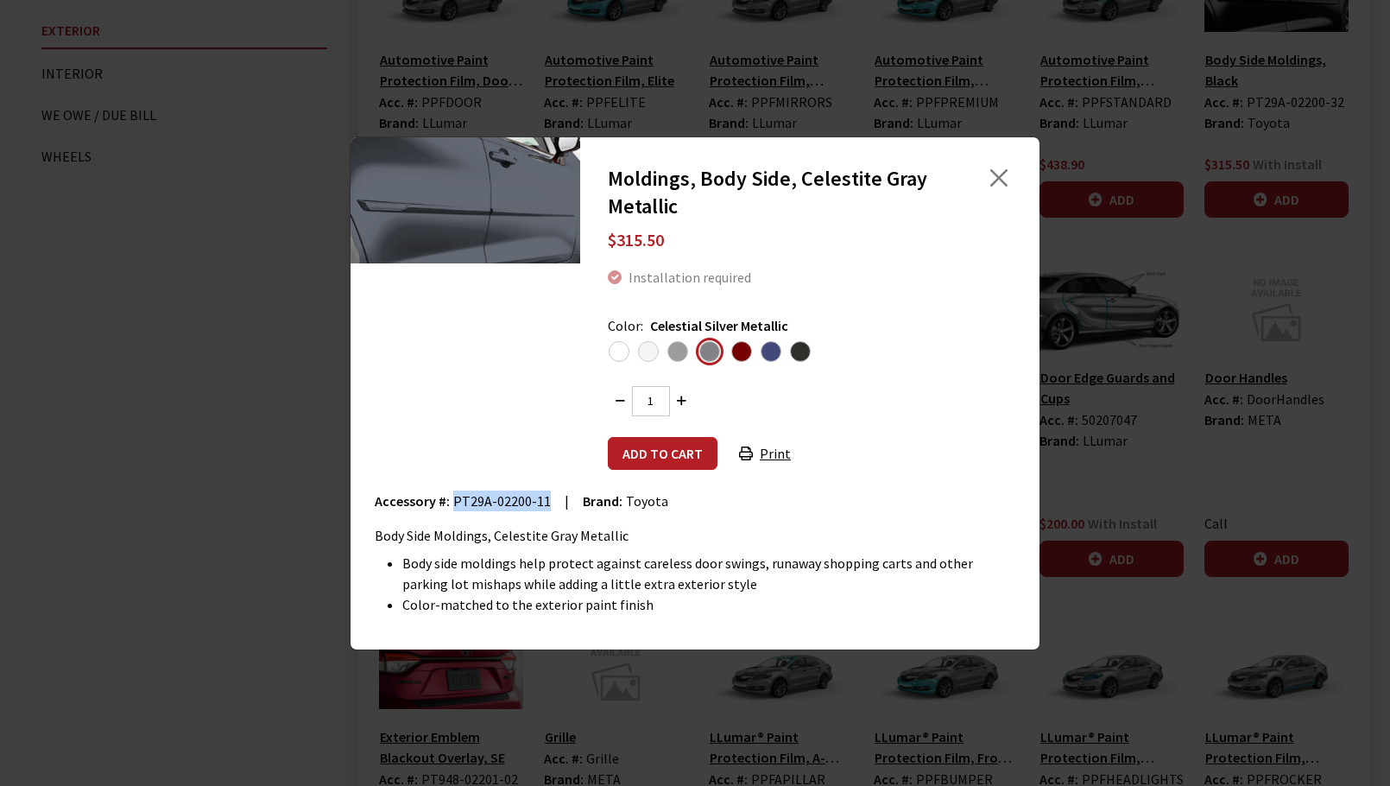
click at [0, 0] on input "radio" at bounding box center [0, 0] width 0 height 0
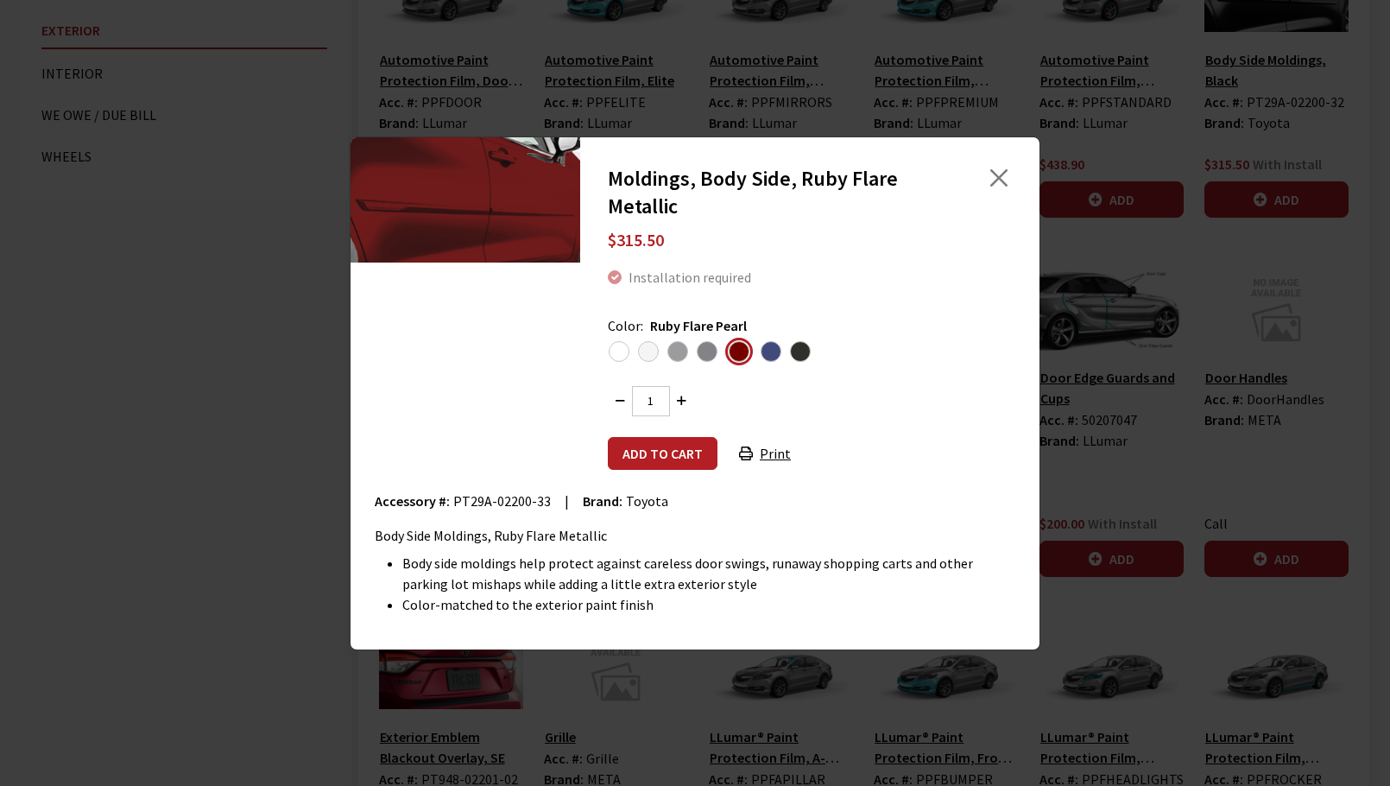
click at [478, 499] on span "PT29A-02200-33" at bounding box center [502, 500] width 98 height 17
click at [478, 498] on span "PT29A-02200-33" at bounding box center [502, 500] width 98 height 17
click at [539, 499] on span "PT29A-02200-33" at bounding box center [502, 500] width 98 height 17
copy span "PT29A-02200-33"
click at [800, 349] on span "Dark Gray" at bounding box center [800, 351] width 21 height 21
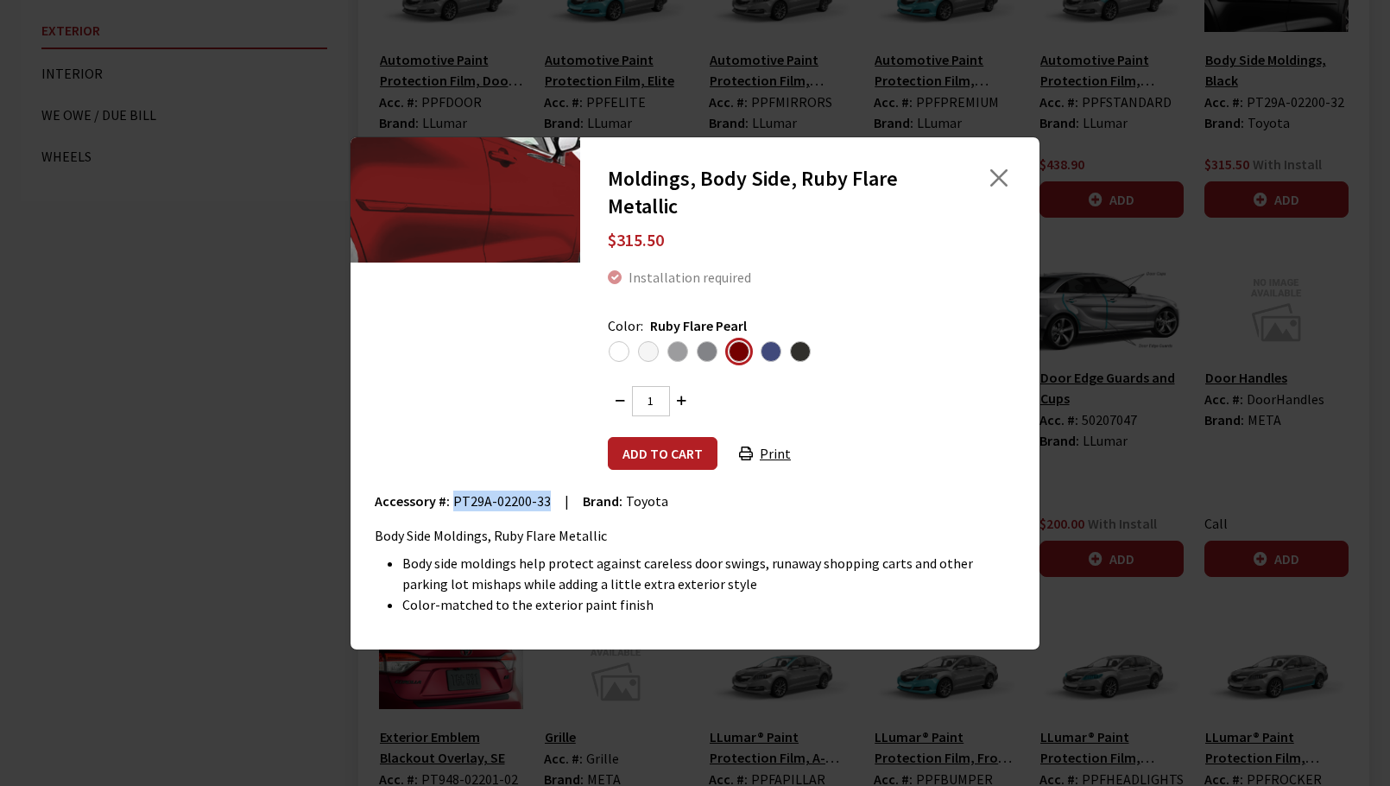
click at [0, 0] on input "radio" at bounding box center [0, 0] width 0 height 0
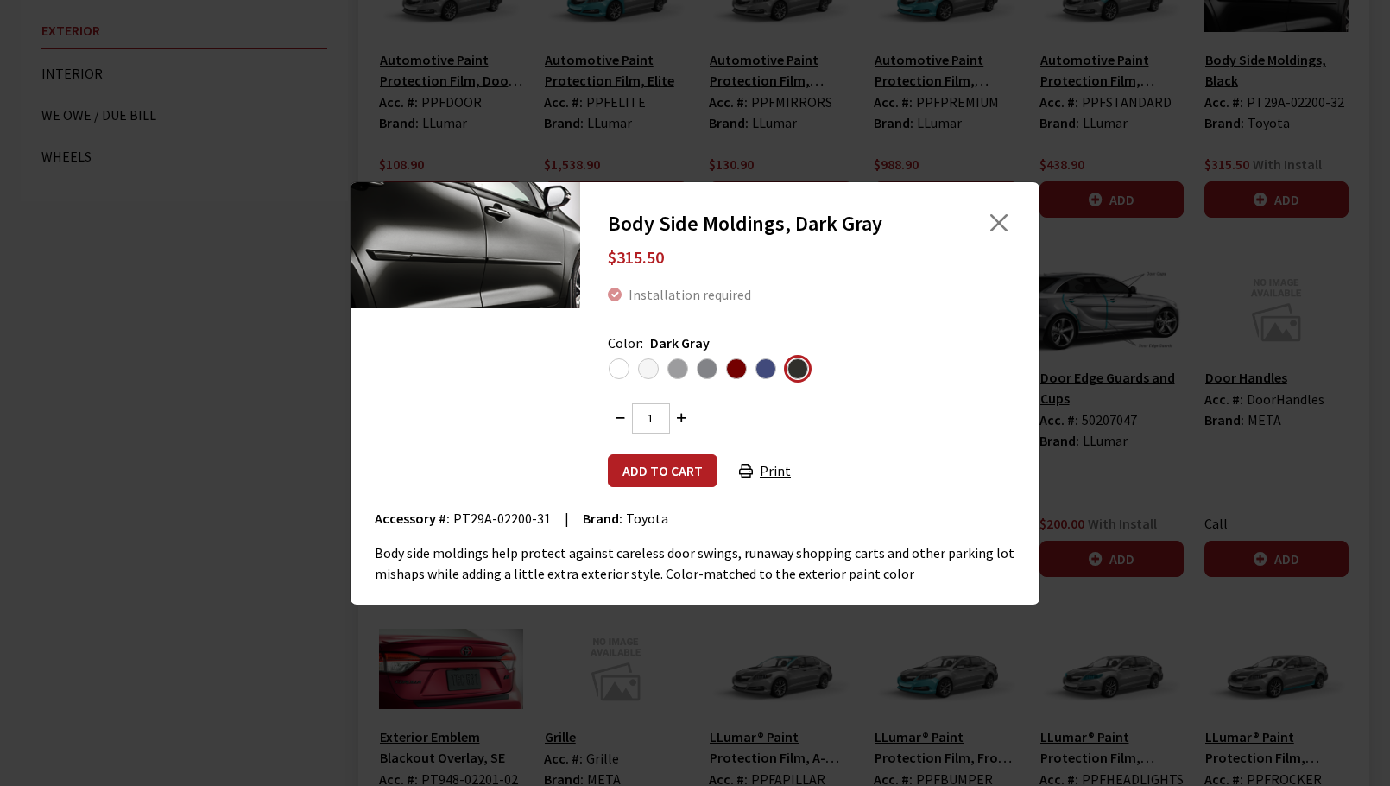
click at [766, 367] on span "Blueprint" at bounding box center [765, 368] width 21 height 21
click at [0, 0] on input "radio" at bounding box center [0, 0] width 0 height 0
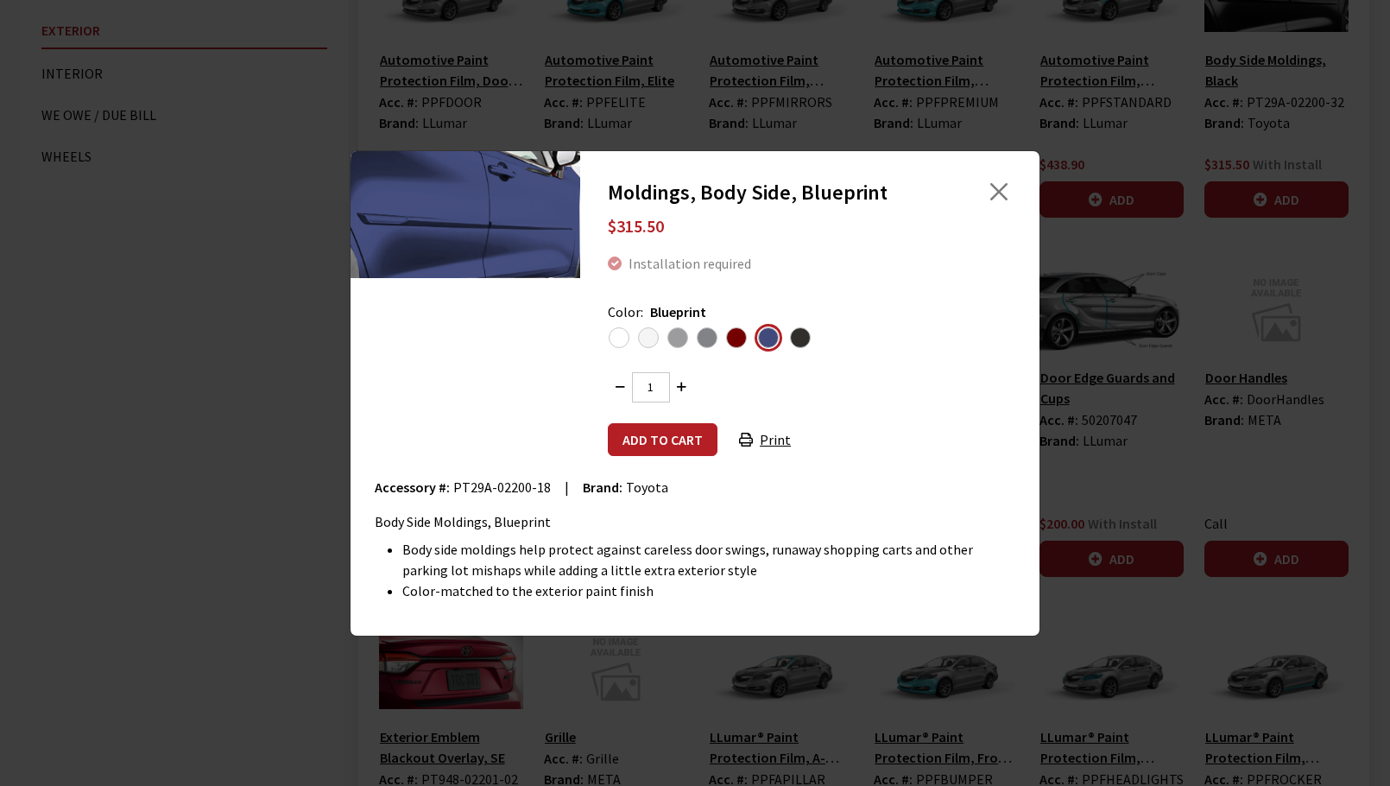
click at [797, 344] on span "Dark Gray" at bounding box center [800, 337] width 21 height 21
click at [0, 0] on input "radio" at bounding box center [0, 0] width 0 height 0
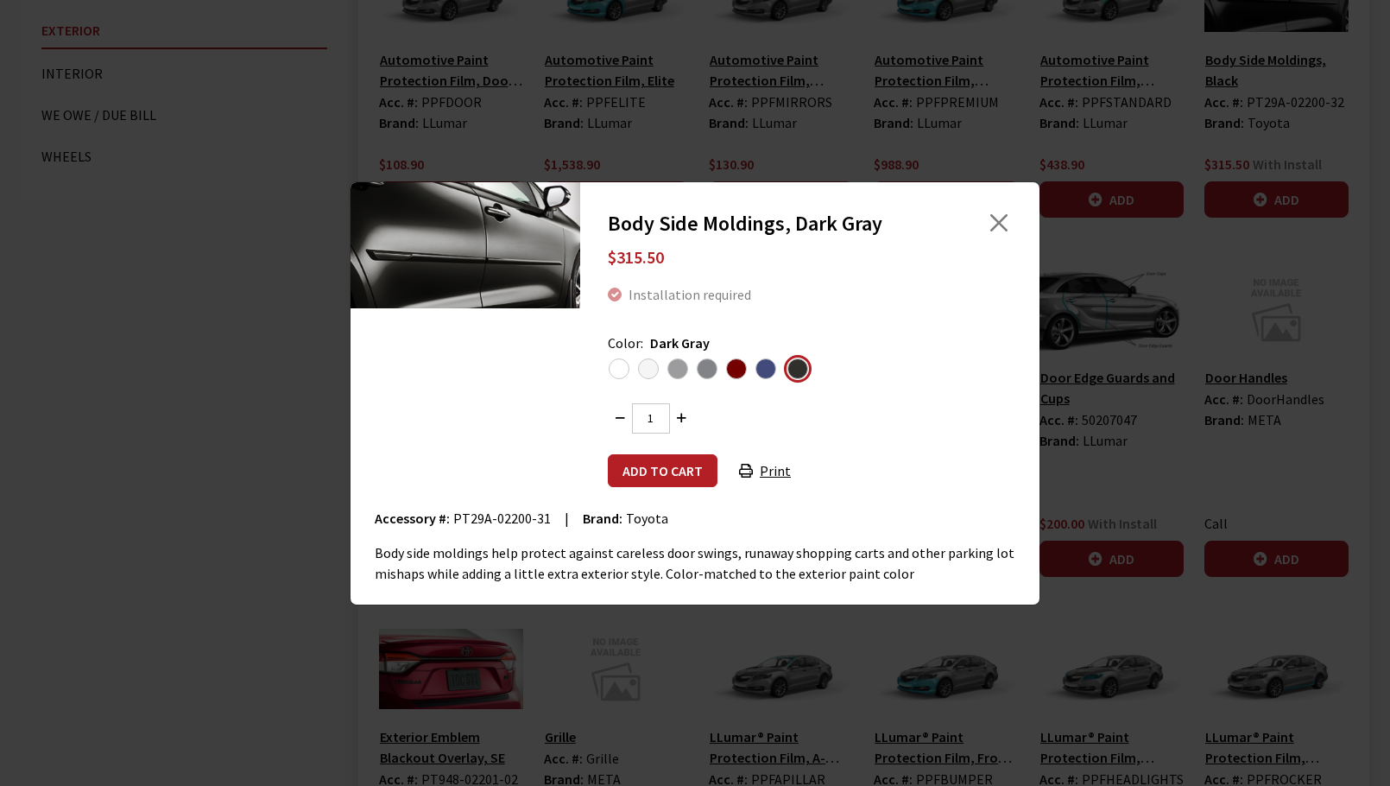
click at [467, 521] on span "PT29A-02200-31" at bounding box center [502, 517] width 98 height 17
click at [459, 517] on span "PT29A-02200-31" at bounding box center [502, 517] width 98 height 17
click at [539, 518] on span "PT29A-02200-31" at bounding box center [502, 517] width 98 height 17
copy span "PT29A-02200-31"
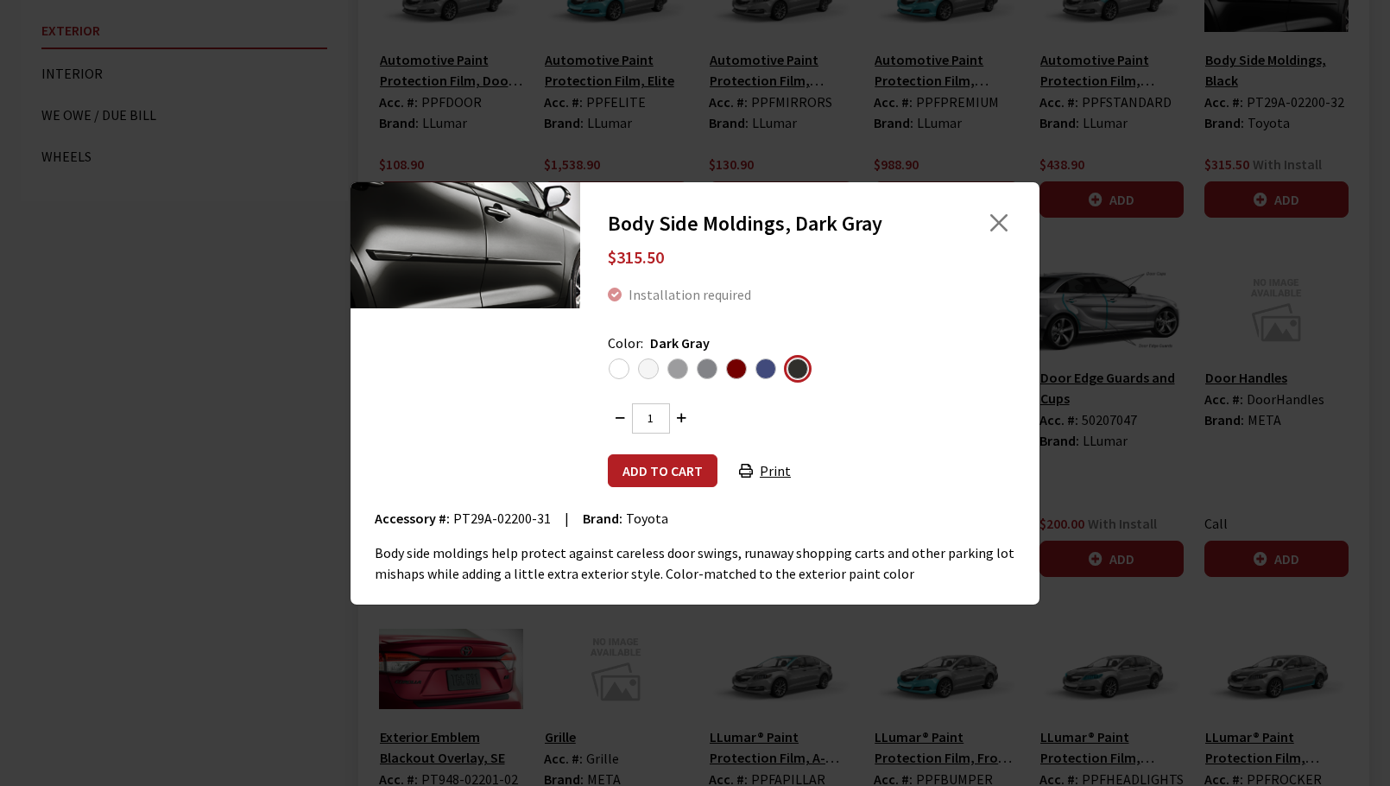
click at [722, 277] on div "Installation required" at bounding box center [810, 294] width 404 height 35
click at [997, 227] on button "Close" at bounding box center [999, 223] width 26 height 26
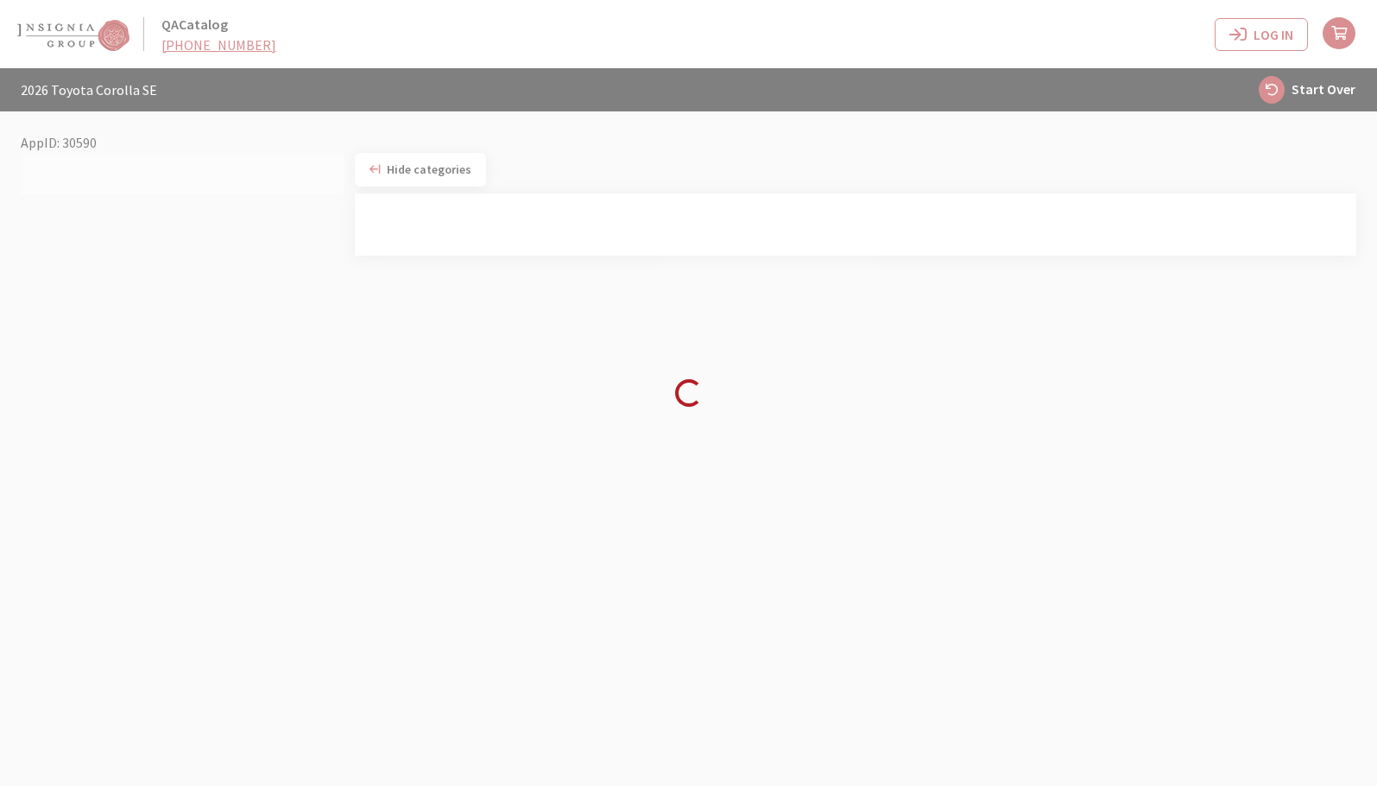
scroll to position [68, 0]
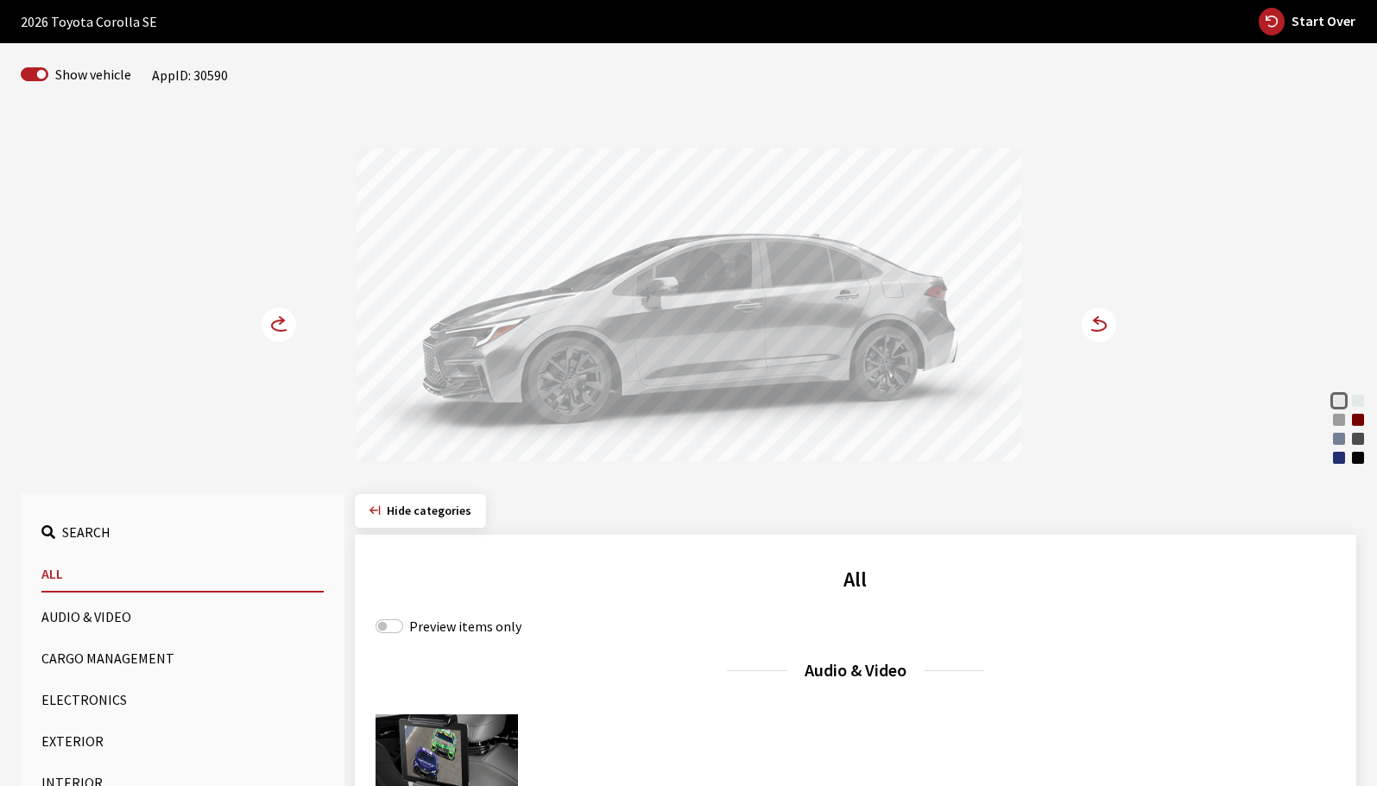
click at [388, 616] on div "Preview items only" at bounding box center [856, 626] width 960 height 21
click at [384, 628] on input "Preview items only" at bounding box center [390, 626] width 28 height 14
checkbox input "true"
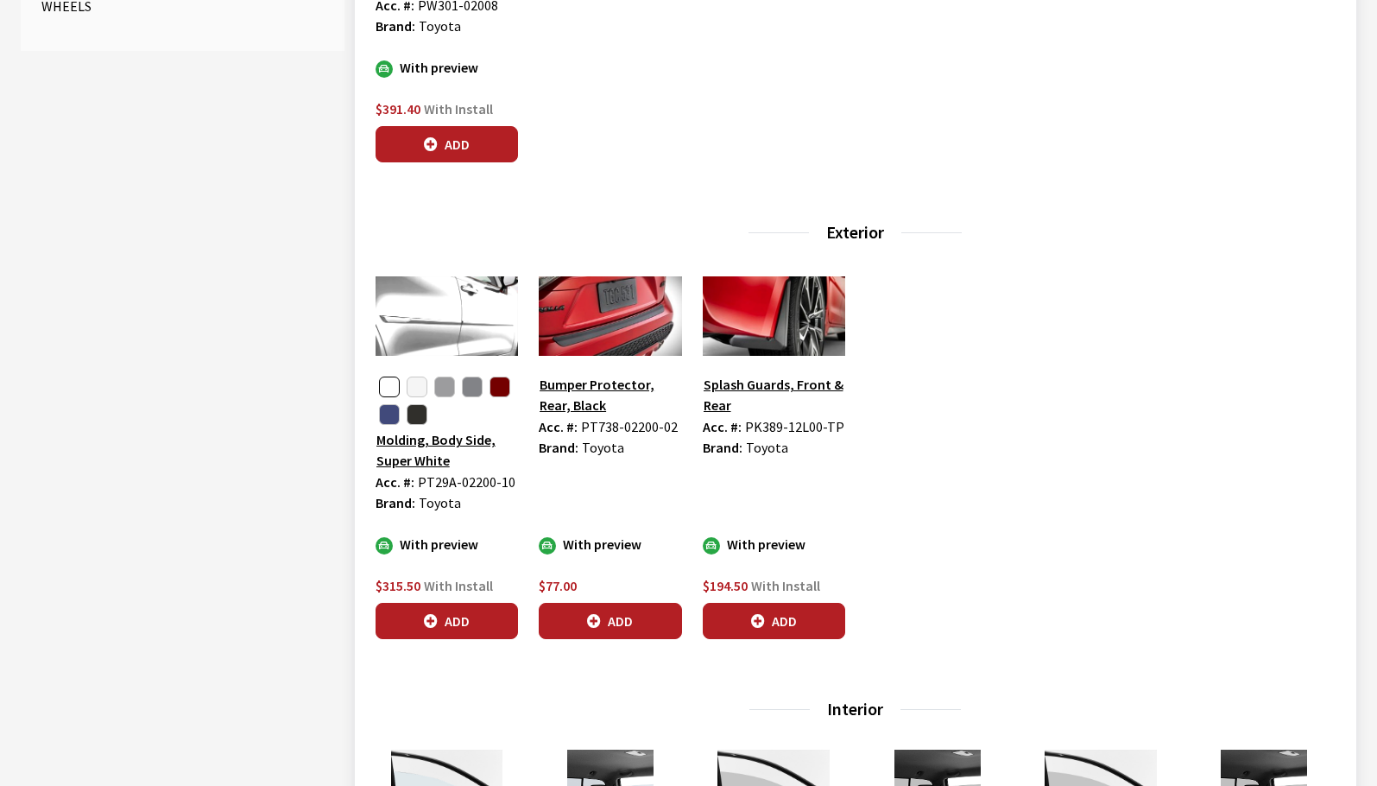
scroll to position [931, 0]
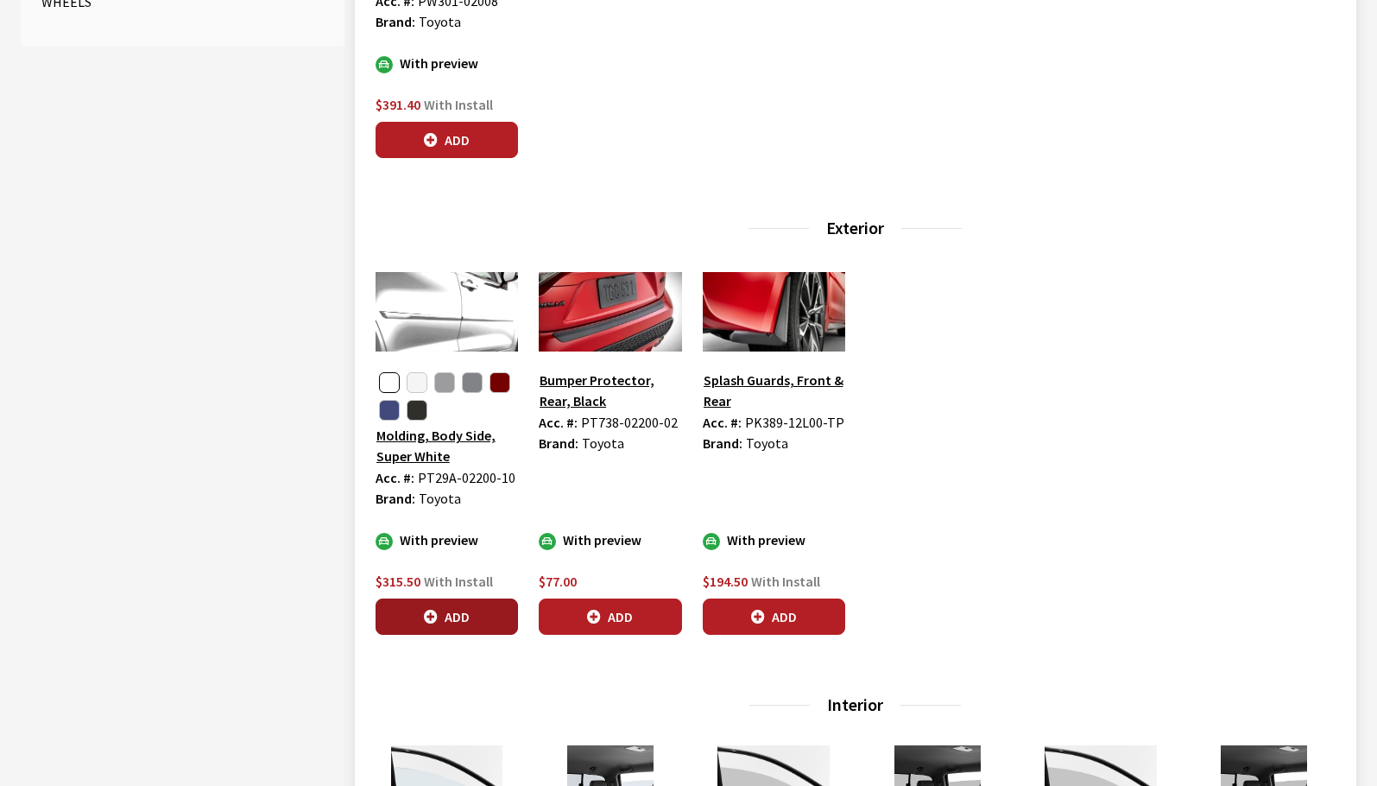
click at [473, 620] on button "Add" at bounding box center [447, 616] width 142 height 36
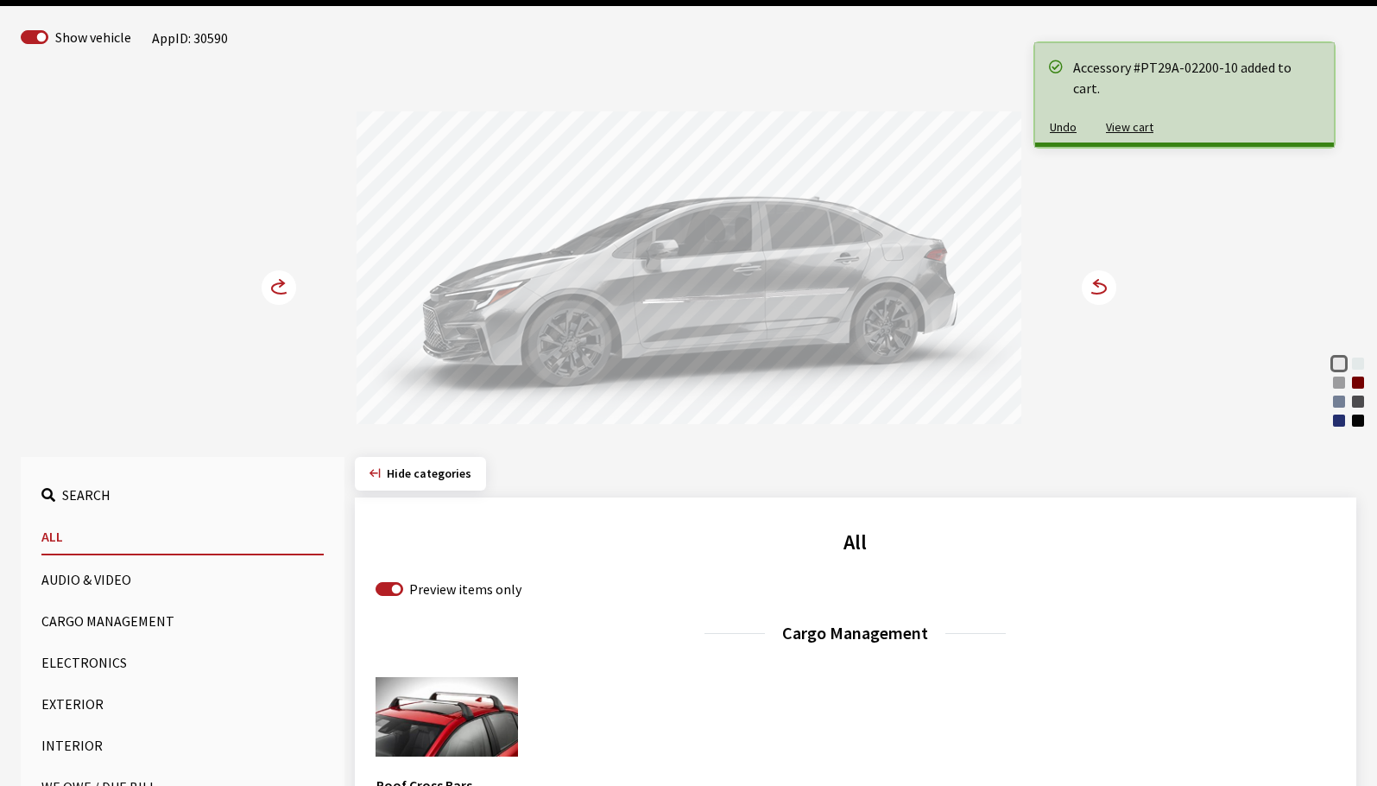
scroll to position [68, 0]
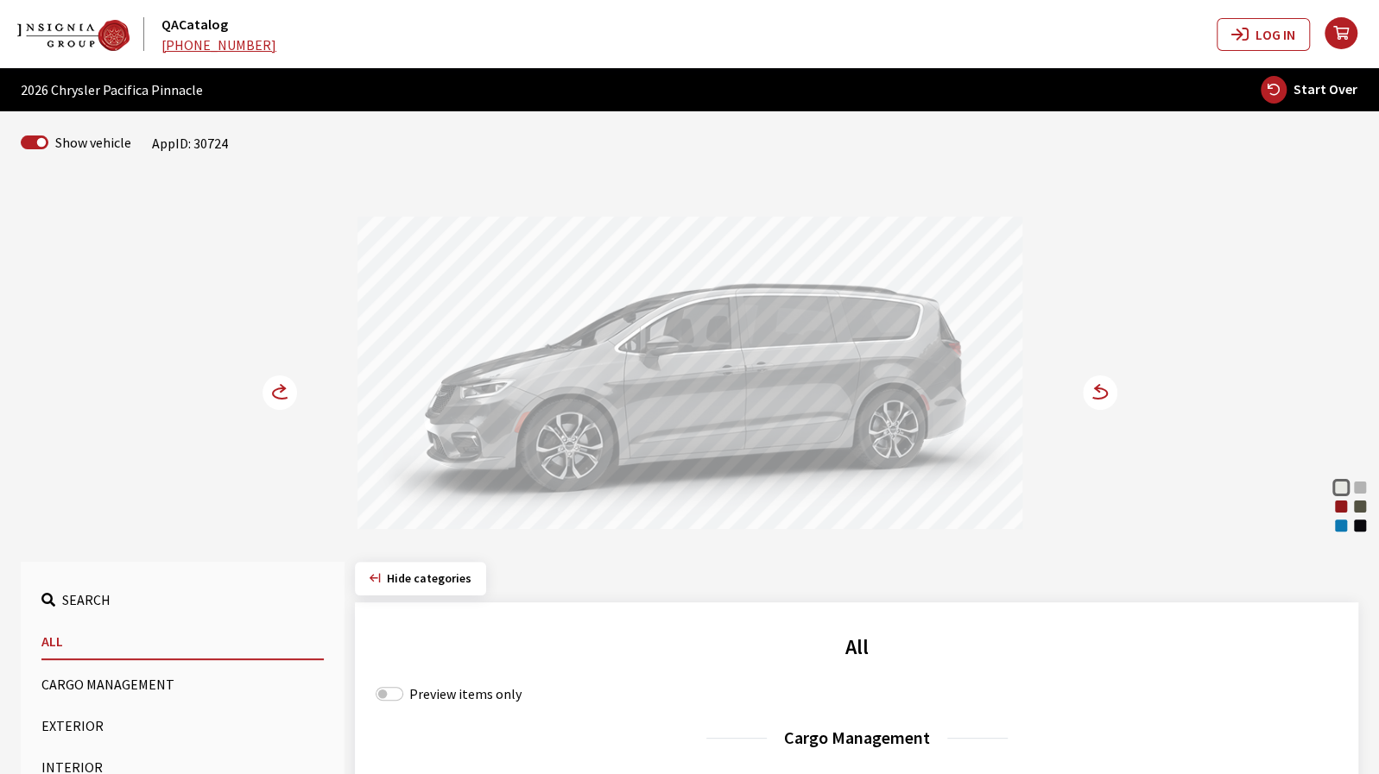
click at [1339, 527] on div "Hydro Blue Pearl Coat" at bounding box center [1340, 525] width 17 height 17
click at [1101, 394] on circle at bounding box center [1100, 393] width 35 height 35
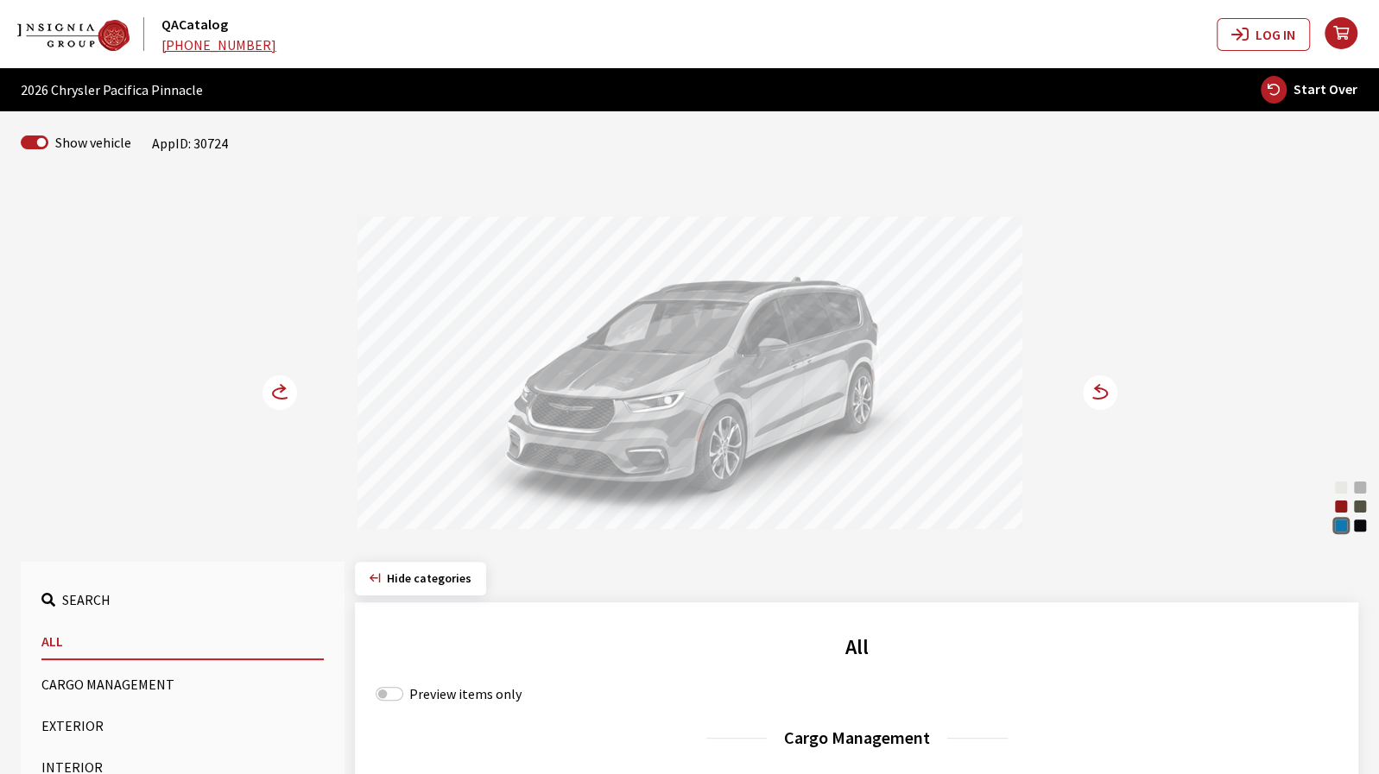
click at [1101, 394] on circle at bounding box center [1100, 393] width 35 height 35
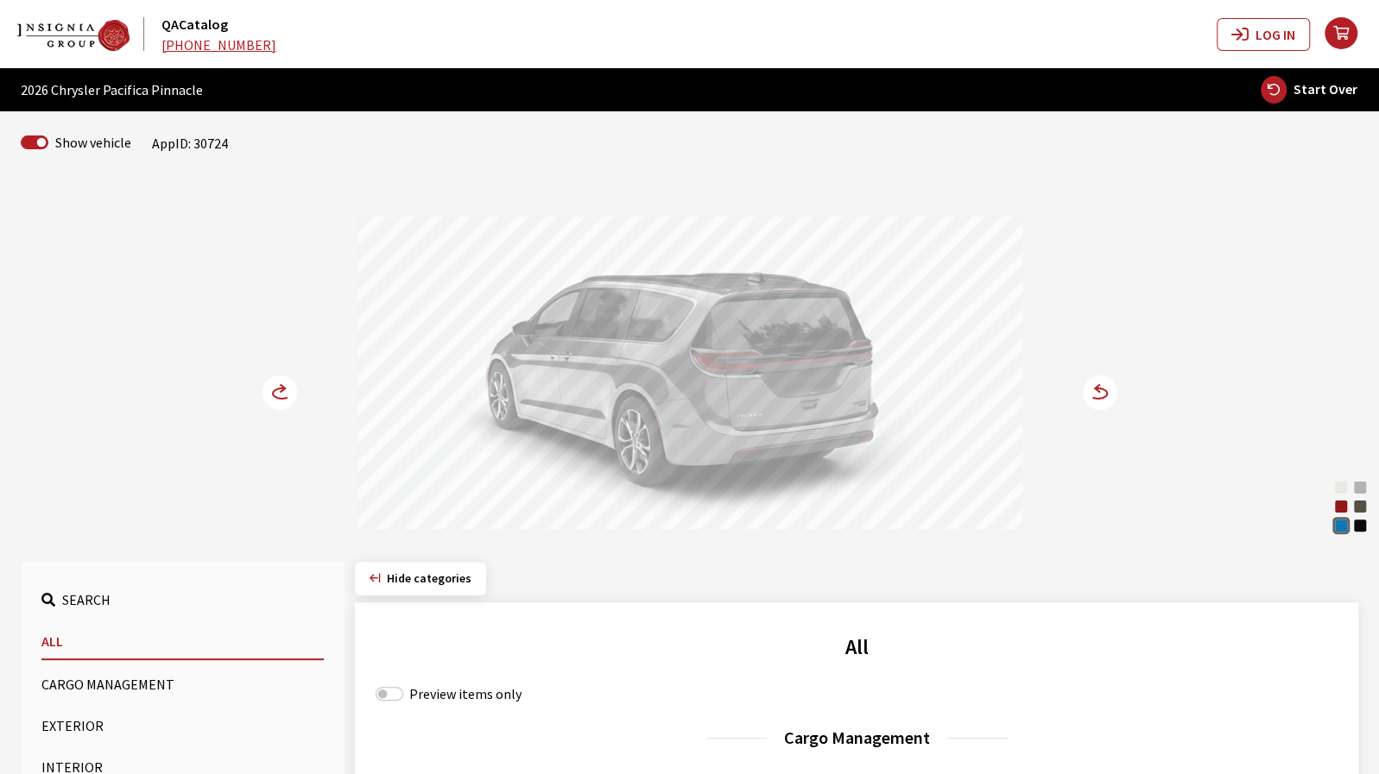
click at [1022, 52] on nav "QACatalog 888-579-4458" at bounding box center [611, 34] width 1209 height 41
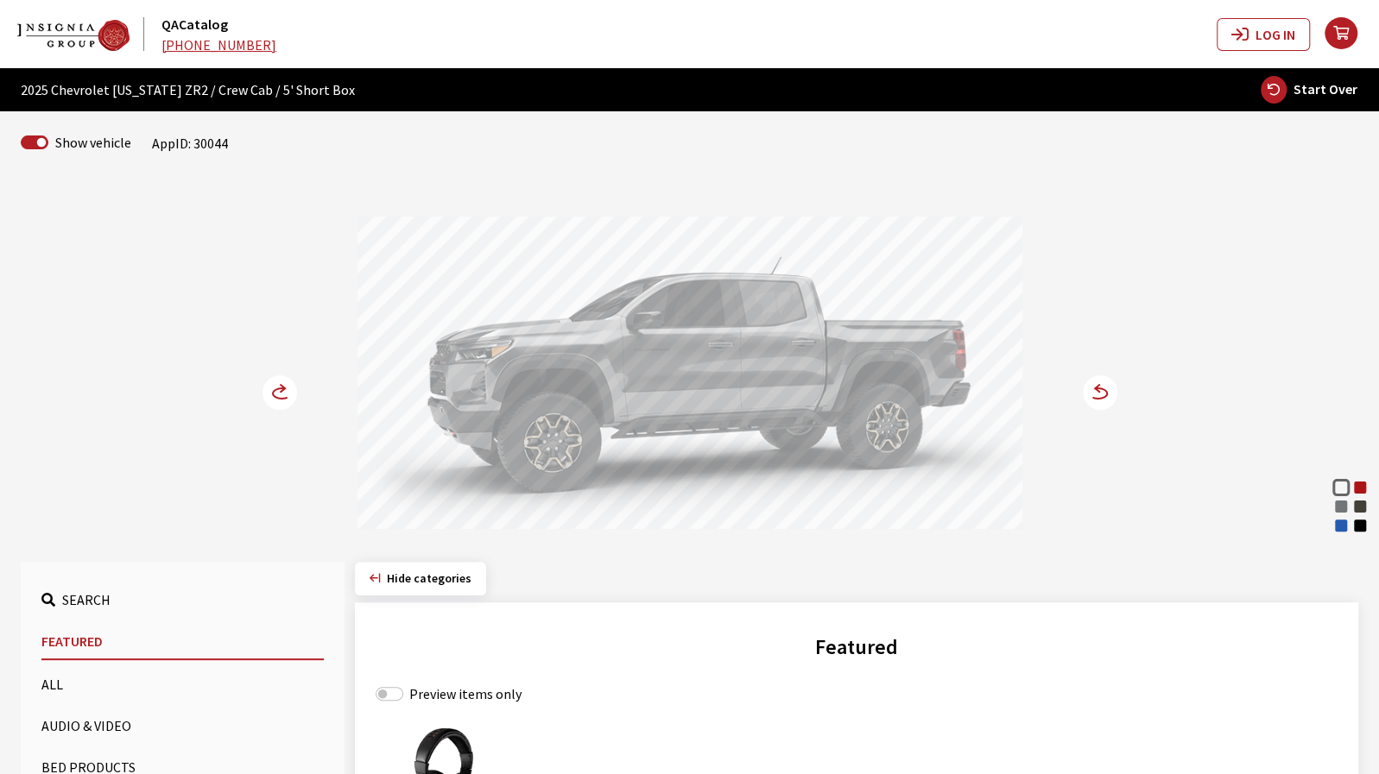
click at [404, 698] on div "Preview items only" at bounding box center [857, 694] width 962 height 21
click at [397, 691] on input "Preview items only" at bounding box center [390, 694] width 28 height 14
checkbox input "true"
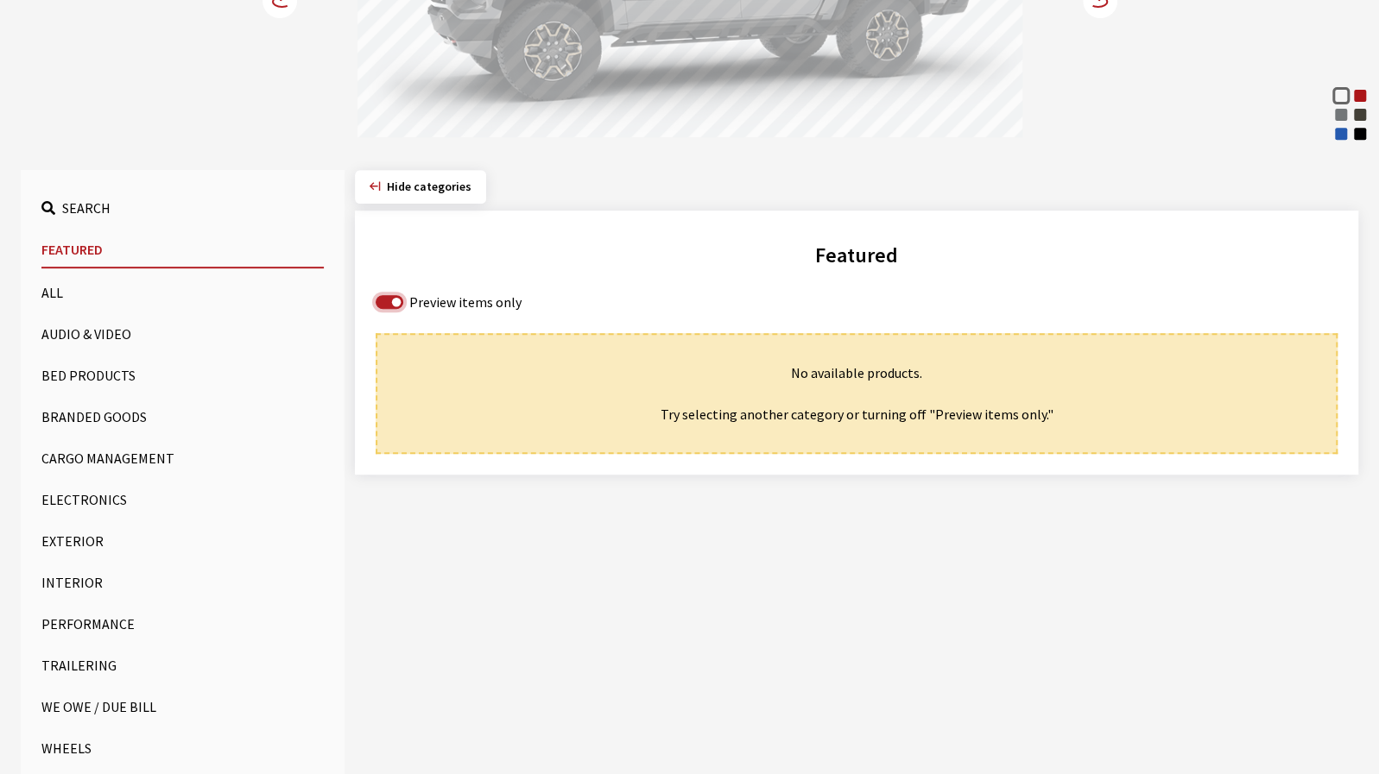
scroll to position [432, 0]
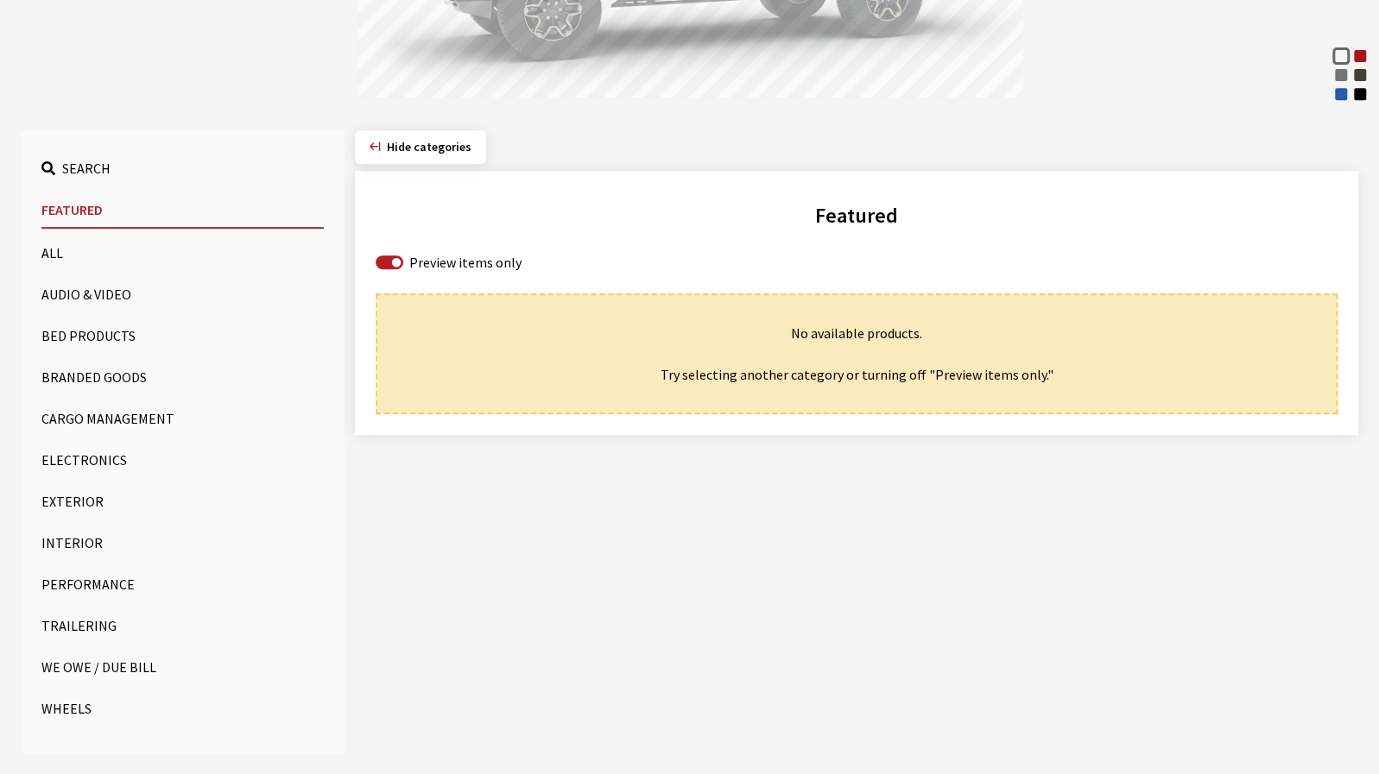
click at [73, 704] on button "Wheels" at bounding box center [182, 708] width 282 height 35
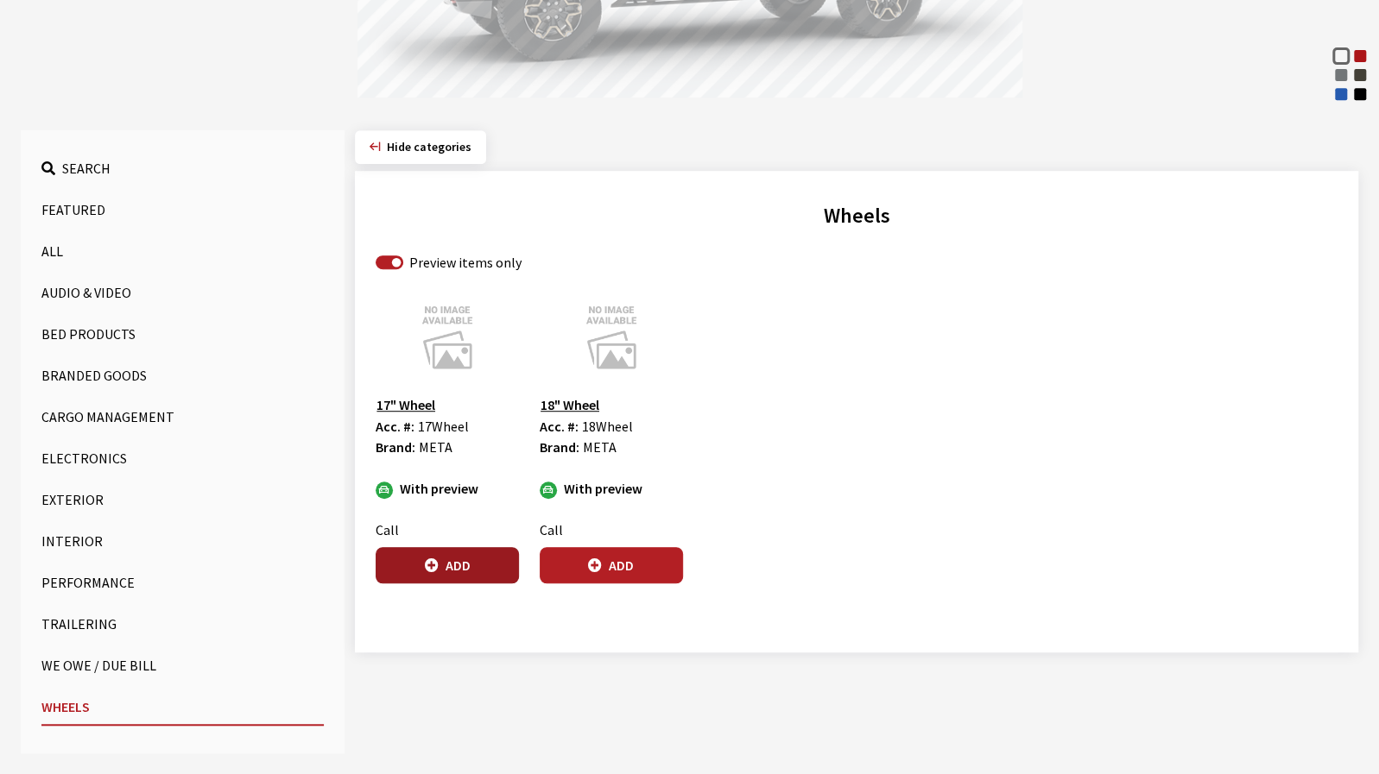
click at [458, 557] on button "Add" at bounding box center [447, 565] width 143 height 36
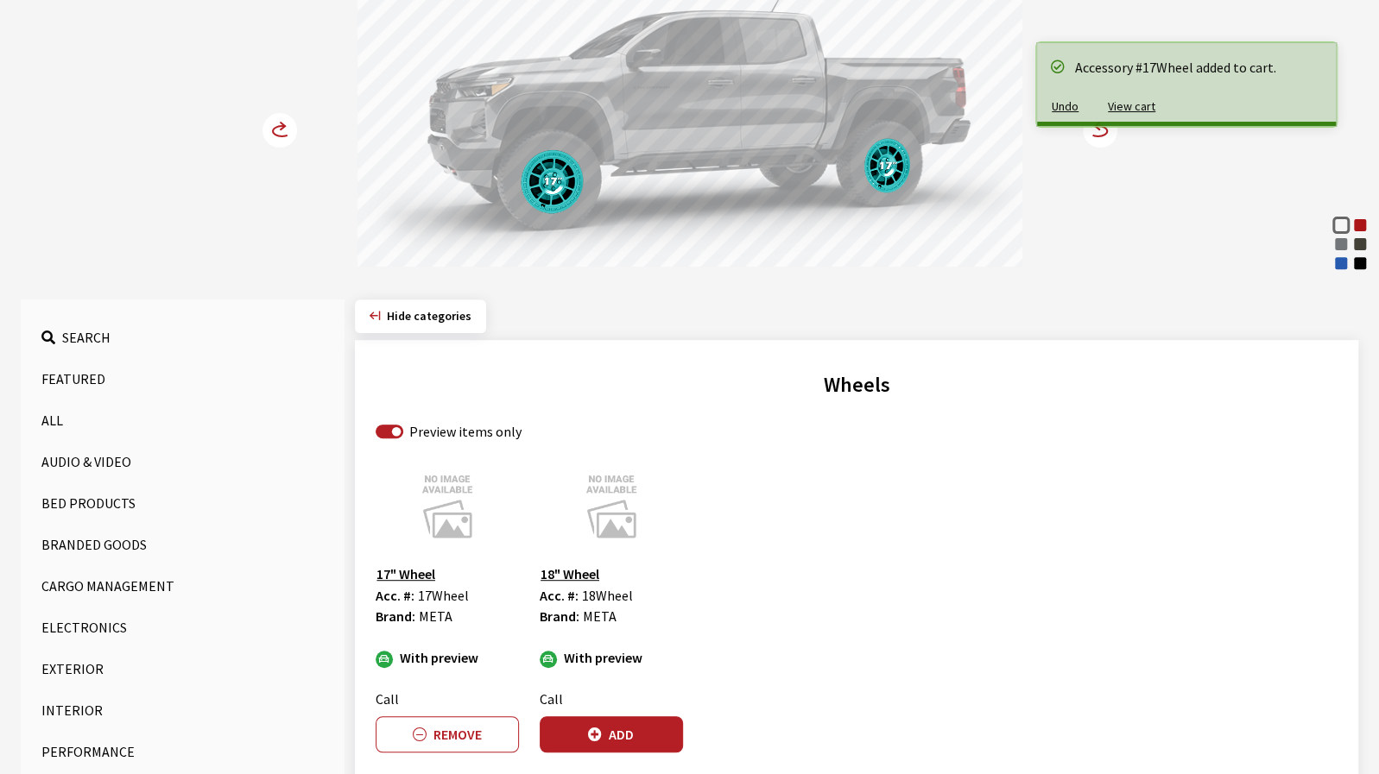
scroll to position [259, 0]
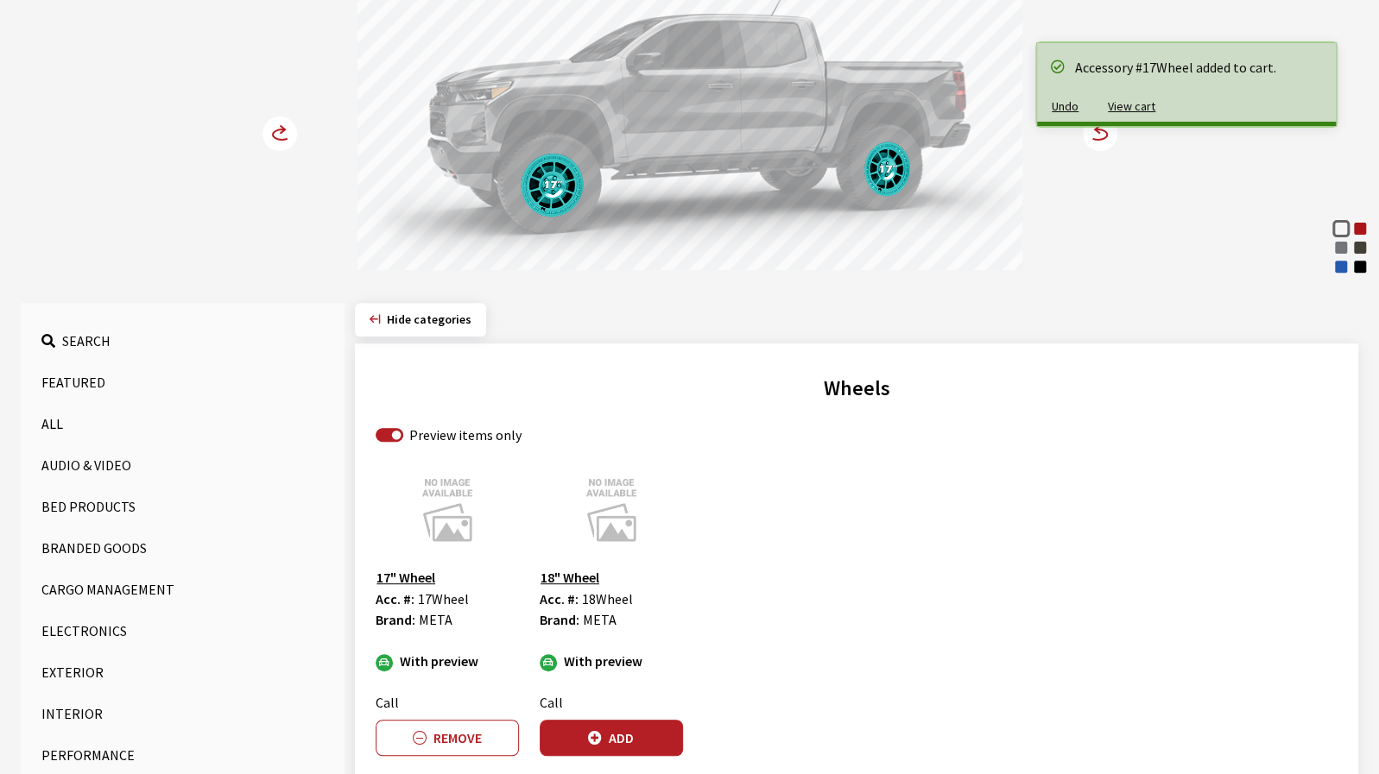
click at [1105, 148] on circle at bounding box center [1100, 134] width 35 height 35
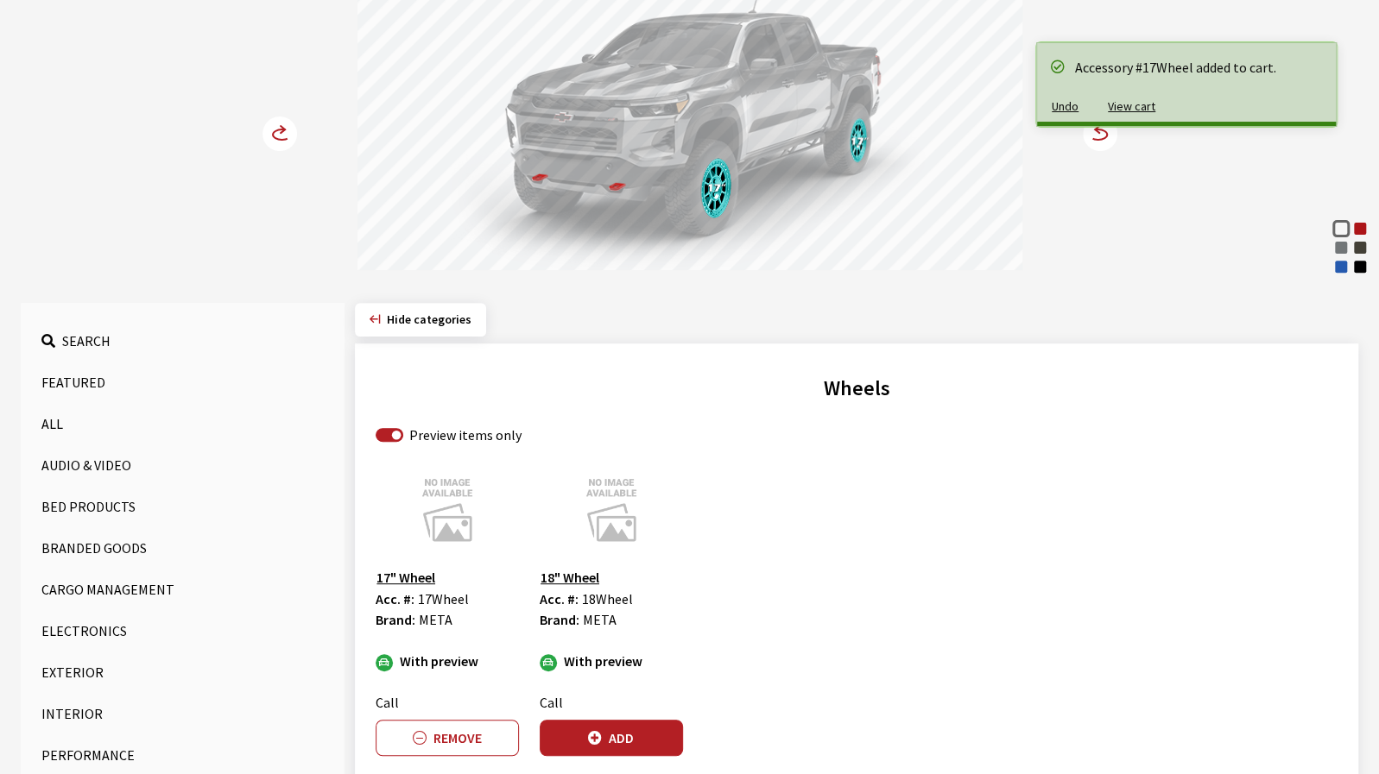
click at [1105, 148] on circle at bounding box center [1100, 134] width 35 height 35
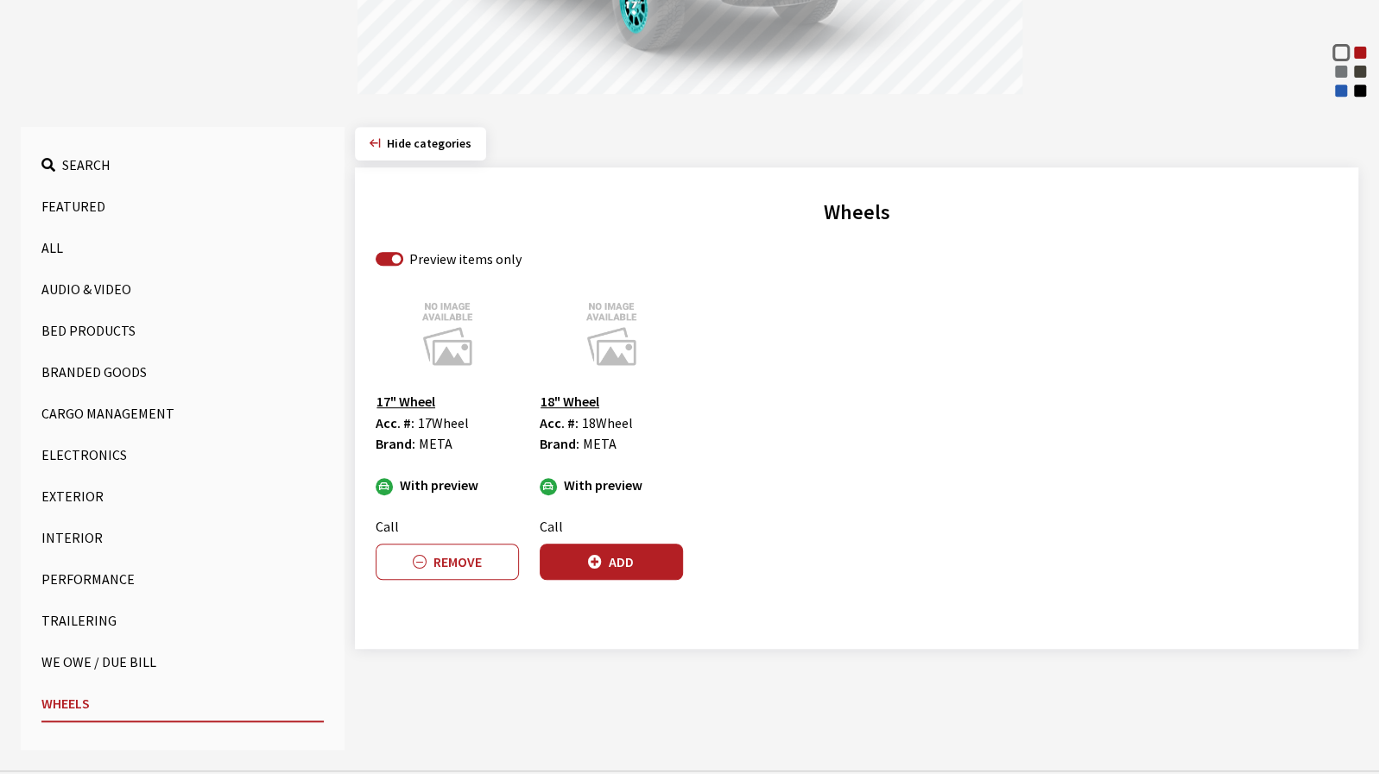
scroll to position [458, 0]
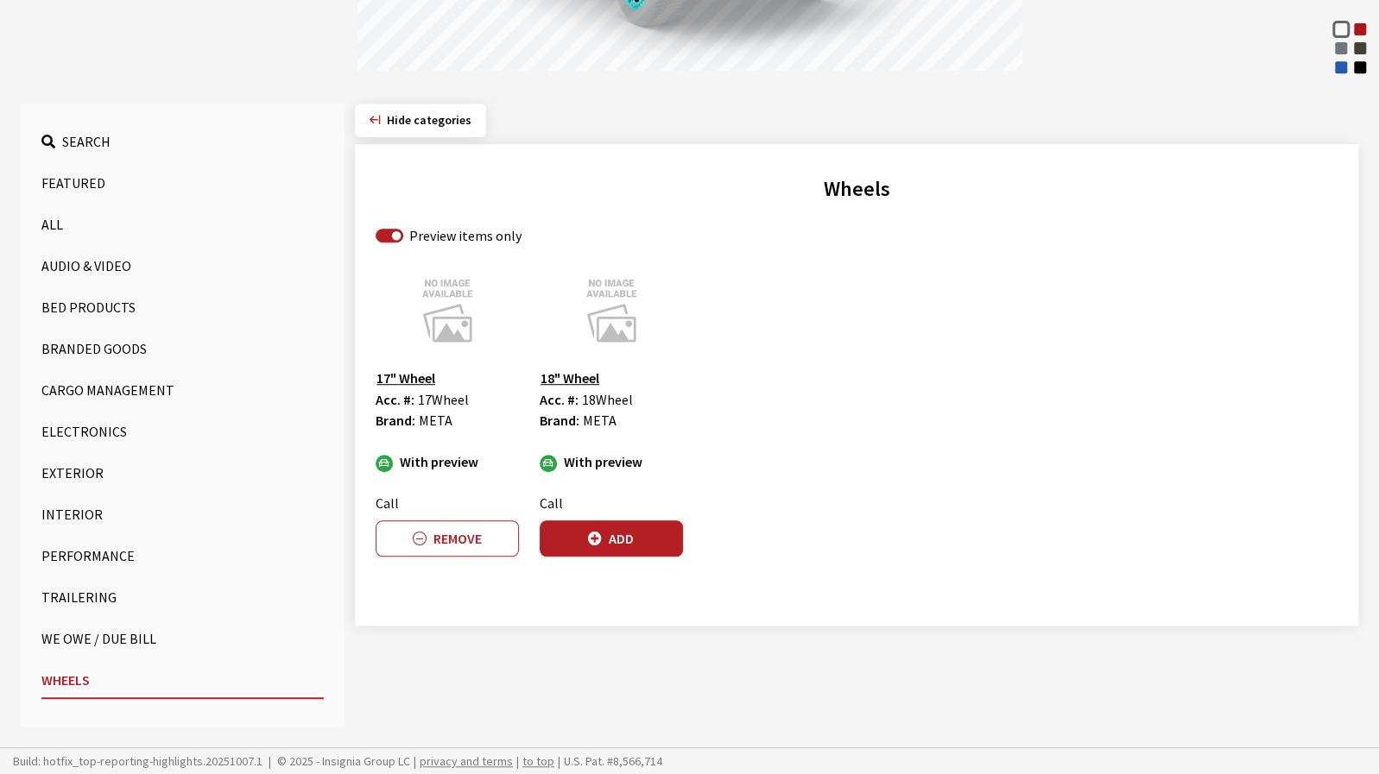
click at [93, 297] on button "Bed Products" at bounding box center [182, 307] width 282 height 35
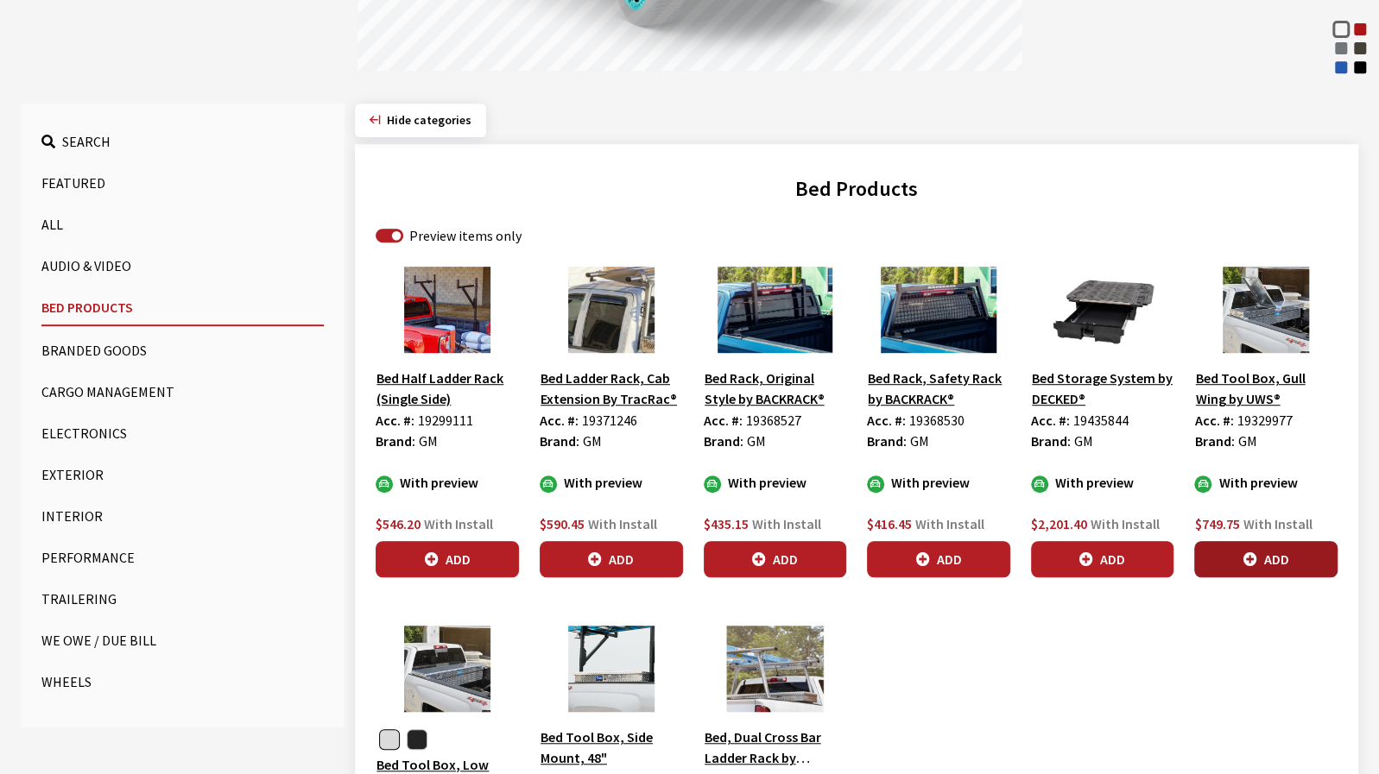
click at [1302, 553] on button "Add" at bounding box center [1265, 559] width 143 height 36
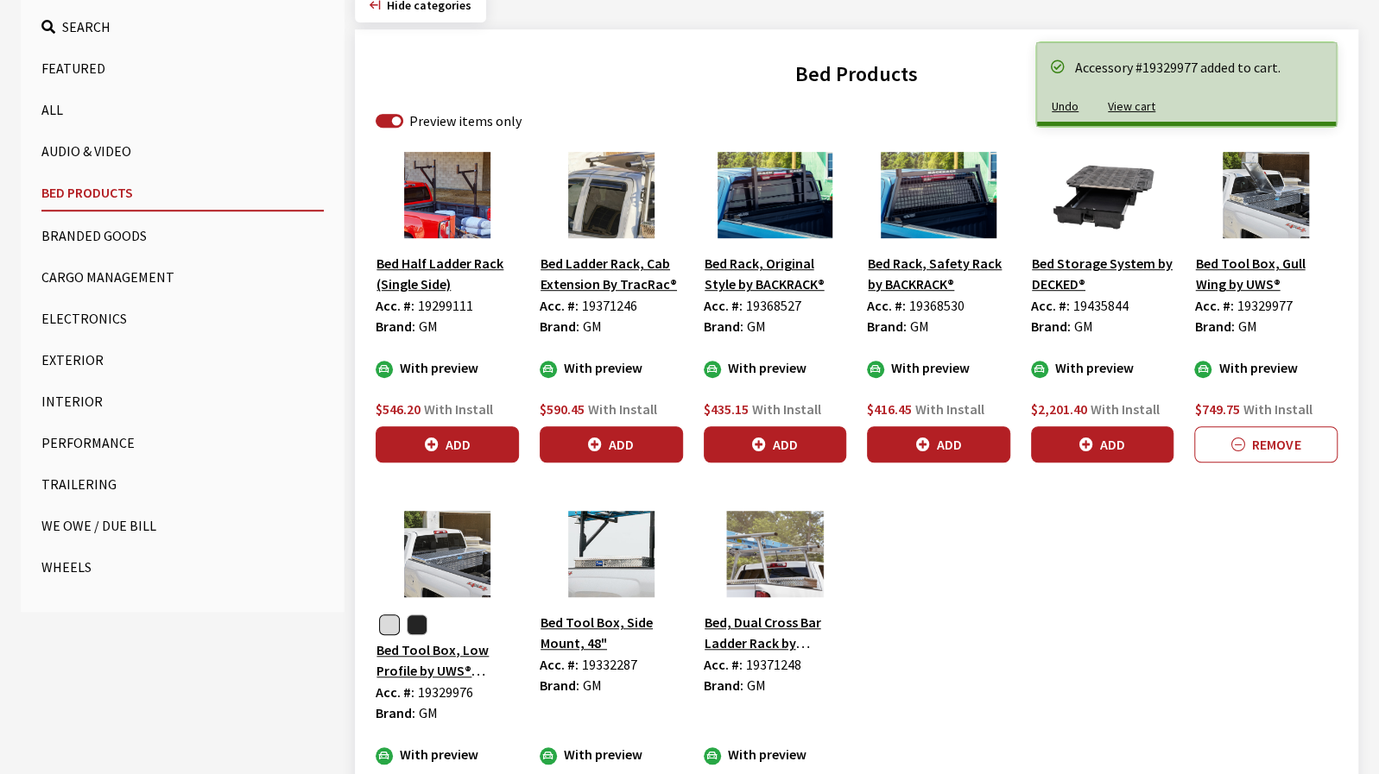
scroll to position [545, 0]
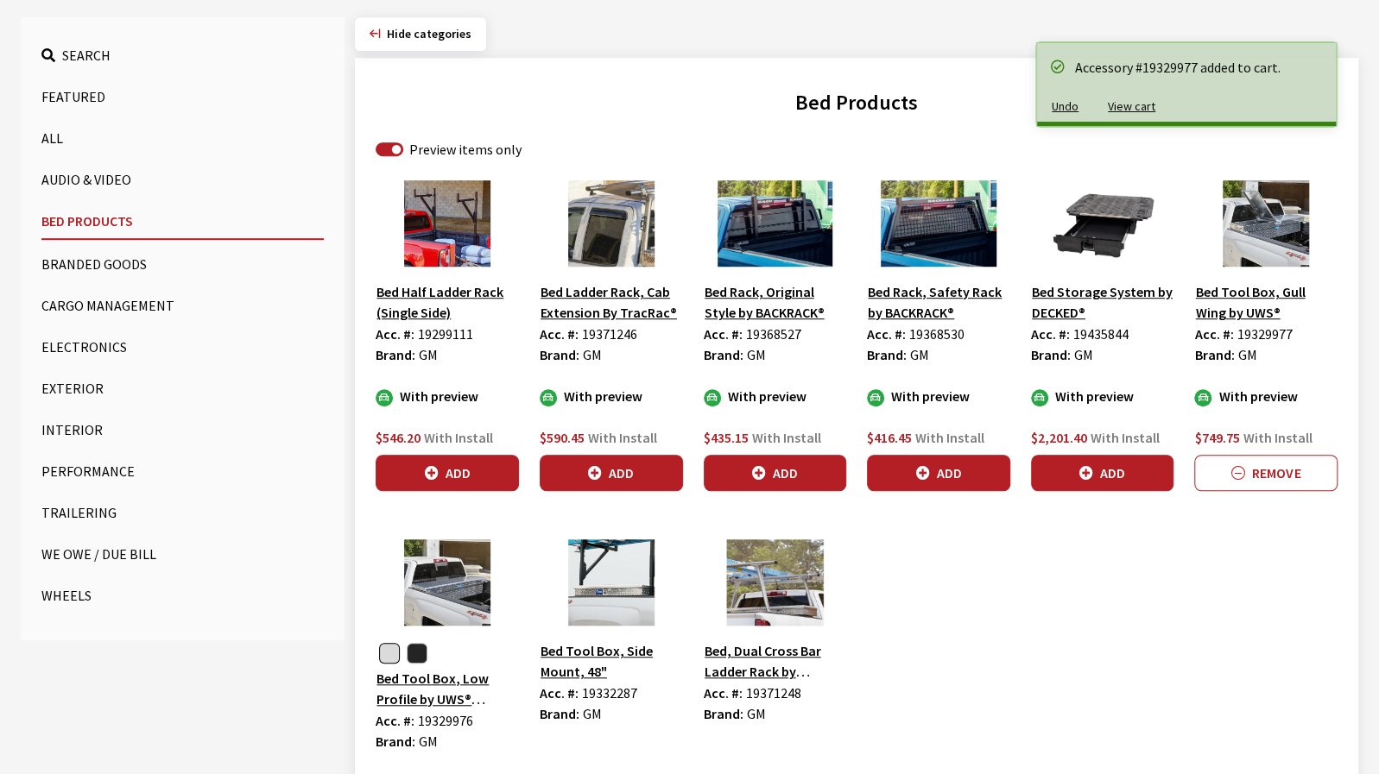
click at [1081, 489] on div "Bed Half Ladder Rack (Single Side) Acc. #: 19299111 Brand: GM With preview $546…" at bounding box center [856, 553] width 982 height 746
click at [1081, 467] on icon "button" at bounding box center [1086, 474] width 14 height 14
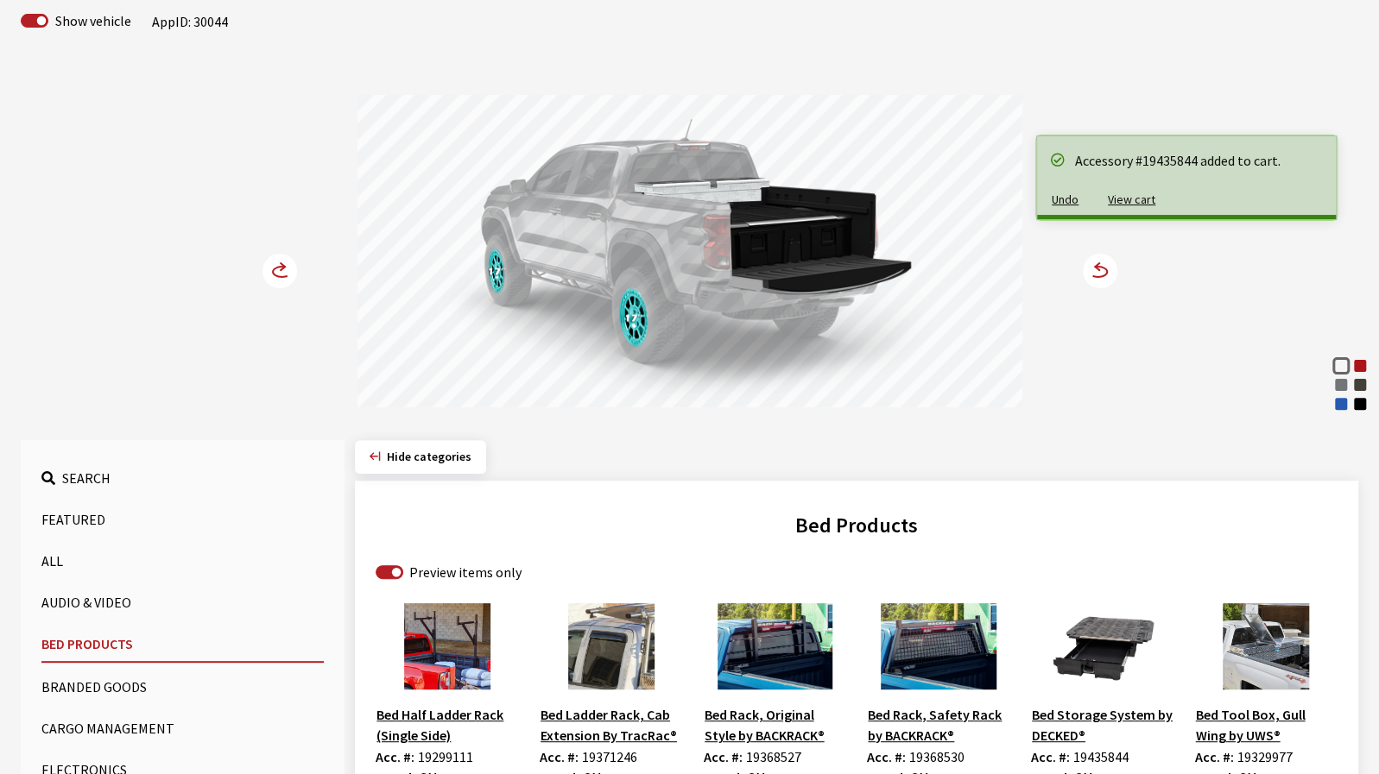
scroll to position [27, 0]
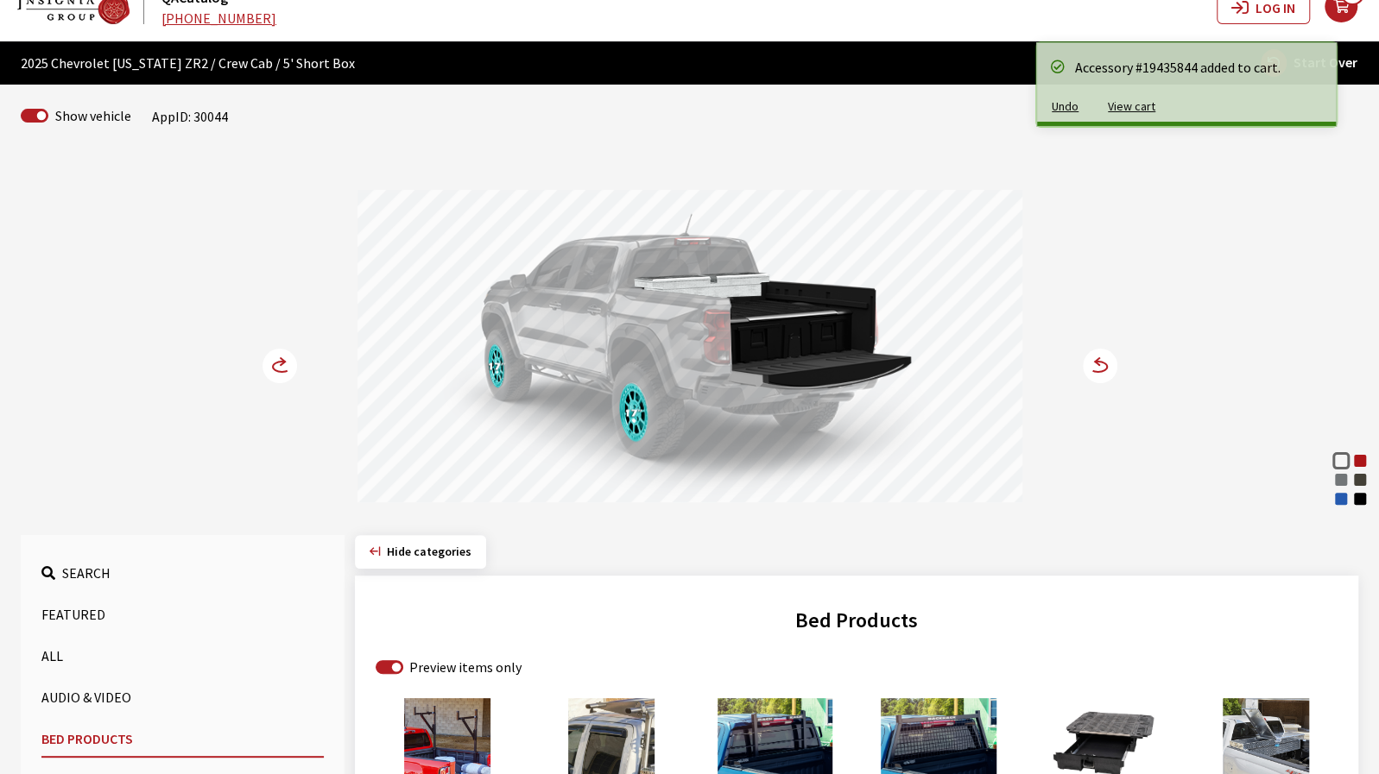
click at [1098, 371] on icon at bounding box center [1098, 367] width 18 height 10
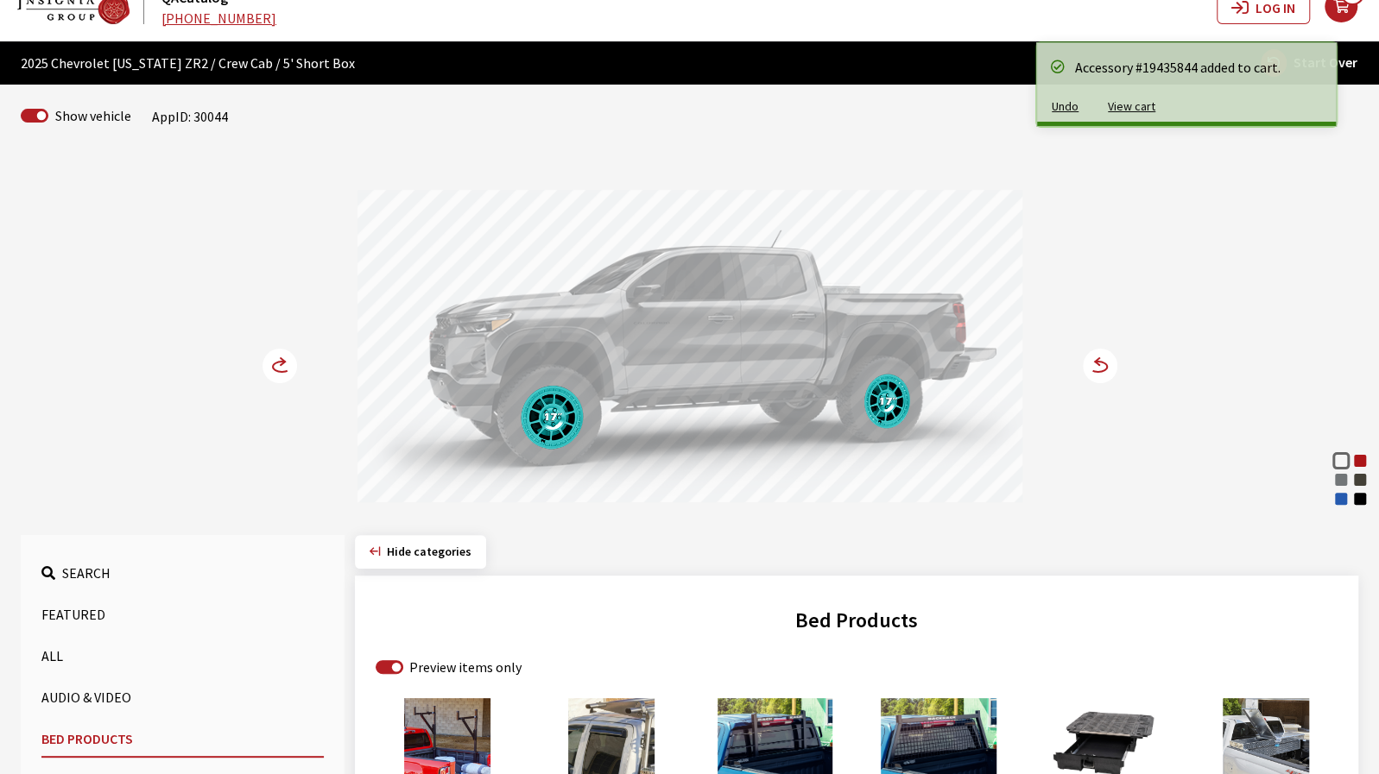
click at [1098, 371] on icon at bounding box center [1098, 367] width 18 height 10
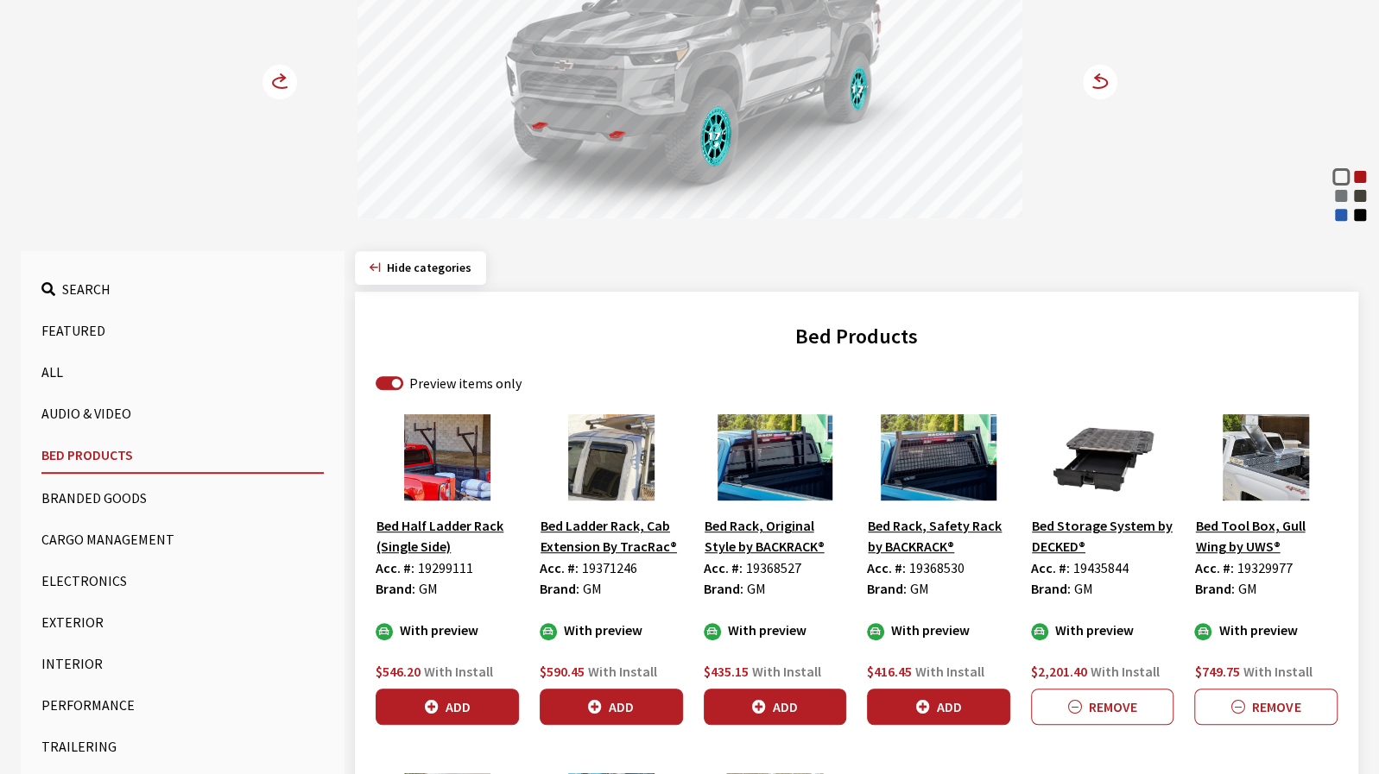
scroll to position [372, 0]
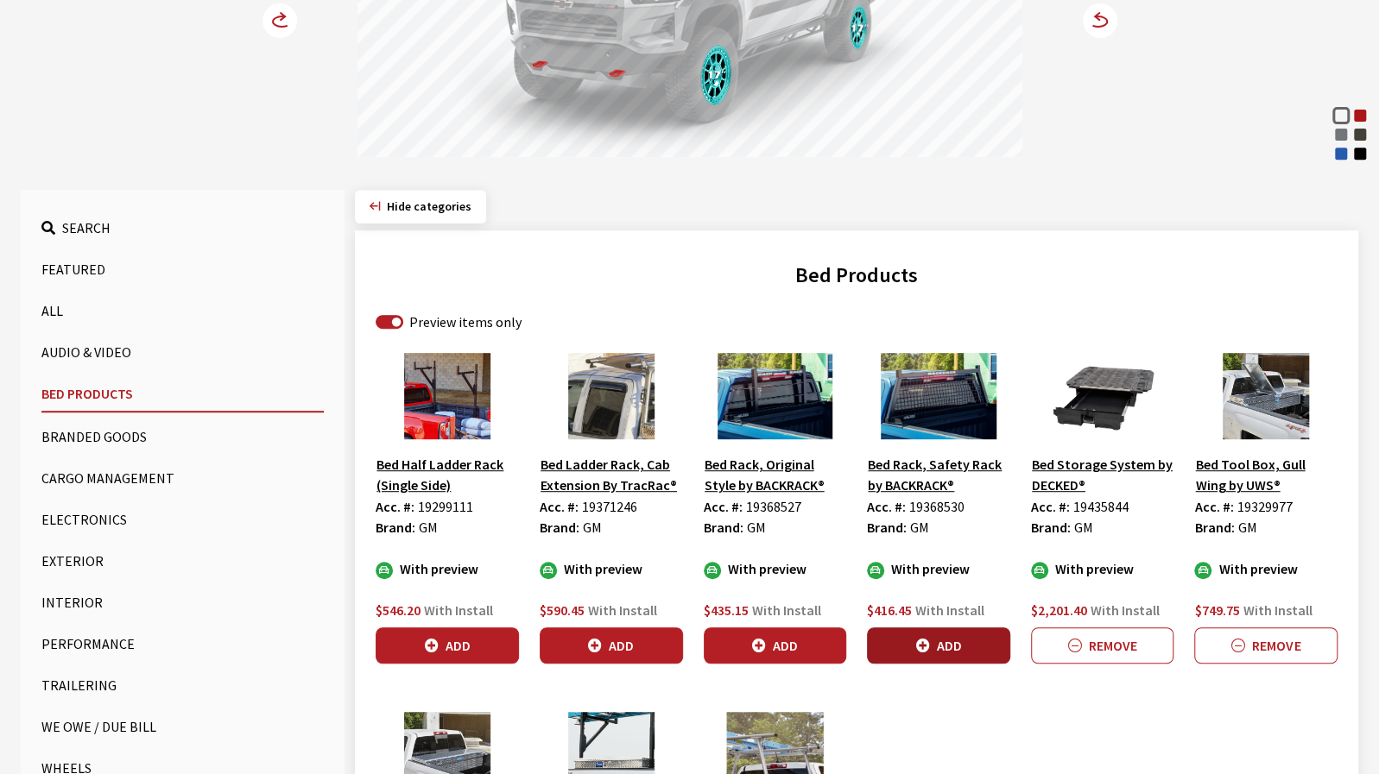
click at [941, 644] on button "Add" at bounding box center [938, 646] width 143 height 36
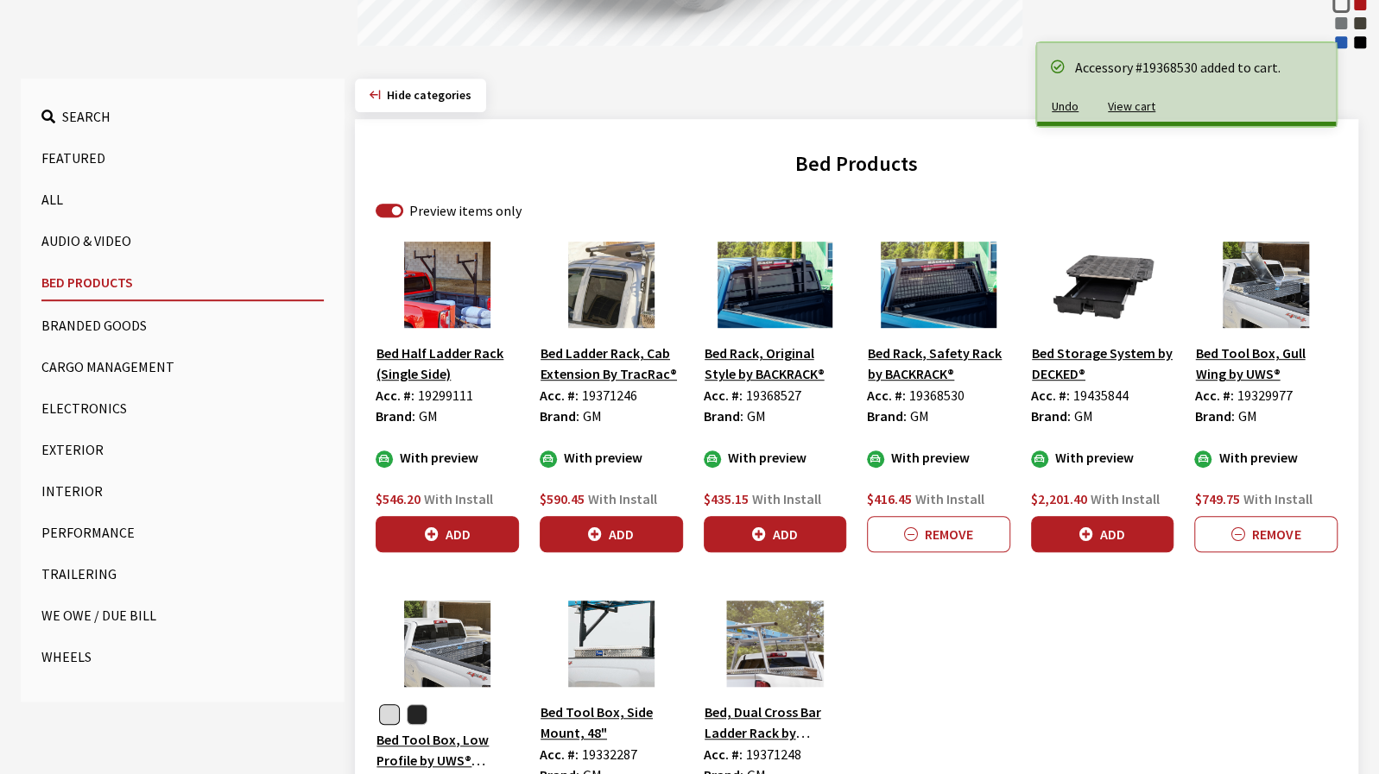
scroll to position [545, 0]
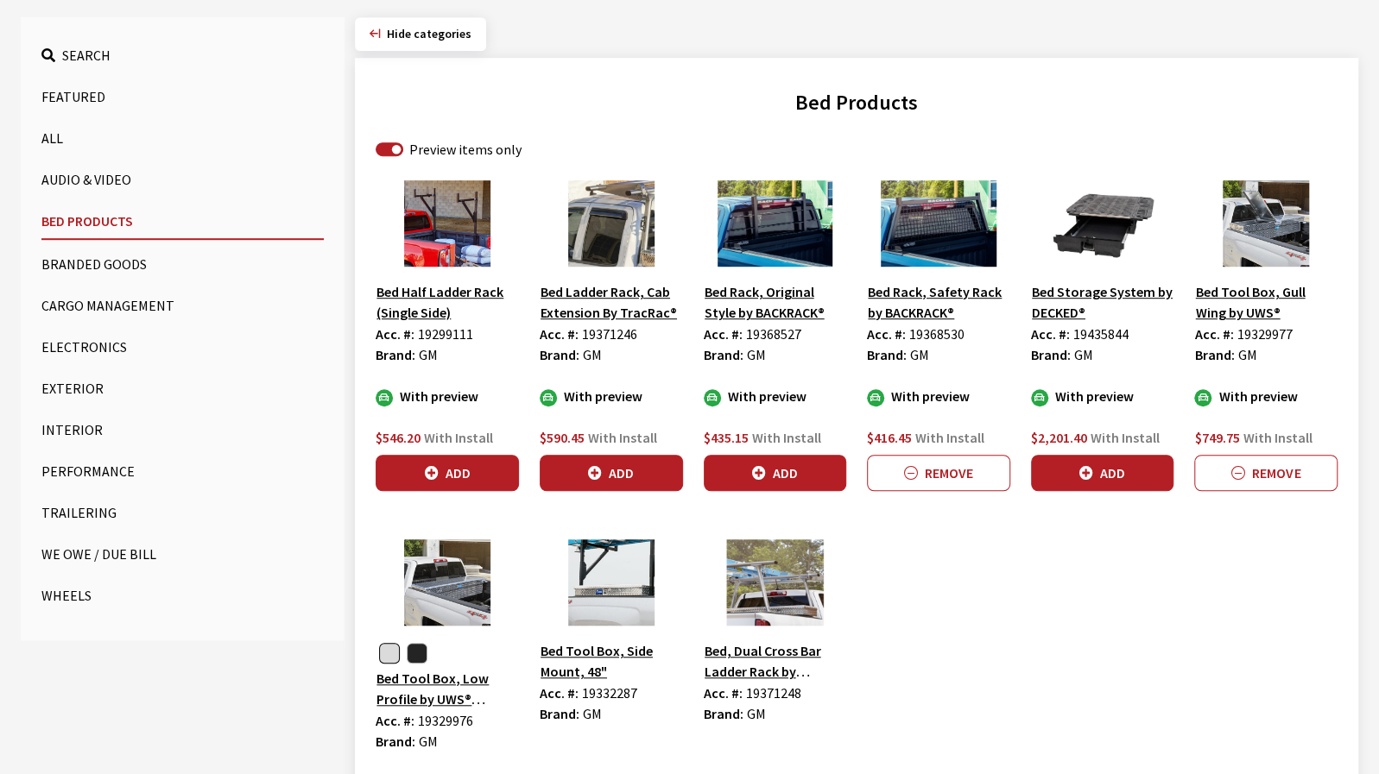
click at [102, 301] on button "Cargo Management" at bounding box center [182, 305] width 282 height 35
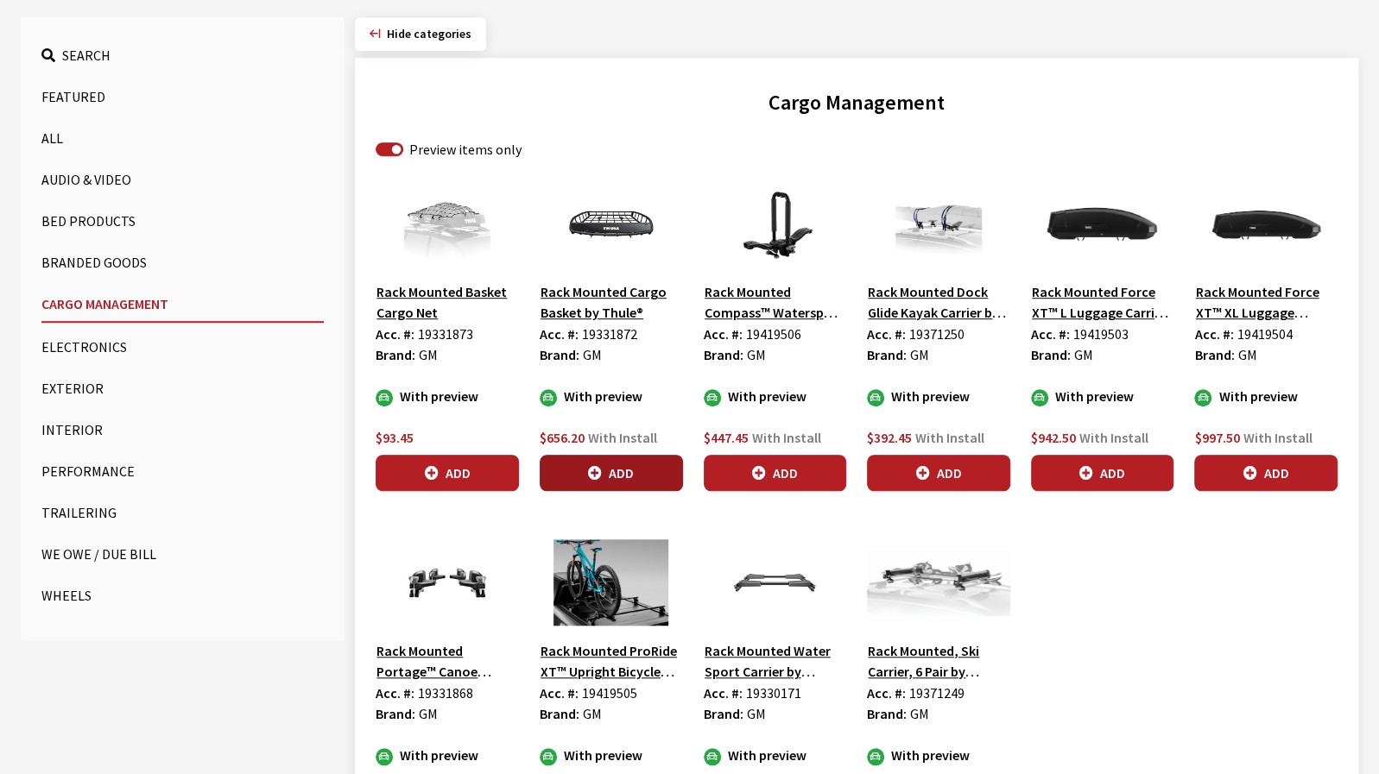
click at [660, 475] on button "Add" at bounding box center [611, 473] width 143 height 36
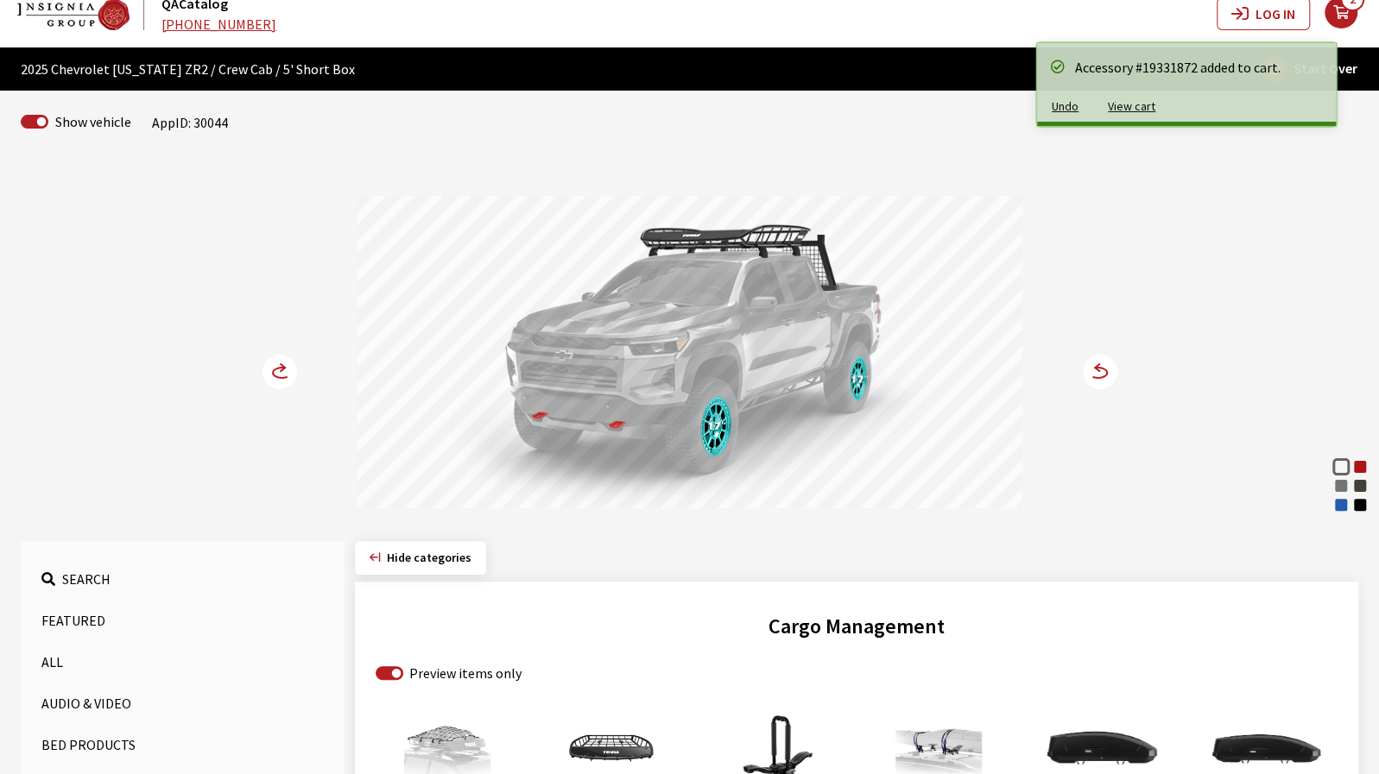
scroll to position [0, 0]
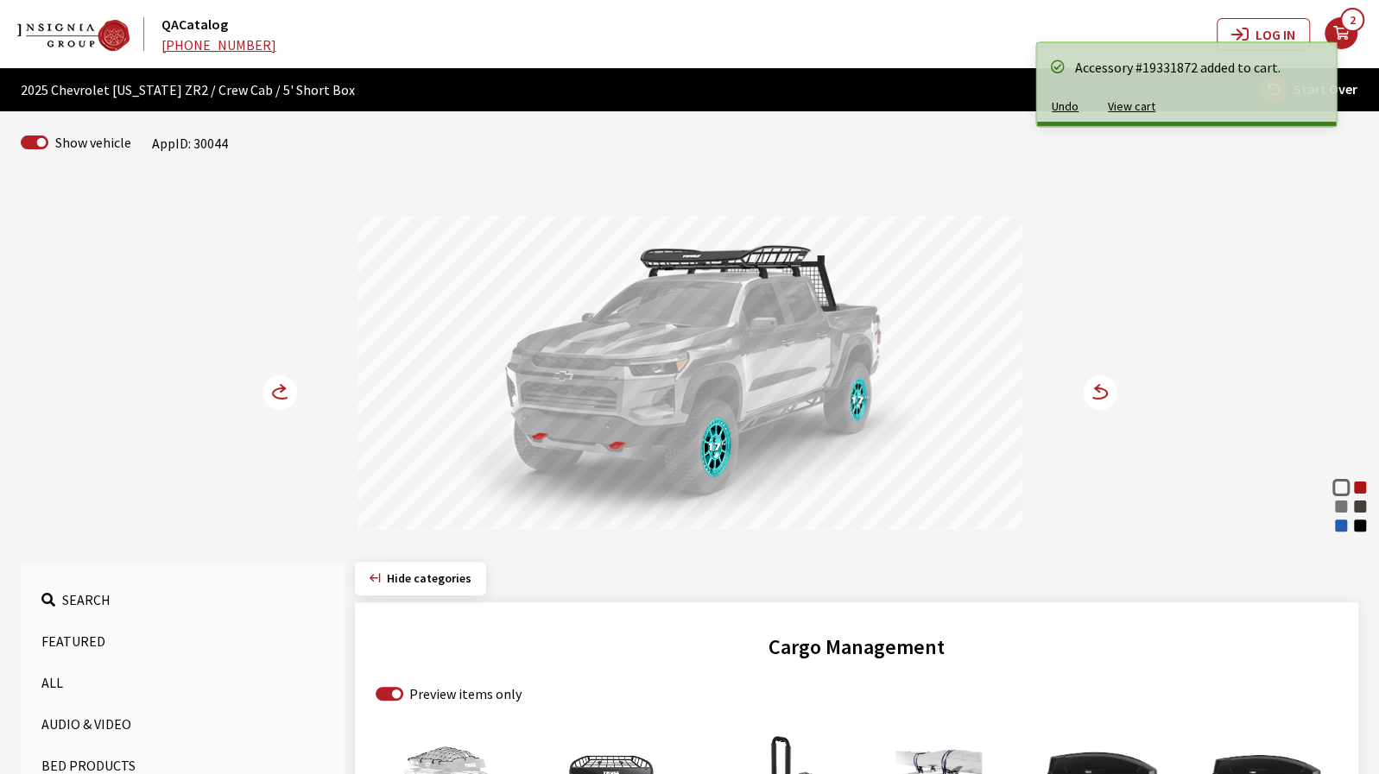
drag, startPoint x: 734, startPoint y: 395, endPoint x: 422, endPoint y: 373, distance: 312.4
click at [445, 374] on div at bounding box center [689, 376] width 665 height 318
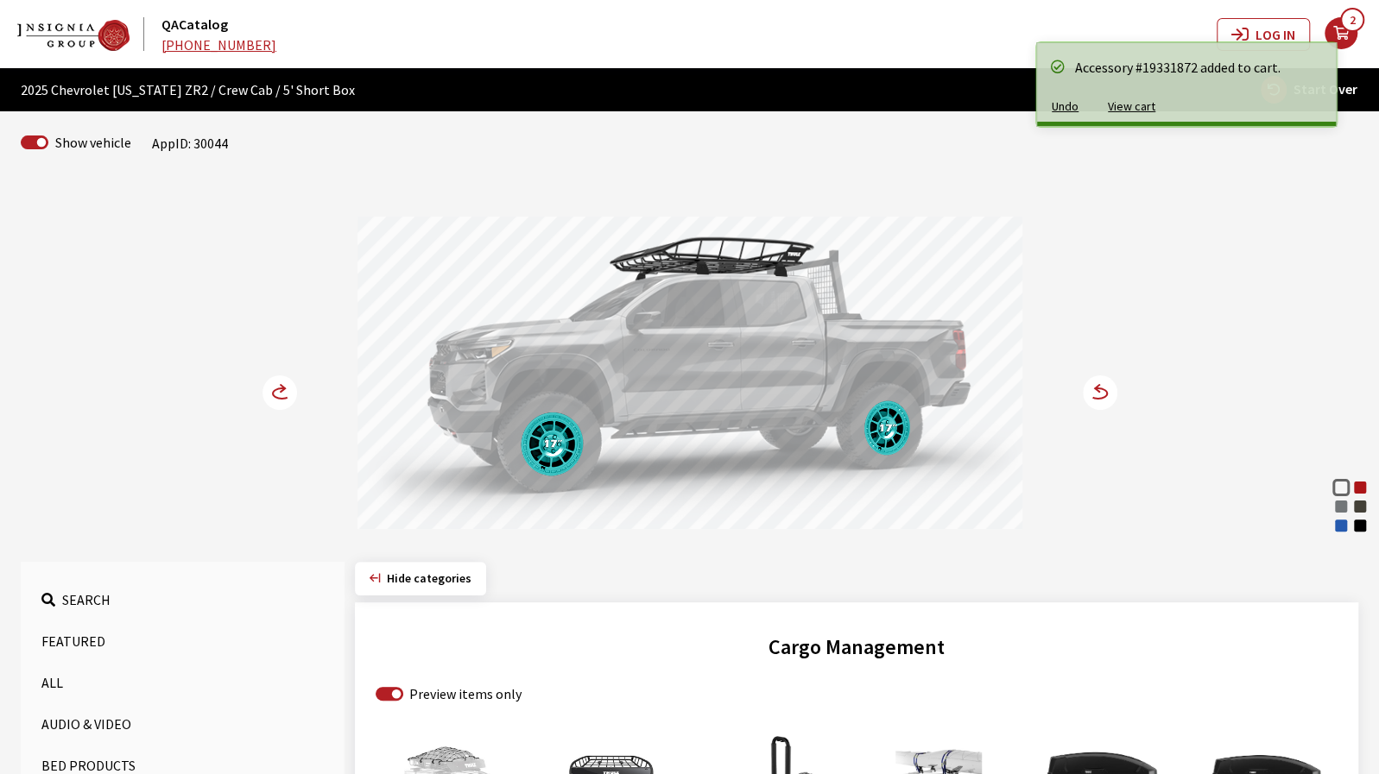
click at [287, 388] on icon at bounding box center [290, 394] width 12 height 15
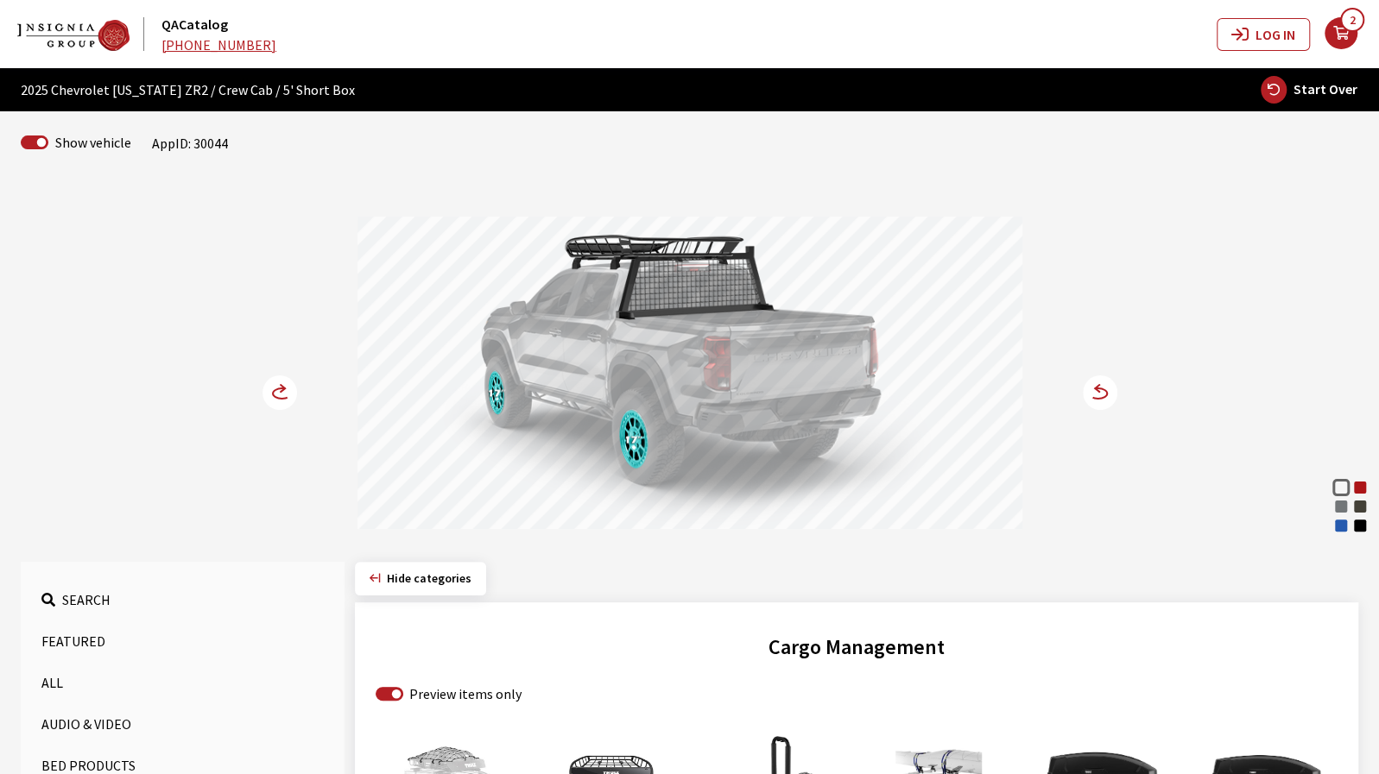
click at [1098, 401] on circle at bounding box center [1100, 393] width 35 height 35
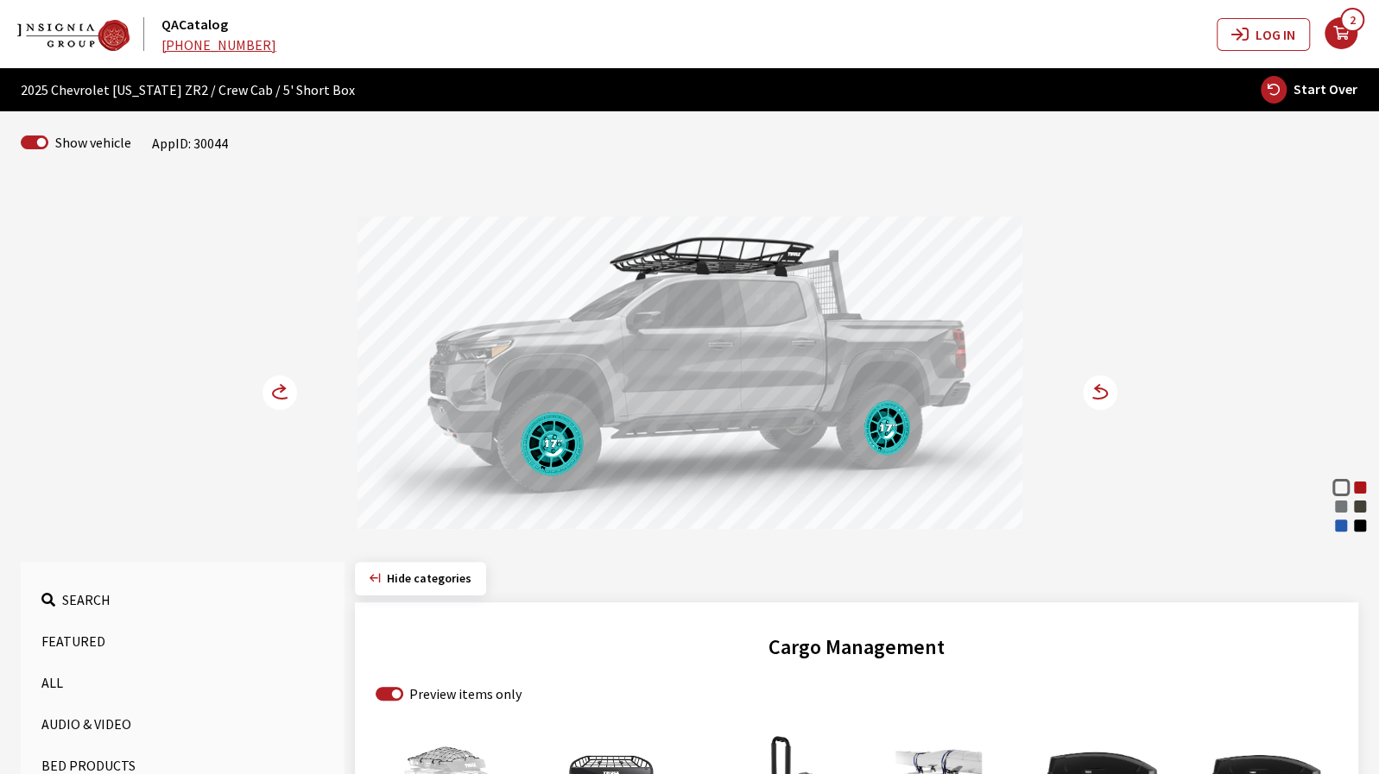
click at [1097, 400] on circle at bounding box center [1100, 393] width 35 height 35
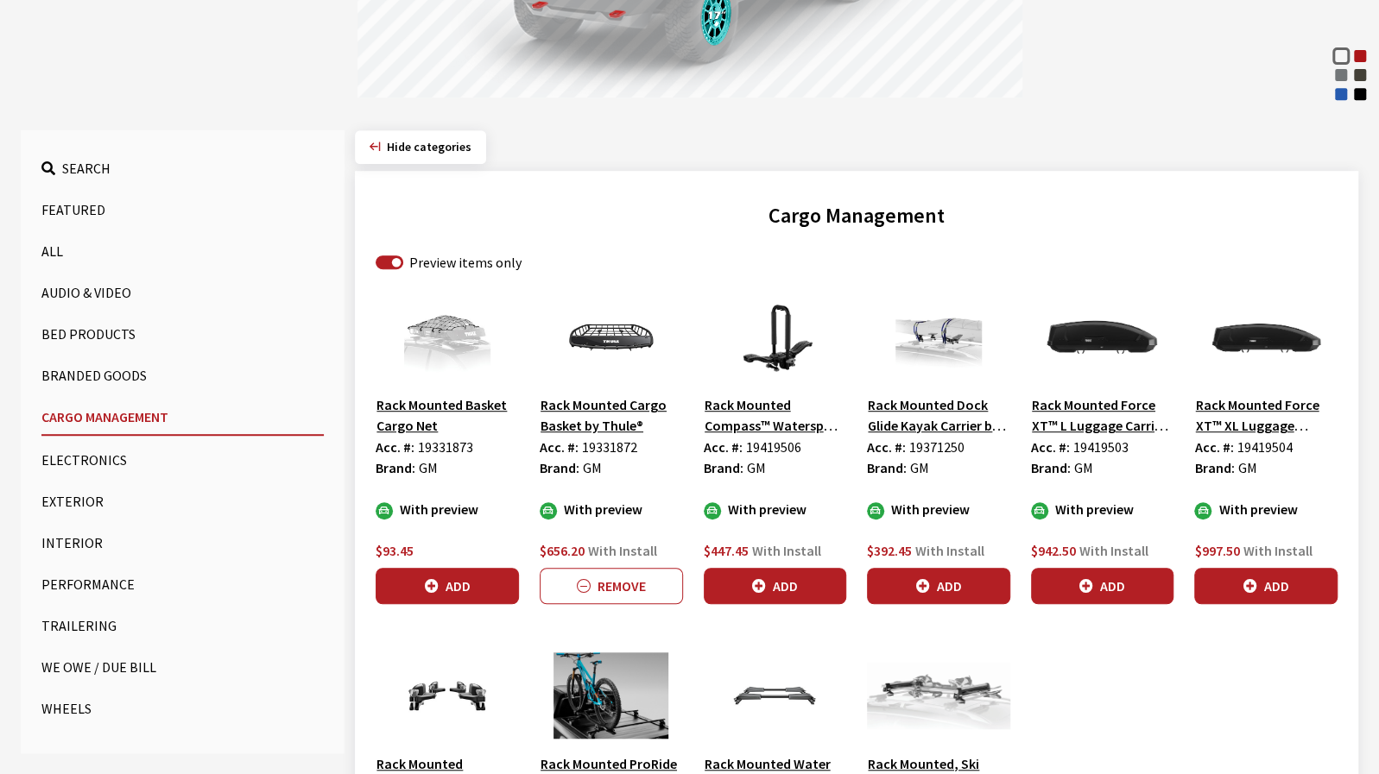
scroll to position [734, 0]
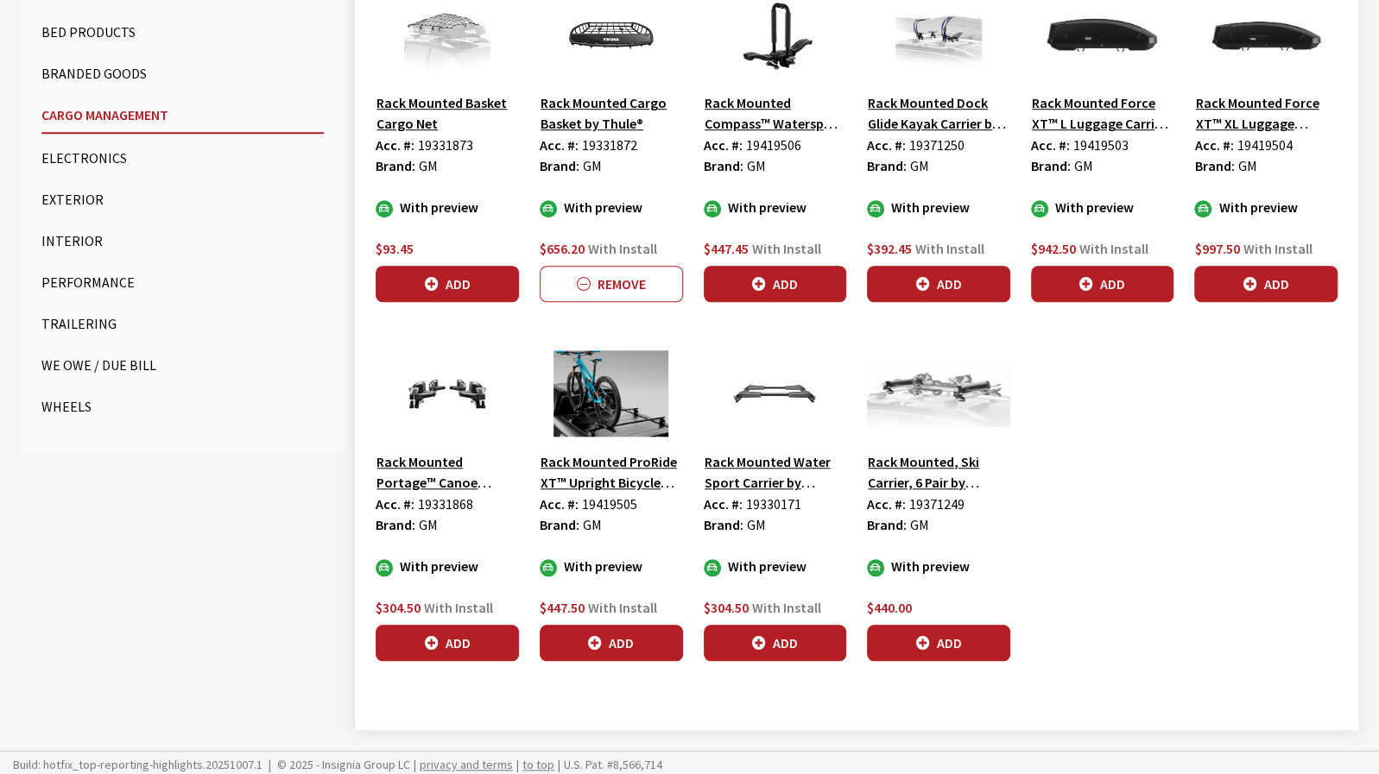
click at [100, 206] on button "Exterior" at bounding box center [182, 199] width 282 height 35
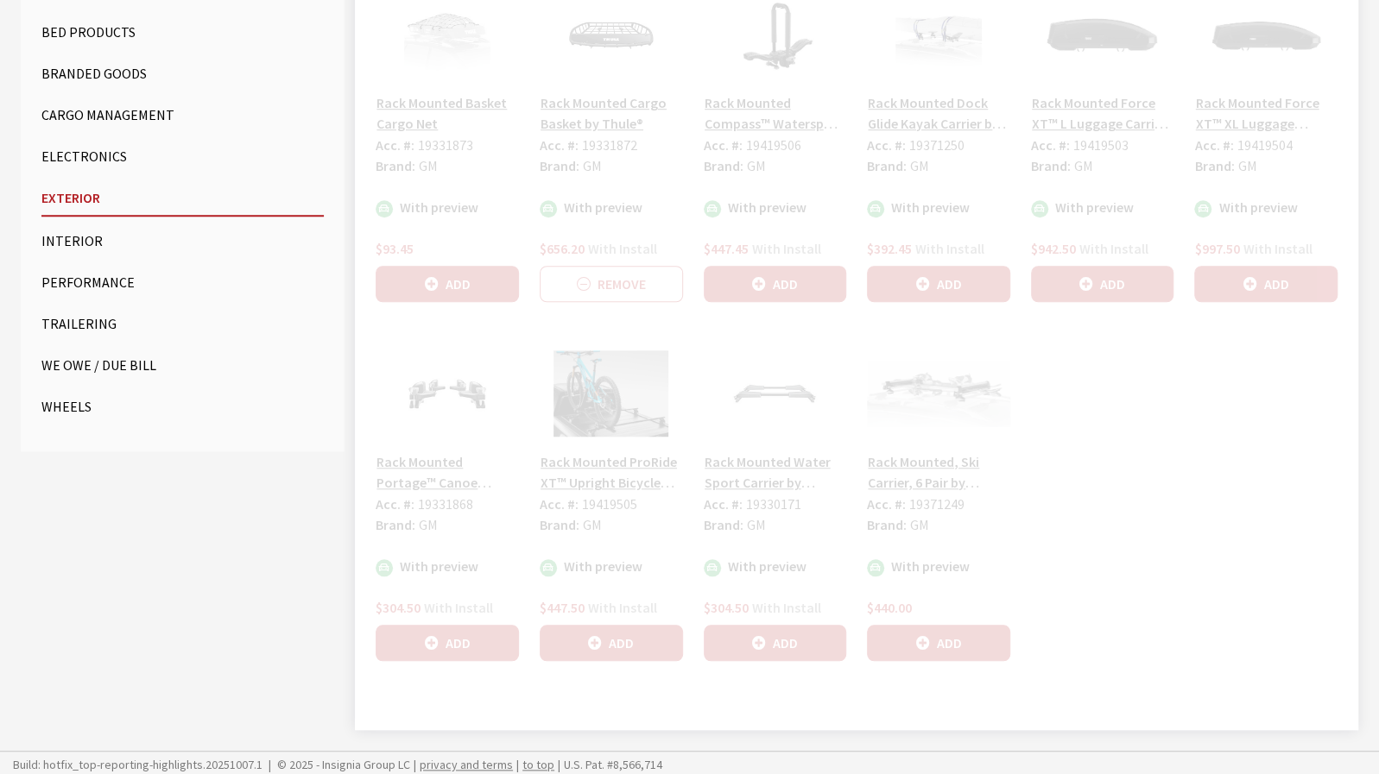
scroll to position [458, 0]
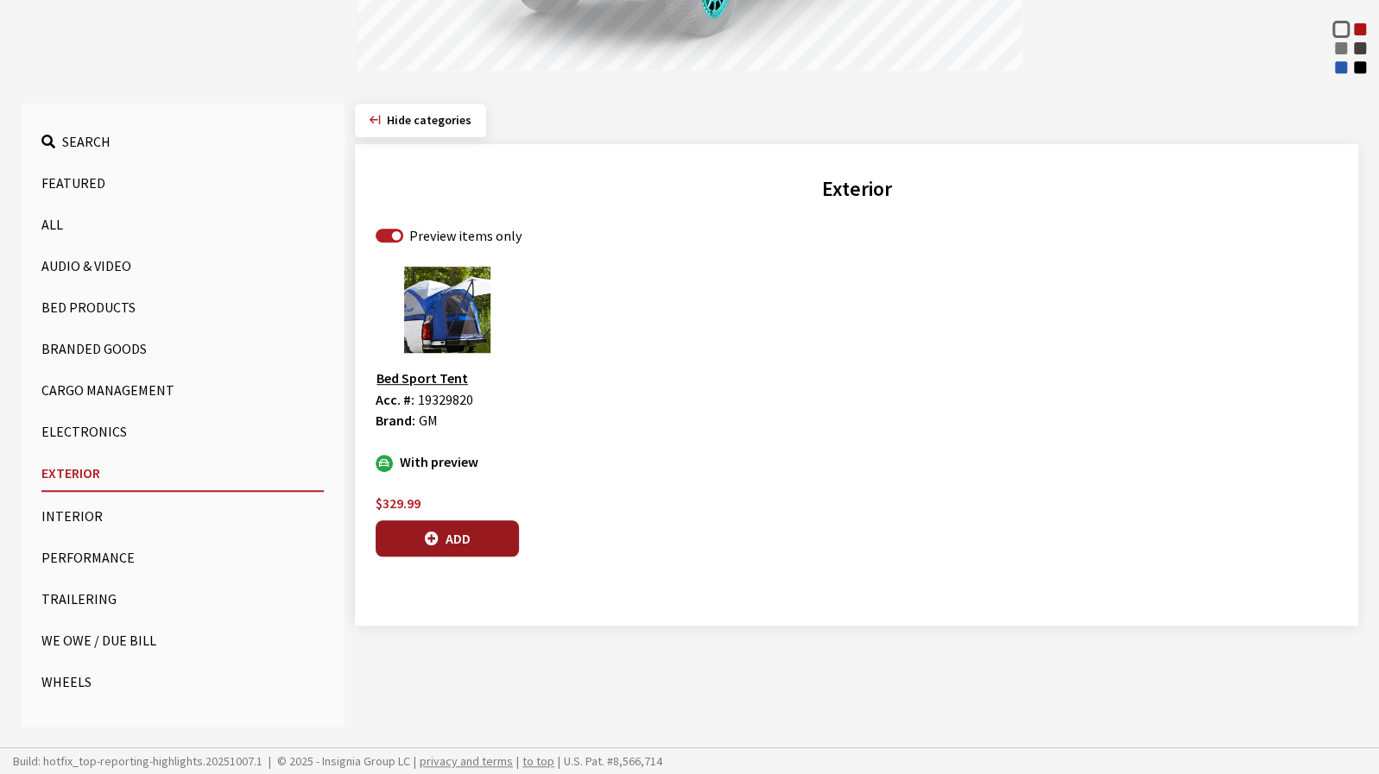
click at [425, 537] on icon "button" at bounding box center [432, 540] width 14 height 14
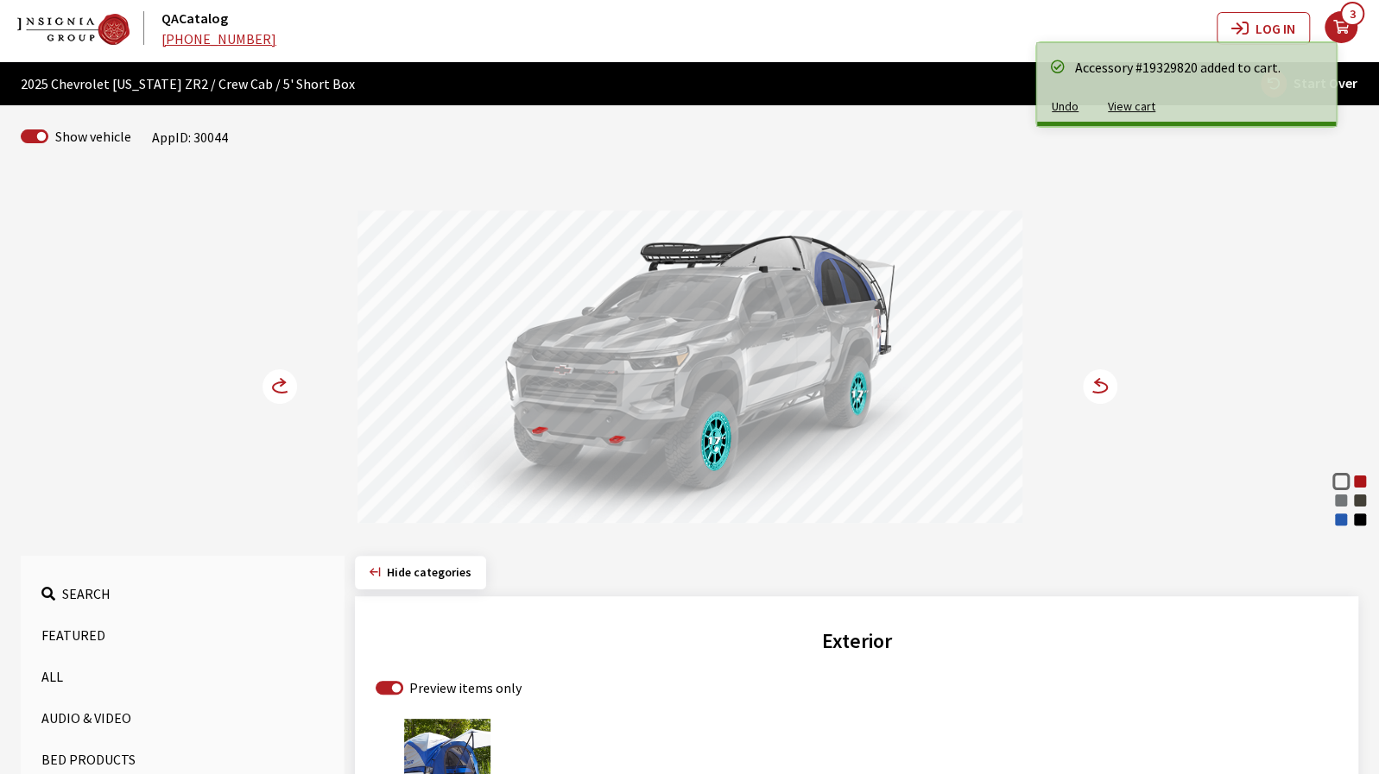
scroll to position [0, 0]
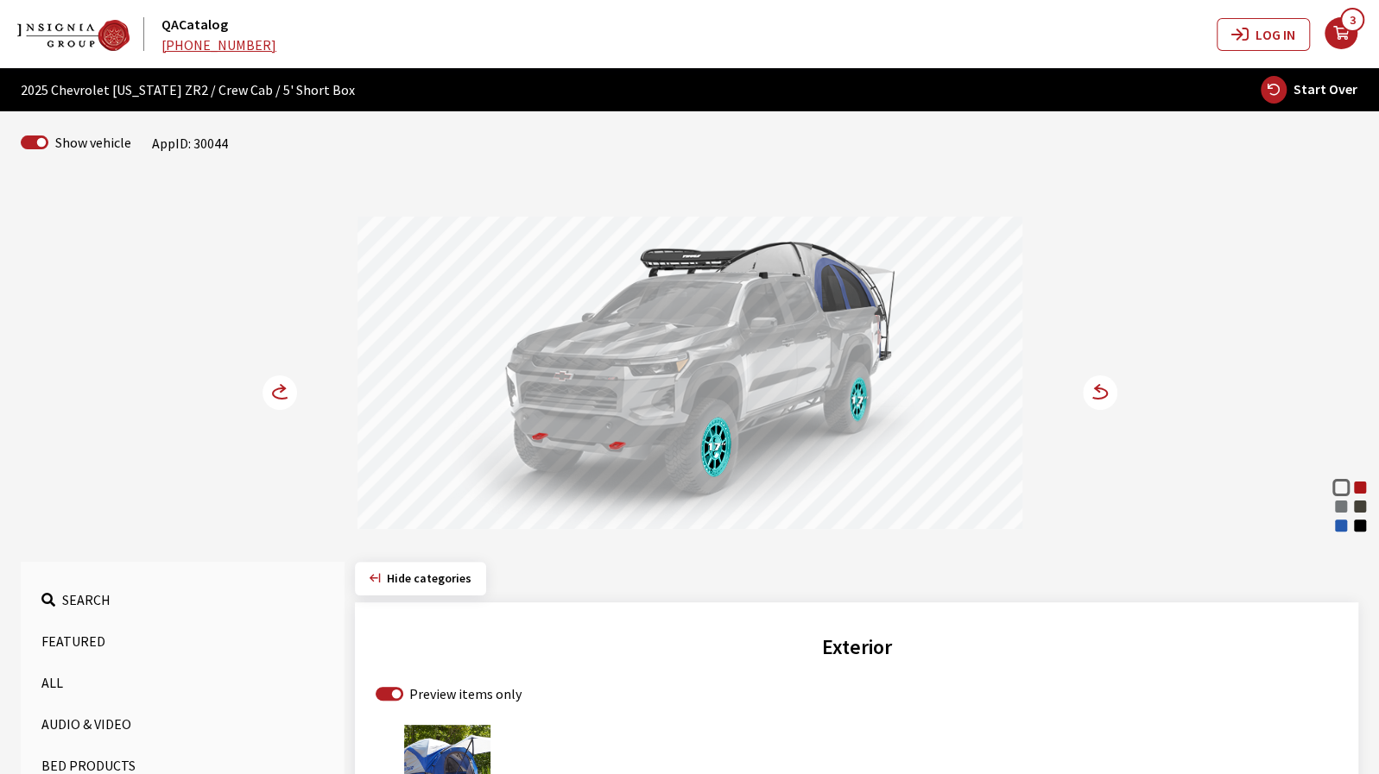
click at [286, 388] on icon at bounding box center [290, 394] width 12 height 15
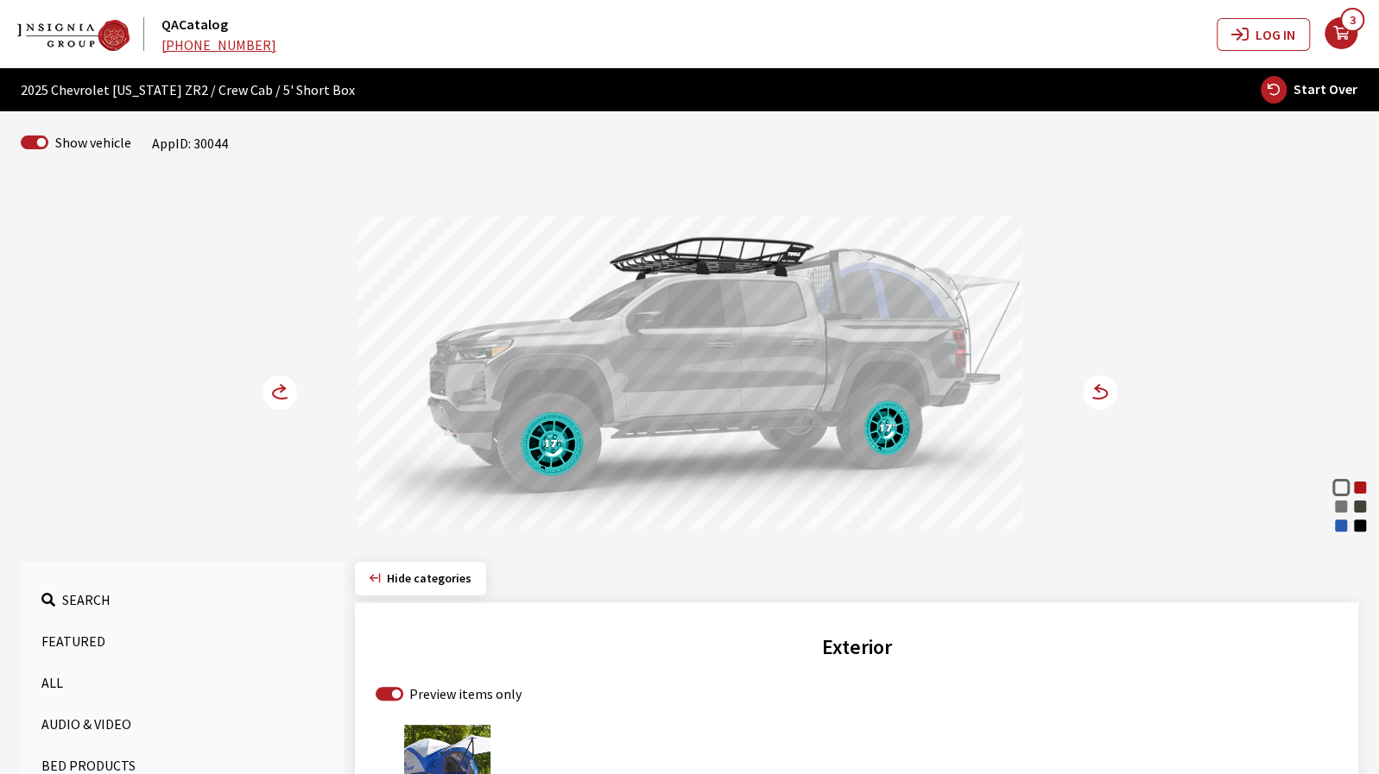
click at [1102, 393] on circle at bounding box center [1100, 393] width 35 height 35
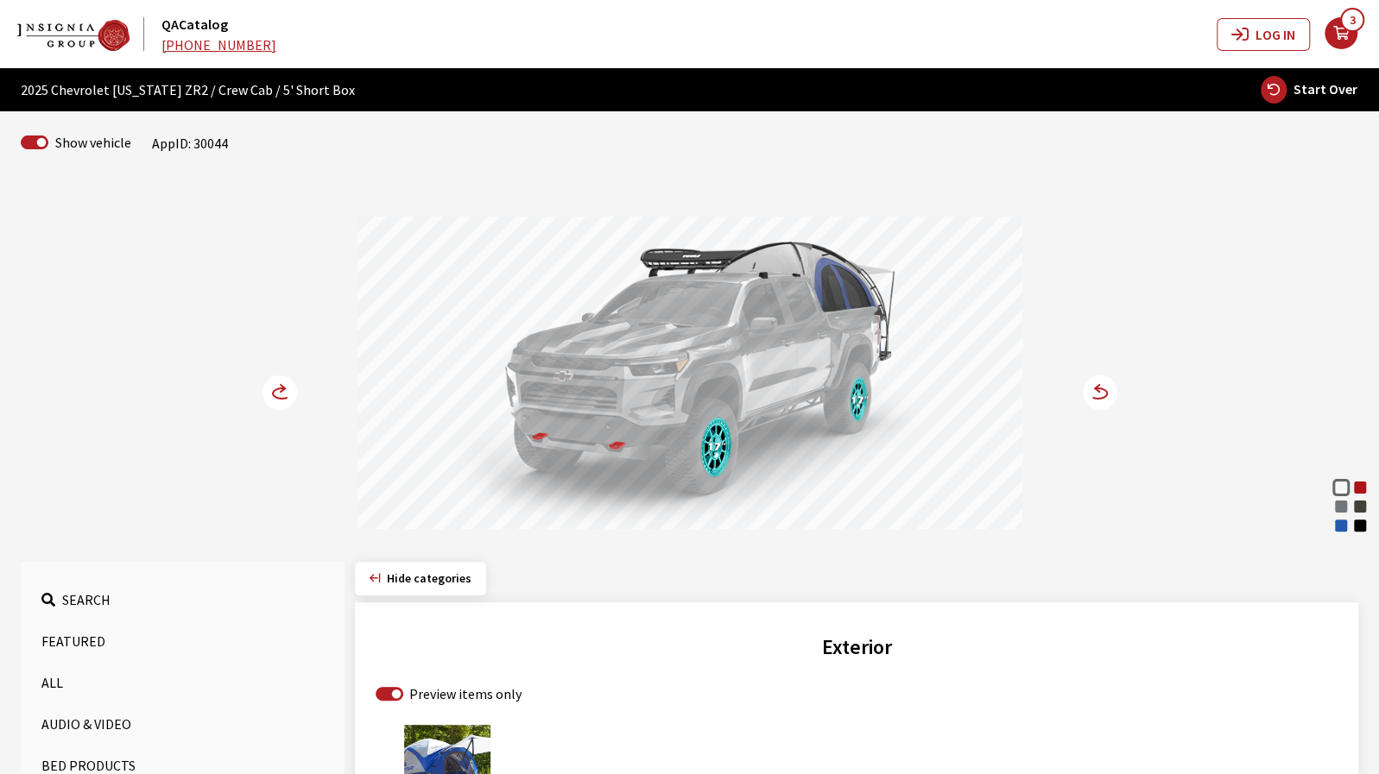
click at [1100, 397] on icon at bounding box center [1098, 393] width 18 height 10
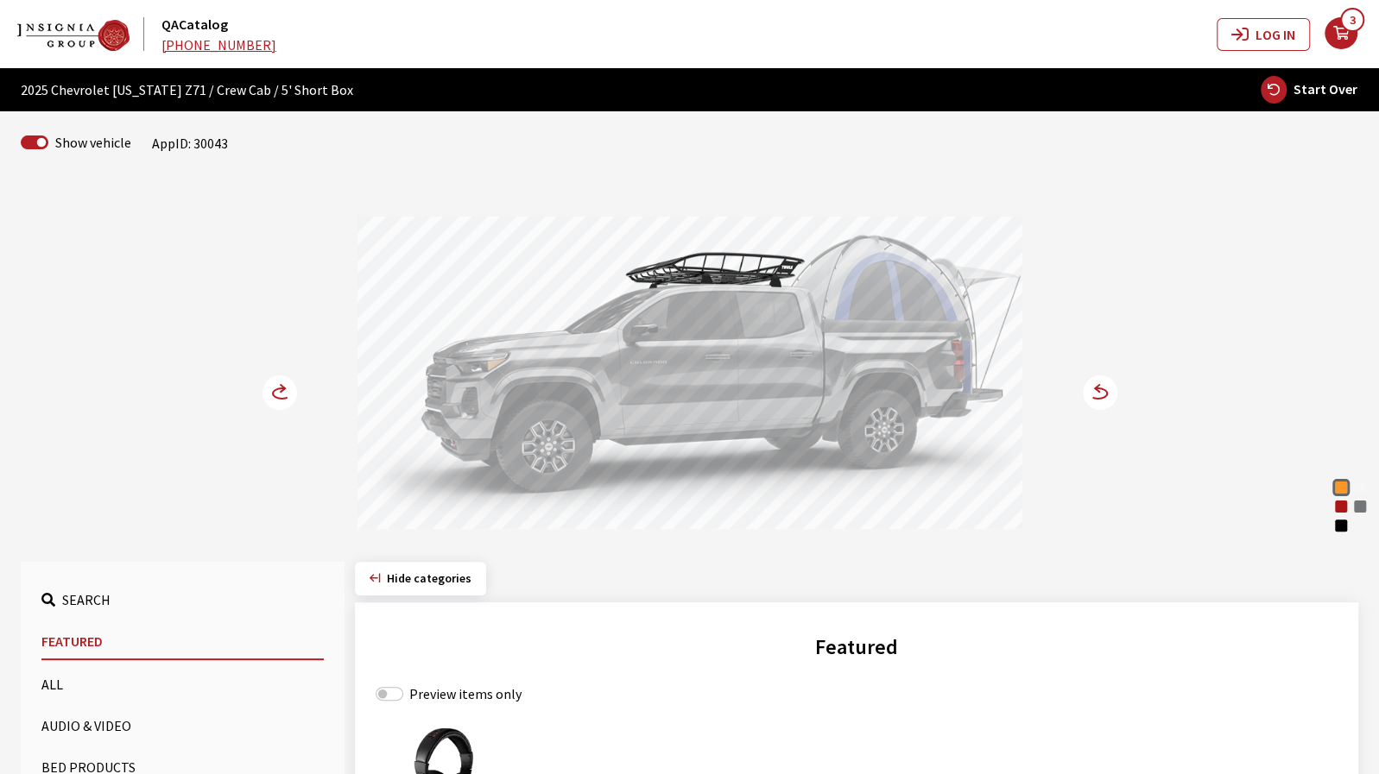
click at [1091, 394] on icon at bounding box center [1089, 394] width 12 height 15
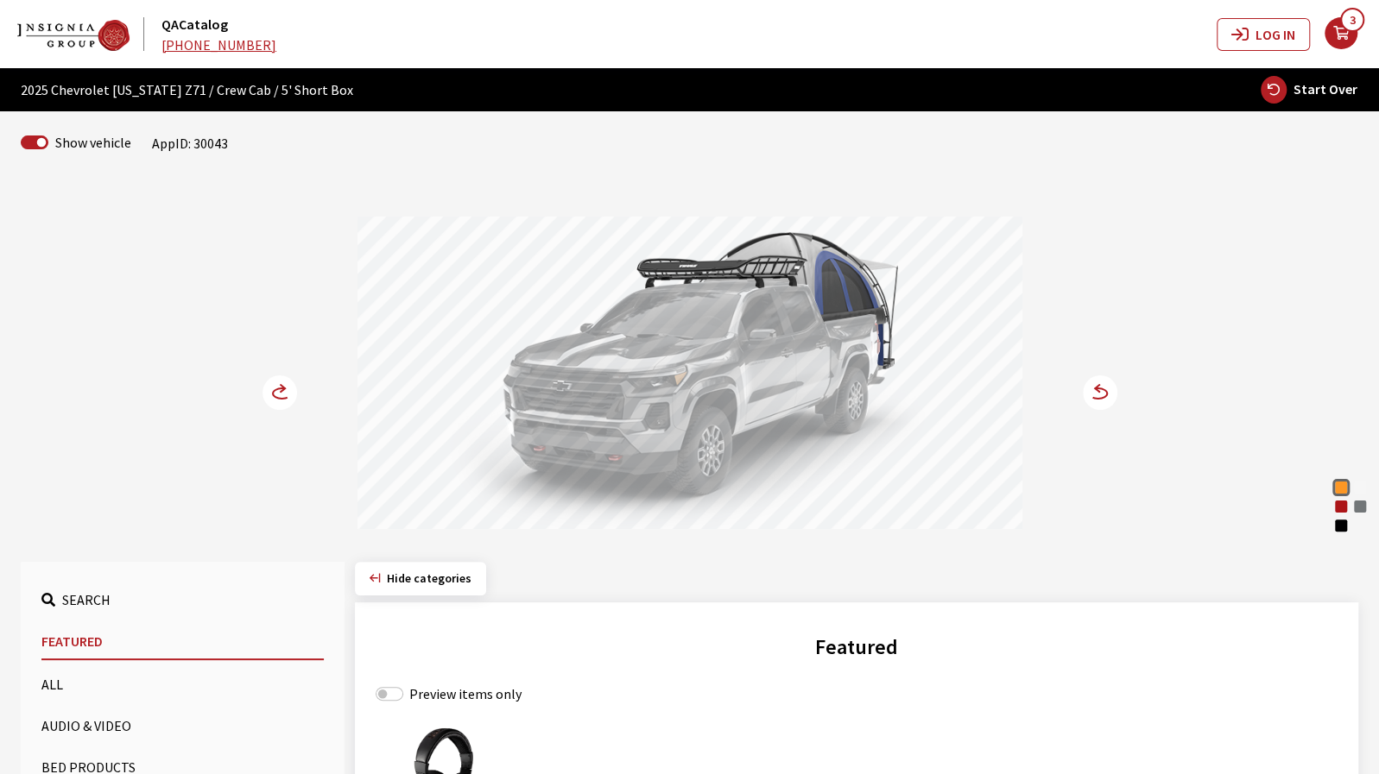
click at [1091, 394] on icon at bounding box center [1089, 394] width 12 height 15
